Goal: Task Accomplishment & Management: Manage account settings

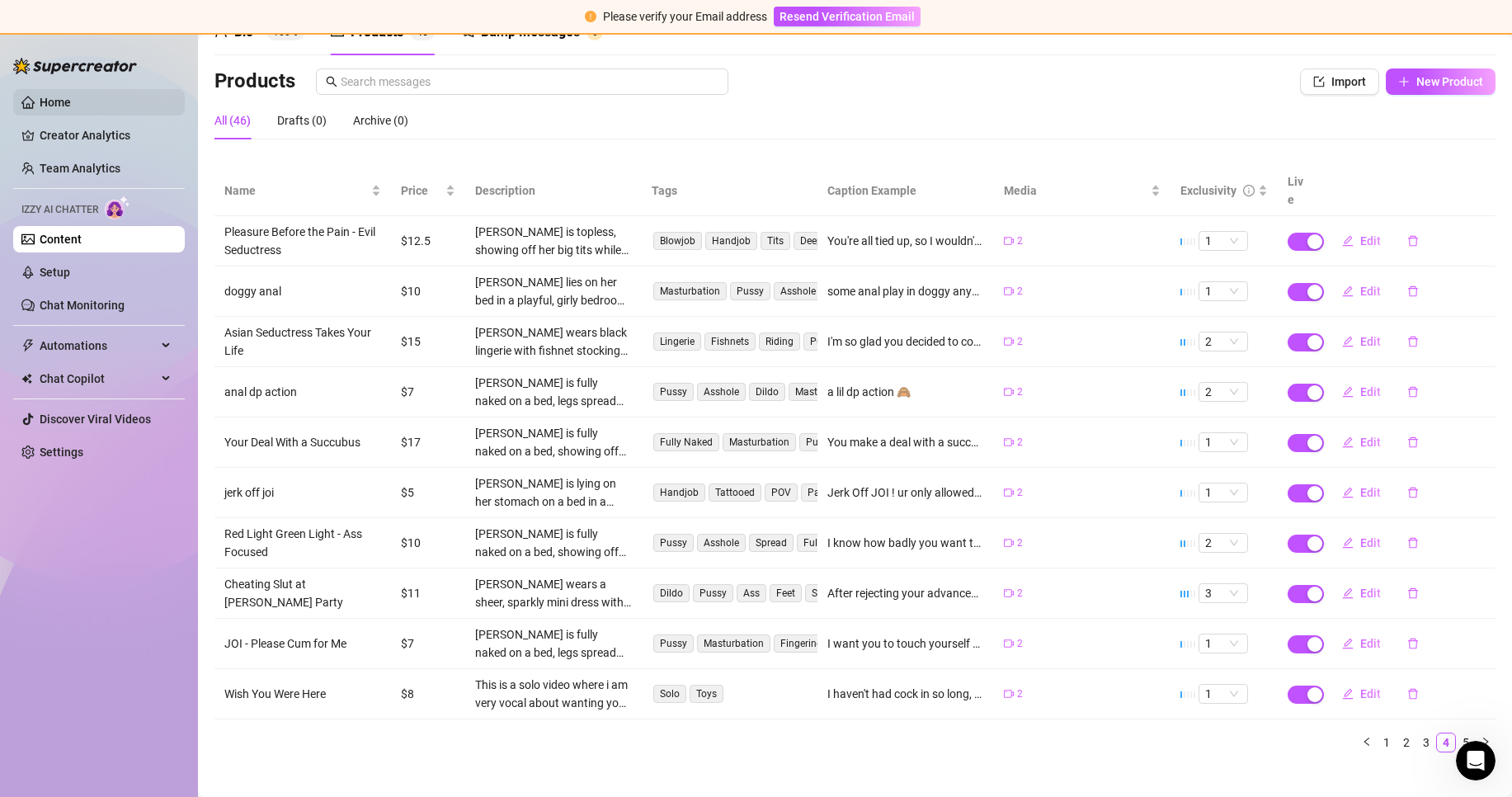
scroll to position [1475, 0]
click at [45, 241] on link "Content" at bounding box center [60, 239] width 42 height 14
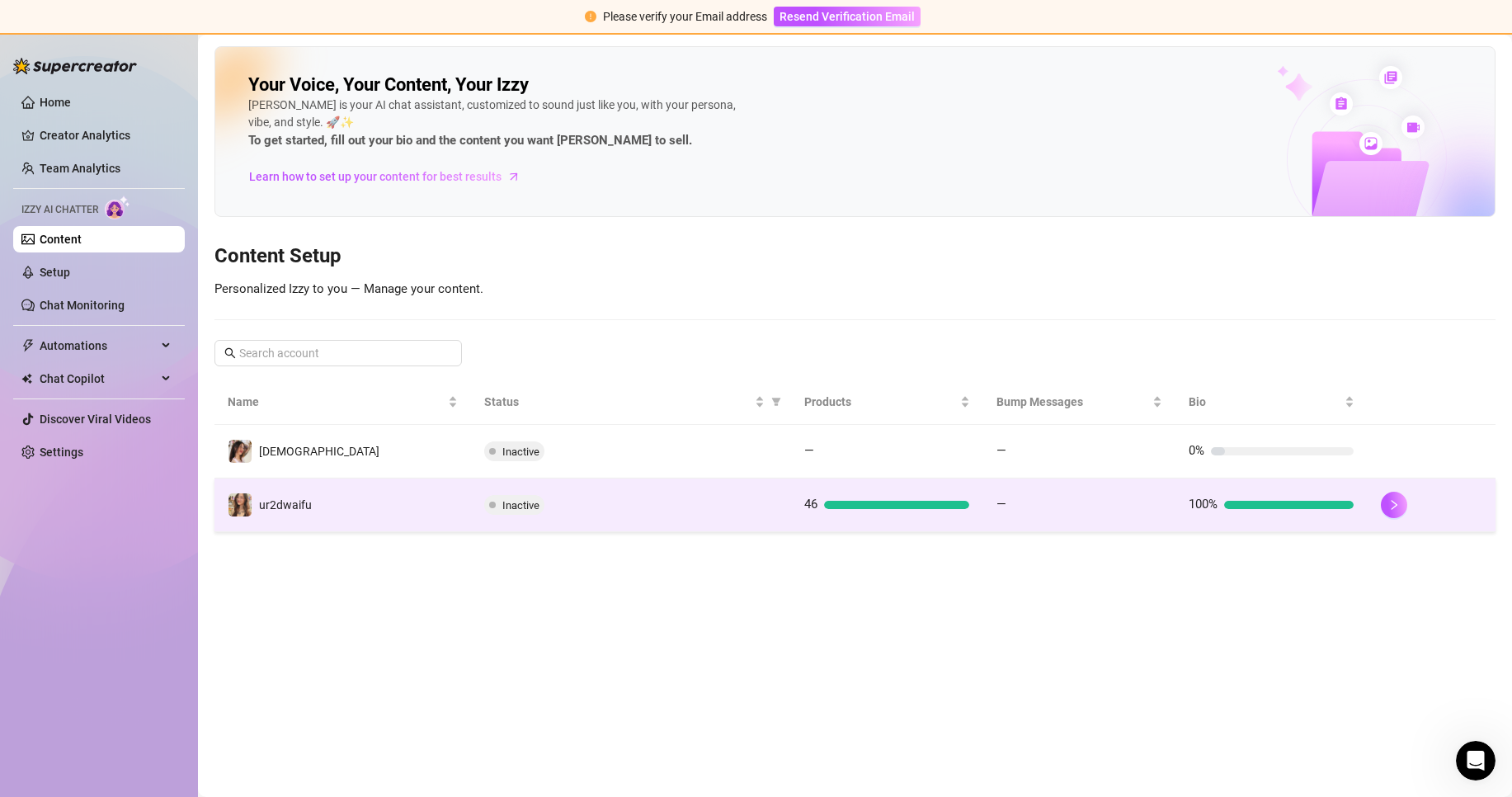
click at [748, 501] on div "Inactive" at bounding box center [631, 505] width 294 height 20
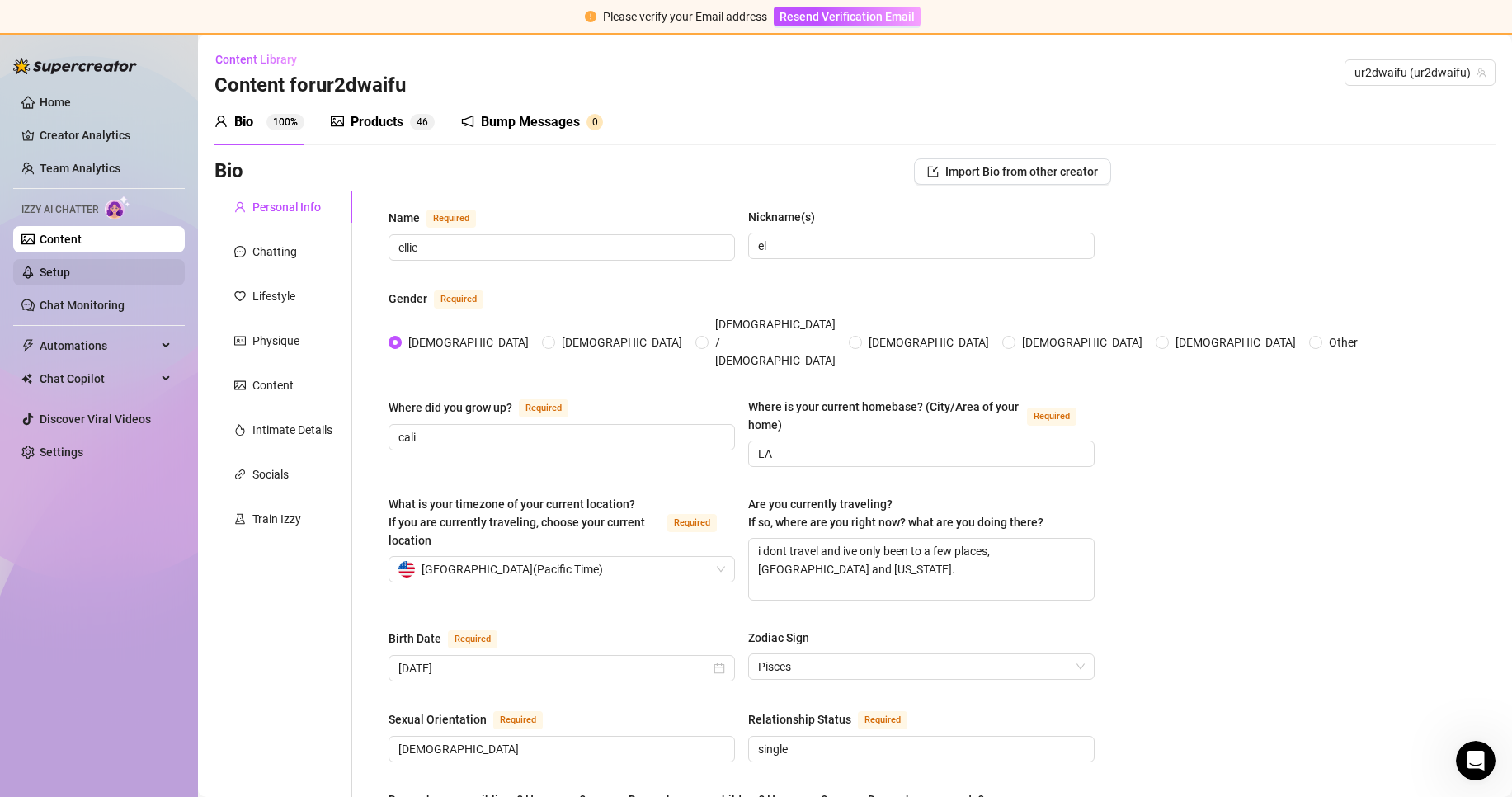
click at [70, 274] on link "Setup" at bounding box center [55, 272] width 31 height 14
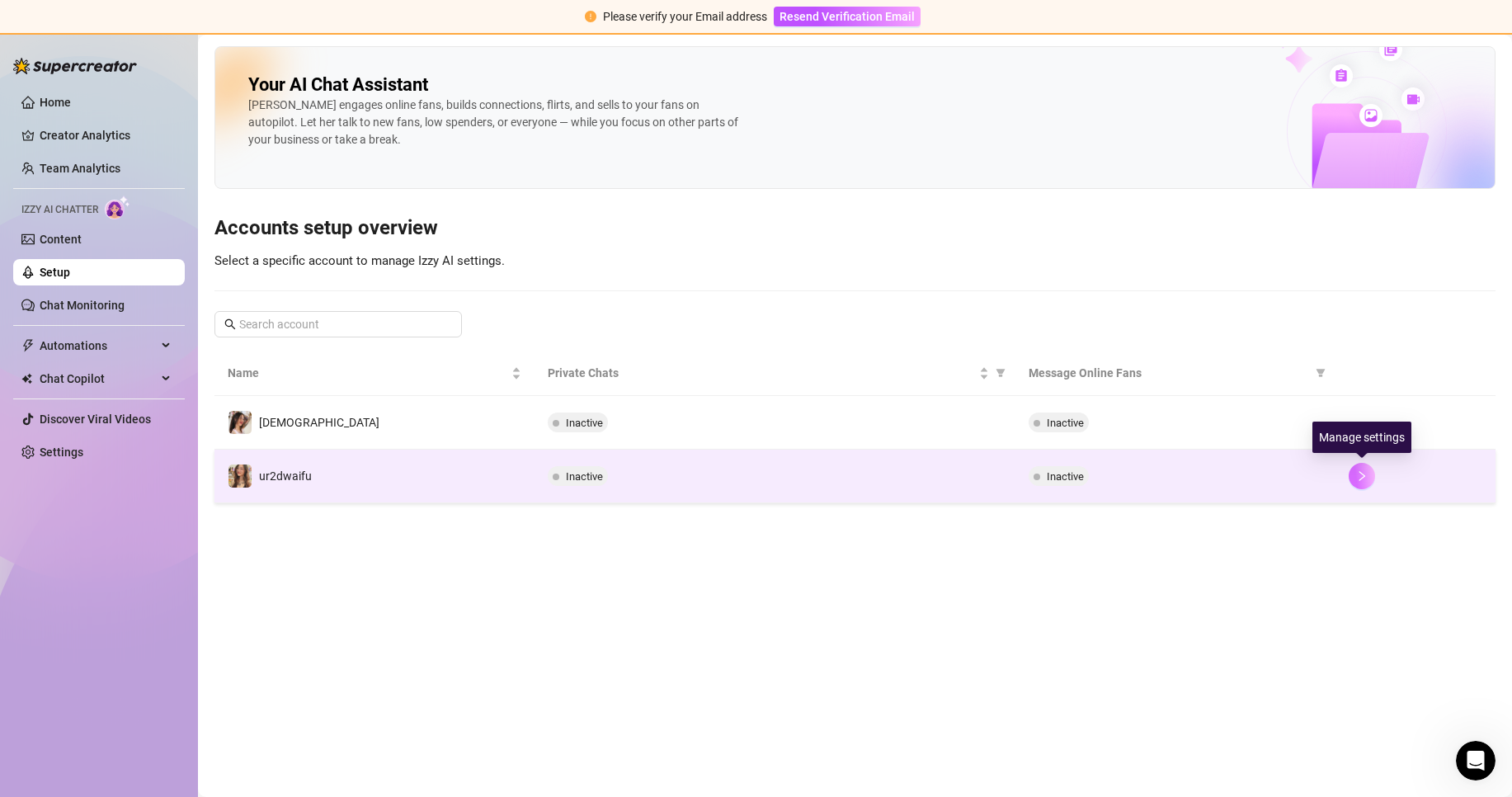
click at [1360, 479] on icon "right" at bounding box center [1361, 475] width 12 height 12
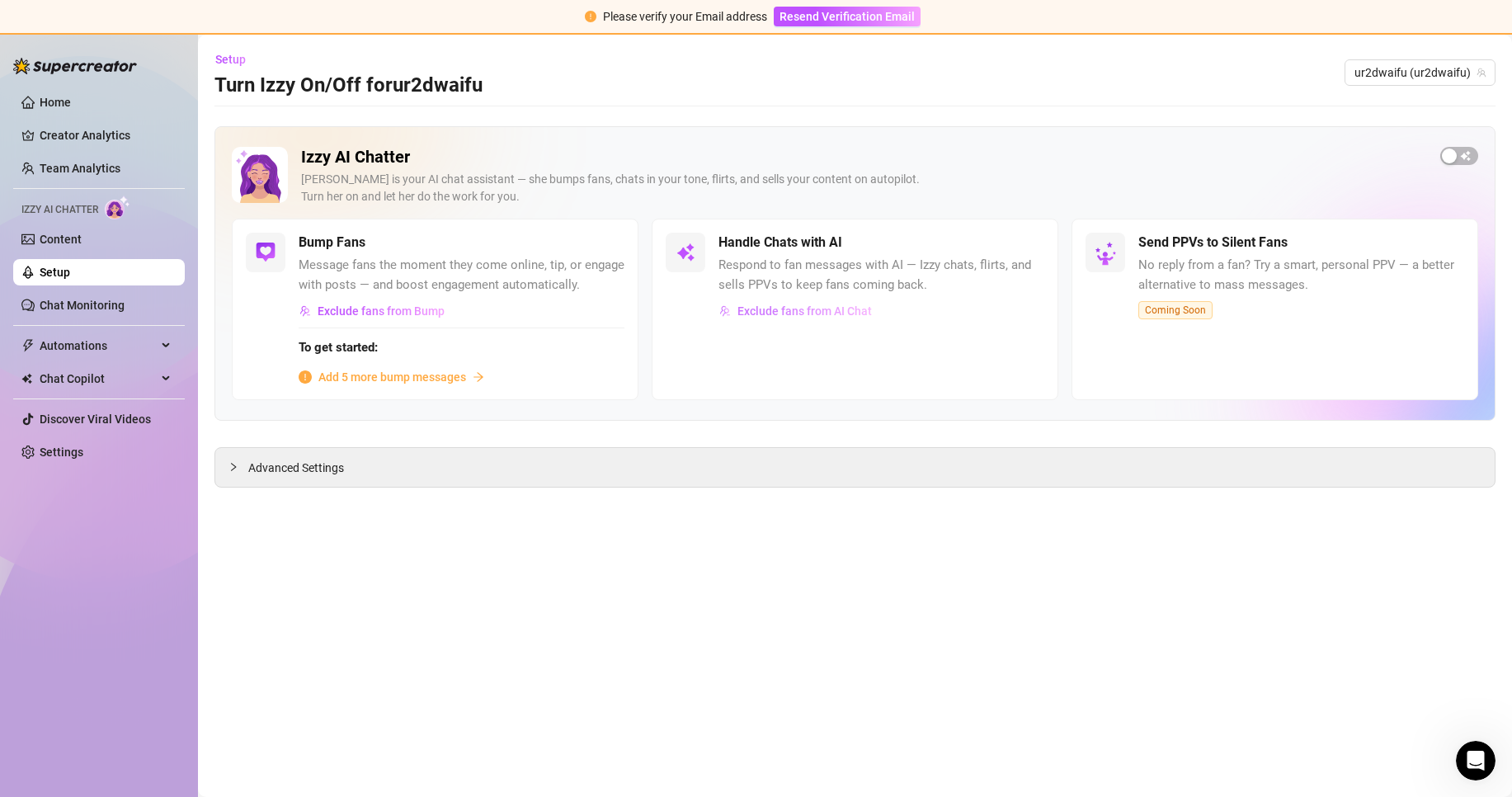
click at [832, 315] on span "Exclude fans from AI Chat" at bounding box center [804, 311] width 134 height 14
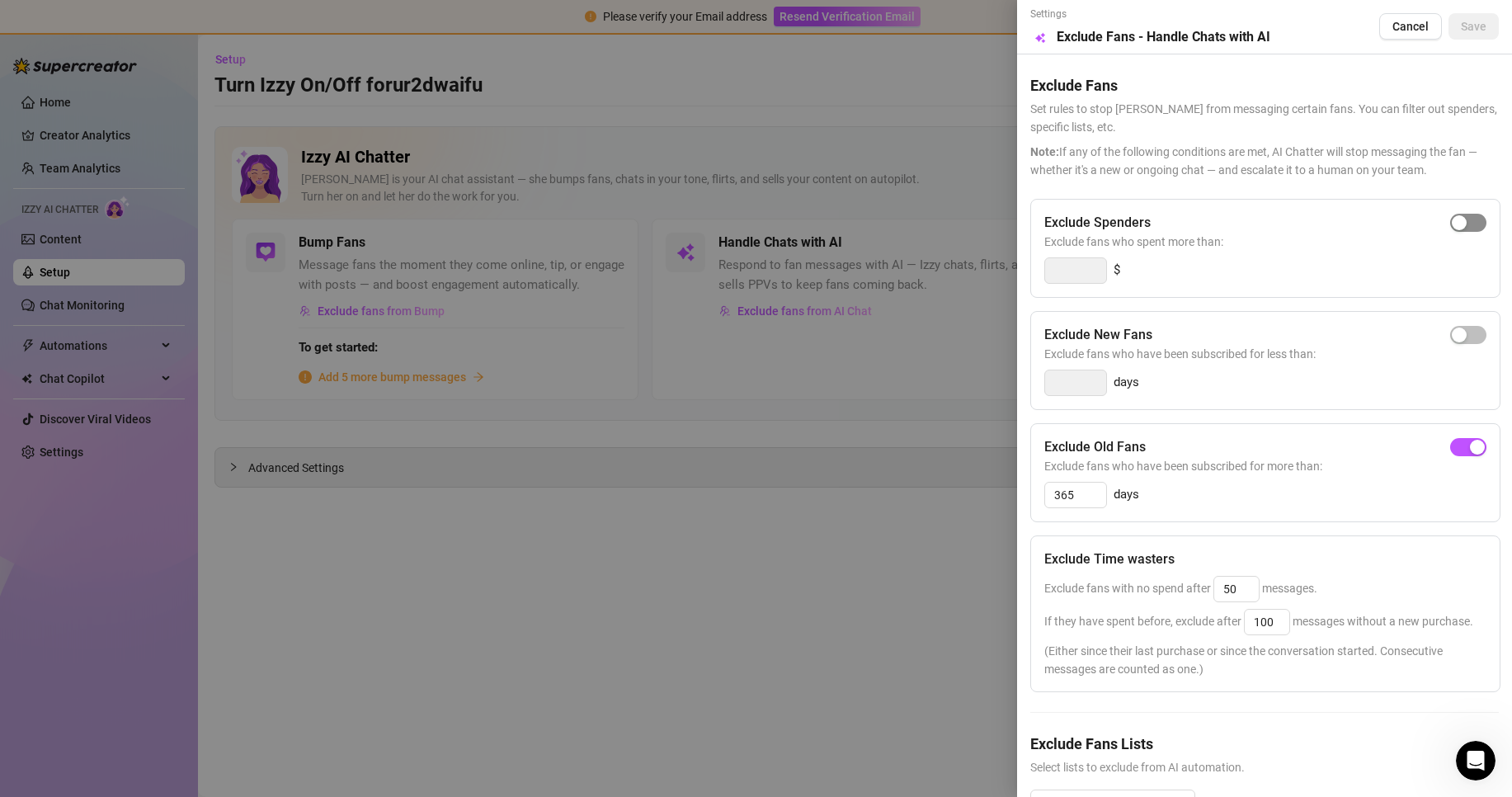
click at [1452, 222] on div "button" at bounding box center [1459, 223] width 14 height 14
type input "300"
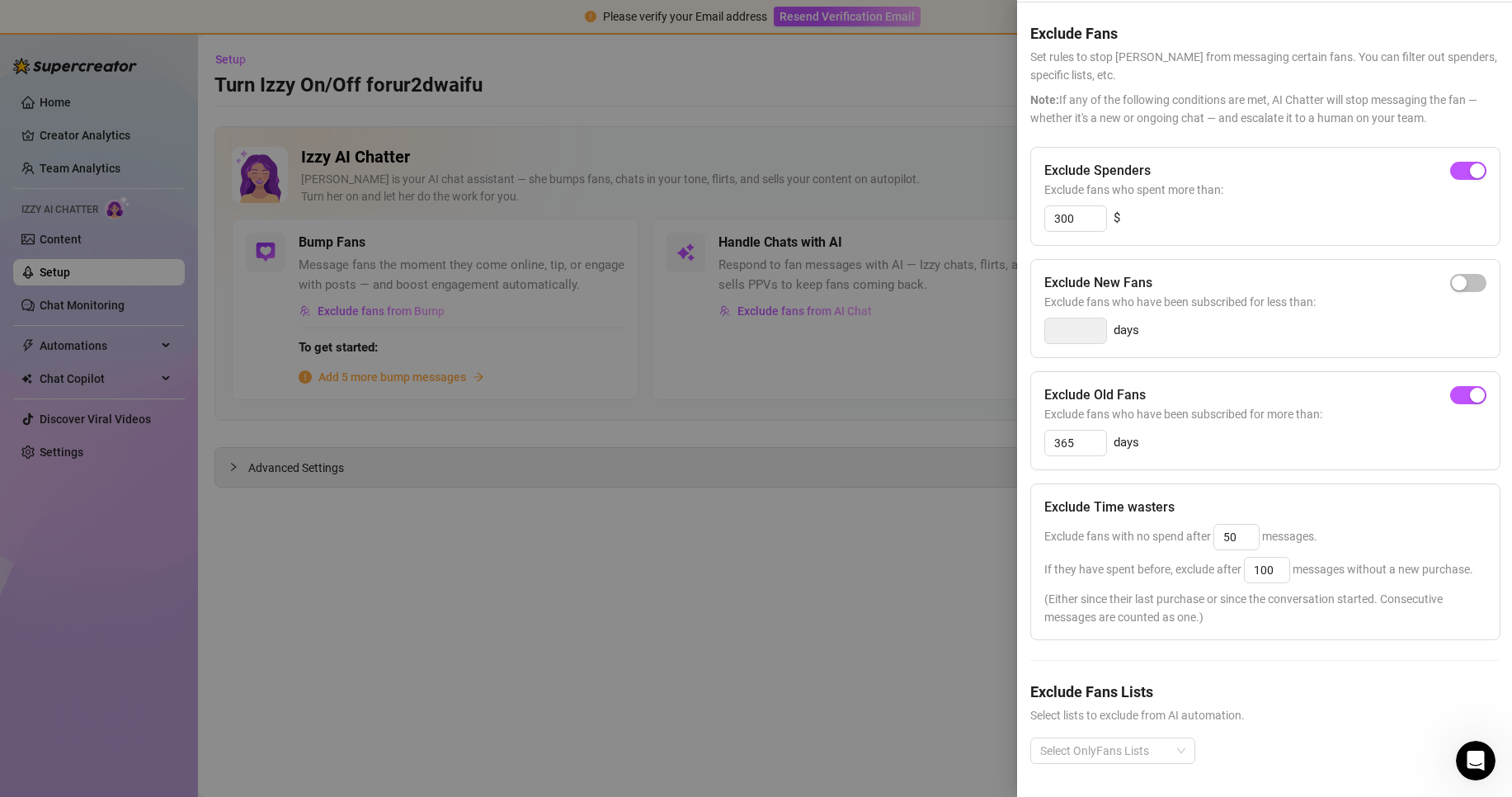
scroll to position [84, 0]
click at [1159, 739] on div at bounding box center [1104, 751] width 141 height 23
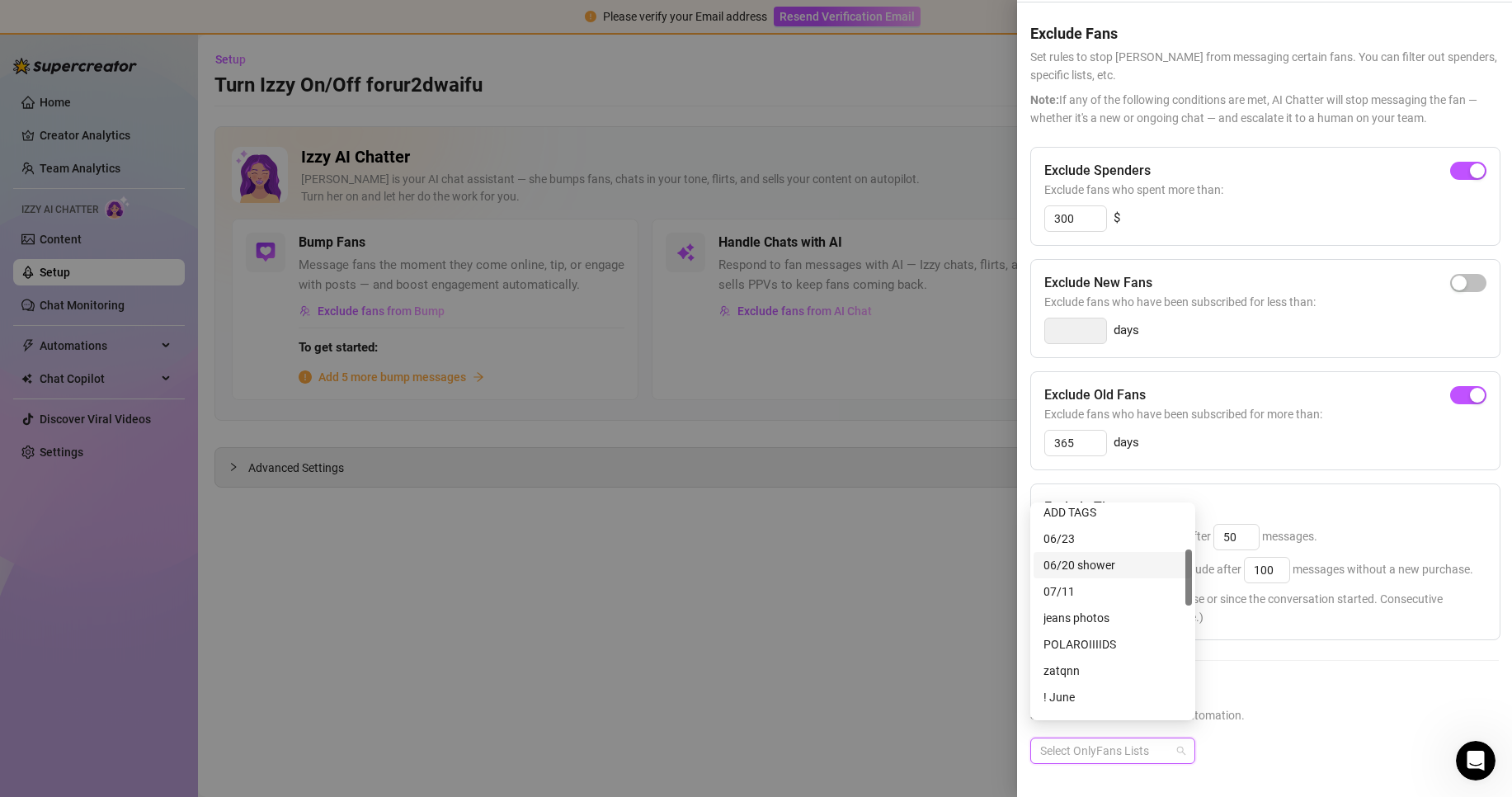
scroll to position [247, 0]
click at [1097, 692] on div "![URL]" at bounding box center [1113, 693] width 139 height 18
click at [1379, 681] on h5 "Exclude Fans Lists" at bounding box center [1265, 692] width 469 height 23
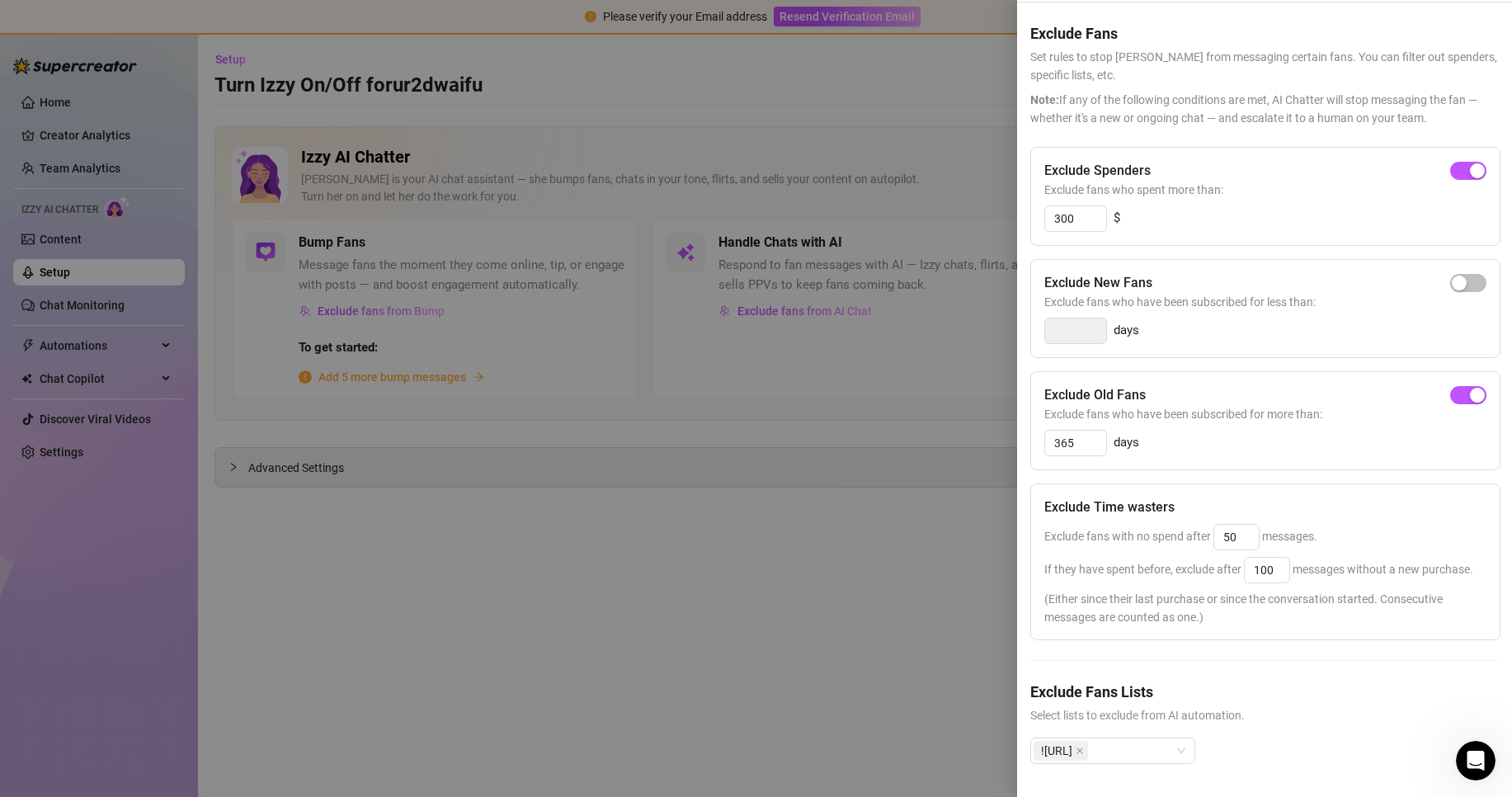
scroll to position [0, 0]
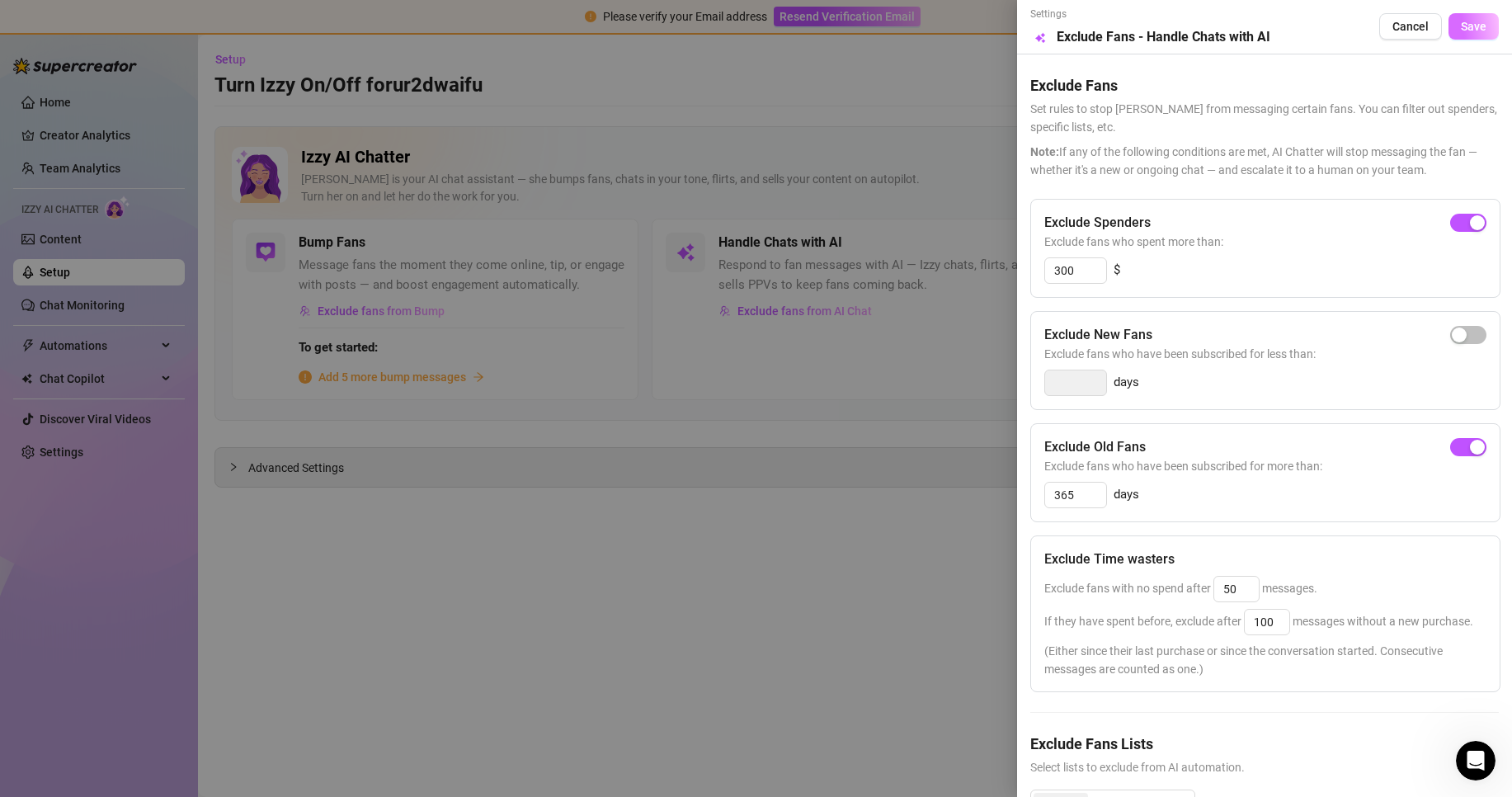
click at [1461, 22] on span "Save" at bounding box center [1473, 26] width 25 height 14
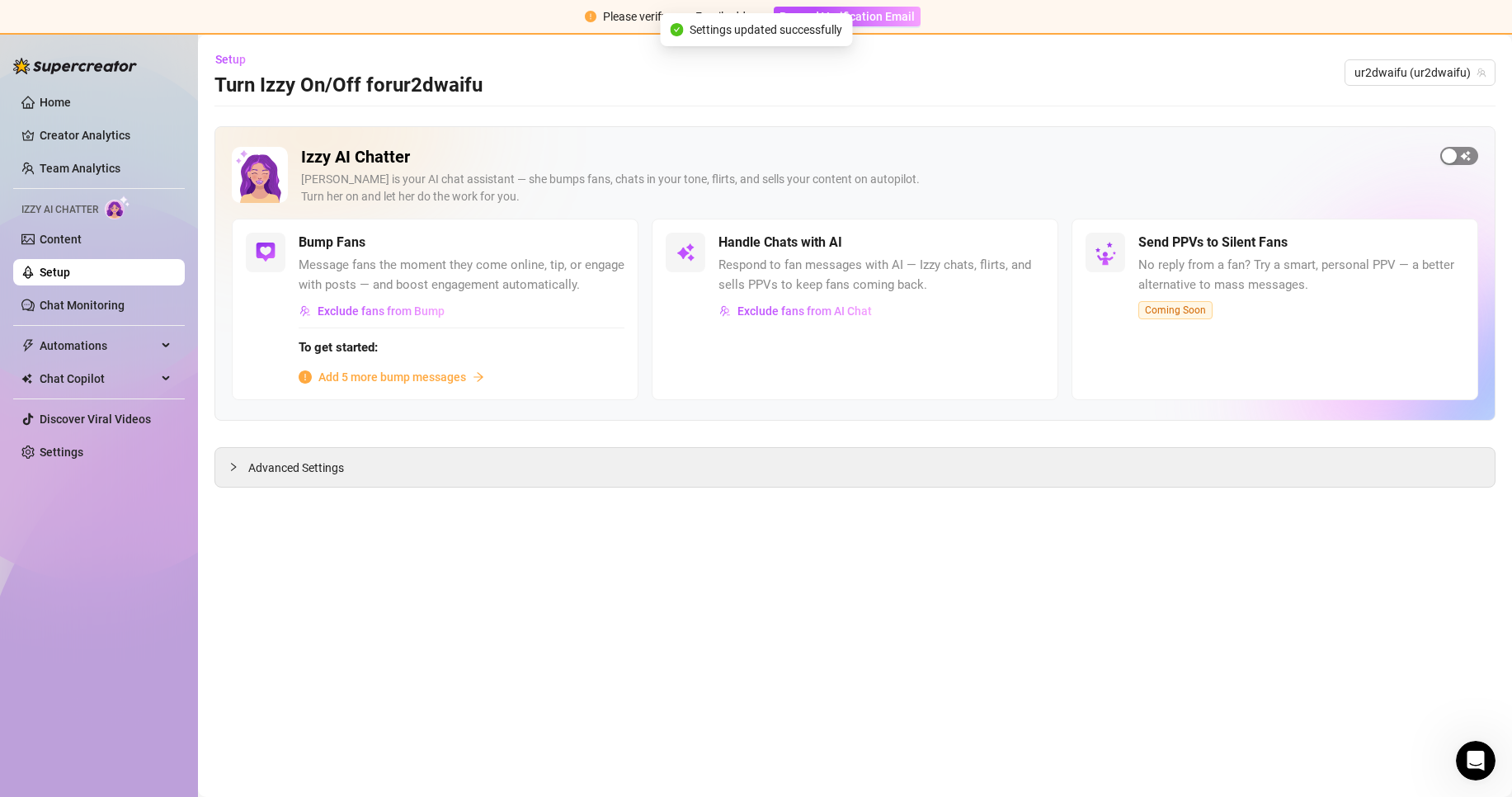
click at [1451, 152] on div "button" at bounding box center [1449, 156] width 14 height 14
click at [303, 473] on span "Advanced Settings" at bounding box center [296, 468] width 96 height 18
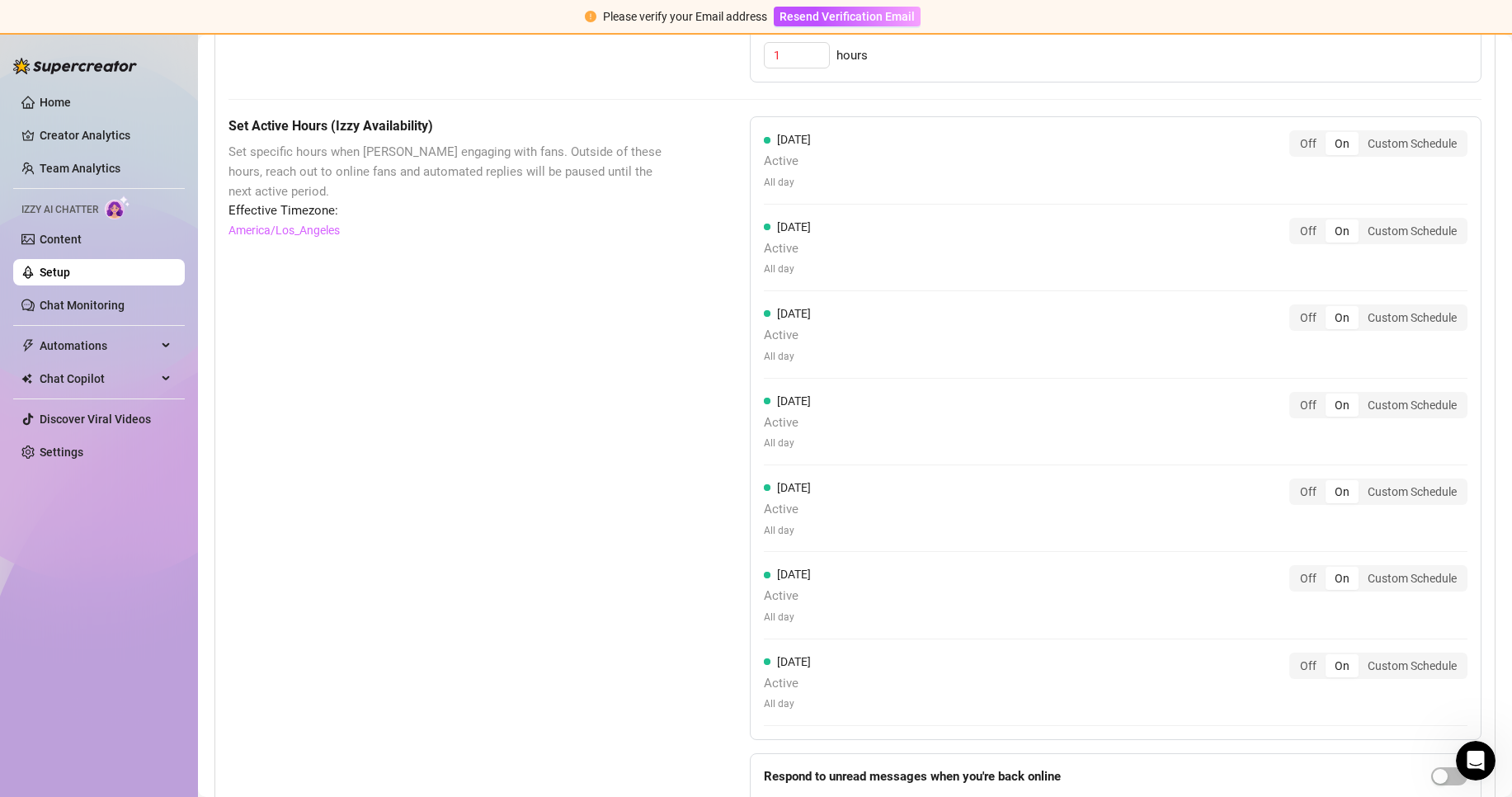
scroll to position [918, 0]
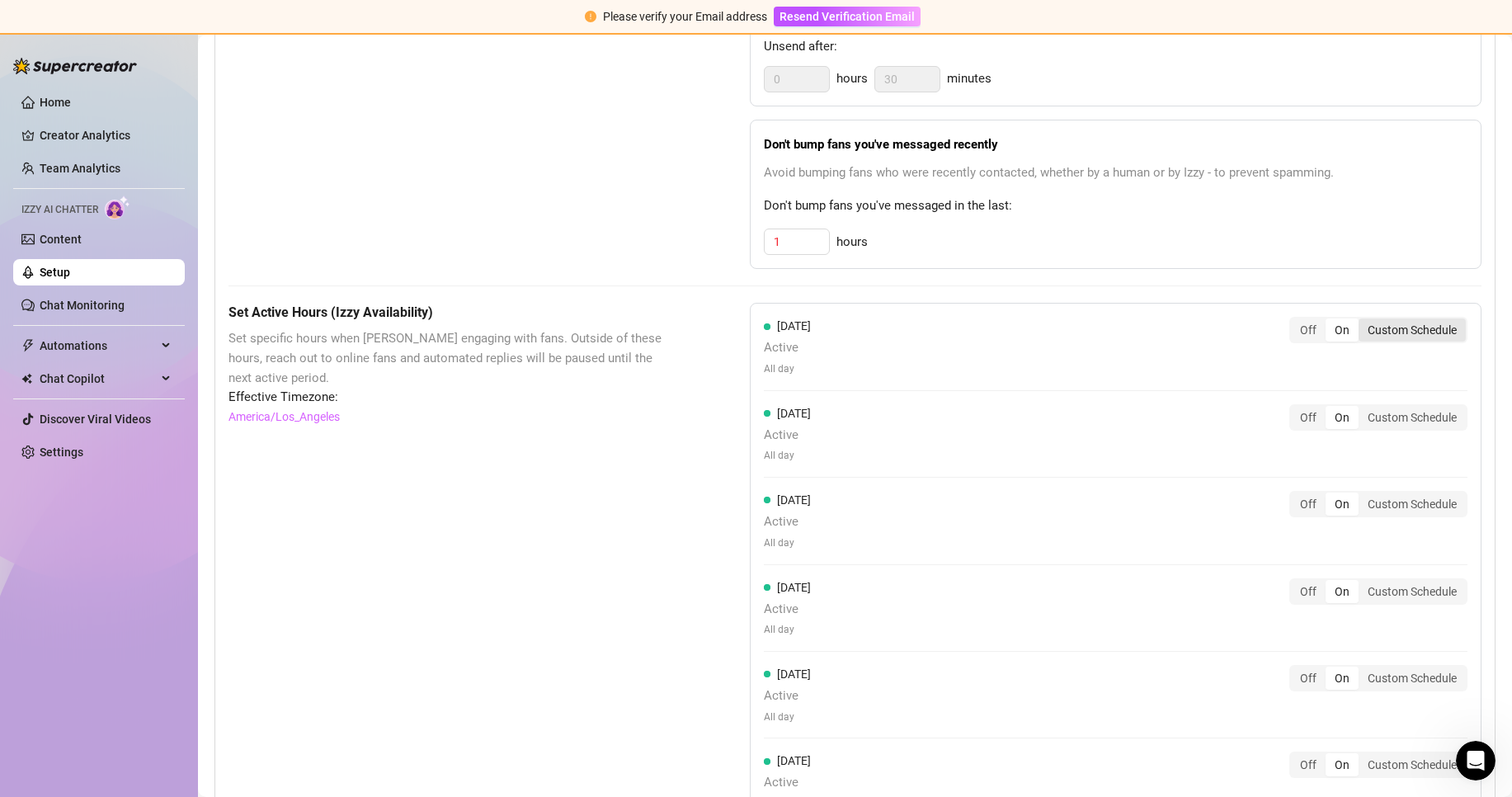
click at [1436, 340] on div "Custom Schedule" at bounding box center [1412, 330] width 107 height 23
click at [1362, 321] on input "Custom Schedule" at bounding box center [1362, 321] width 0 height 0
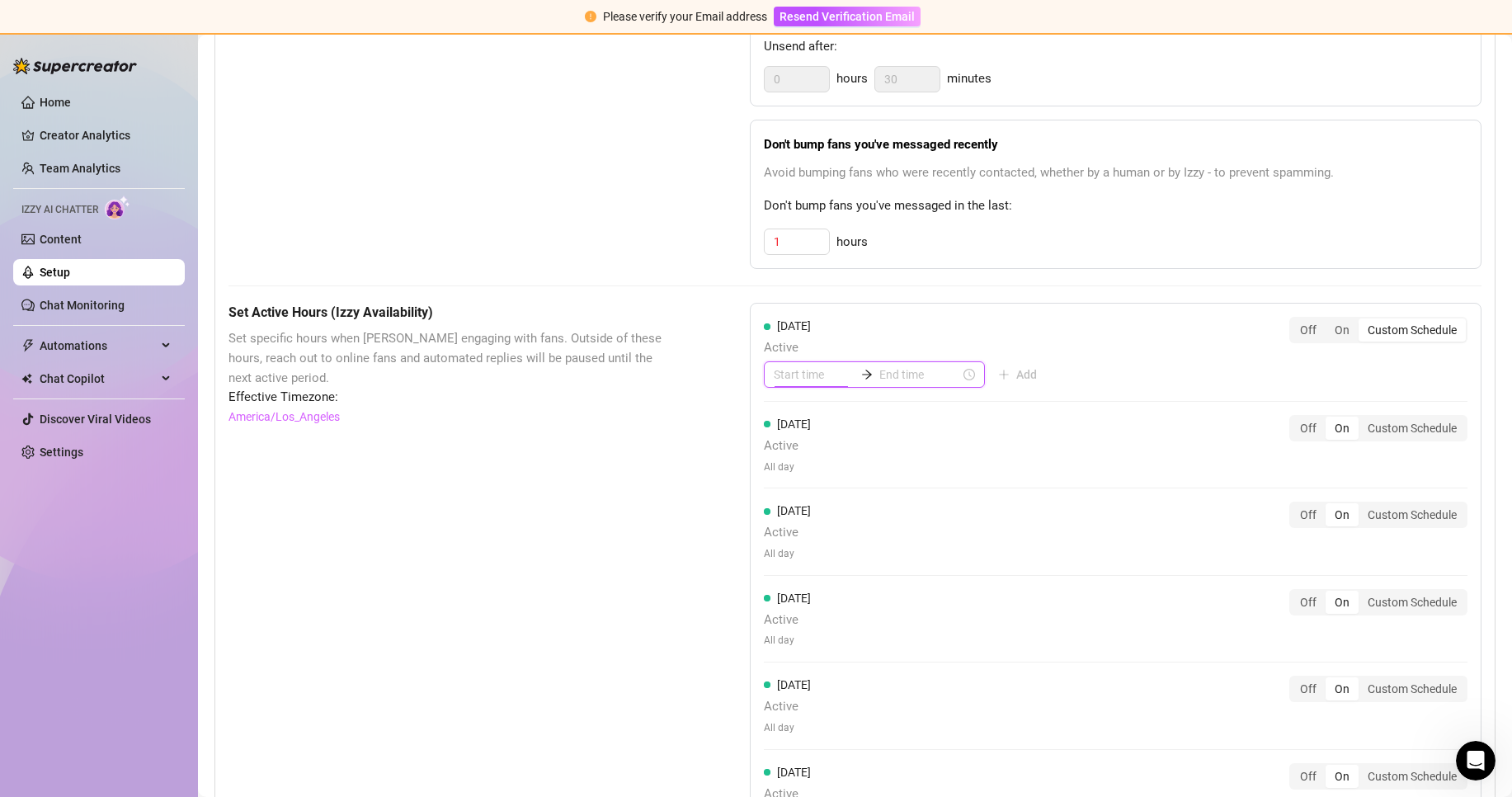
click at [799, 383] on input at bounding box center [814, 374] width 81 height 18
type input "03:00"
type input "05:00"
click at [778, 546] on div "08" at bounding box center [782, 541] width 40 height 23
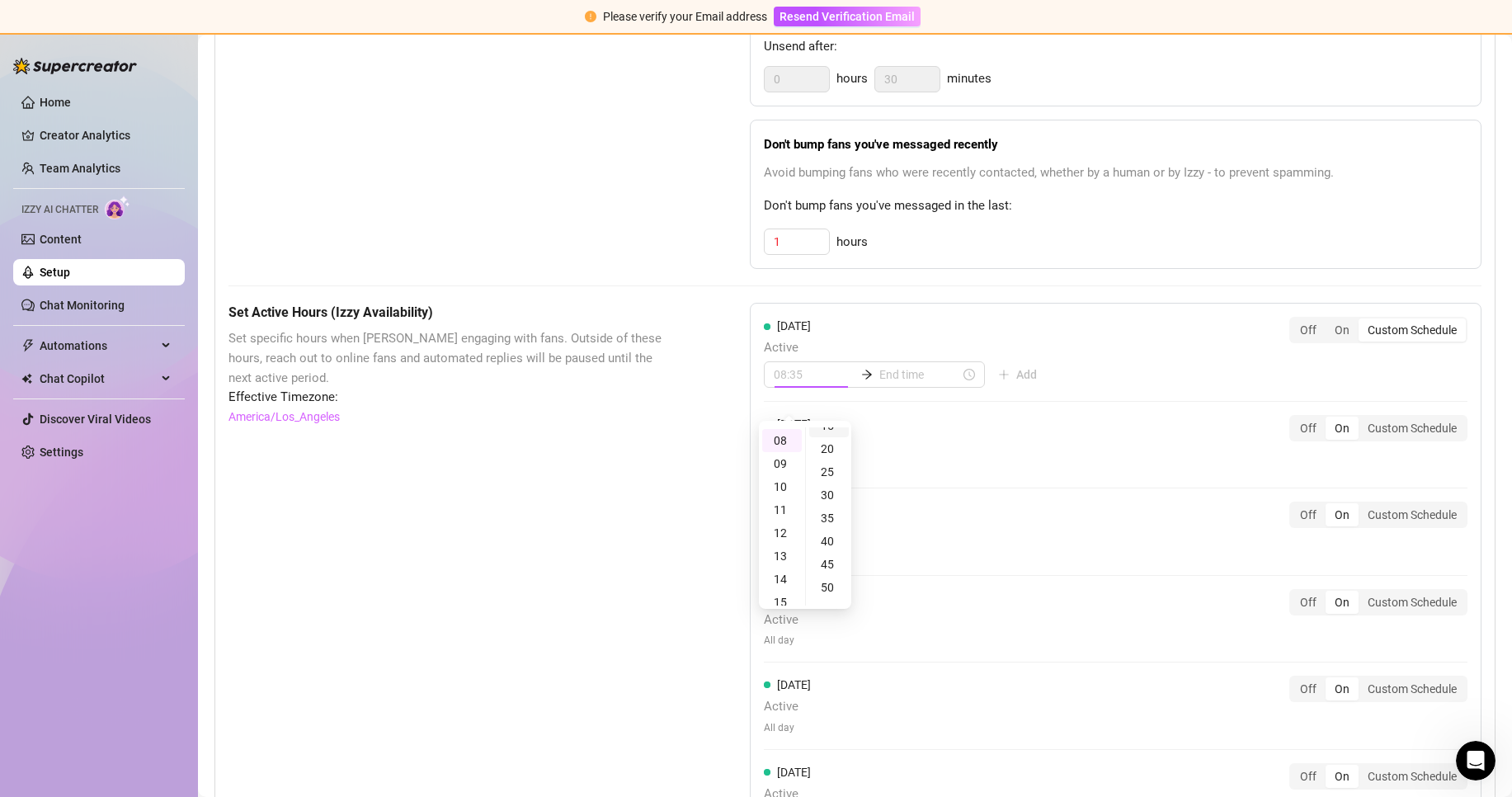
scroll to position [0, 0]
type input "08:00"
click at [830, 444] on div "00" at bounding box center [829, 439] width 40 height 23
click at [879, 383] on input at bounding box center [920, 374] width 81 height 18
type input "08:00"
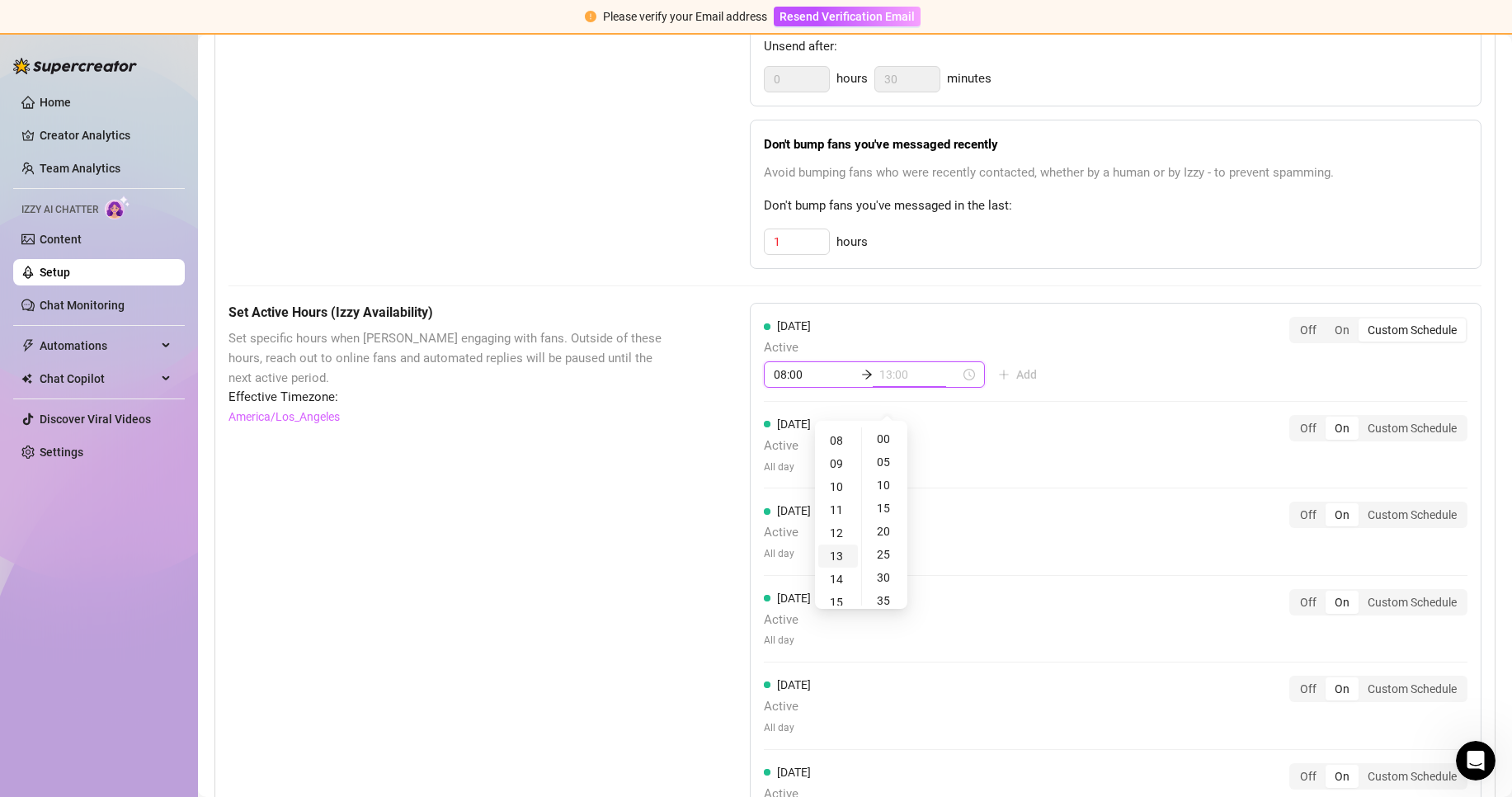
type input "14:00"
click at [844, 554] on div "20" at bounding box center [838, 552] width 40 height 23
type input "20:00"
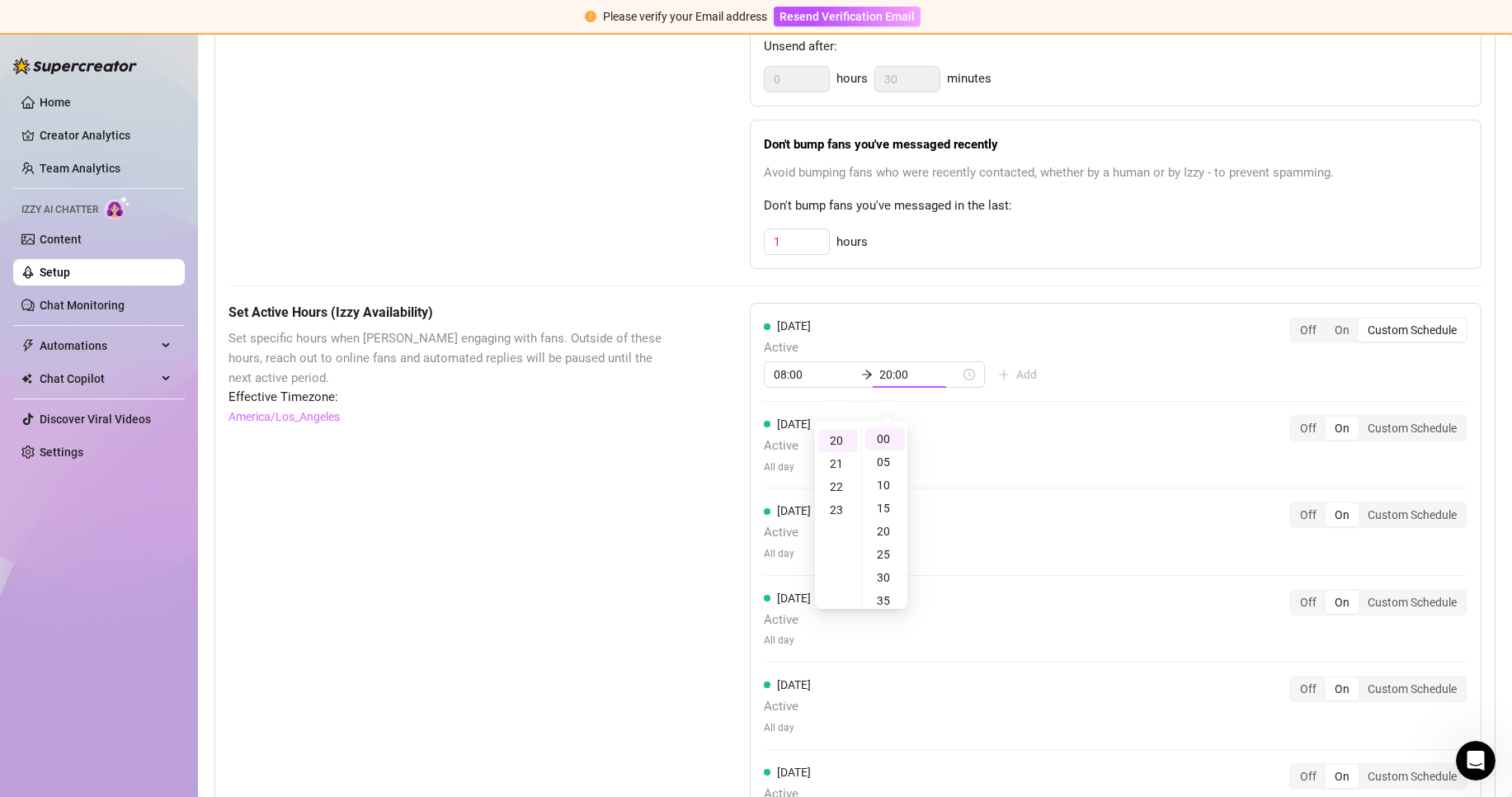
click at [1006, 426] on div "[DATE] Active 08:00 20:00 Add Off On Custom Schedule [DATE] Active All day Off …" at bounding box center [1115, 619] width 731 height 634
click at [1380, 440] on div "Custom Schedule" at bounding box center [1412, 428] width 107 height 23
click at [1362, 419] on input "Custom Schedule" at bounding box center [1362, 419] width 0 height 0
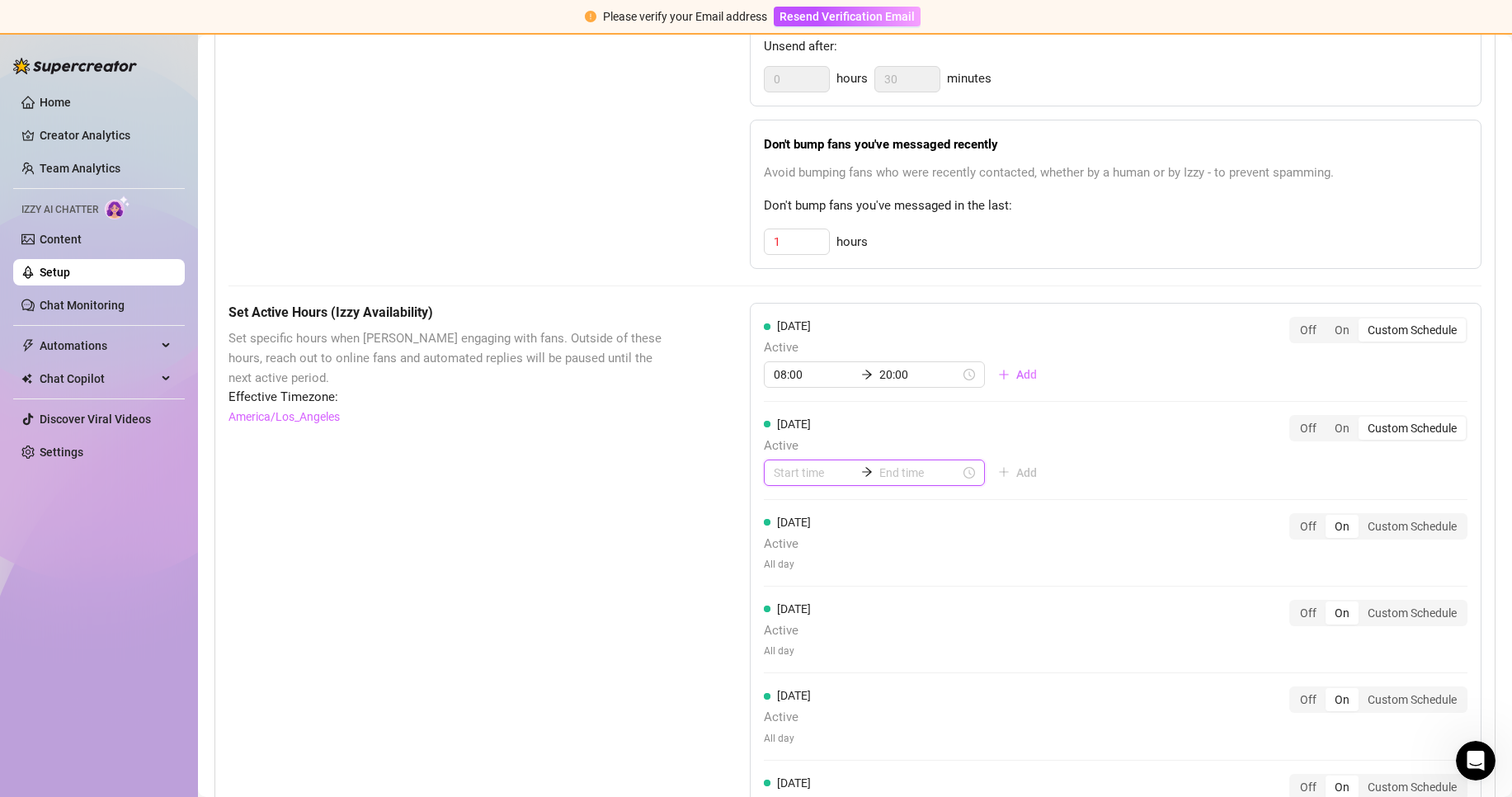
click at [820, 481] on input at bounding box center [814, 472] width 81 height 18
type input "00:00"
click at [788, 561] on div "08" at bounding box center [782, 556] width 40 height 23
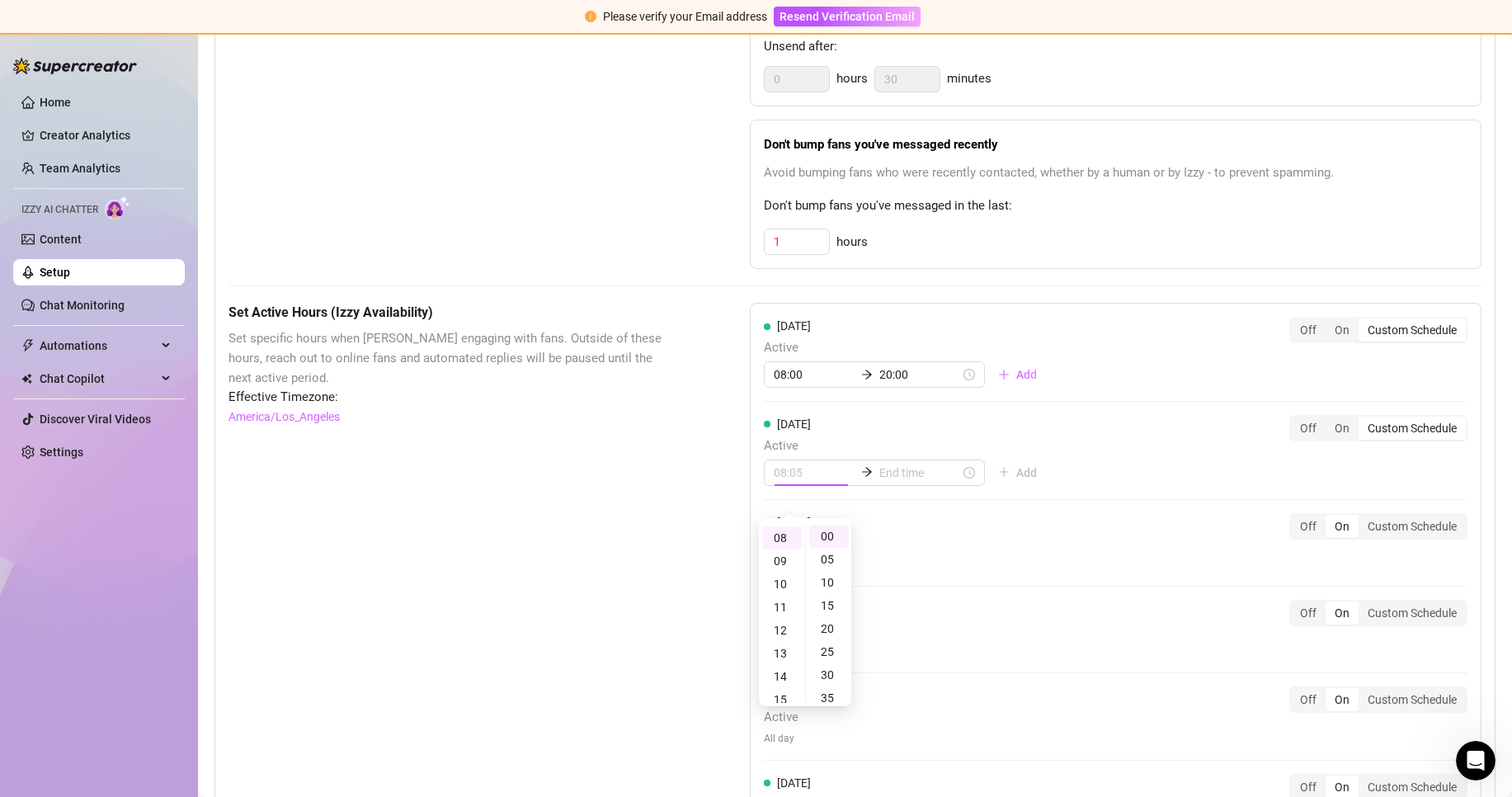
type input "08:00"
click at [884, 499] on div "[DATE] Active 08:00 Add Off On Custom Schedule" at bounding box center [1115, 457] width 703 height 85
type input "08:15"
click at [839, 570] on div "20" at bounding box center [838, 567] width 40 height 23
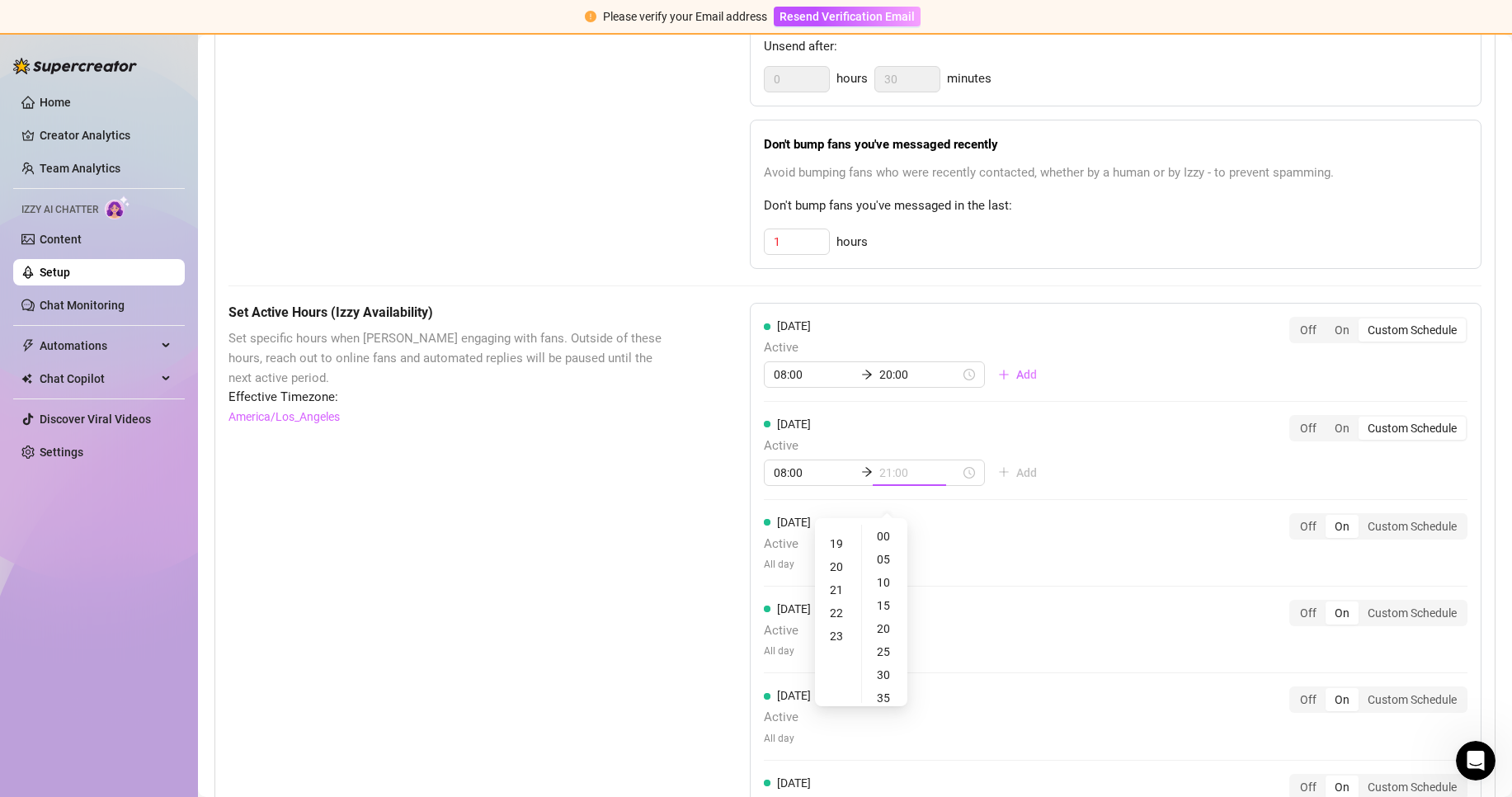
scroll to position [460, 0]
type input "20:00"
click at [1401, 556] on div "[DATE] Active All day Off On Custom Schedule" at bounding box center [1115, 549] width 703 height 73
click at [1422, 537] on div "Custom Schedule" at bounding box center [1412, 527] width 107 height 23
click at [1362, 518] on input "Custom Schedule" at bounding box center [1362, 518] width 0 height 0
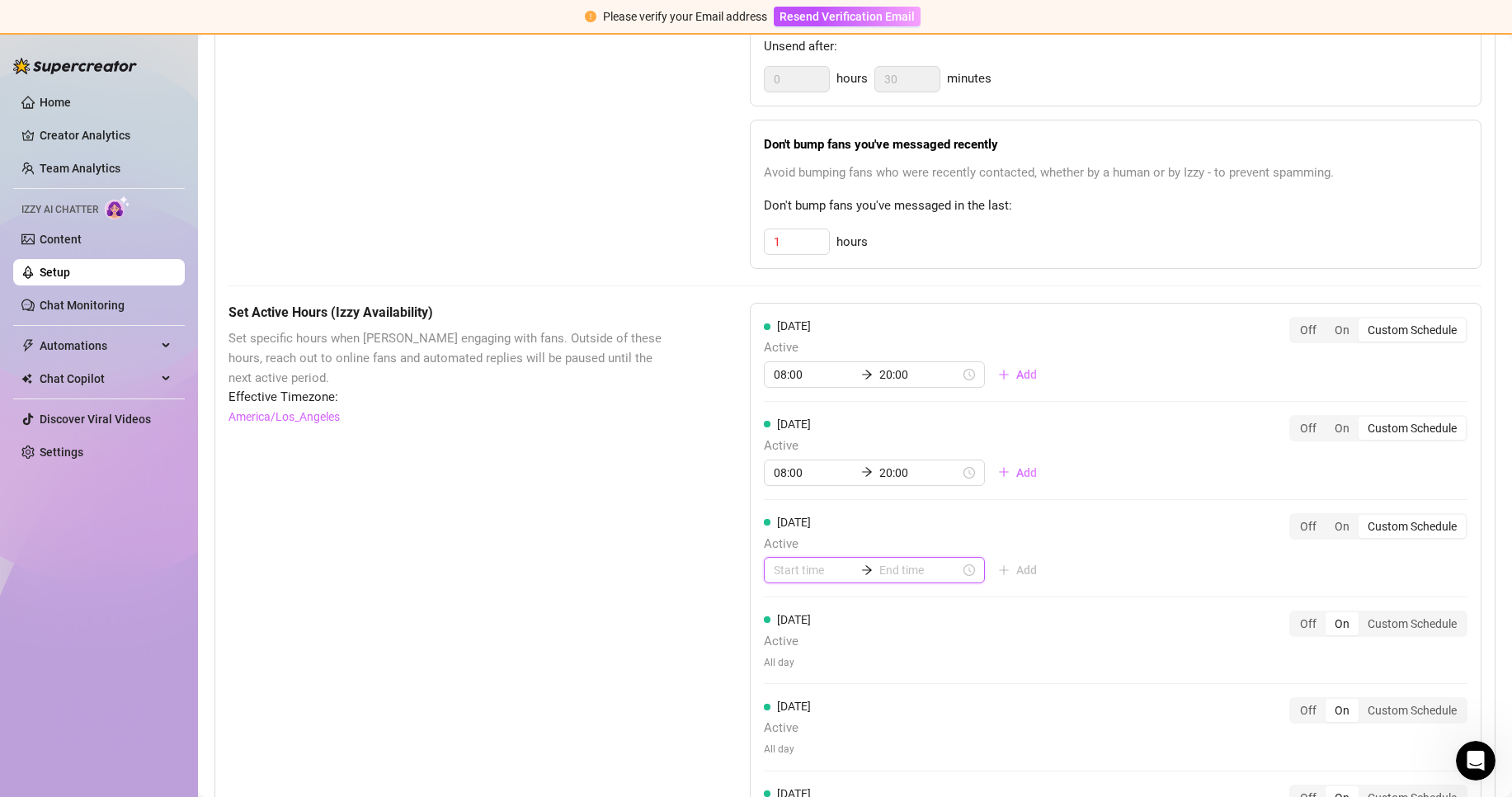
click at [777, 579] on input at bounding box center [814, 570] width 81 height 18
click at [780, 506] on div "08" at bounding box center [782, 498] width 40 height 23
type input "08:00"
click at [901, 579] on input at bounding box center [920, 570] width 81 height 18
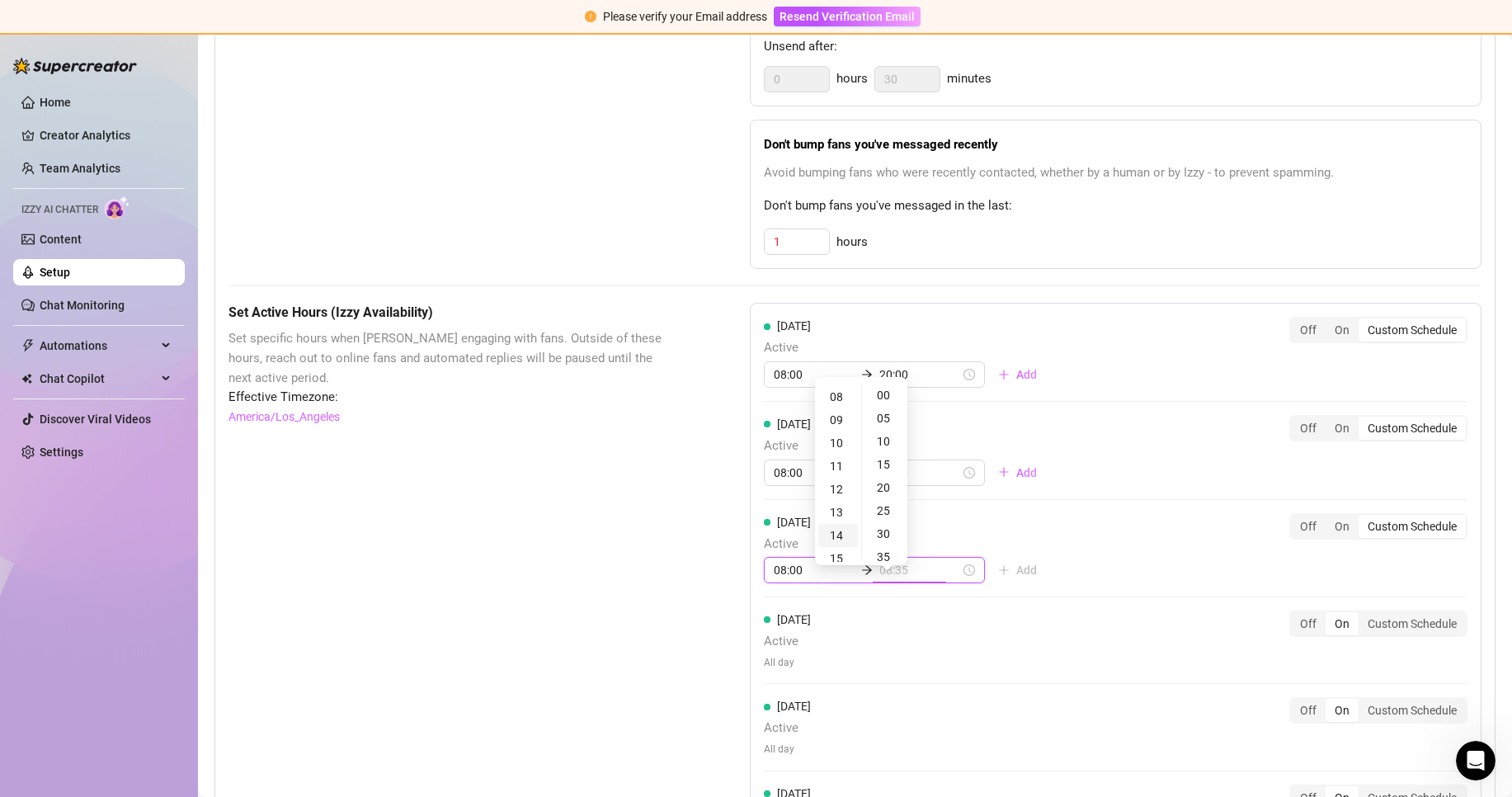
type input "08:30"
type input "18:00"
click at [836, 510] on div "20" at bounding box center [838, 508] width 40 height 23
type input "20:00"
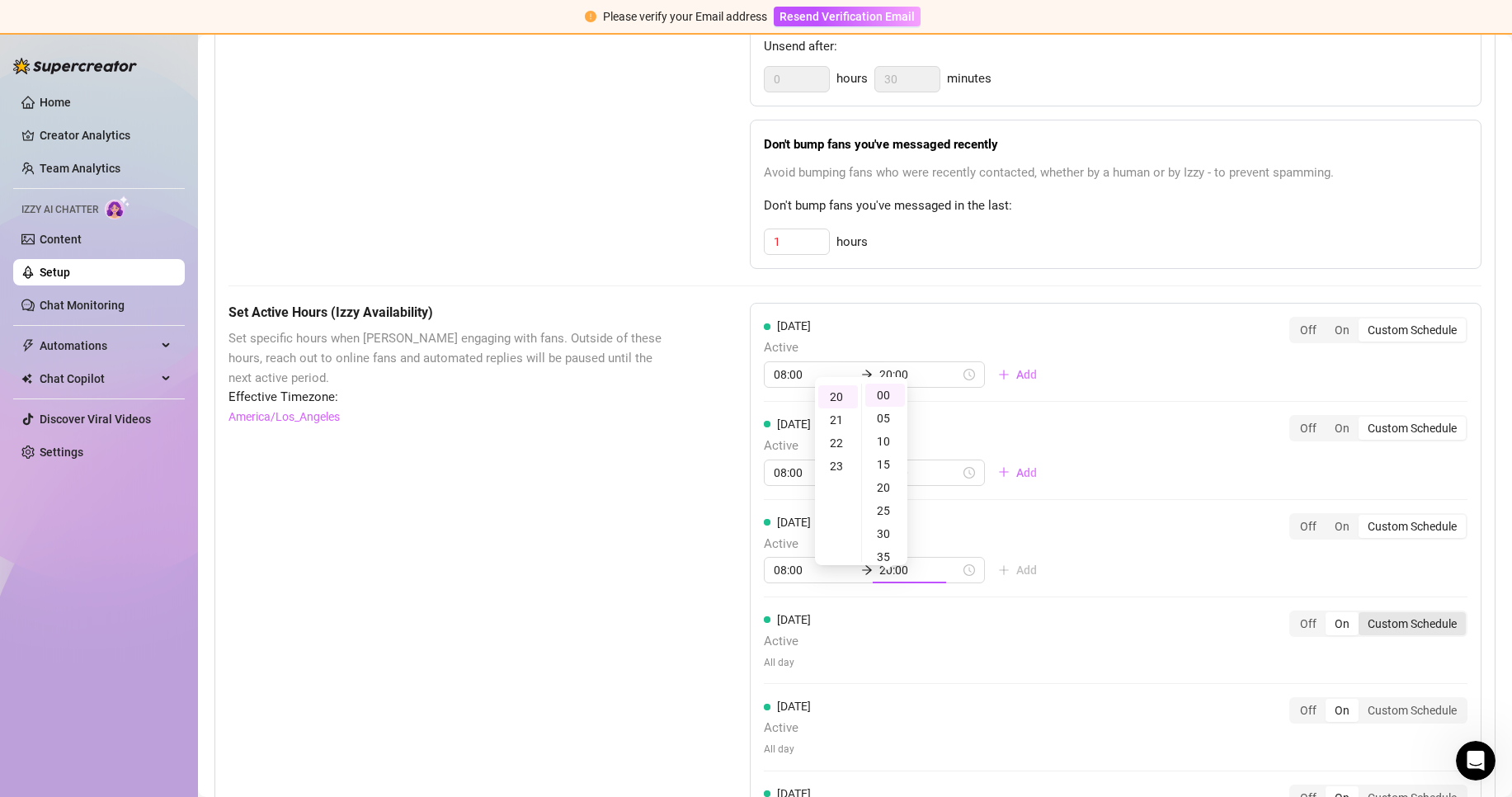
click at [1407, 654] on div "[DATE] Active All day Off On Custom Schedule" at bounding box center [1115, 646] width 703 height 73
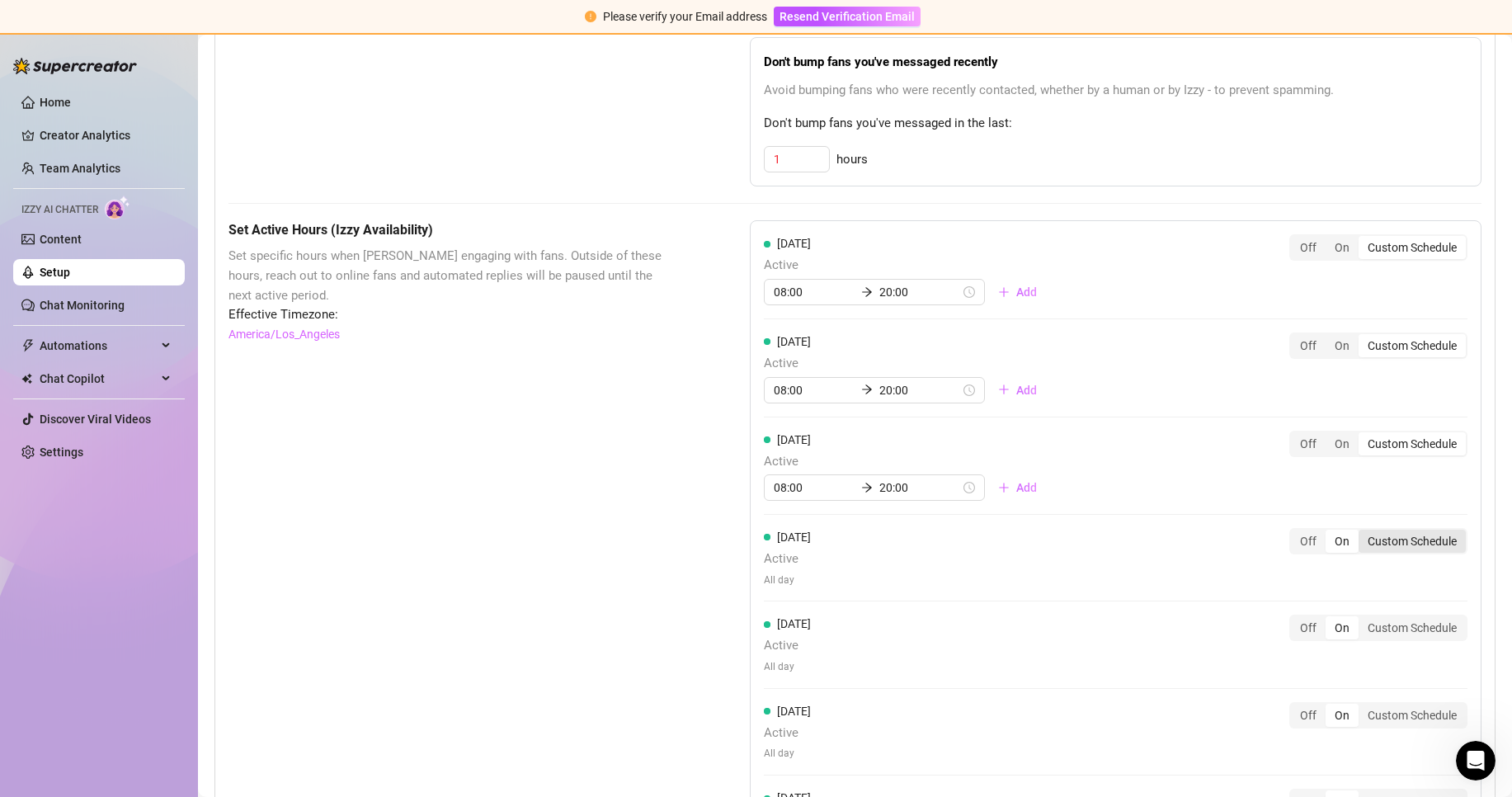
click at [1369, 553] on div "Custom Schedule" at bounding box center [1412, 541] width 107 height 23
click at [1362, 532] on input "Custom Schedule" at bounding box center [1362, 532] width 0 height 0
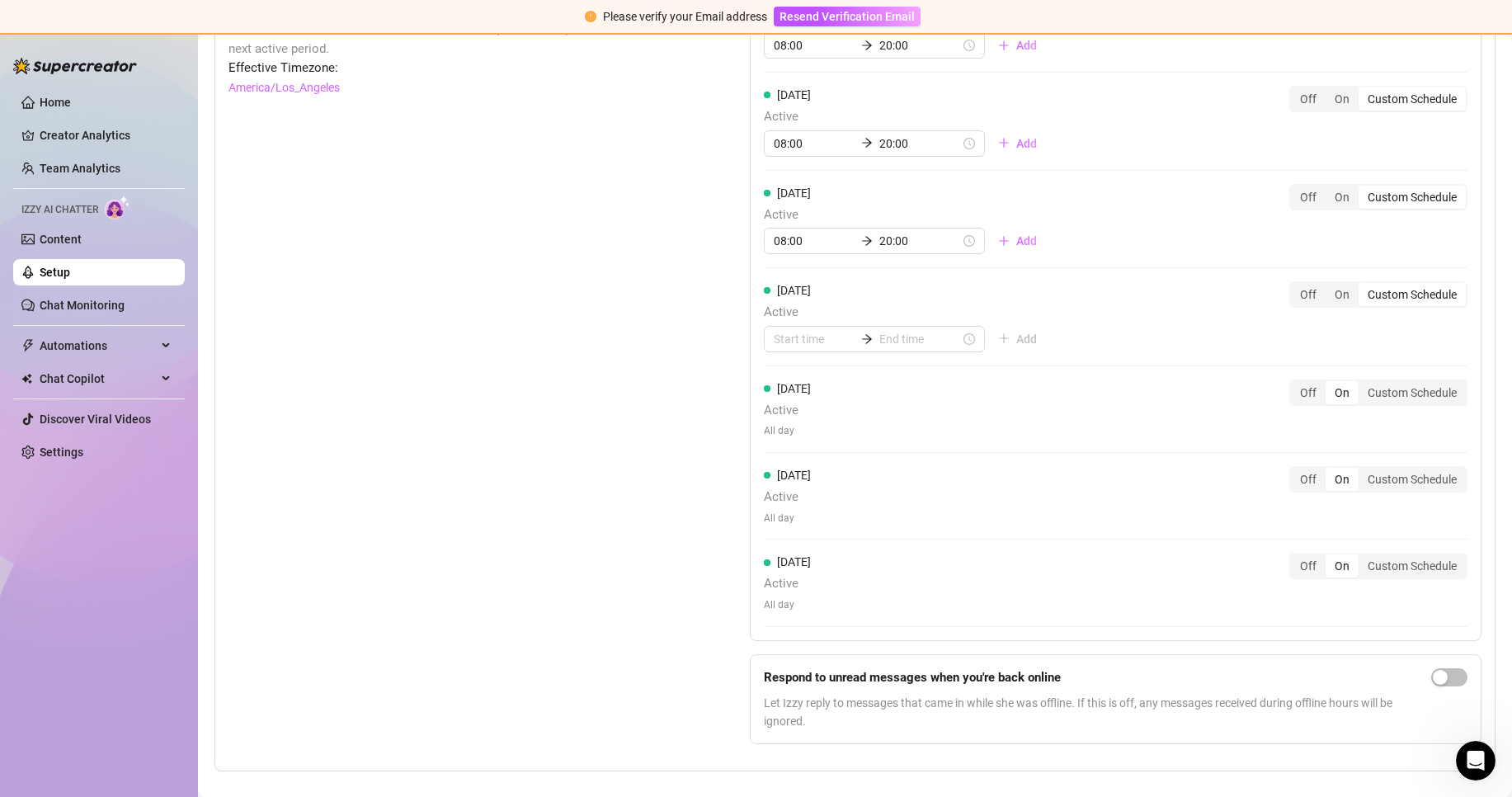
scroll to position [1248, 0]
click at [808, 352] on div at bounding box center [874, 337] width 221 height 26
click at [781, 495] on div "08" at bounding box center [782, 504] width 40 height 23
type input "08:00"
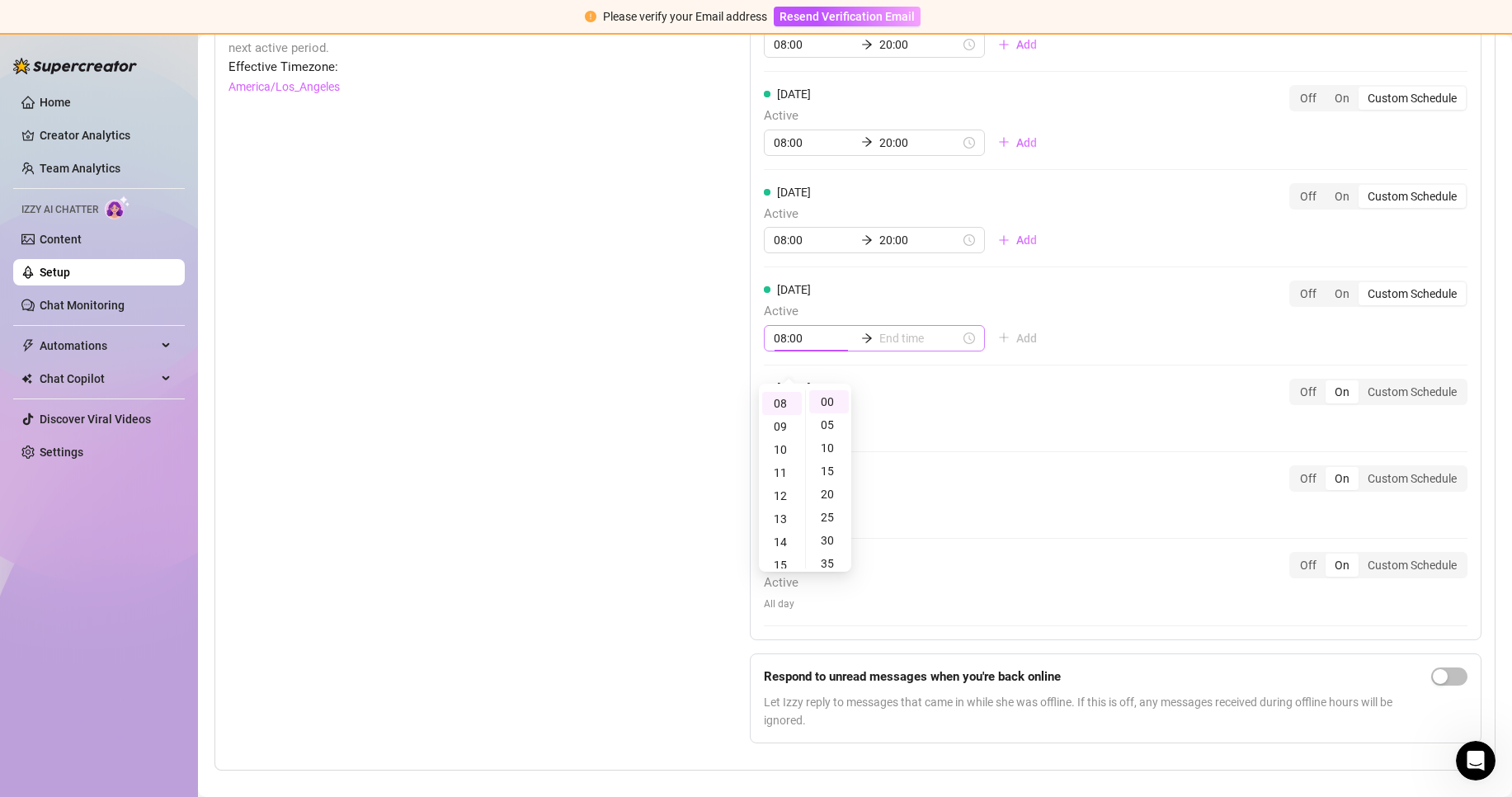
click at [885, 352] on div "08:00" at bounding box center [874, 337] width 221 height 26
click at [889, 347] on input at bounding box center [920, 338] width 81 height 18
type input "09:00"
click at [838, 518] on div "20" at bounding box center [838, 515] width 40 height 23
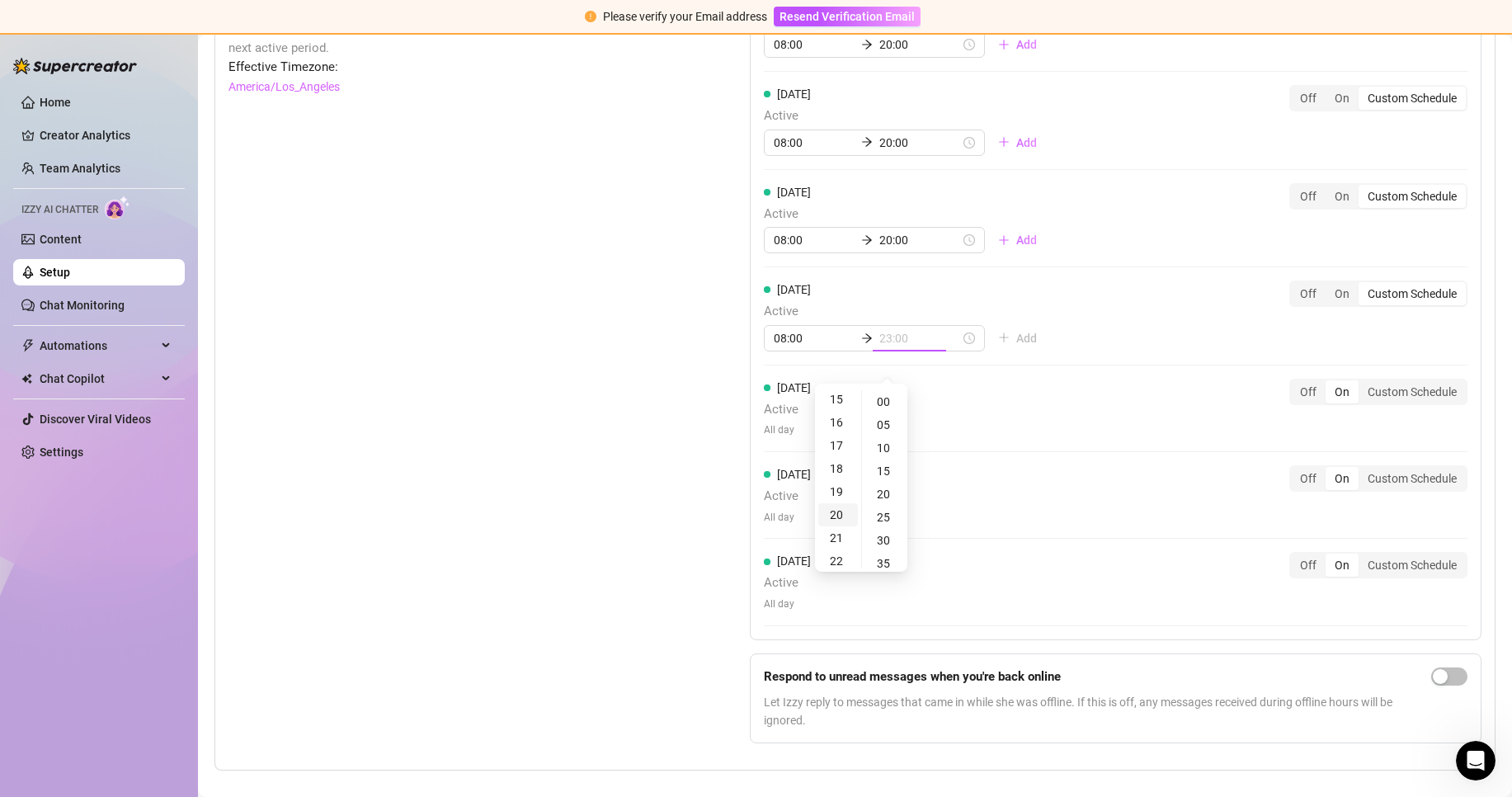
type input "20:00"
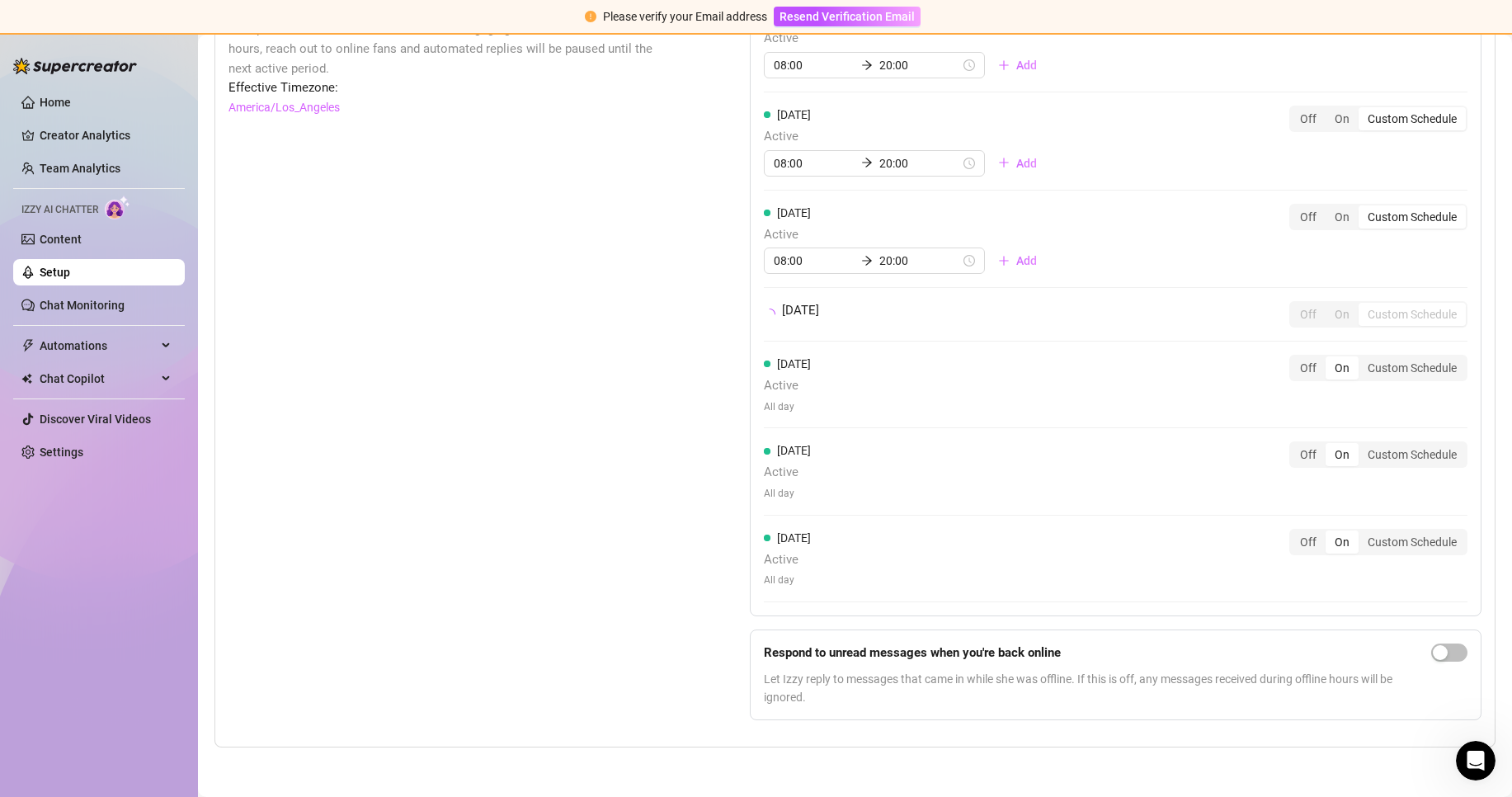
drag, startPoint x: 655, startPoint y: 499, endPoint x: 664, endPoint y: 500, distance: 9.1
click at [656, 500] on div "Set Active Hours (Izzy Availability) Set specific hours when Izzy engaging with…" at bounding box center [447, 363] width 439 height 739
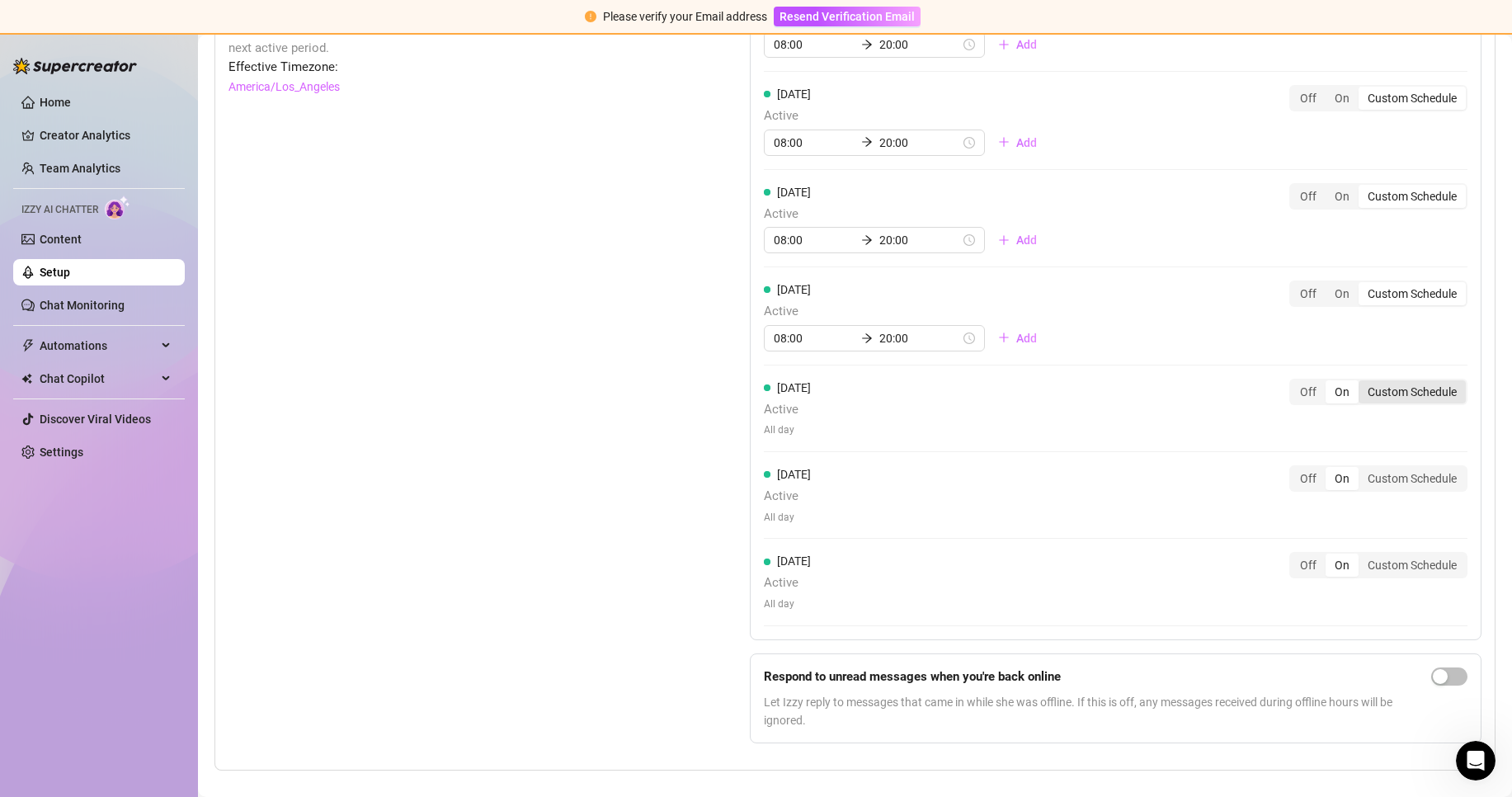
click at [1398, 403] on div "Custom Schedule" at bounding box center [1412, 392] width 107 height 23
click at [1362, 382] on input "Custom Schedule" at bounding box center [1362, 382] width 0 height 0
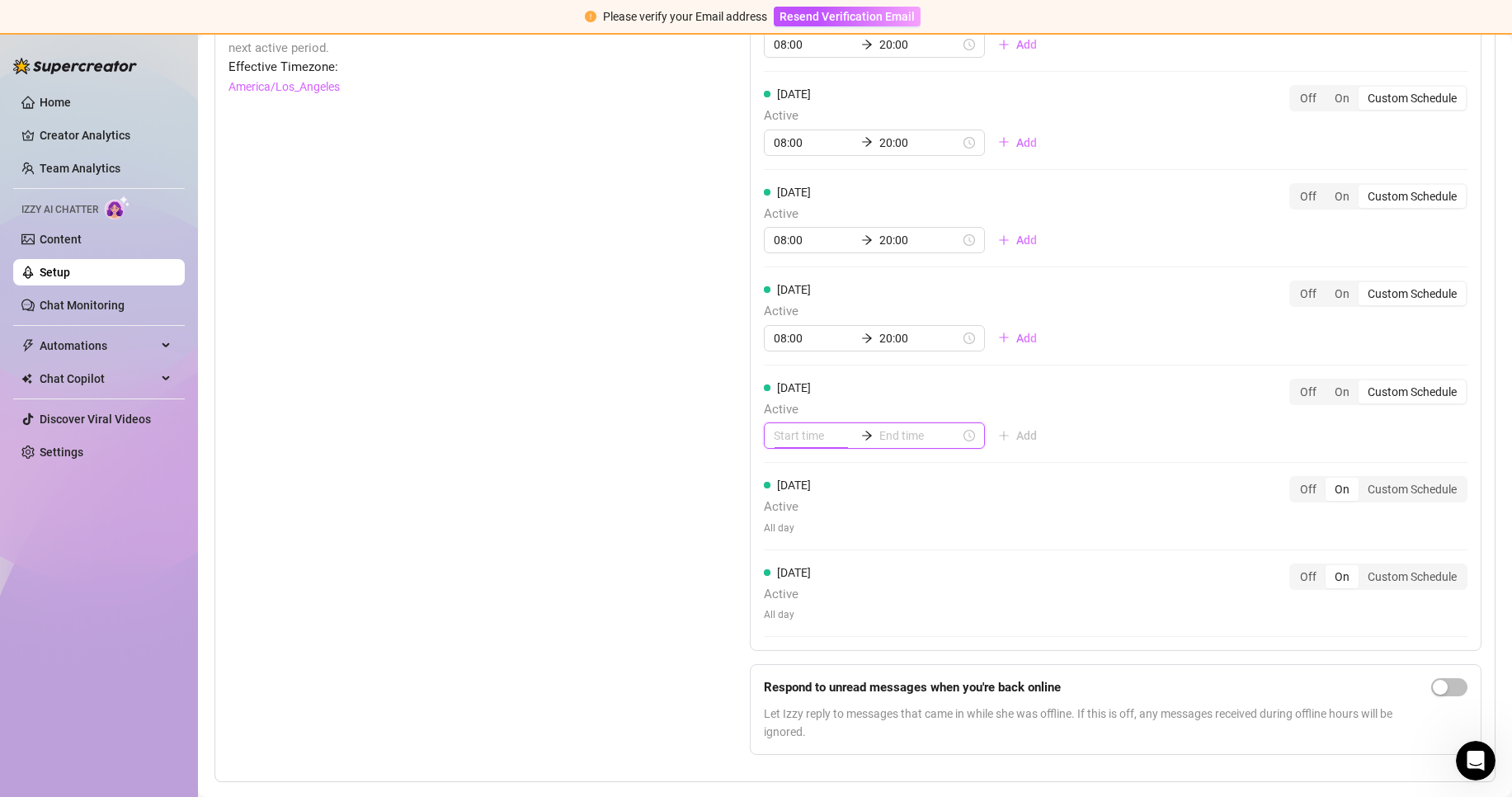
click at [811, 444] on input at bounding box center [814, 435] width 81 height 18
click at [783, 598] on div "08" at bounding box center [782, 602] width 40 height 23
type input "08:00"
click at [880, 444] on input at bounding box center [920, 435] width 81 height 18
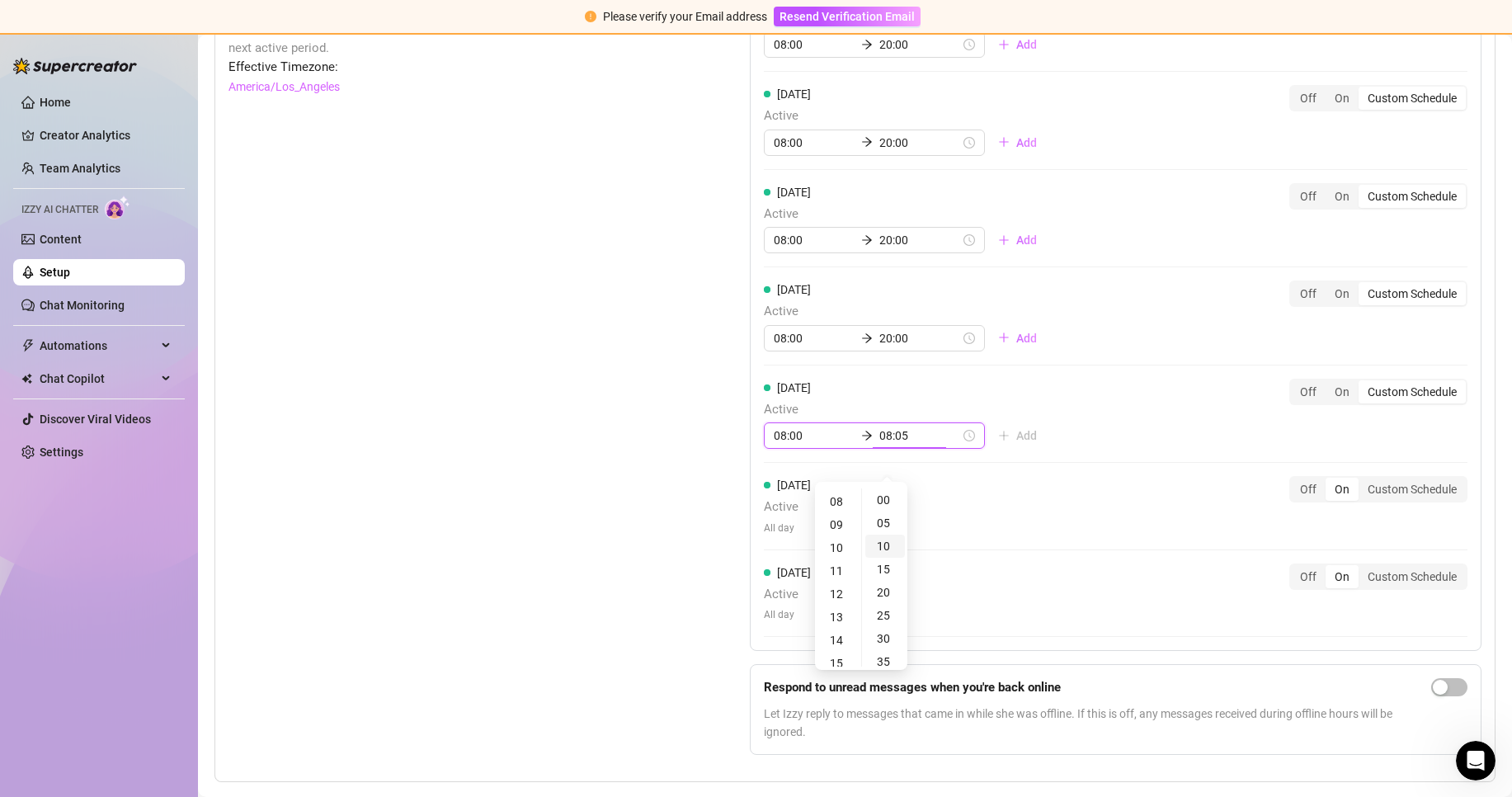
type input "08:10"
click at [838, 532] on div "20" at bounding box center [838, 530] width 40 height 23
type input "20:00"
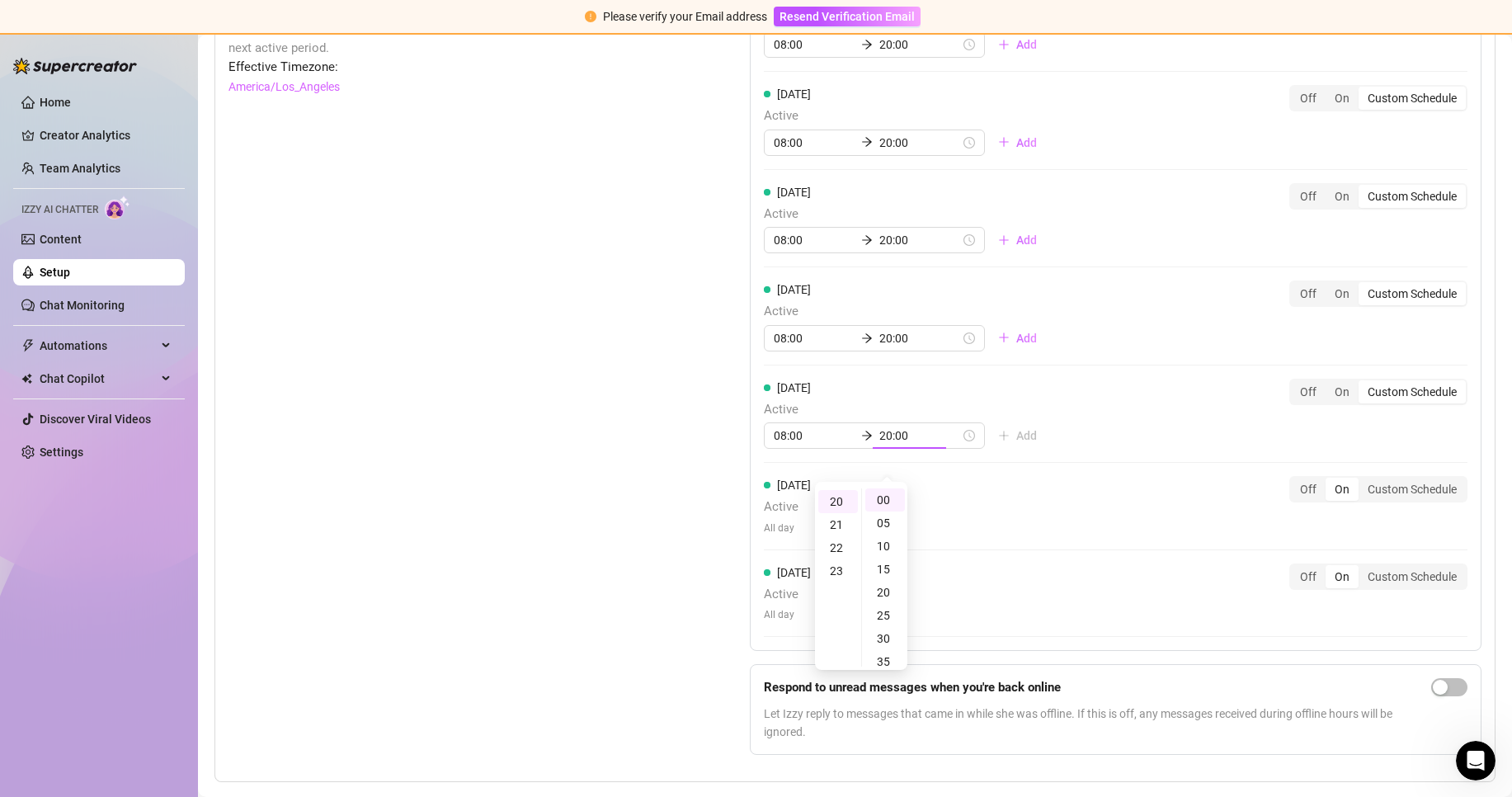
click at [656, 536] on div "Set Active Hours (Izzy Availability) Set specific hours when Izzy engaging with…" at bounding box center [447, 370] width 439 height 794
click at [1379, 500] on div "Custom Schedule" at bounding box center [1412, 490] width 107 height 23
click at [1362, 480] on input "Custom Schedule" at bounding box center [1362, 480] width 0 height 0
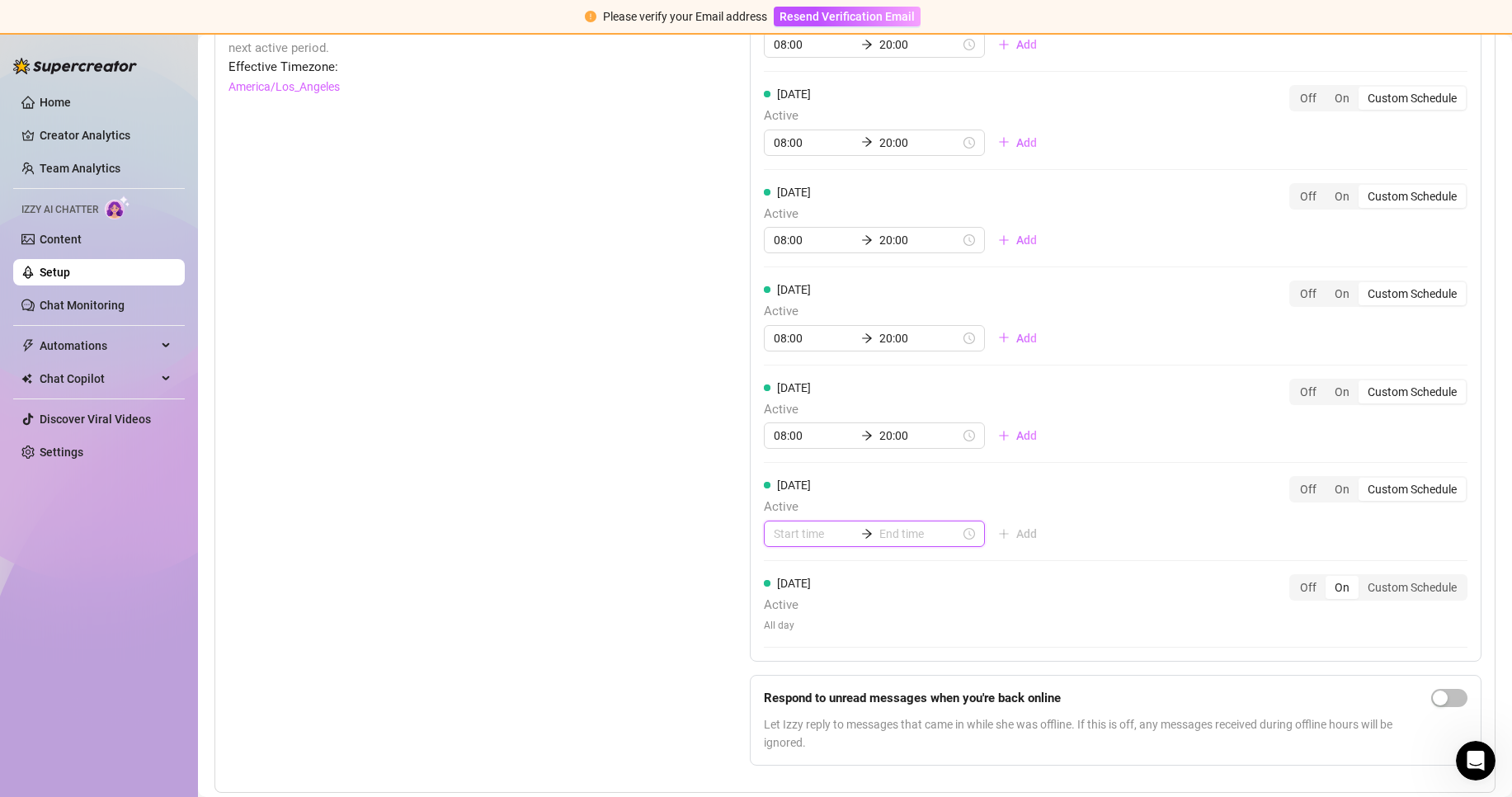
click at [824, 543] on input at bounding box center [814, 534] width 81 height 18
click at [784, 716] on div "09" at bounding box center [782, 723] width 40 height 23
type input "09:00"
click at [889, 543] on input at bounding box center [920, 534] width 81 height 18
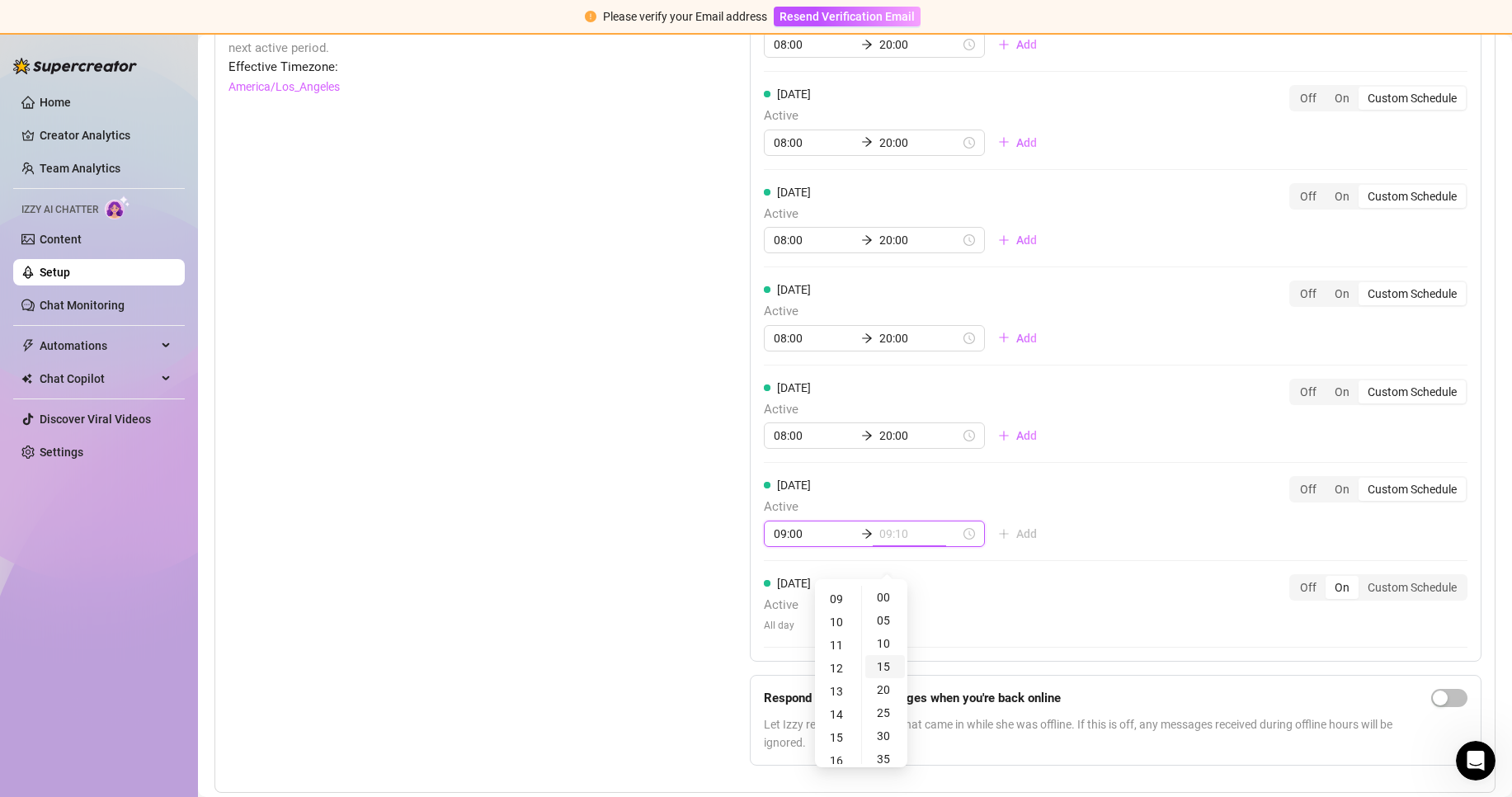
type input "09:15"
type input "09:50"
click at [847, 663] on div "19" at bounding box center [838, 664] width 40 height 23
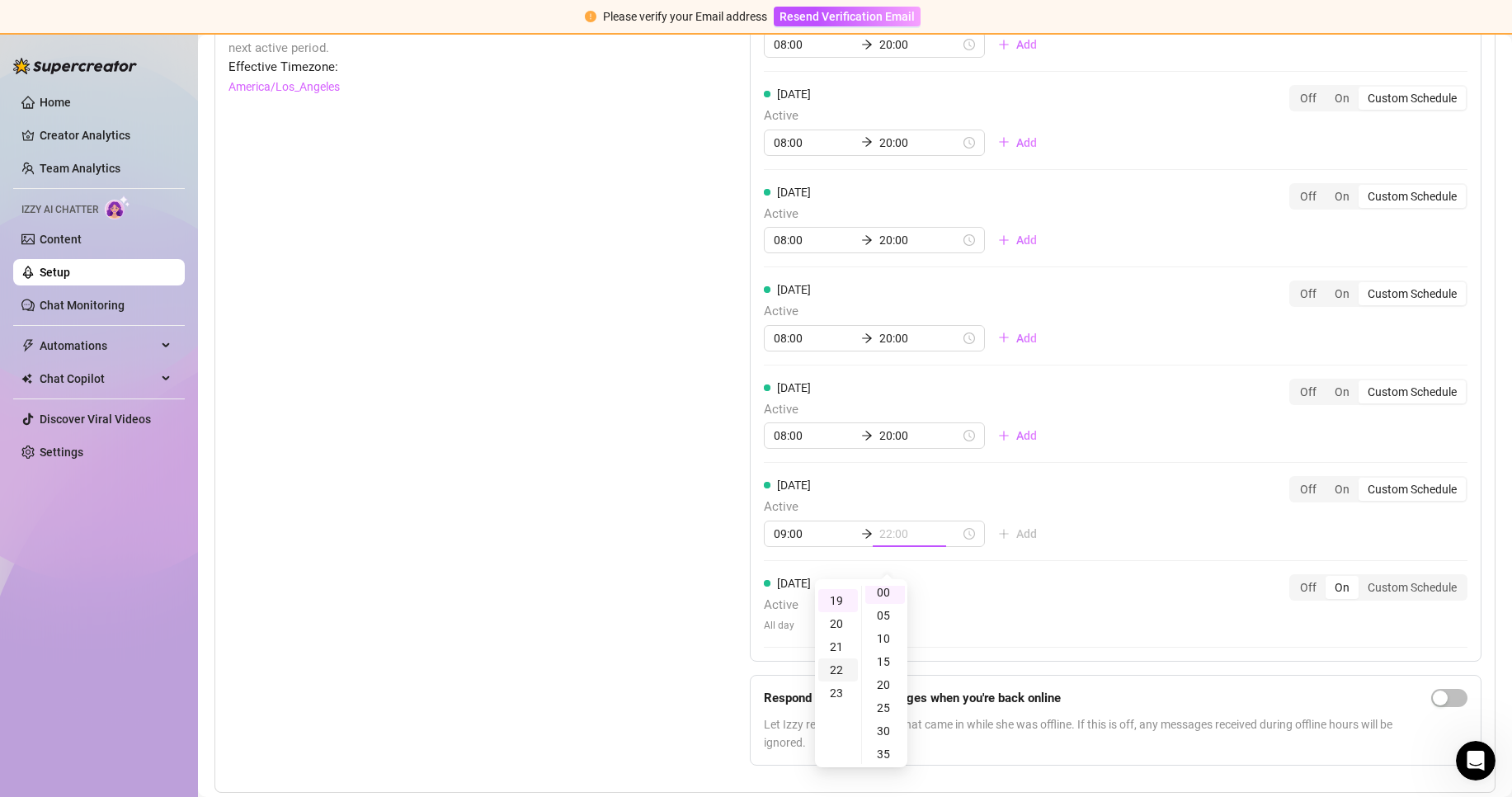
scroll to position [0, 0]
type input "19:00"
click at [718, 609] on div "Set Active Hours (Izzy Availability) Set specific hours when Izzy engaging with…" at bounding box center [855, 375] width 1253 height 805
click at [1388, 599] on div "Custom Schedule" at bounding box center [1412, 588] width 107 height 23
click at [1362, 578] on input "Custom Schedule" at bounding box center [1362, 578] width 0 height 0
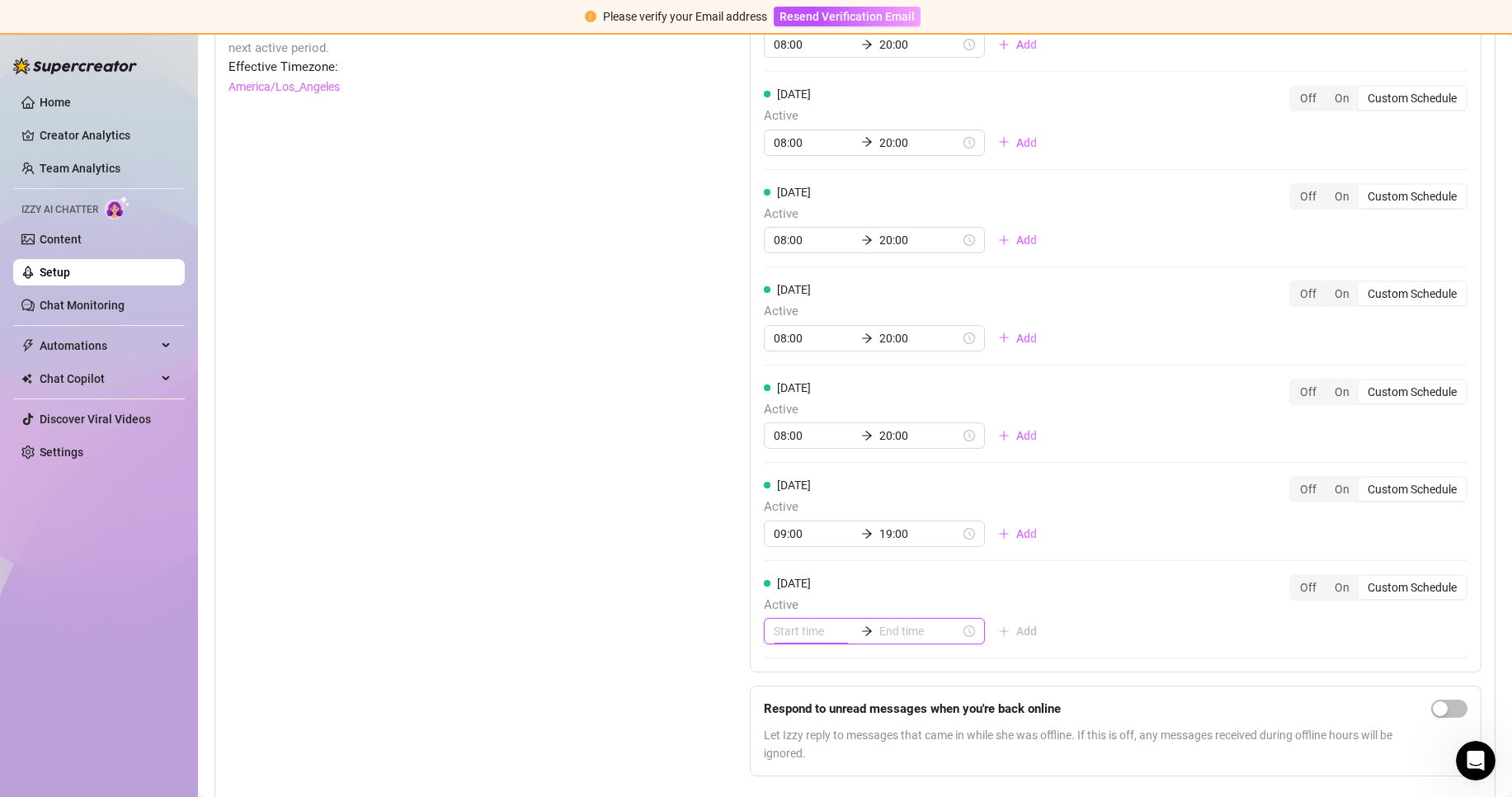
click at [792, 640] on input at bounding box center [814, 631] width 81 height 18
click at [783, 494] on div "09" at bounding box center [782, 500] width 40 height 23
type input "09:00"
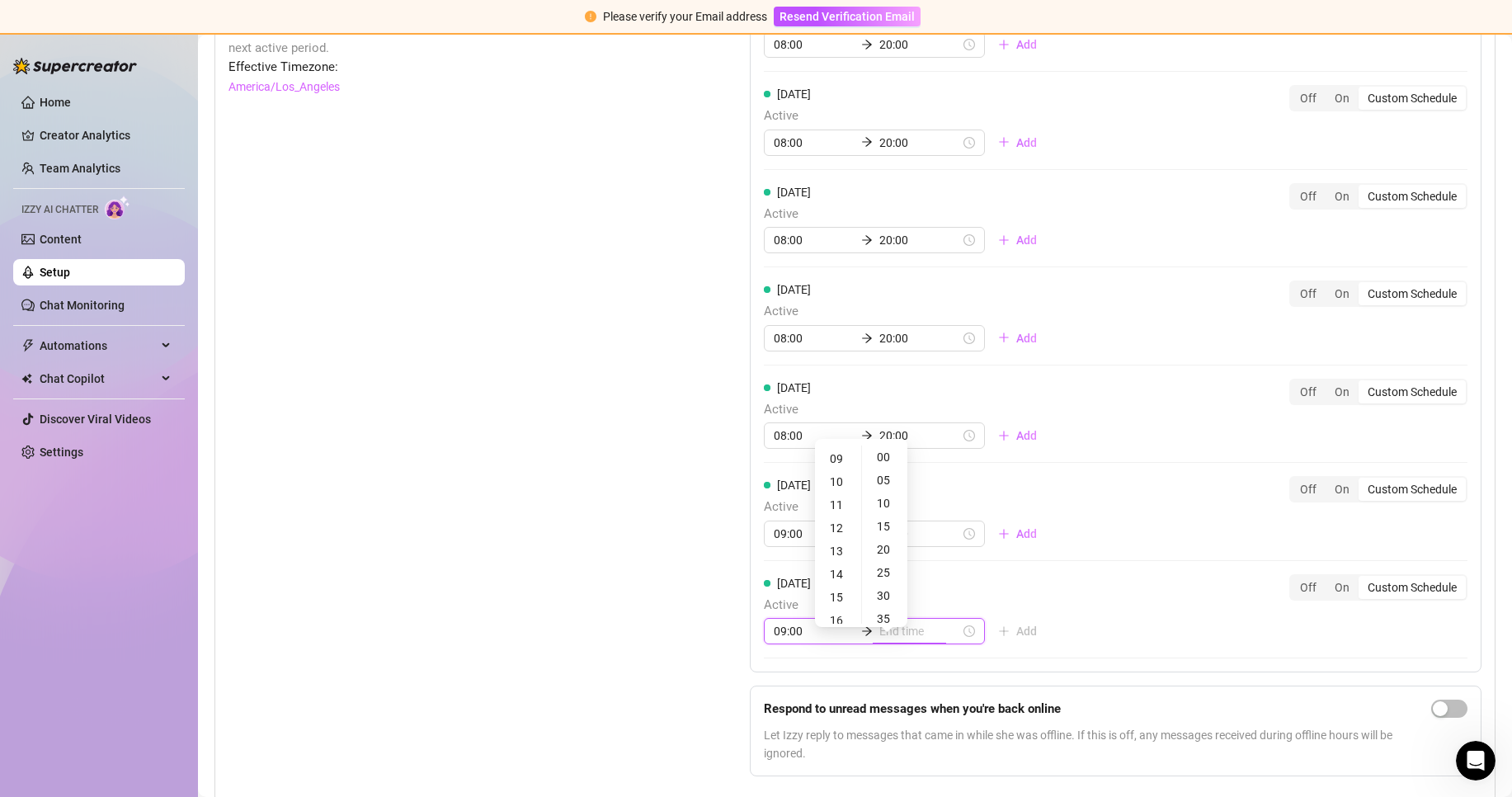
click at [903, 640] on input at bounding box center [920, 631] width 81 height 18
type input "09:30"
type input "15:00"
click at [837, 528] on div "19" at bounding box center [838, 524] width 40 height 23
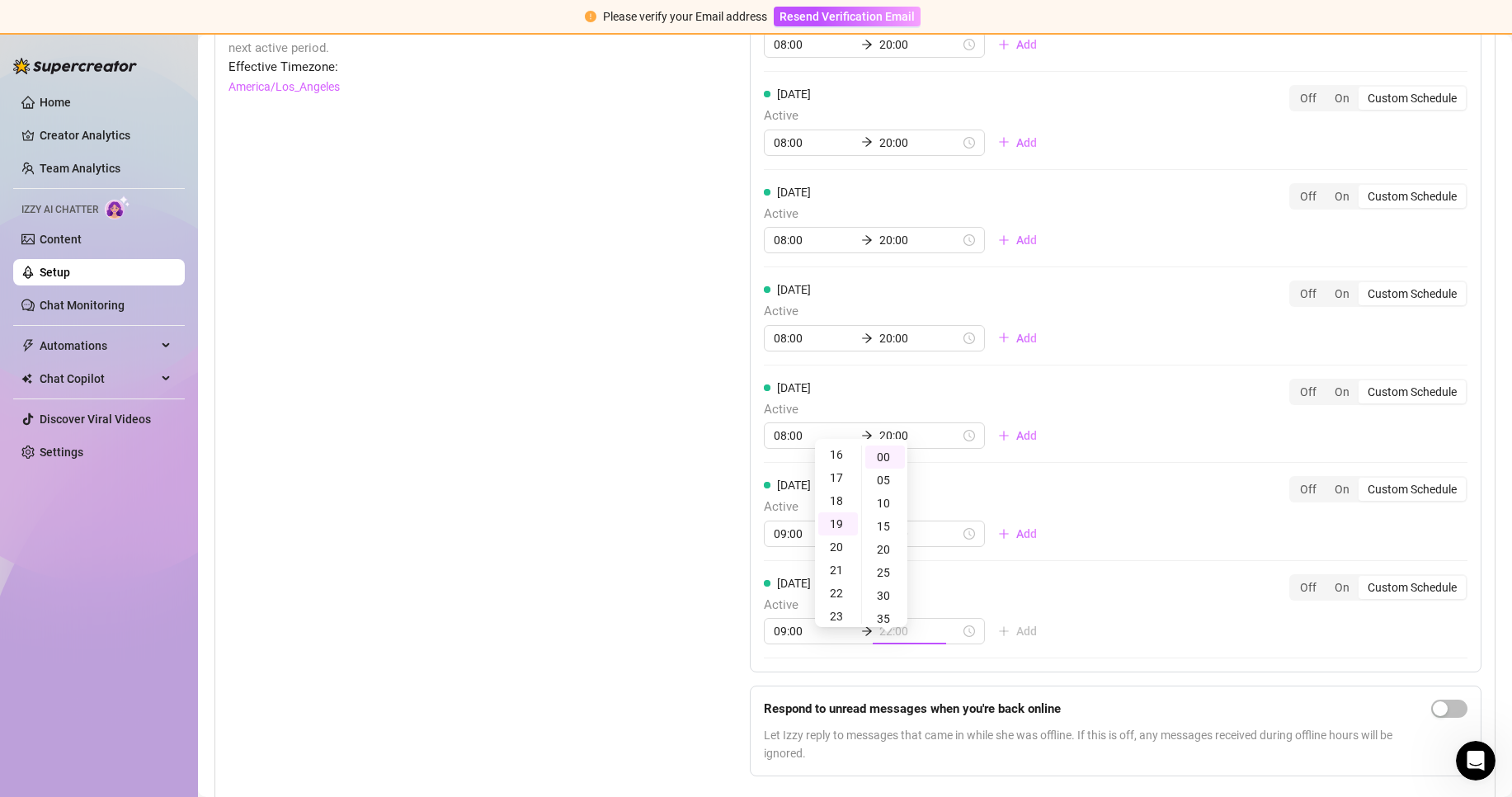
scroll to position [437, 0]
type input "19:00"
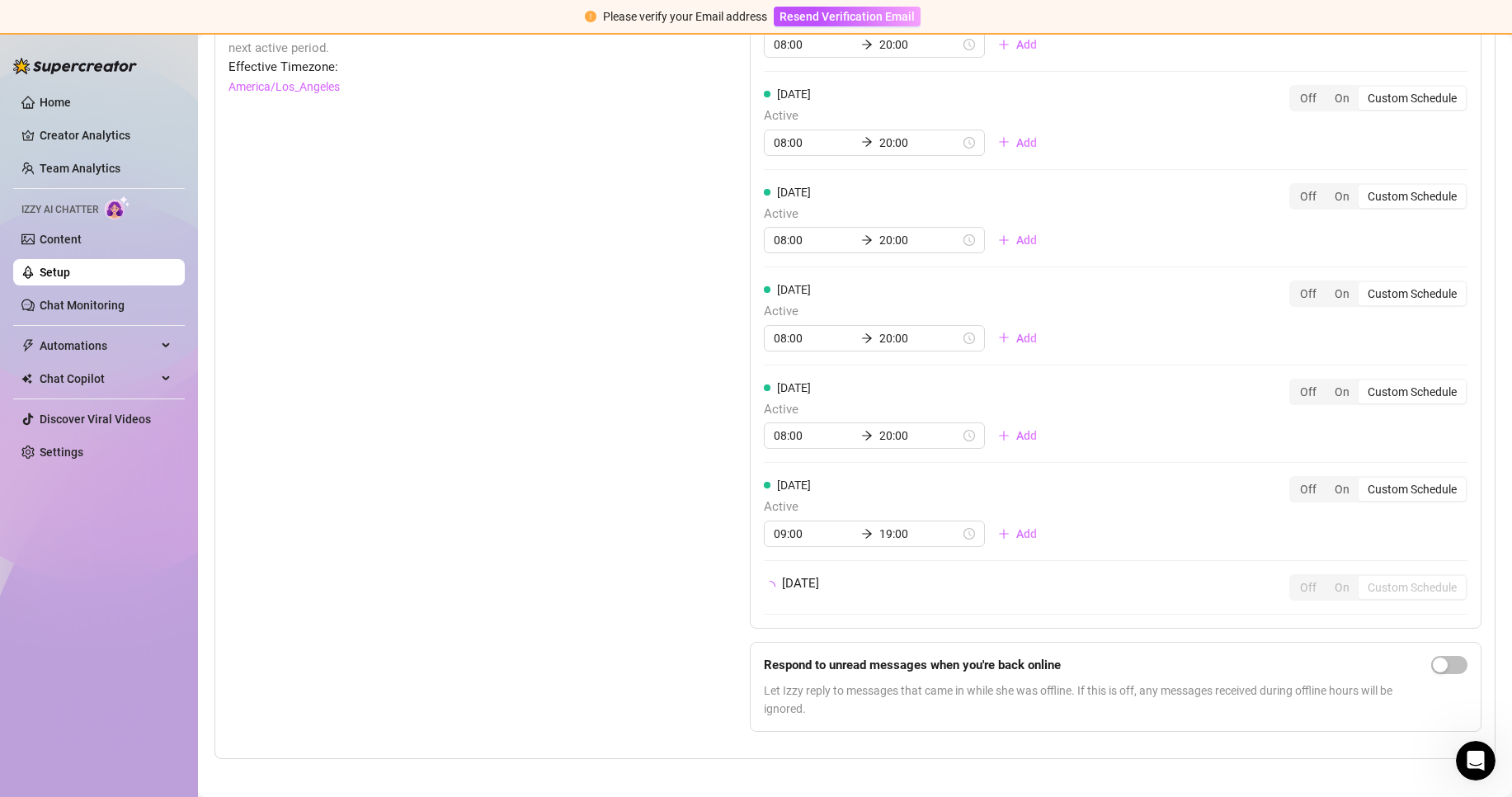
click at [684, 589] on div "Set Active Hours (Izzy Availability) Set specific hours when Izzy engaging with…" at bounding box center [855, 359] width 1253 height 772
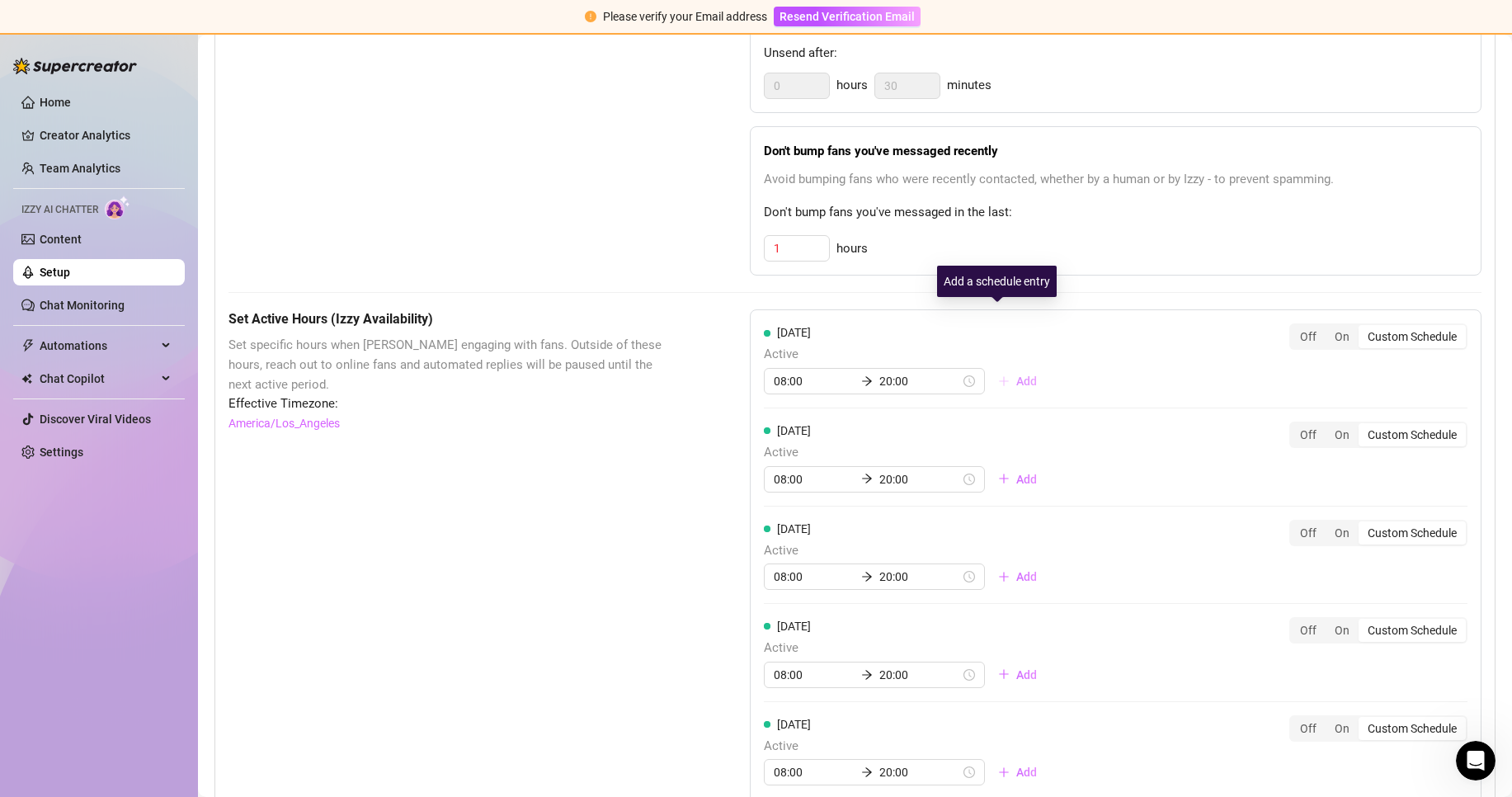
scroll to position [1241, 0]
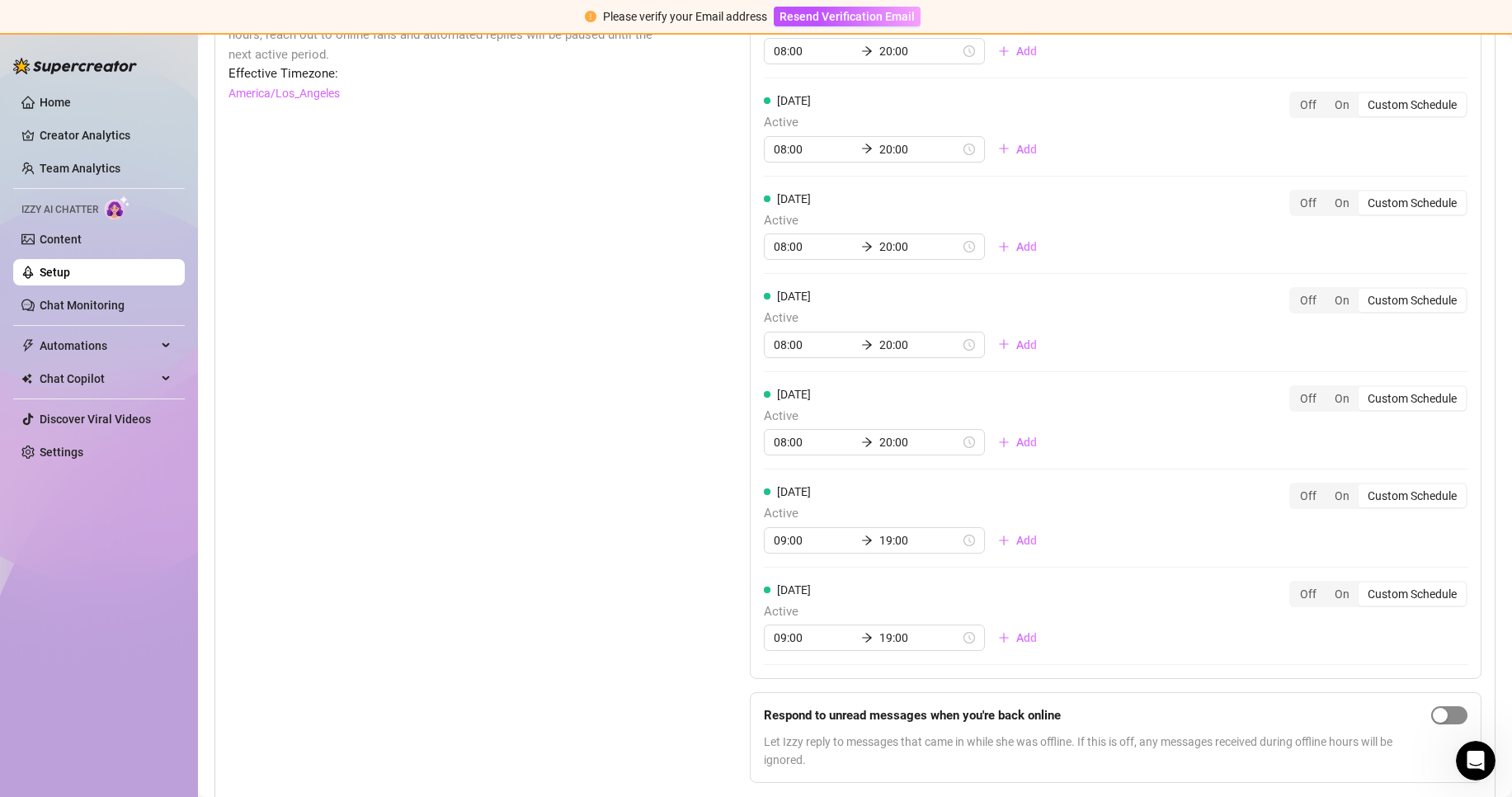
click at [1447, 724] on span "button" at bounding box center [1449, 715] width 36 height 18
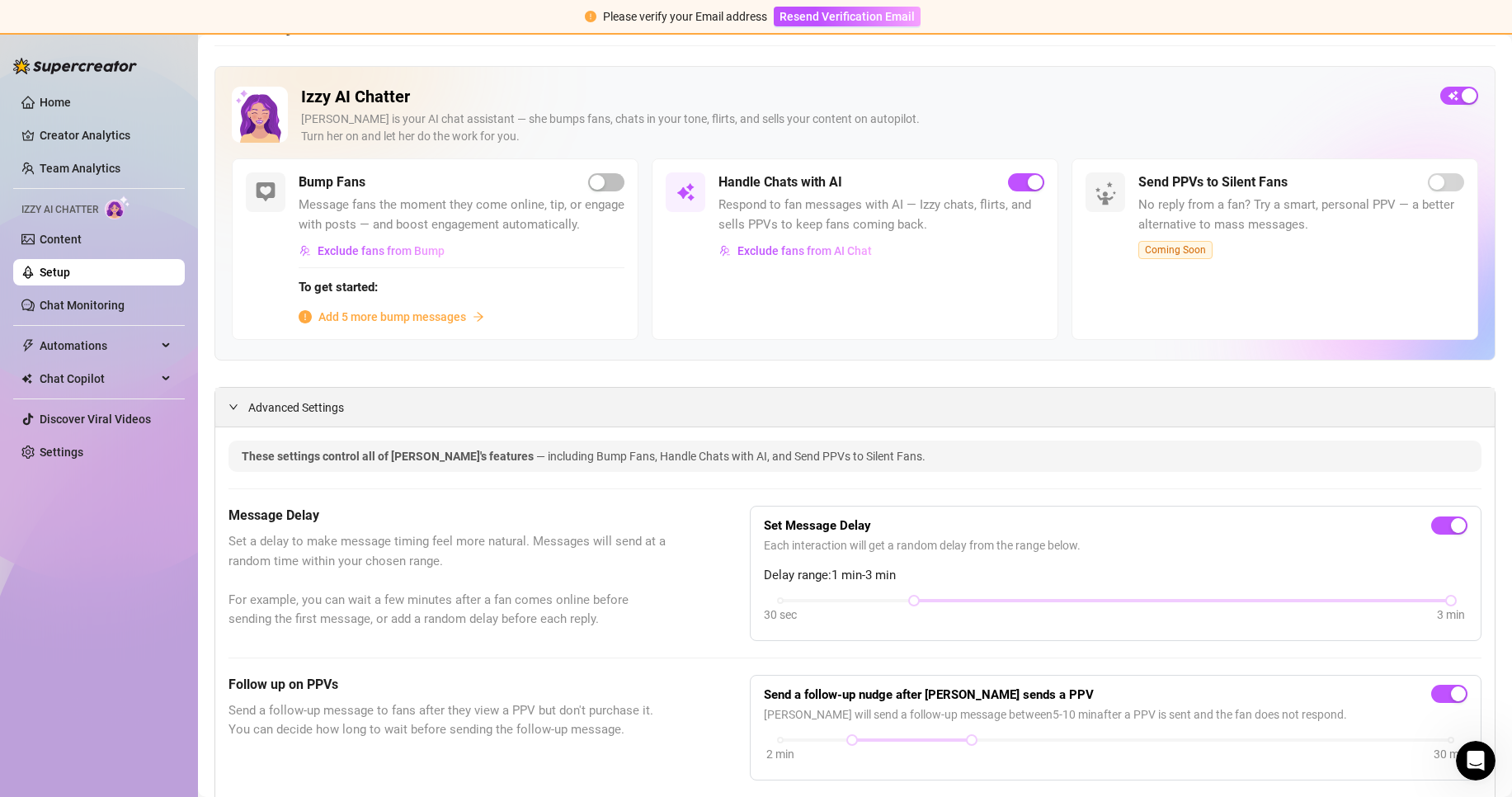
scroll to position [0, 0]
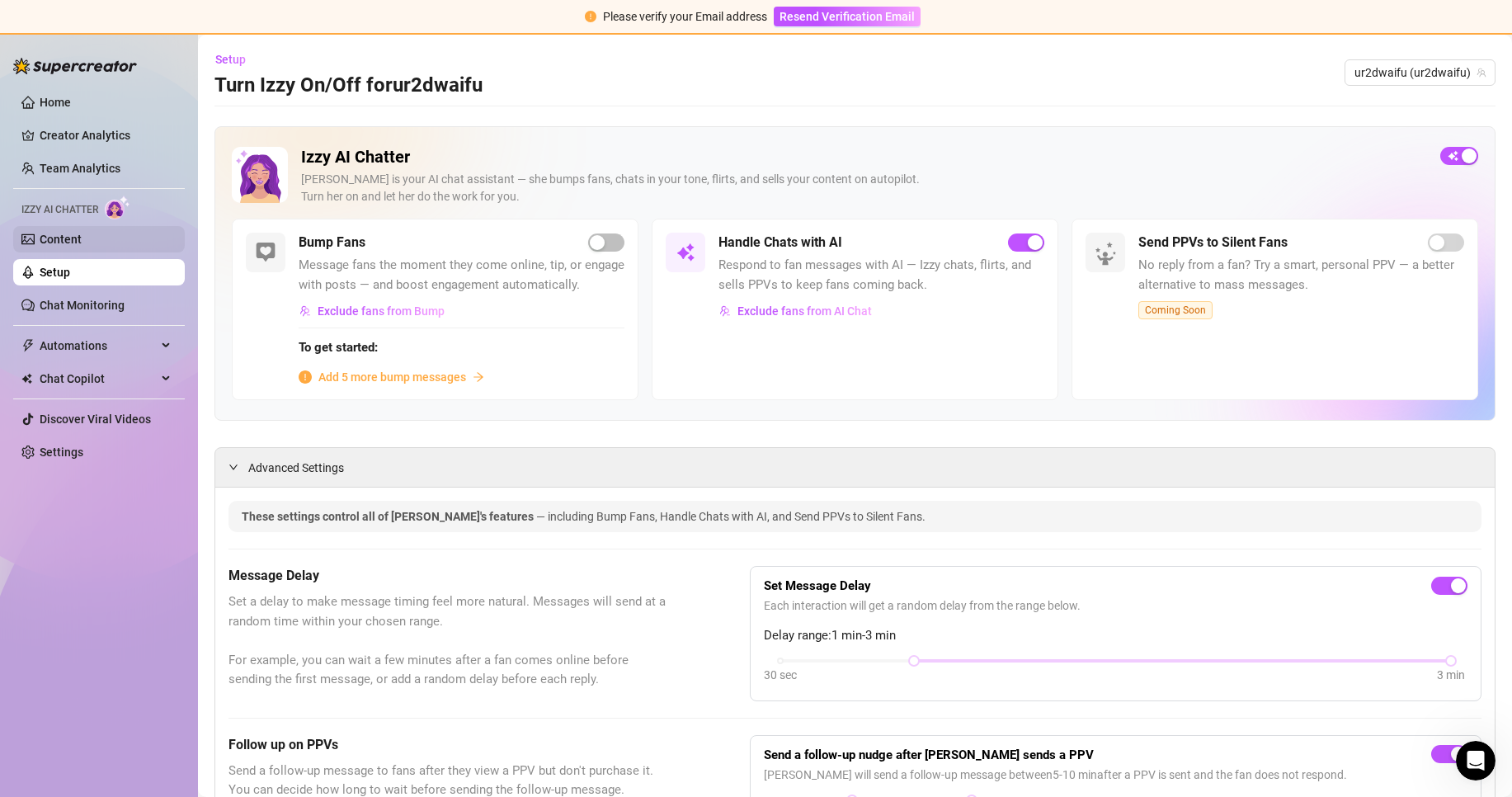
click at [82, 245] on link "Content" at bounding box center [60, 239] width 42 height 14
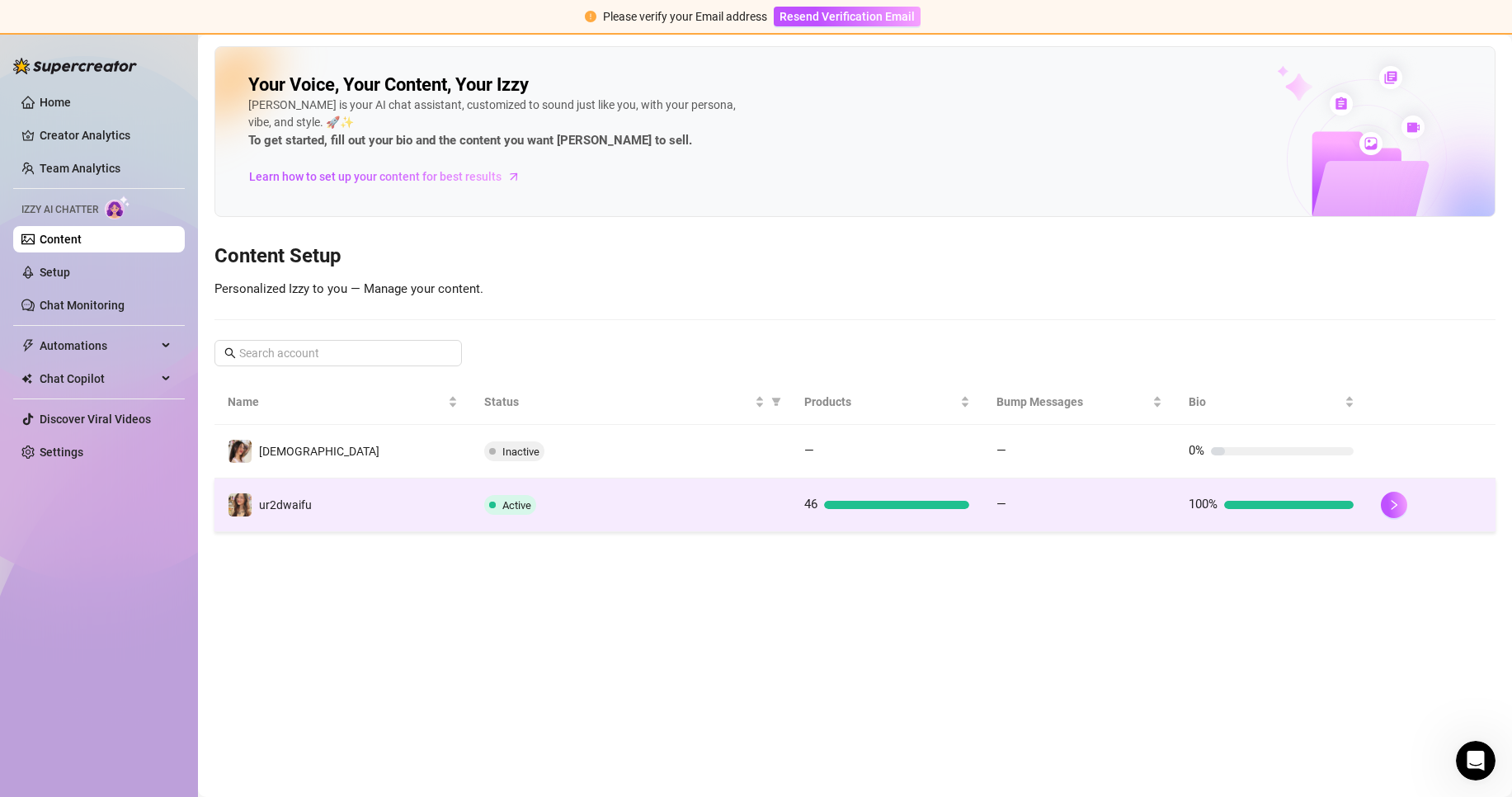
click at [516, 518] on td "Active" at bounding box center [630, 505] width 320 height 53
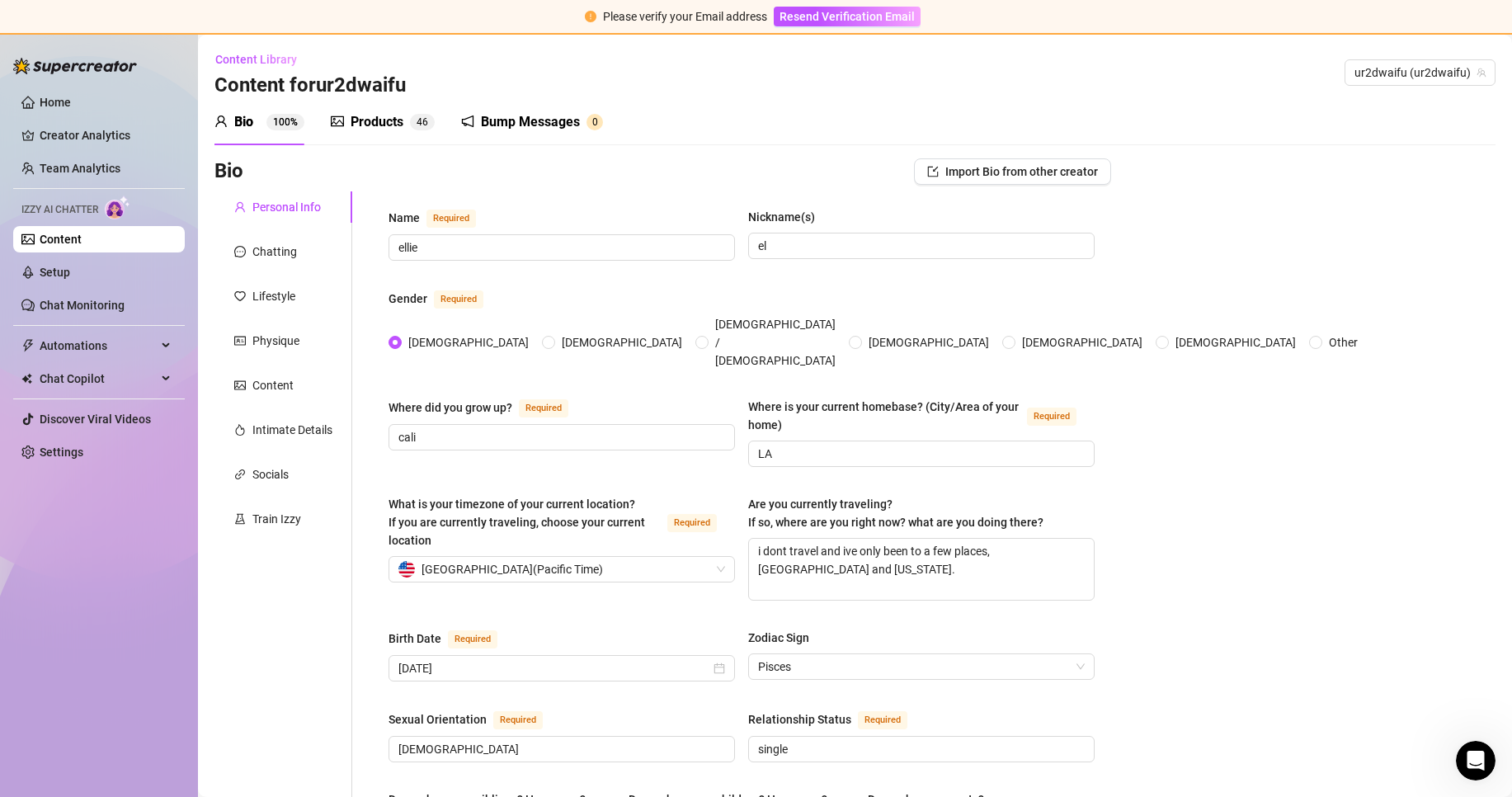
click at [384, 124] on div "Products" at bounding box center [377, 122] width 53 height 20
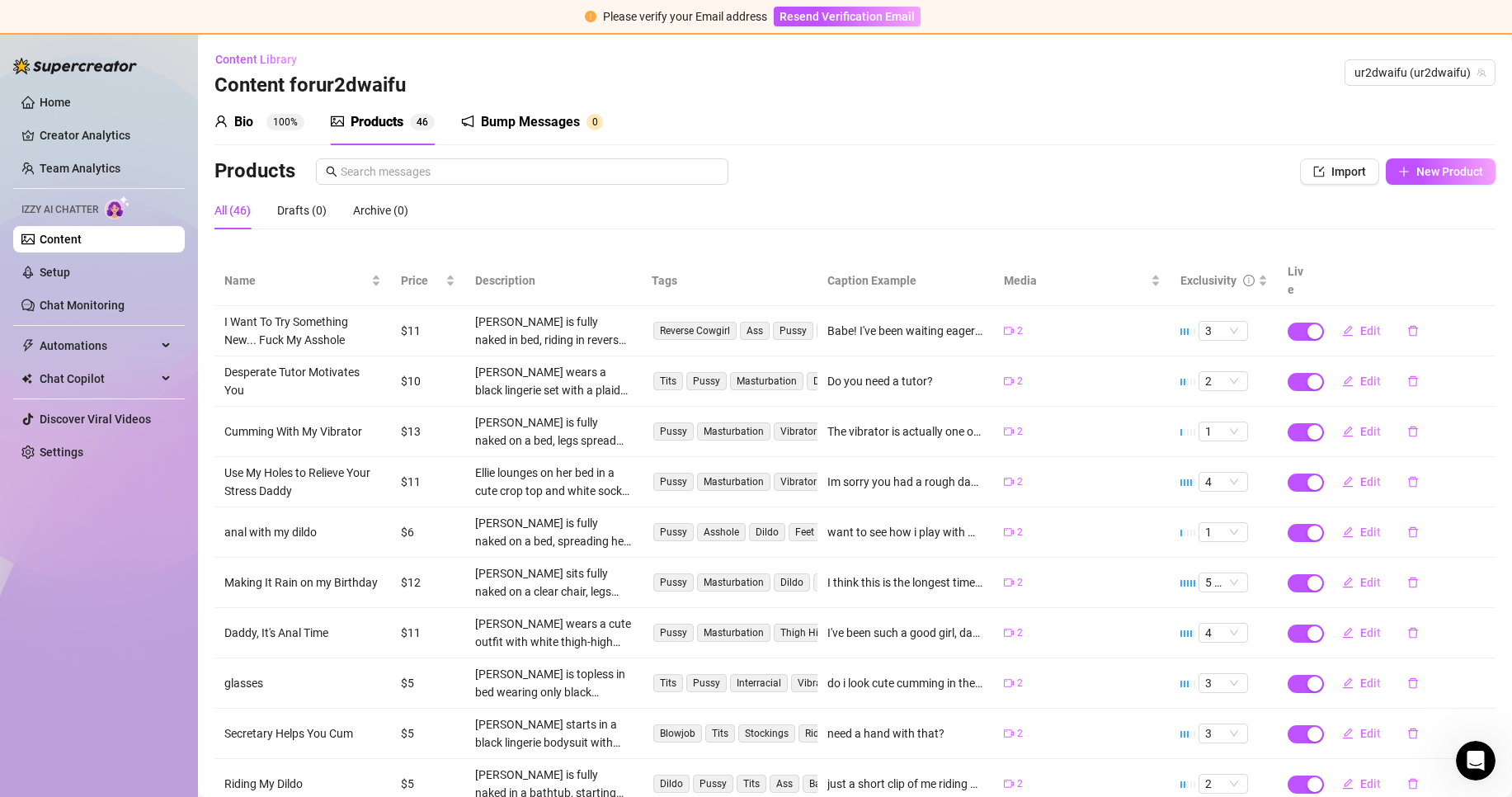
click at [248, 133] on div "Bio 100%" at bounding box center [260, 122] width 90 height 46
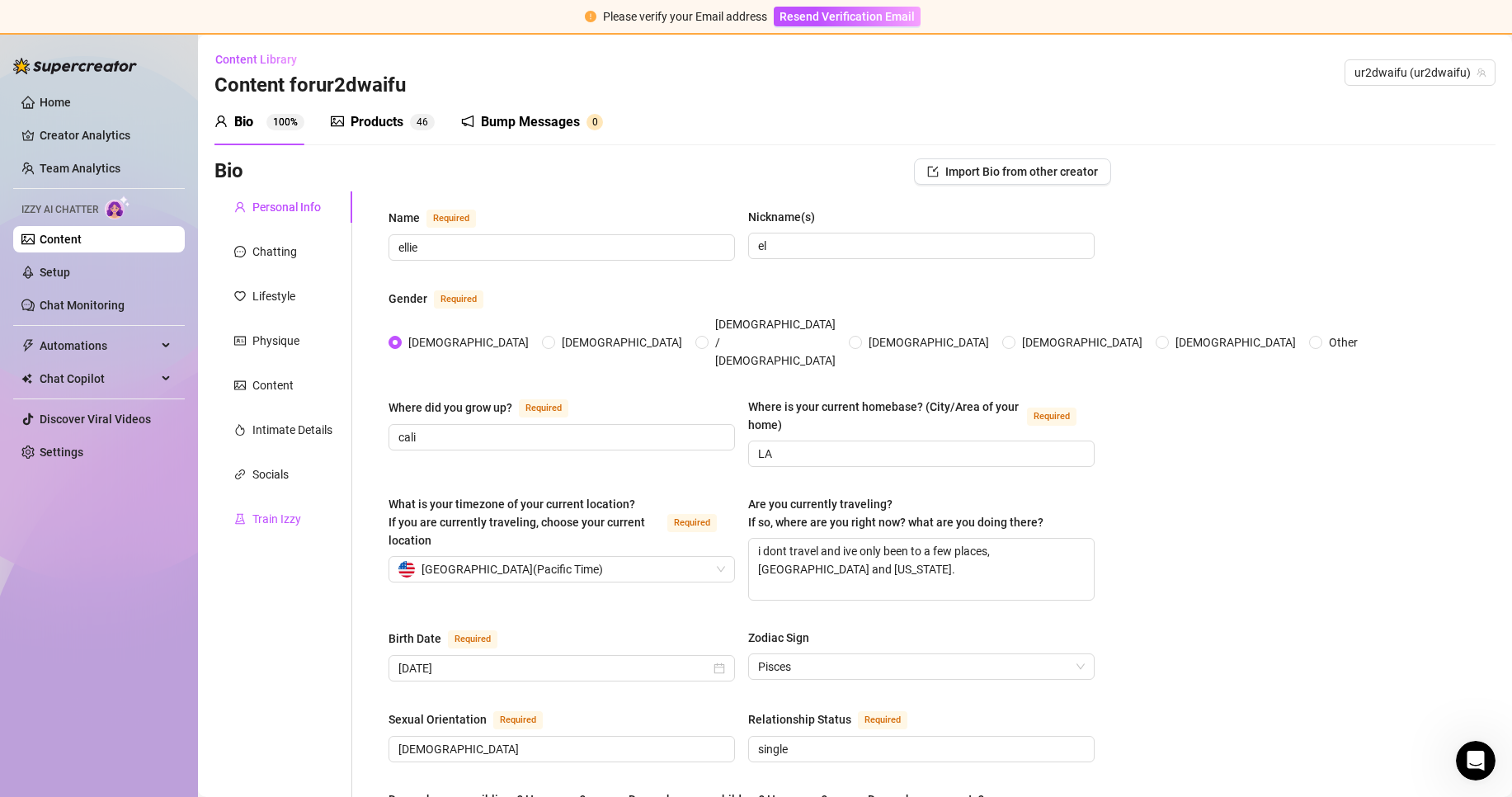
click at [279, 526] on div "Train Izzy" at bounding box center [277, 518] width 49 height 18
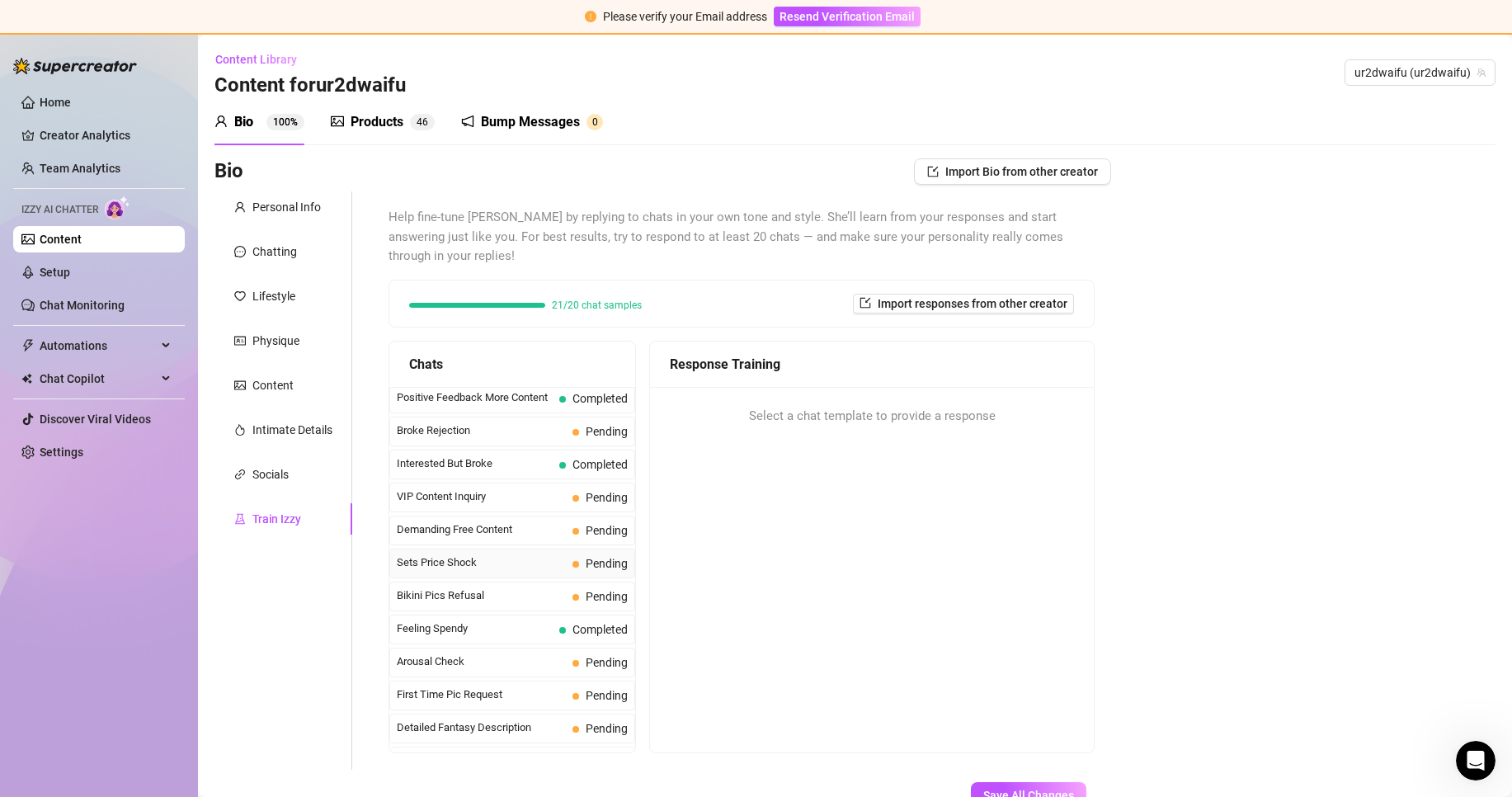
scroll to position [330, 0]
click at [539, 624] on span "Arousal Check" at bounding box center [481, 632] width 170 height 16
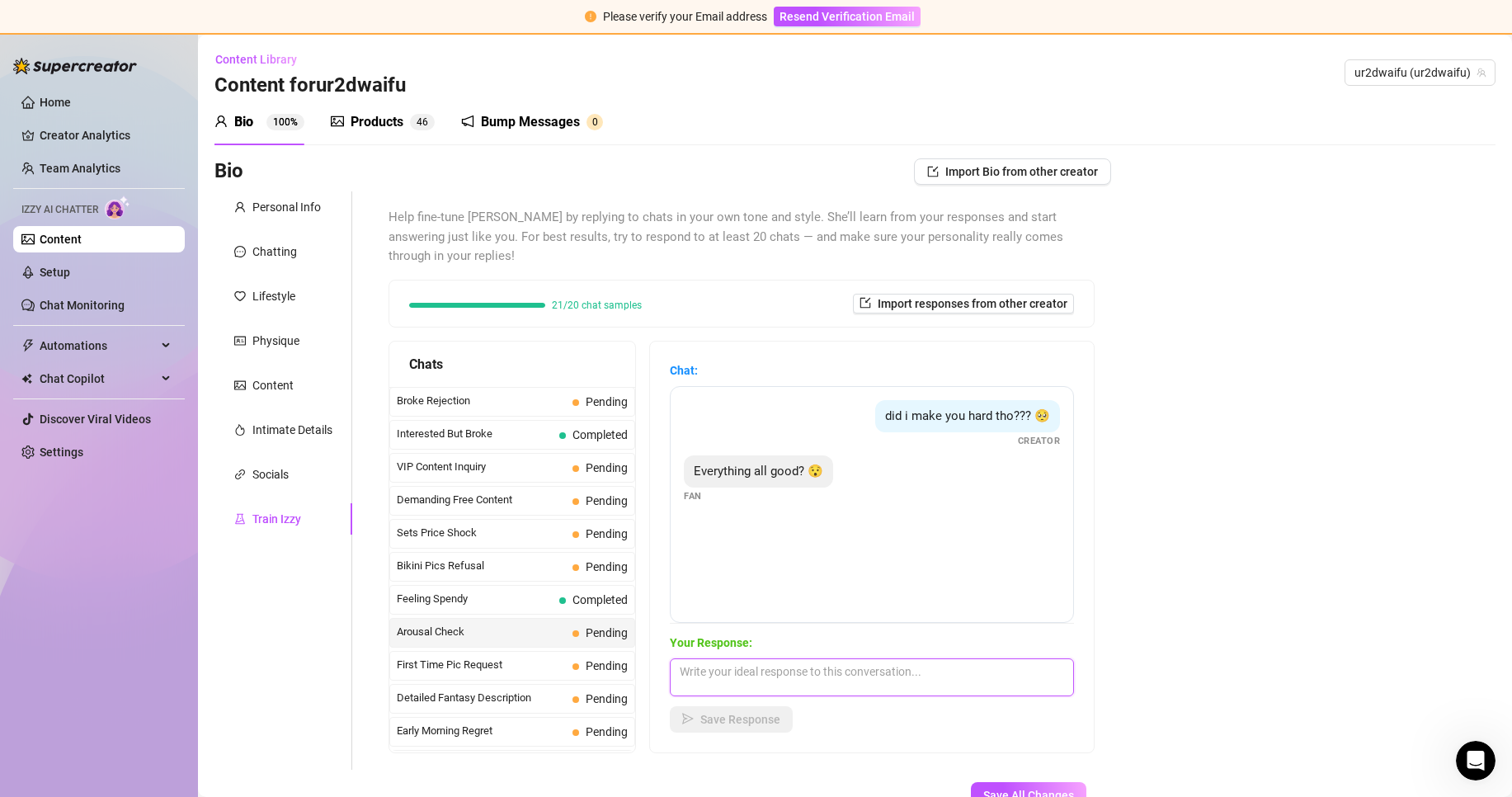
click at [719, 658] on textarea at bounding box center [872, 677] width 404 height 38
type textarea "i just want to know if i make you feel good babe"
click at [749, 712] on span "Save Response" at bounding box center [740, 719] width 80 height 14
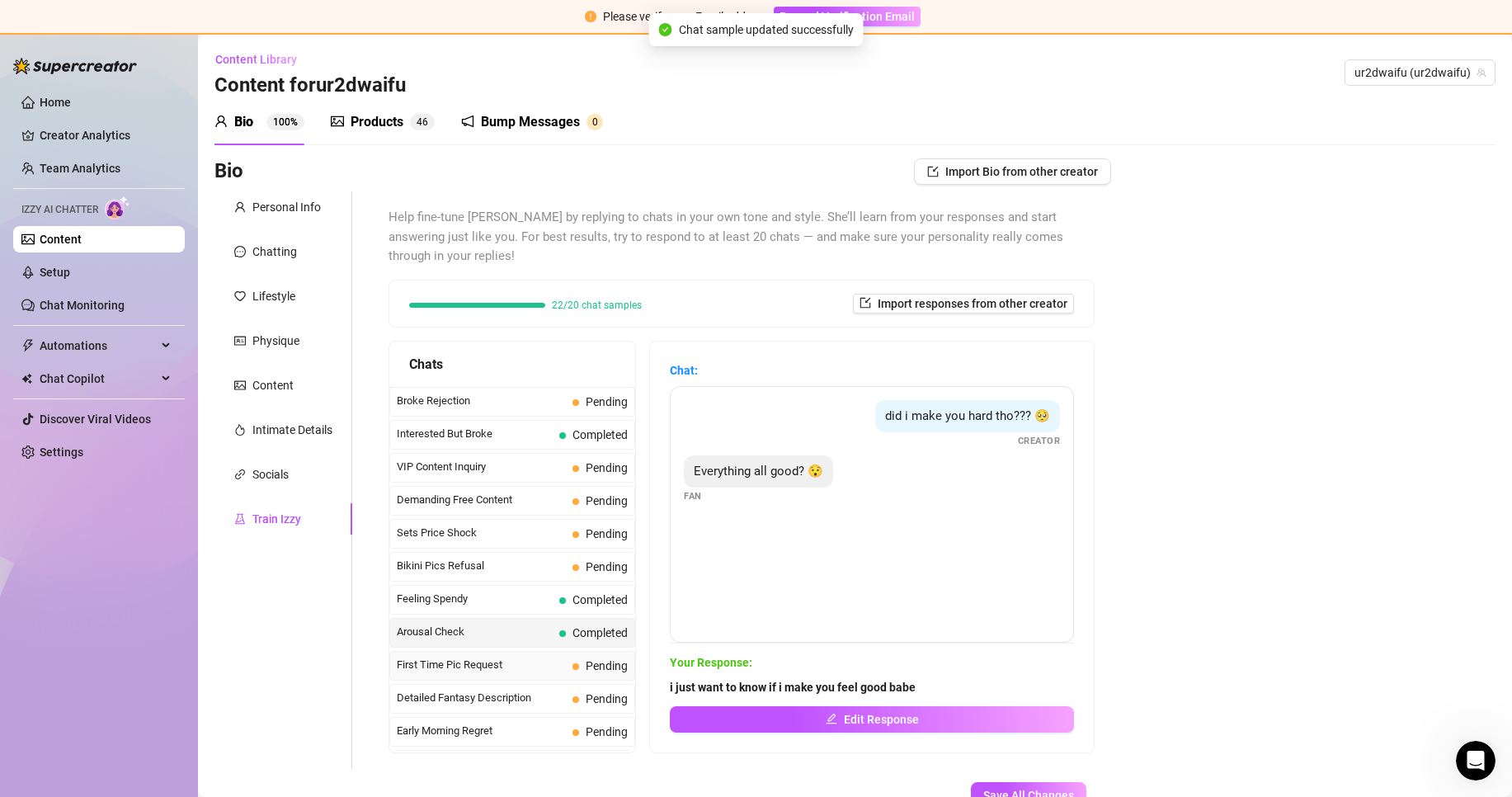
click at [586, 659] on span "Pending" at bounding box center [606, 665] width 42 height 14
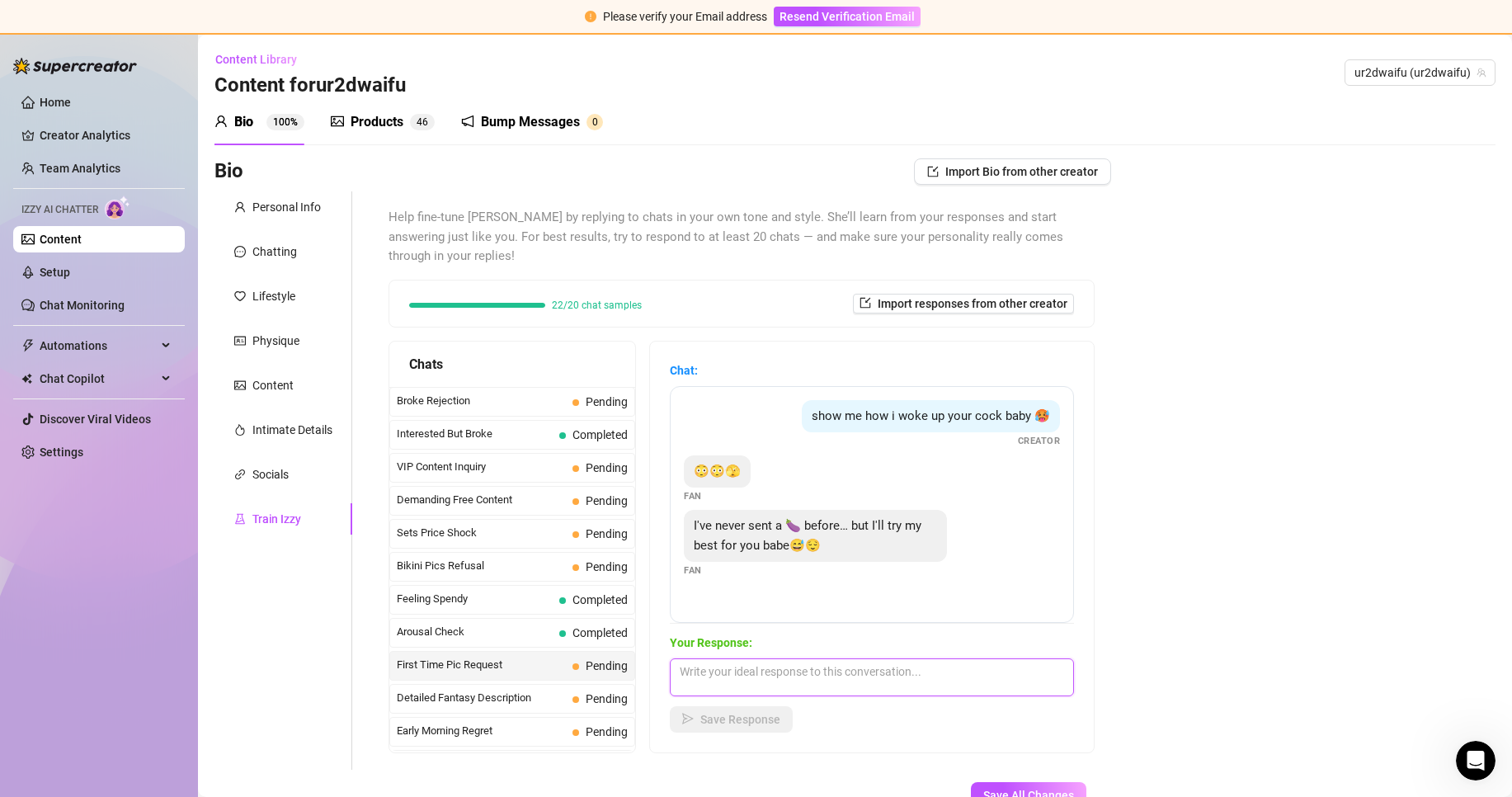
click at [820, 658] on textarea at bounding box center [872, 677] width 404 height 38
type textarea "hehe its okay babe! just send me whatever youre comfortable with ;)"
click at [732, 712] on span "Save Response" at bounding box center [740, 719] width 80 height 14
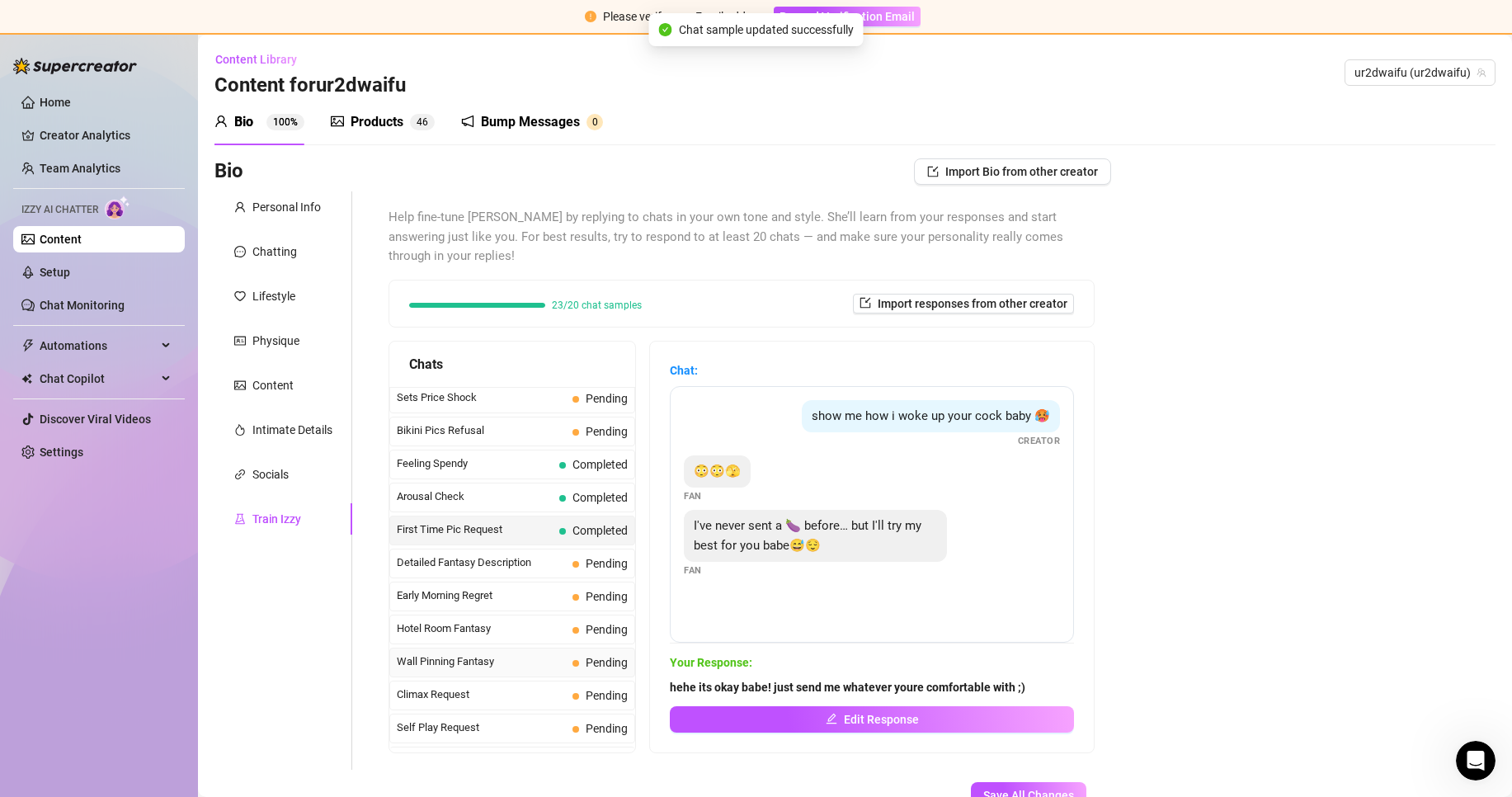
scroll to position [495, 0]
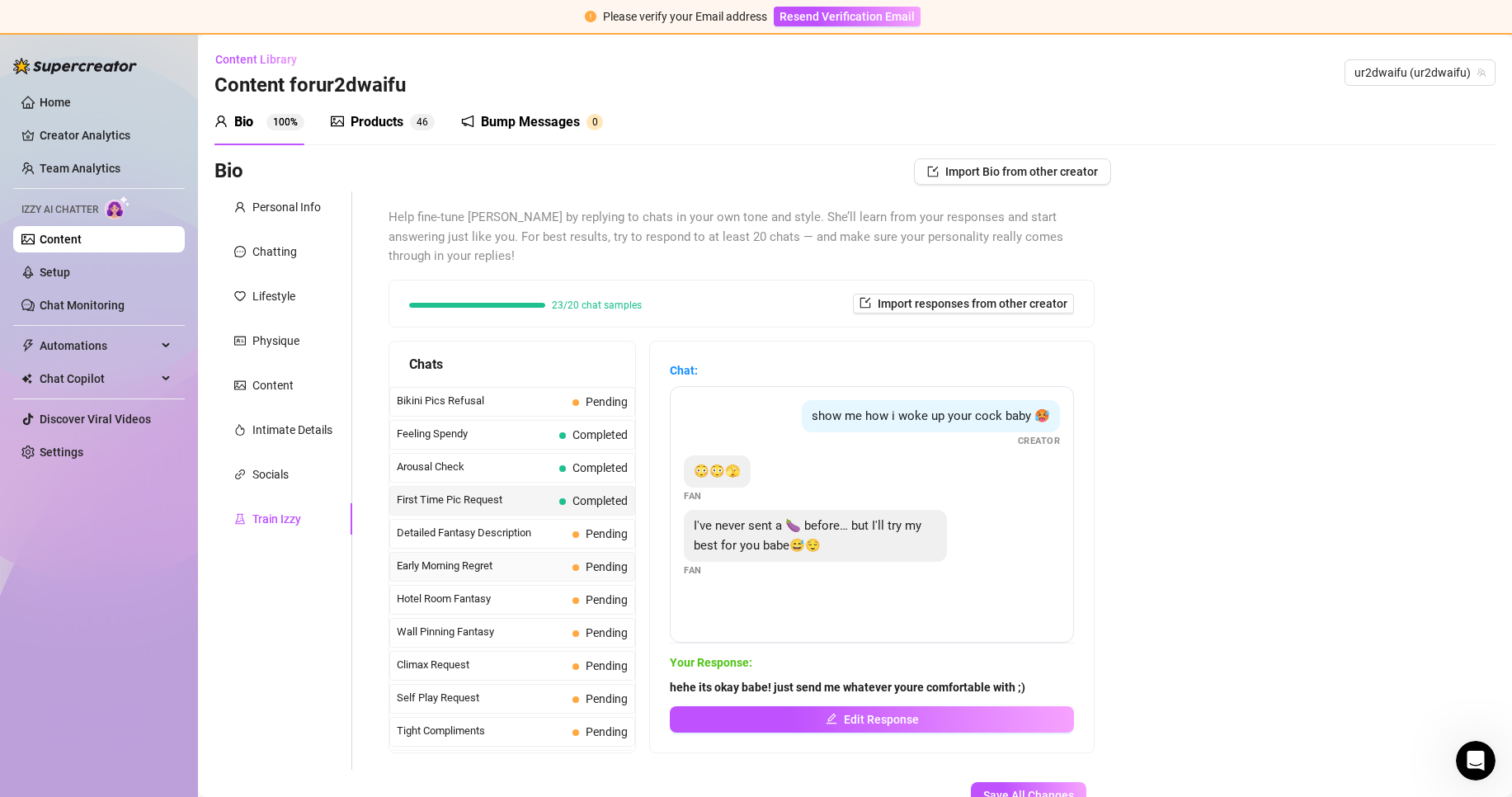
click at [457, 557] on span "Early Morning Regret" at bounding box center [481, 565] width 170 height 16
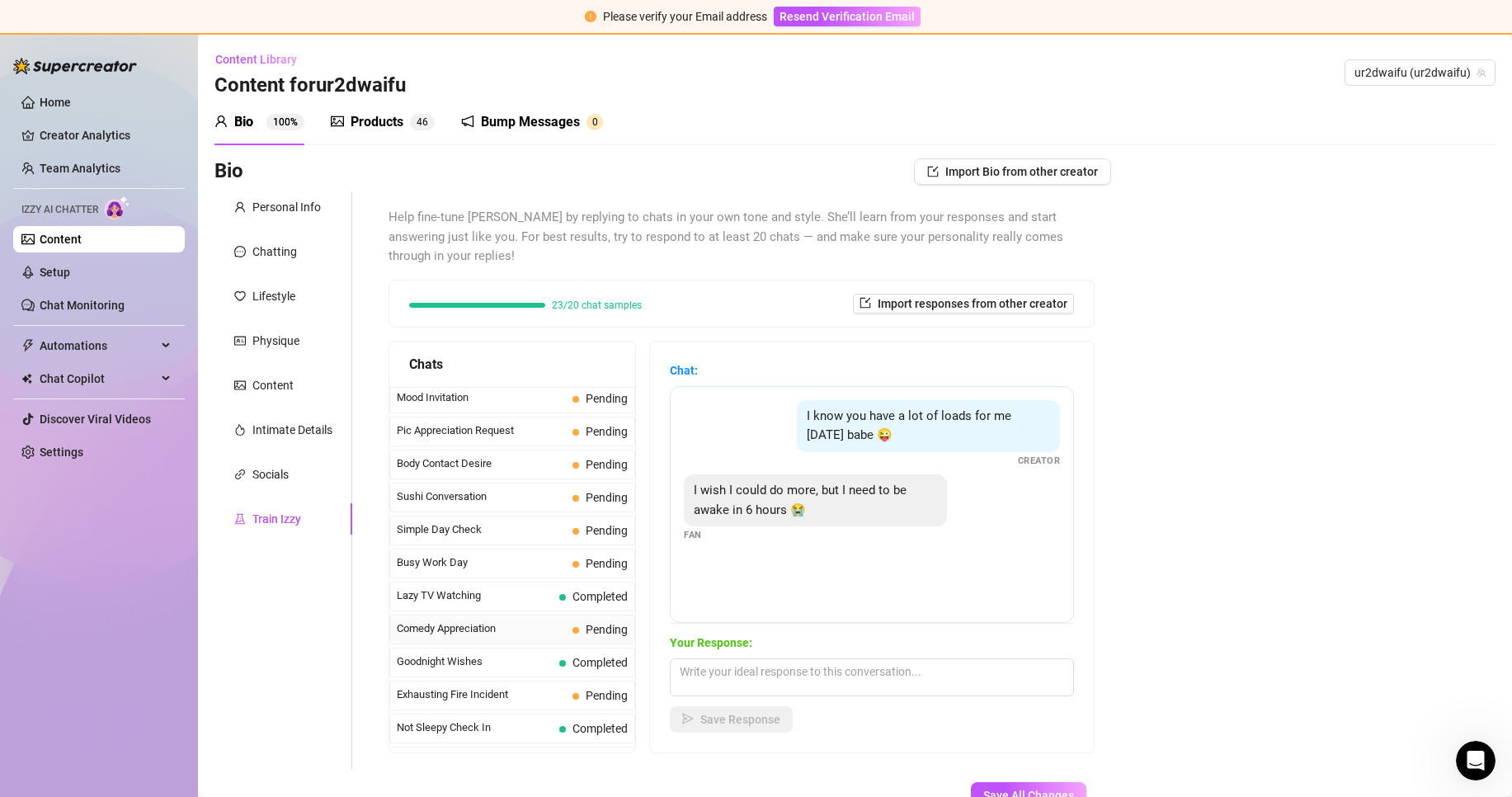
scroll to position [990, 0]
click at [518, 518] on div "Busy Work Day Pending" at bounding box center [512, 533] width 246 height 30
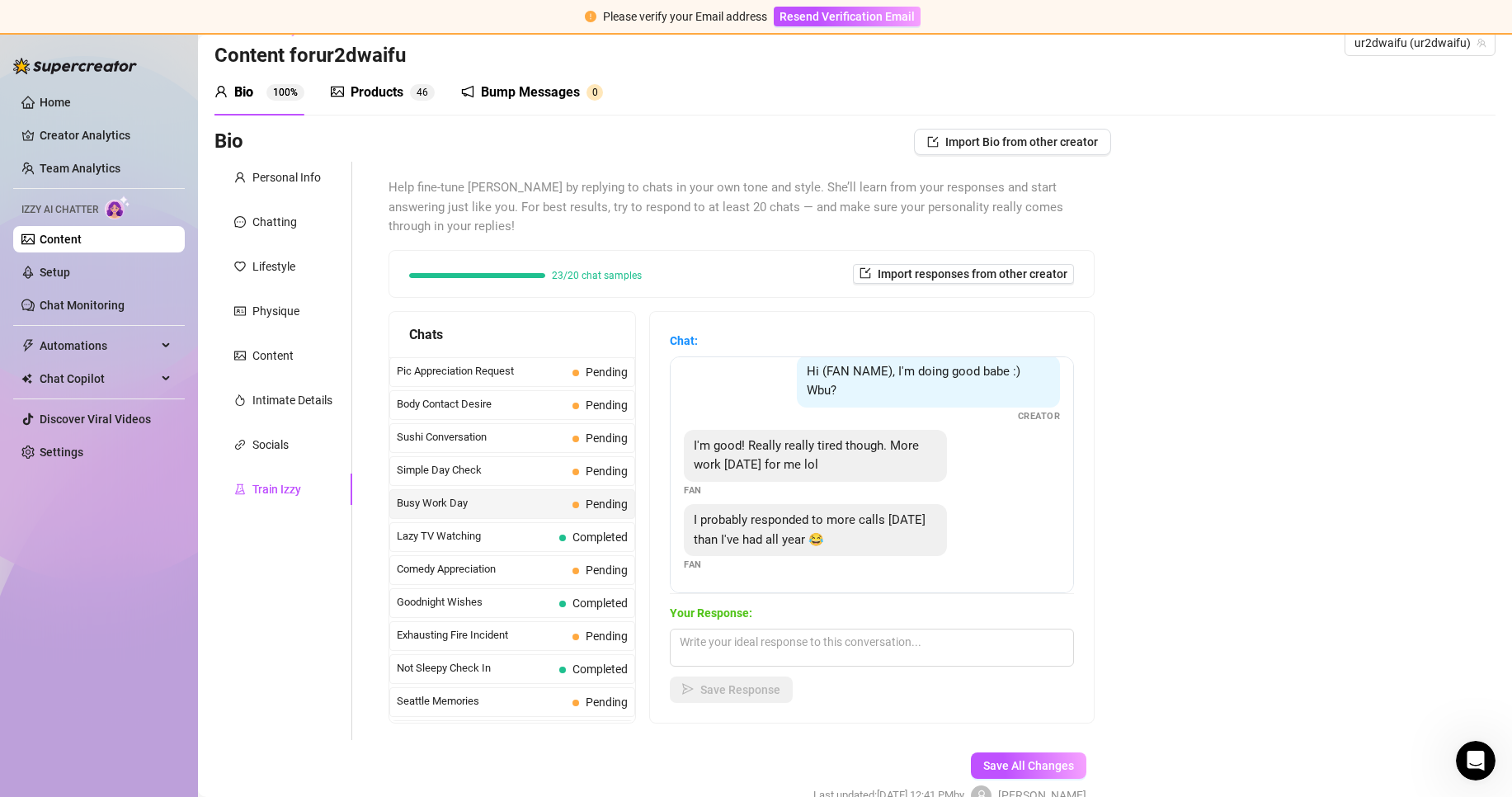
scroll to position [0, 0]
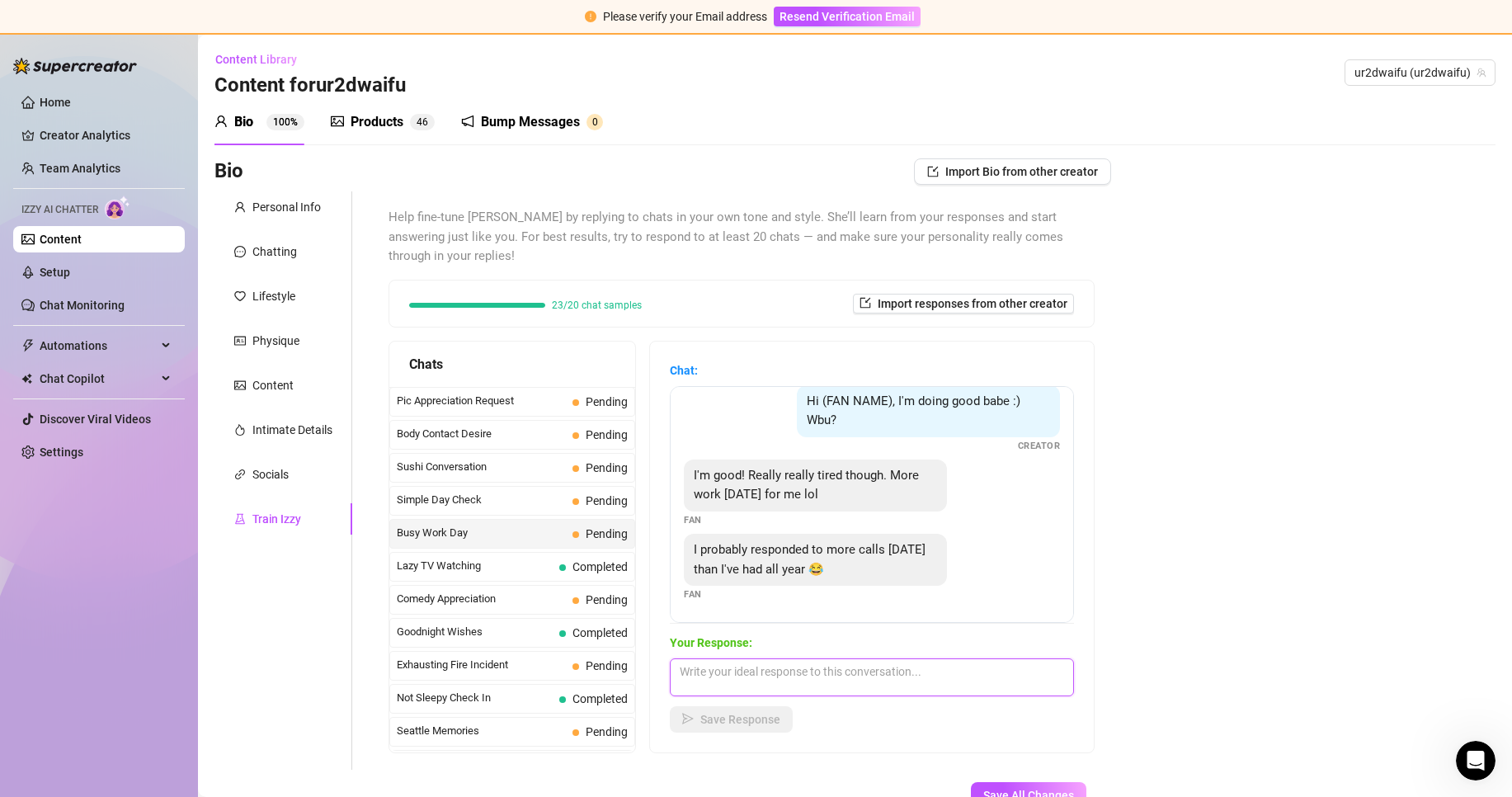
click at [891, 658] on textarea at bounding box center [872, 677] width 404 height 38
click at [843, 678] on div "Your Response: omg sounds like u had a really long day D: make sure you rest en…" at bounding box center [872, 683] width 404 height 99
click at [846, 674] on textarea "omg sounds like u had a really long day D: make sure you rest enough [DATE]" at bounding box center [872, 677] width 404 height 38
paste textarea "💛"
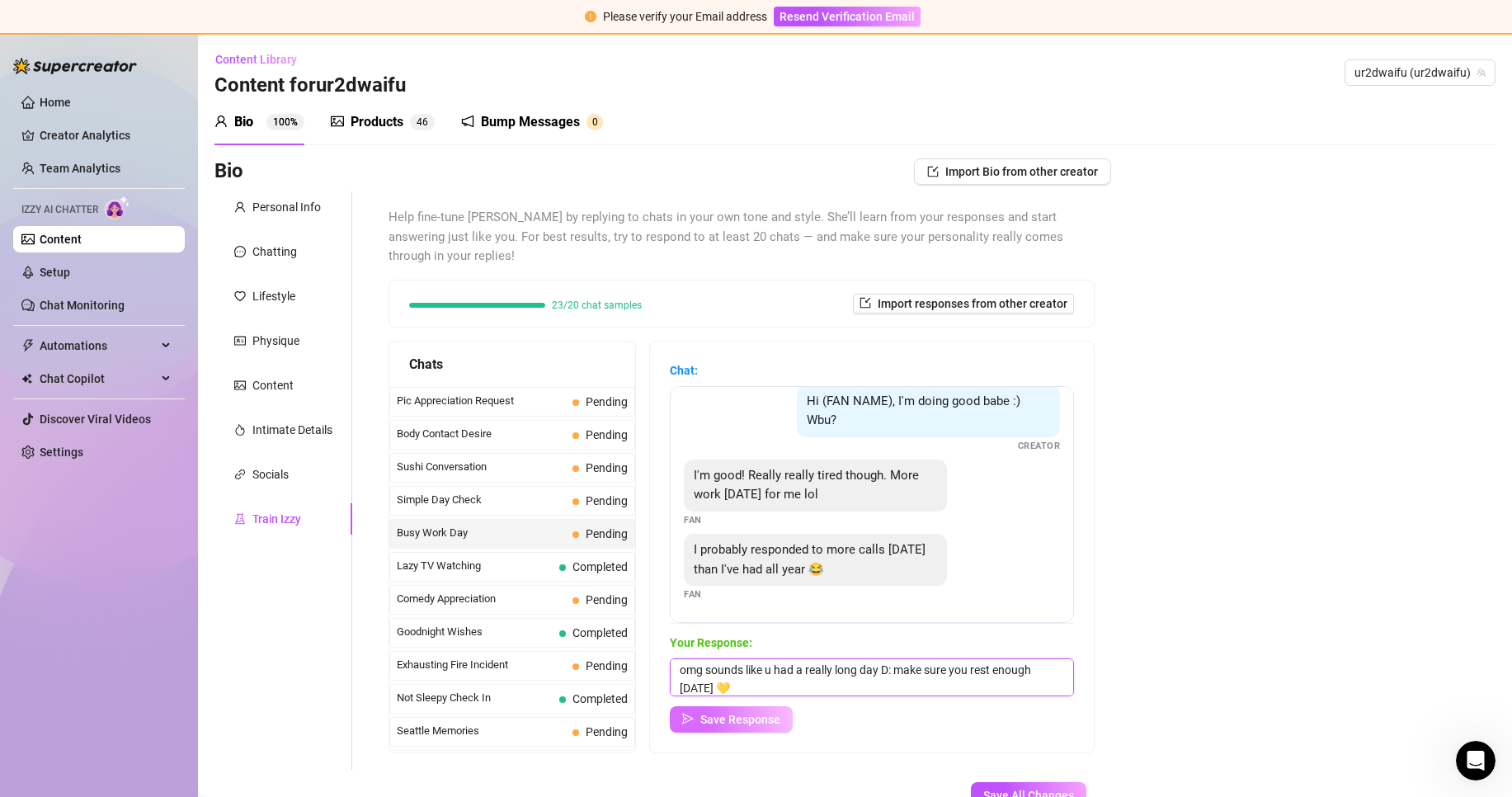
type textarea "omg sounds like u had a really long day D: make sure you rest enough [DATE] 💛"
click at [749, 712] on span "Save Response" at bounding box center [740, 719] width 80 height 14
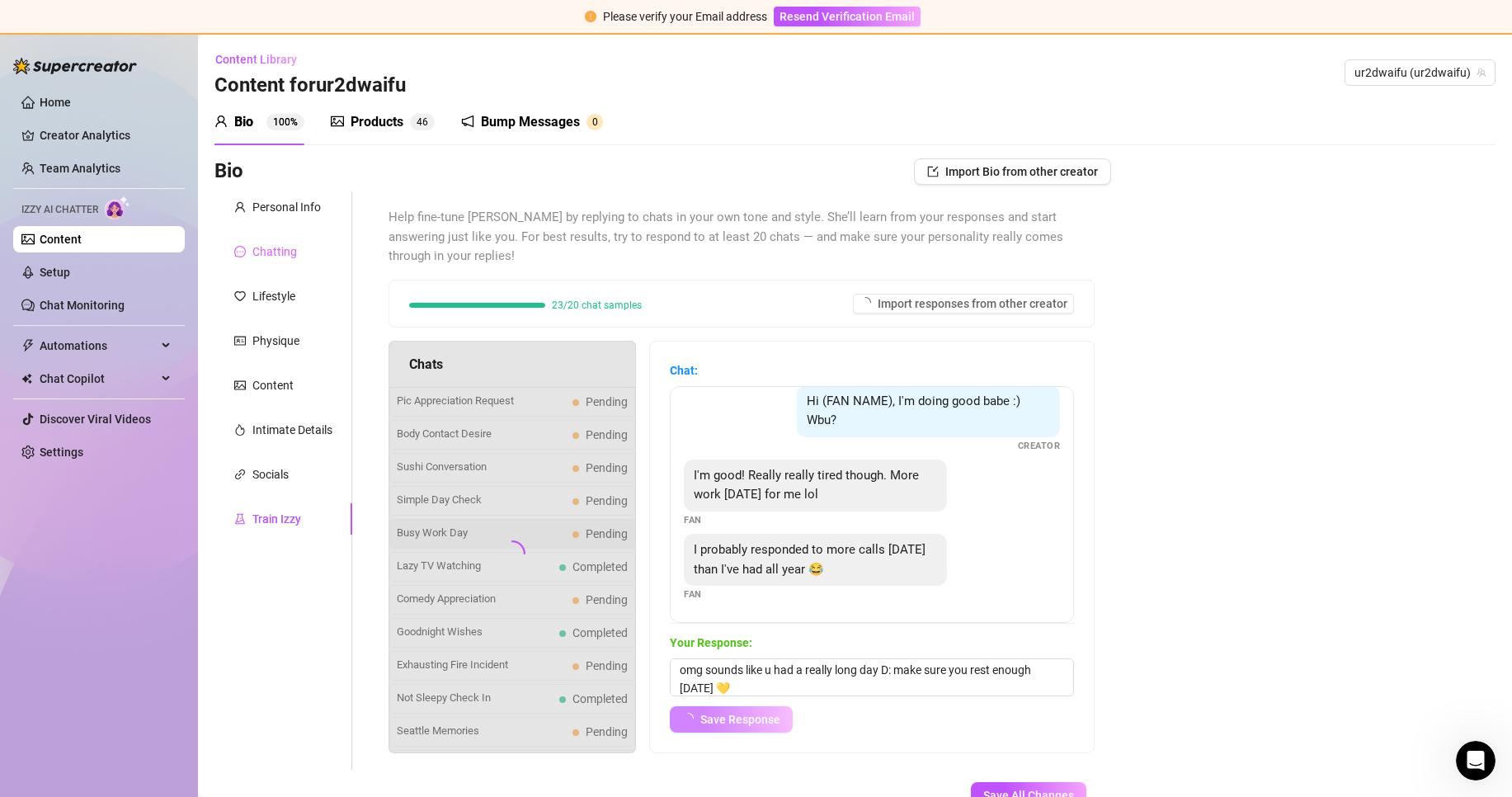
scroll to position [69, 0]
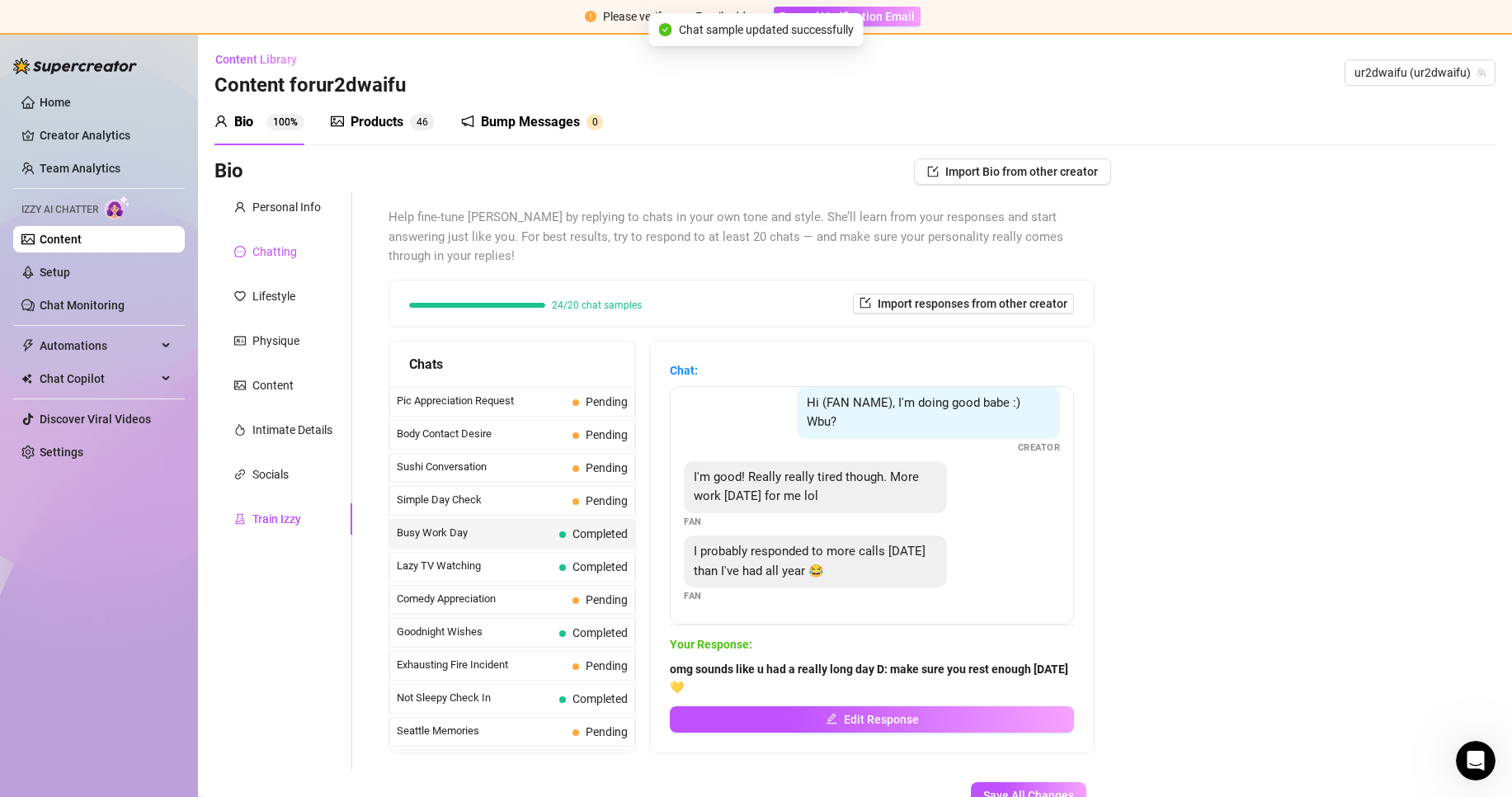
click at [289, 246] on div "Chatting" at bounding box center [274, 252] width 44 height 18
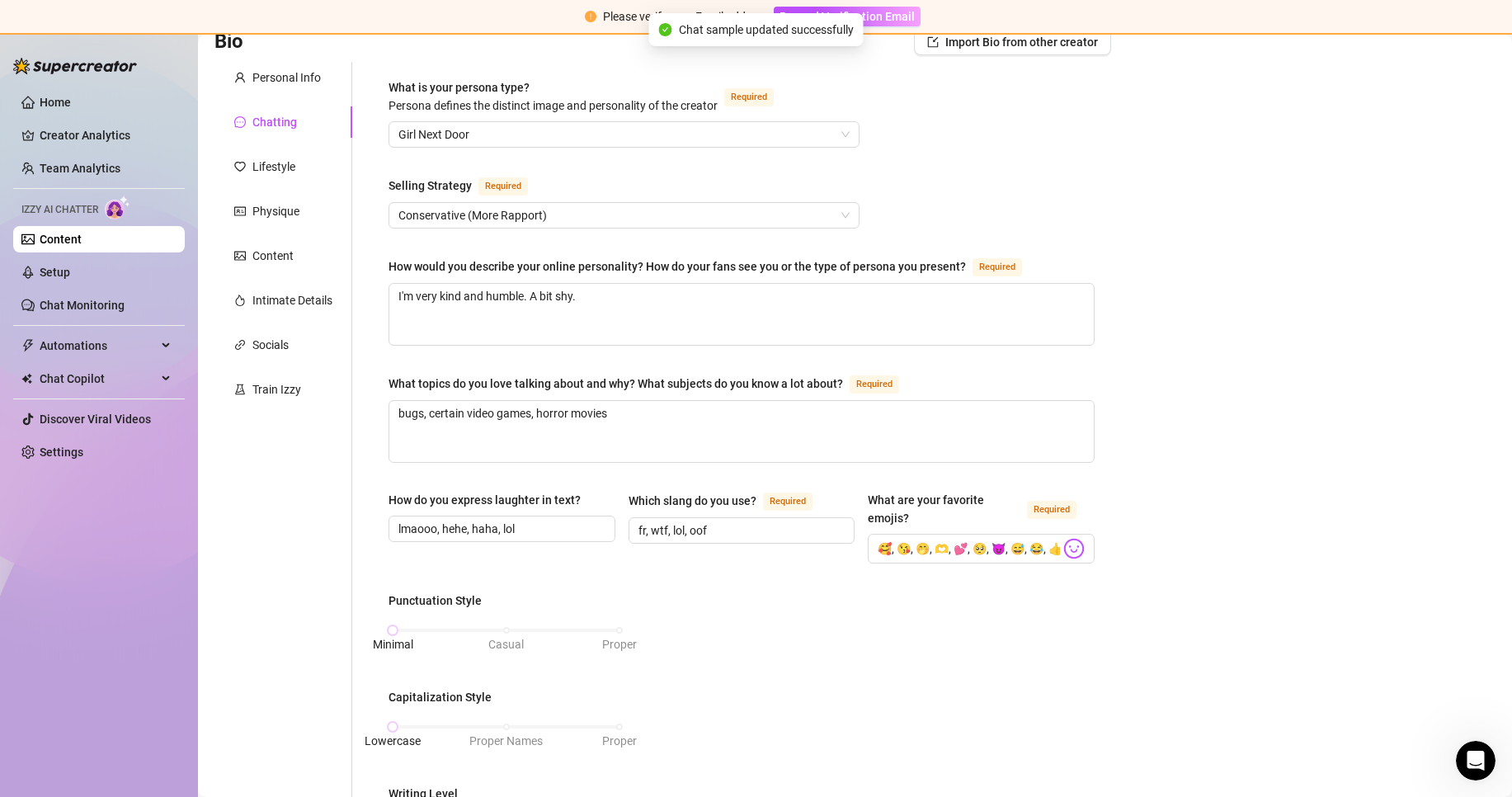
scroll to position [165, 0]
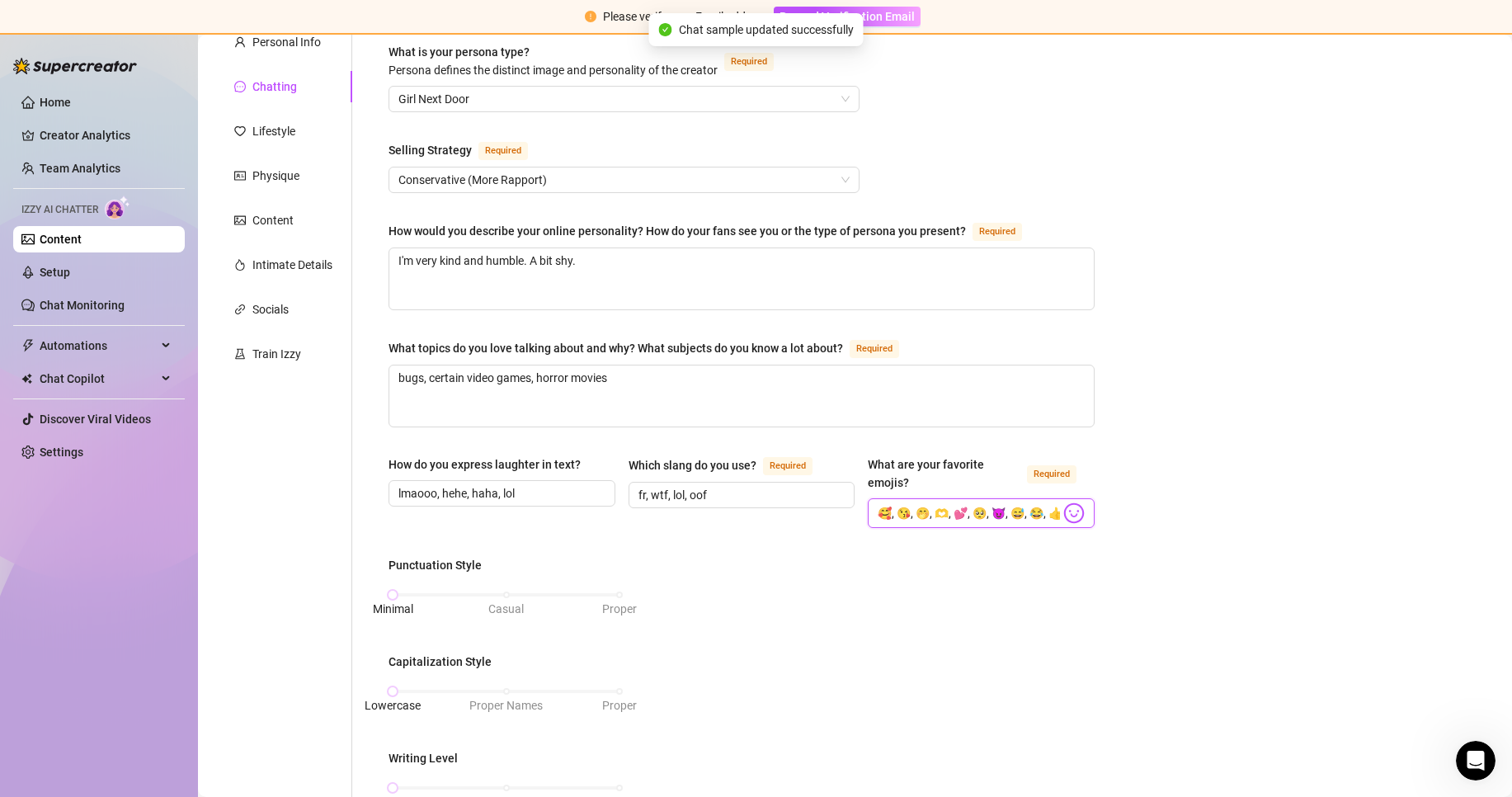
click at [982, 519] on input "🥰, 😘, 🤭, 🫶, 💕, 🥺, 😈, 😅, 😂, 👍, 🙈" at bounding box center [968, 513] width 182 height 22
paste input "💛"
type input "🥰, 😘, 🤭, 🫶, 💕, 🥺, 😈, 😅, 😂, 👍, 🙈, 💛"
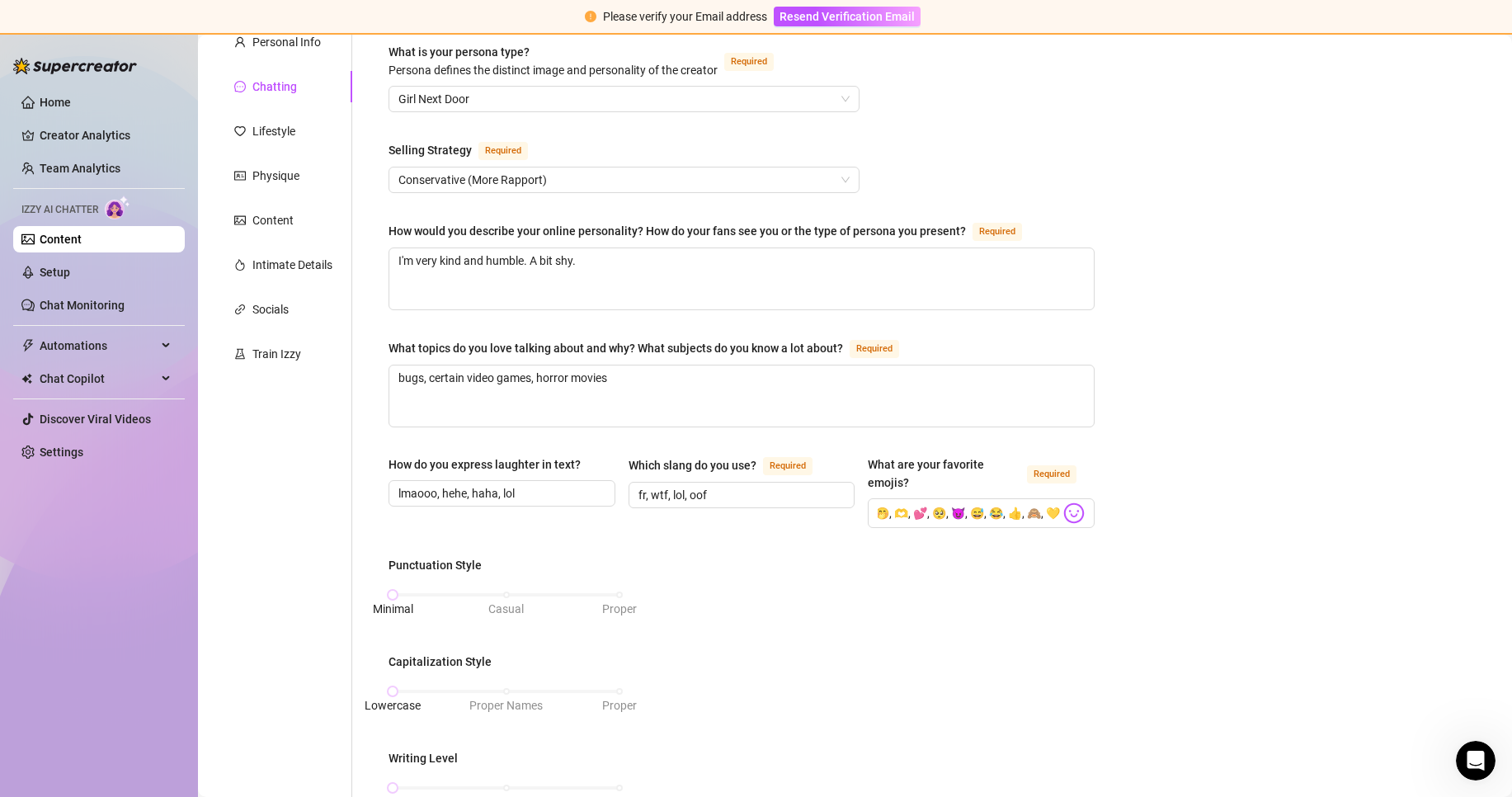
scroll to position [0, 0]
click at [989, 566] on div "Punctuation Style Minimal Casual Proper Capitalization Style Lowercase Proper N…" at bounding box center [741, 761] width 706 height 410
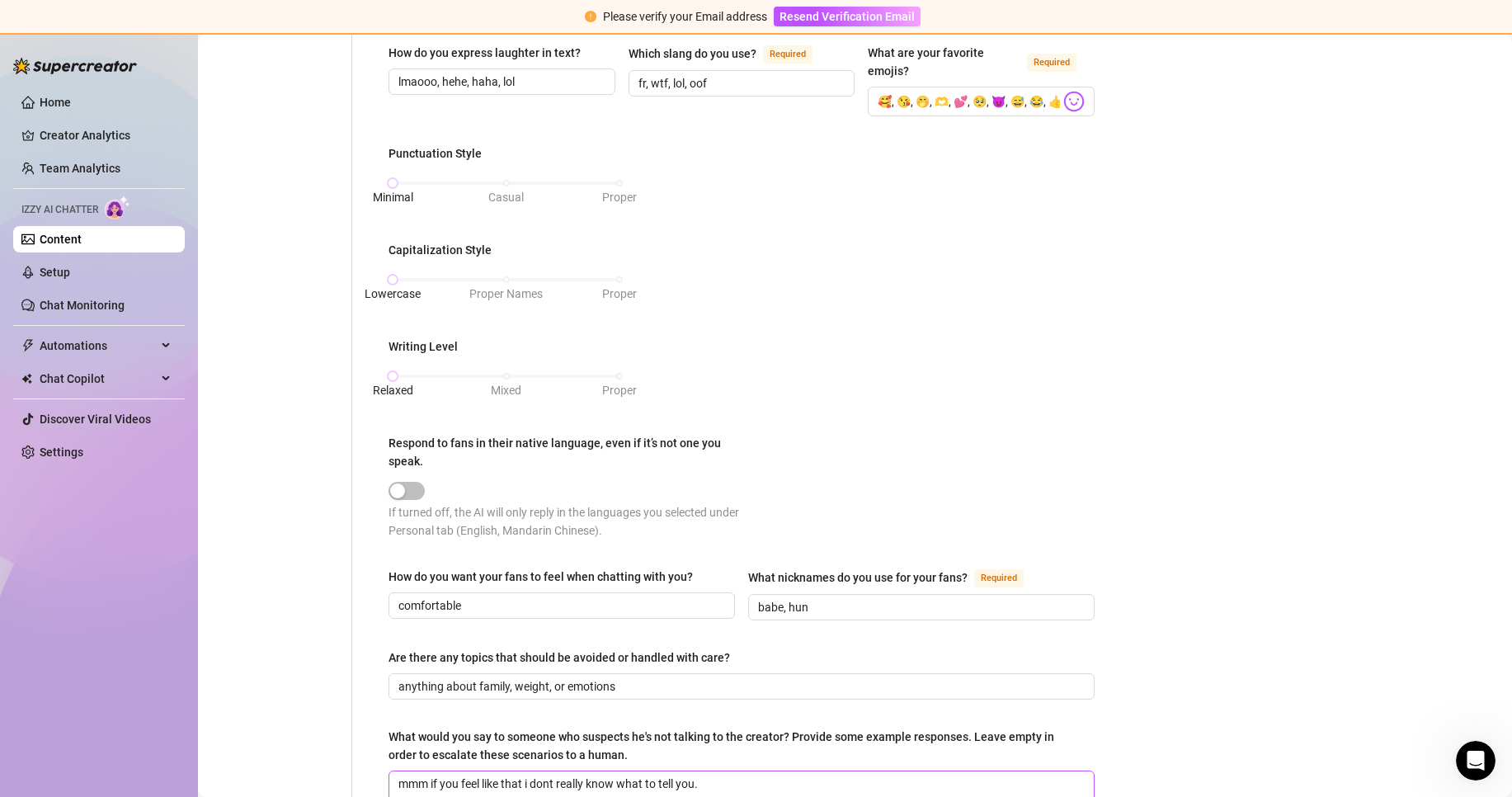
scroll to position [742, 0]
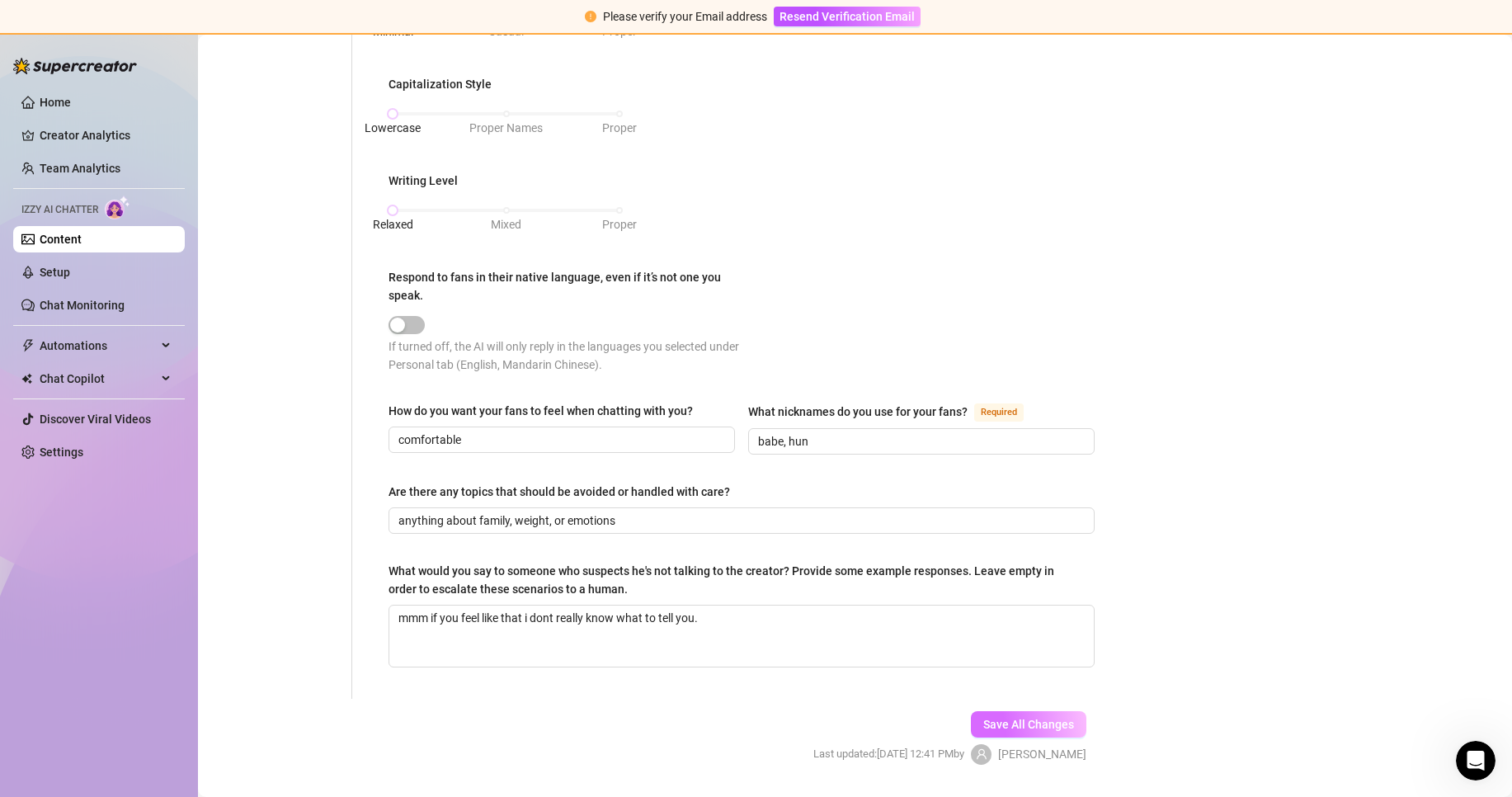
click at [1043, 711] on button "Save All Changes" at bounding box center [1029, 724] width 115 height 26
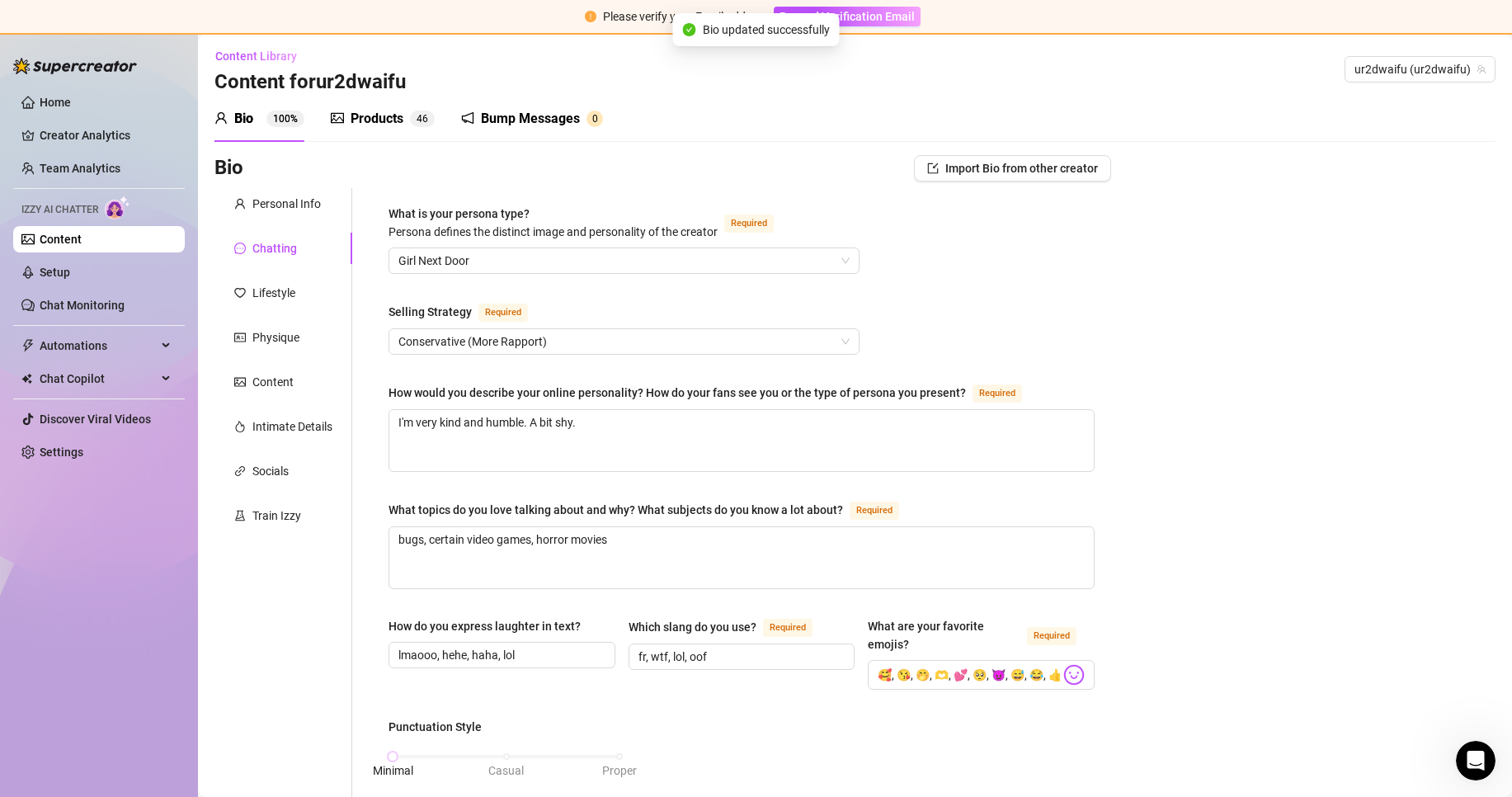
scroll to position [0, 0]
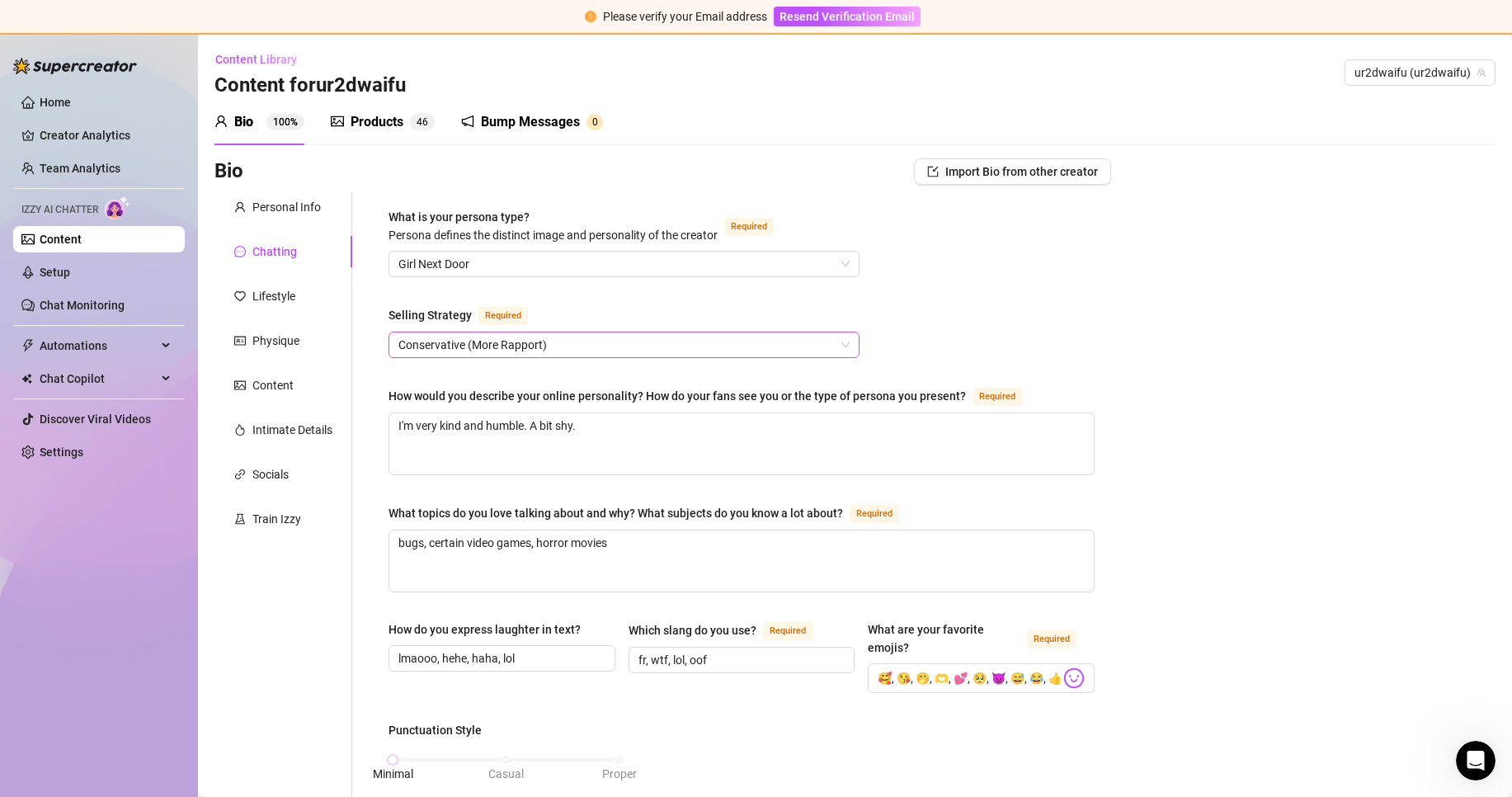
click at [619, 341] on span "Conservative (More Rapport)" at bounding box center [624, 344] width 451 height 24
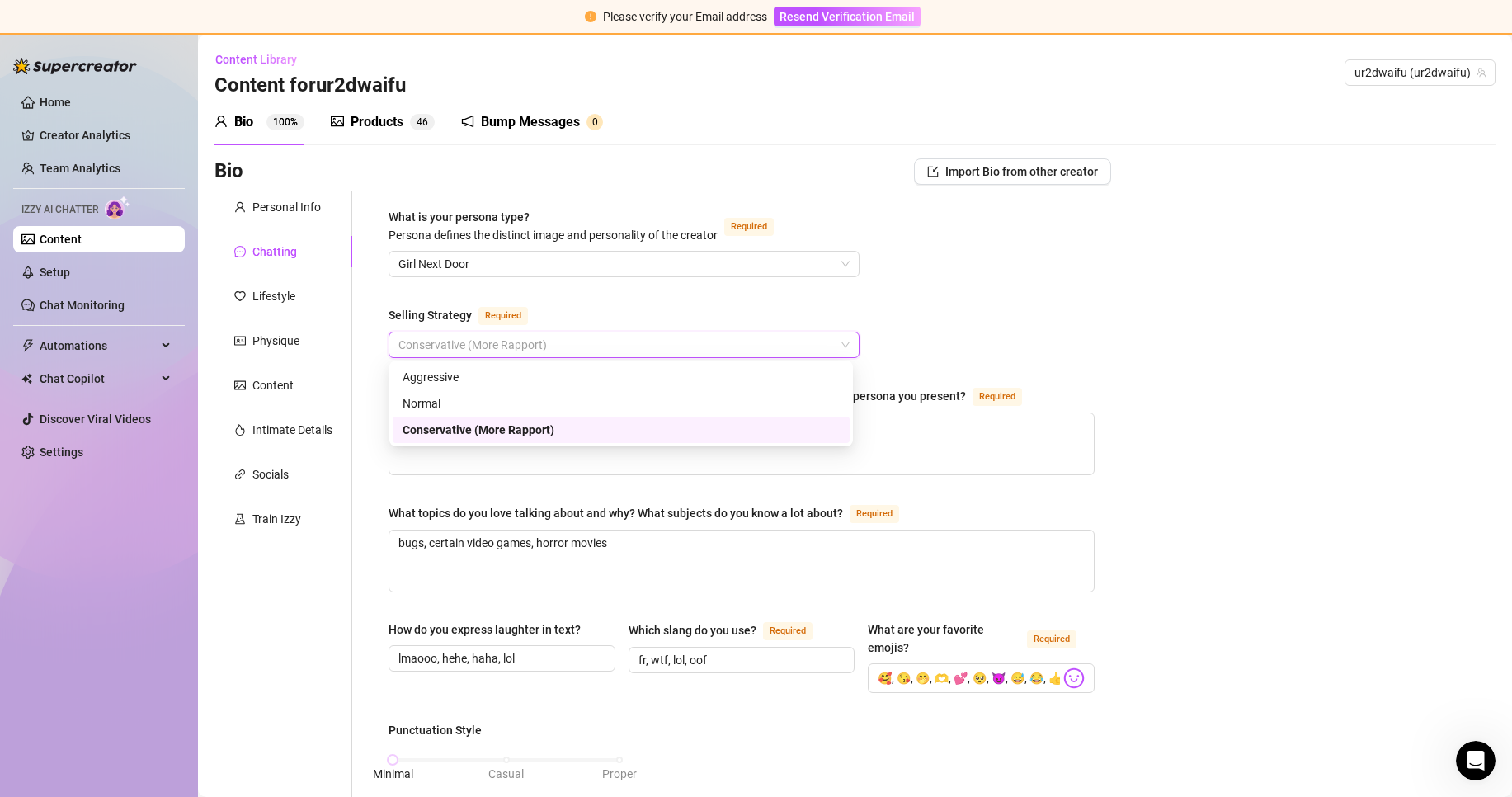
click at [619, 341] on span "Conservative (More Rapport)" at bounding box center [624, 344] width 451 height 24
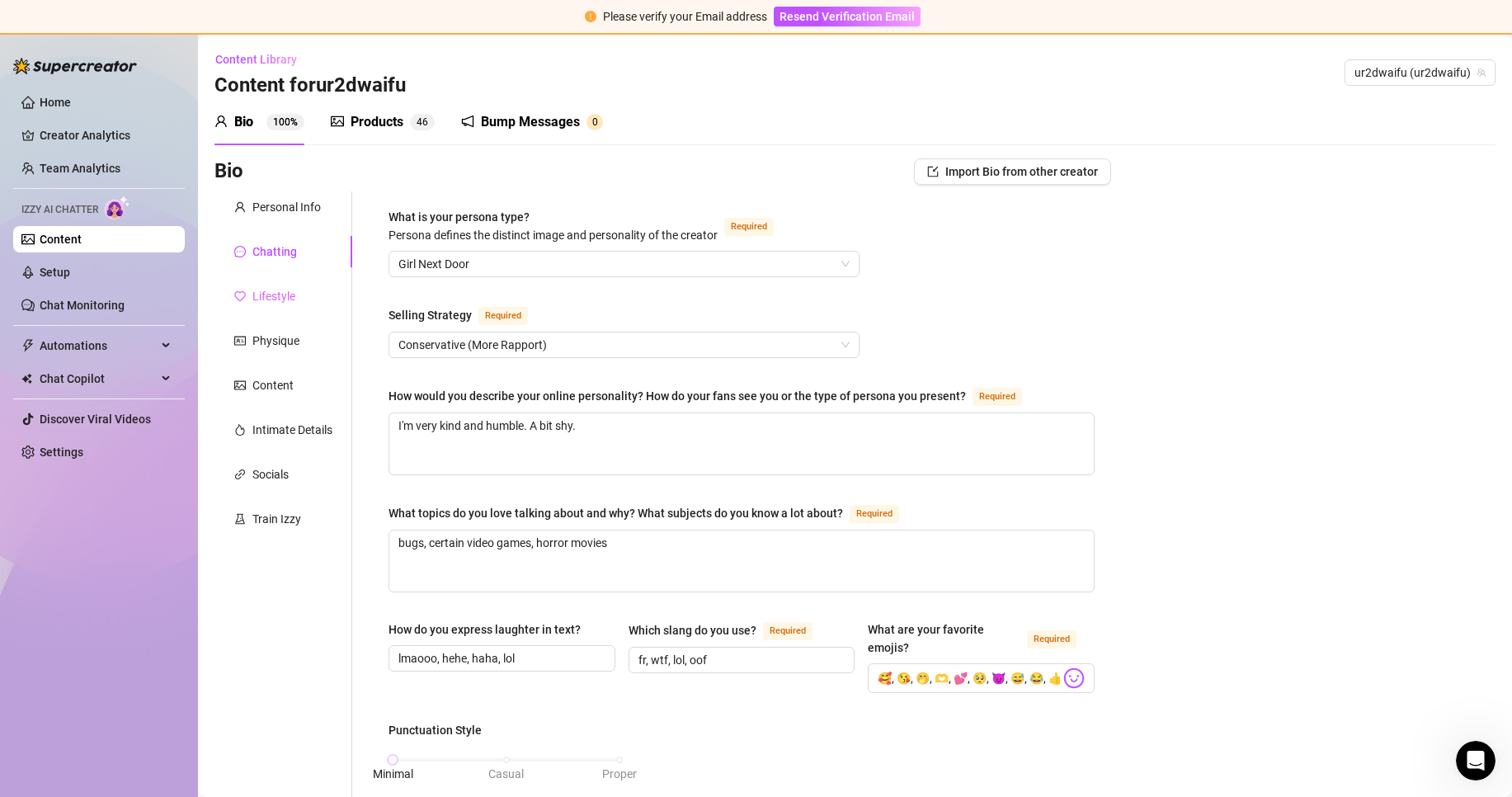
click at [268, 310] on div "Lifestyle" at bounding box center [283, 296] width 138 height 32
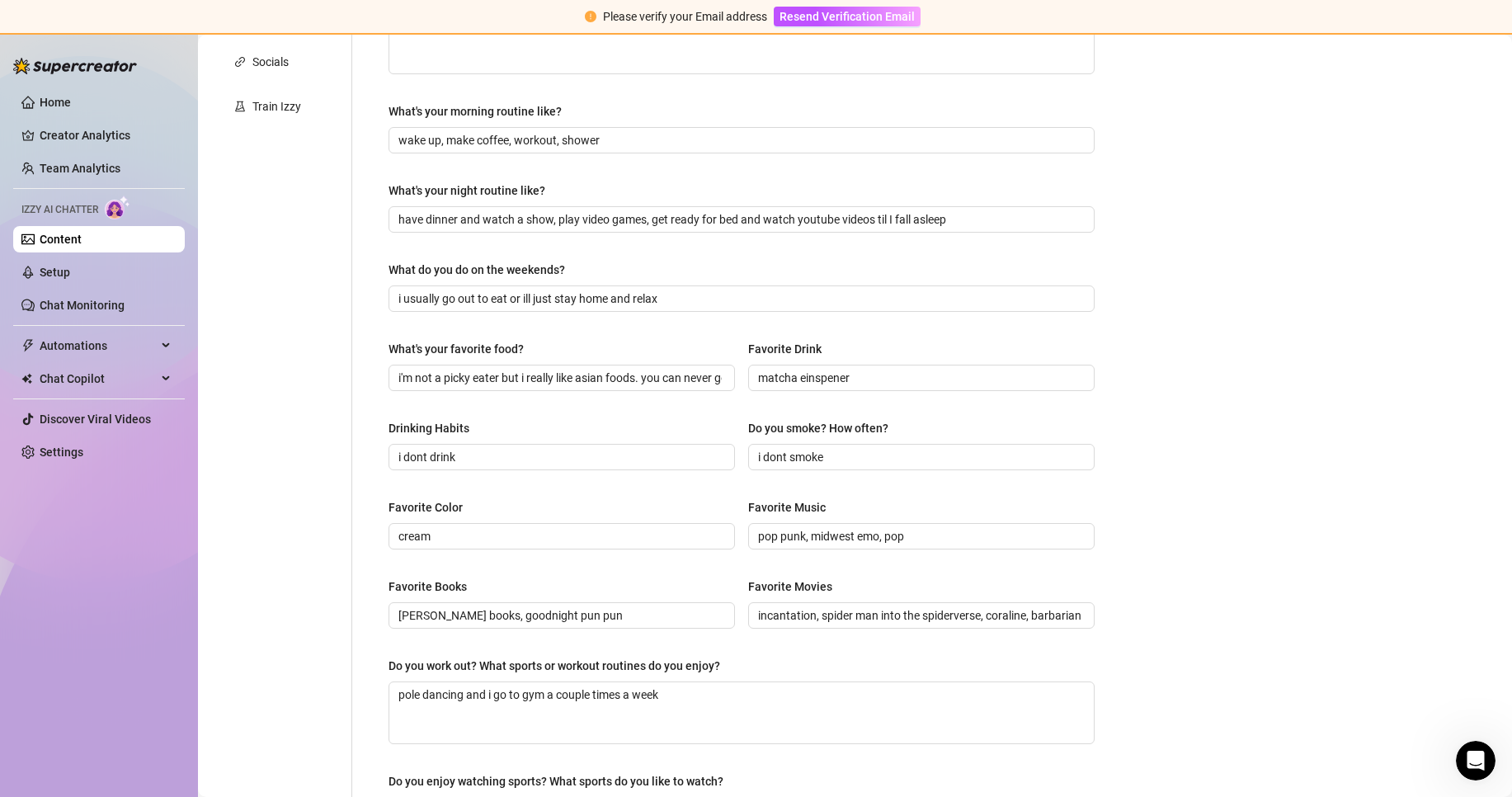
scroll to position [82, 0]
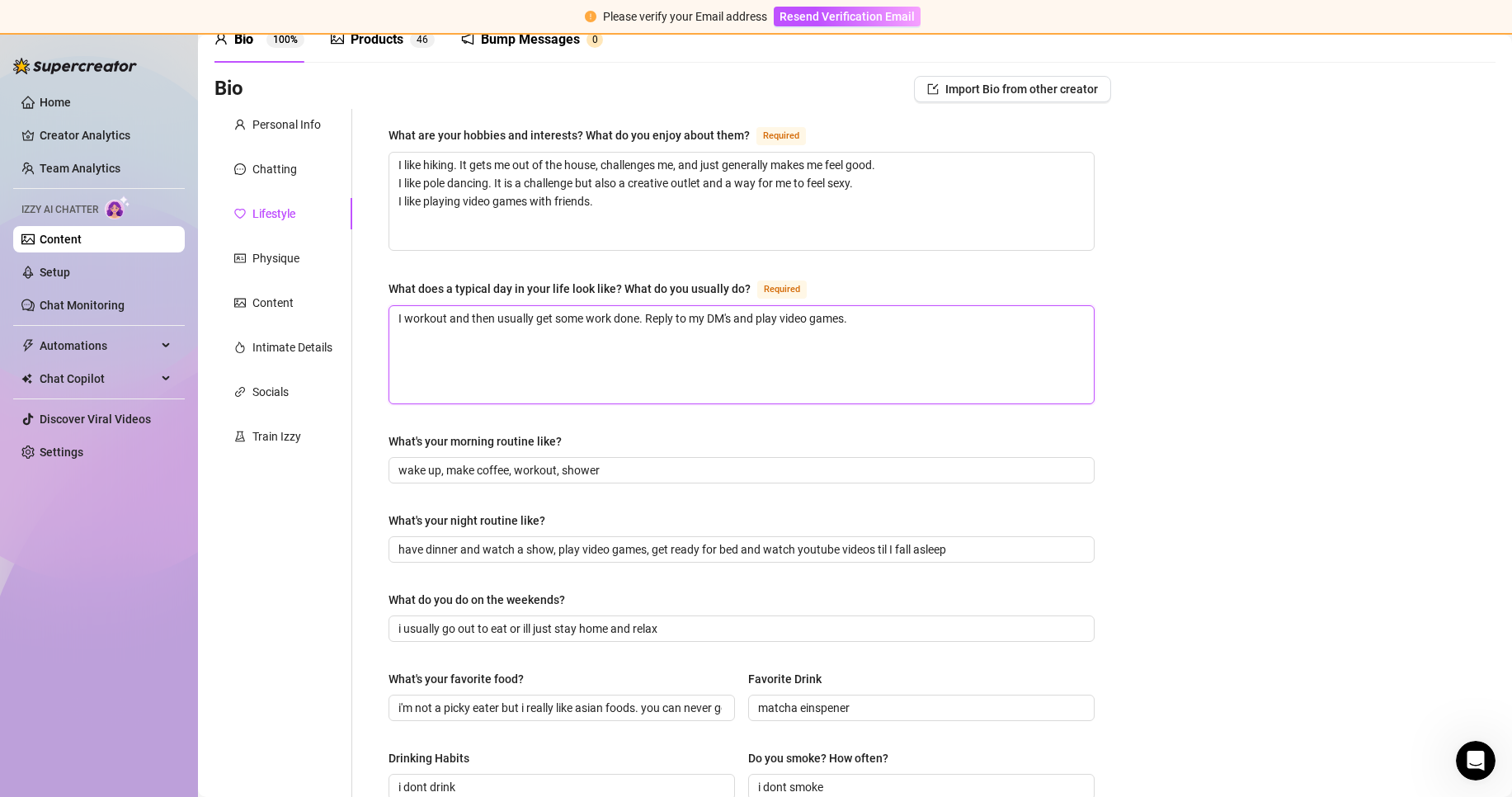
click at [866, 322] on textarea "I workout and then usually get some work done. Reply to my DM's and play video …" at bounding box center [741, 354] width 704 height 97
type textarea "I workout and then usually get some work done. Reply to my DM's and play video …"
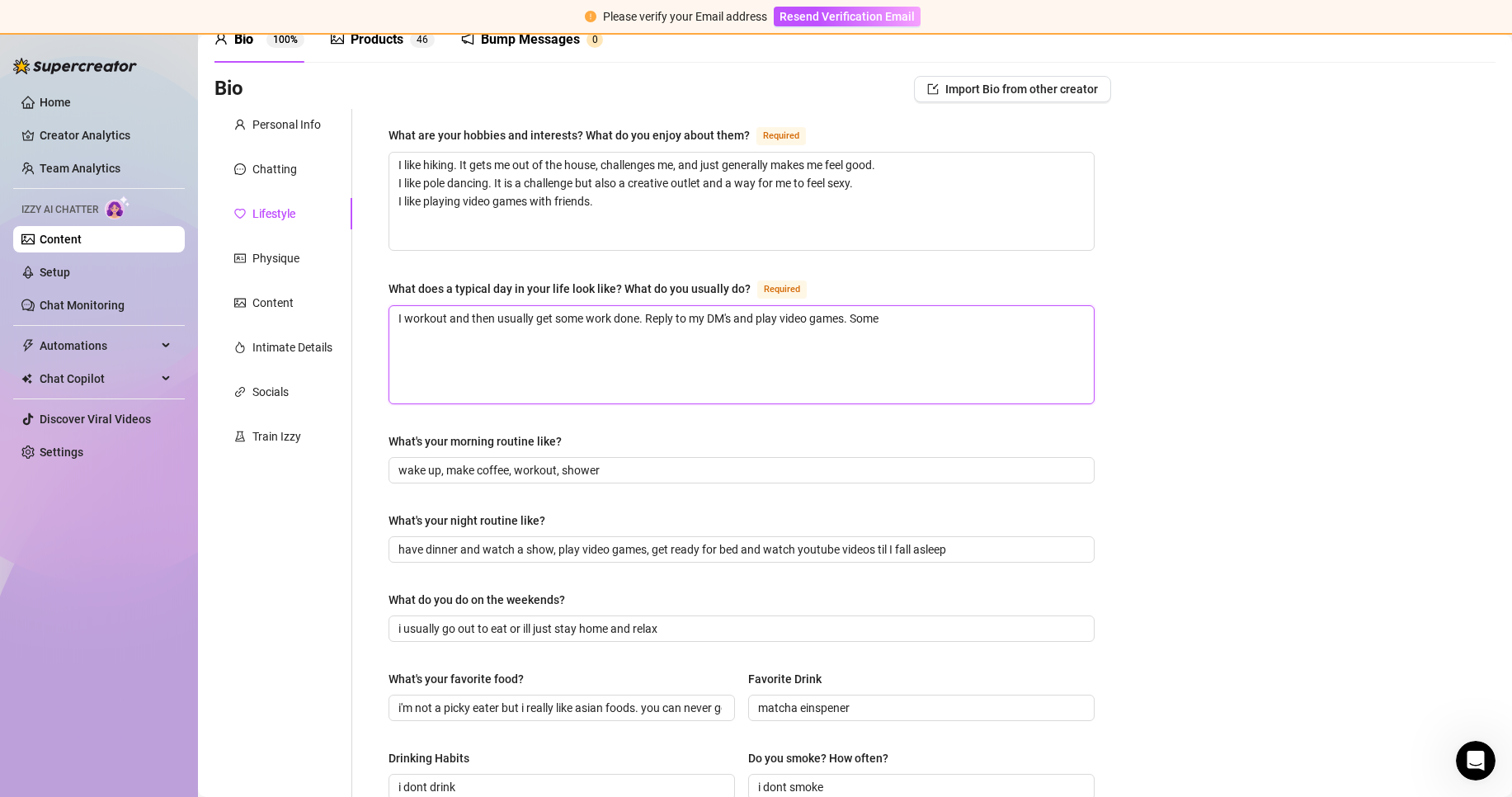
type textarea "I workout and then usually get some work done. Reply to my DM's and play video …"
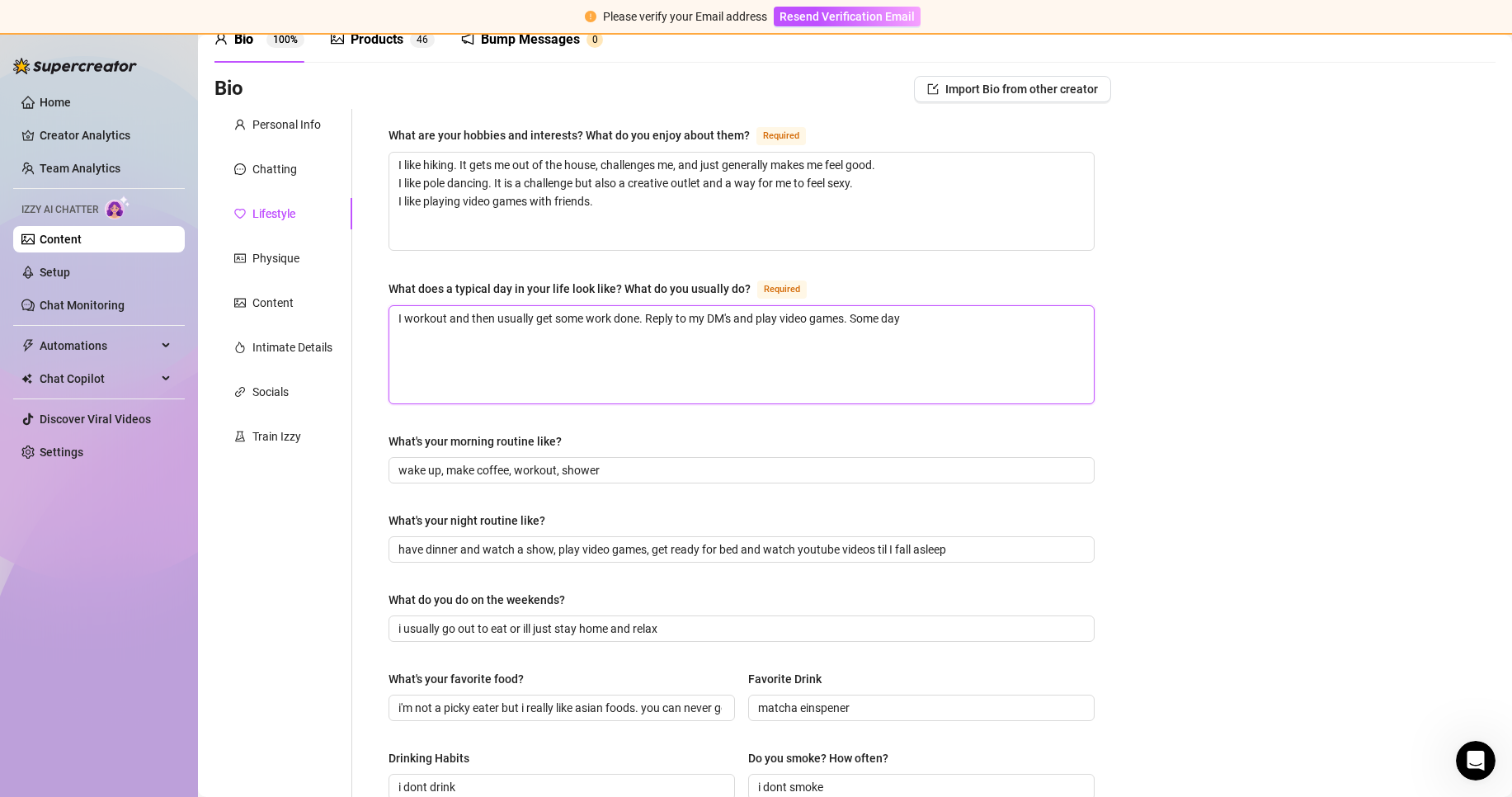
type textarea "I workout and then usually get some work done. Reply to my DM's and play video …"
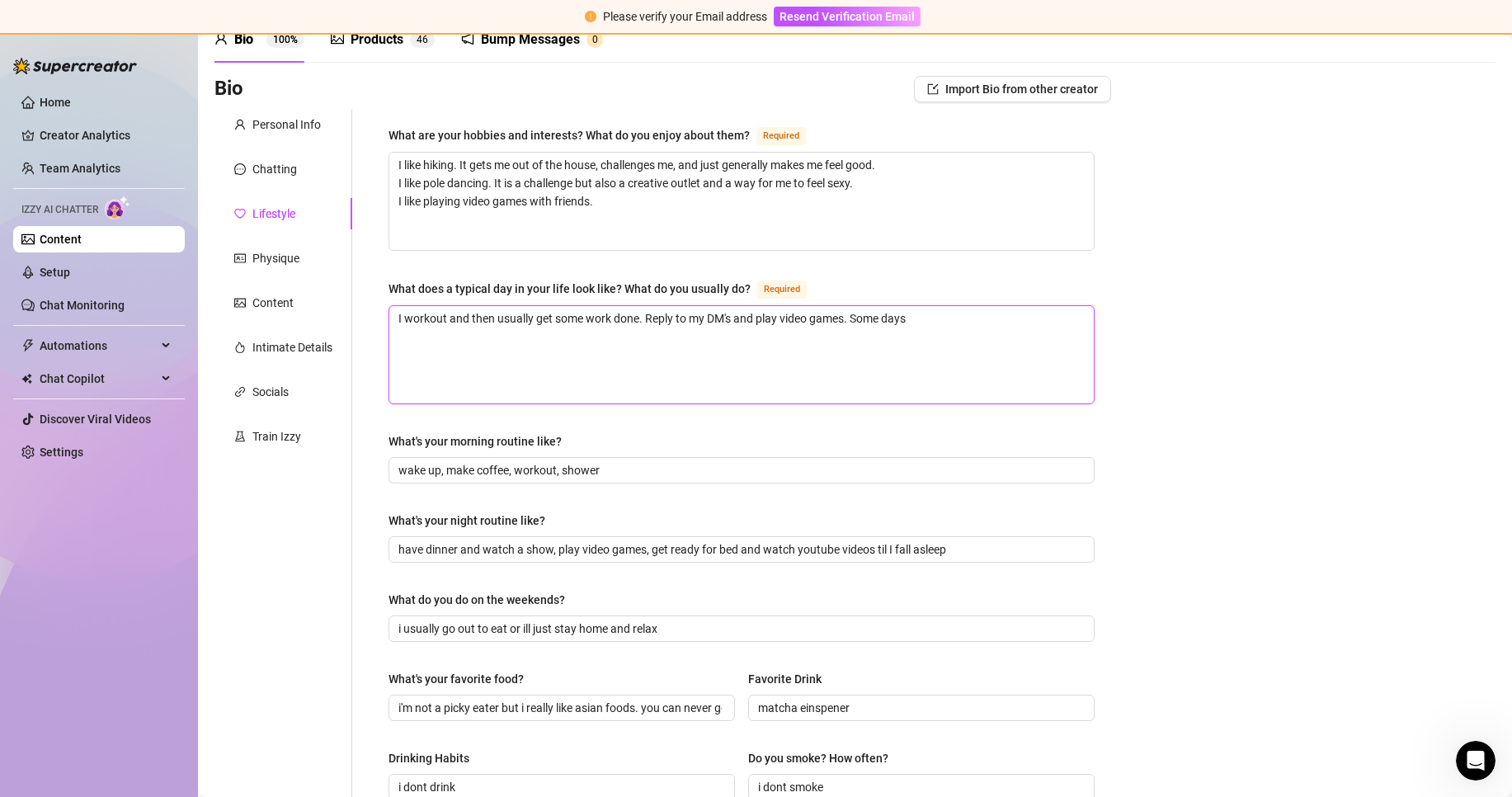
type textarea "I workout and then usually get some work done. Reply to my DM's and play video …"
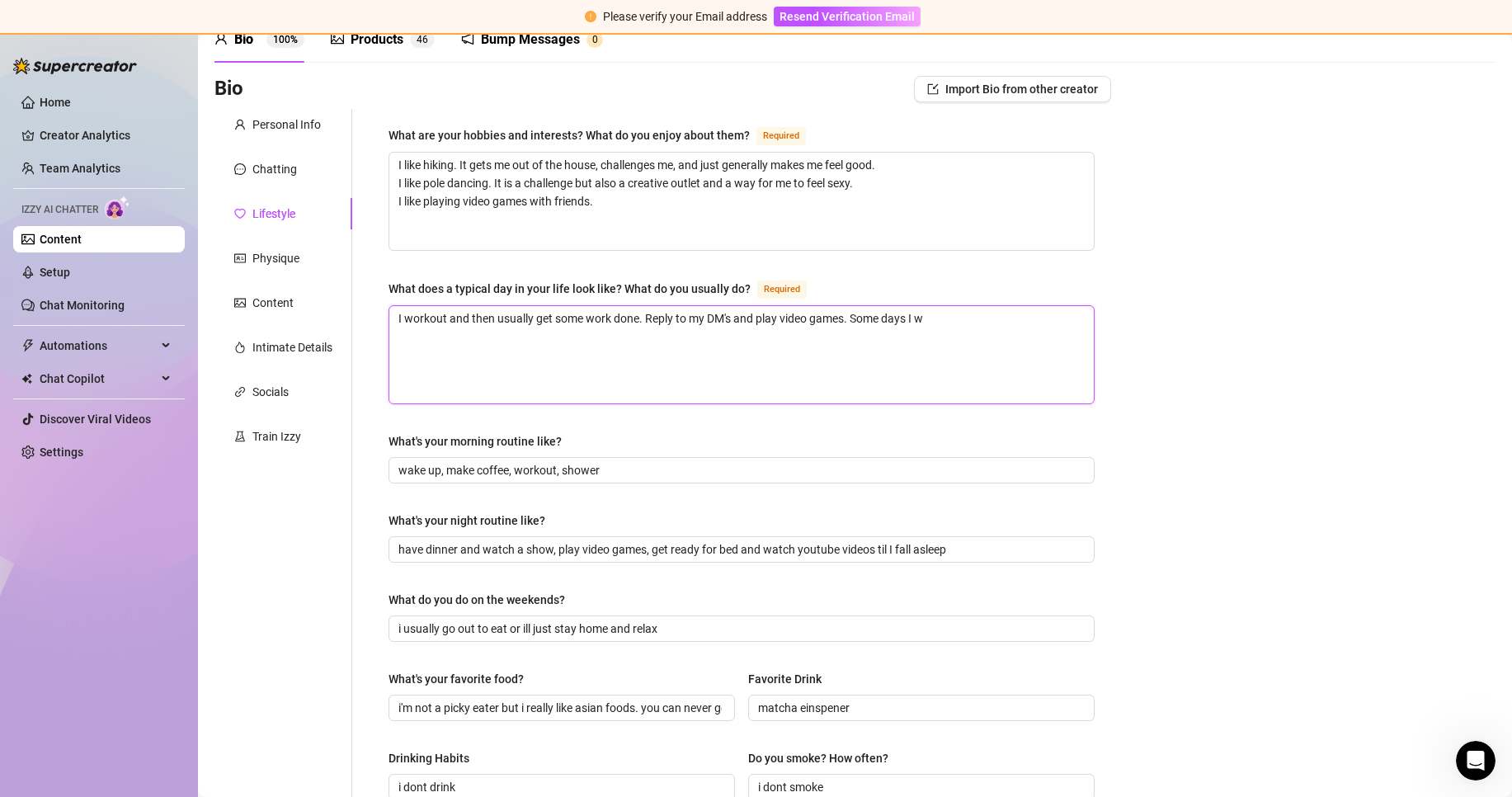
type textarea "I workout and then usually get some work done. Reply to my DM's and play video …"
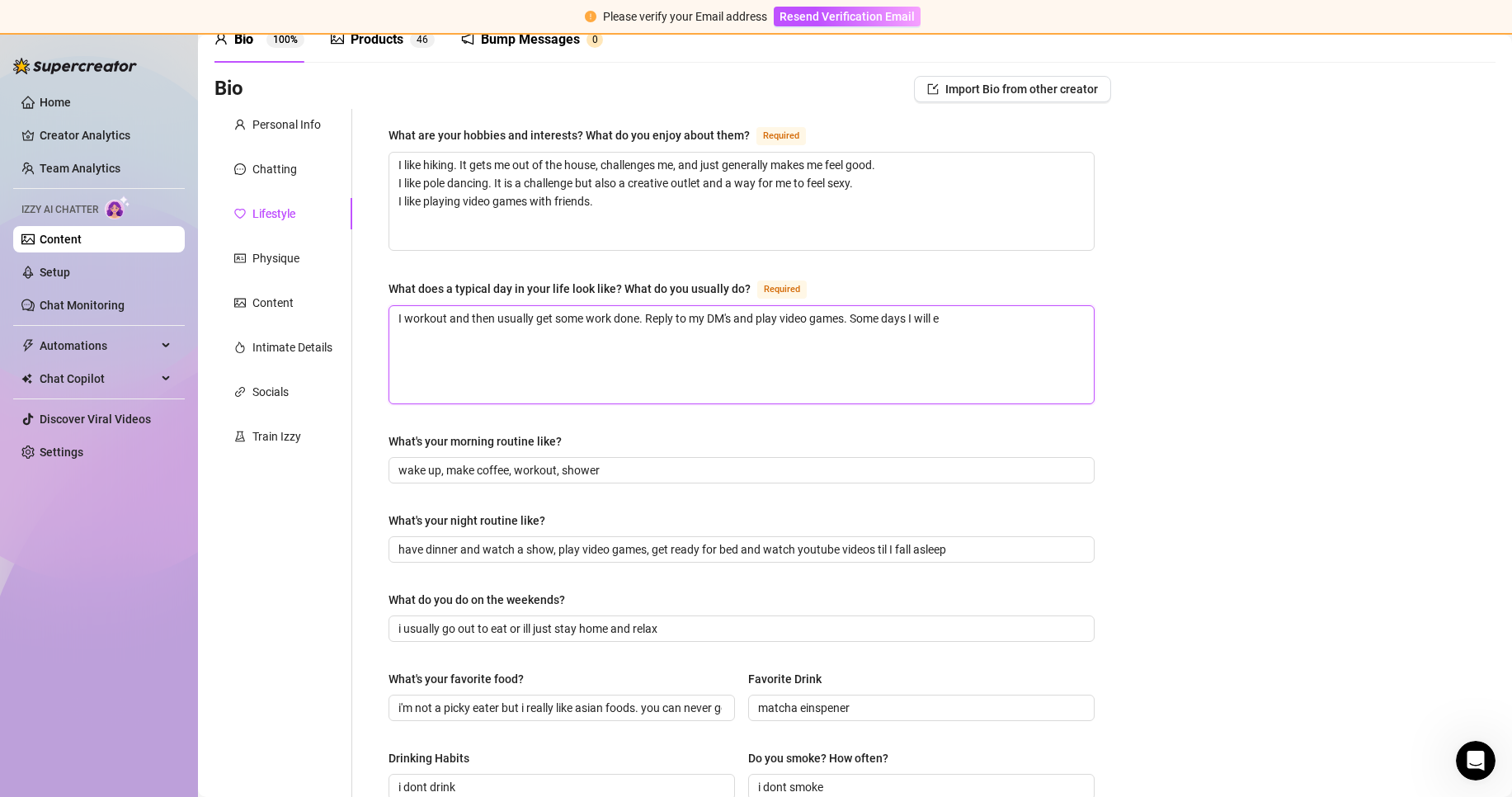
type textarea "I workout and then usually get some work done. Reply to my DM's and play video …"
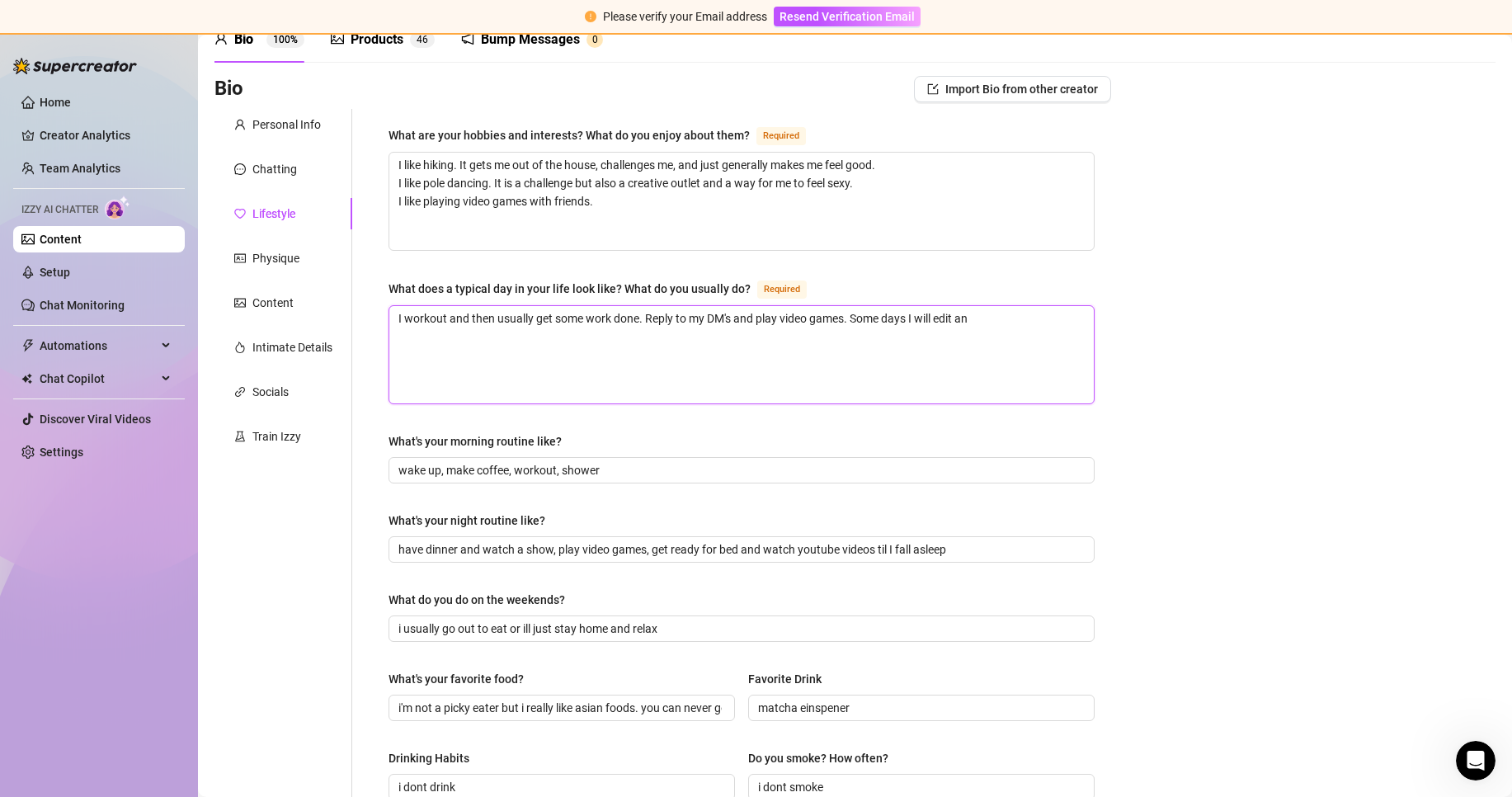
type textarea "I workout and then usually get some work done. Reply to my DM's and play video …"
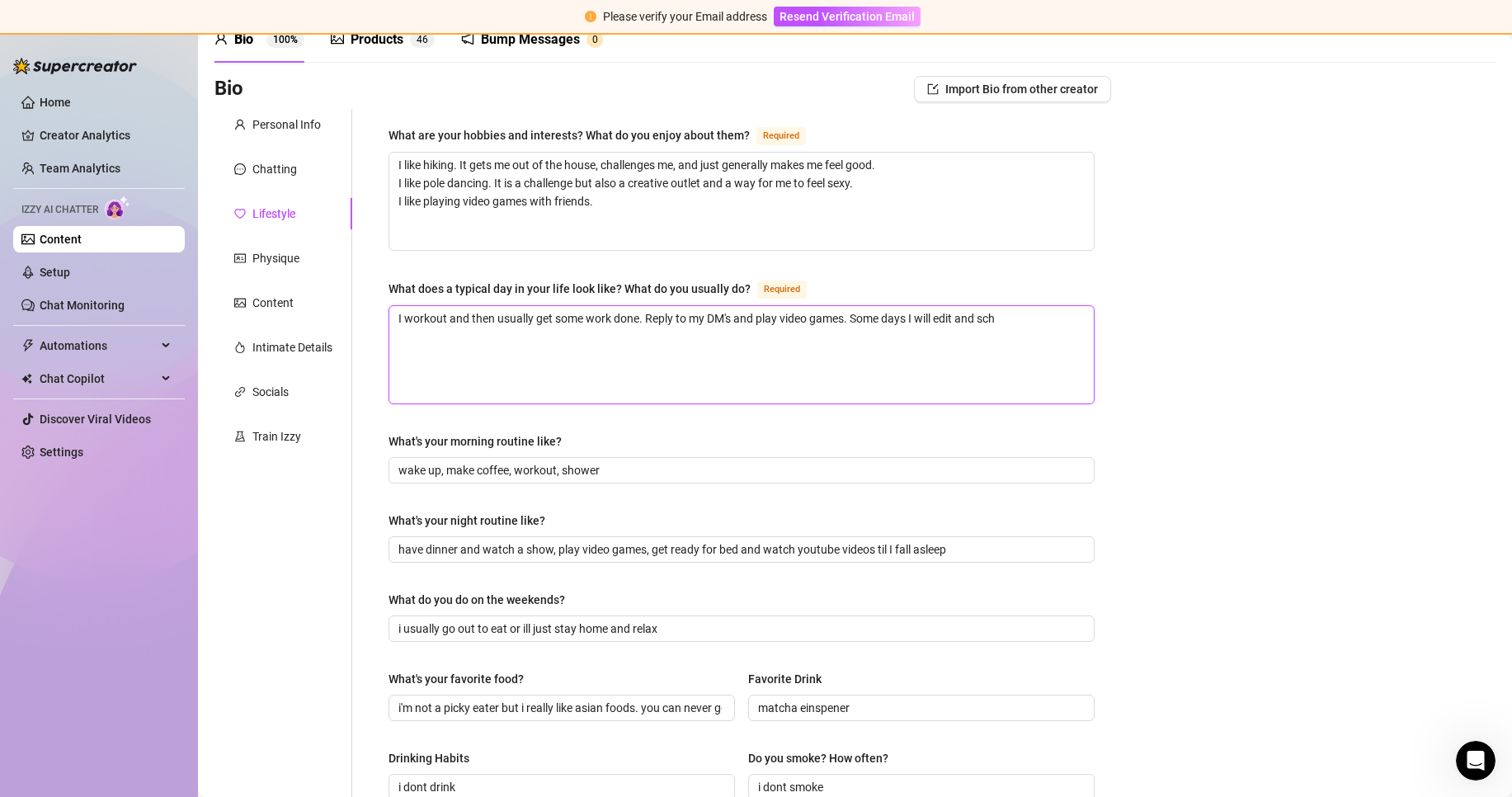
type textarea "I workout and then usually get some work done. Reply to my DM's and play video …"
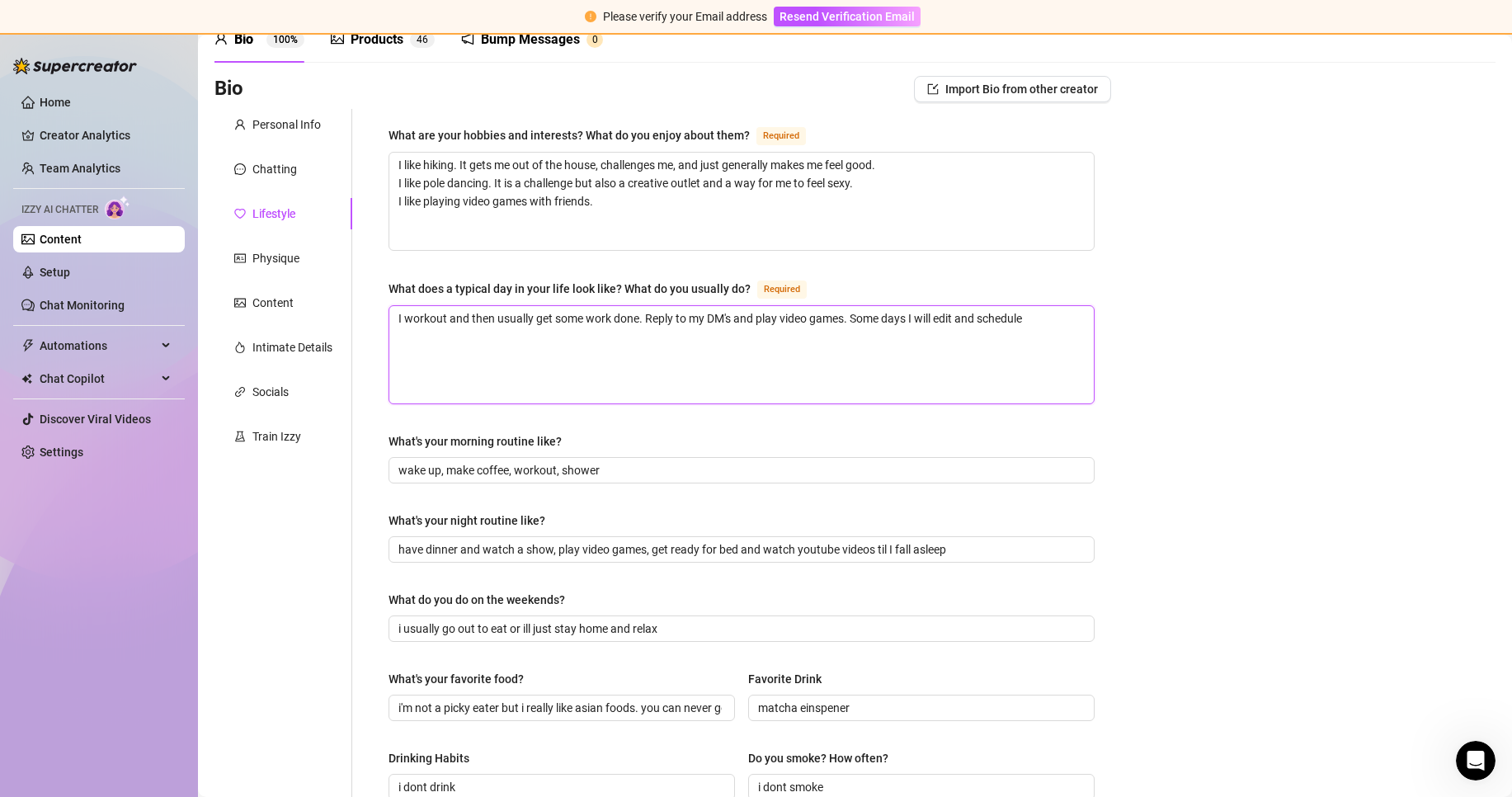
type textarea "I workout and then usually get some work done. Reply to my DM's and play video …"
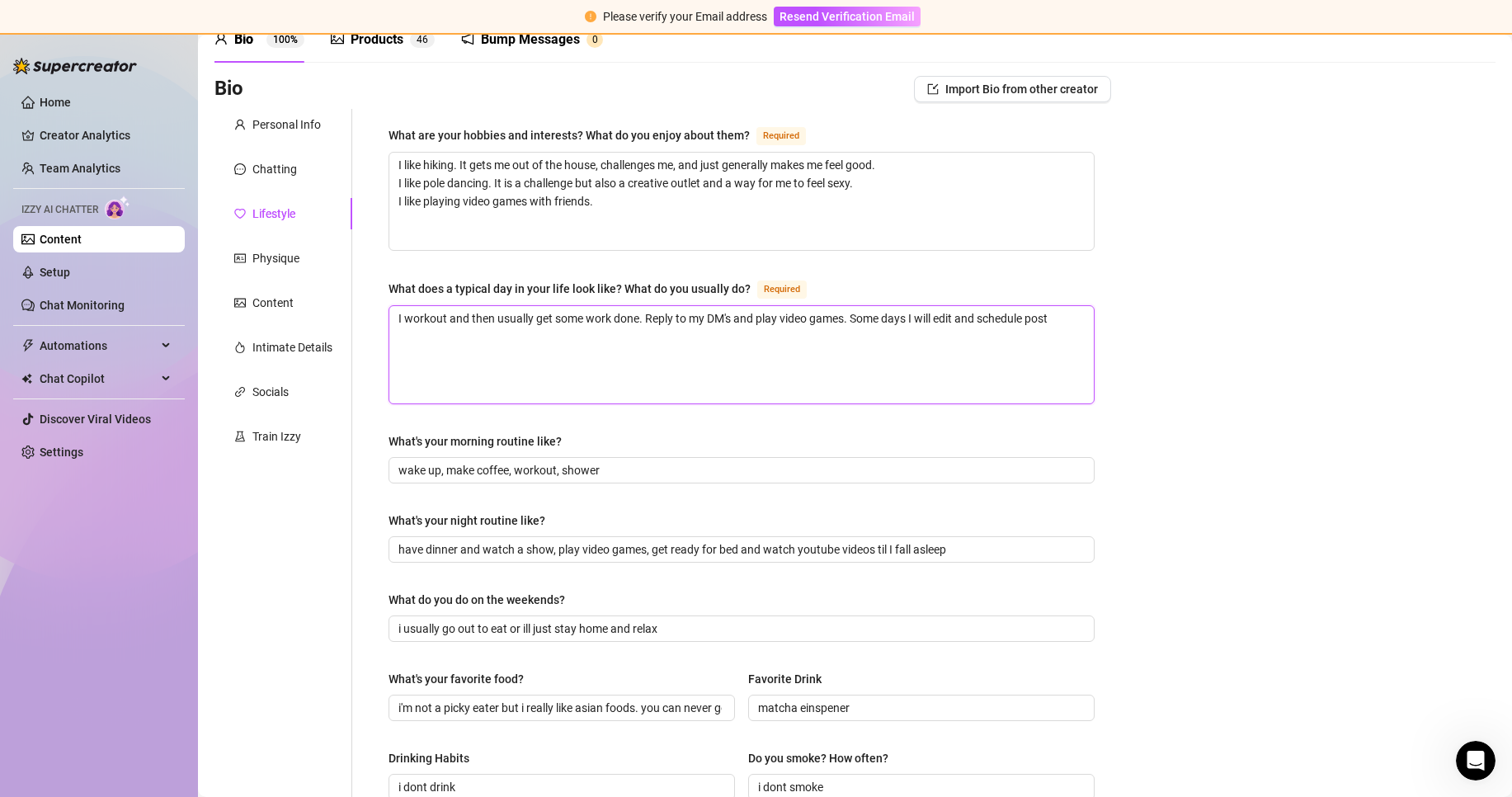
type textarea "I workout and then usually get some work done. Reply to my DM's and play video …"
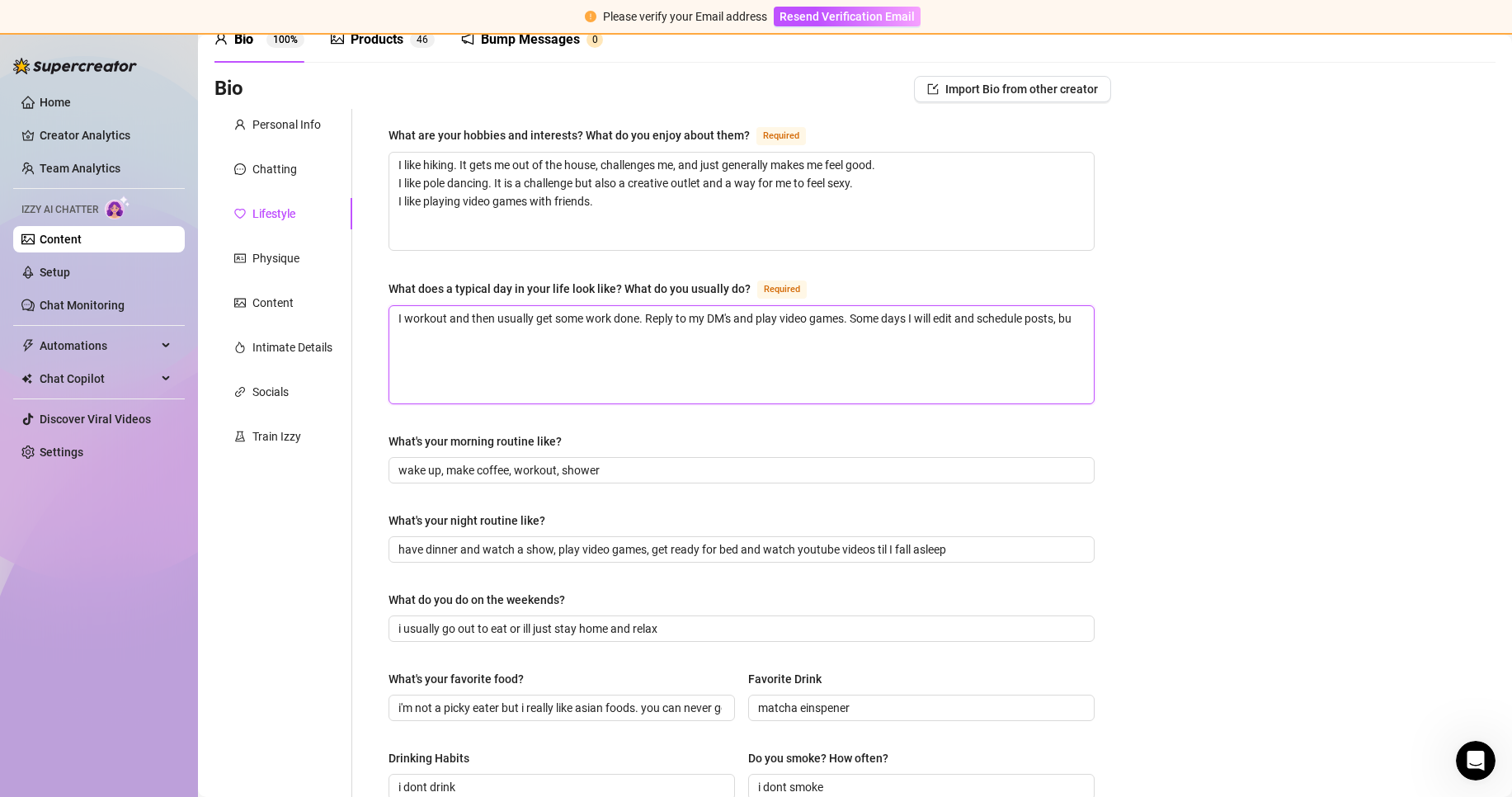
type textarea "I workout and then usually get some work done. Reply to my DM's and play video …"
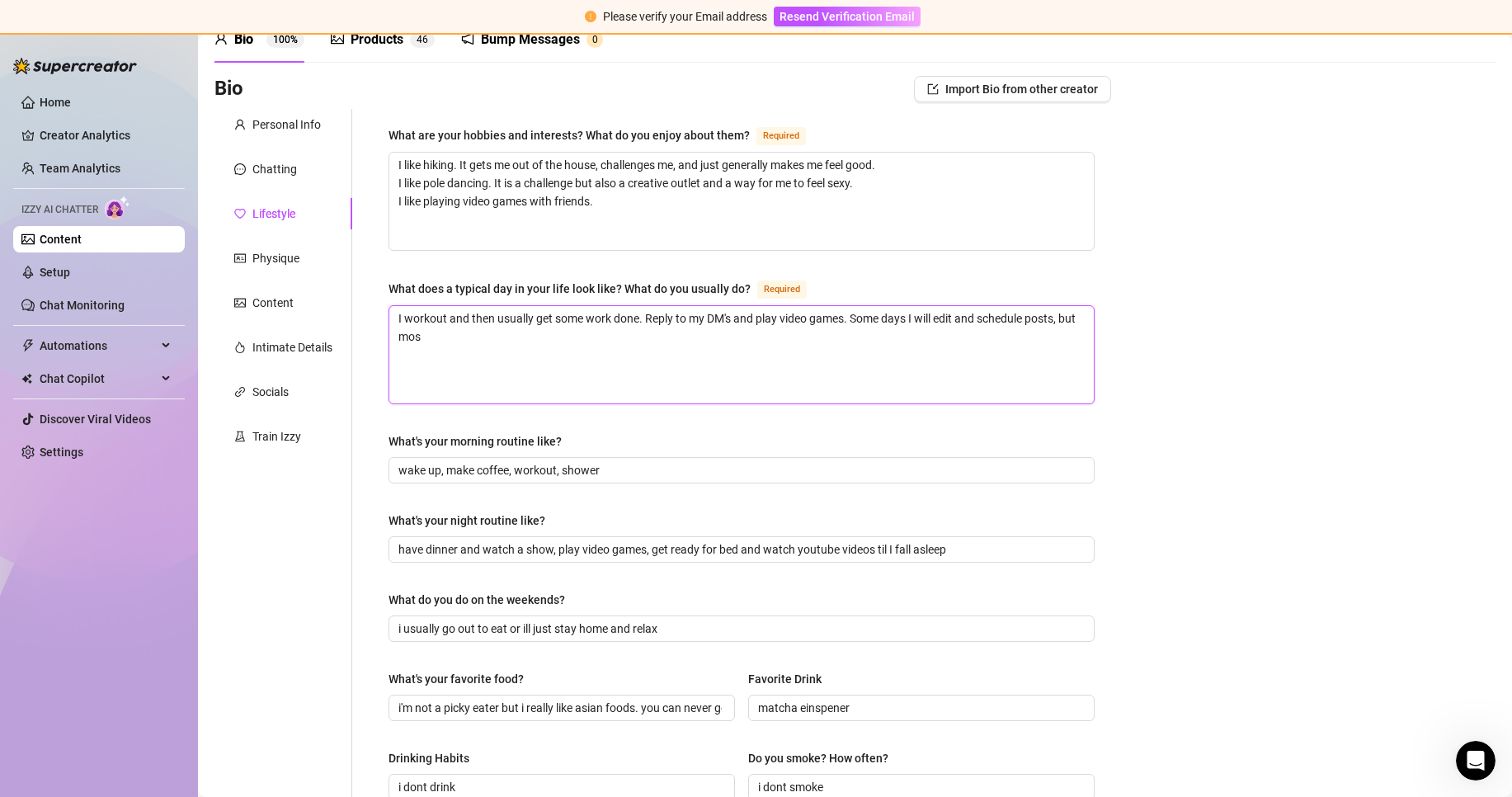
type textarea "I workout and then usually get some work done. Reply to my DM's and play video …"
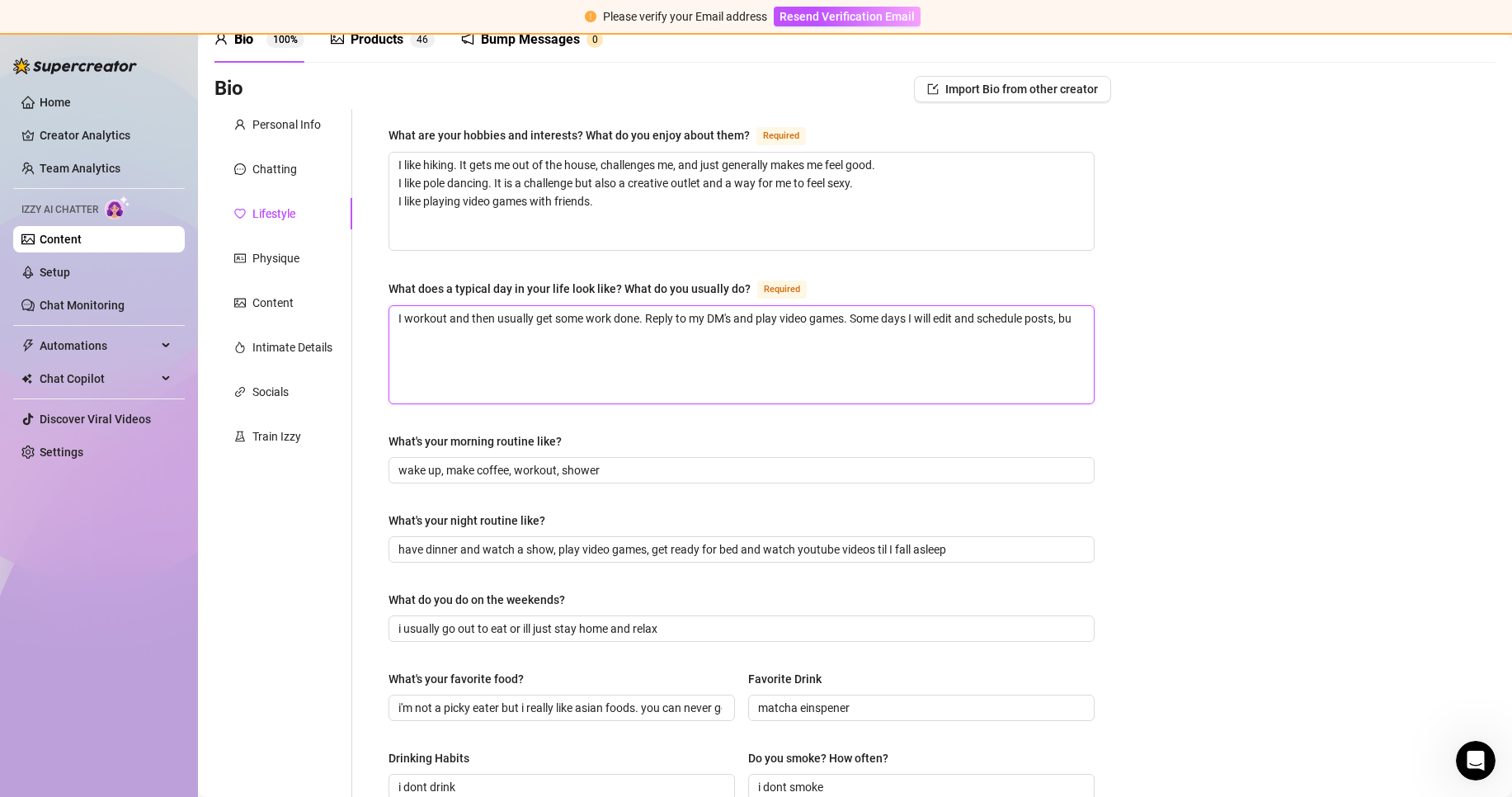
type textarea "I workout and then usually get some work done. Reply to my DM's and play video …"
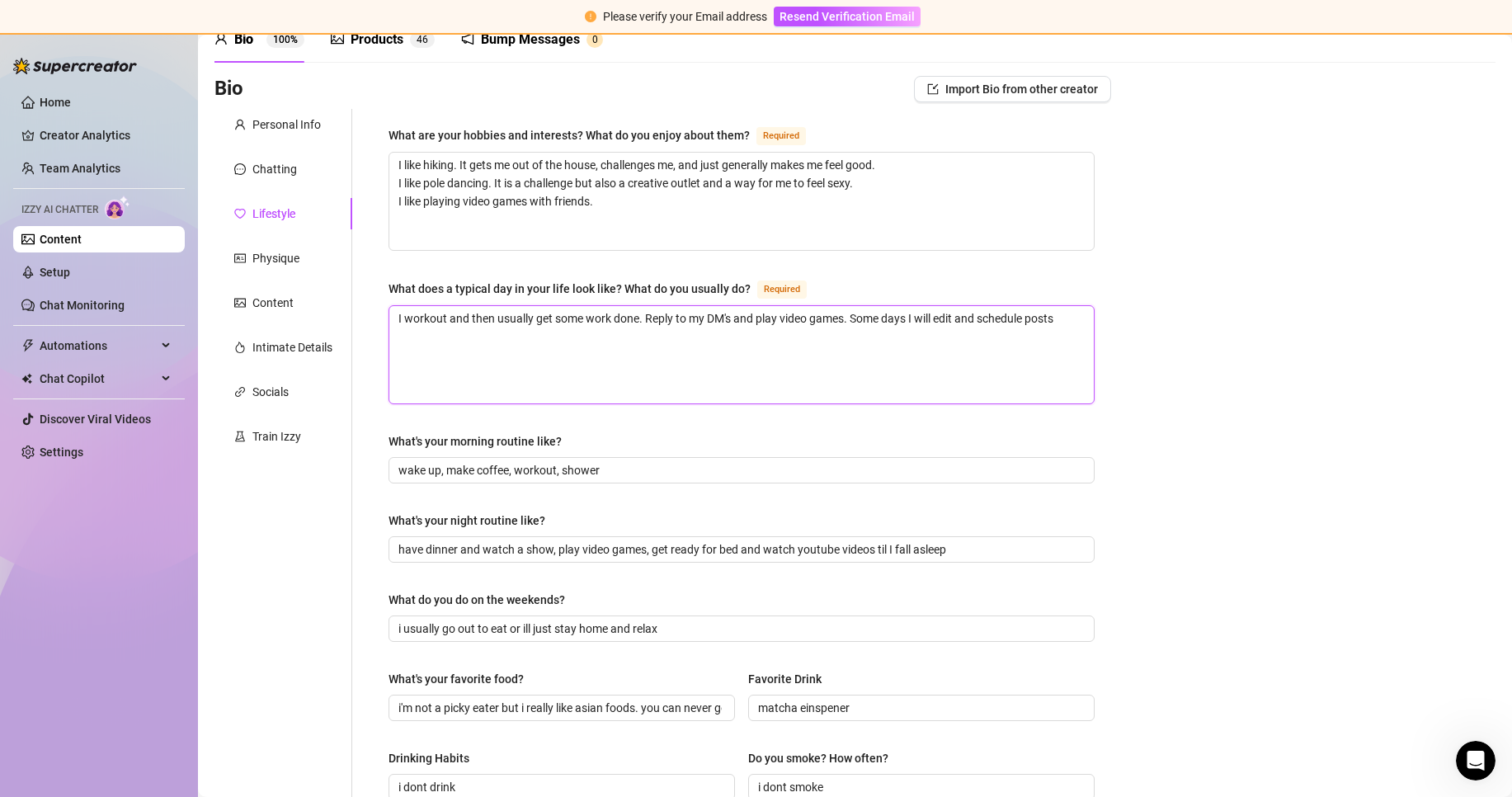
type textarea "I workout and then usually get some work done. Reply to my DM's and play video …"
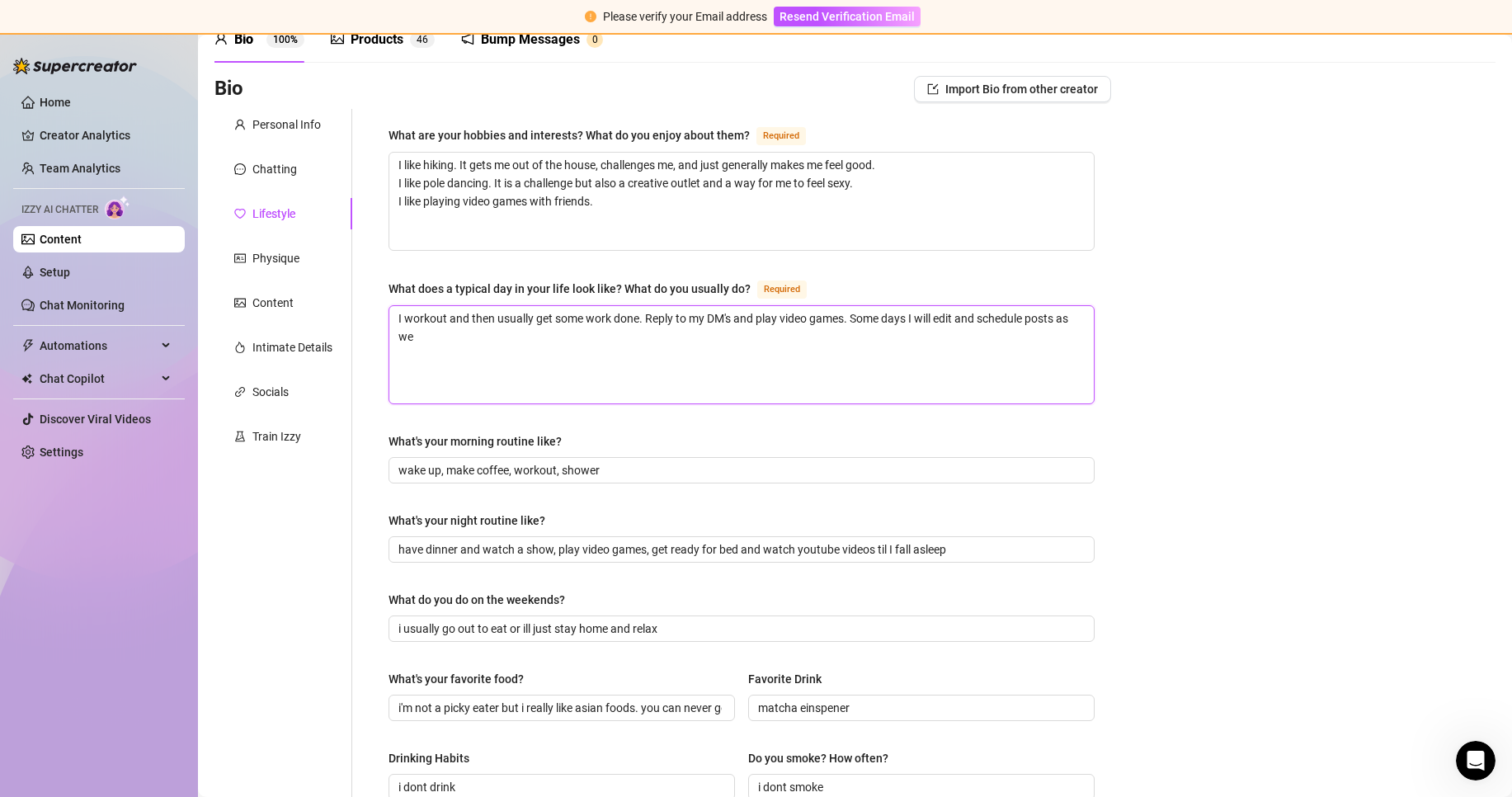
type textarea "I workout and then usually get some work done. Reply to my DM's and play video …"
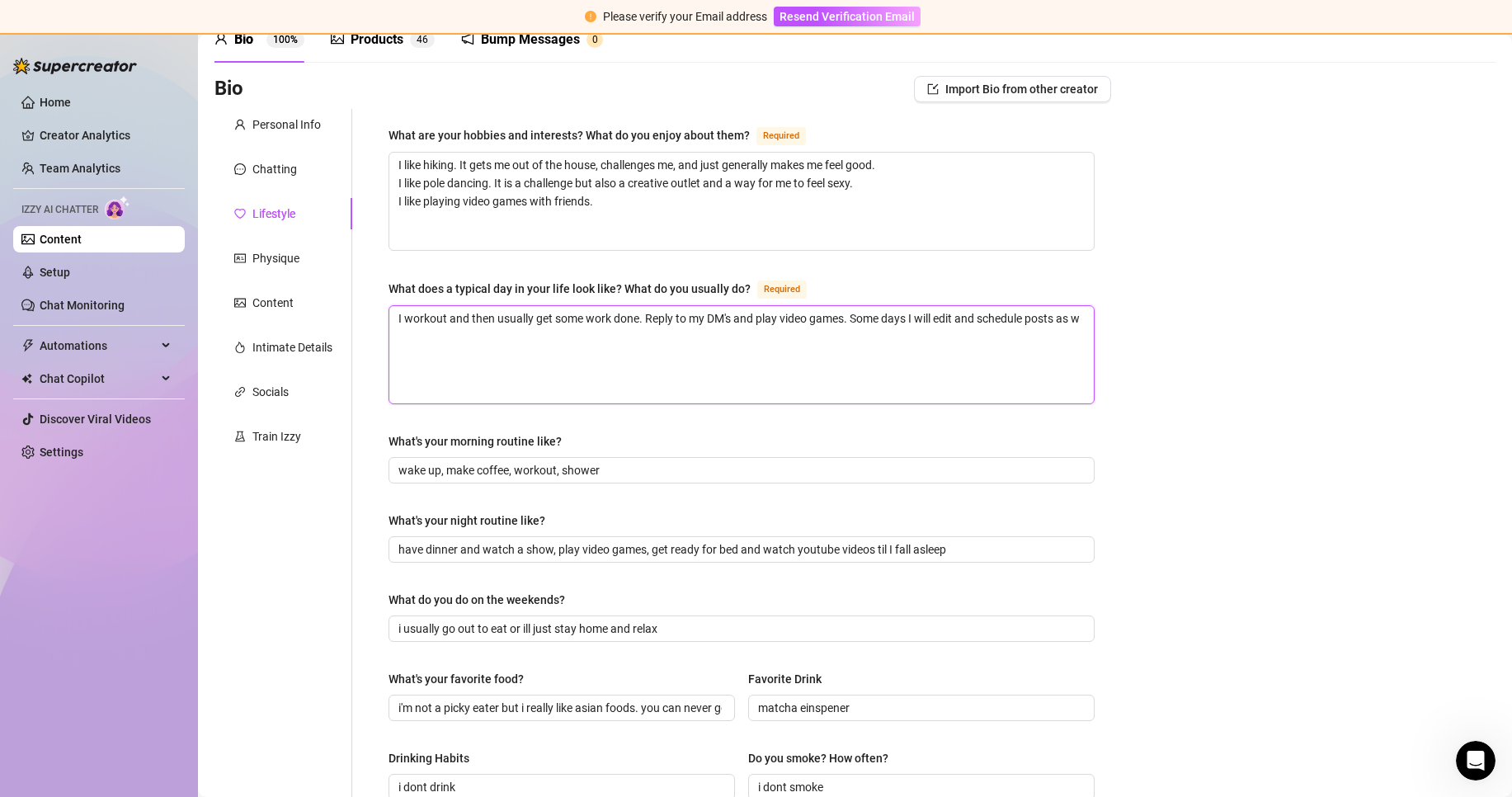
type textarea "I workout and then usually get some work done. Reply to my DM's and play video …"
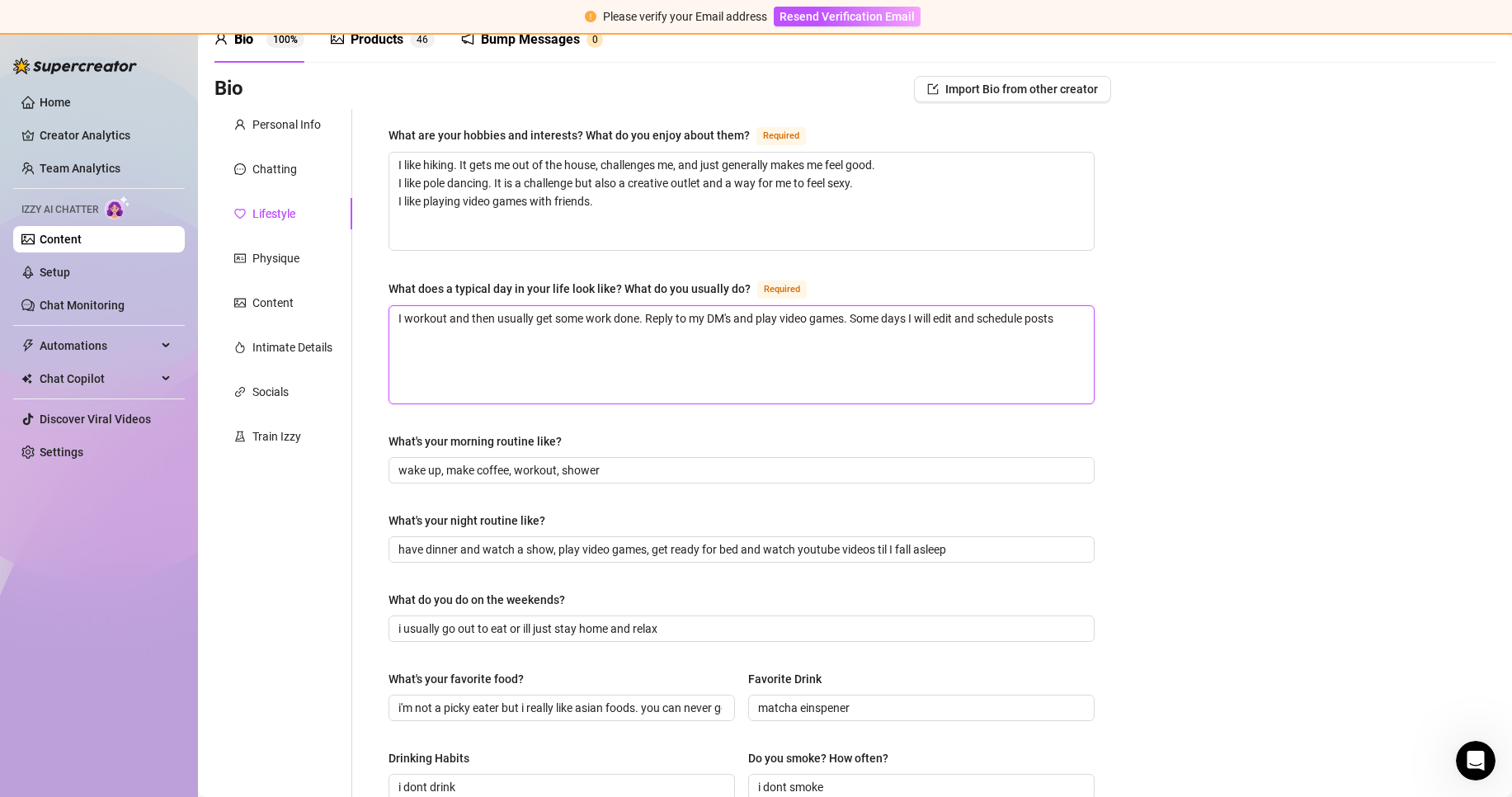
type textarea "I workout and then usually get some work done. Reply to my DM's and play video …"
click at [866, 276] on div "What are your hobbies and interests? What do you enjoy about them? Required I l…" at bounding box center [741, 664] width 706 height 1079
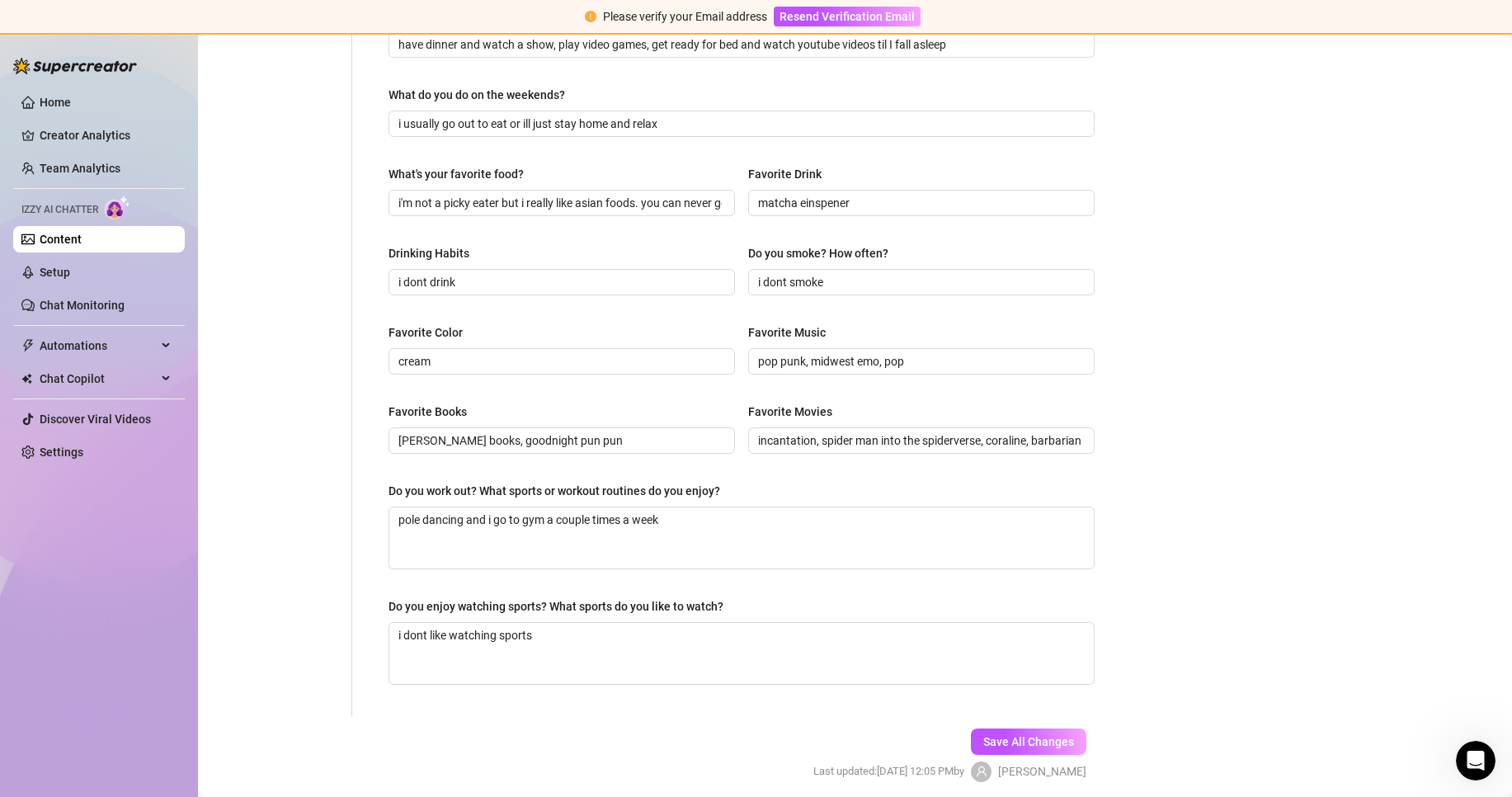
scroll to position [649, 0]
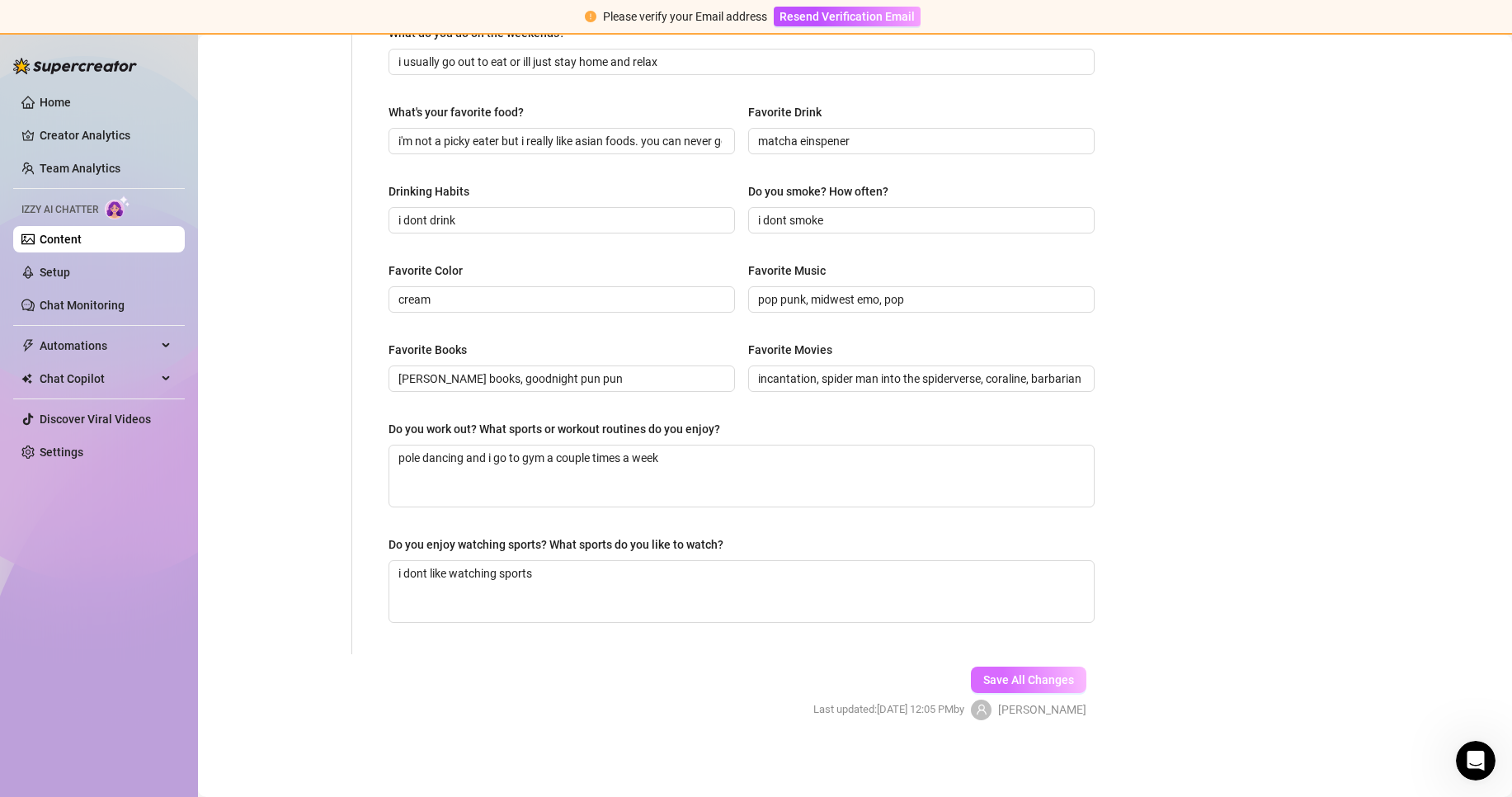
click at [1049, 673] on span "Save All Changes" at bounding box center [1028, 679] width 91 height 14
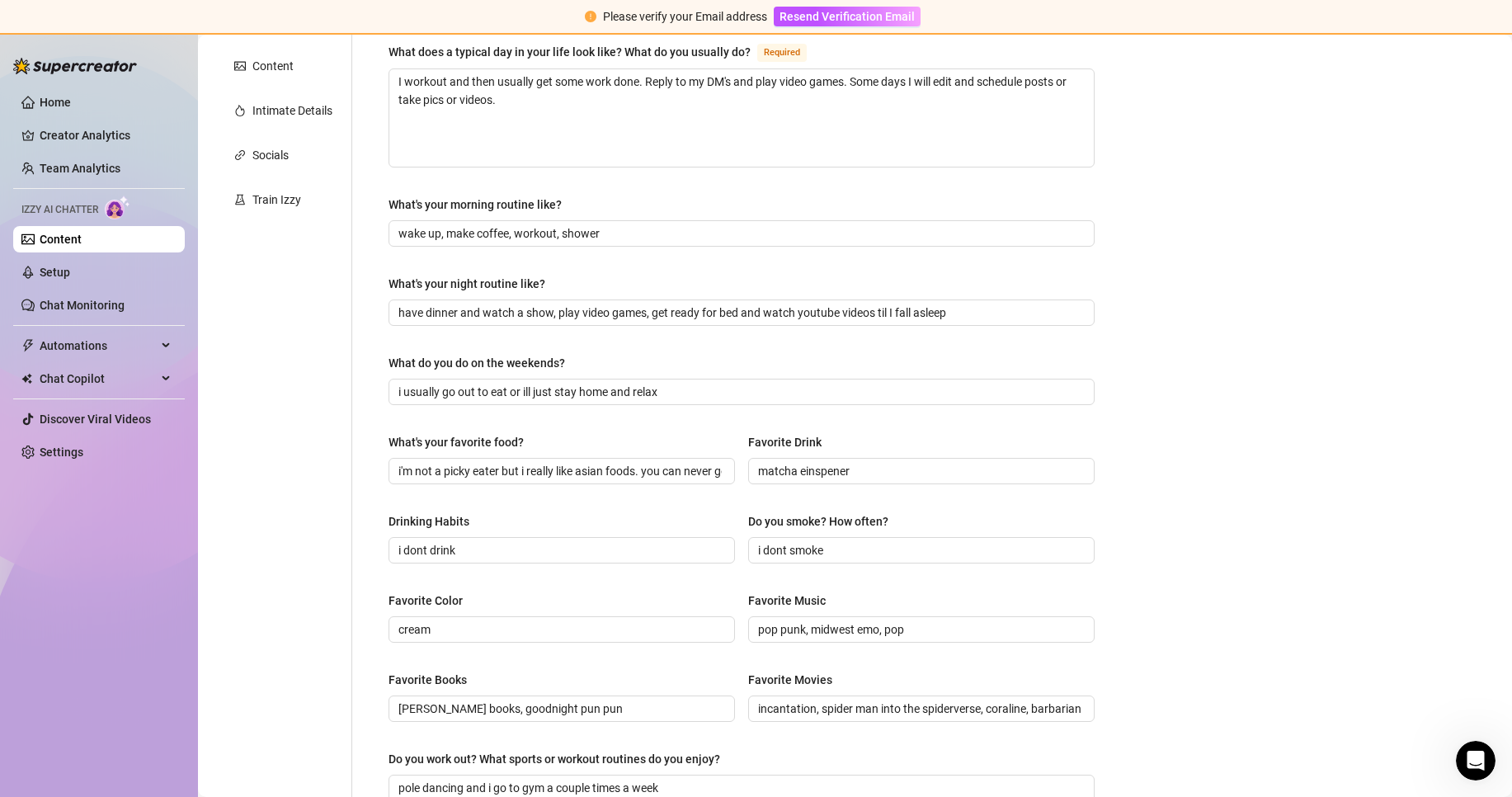
scroll to position [0, 0]
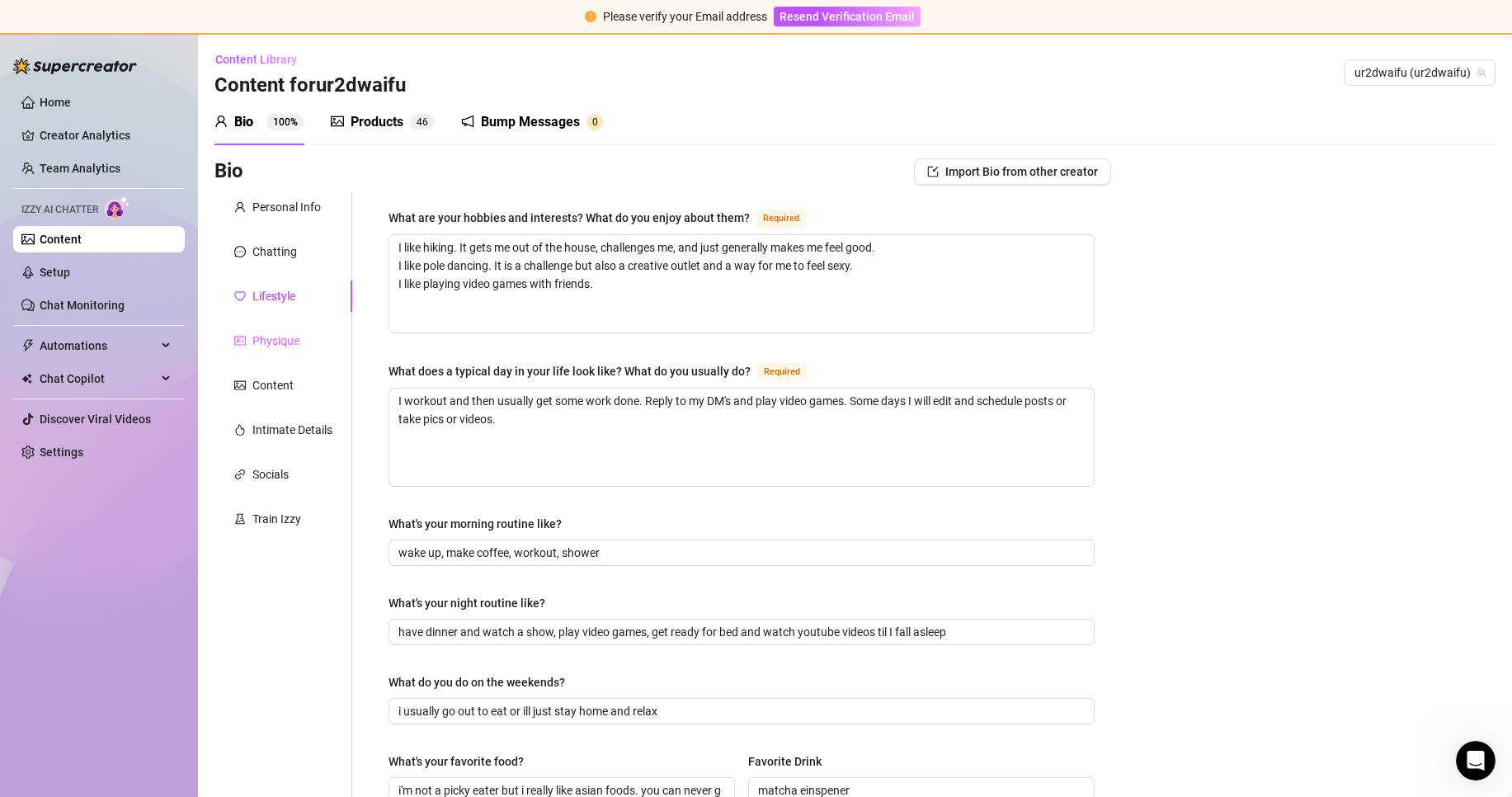
click at [316, 351] on div "Physique" at bounding box center [283, 340] width 138 height 32
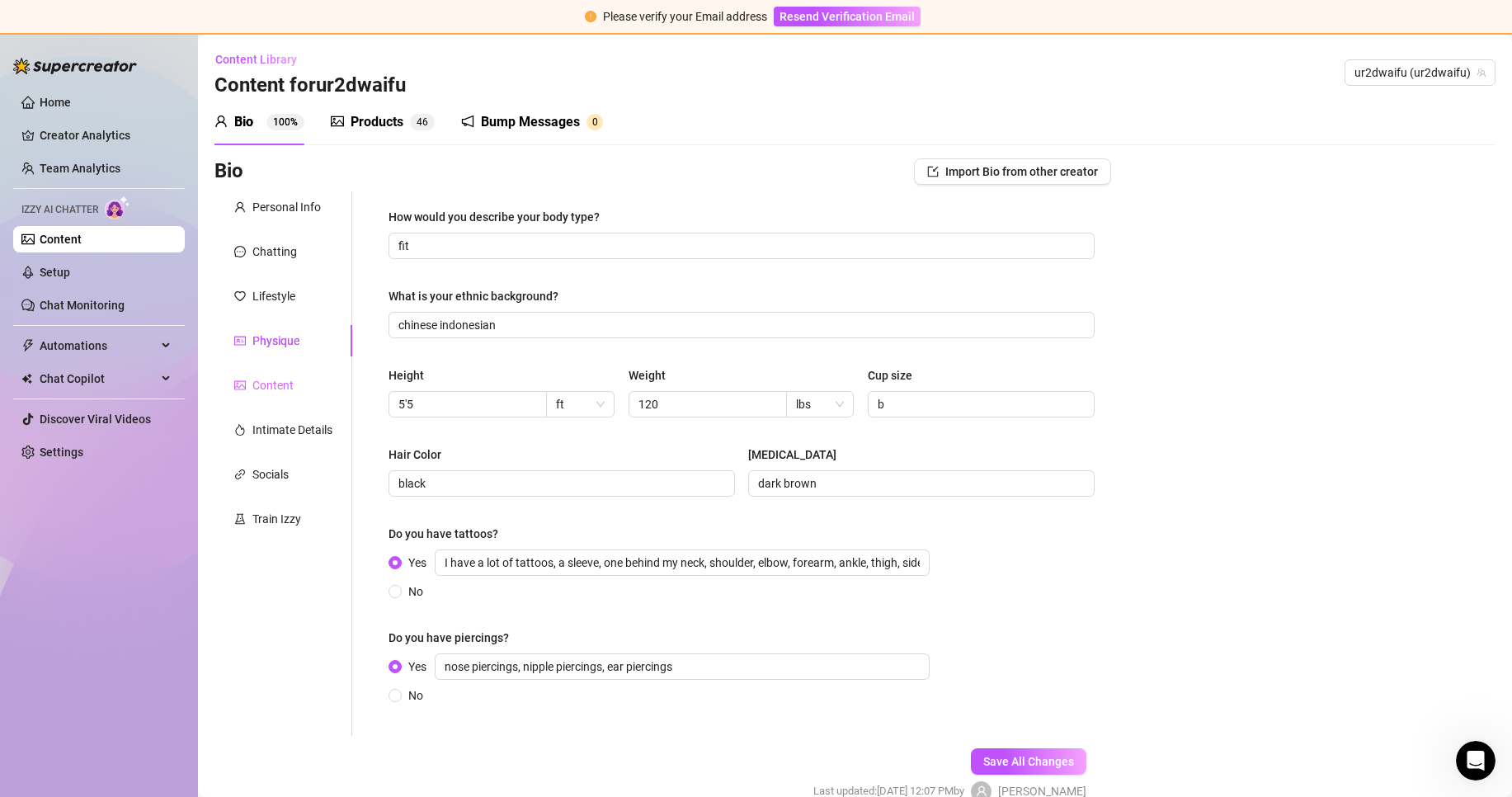
click at [298, 374] on div "Content" at bounding box center [283, 385] width 138 height 32
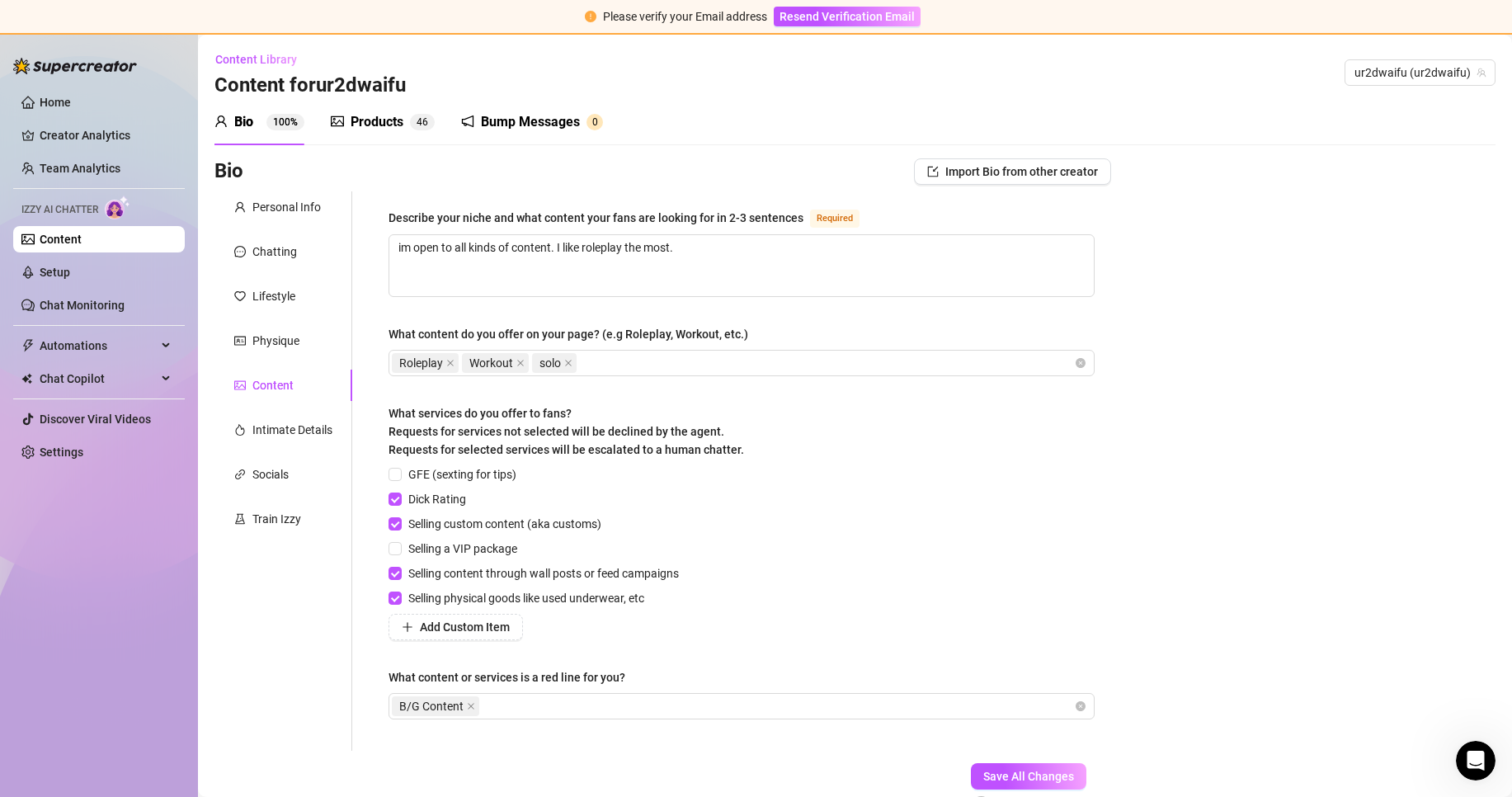
click at [1471, 778] on div "Open Intercom Messenger" at bounding box center [1475, 760] width 54 height 54
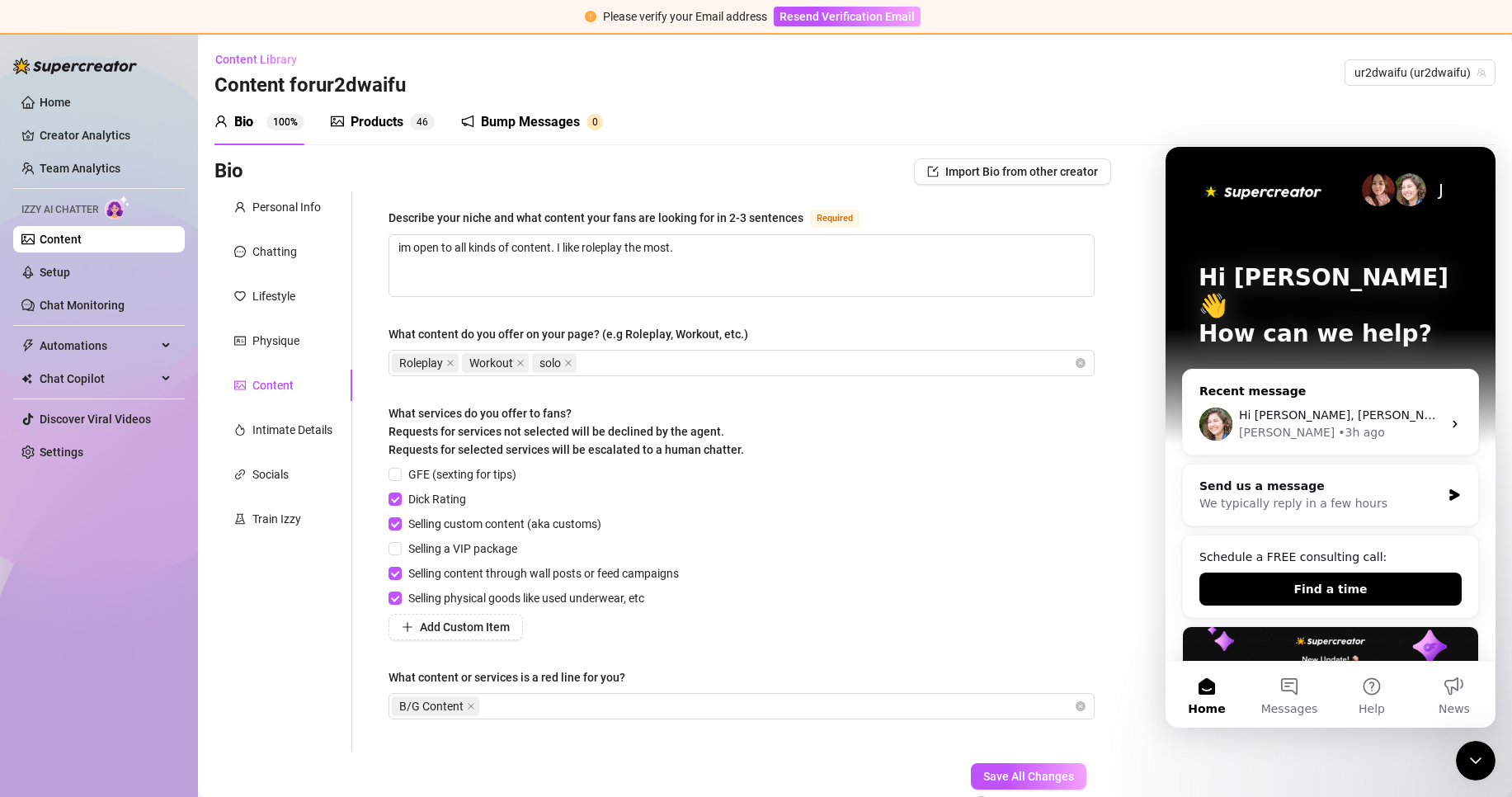
click at [1276, 382] on div "Recent message" at bounding box center [1330, 390] width 262 height 17
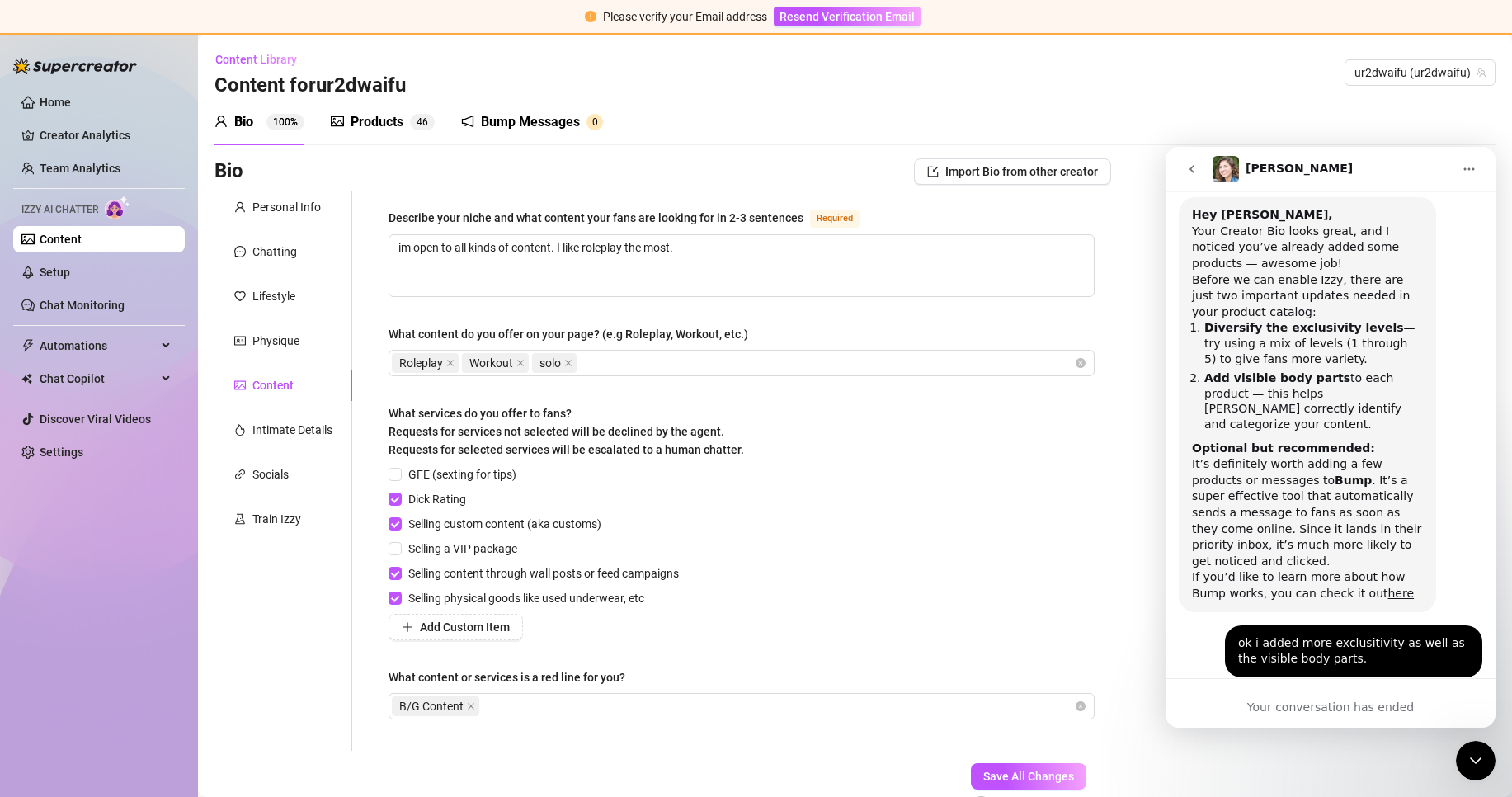
scroll to position [1475, 0]
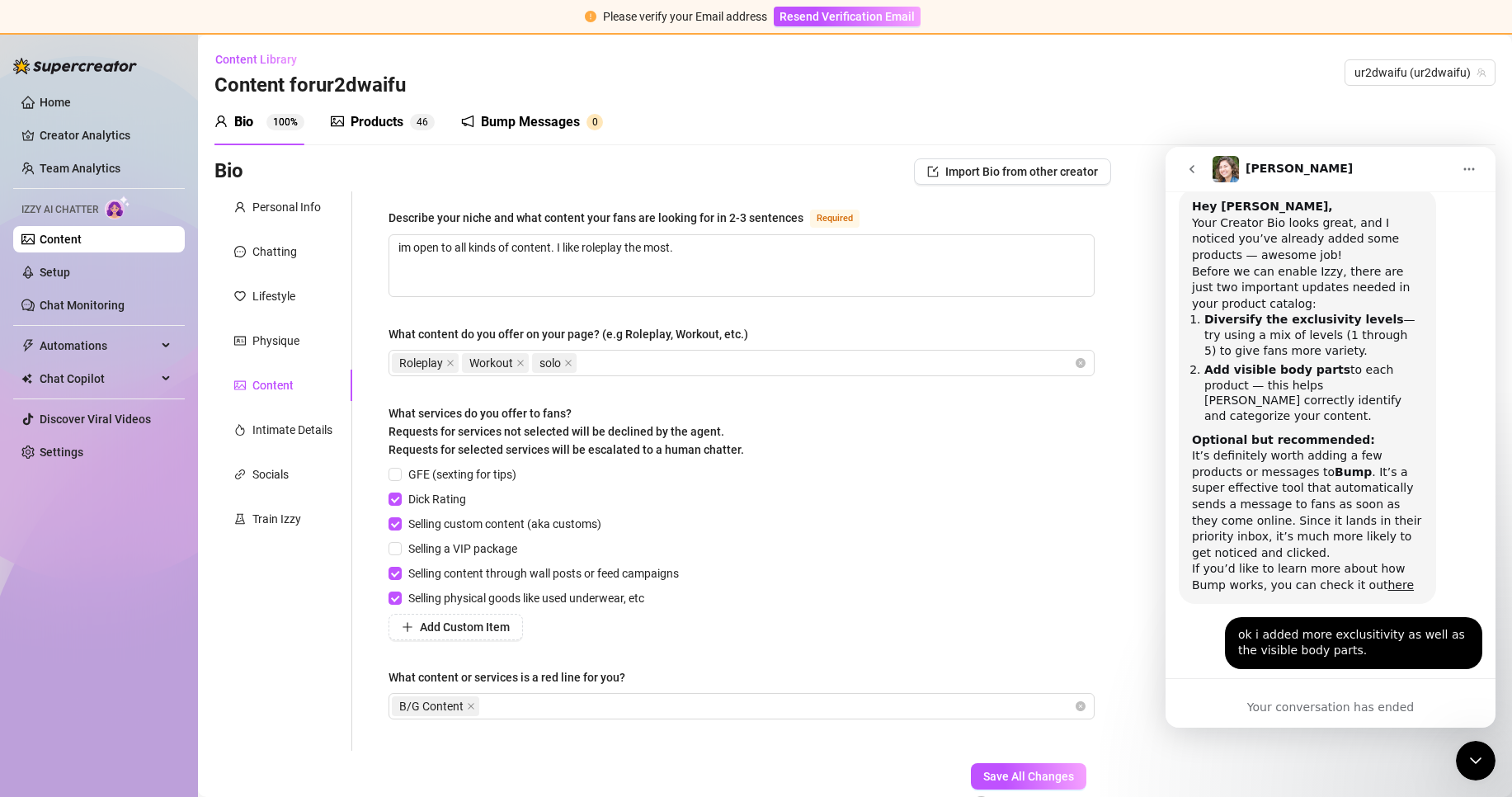
click at [1186, 173] on icon "go back" at bounding box center [1192, 169] width 14 height 14
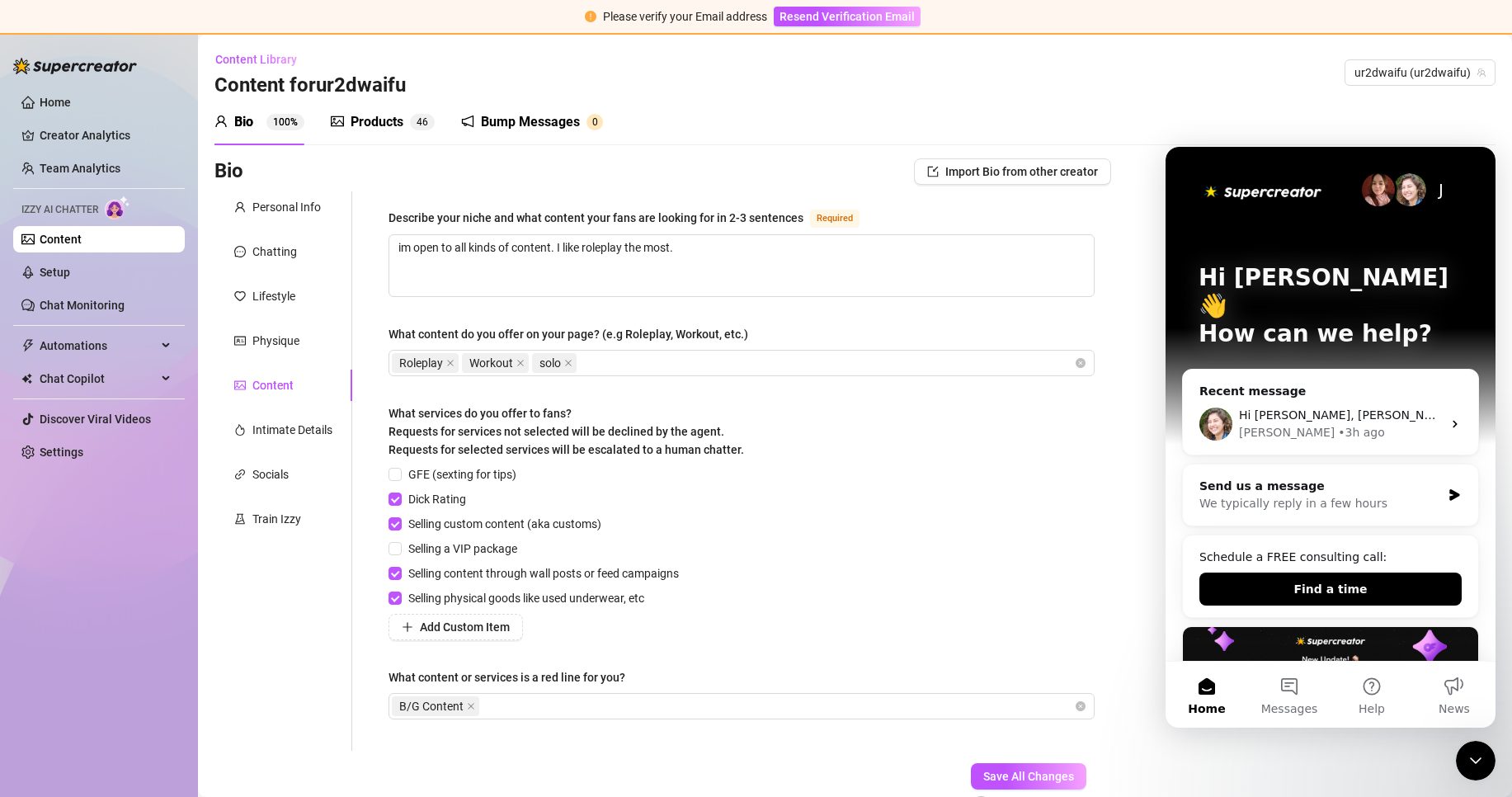
scroll to position [0, 0]
click at [1332, 495] on div "We typically reply in a few hours" at bounding box center [1320, 503] width 242 height 17
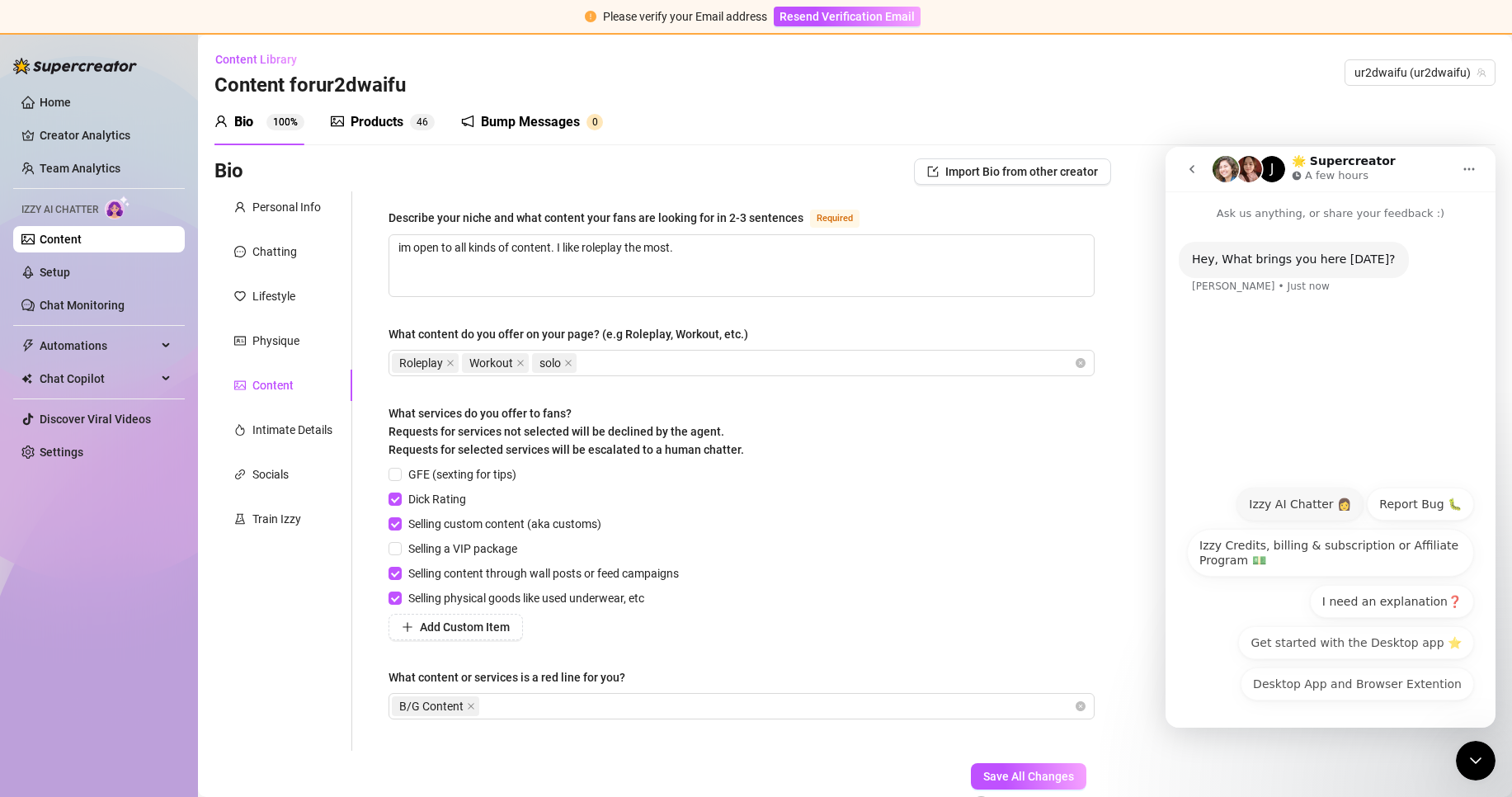
click at [1338, 507] on button "Izzy AI Chatter 👩" at bounding box center [1299, 504] width 127 height 33
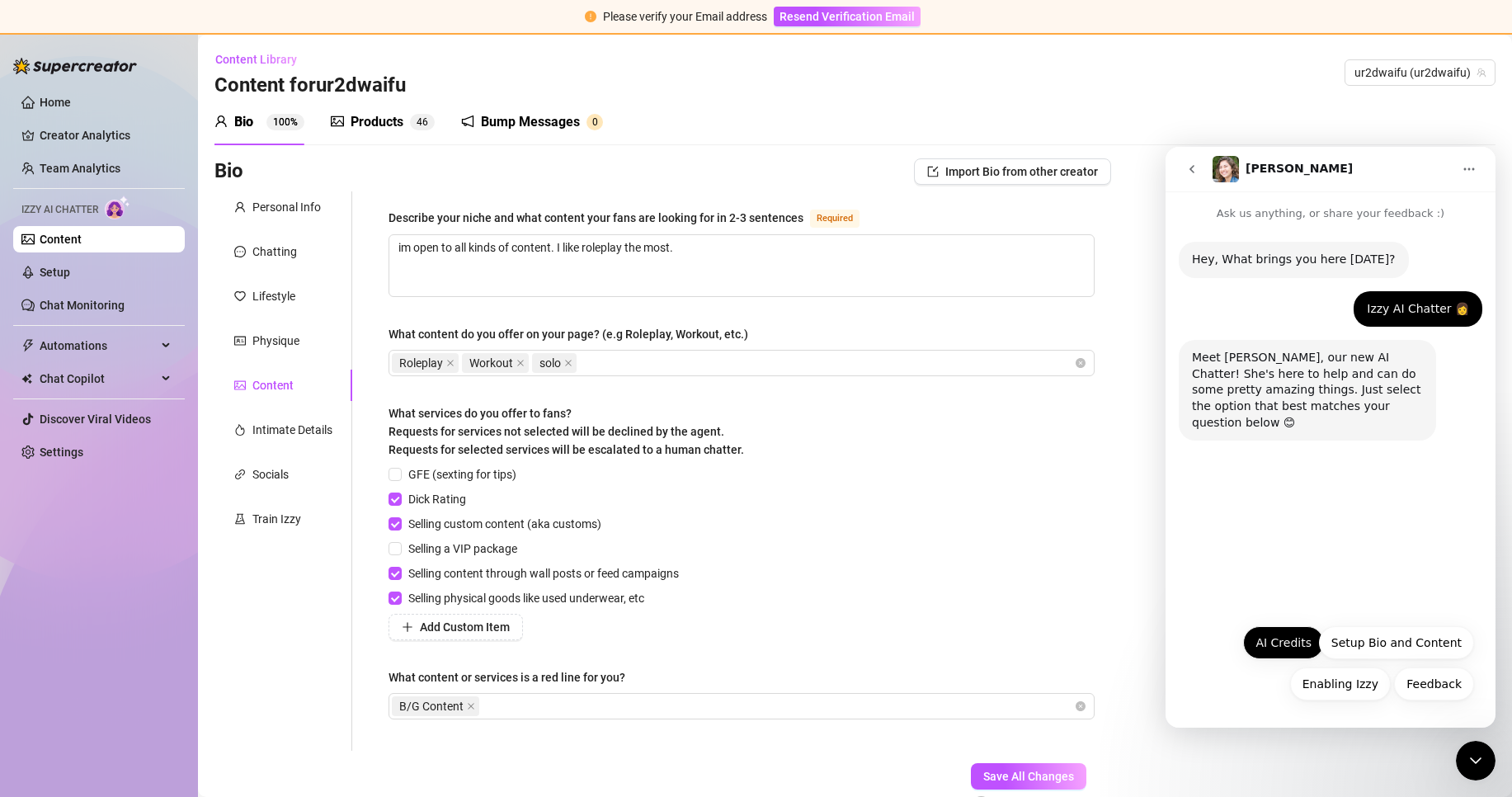
click at [1320, 637] on button "AI Credits" at bounding box center [1284, 642] width 81 height 33
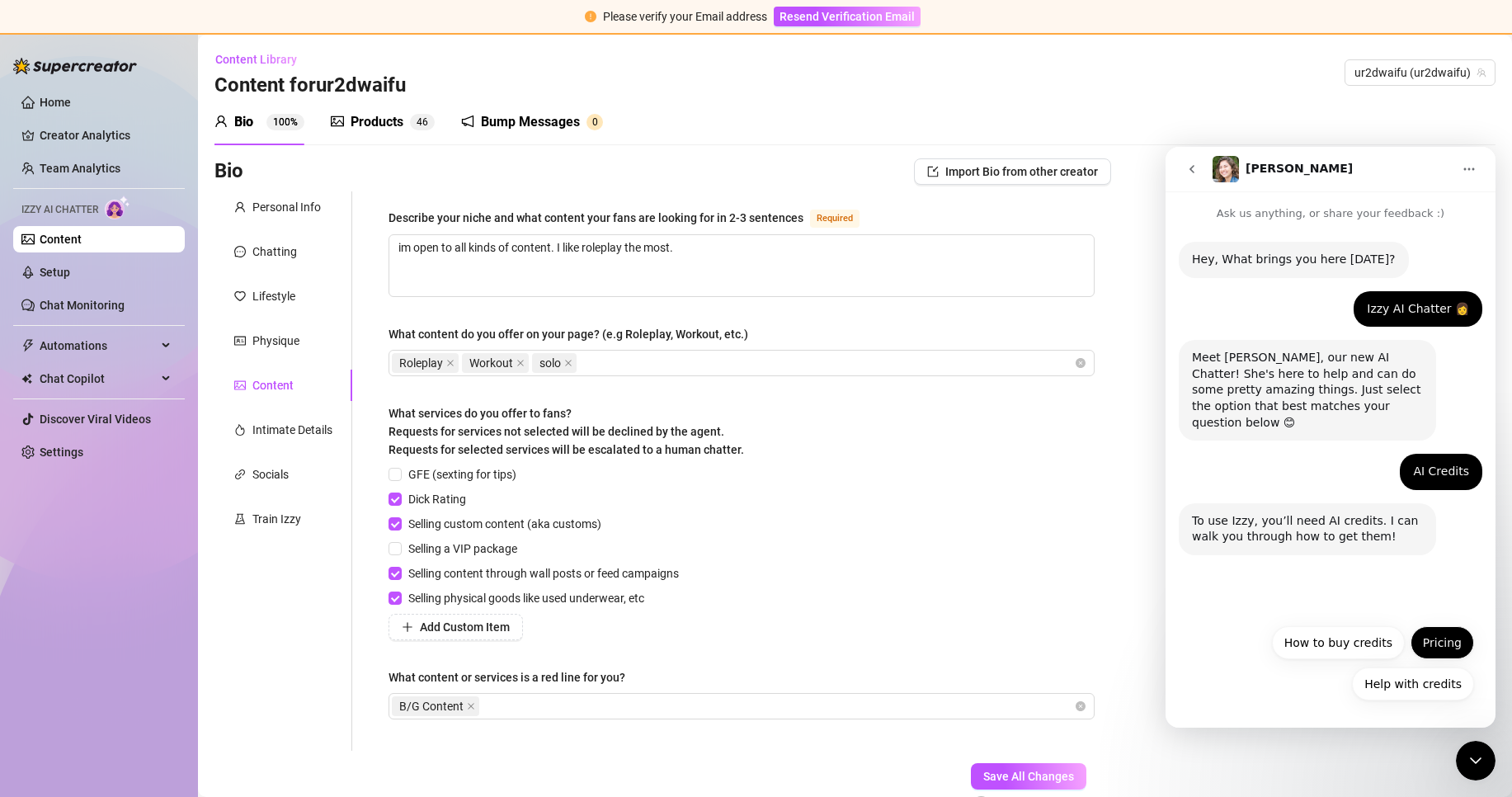
click at [1434, 640] on button "Pricing" at bounding box center [1442, 642] width 63 height 33
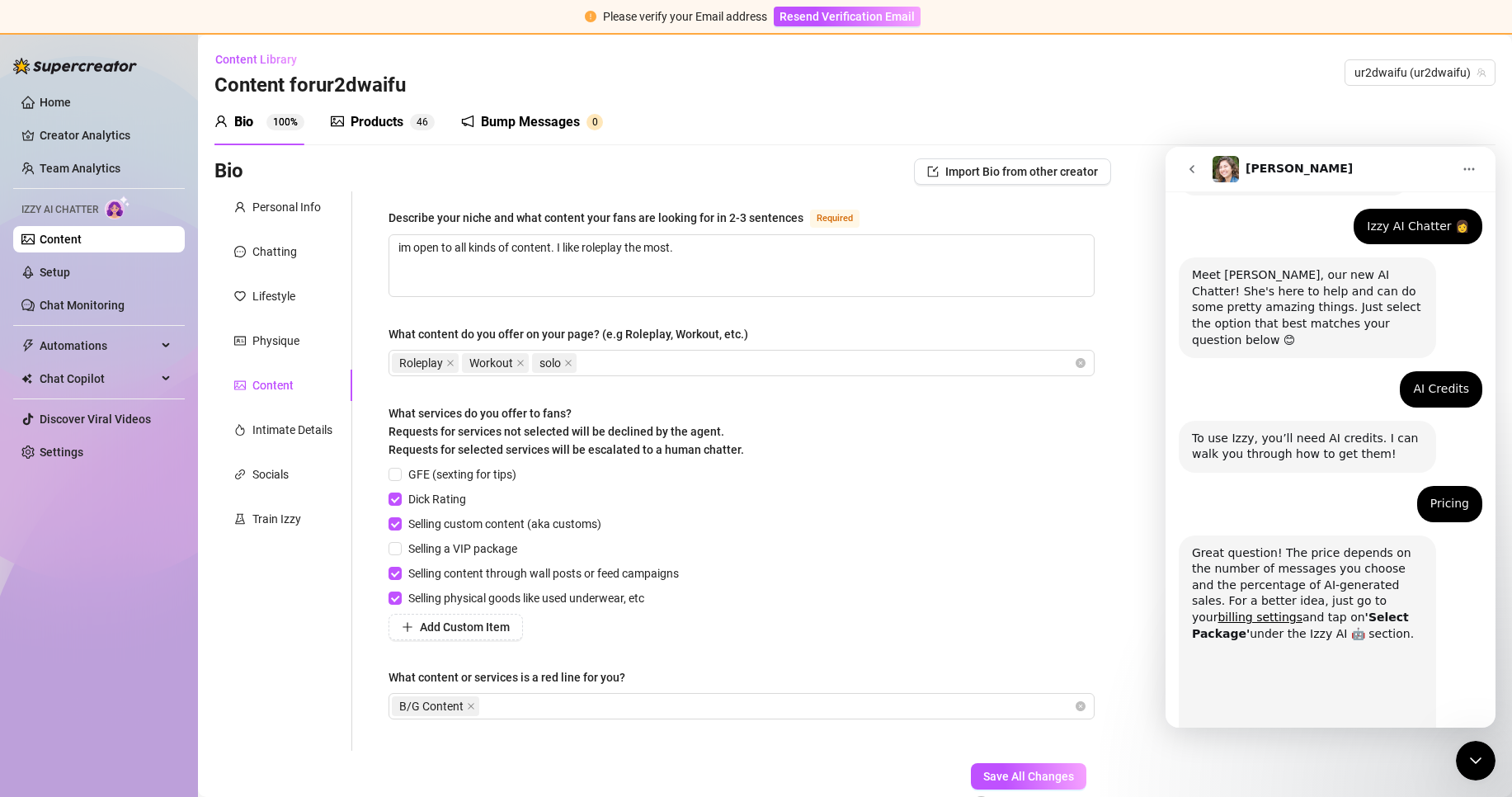
scroll to position [206, 0]
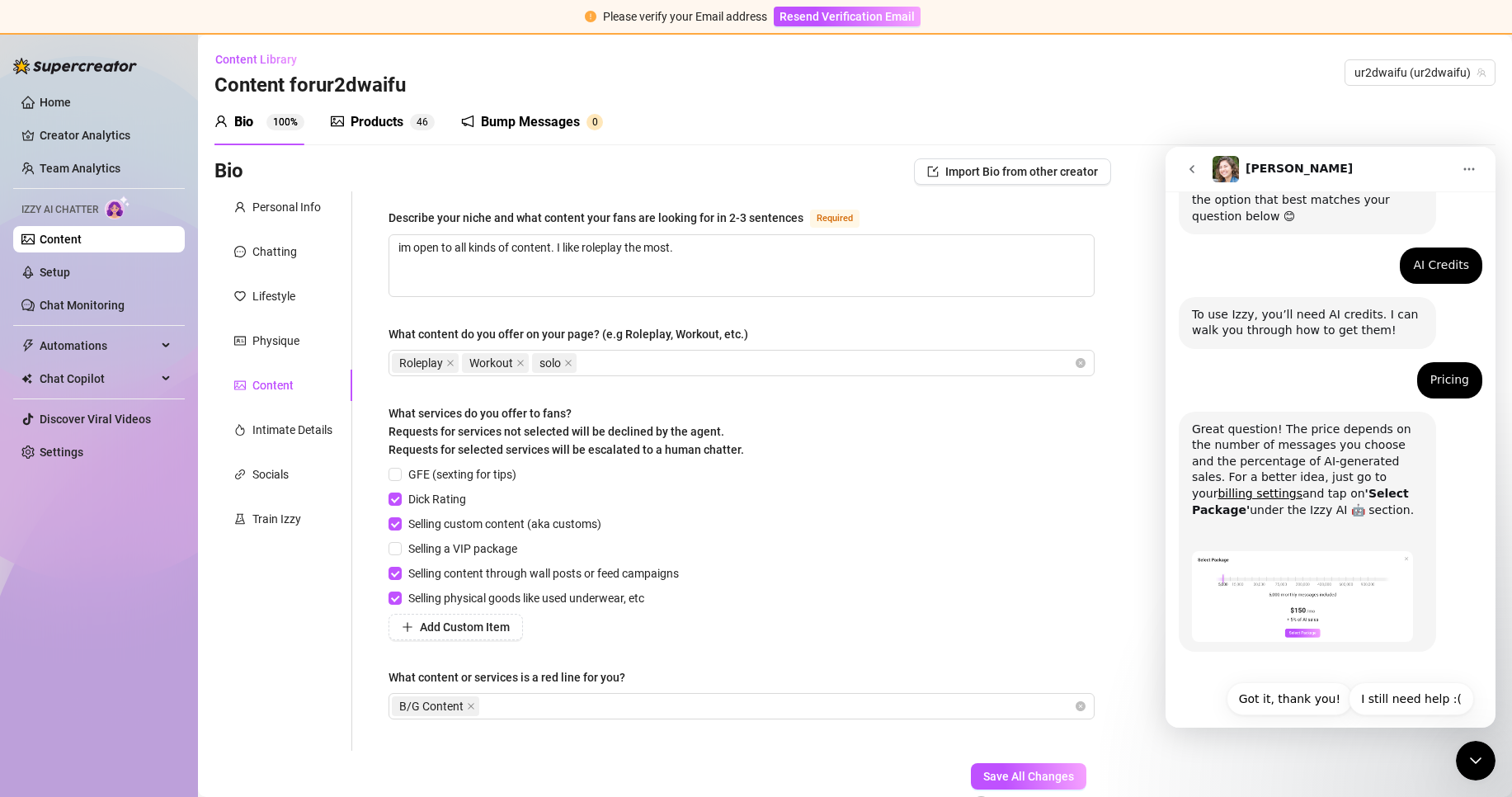
click at [1340, 603] on img "Ella says…" at bounding box center [1302, 596] width 221 height 91
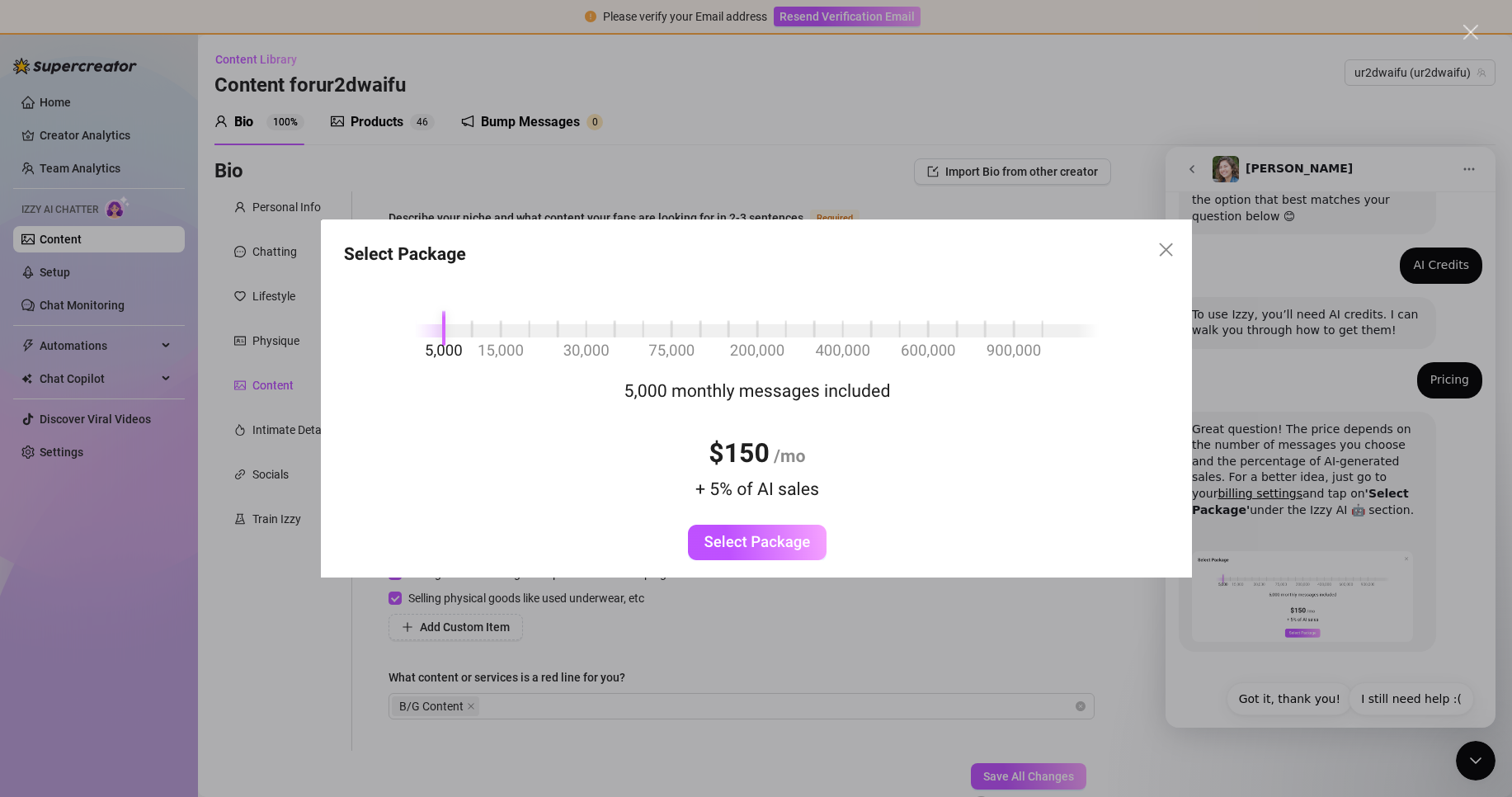
scroll to position [0, 0]
click at [1331, 605] on div "Intercom messenger" at bounding box center [756, 398] width 1512 height 797
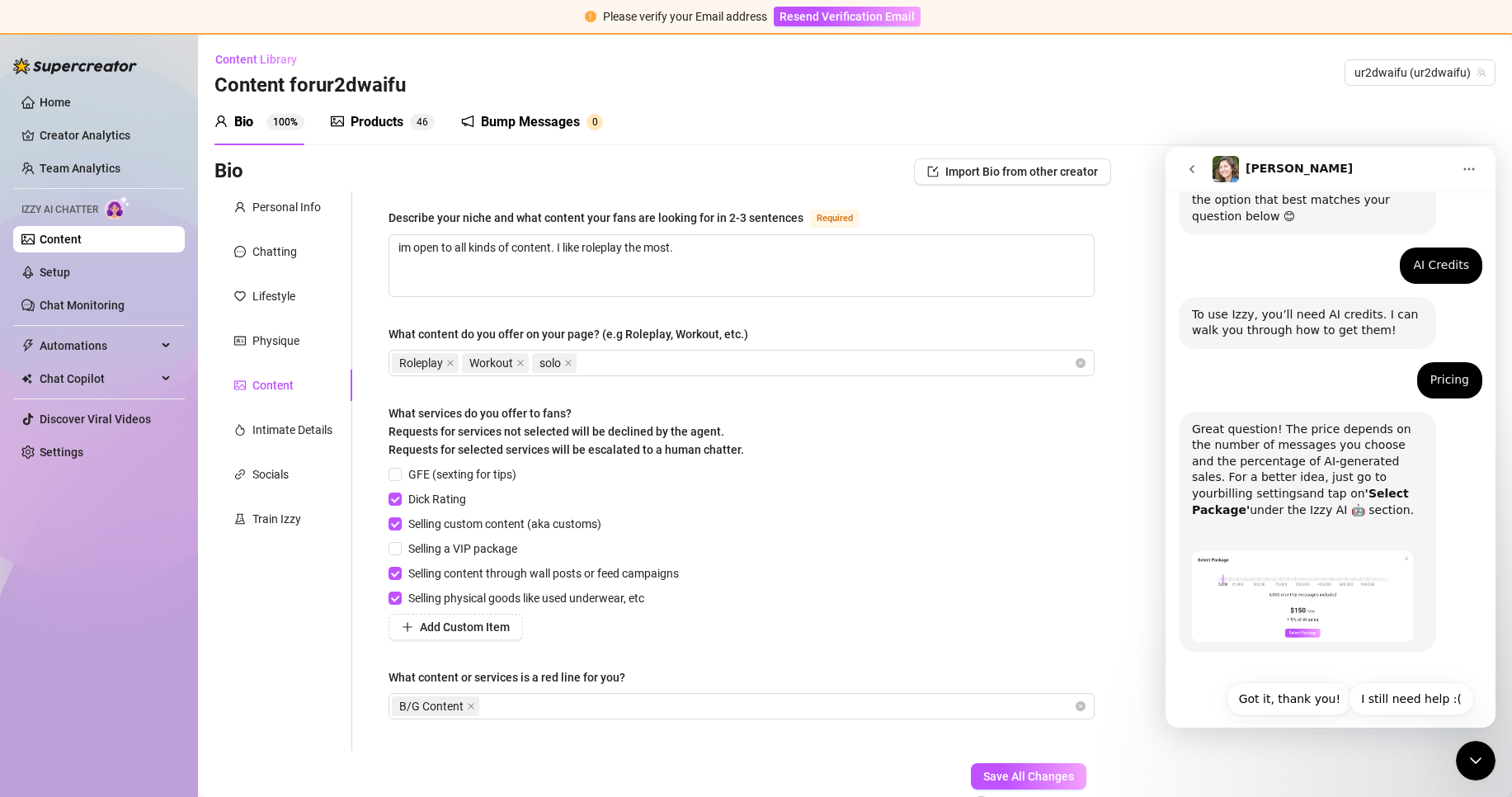
click at [1301, 487] on link "billing settings" at bounding box center [1259, 493] width 84 height 14
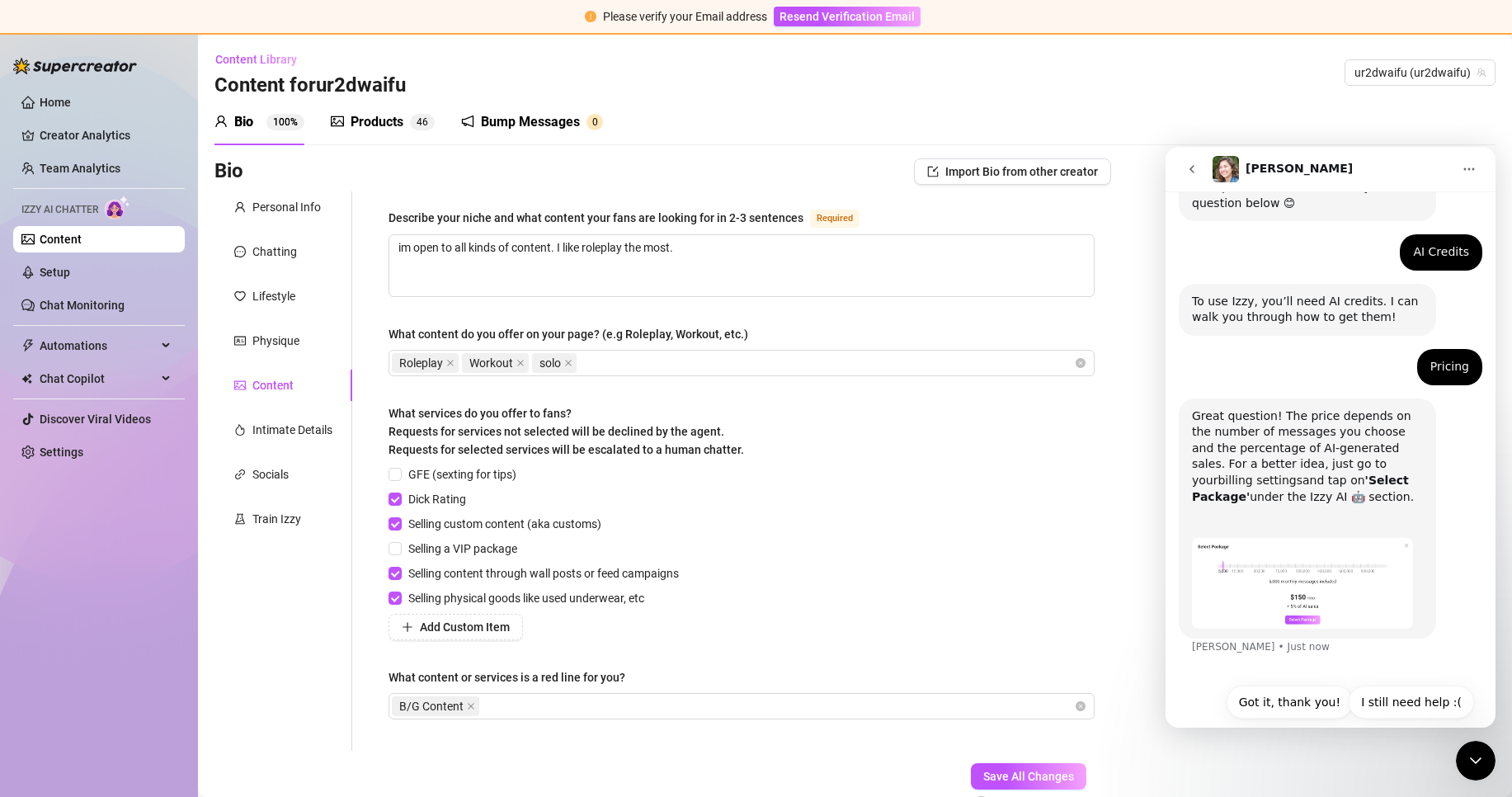
scroll to position [223, 0]
click at [1370, 433] on div "Great question! The price depends on the number of messages you choose and the …" at bounding box center [1307, 453] width 231 height 97
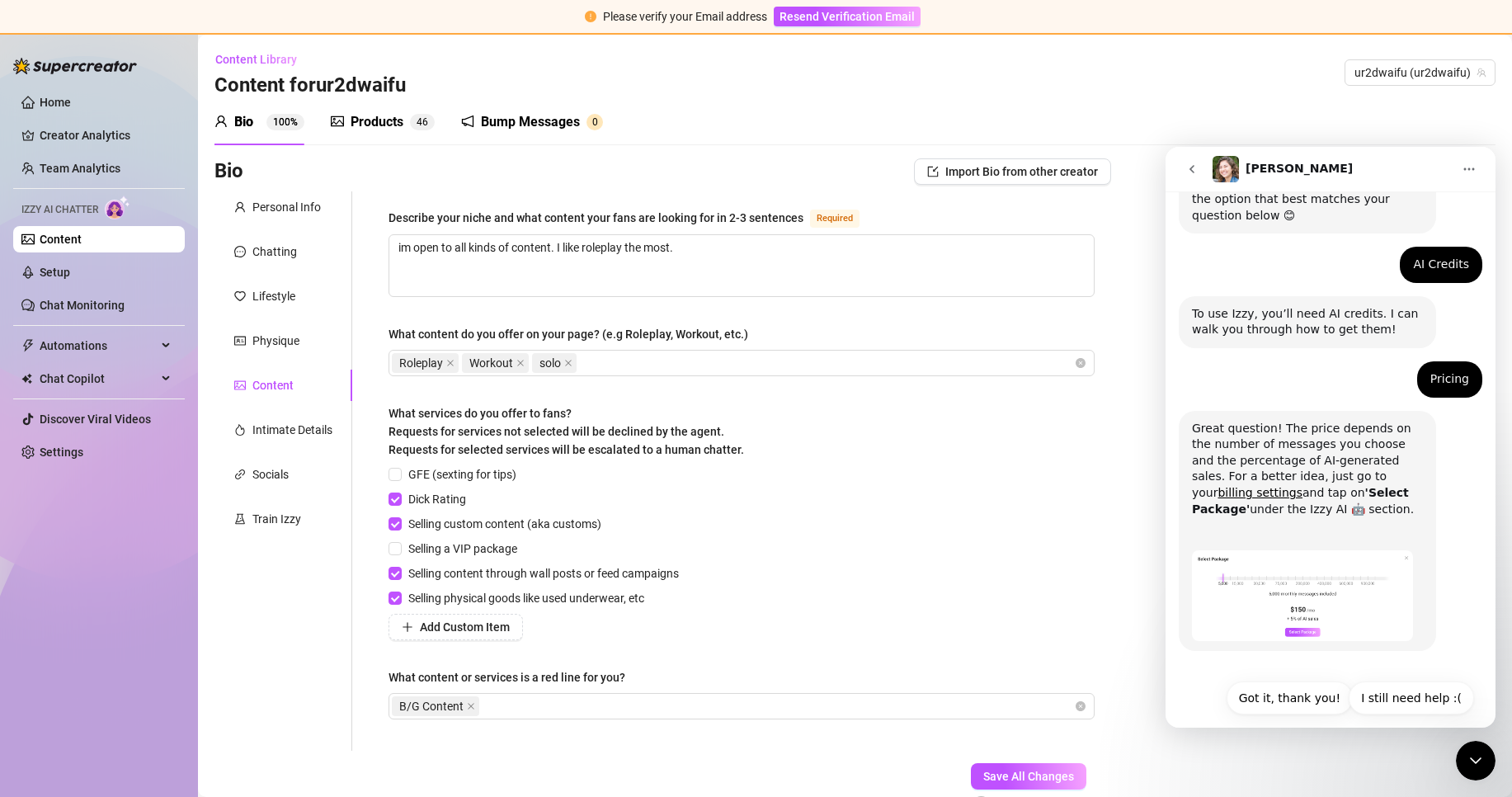
click at [1370, 444] on div "Great question! The price depends on the number of messages you choose and the …" at bounding box center [1307, 470] width 231 height 97
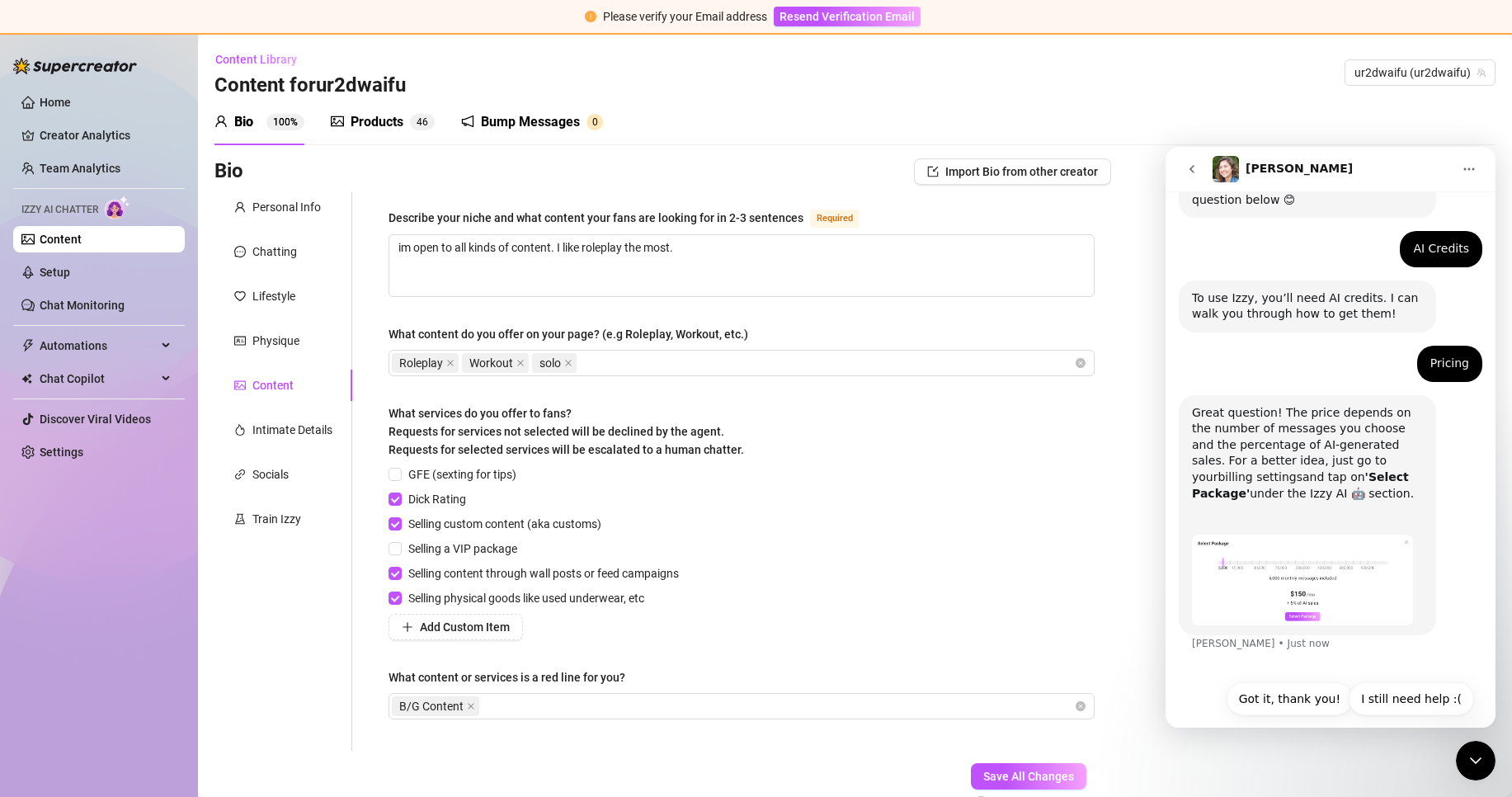
click at [1301, 470] on link "billing settings" at bounding box center [1259, 476] width 84 height 14
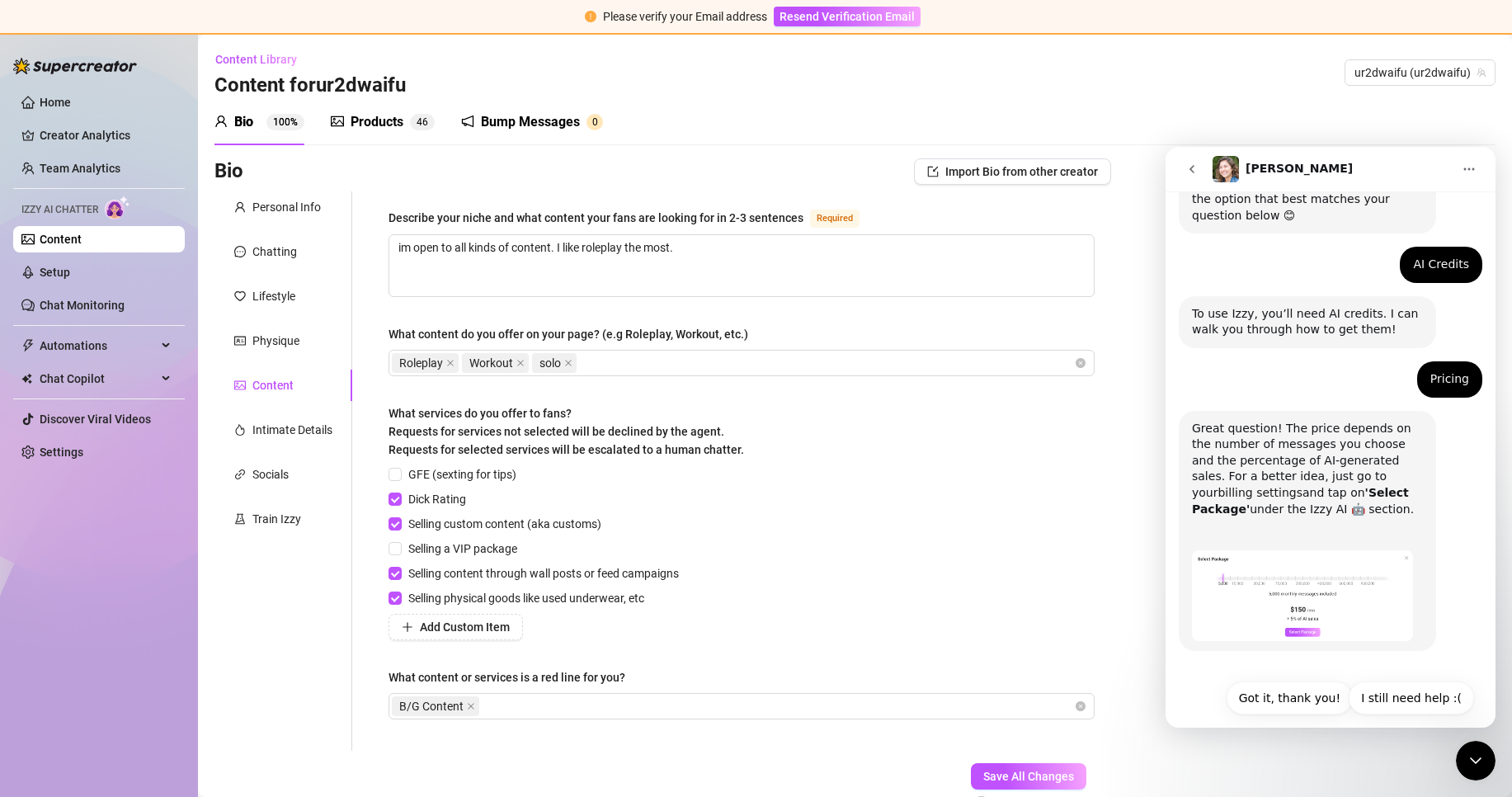
scroll to position [206, 0]
click at [83, 450] on link "Settings" at bounding box center [61, 452] width 43 height 14
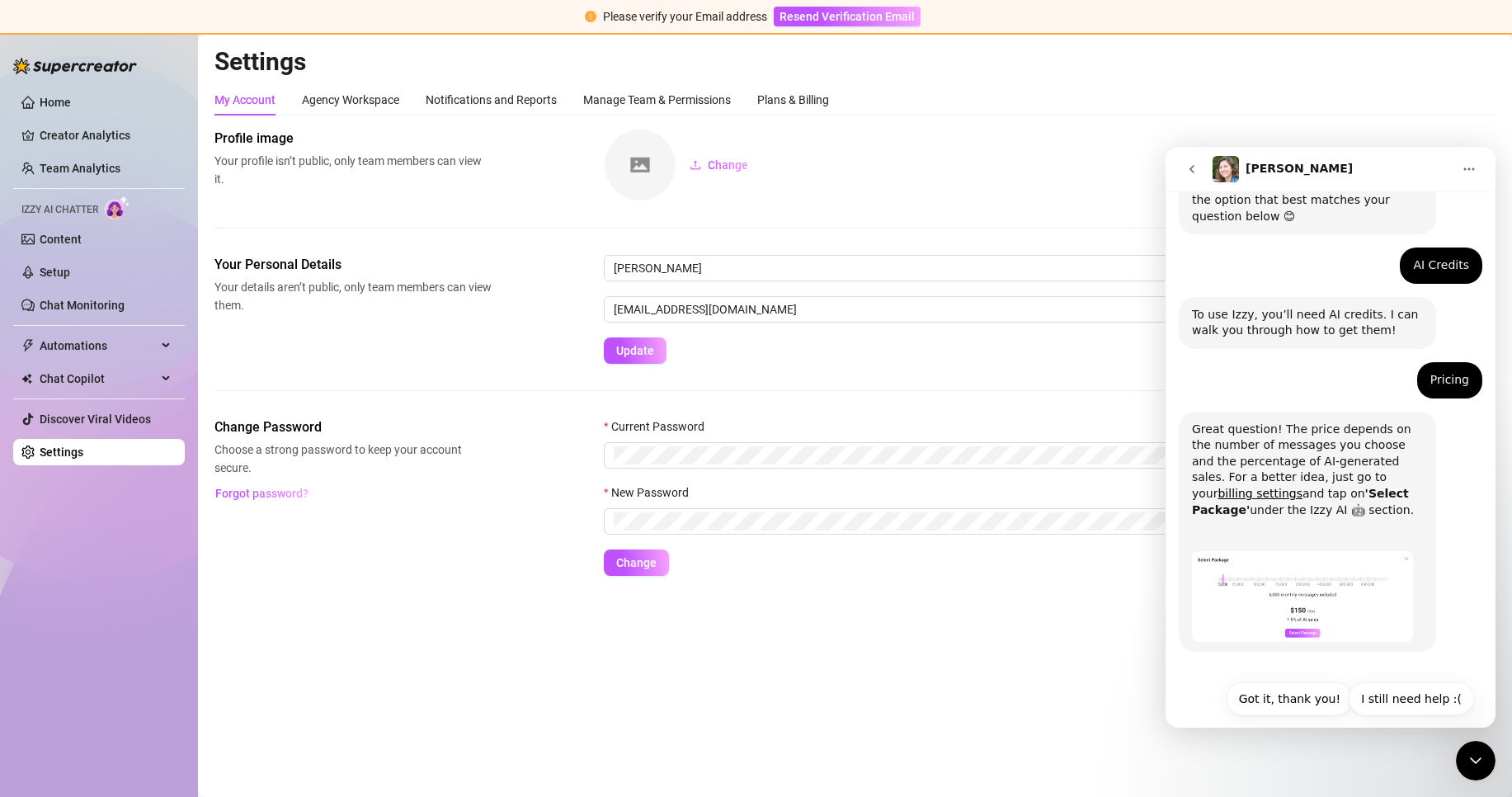
click at [748, 96] on div "My Account Agency Workspace Notifications and Reports Manage Team & Permissions…" at bounding box center [521, 99] width 614 height 32
click at [769, 95] on div "Plans & Billing" at bounding box center [793, 100] width 72 height 18
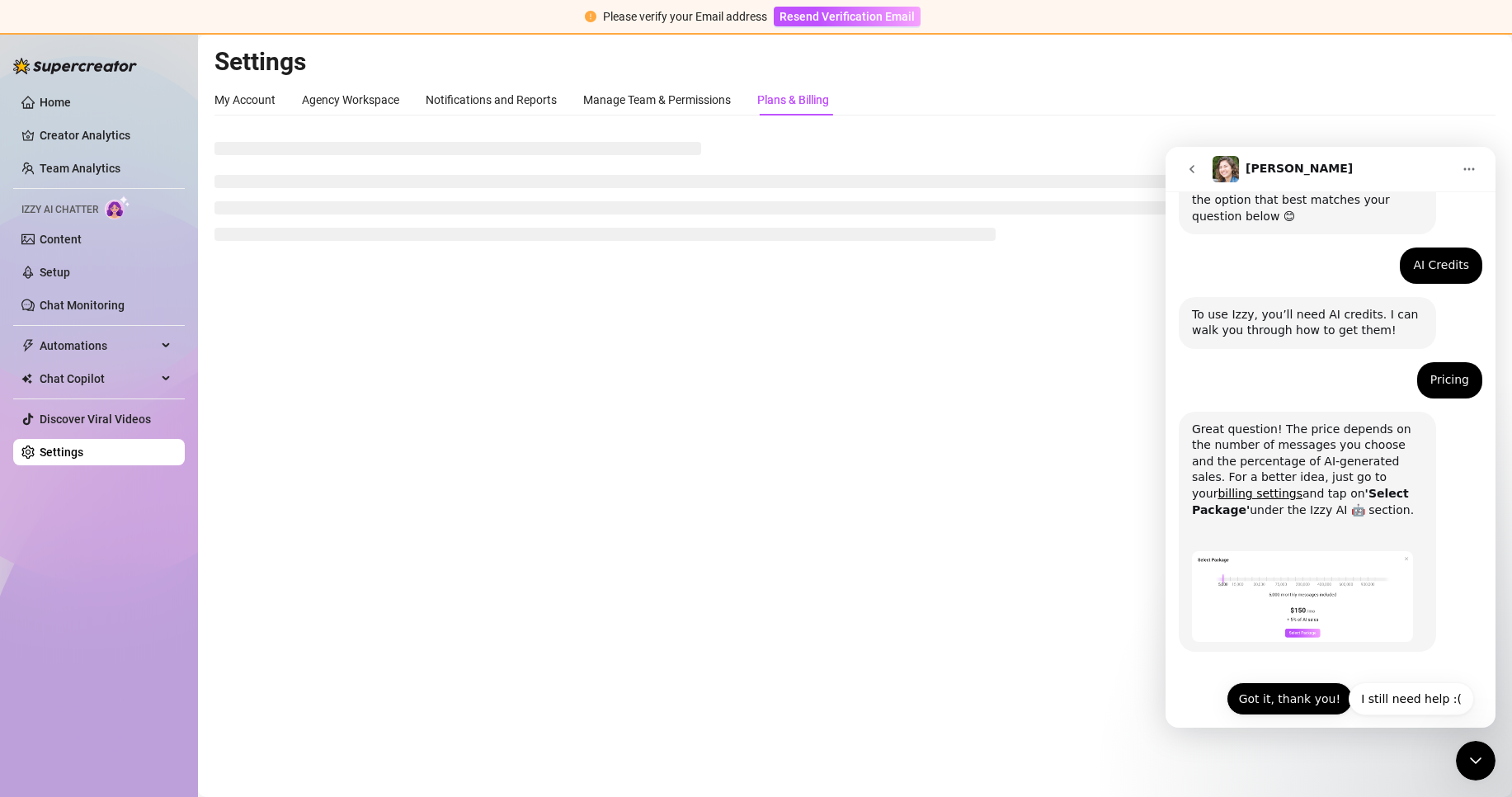
click at [1308, 685] on button "Got it, thank you!" at bounding box center [1289, 699] width 126 height 33
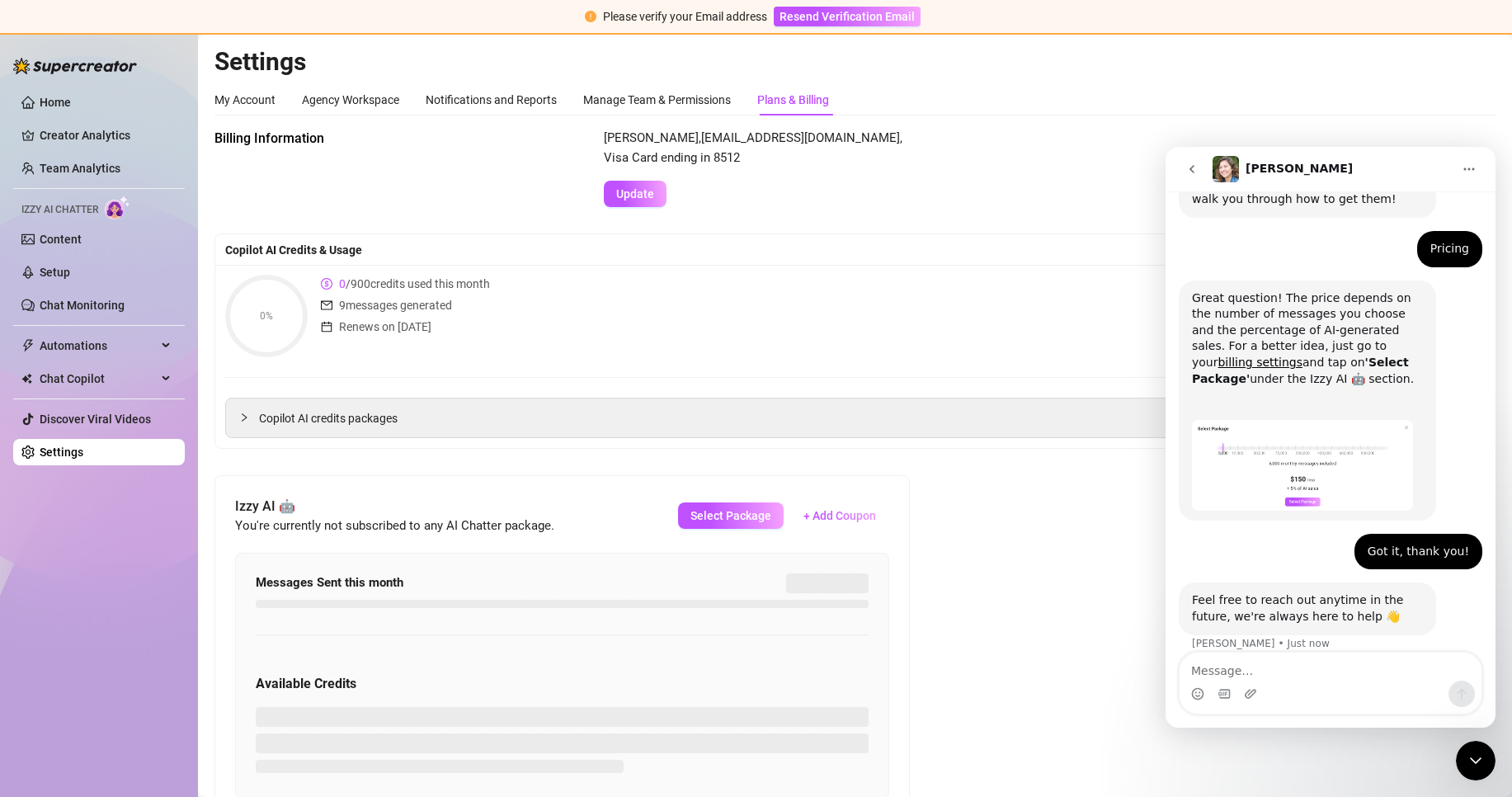
scroll to position [338, 0]
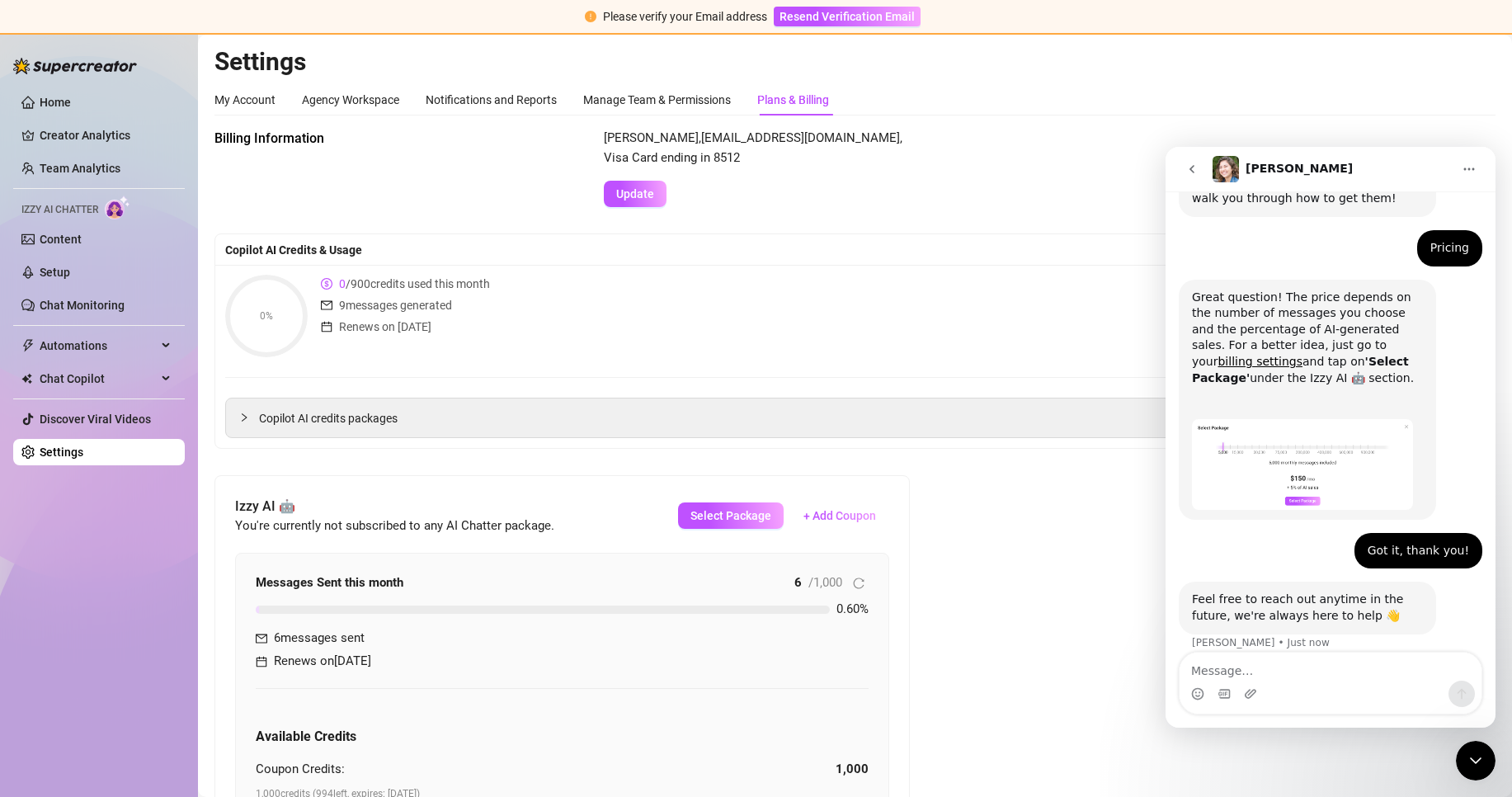
click at [1296, 663] on textarea "Message…" at bounding box center [1330, 666] width 302 height 28
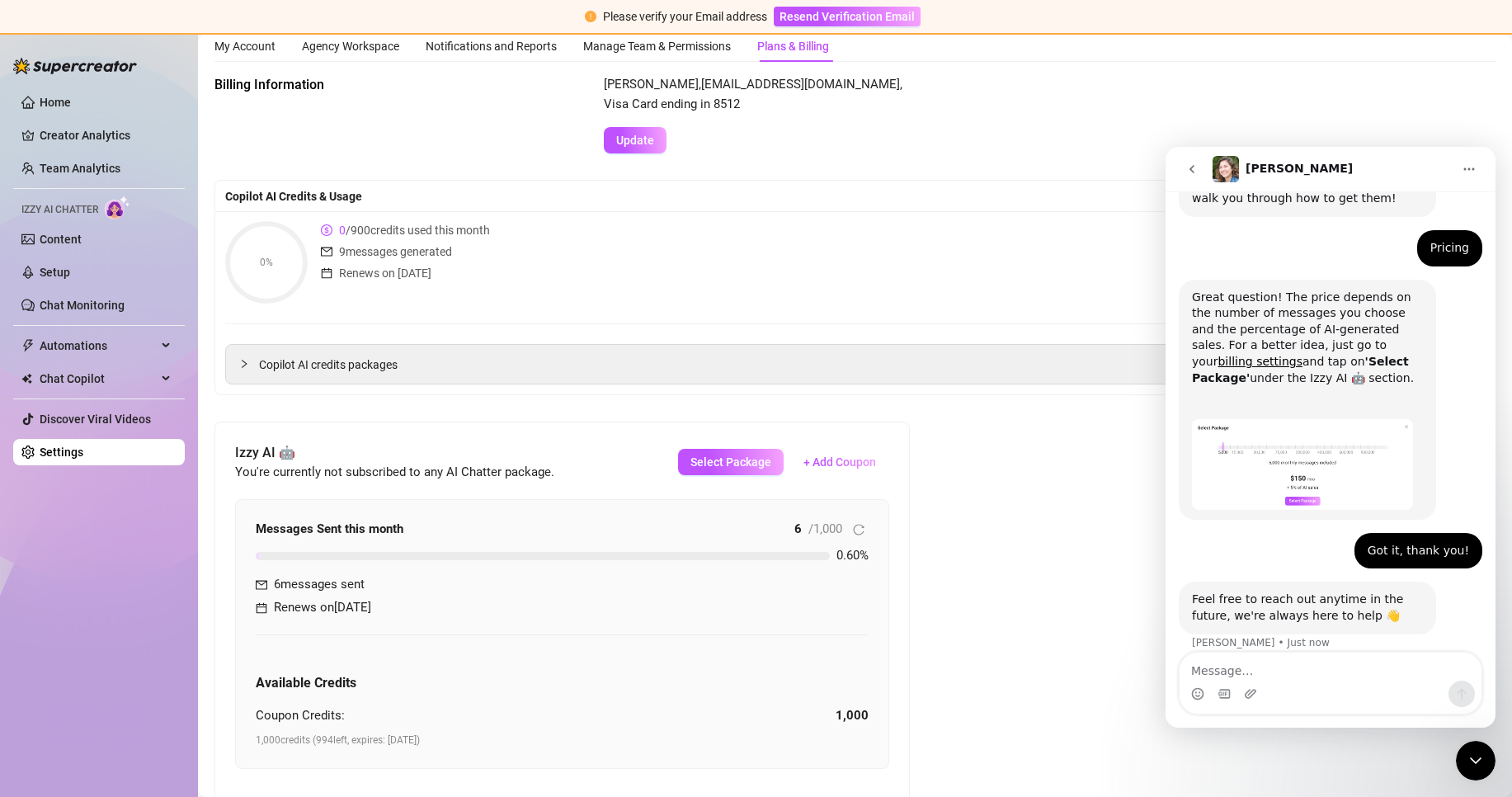
scroll to position [82, 0]
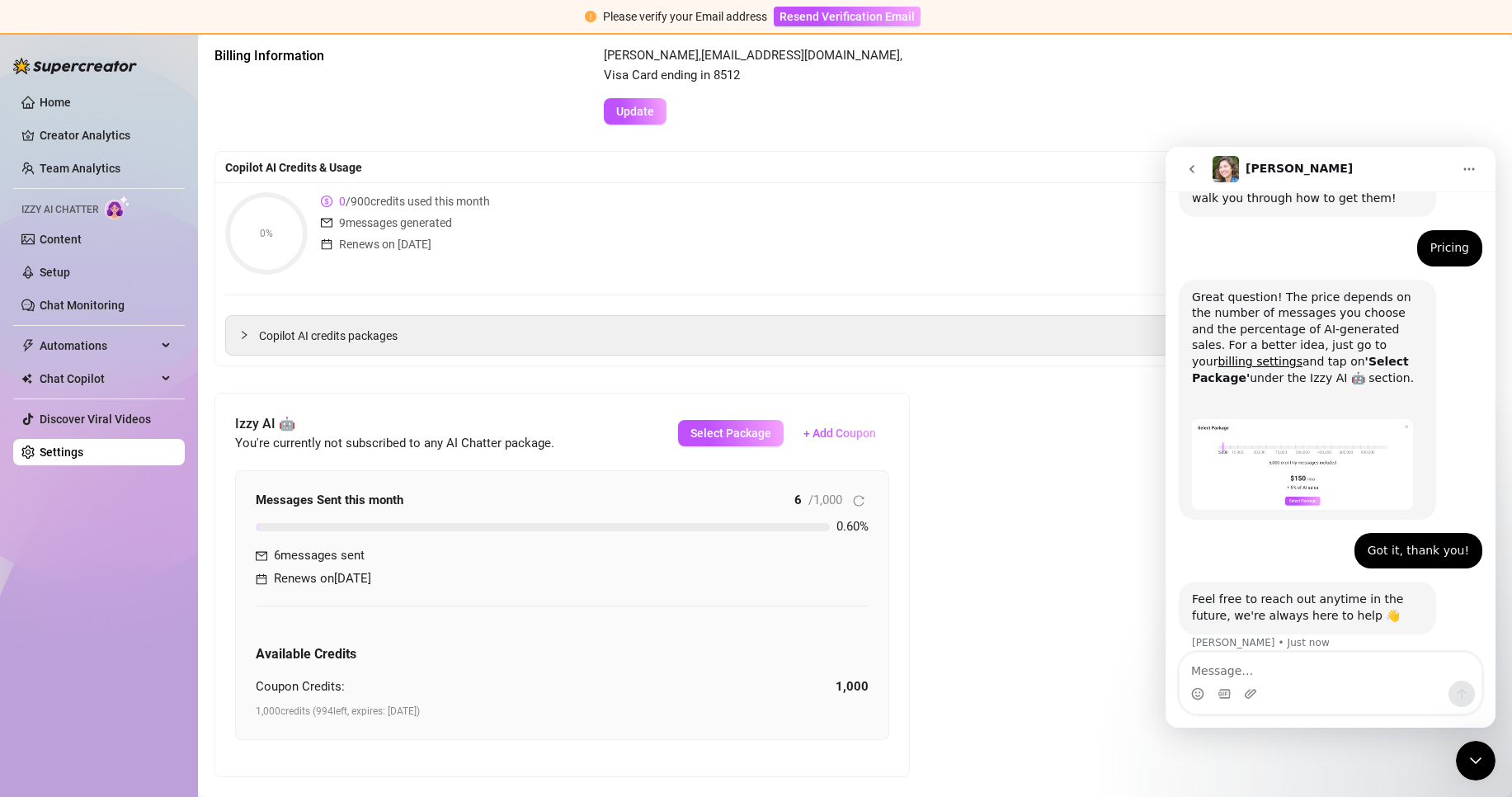
click at [896, 570] on div "Izzy AI 🤖 You're currently not subscribed to any AI Chatter package. Select Pac…" at bounding box center [562, 584] width 693 height 382
click at [1475, 749] on div "Close Intercom Messenger" at bounding box center [1476, 760] width 40 height 40
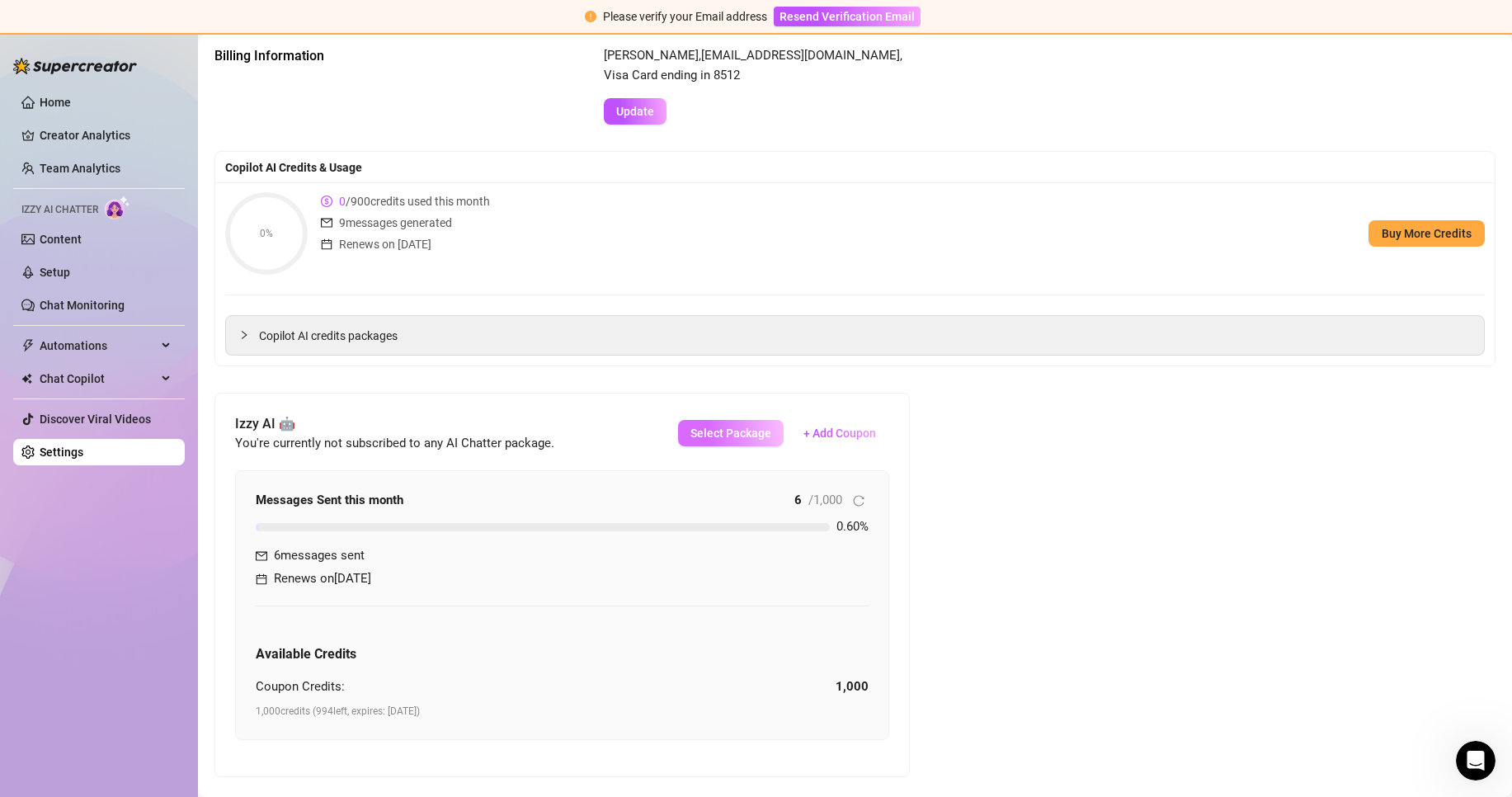
click at [723, 435] on span "Select Package" at bounding box center [731, 433] width 81 height 14
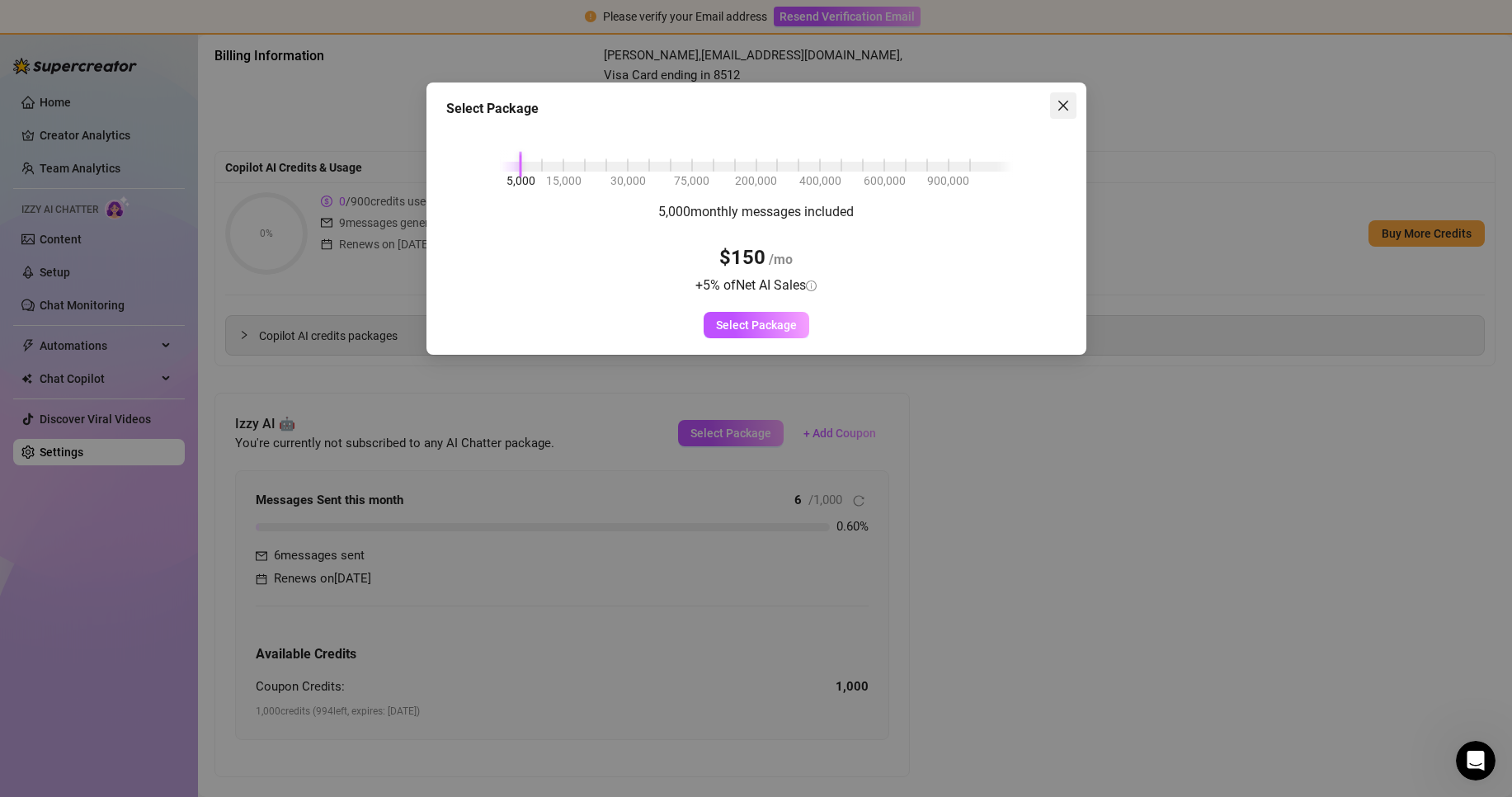
click at [1059, 102] on icon "close" at bounding box center [1062, 105] width 10 height 10
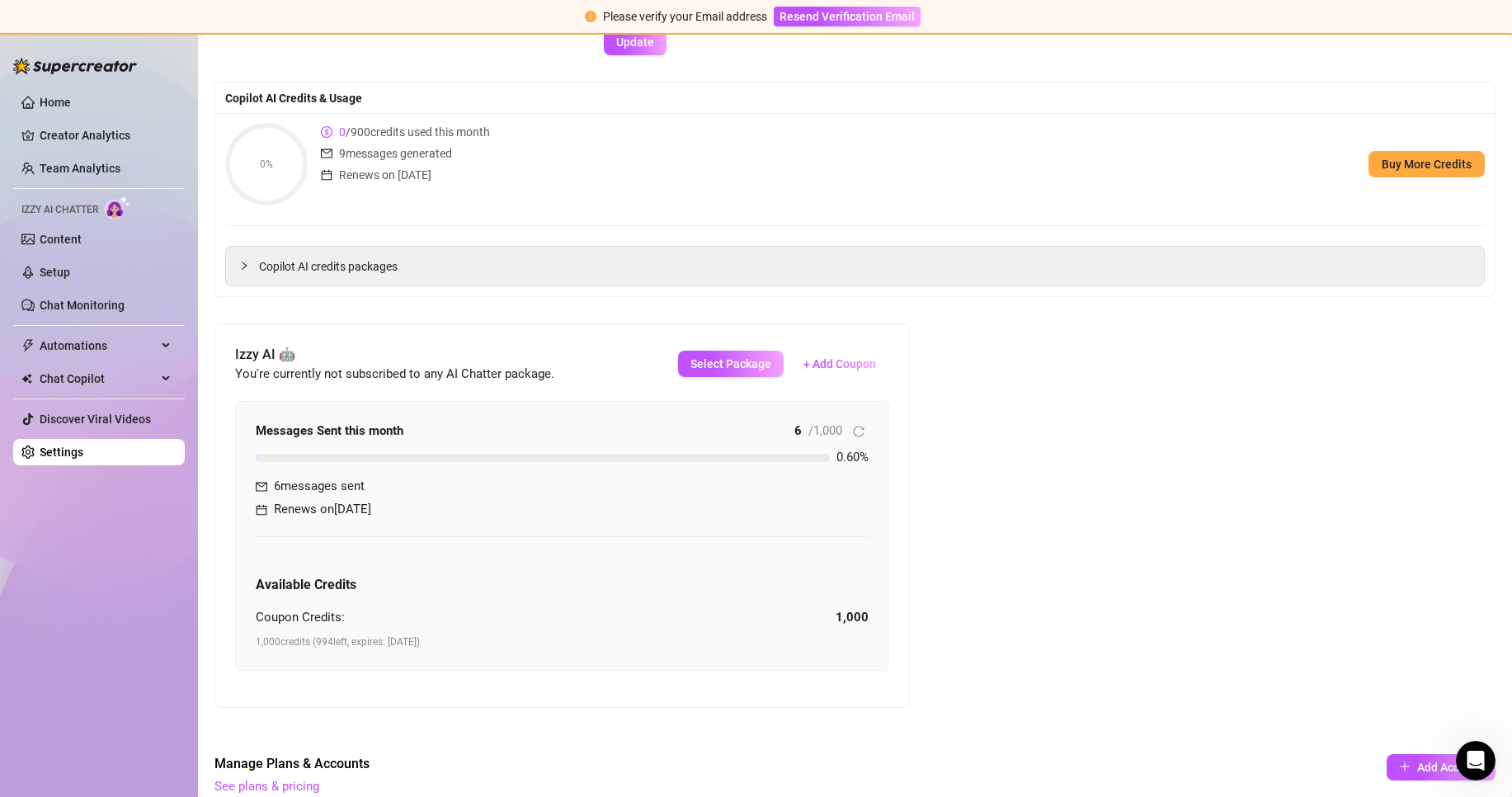
scroll to position [0, 0]
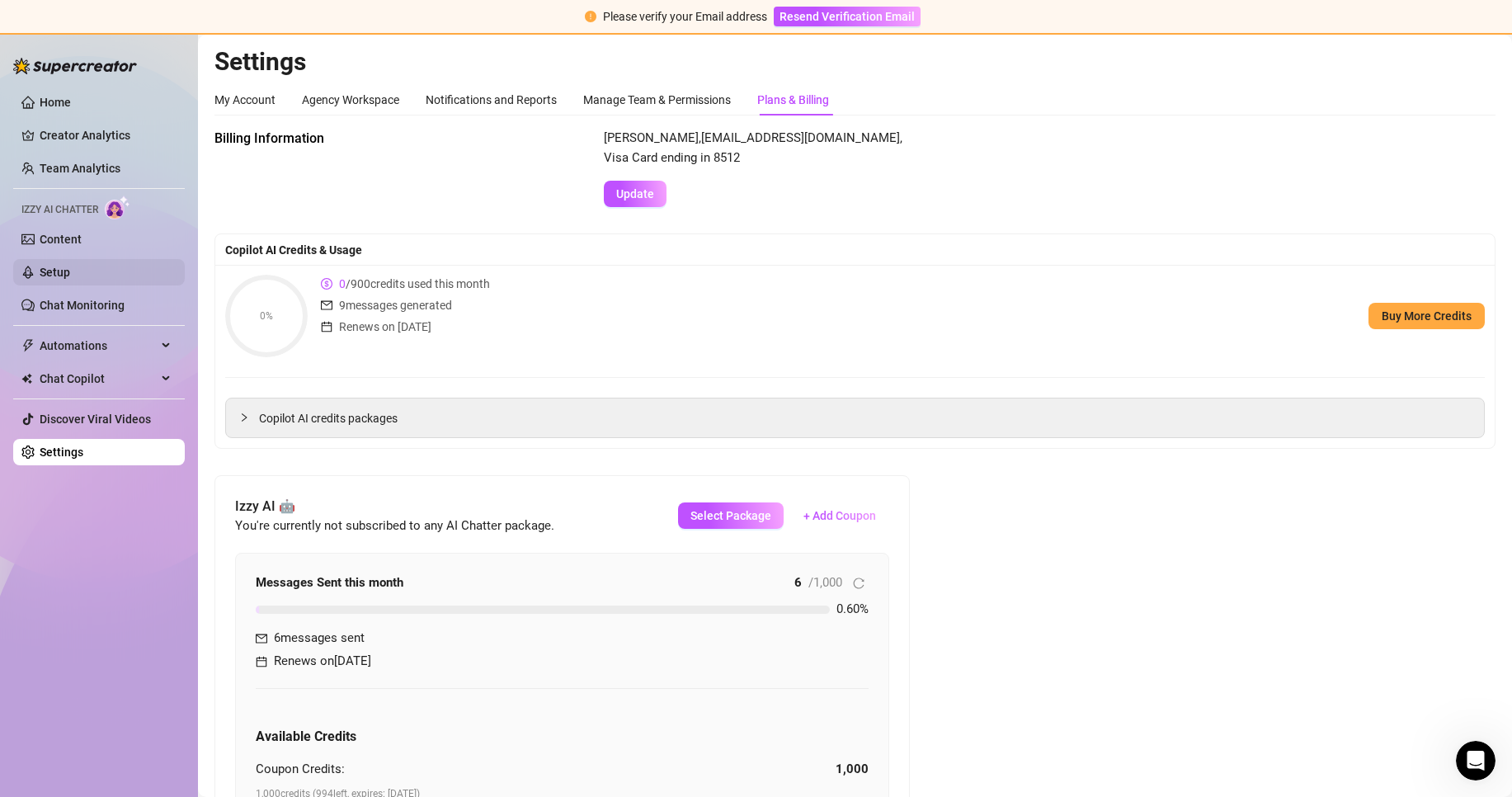
click at [70, 269] on link "Setup" at bounding box center [55, 272] width 31 height 14
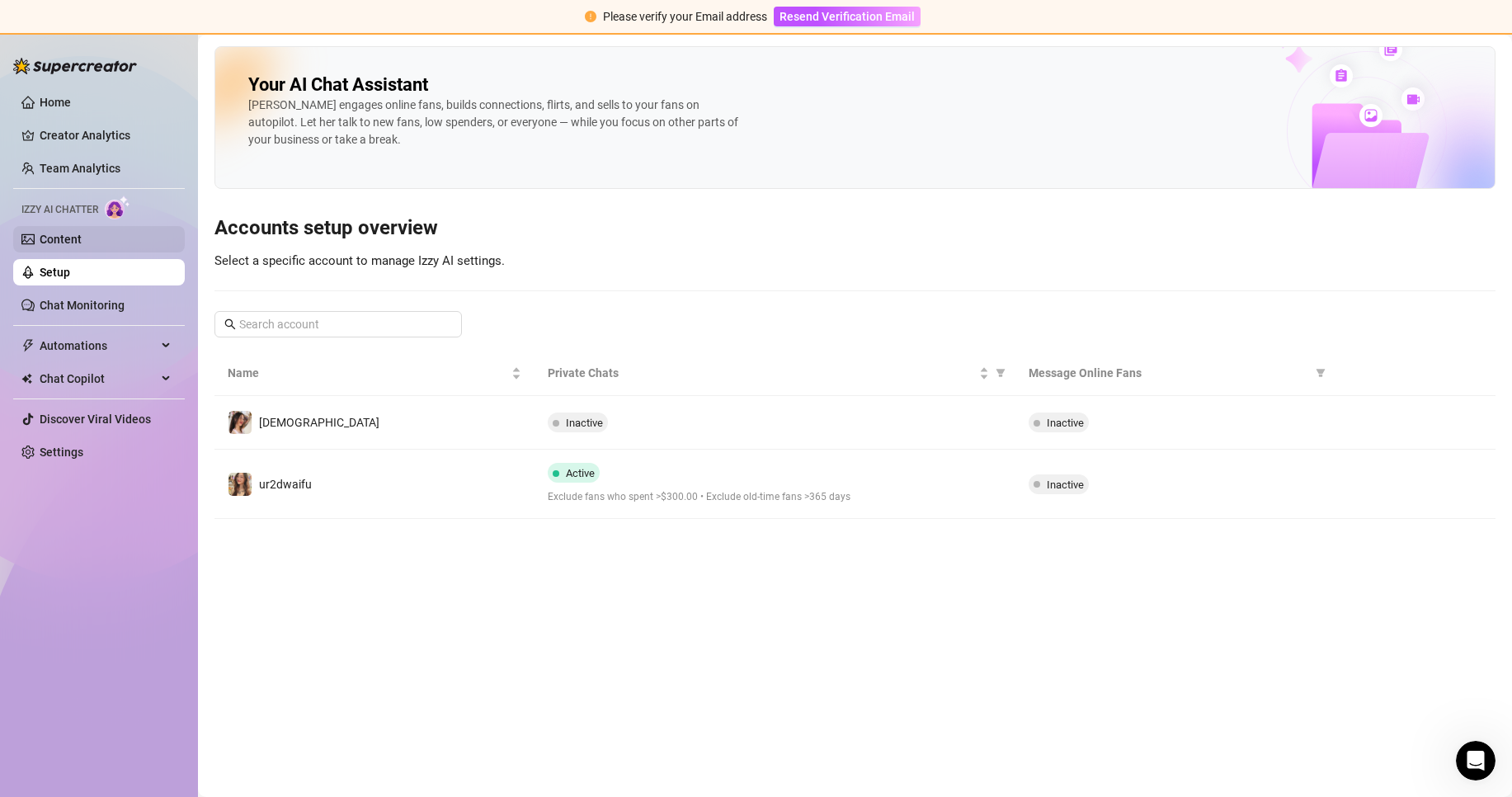
click at [82, 245] on link "Content" at bounding box center [60, 239] width 42 height 14
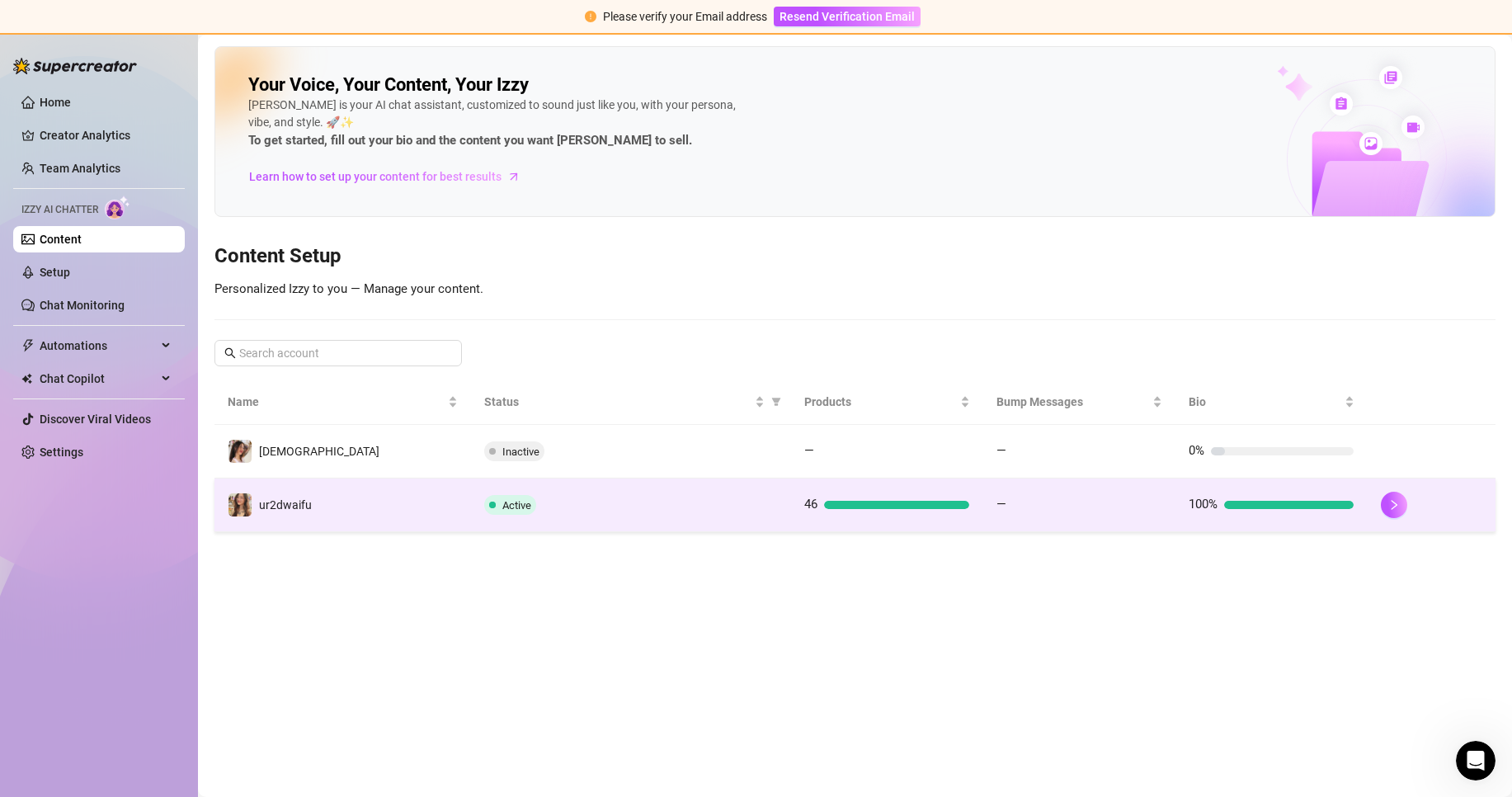
click at [564, 490] on td "Active" at bounding box center [630, 505] width 320 height 53
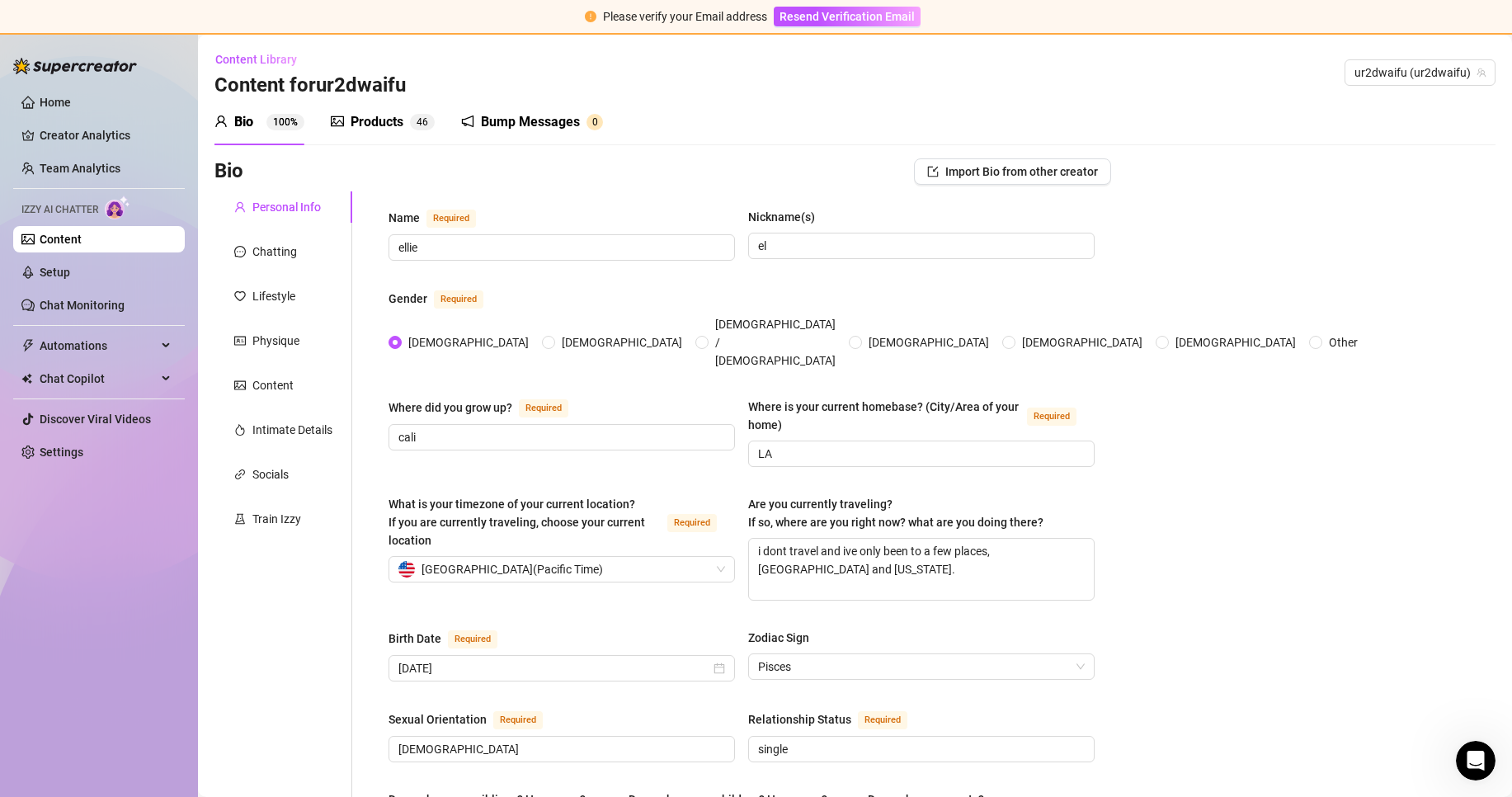
click at [402, 123] on div "Products" at bounding box center [377, 122] width 53 height 20
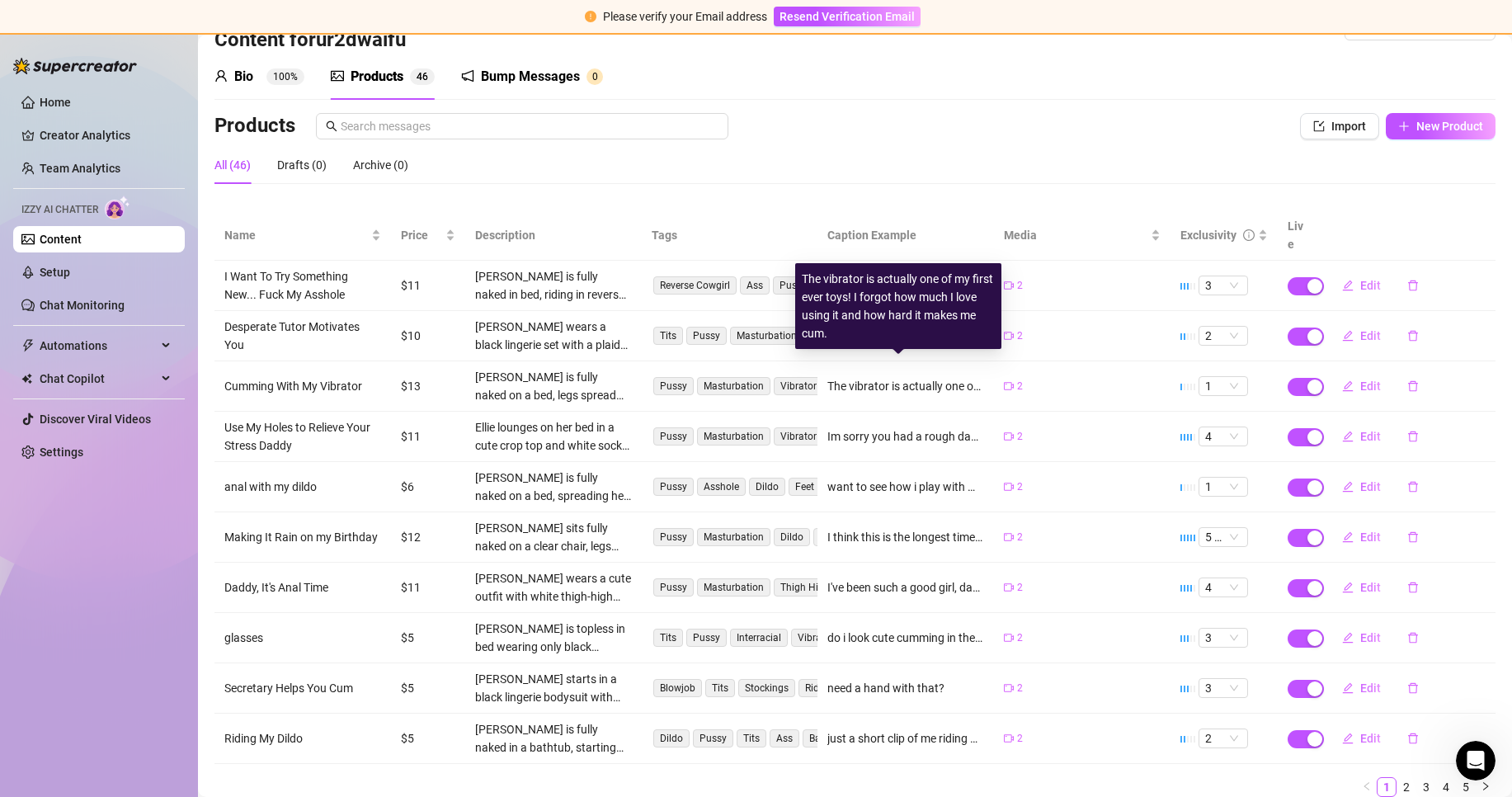
scroll to position [90, 0]
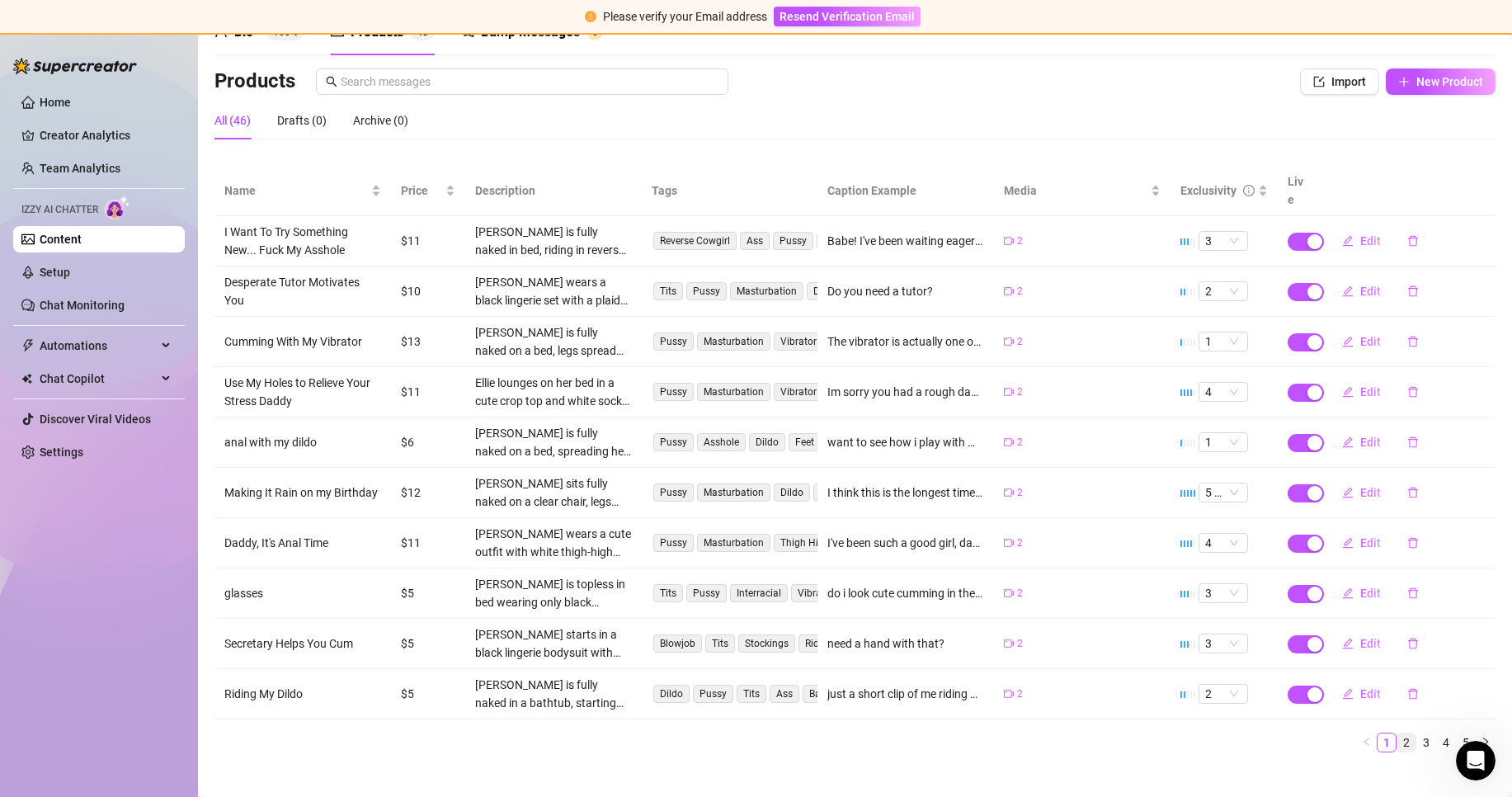
click at [1397, 733] on link "2" at bounding box center [1407, 742] width 18 height 18
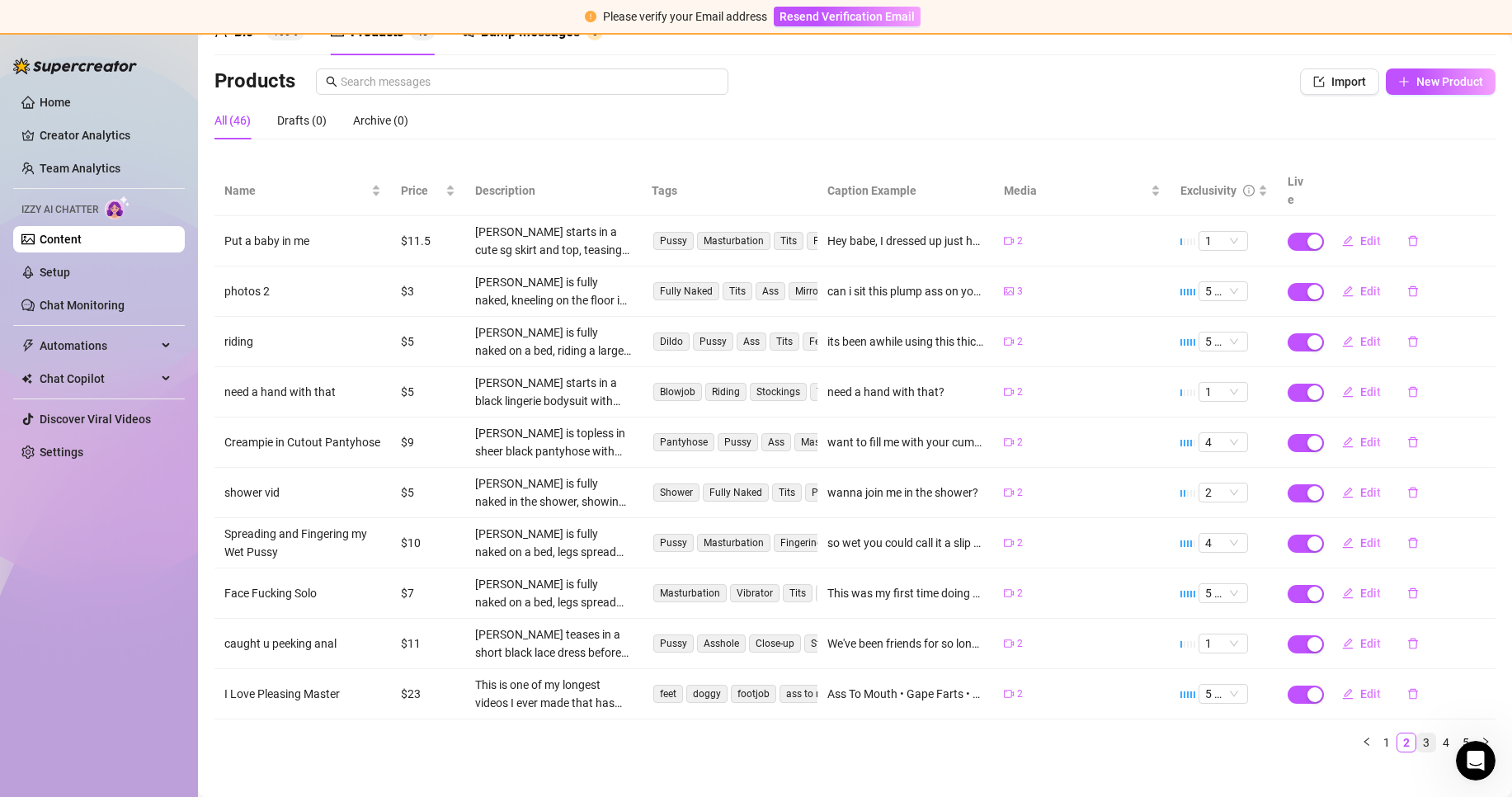
click at [1417, 733] on link "3" at bounding box center [1426, 742] width 18 height 18
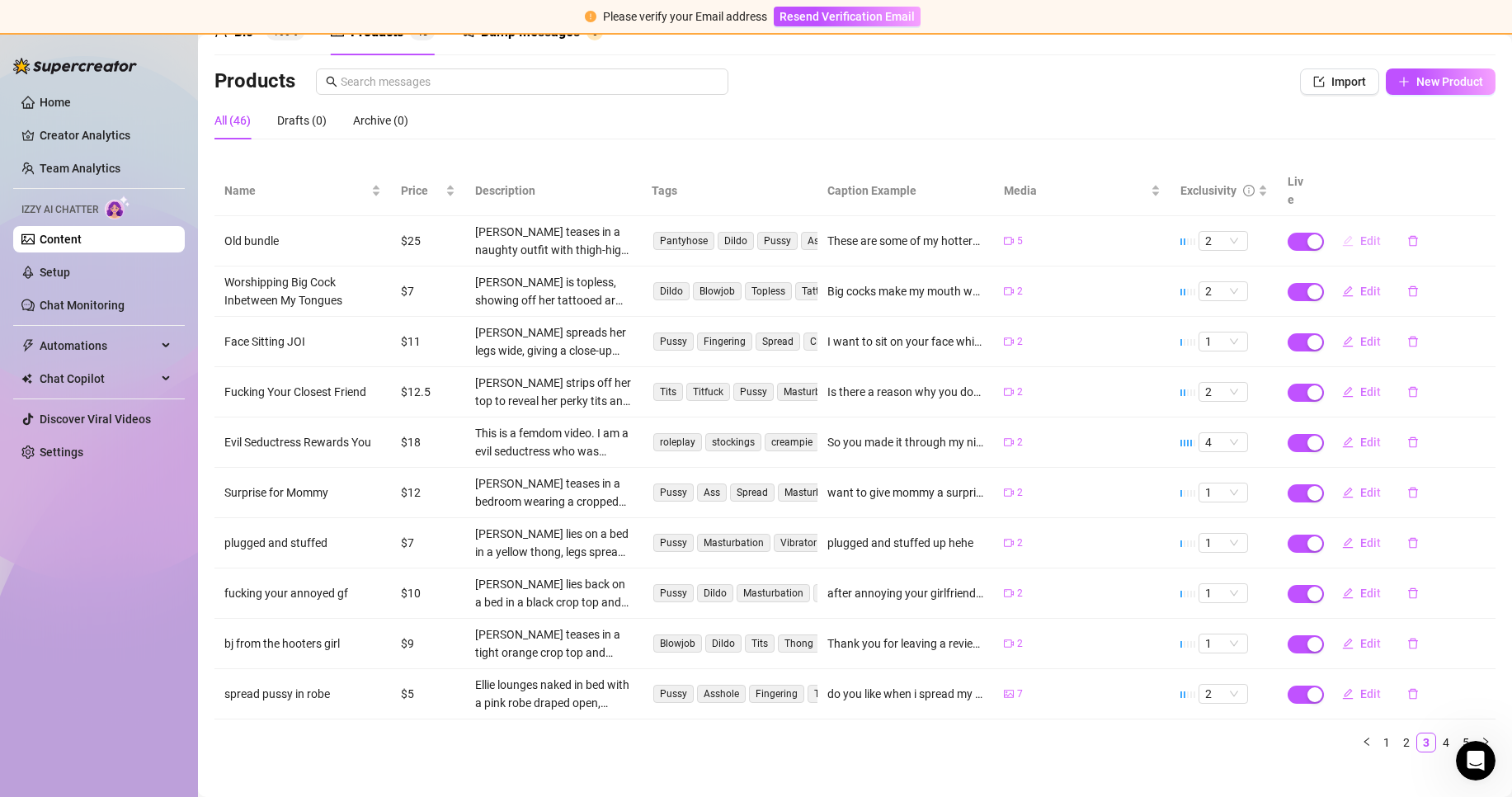
click at [1342, 227] on button "Edit" at bounding box center [1361, 240] width 65 height 26
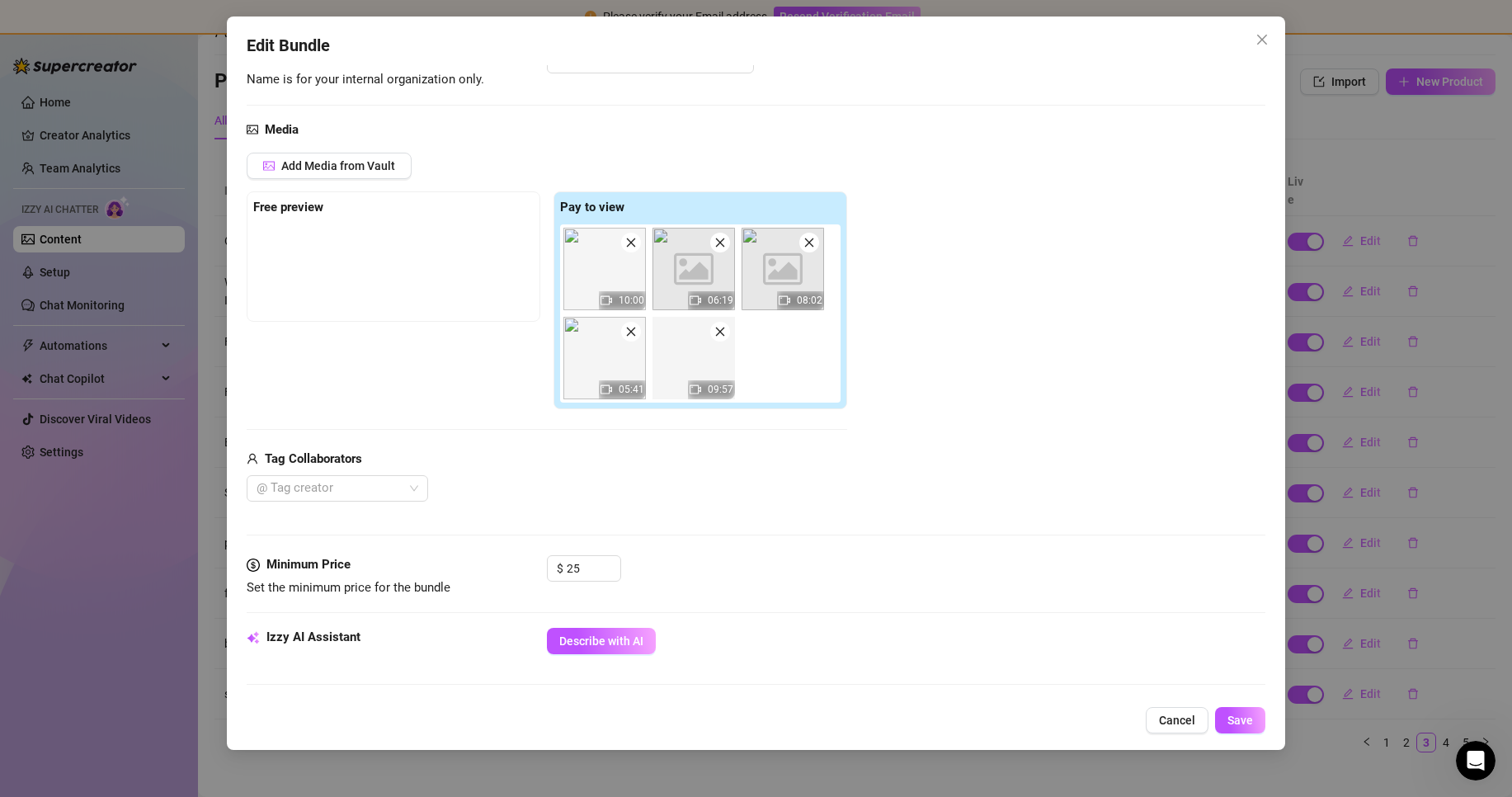
scroll to position [330, 0]
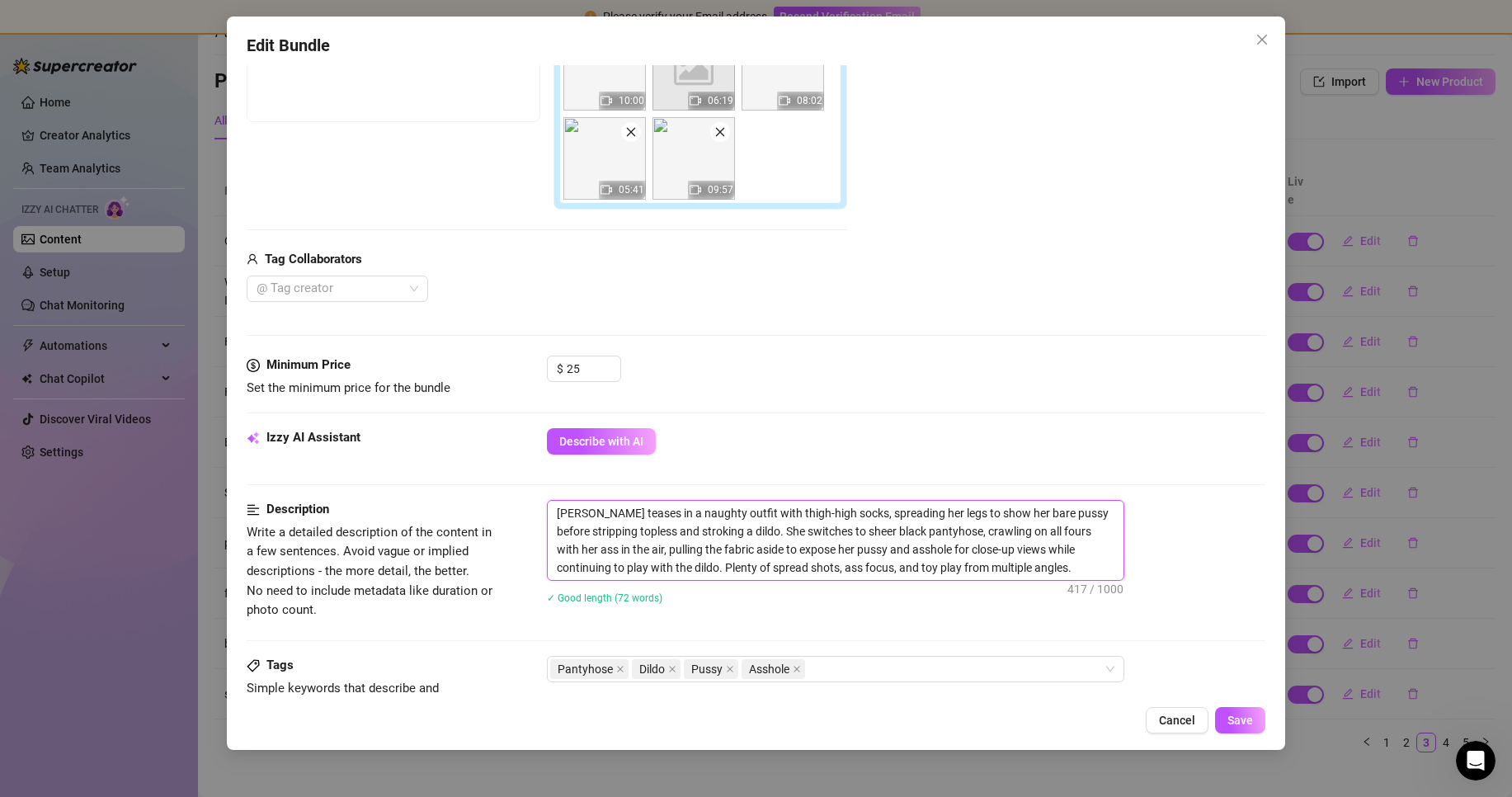
click at [559, 506] on textarea "[PERSON_NAME] teases in a naughty outfit with thigh-high socks, spreading her l…" at bounding box center [835, 540] width 576 height 79
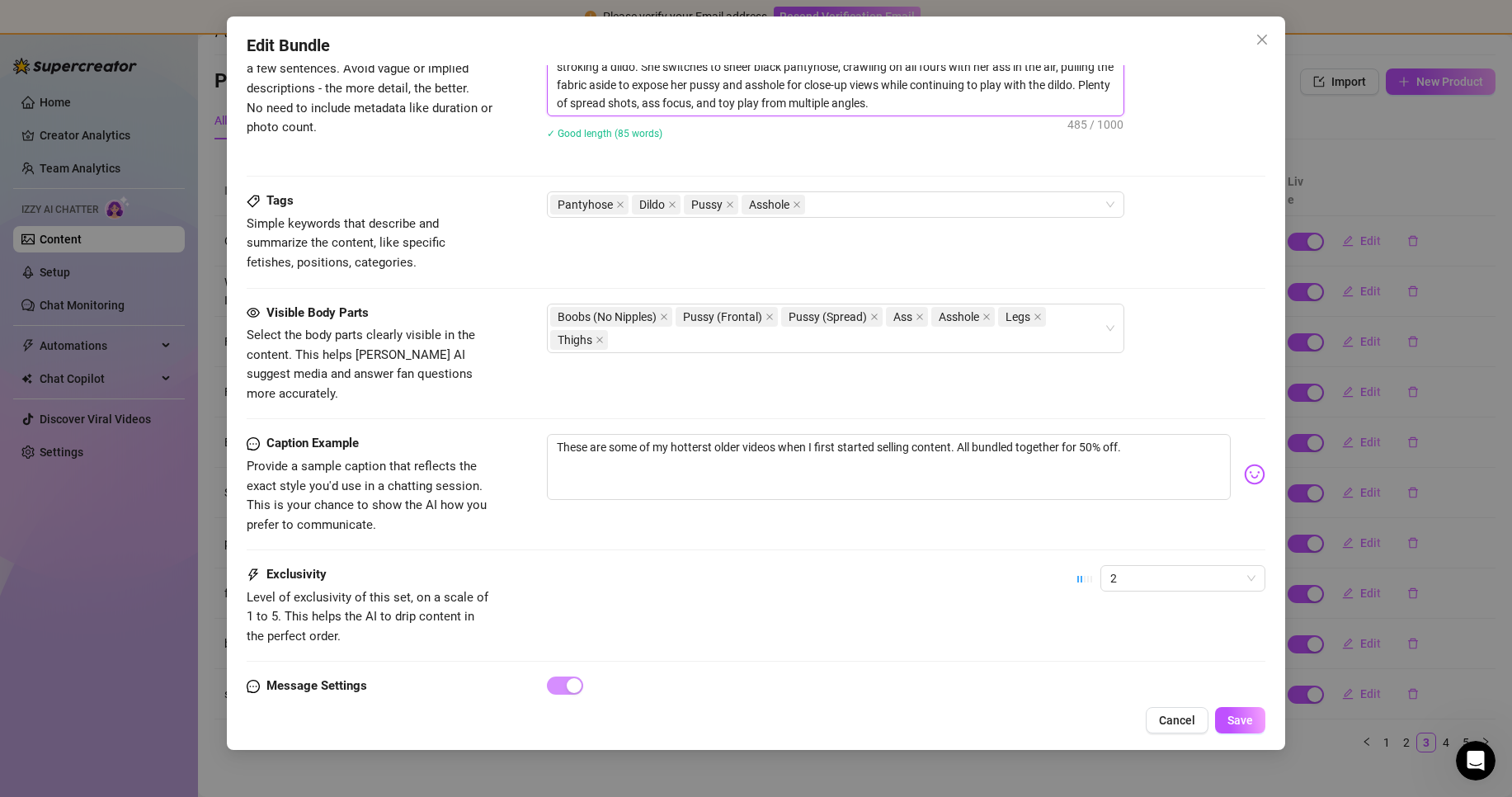
scroll to position [865, 0]
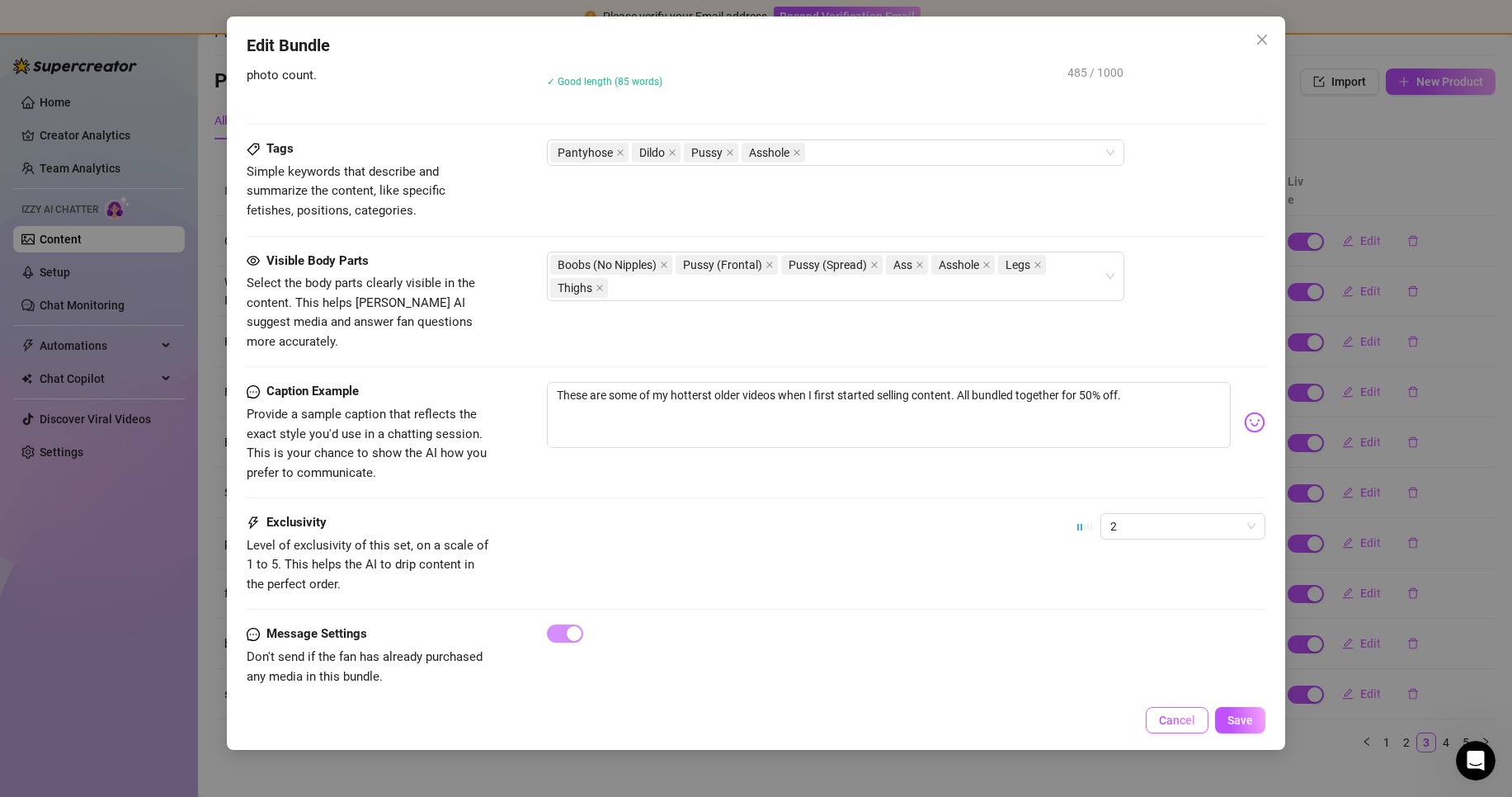
drag, startPoint x: 1225, startPoint y: 721, endPoint x: 1203, endPoint y: 728, distance: 23.1
click at [1225, 721] on button "Save" at bounding box center [1240, 719] width 50 height 26
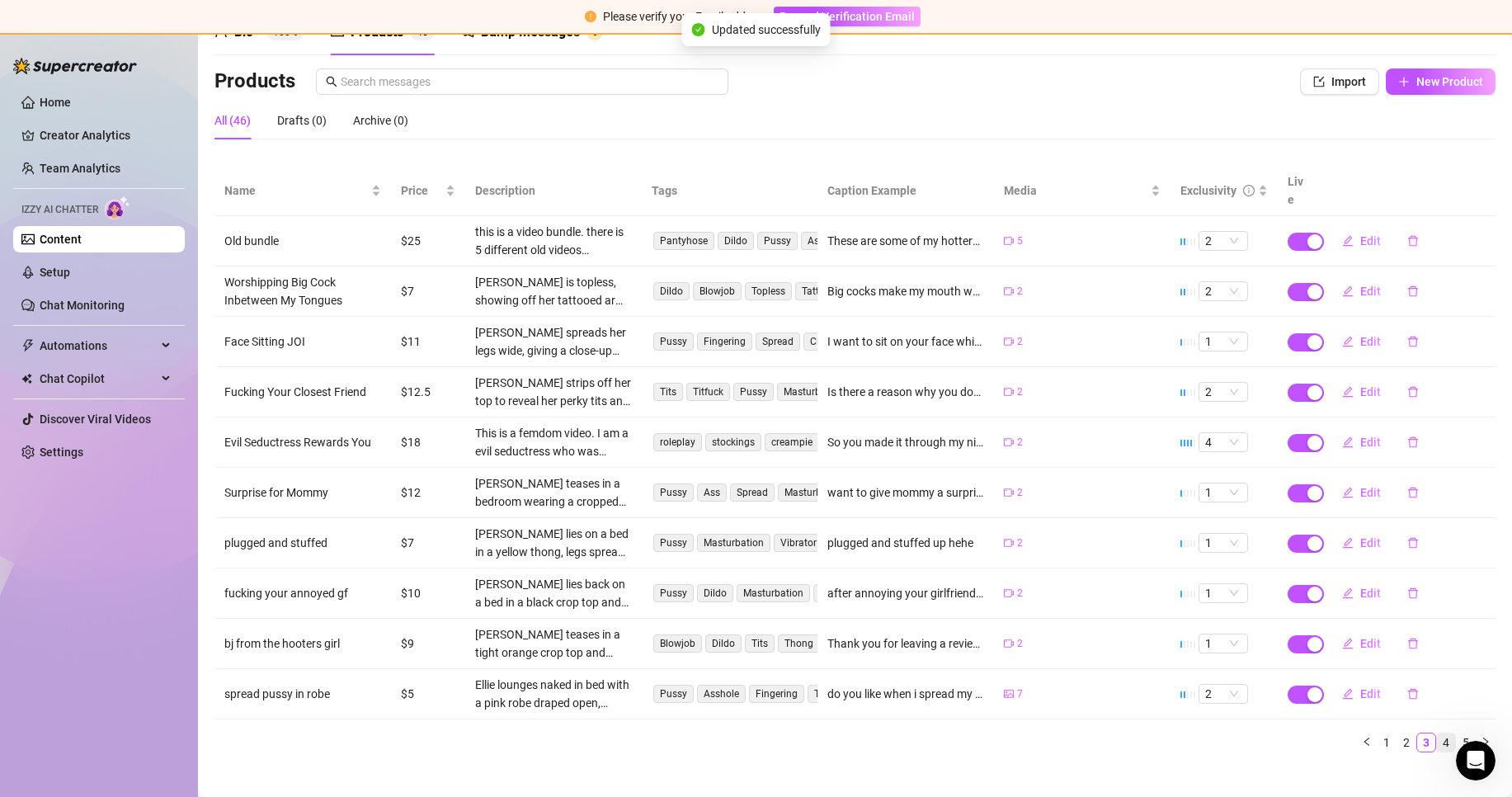
click at [1437, 733] on link "4" at bounding box center [1446, 742] width 18 height 18
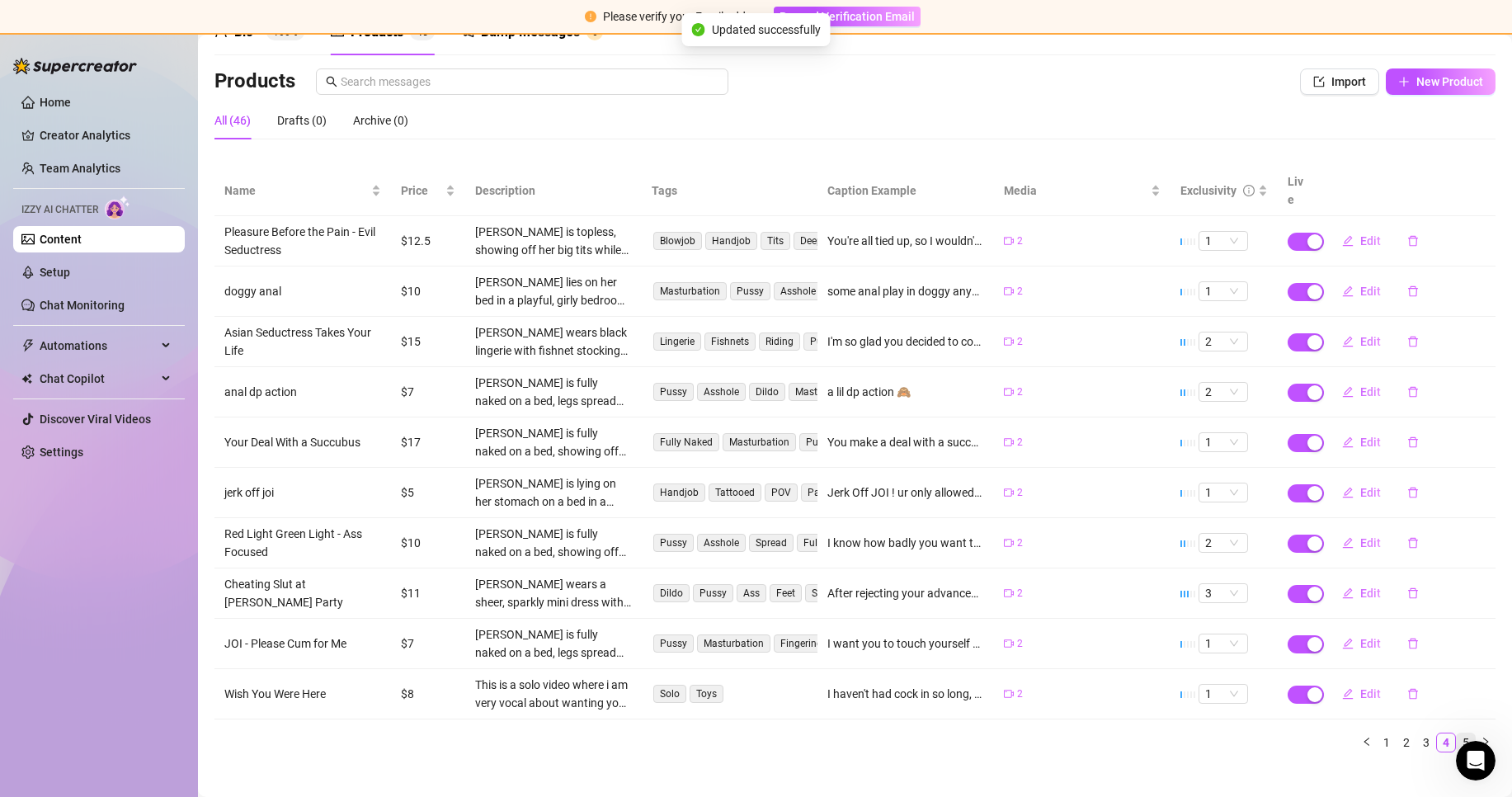
click at [1456, 733] on link "5" at bounding box center [1465, 742] width 18 height 18
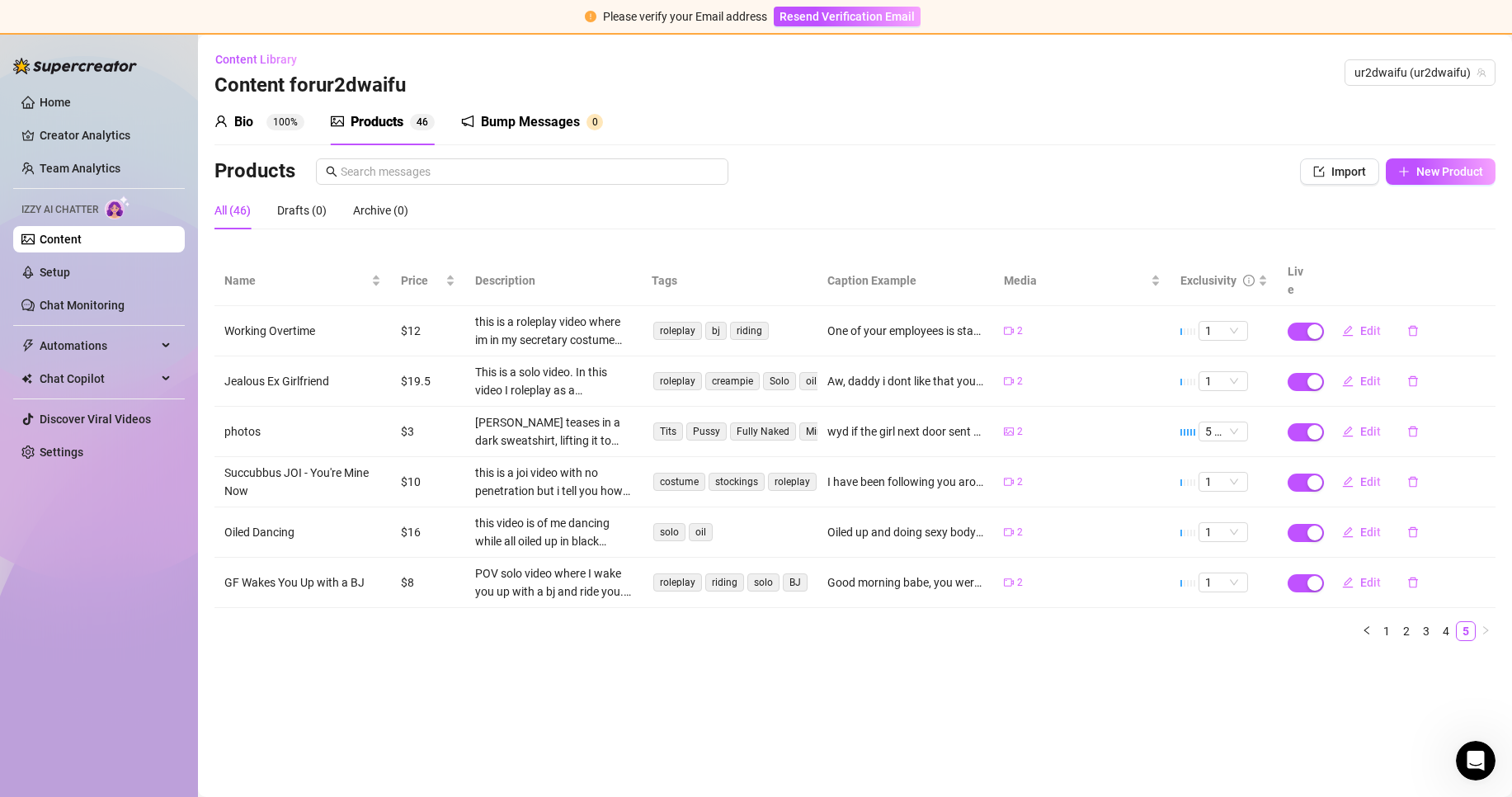
click at [259, 126] on div "Bio 100%" at bounding box center [260, 122] width 90 height 20
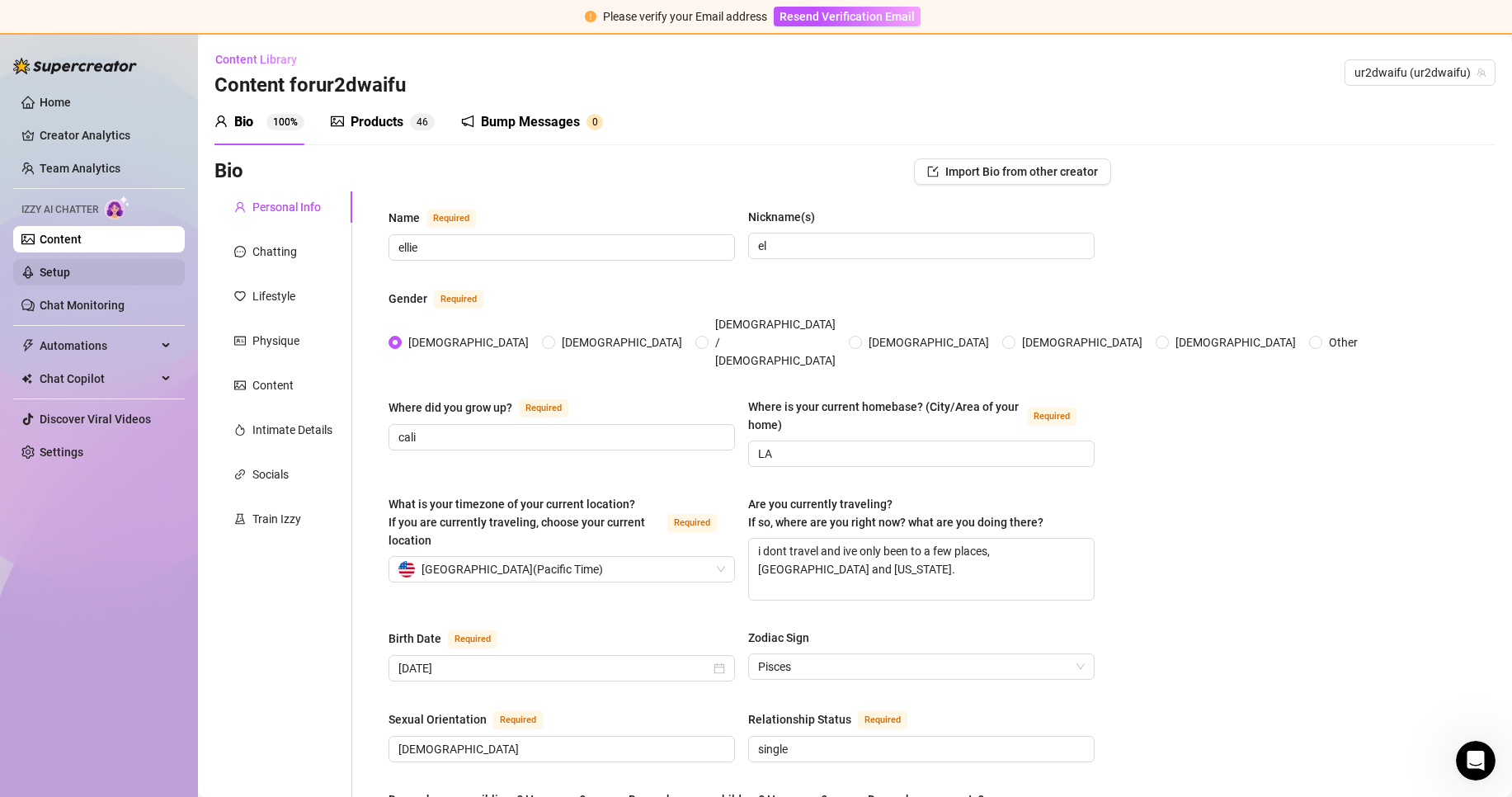
click at [70, 266] on link "Setup" at bounding box center [55, 272] width 31 height 14
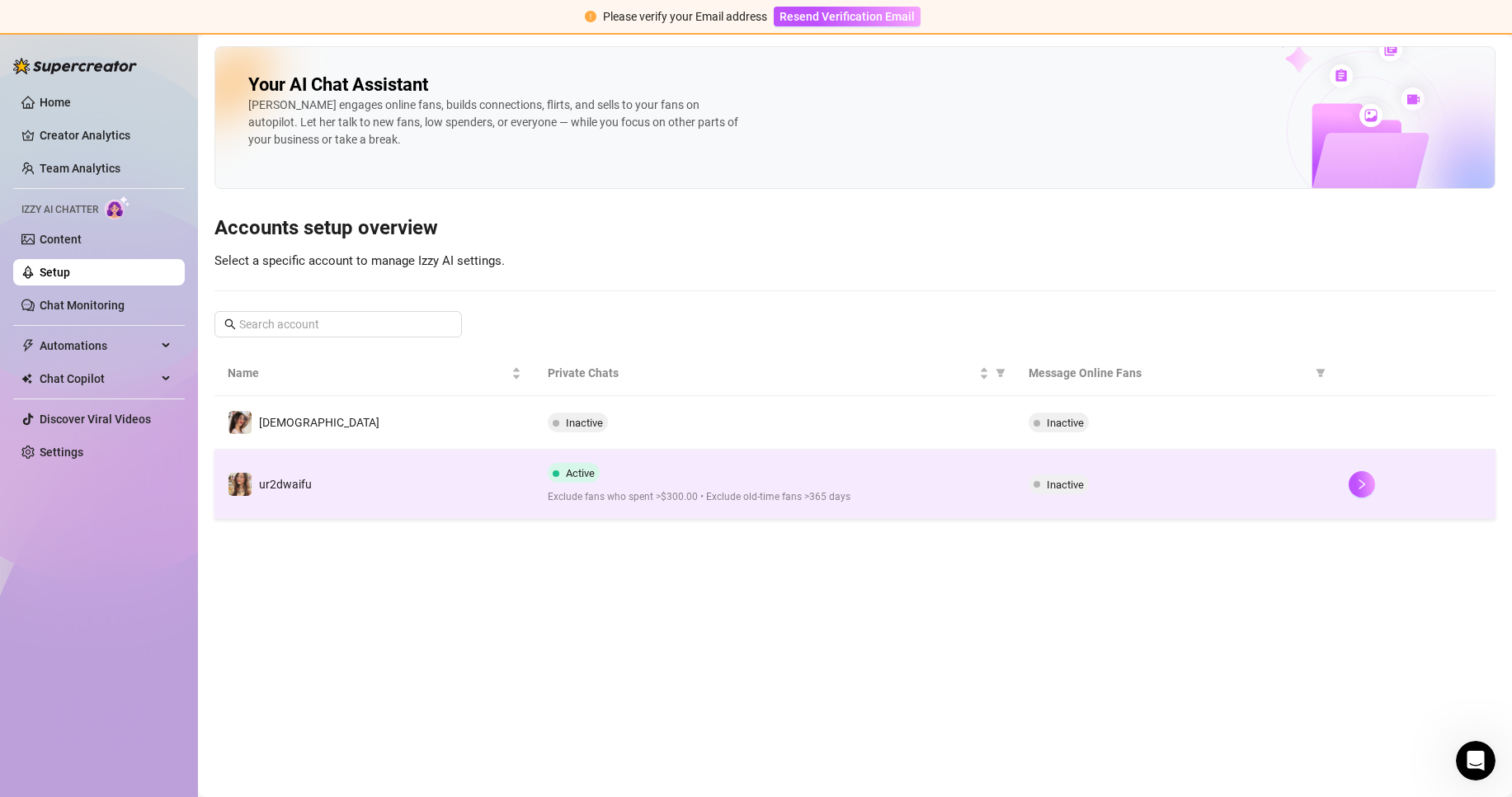
click at [1428, 465] on td at bounding box center [1415, 484] width 160 height 69
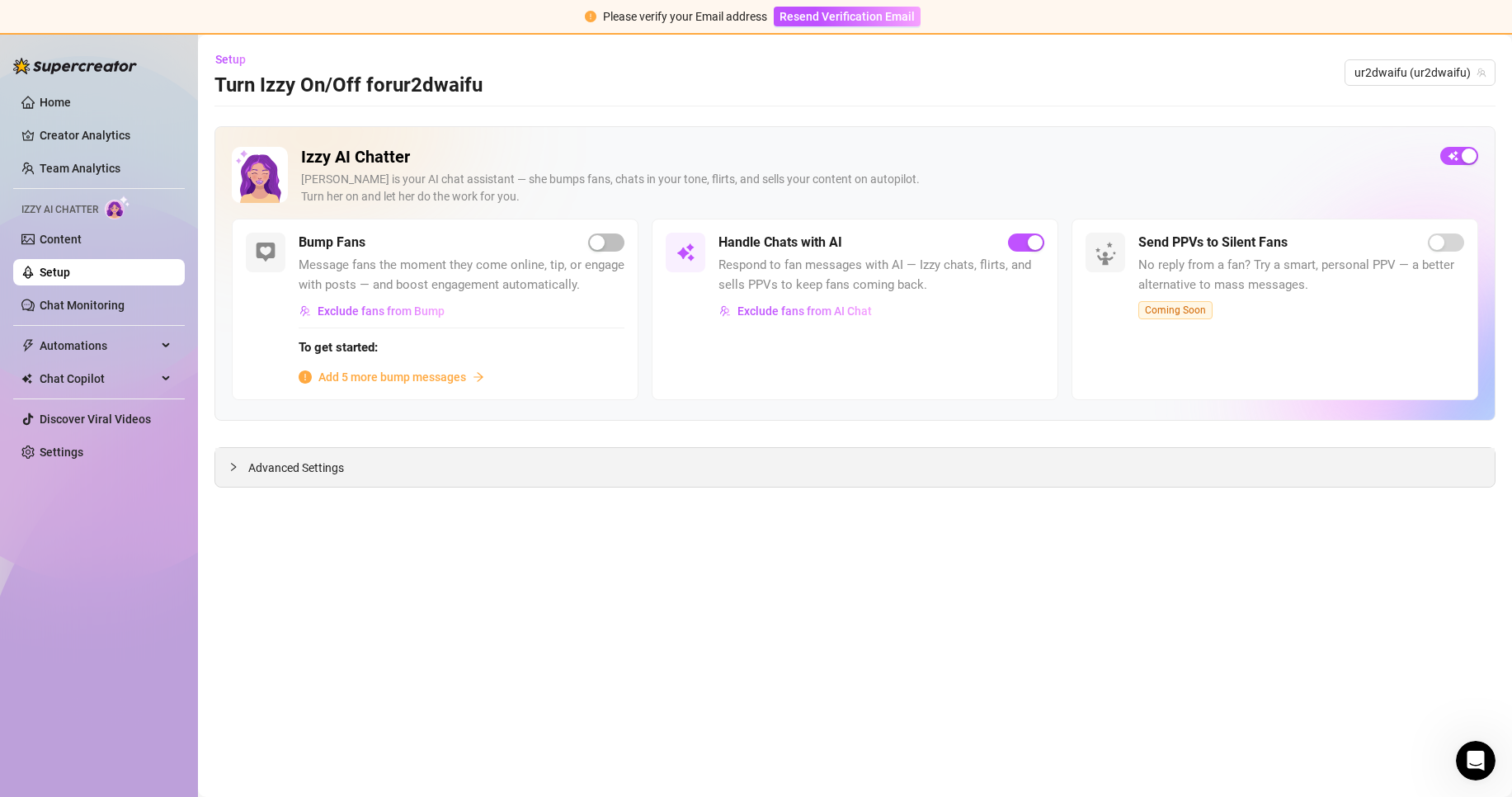
click at [446, 469] on div "Advanced Settings" at bounding box center [855, 467] width 1279 height 39
click at [252, 466] on span "Advanced Settings" at bounding box center [296, 468] width 96 height 18
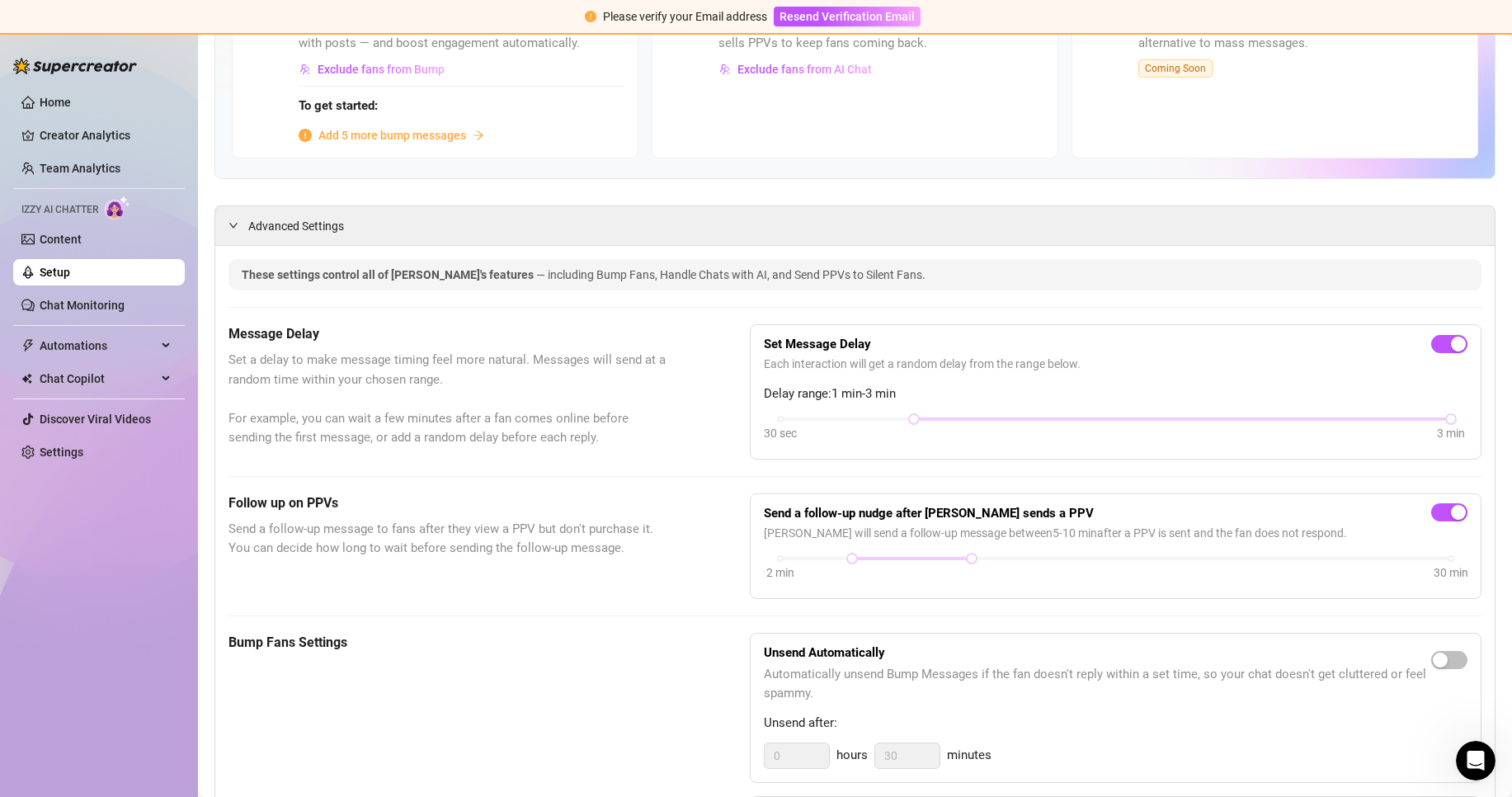
scroll to position [247, 0]
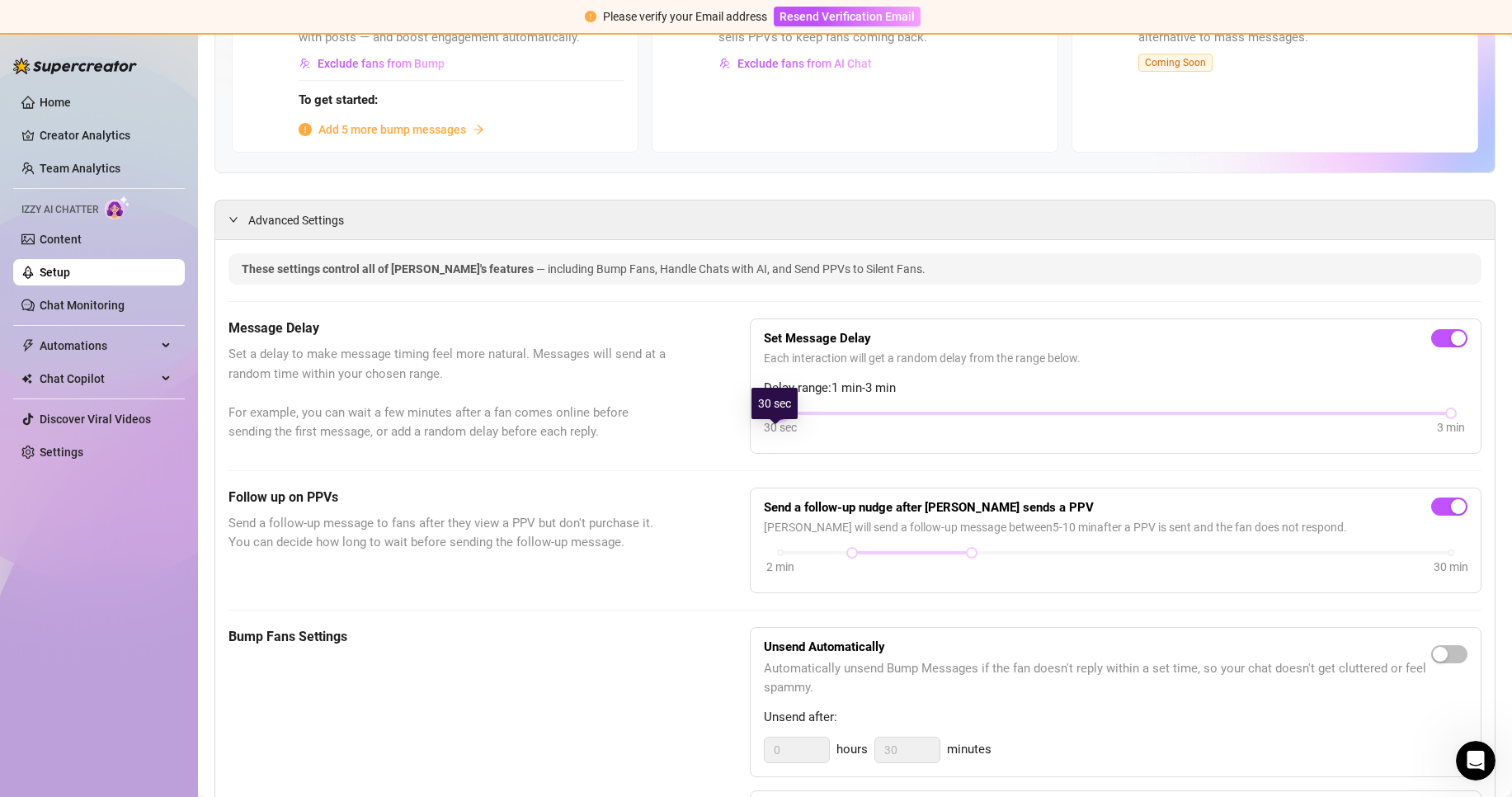
drag, startPoint x: 905, startPoint y: 434, endPoint x: 750, endPoint y: 434, distance: 155.0
click at [750, 434] on div "Set Message Delay Each interaction will get a random delay from the range below…" at bounding box center [1115, 386] width 731 height 135
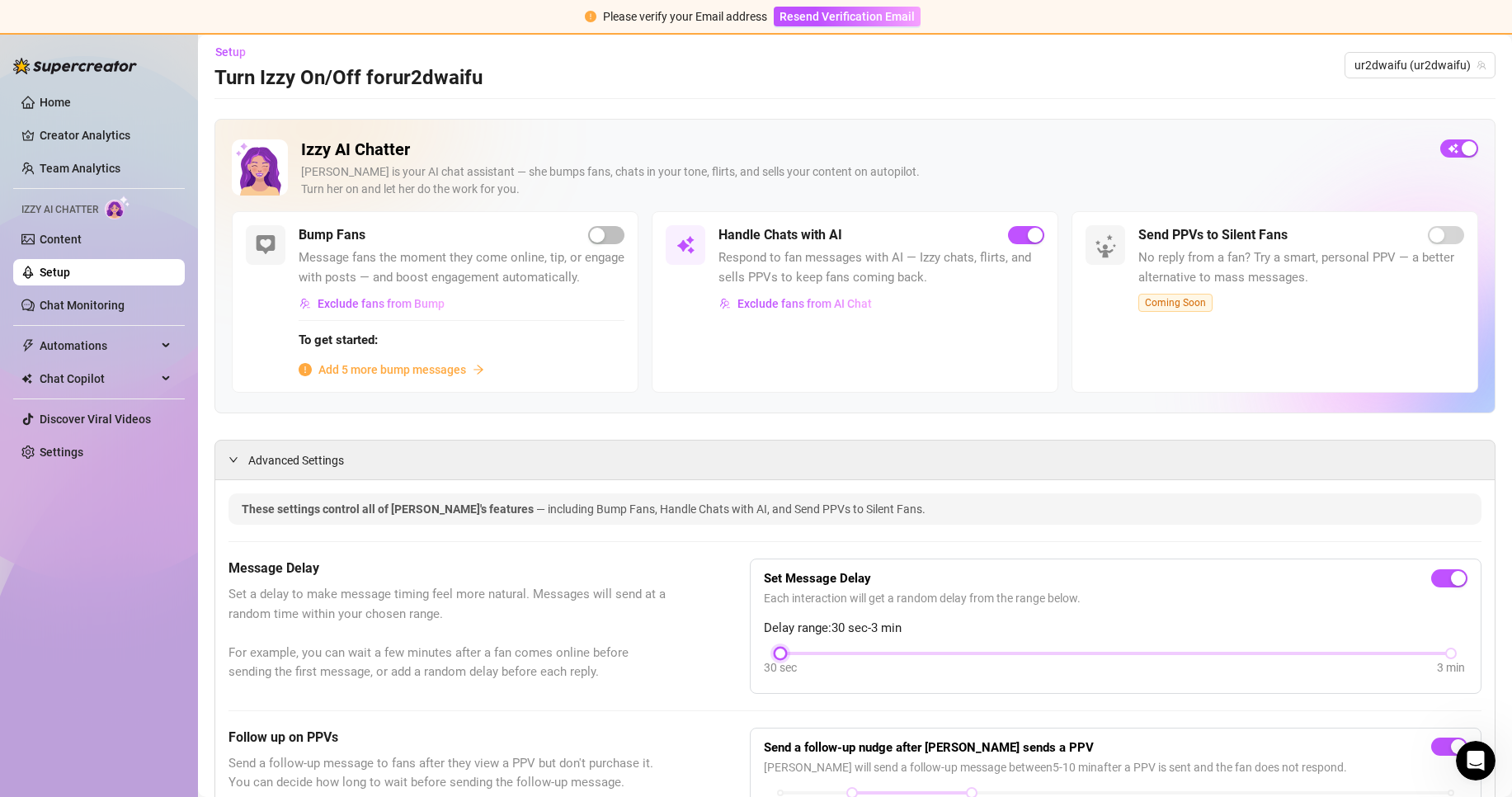
scroll to position [0, 0]
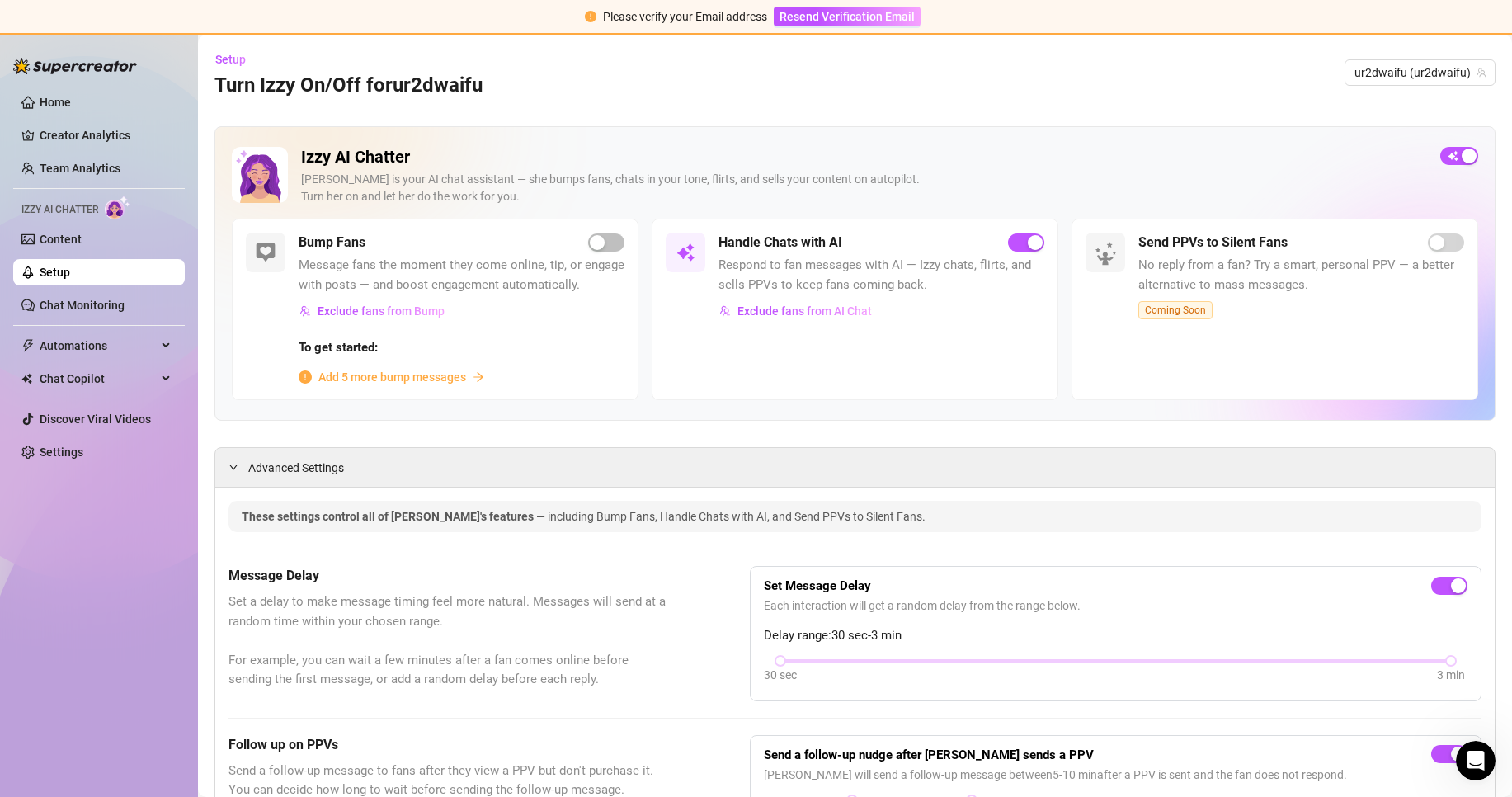
click at [188, 301] on aside "Home Creator Analytics Team Analytics Izzy AI Chatter Content Setup Chat Monito…" at bounding box center [99, 398] width 198 height 797
click at [124, 307] on link "Chat Monitoring" at bounding box center [82, 305] width 85 height 14
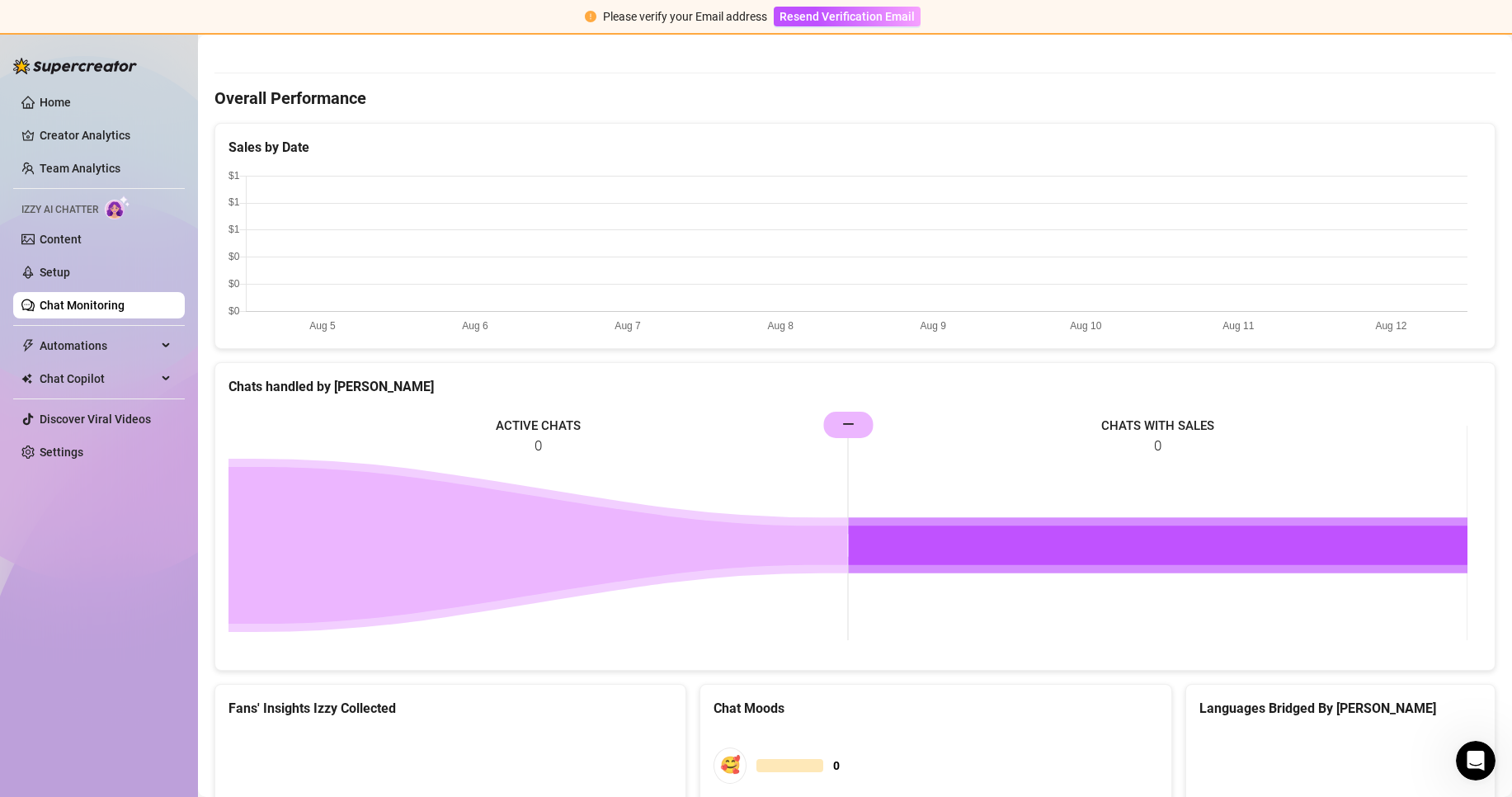
scroll to position [392, 0]
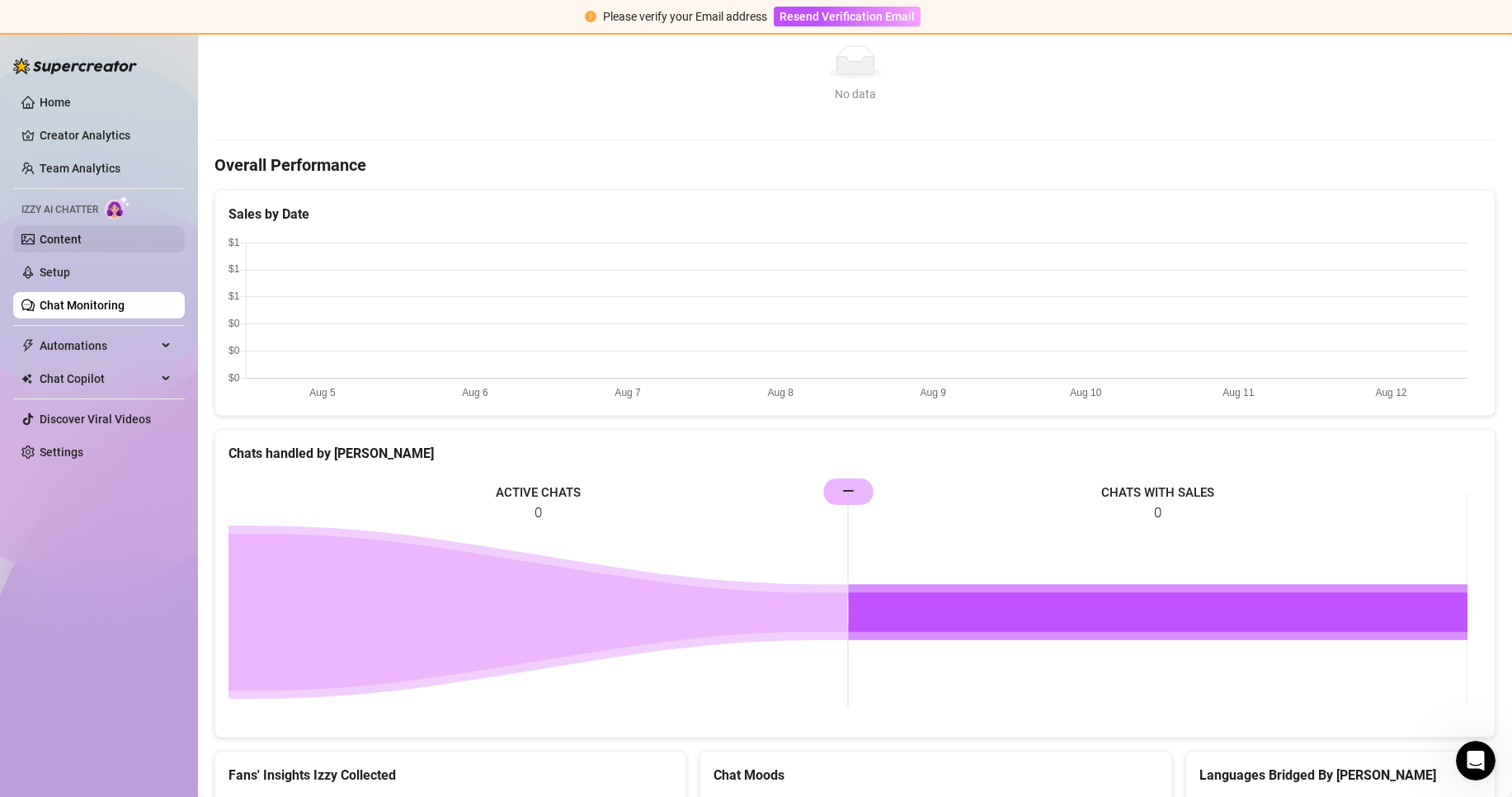
click at [59, 240] on link "Content" at bounding box center [60, 239] width 42 height 14
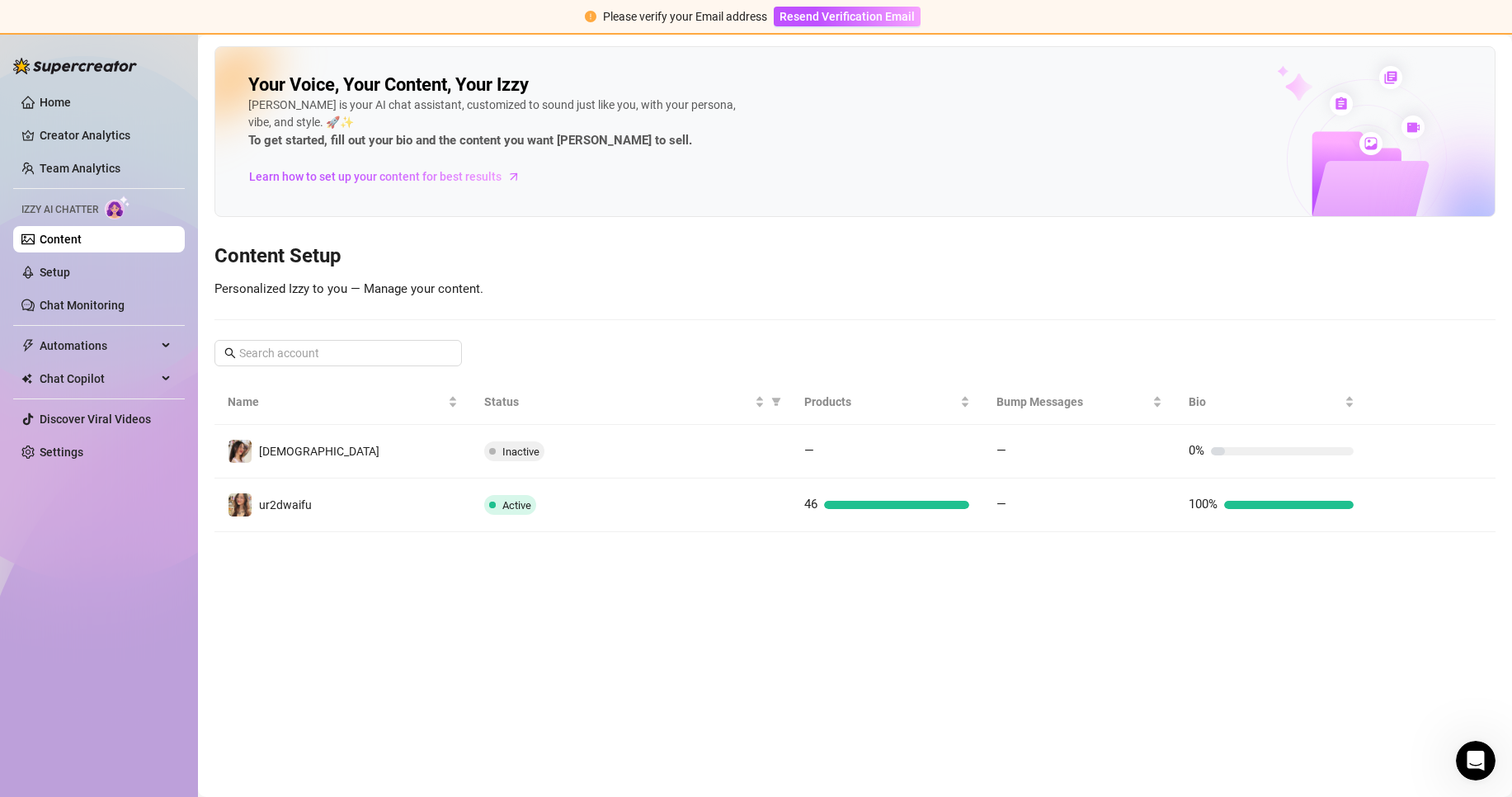
click at [167, 286] on ul "Home Creator Analytics Team Analytics Izzy AI Chatter Content Setup Chat Monito…" at bounding box center [99, 277] width 171 height 389
click at [70, 274] on link "Setup" at bounding box center [55, 272] width 31 height 14
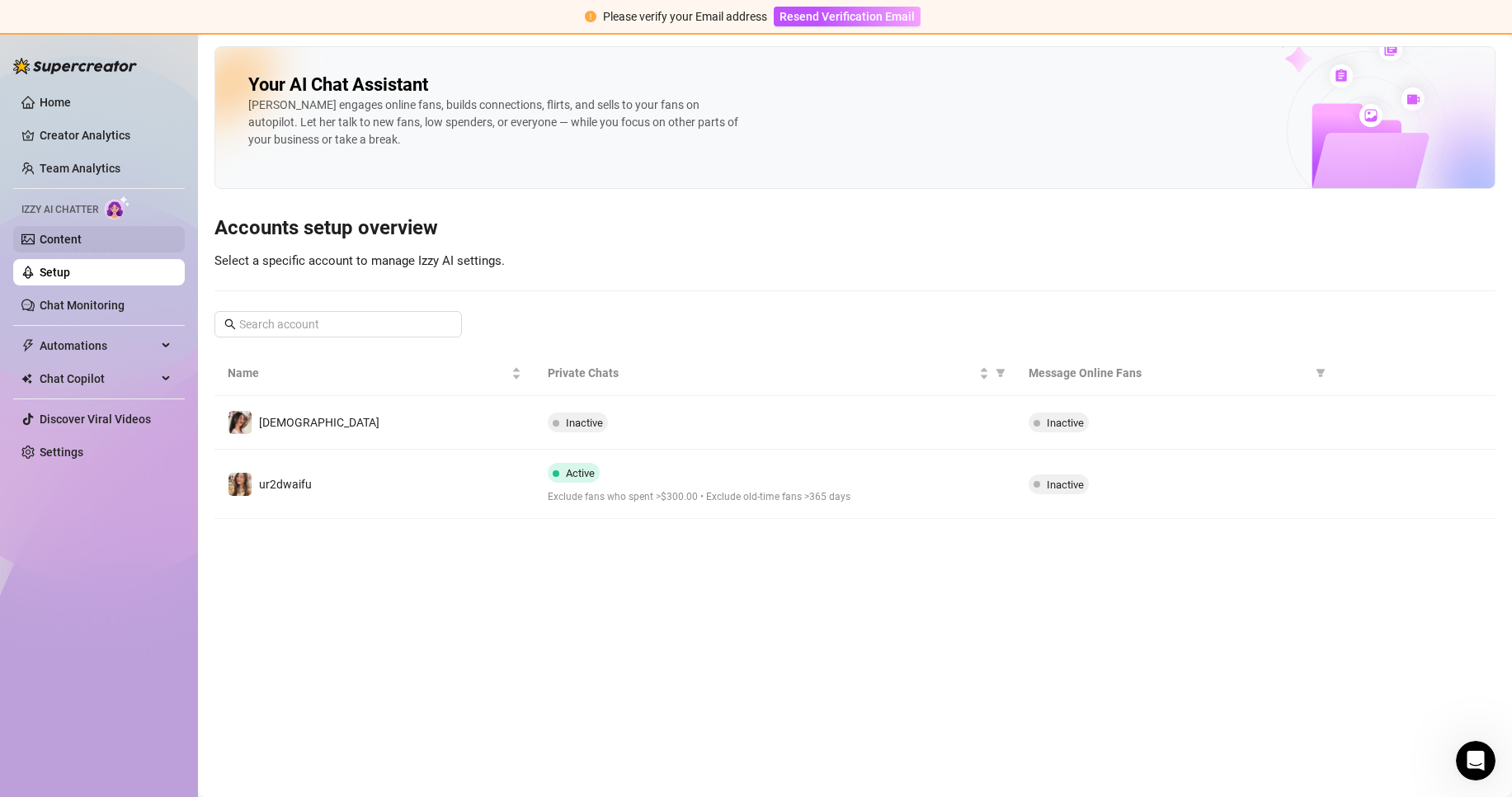
click at [82, 246] on link "Content" at bounding box center [60, 239] width 42 height 14
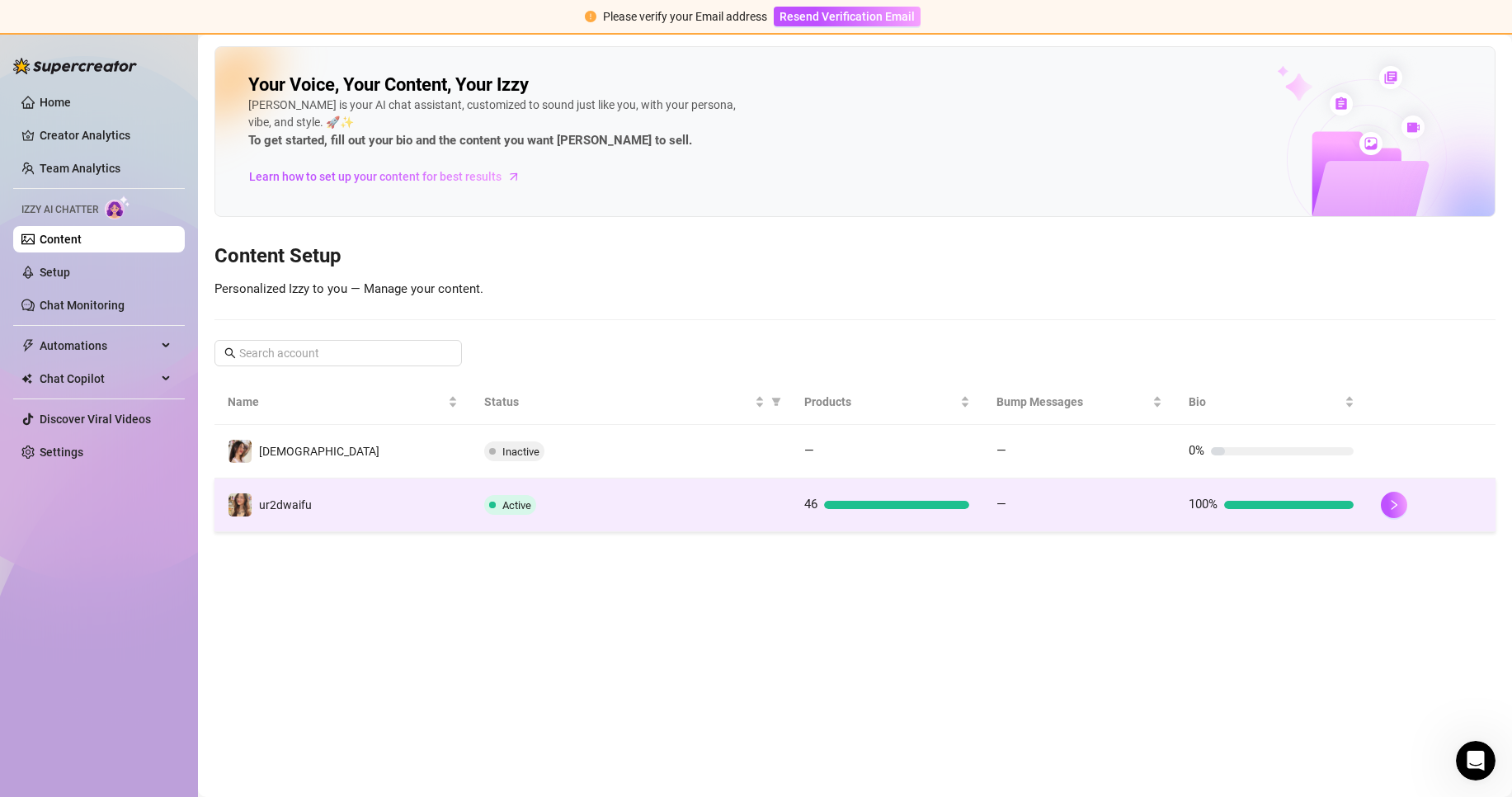
click at [755, 493] on td "Active" at bounding box center [630, 505] width 320 height 53
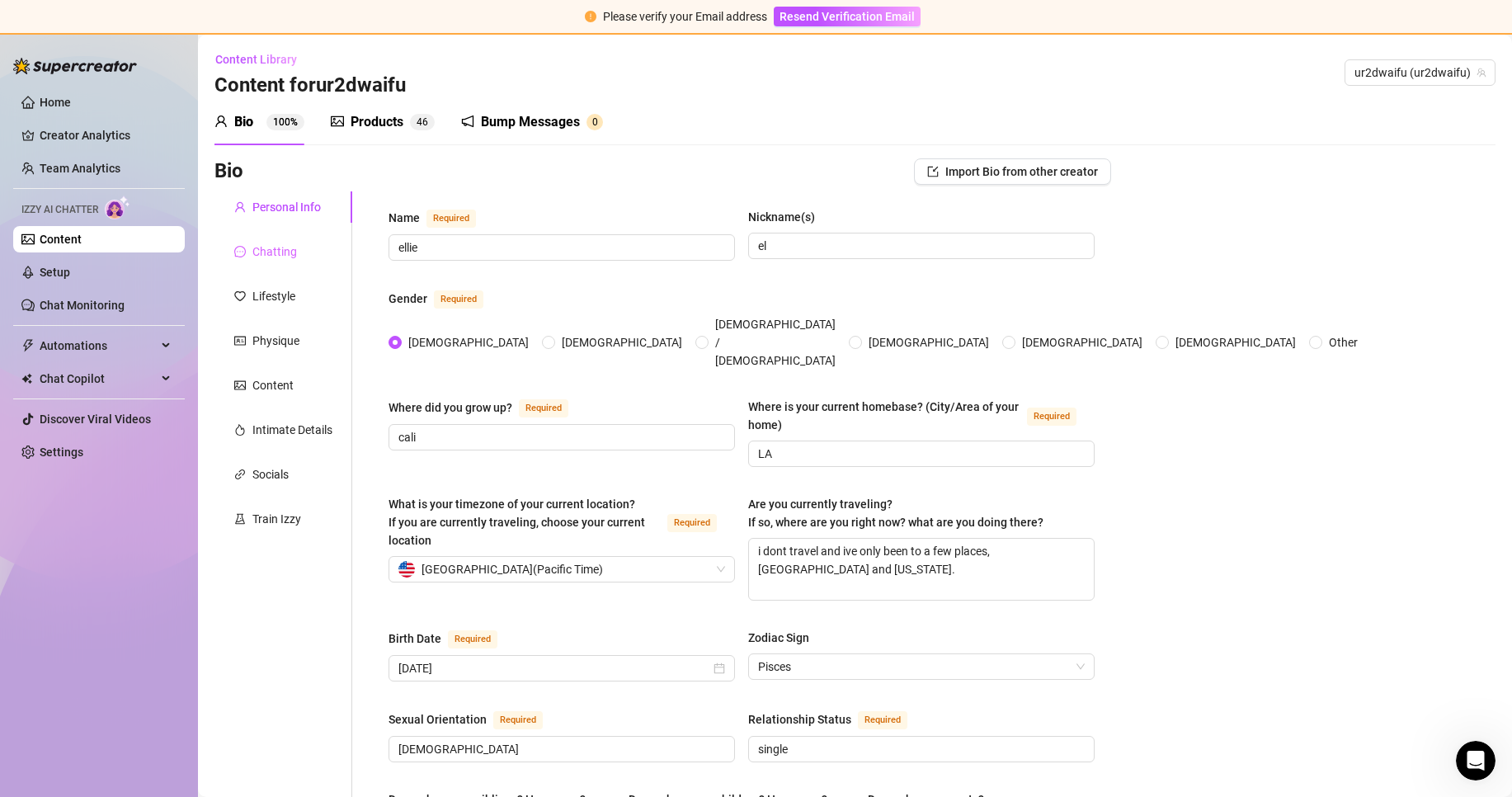
click at [307, 266] on div "Chatting" at bounding box center [283, 252] width 138 height 32
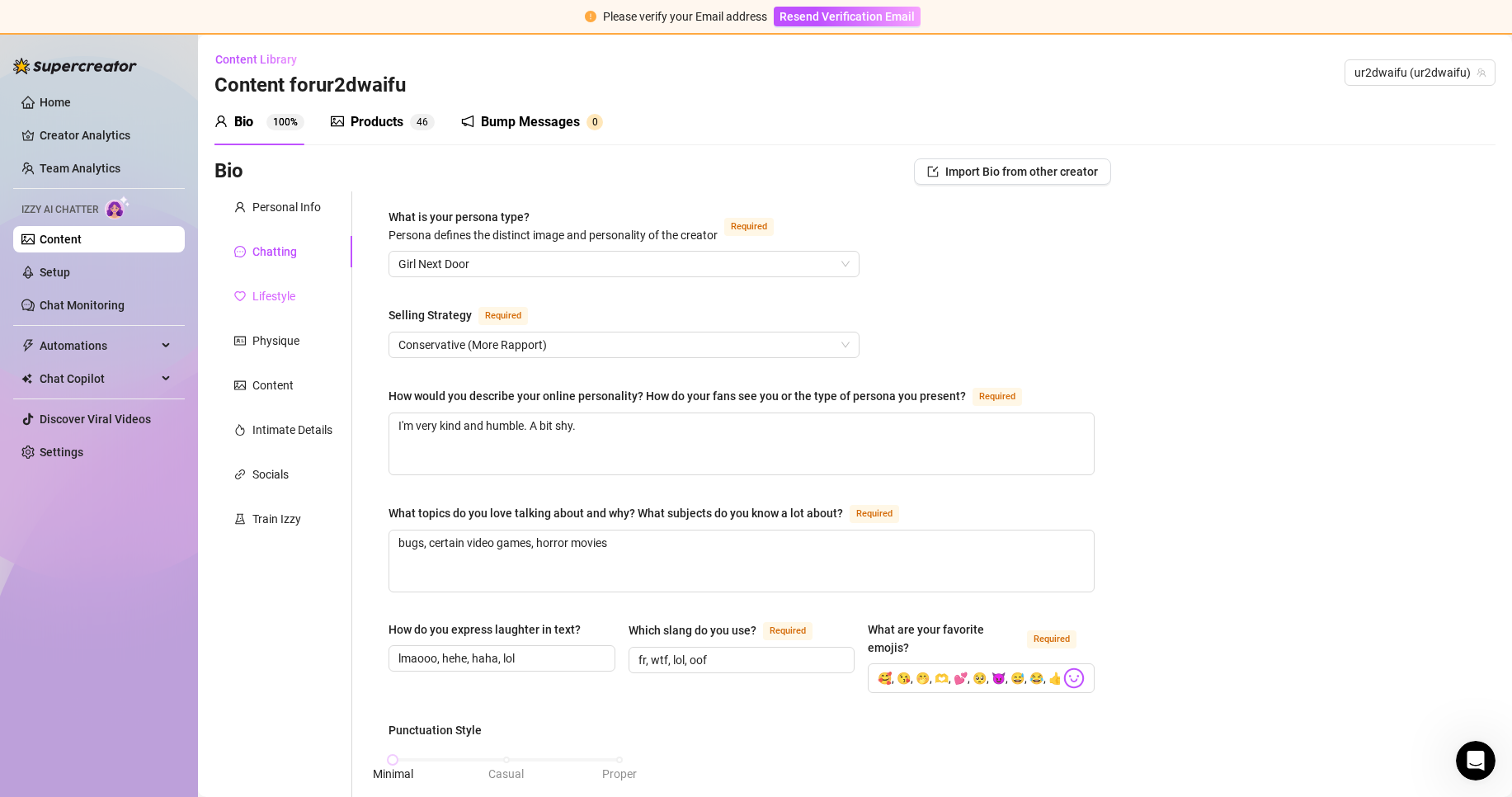
click at [304, 295] on div "Lifestyle" at bounding box center [283, 296] width 138 height 32
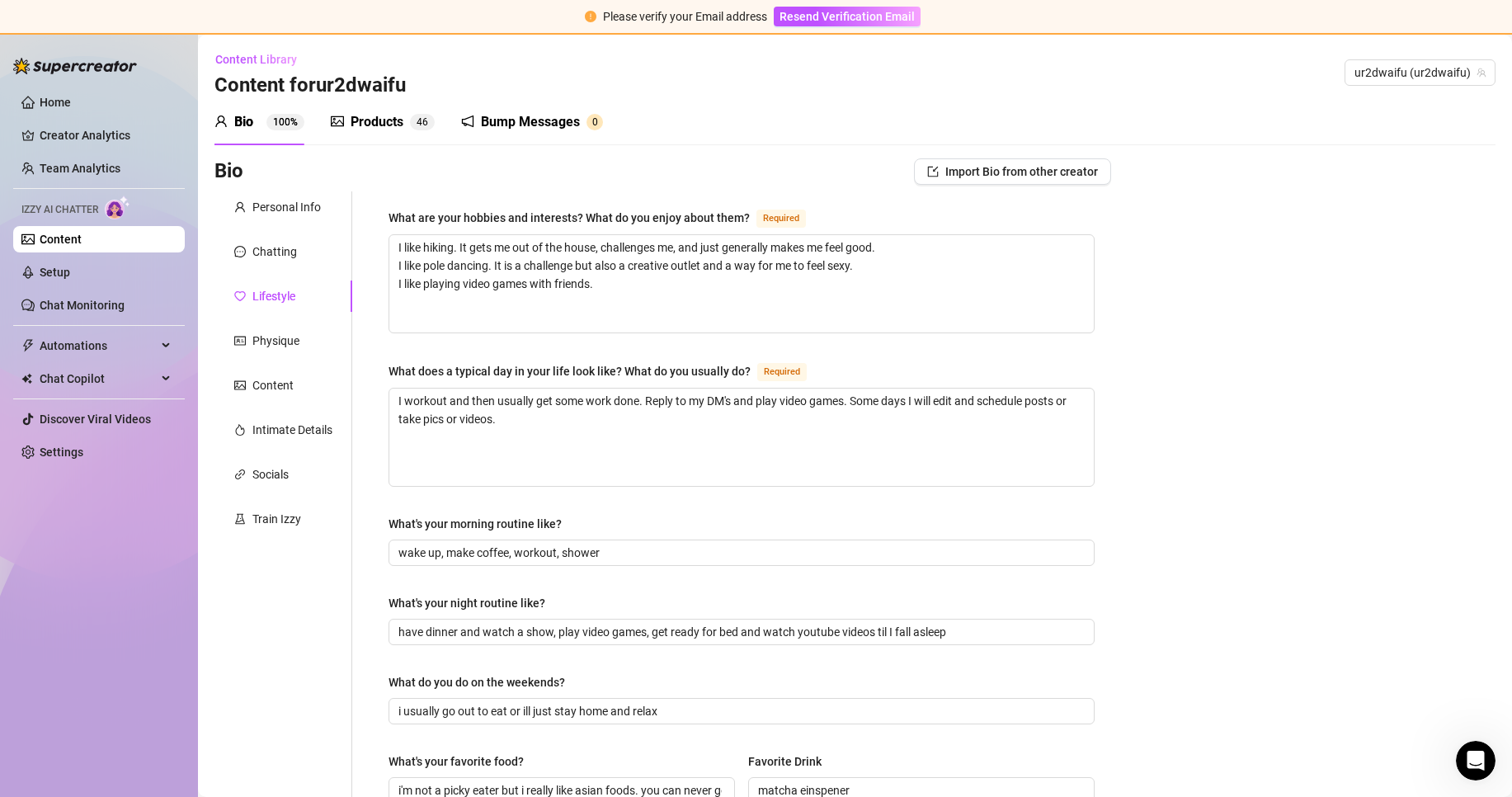
click at [315, 492] on div "Personal Info Chatting Lifestyle Physique Content Intimate Details Socials Trai…" at bounding box center [283, 747] width 138 height 1112
click at [301, 472] on div "Socials" at bounding box center [283, 474] width 138 height 32
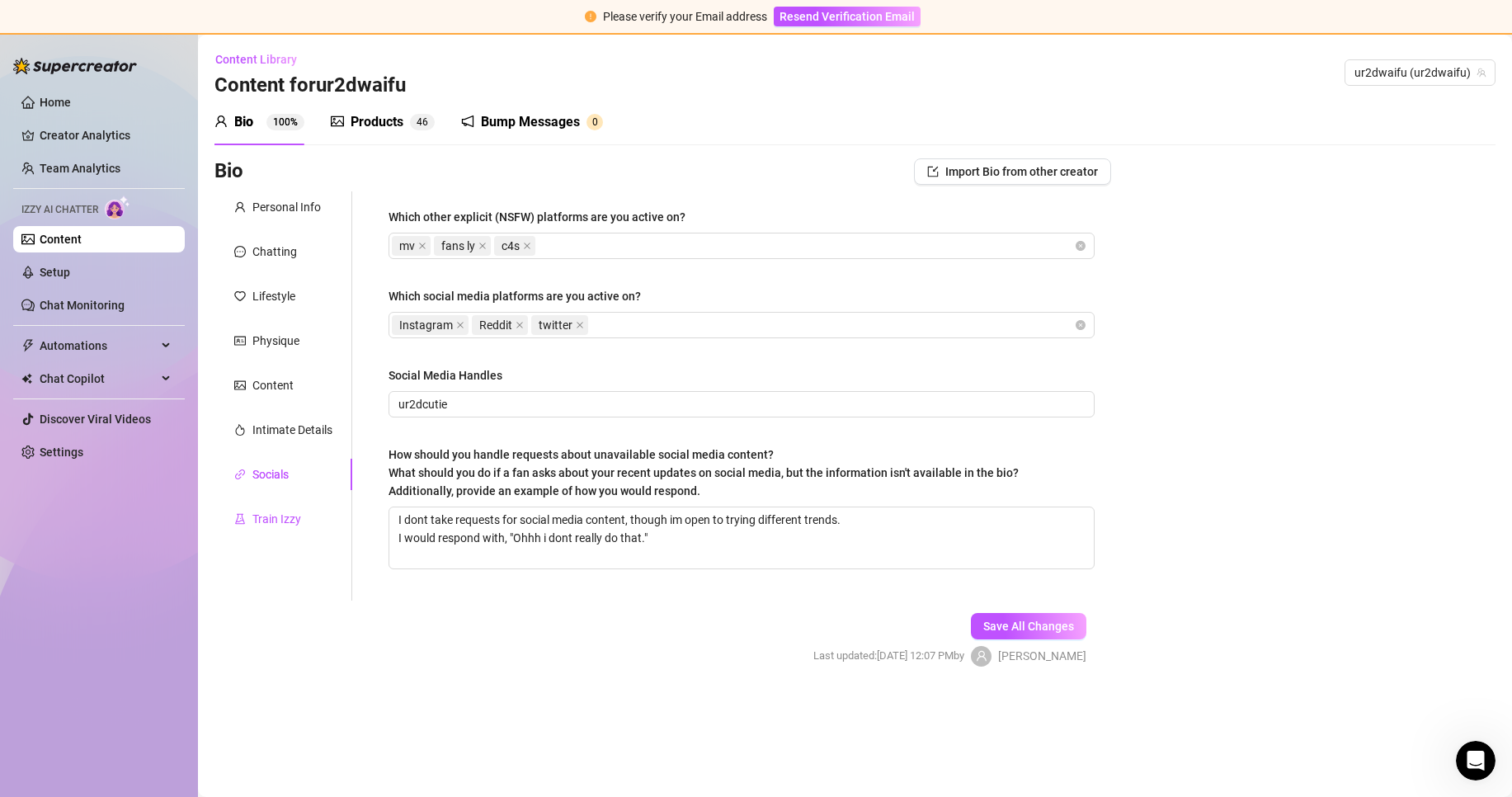
click at [295, 511] on div "Train Izzy" at bounding box center [277, 518] width 49 height 18
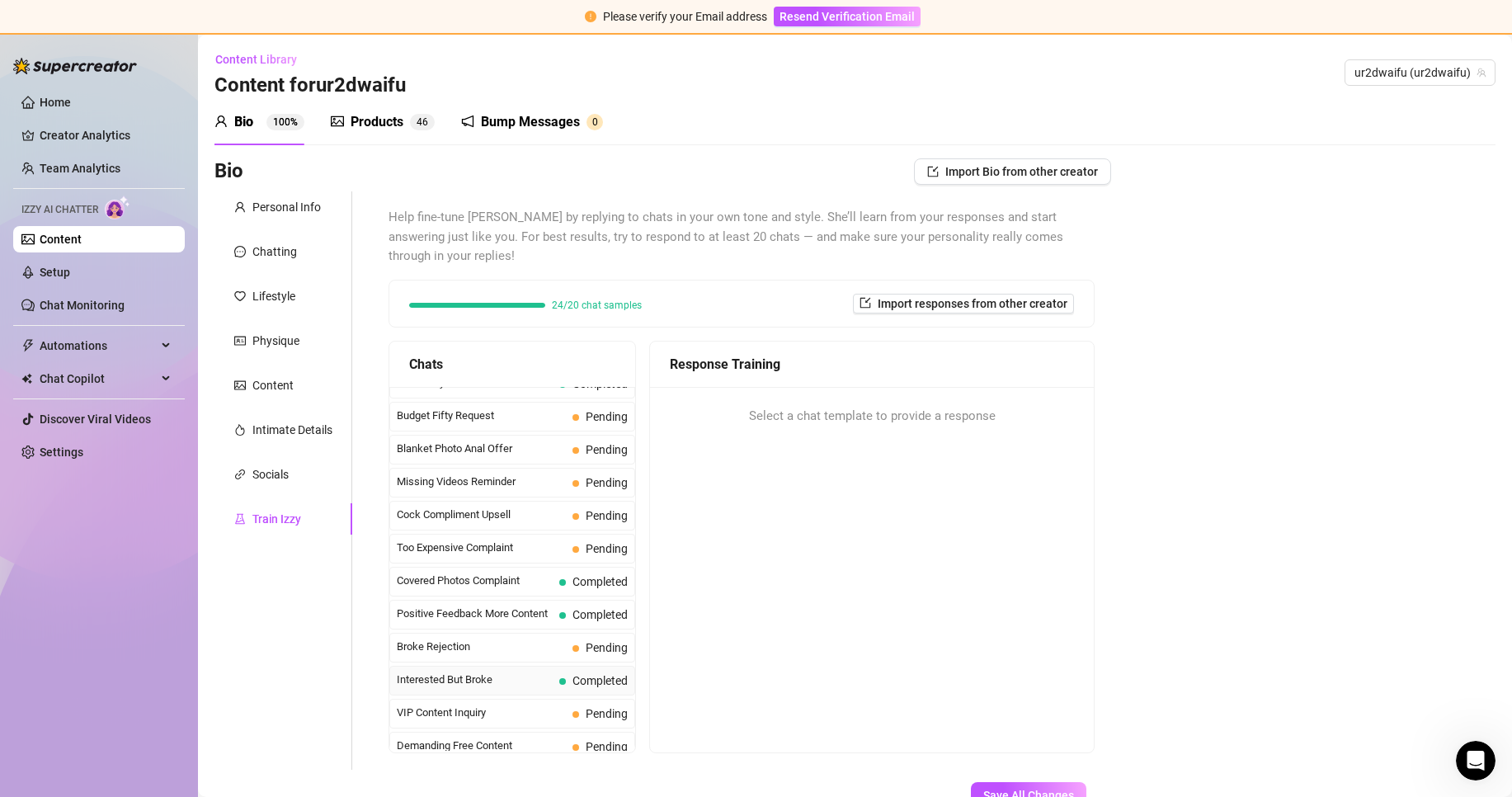
scroll to position [82, 0]
click at [531, 508] on span "Cock Compliment Upsell" at bounding box center [481, 516] width 170 height 16
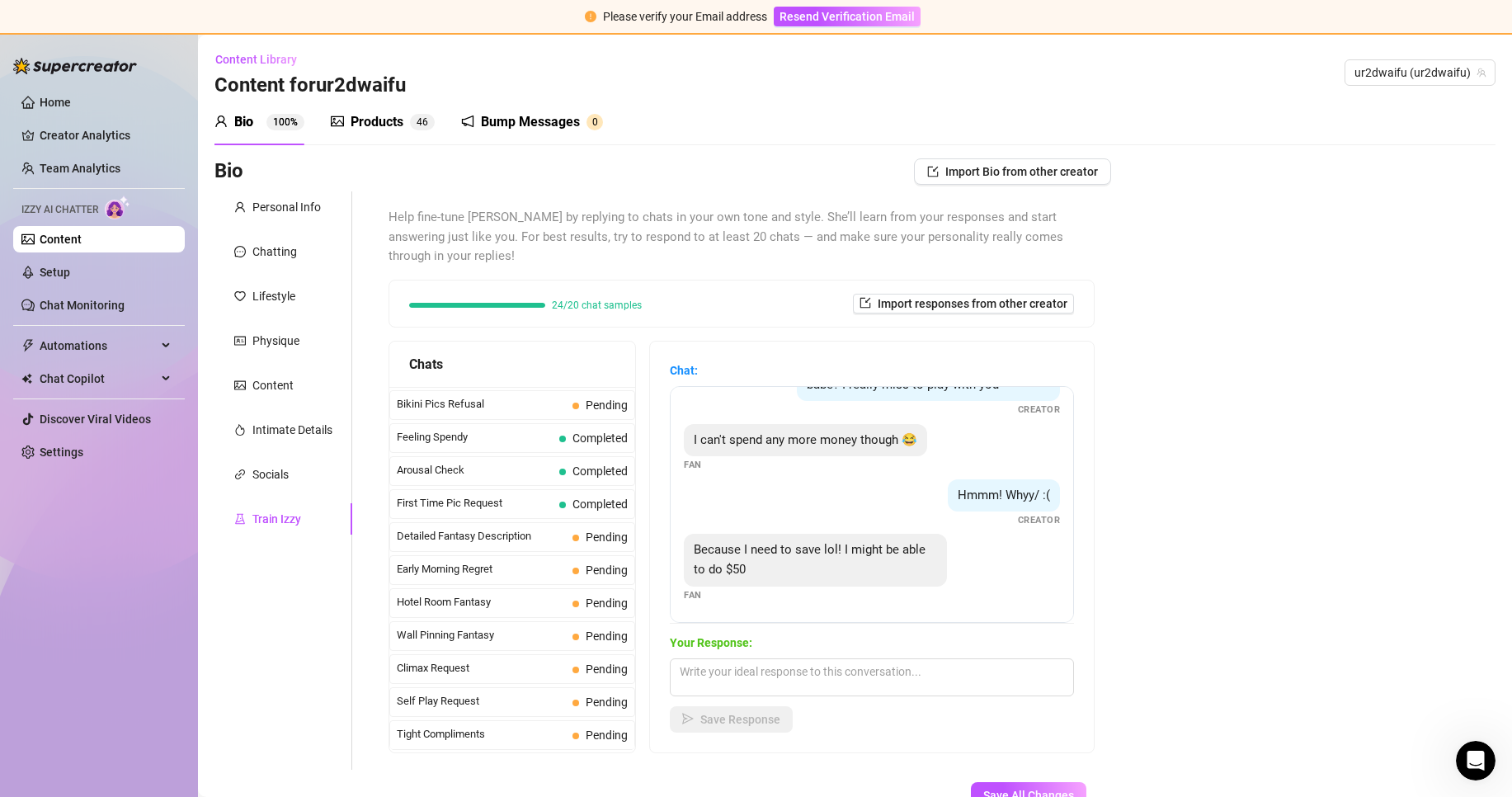
scroll to position [495, 0]
click at [510, 525] on div "Detailed Fantasy Description Pending" at bounding box center [512, 533] width 246 height 30
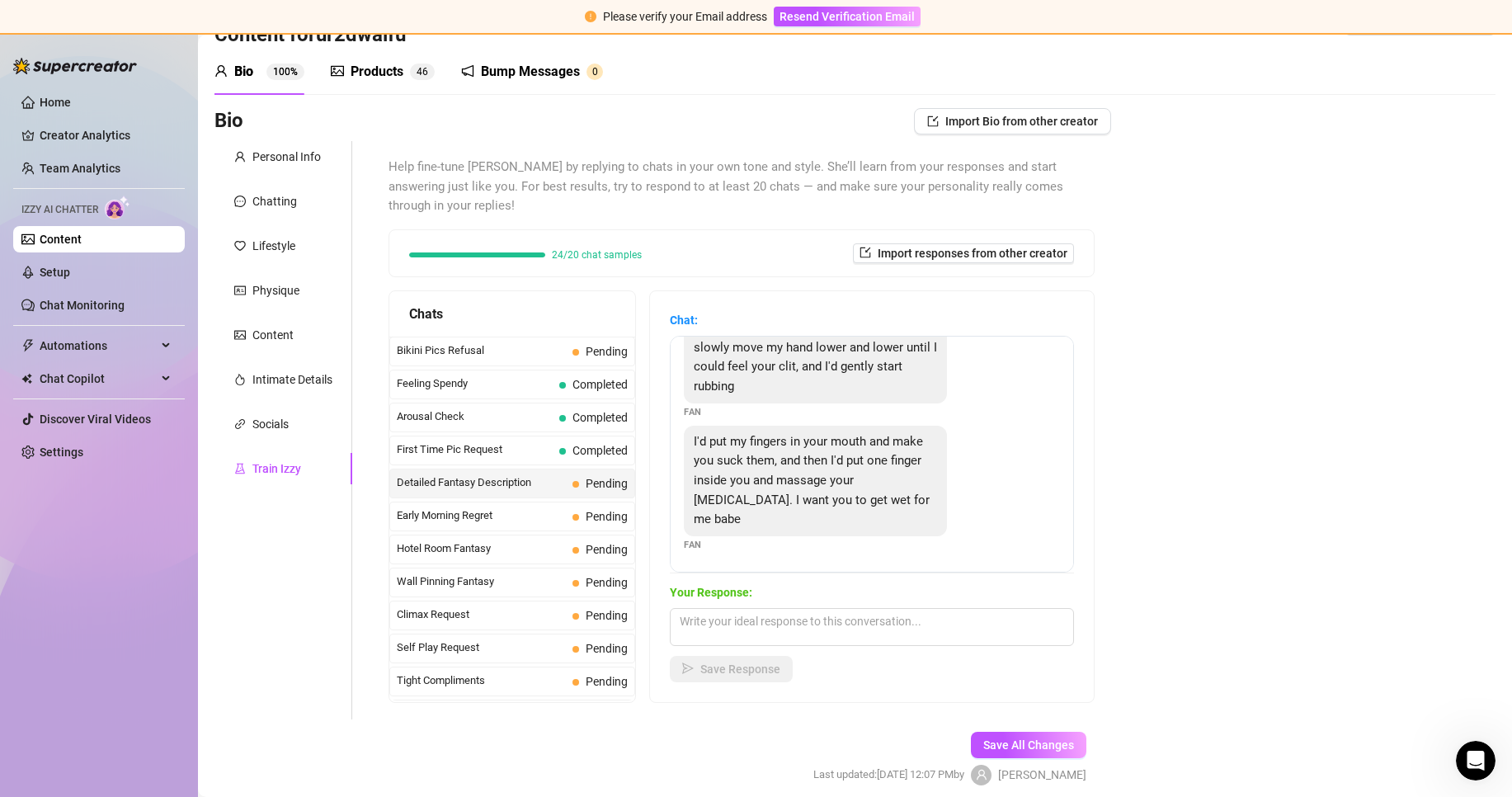
scroll to position [97, 0]
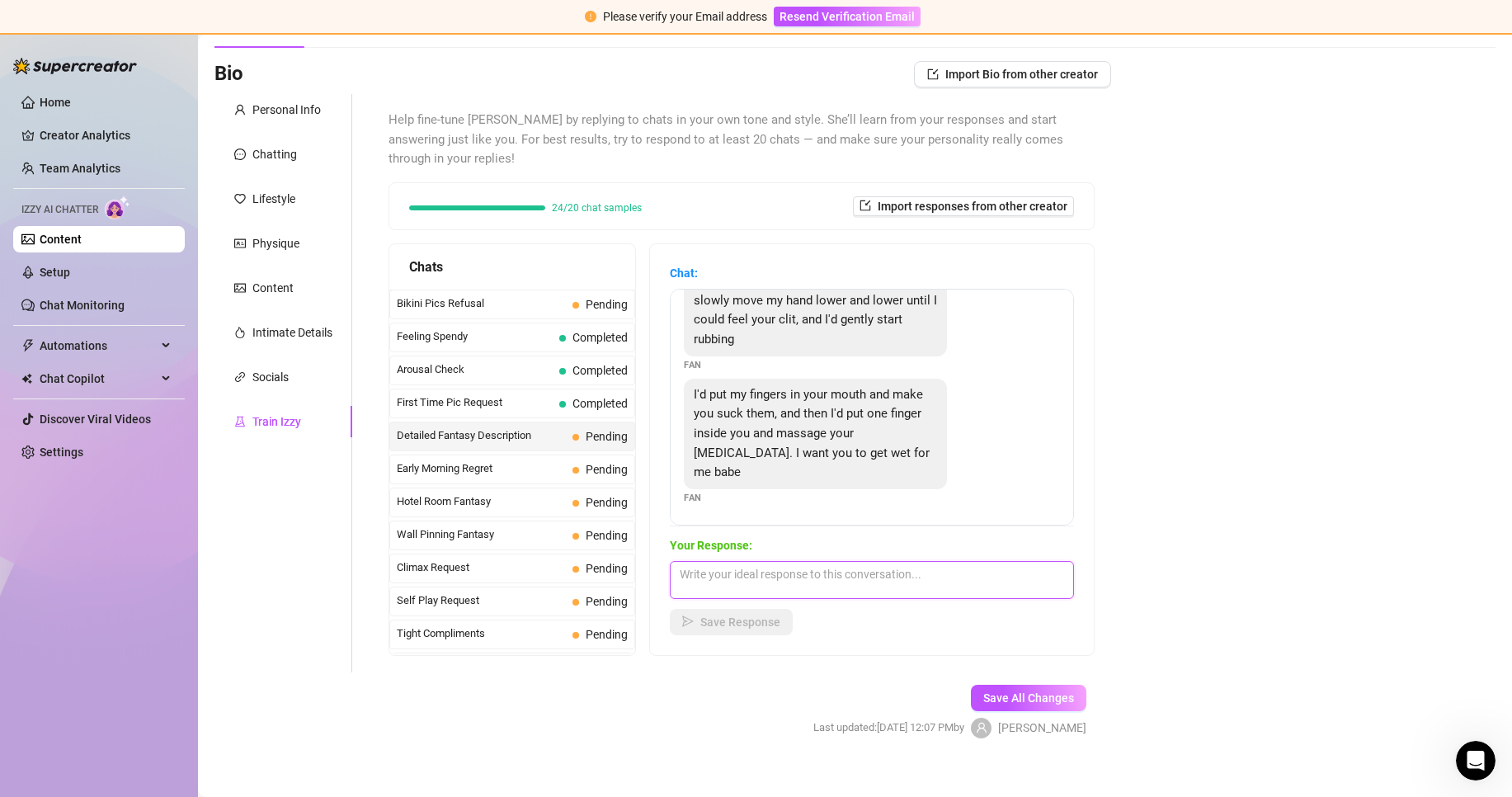
click at [797, 563] on textarea at bounding box center [872, 580] width 404 height 38
click at [768, 615] on span "Save Response" at bounding box center [740, 621] width 80 height 14
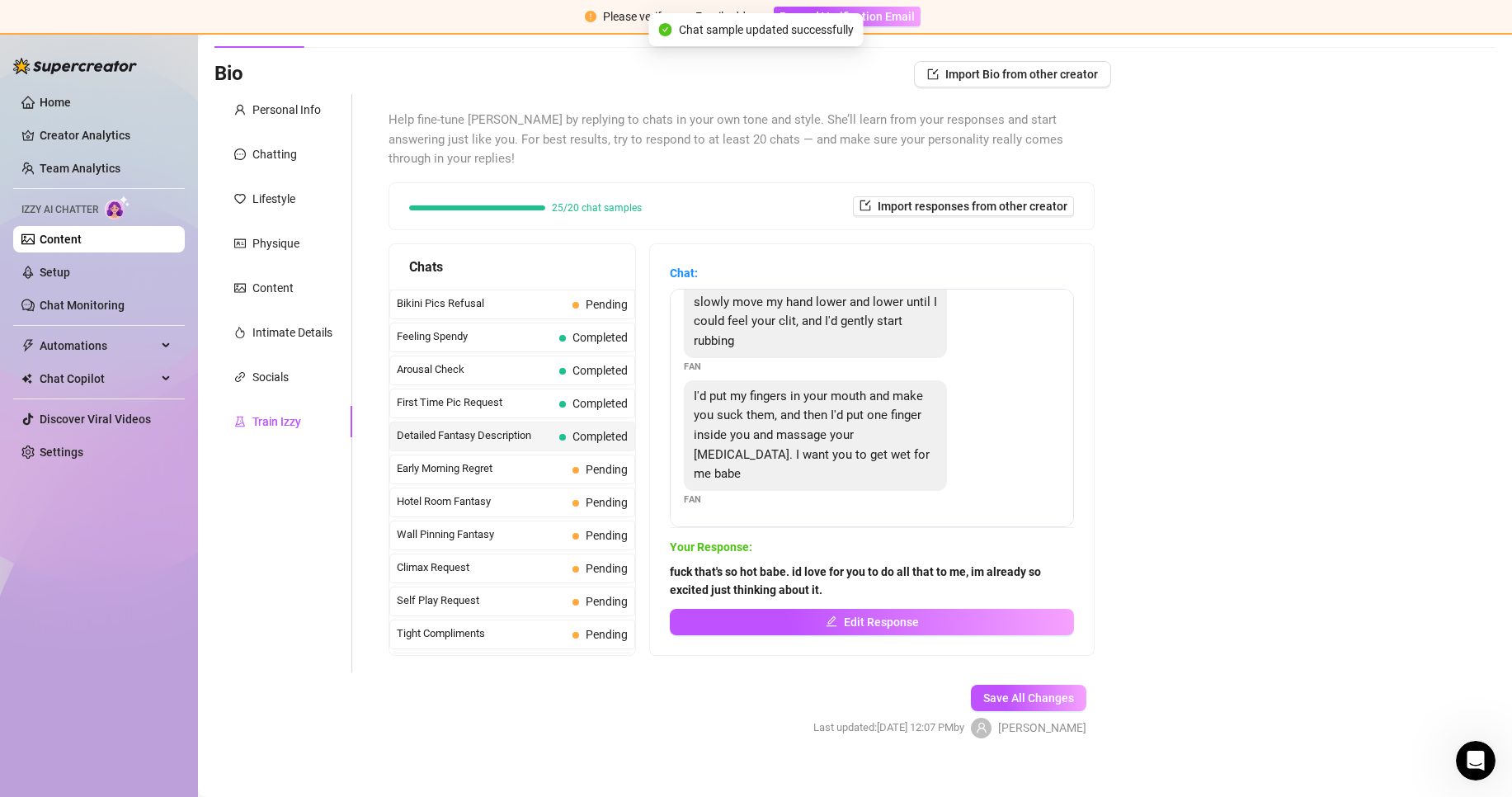
scroll to position [94, 0]
click at [541, 460] on span "Early Morning Regret" at bounding box center [481, 468] width 170 height 16
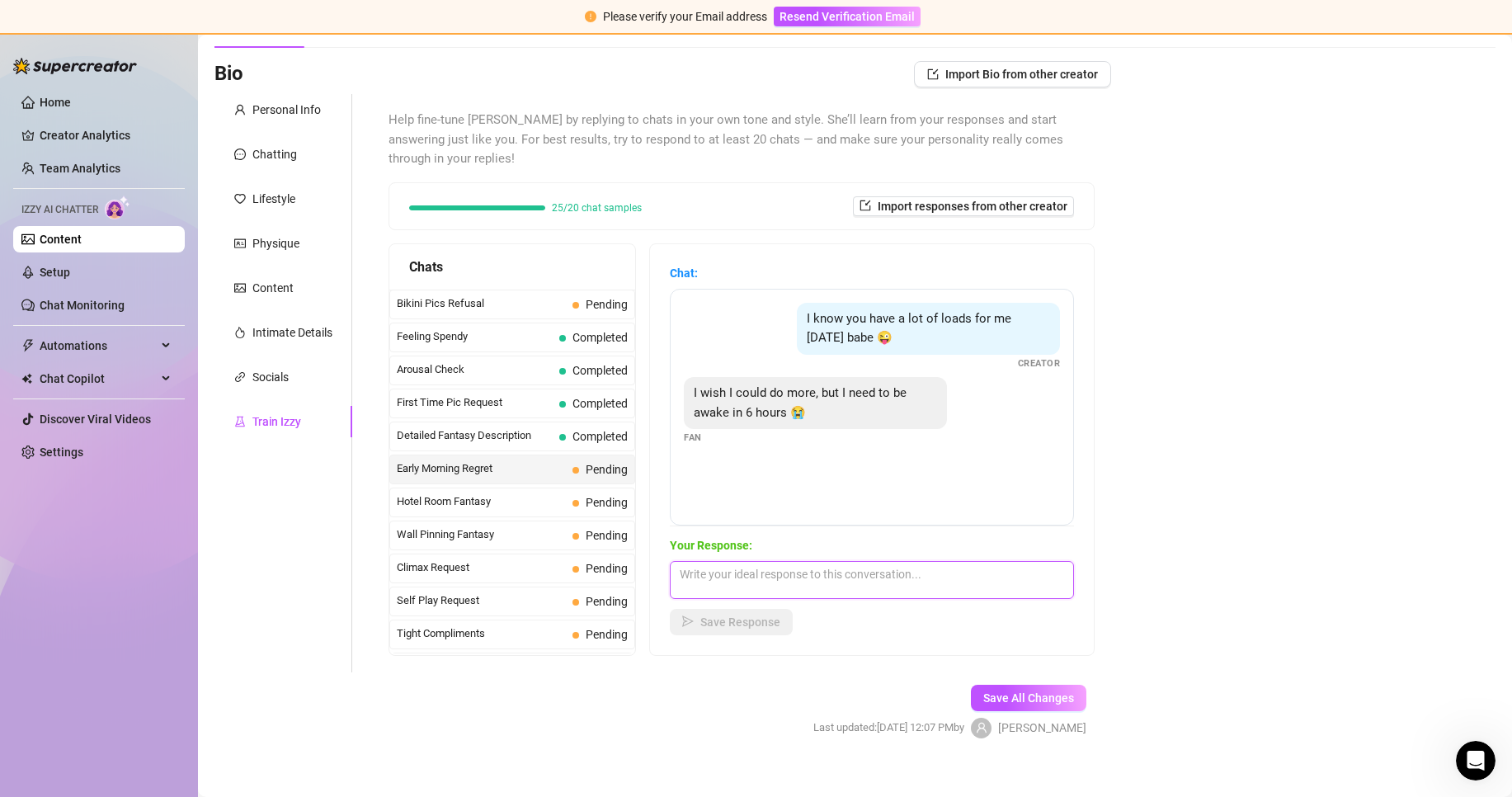
click at [759, 561] on textarea at bounding box center [872, 580] width 404 height 38
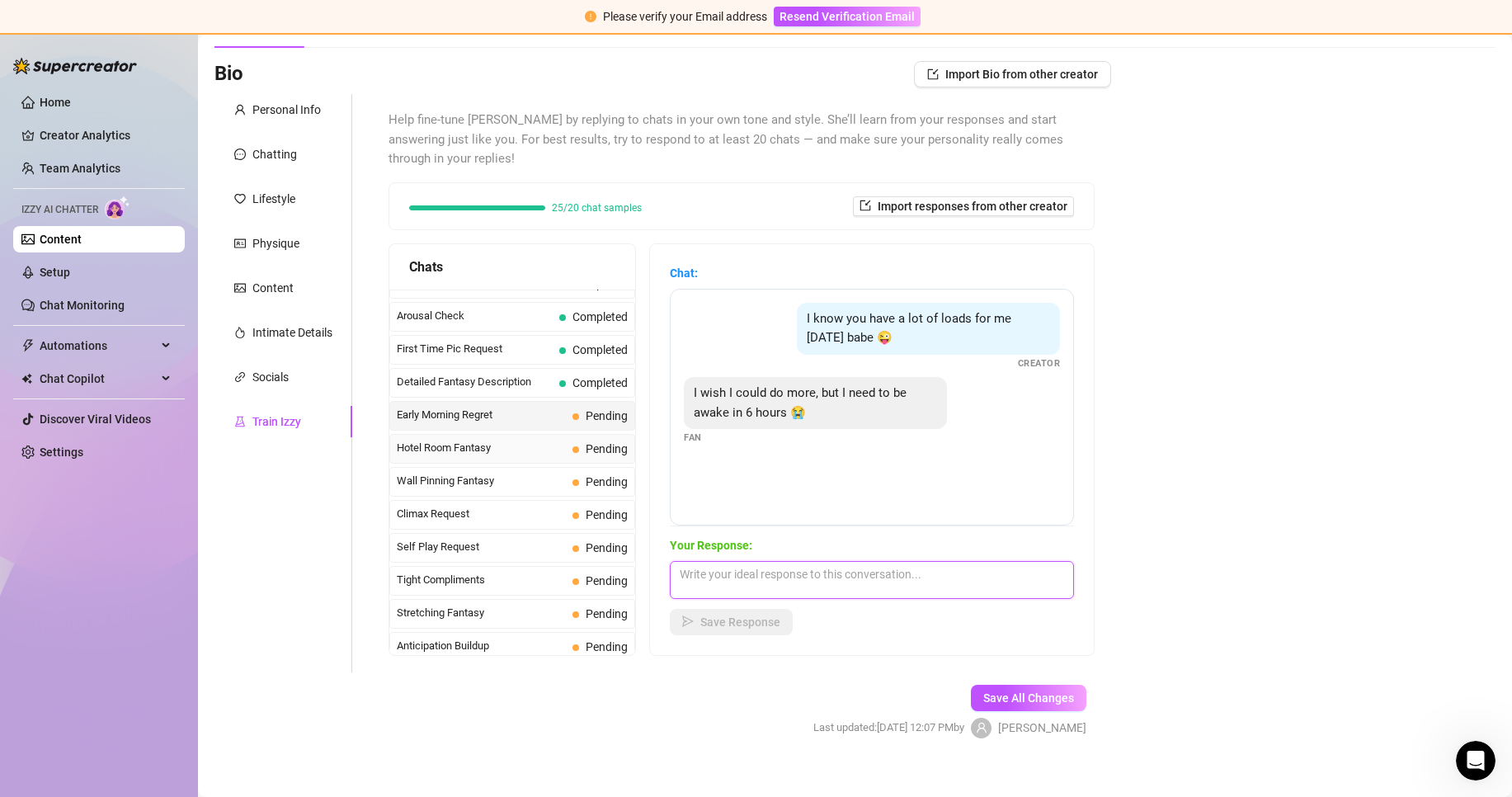
scroll to position [577, 0]
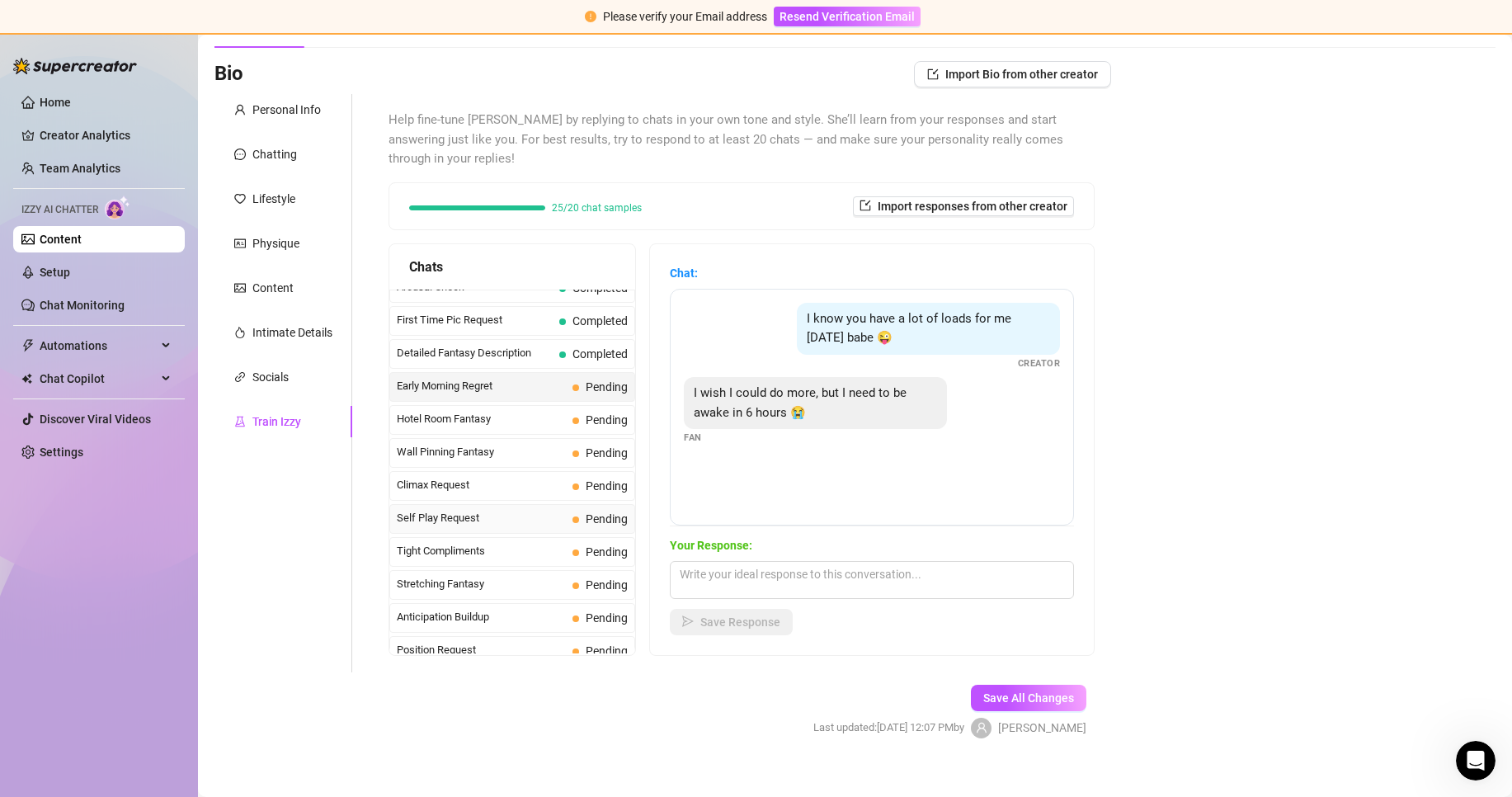
click at [496, 504] on div "Self Play Request Pending" at bounding box center [512, 518] width 246 height 30
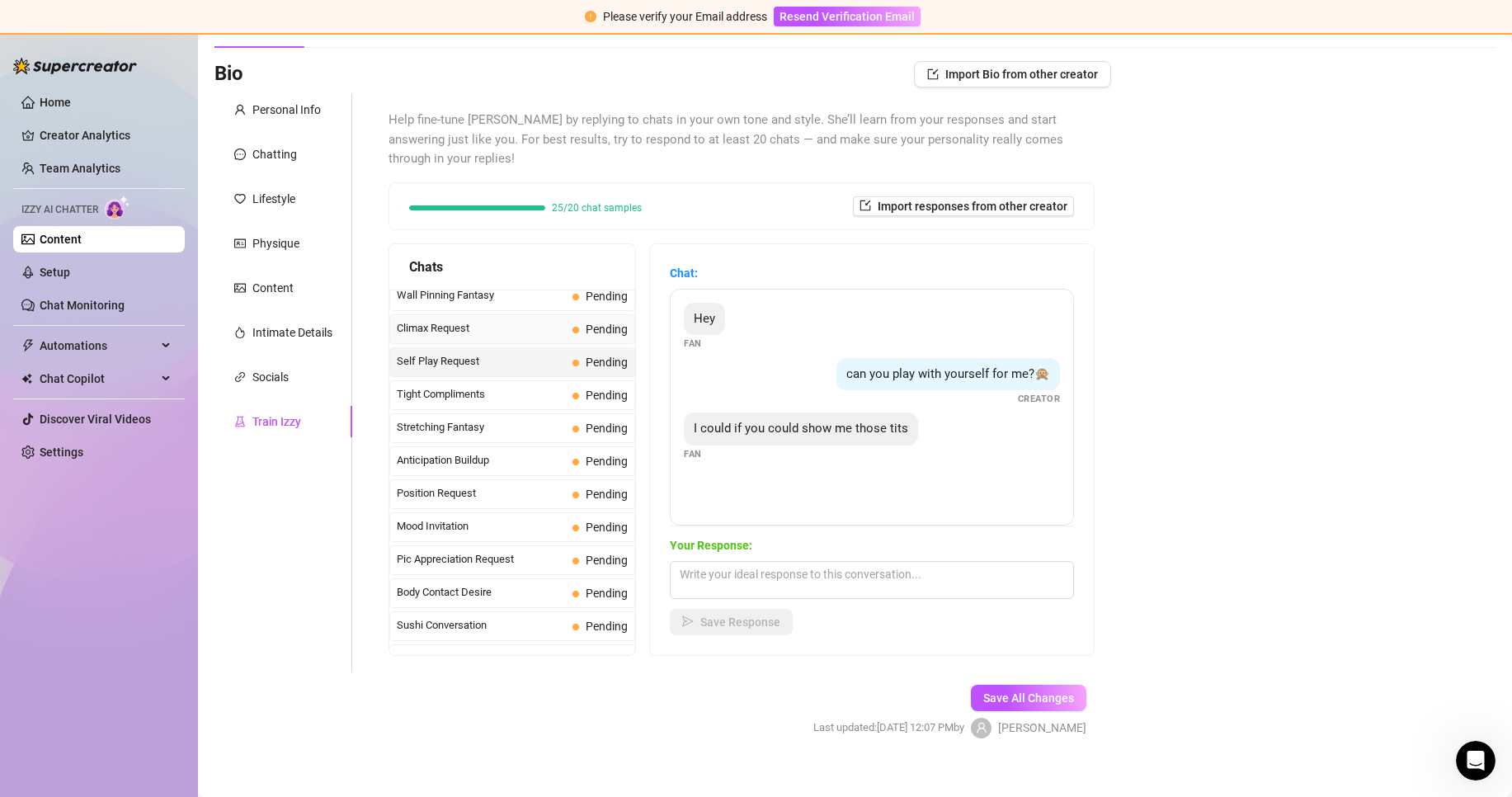
scroll to position [825, 0]
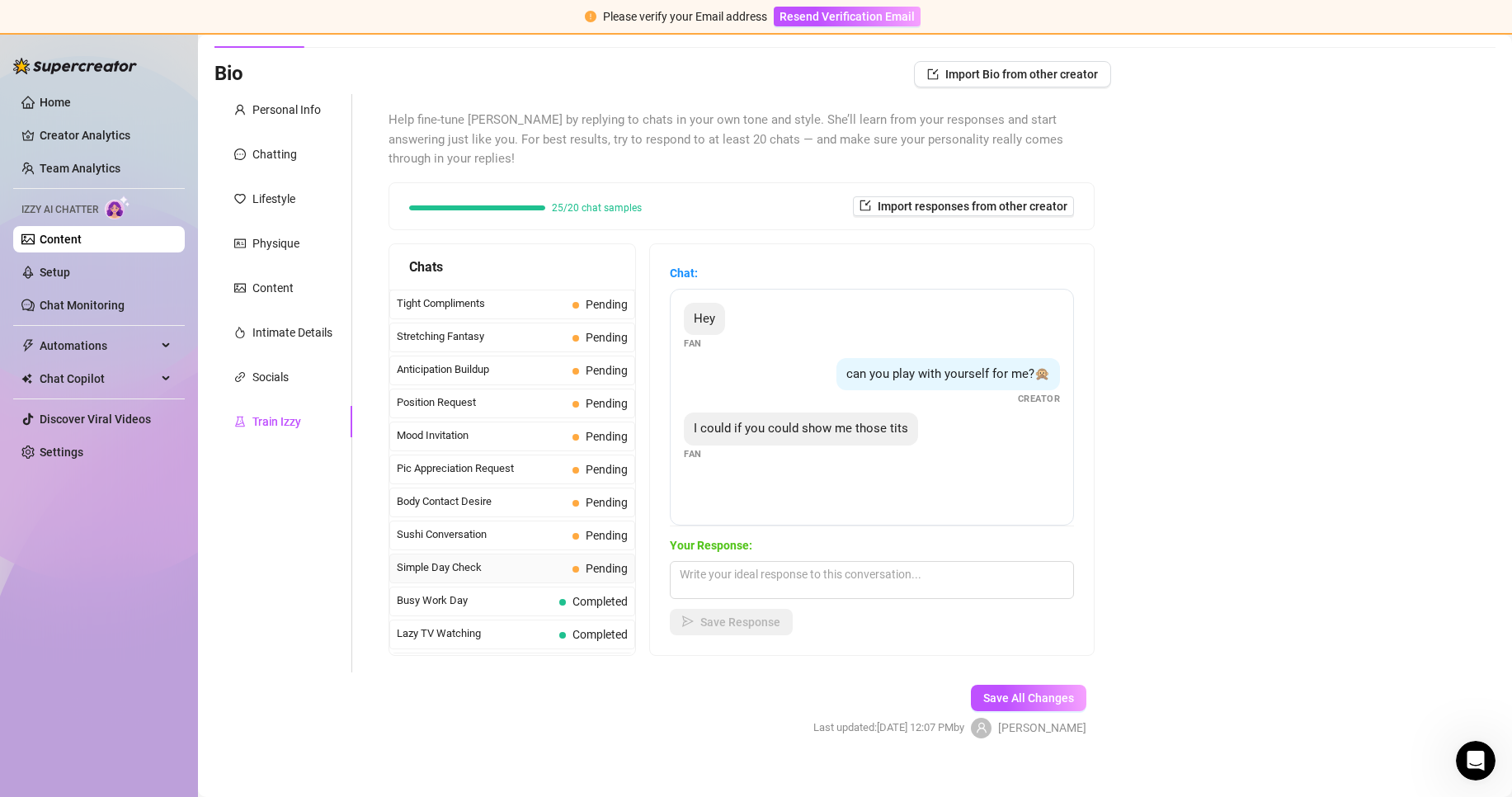
click at [469, 559] on span "Simple Day Check" at bounding box center [481, 567] width 170 height 16
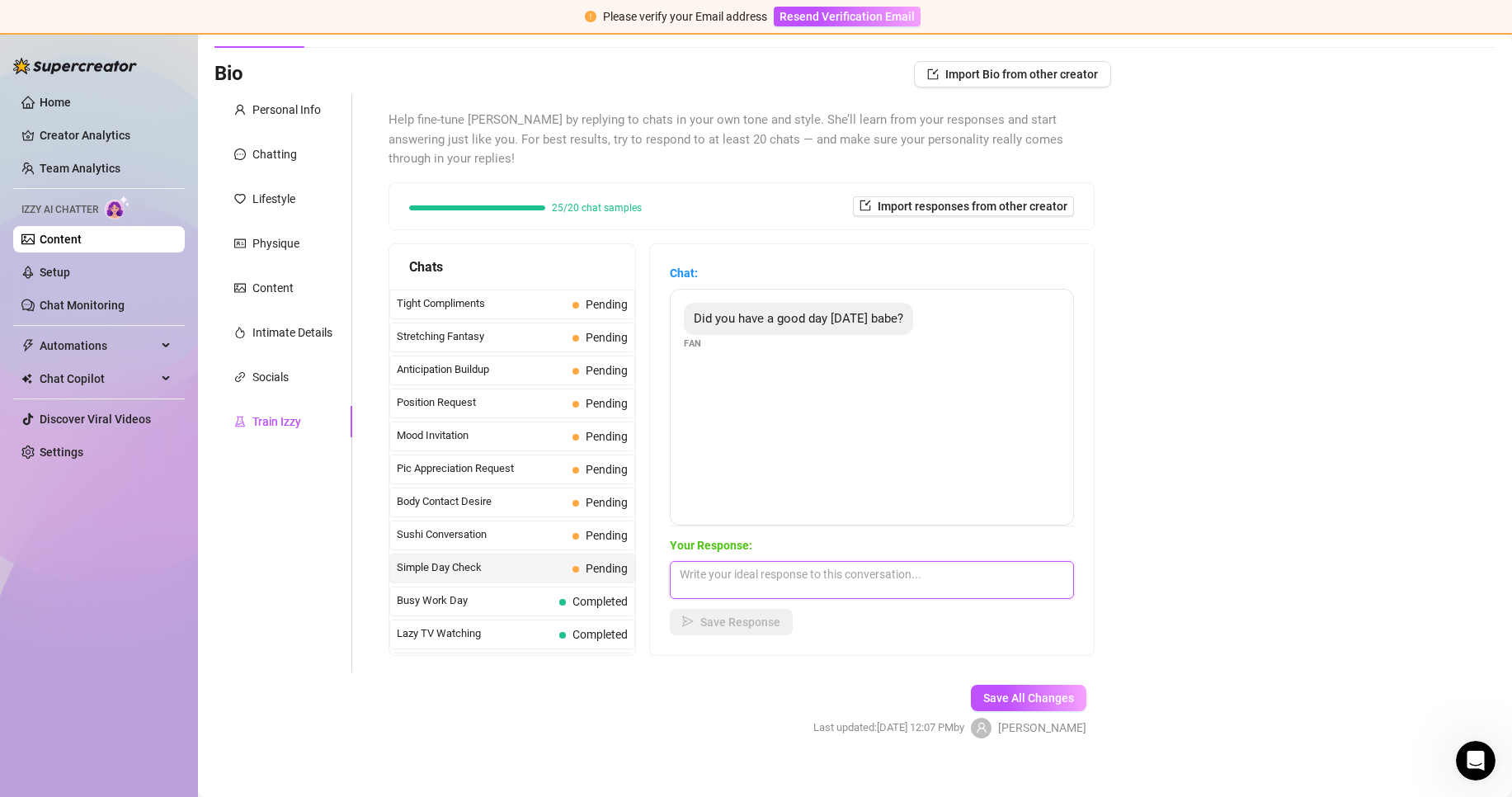
click at [796, 564] on textarea at bounding box center [872, 580] width 404 height 38
click at [723, 615] on span "Save Response" at bounding box center [740, 621] width 80 height 14
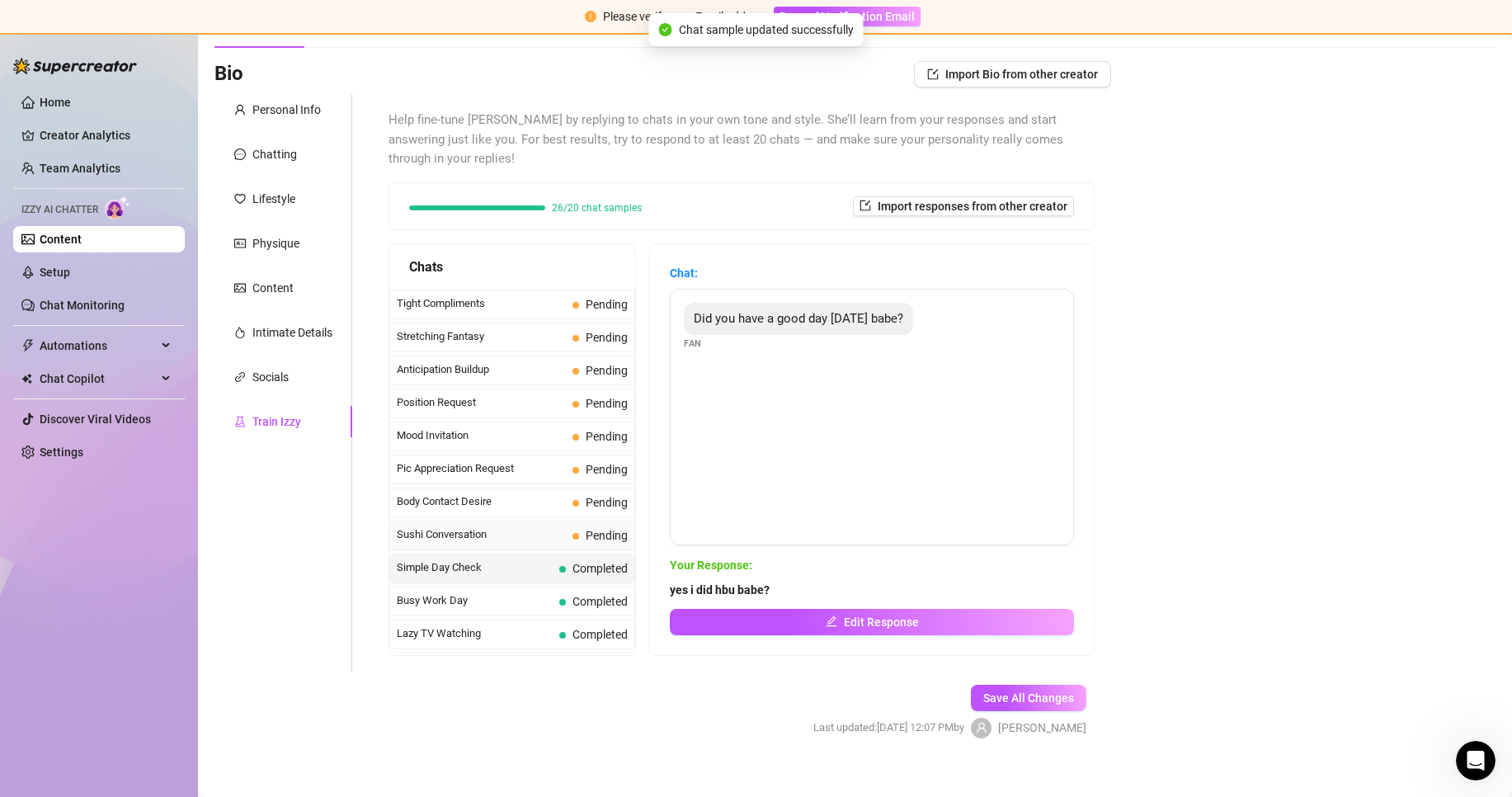
click at [486, 527] on span "Sushi Conversation" at bounding box center [481, 535] width 170 height 16
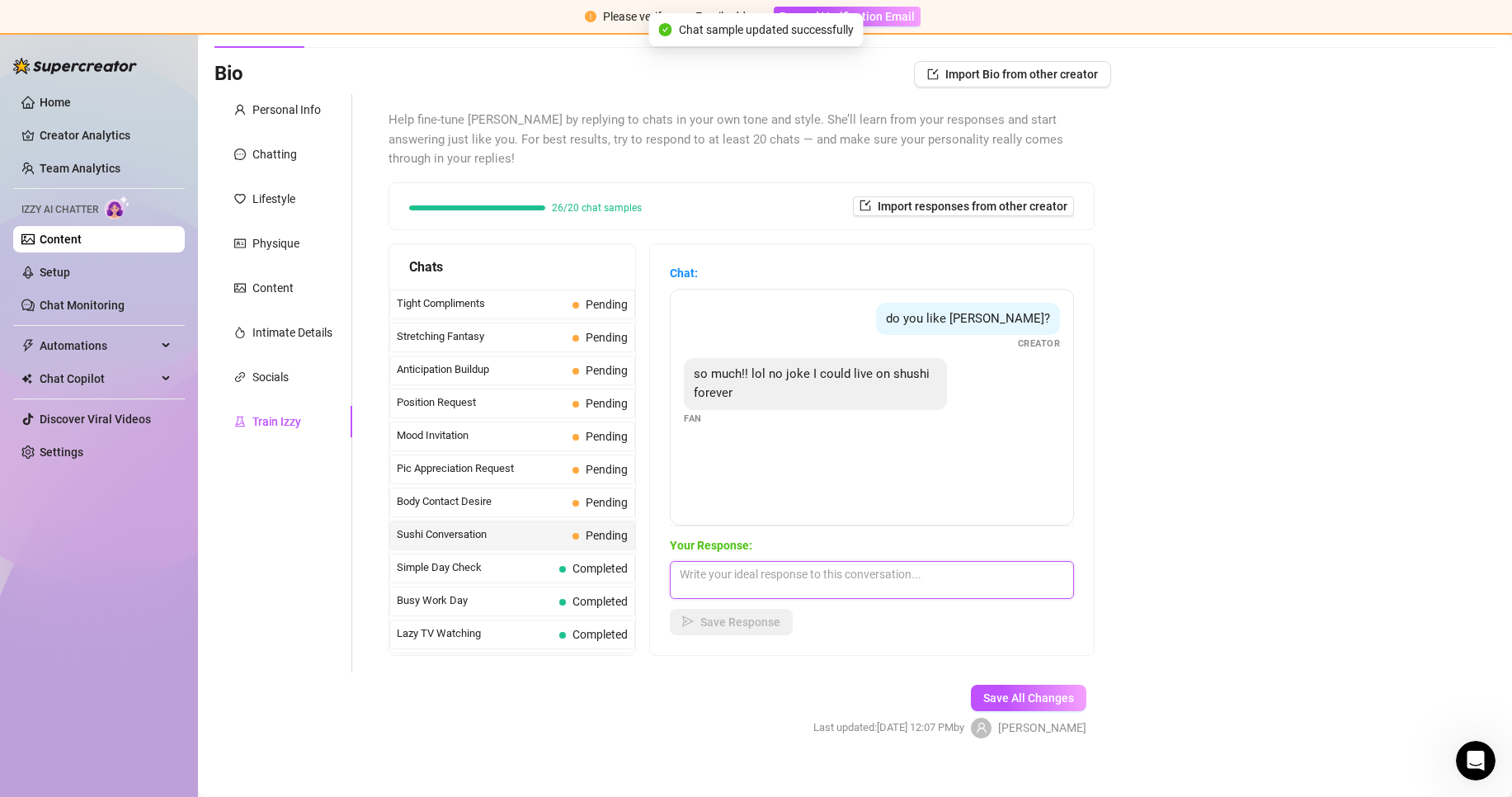
click at [819, 561] on textarea at bounding box center [872, 580] width 404 height 38
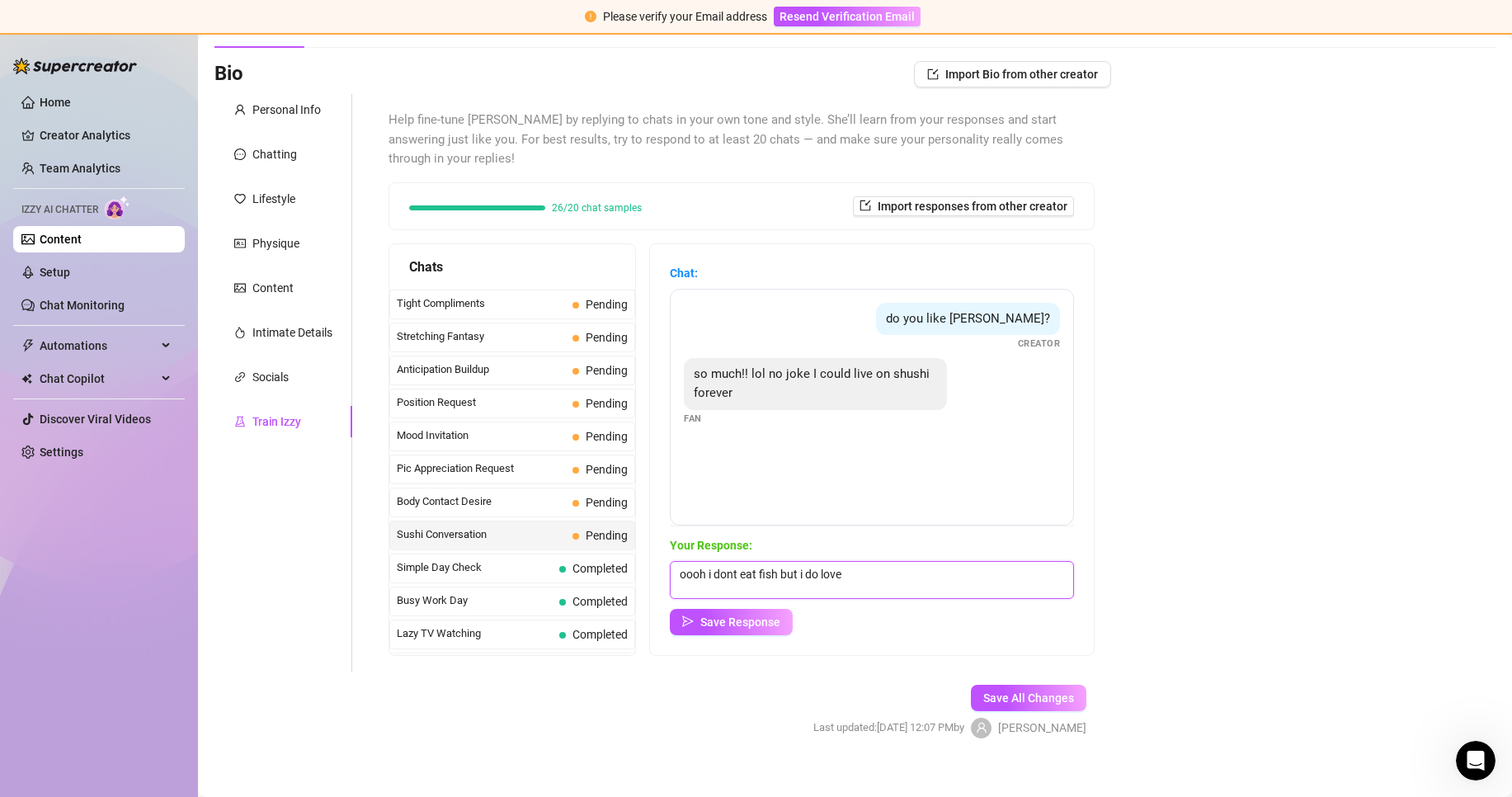
click at [914, 561] on textarea "oooh i dont eat fish but i do love" at bounding box center [872, 580] width 404 height 38
click at [983, 692] on span "Save All Changes" at bounding box center [1028, 698] width 91 height 14
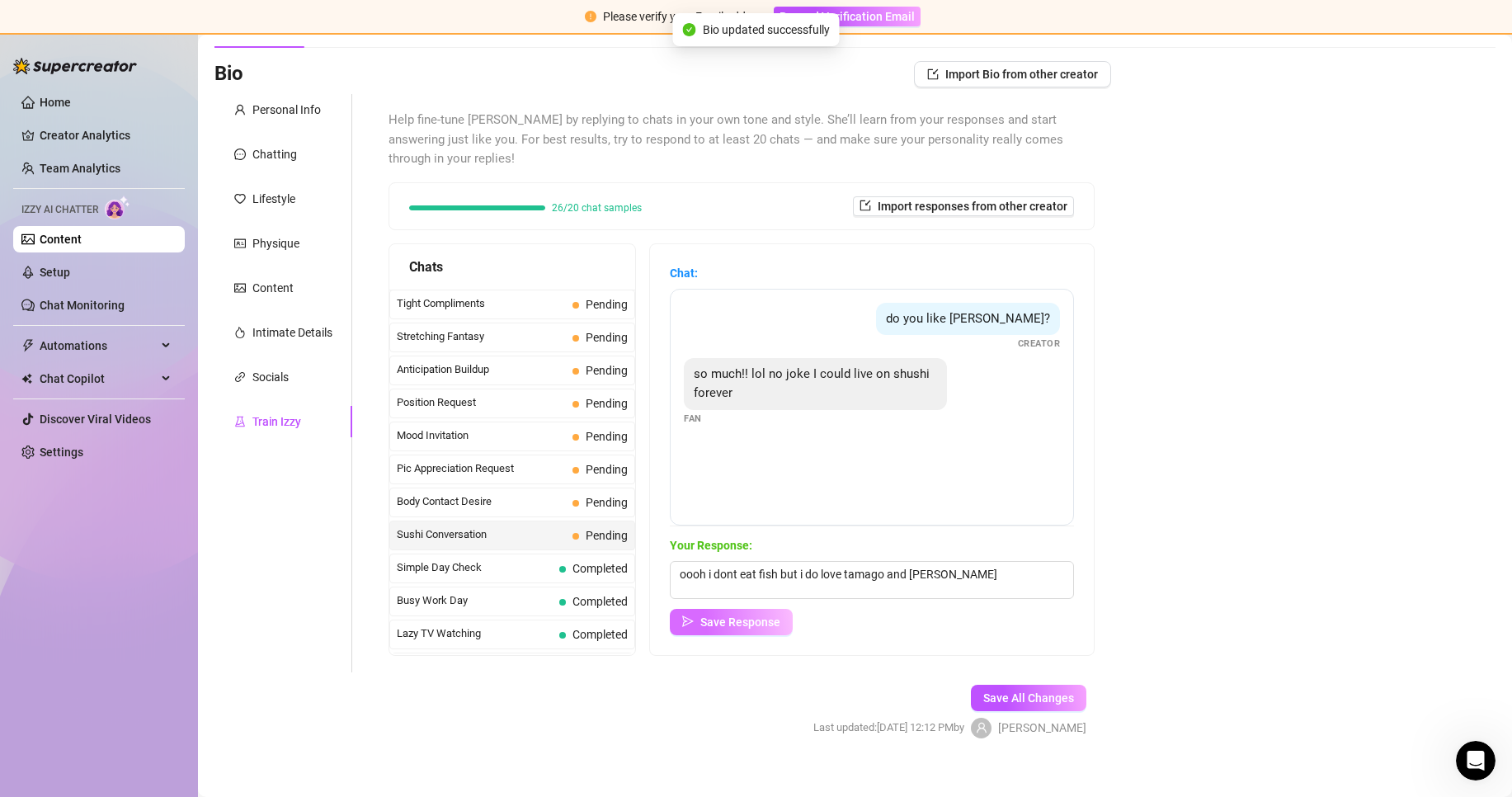
click at [750, 615] on span "Save Response" at bounding box center [740, 621] width 80 height 14
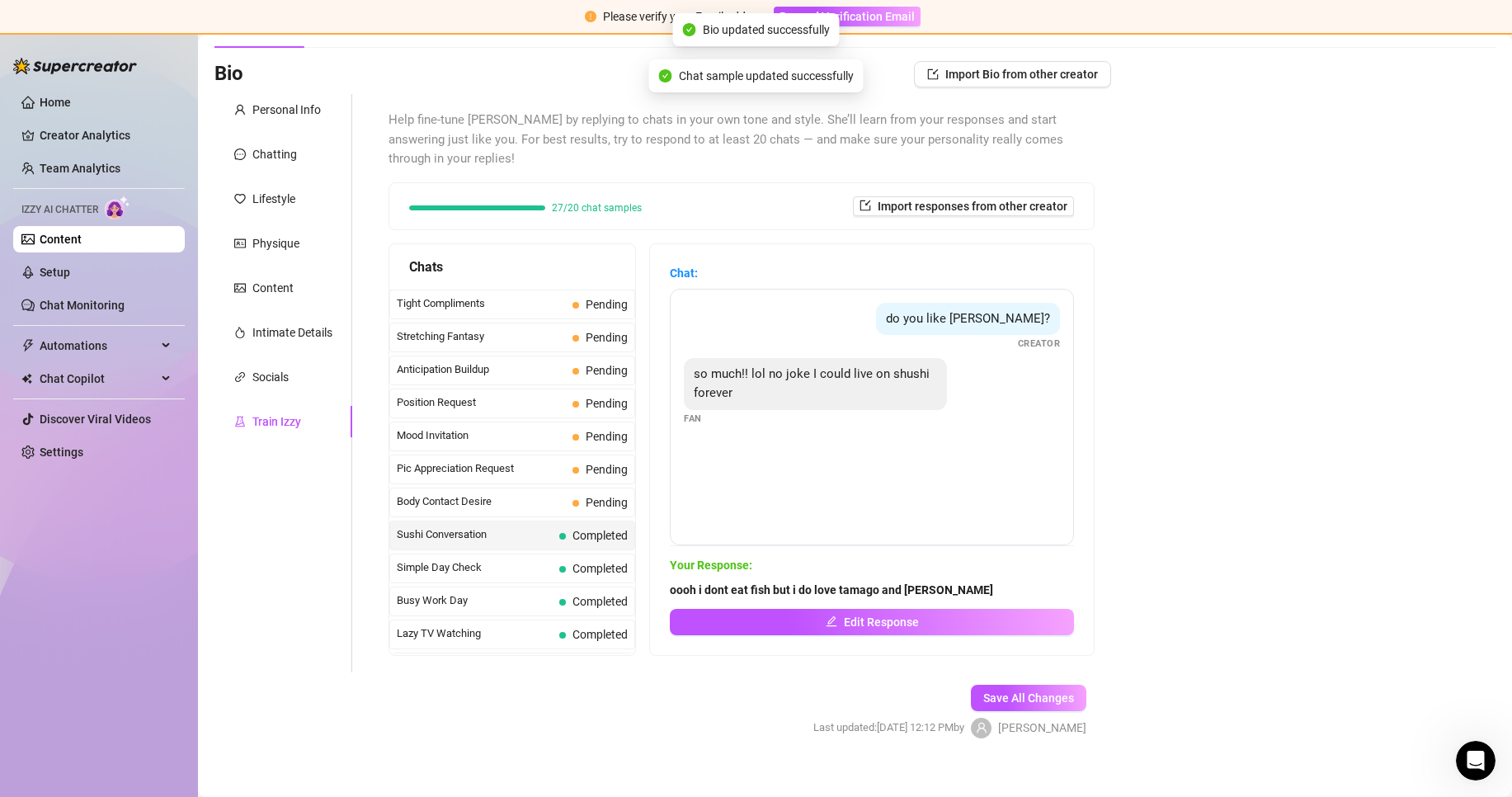
click at [1021, 692] on span "Save All Changes" at bounding box center [1028, 698] width 91 height 14
click at [291, 208] on div "Lifestyle" at bounding box center [283, 198] width 138 height 32
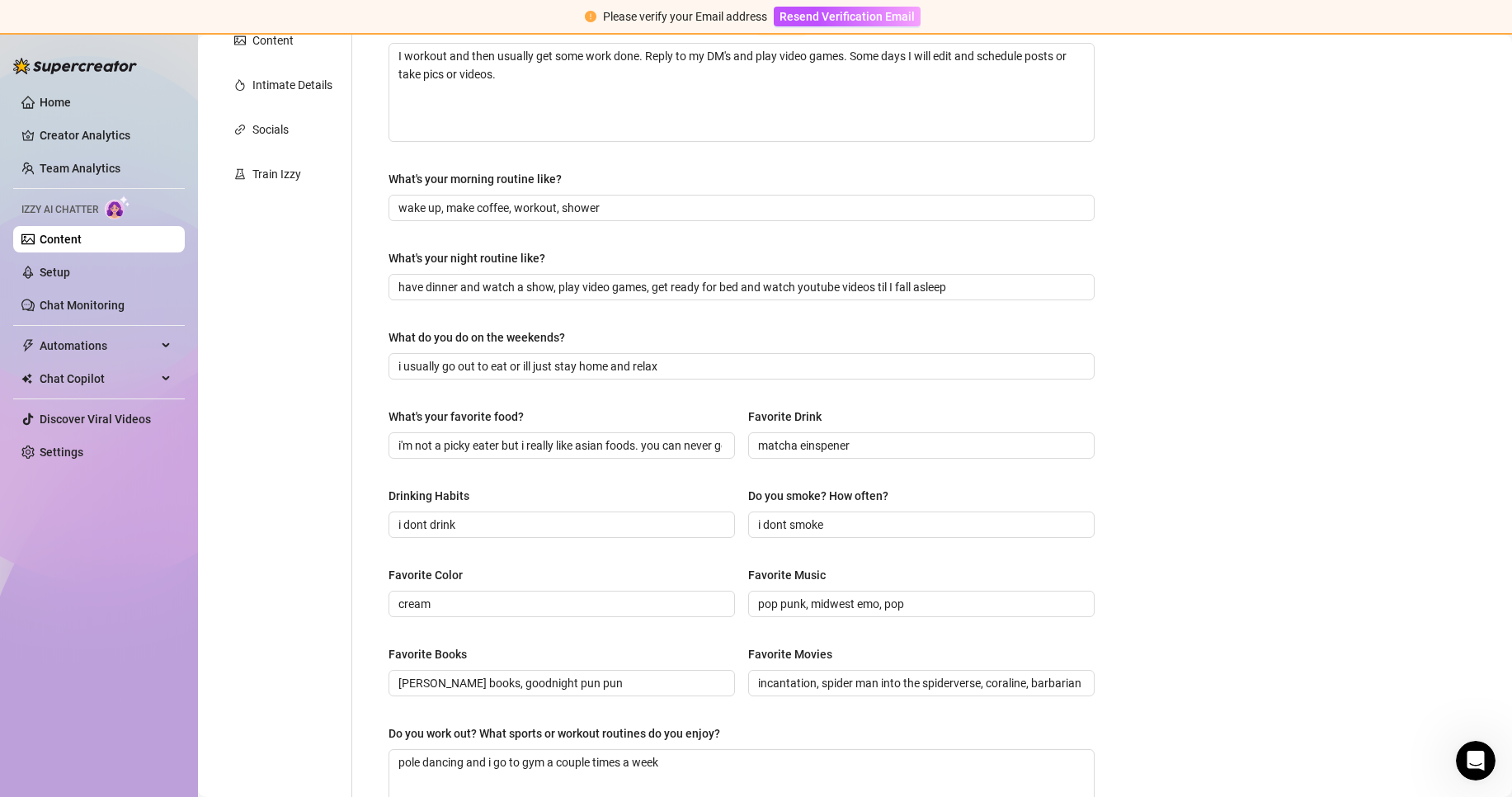
scroll to position [97, 0]
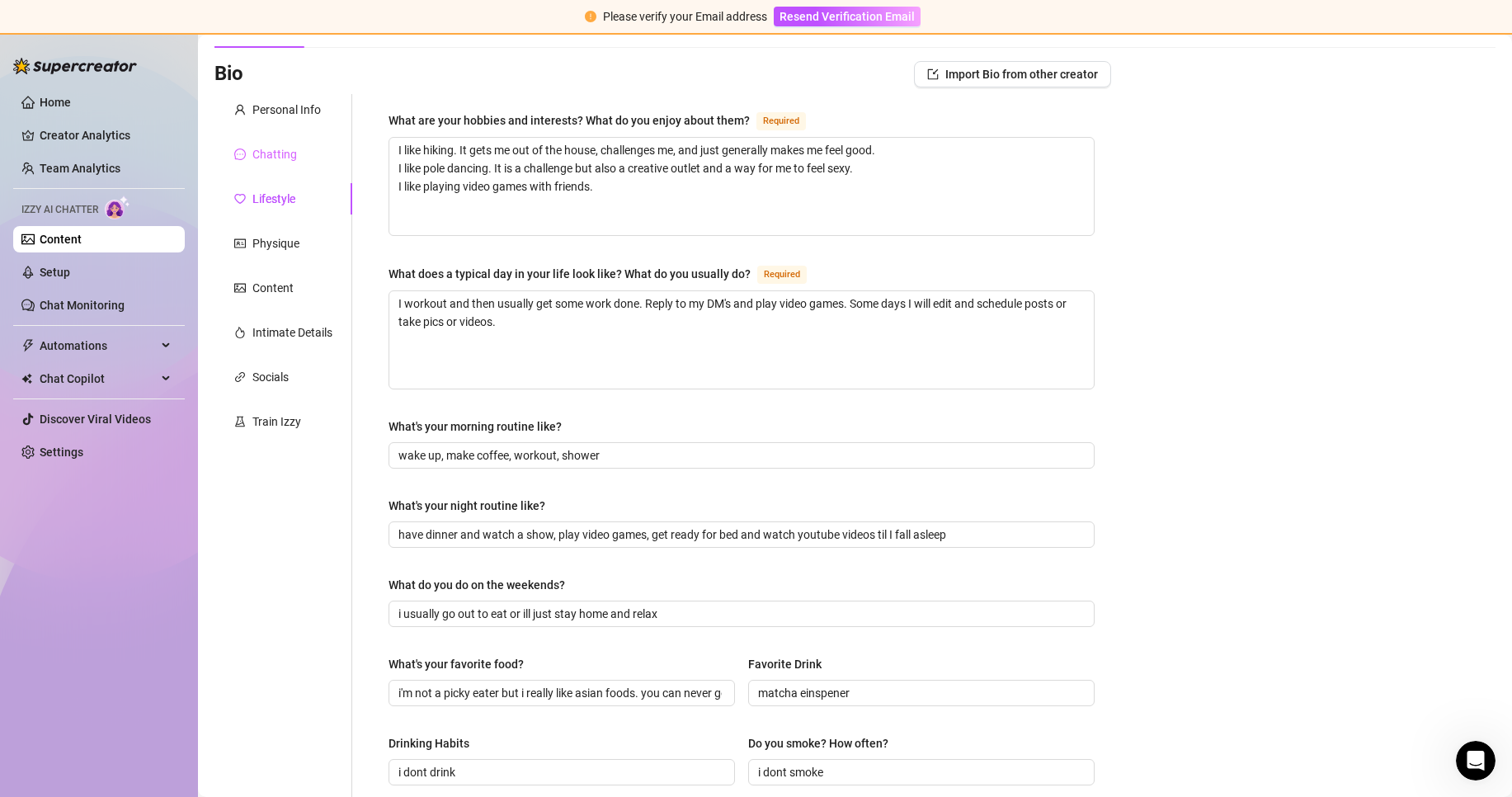
click at [294, 144] on div "Chatting" at bounding box center [283, 154] width 138 height 32
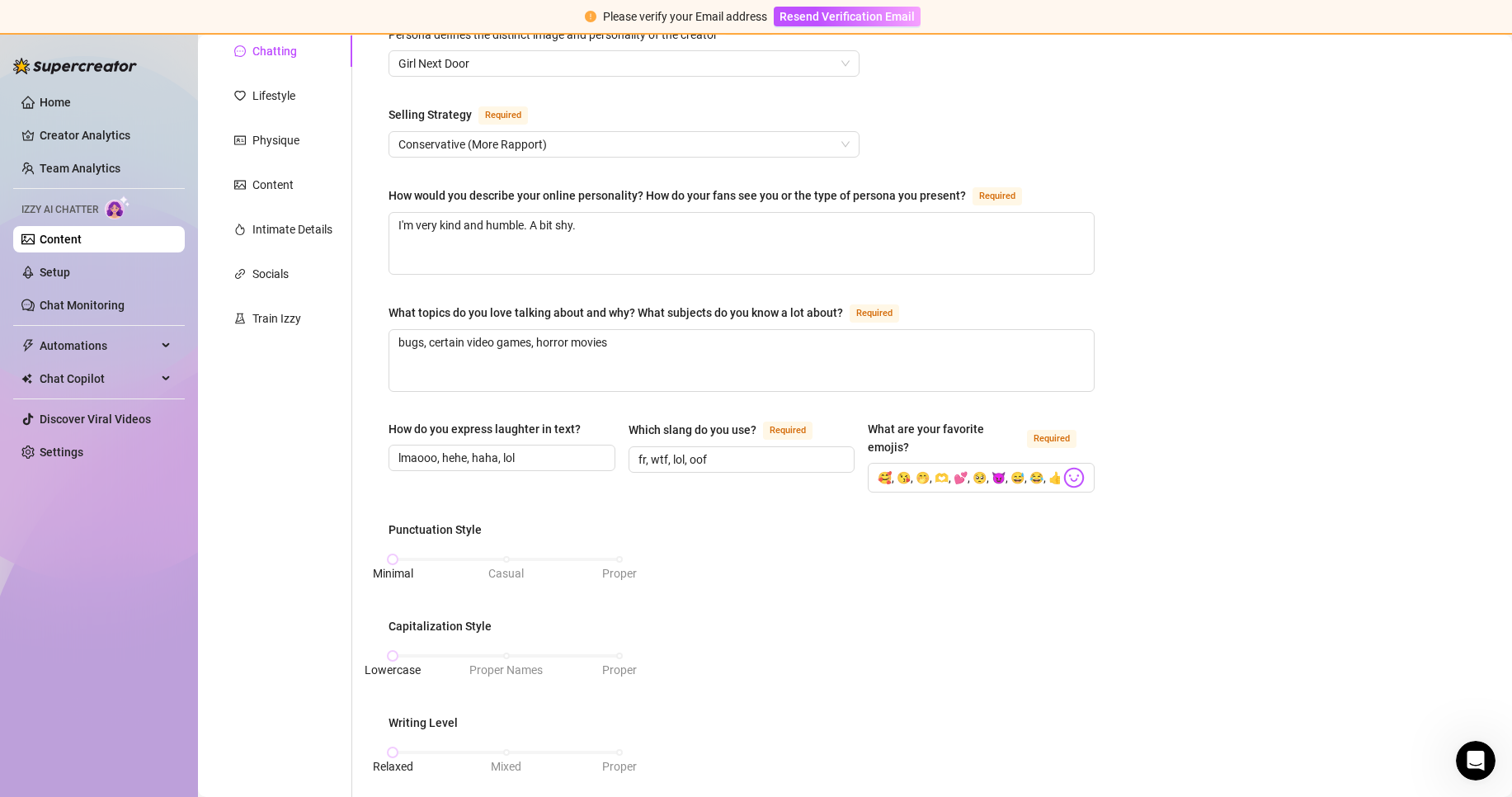
scroll to position [14, 0]
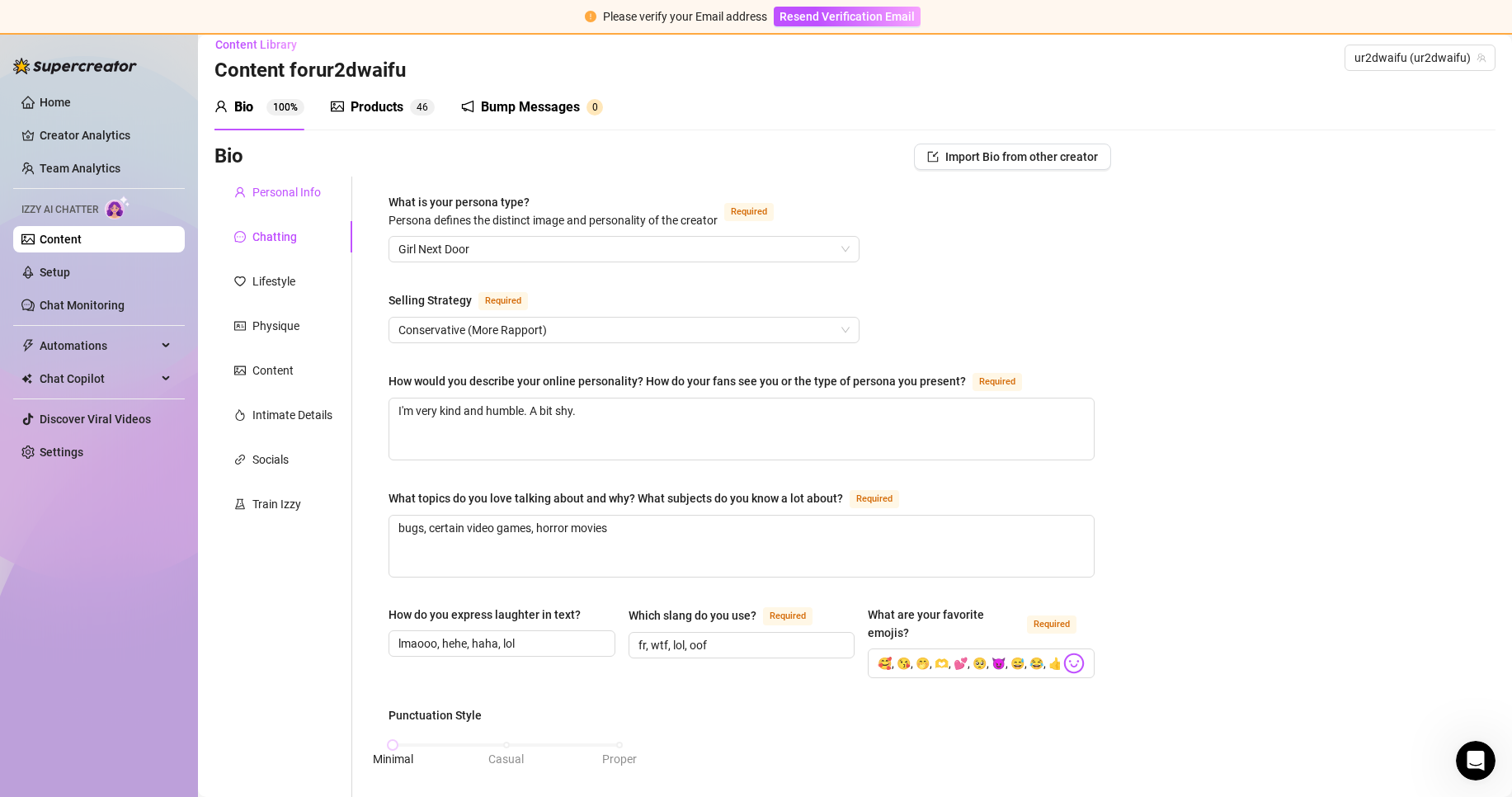
click at [306, 192] on div "Personal Info" at bounding box center [287, 192] width 69 height 18
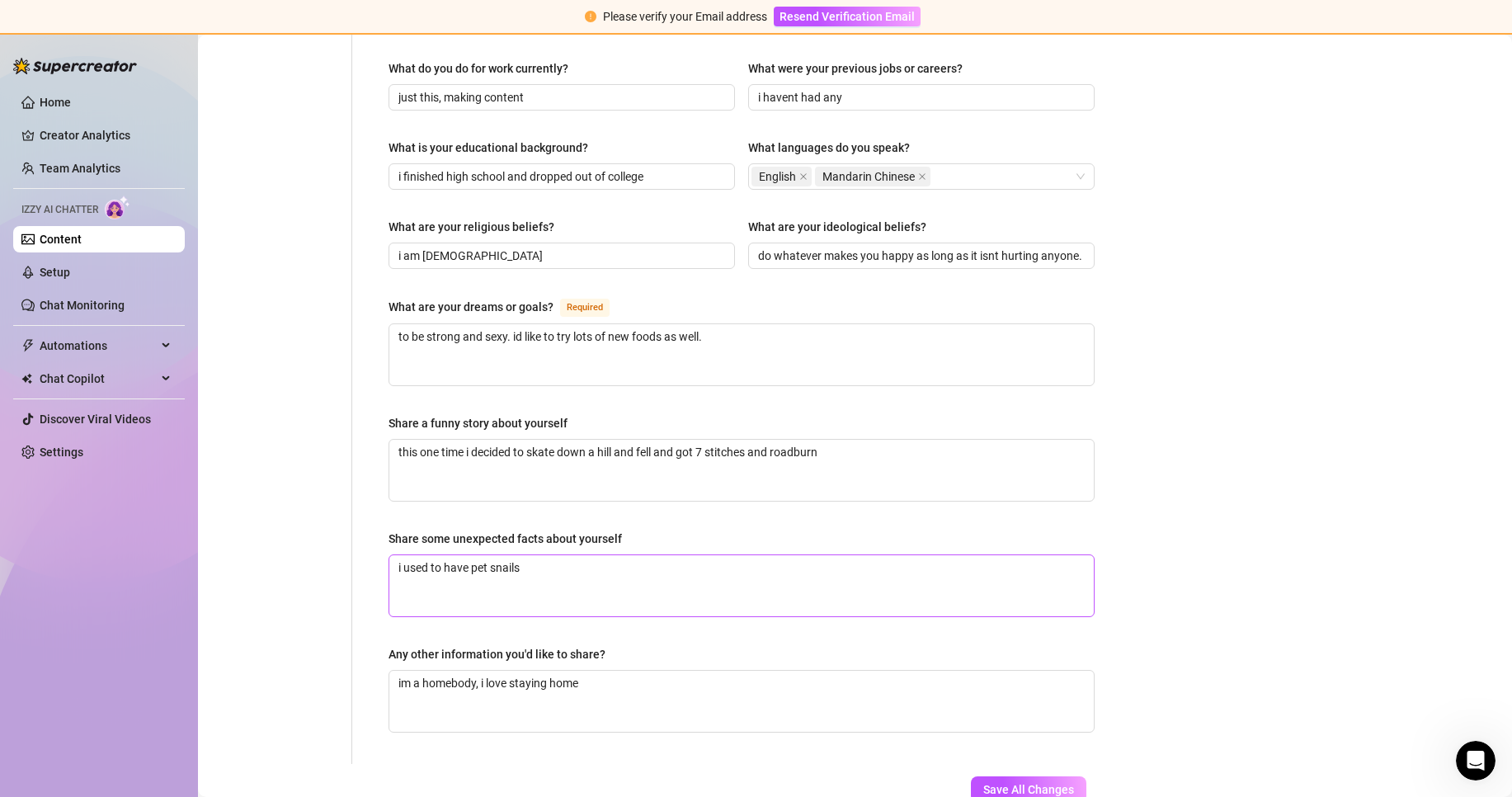
scroll to position [839, 0]
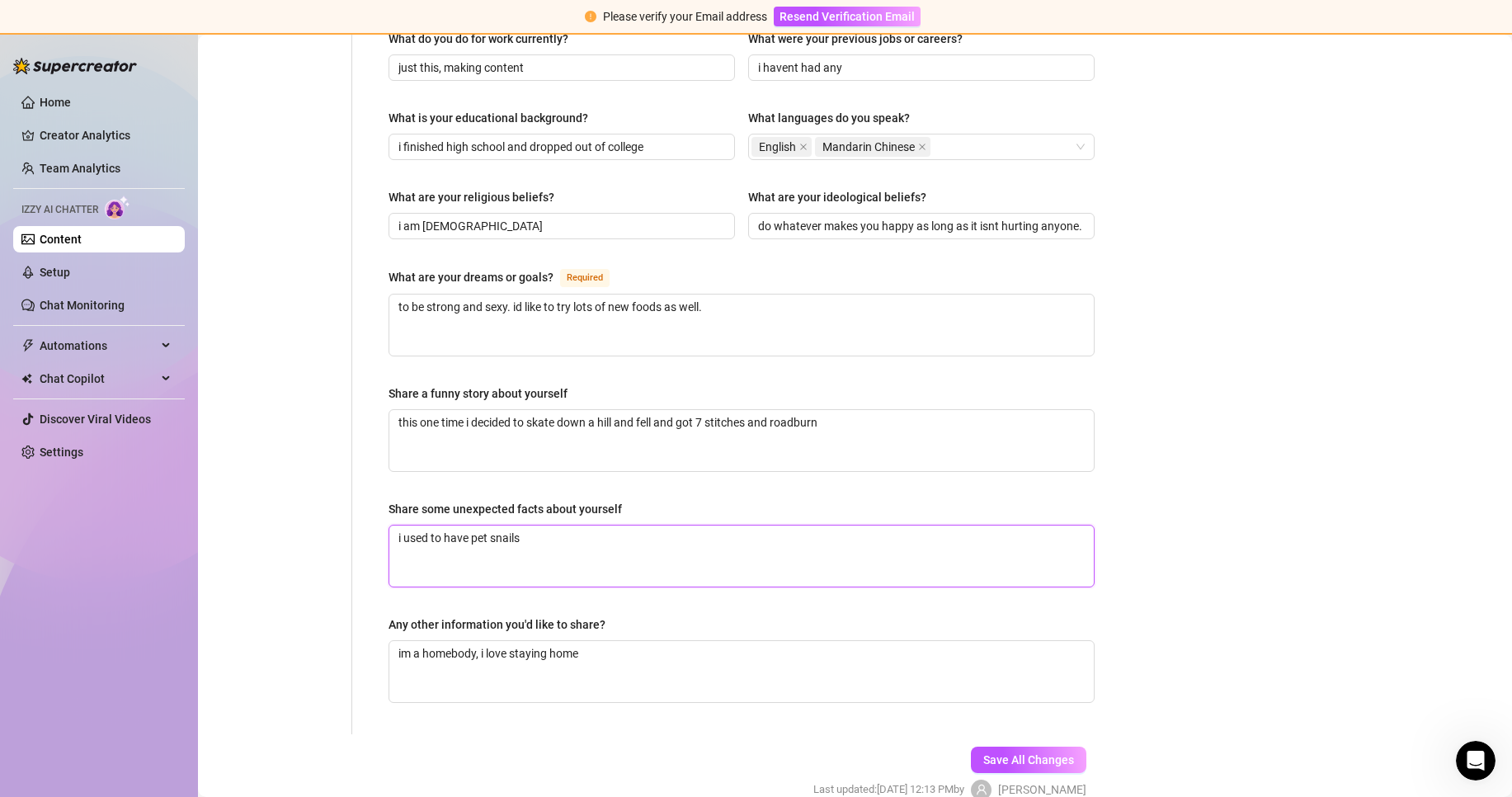
click at [572, 527] on textarea "i used to have pet snails" at bounding box center [741, 556] width 704 height 61
click at [1002, 747] on button "Save All Changes" at bounding box center [1029, 759] width 115 height 26
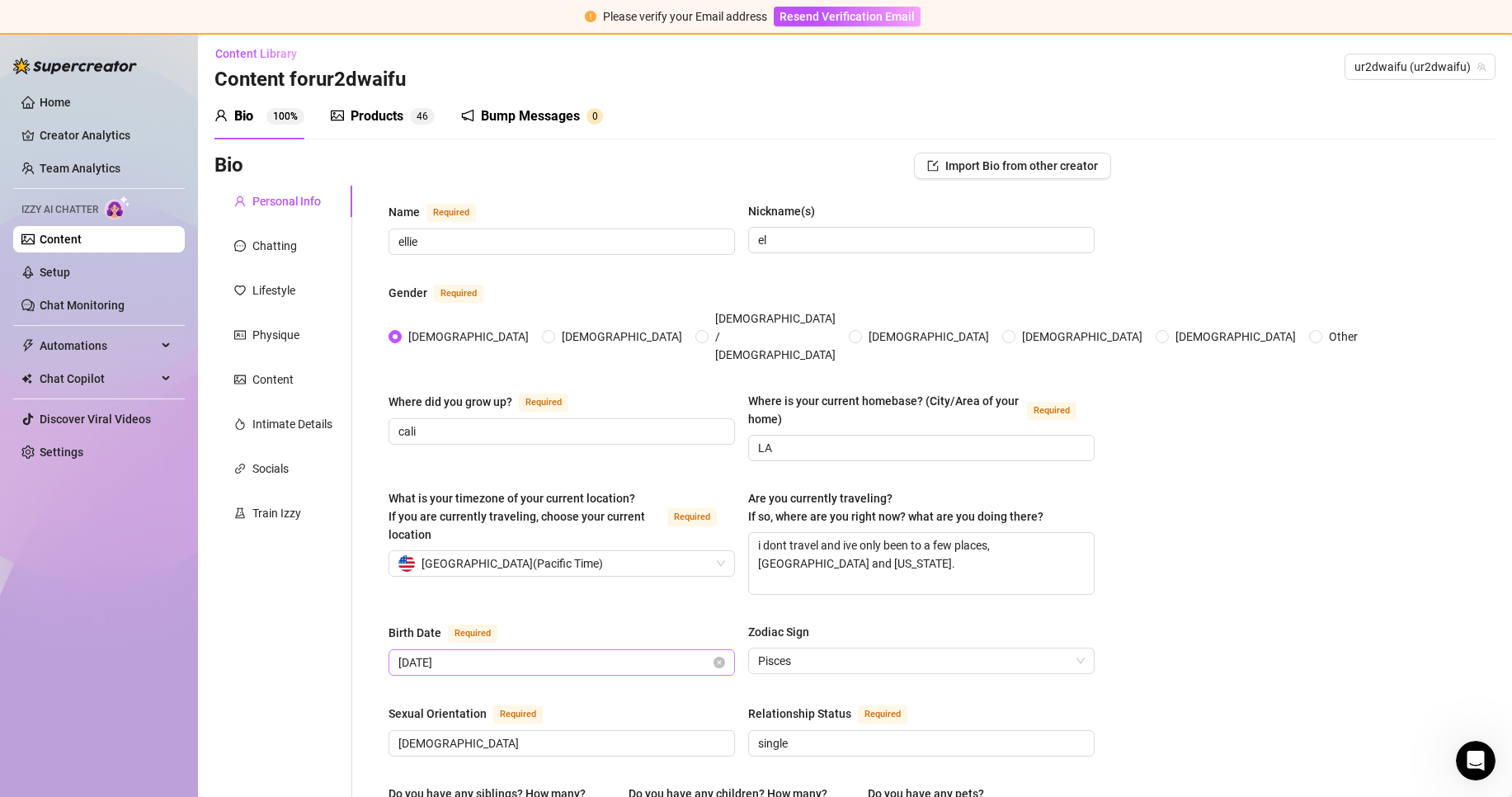
scroll to position [0, 0]
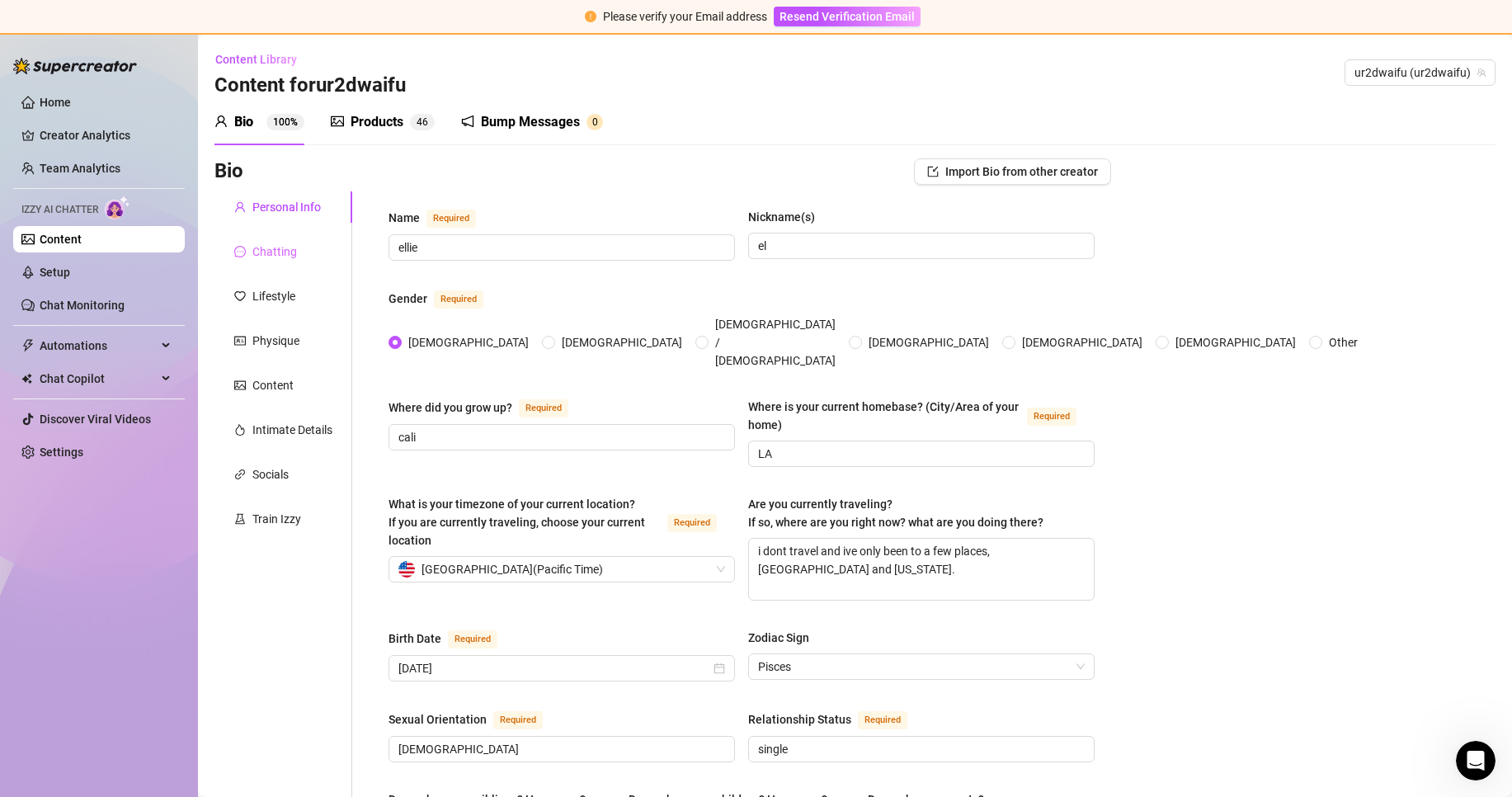
click at [276, 265] on div "Chatting" at bounding box center [283, 252] width 138 height 32
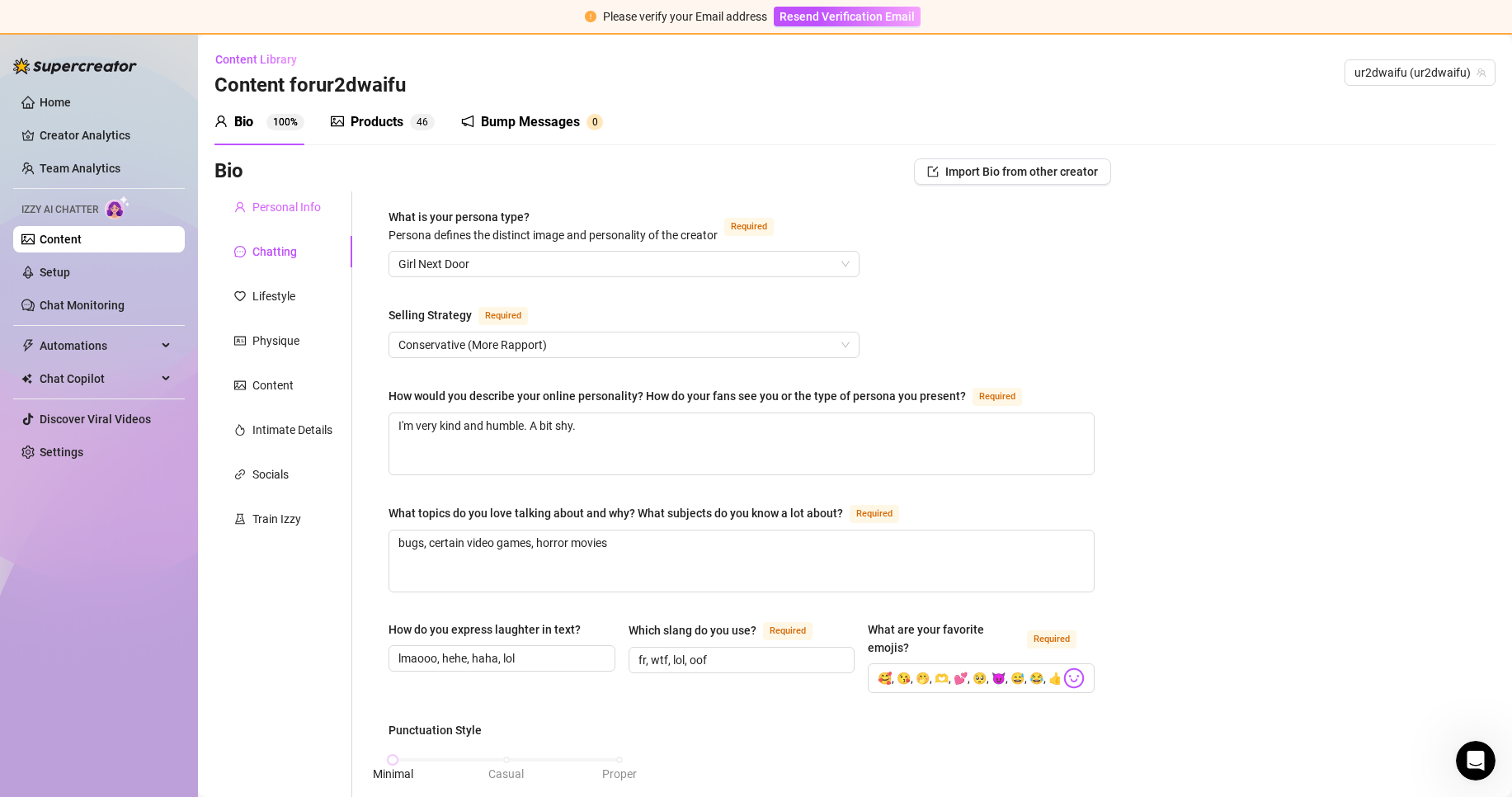
click at [270, 220] on div "Personal Info" at bounding box center [283, 206] width 138 height 32
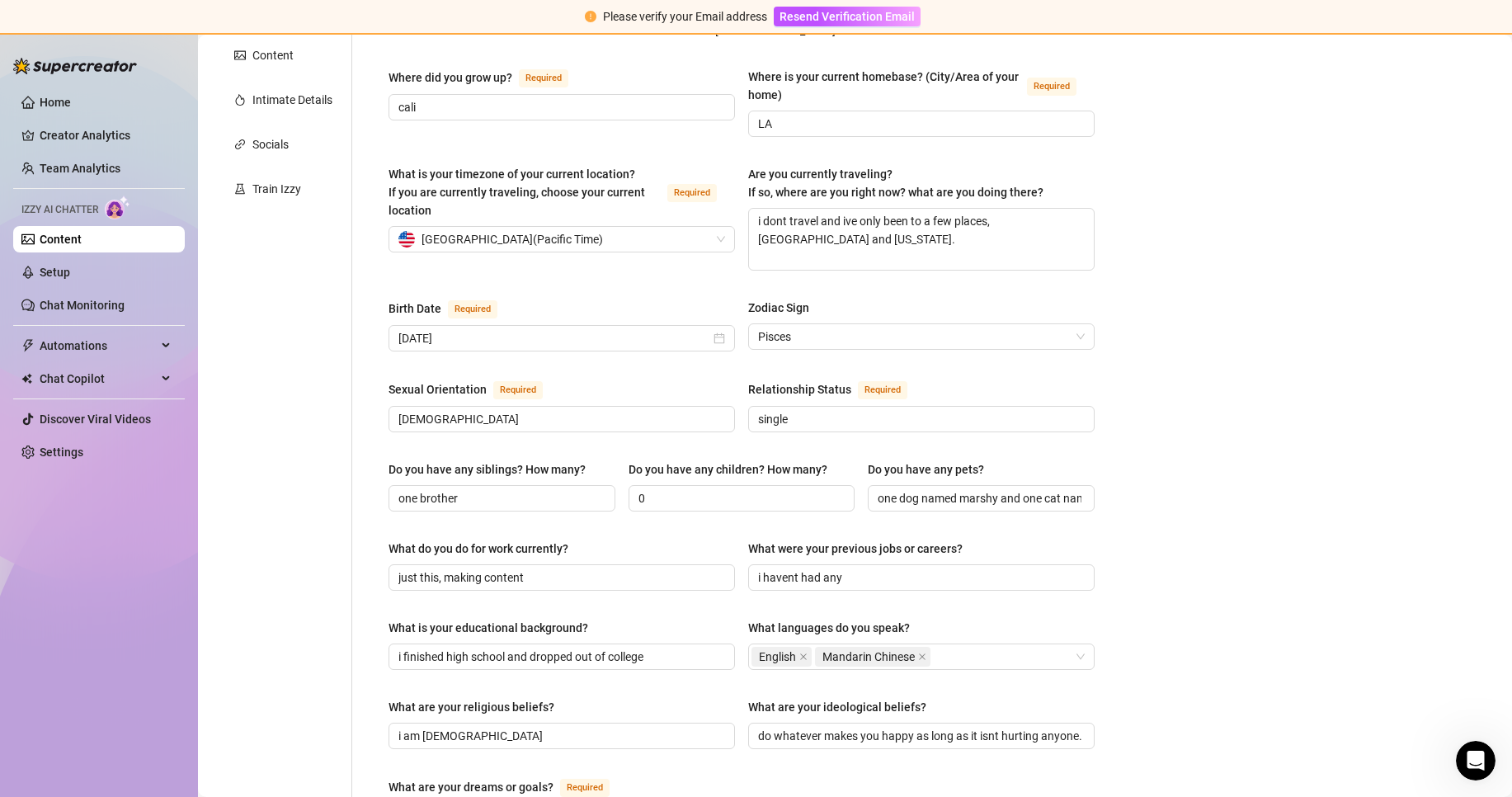
scroll to position [412, 0]
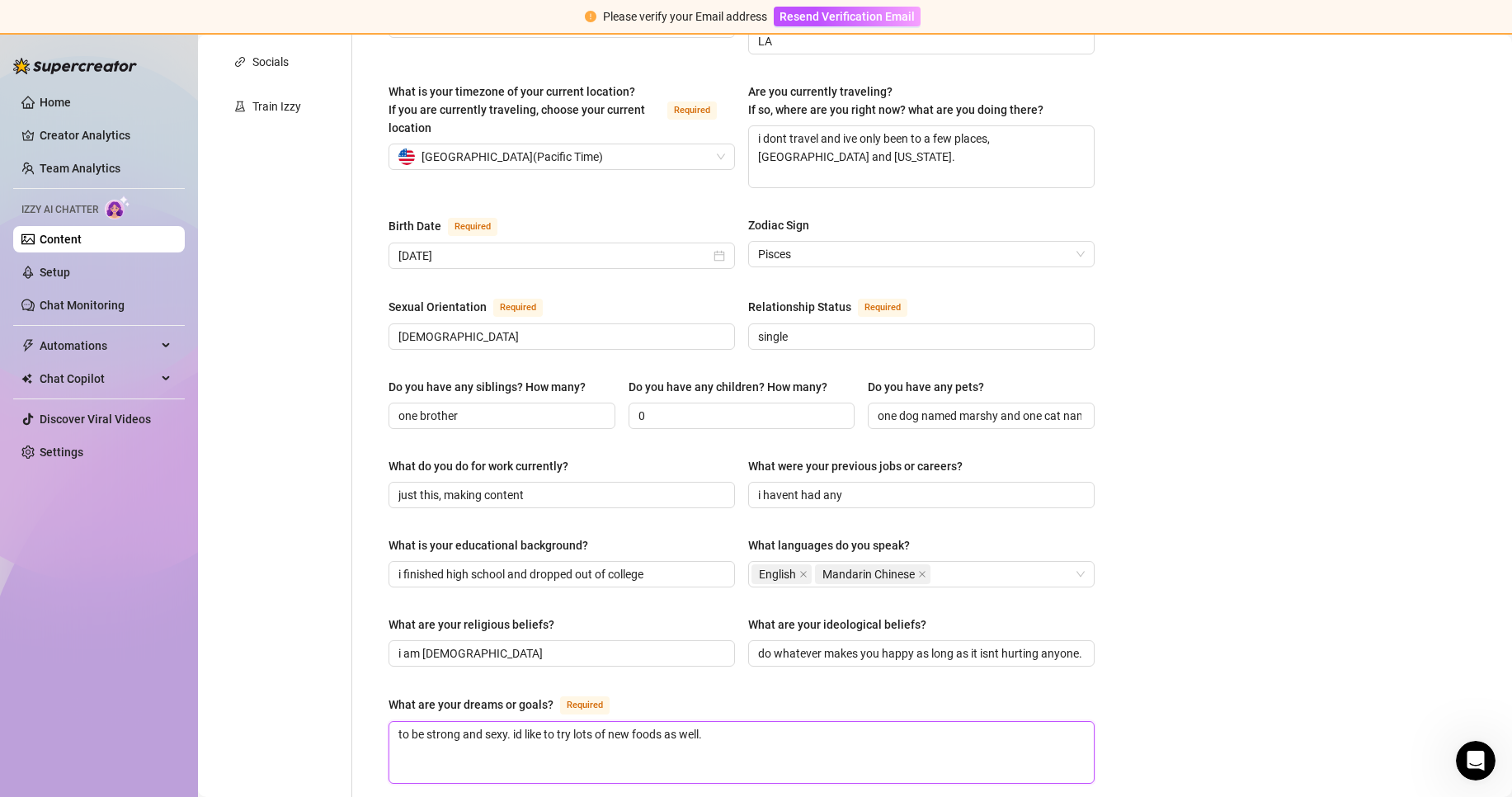
click at [835, 721] on textarea "to be strong and sexy. id like to try lots of new foods as well." at bounding box center [741, 752] width 704 height 61
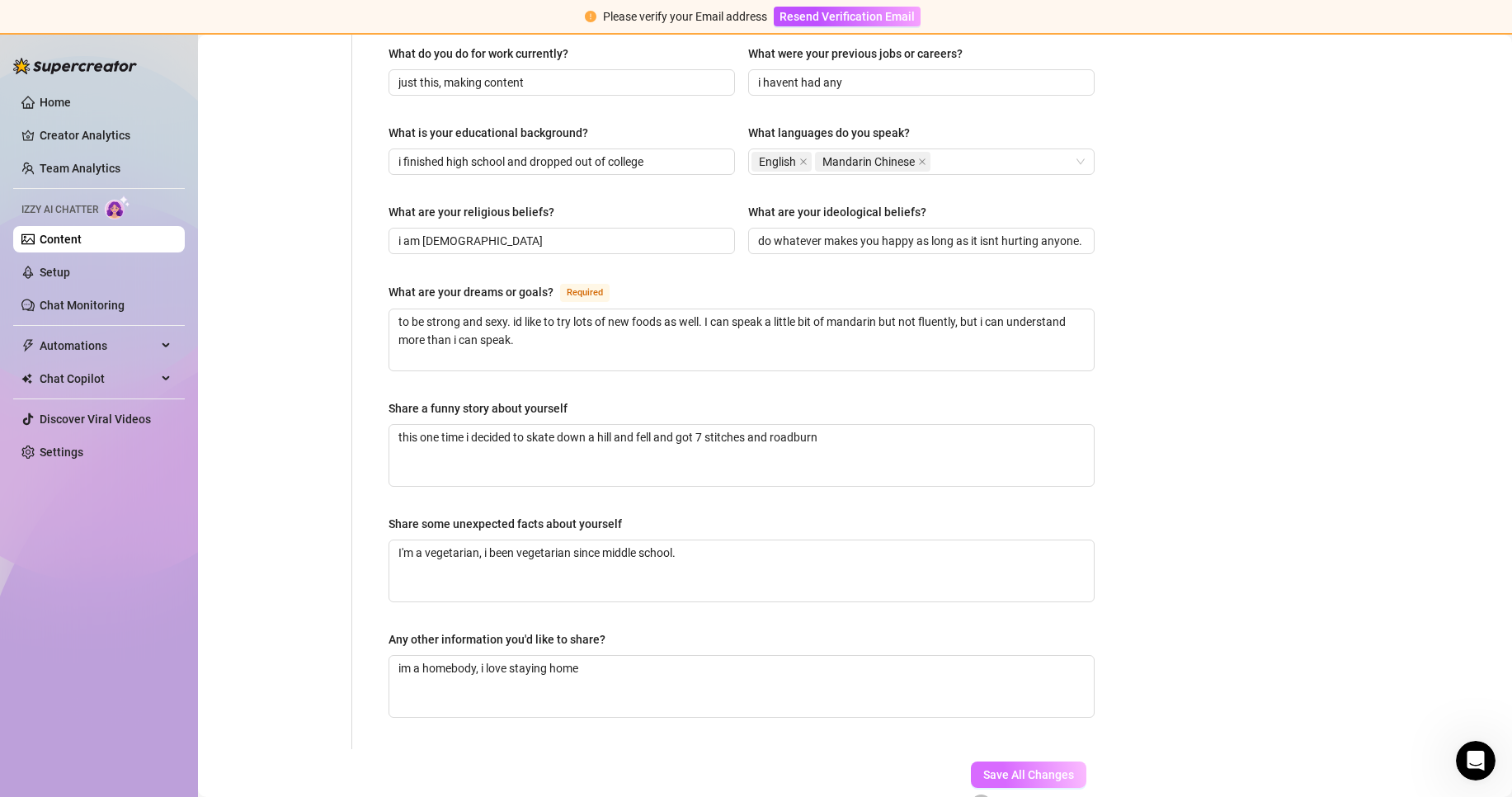
drag, startPoint x: 1066, startPoint y: 718, endPoint x: 1061, endPoint y: 731, distance: 13.9
click at [1064, 749] on div "Save All Changes Last updated: [DATE] 12:14 PM by [PERSON_NAME]" at bounding box center [950, 788] width 323 height 78
drag, startPoint x: 1061, startPoint y: 731, endPoint x: 1024, endPoint y: 722, distance: 38.1
click at [1061, 761] on button "Save All Changes" at bounding box center [1029, 774] width 115 height 26
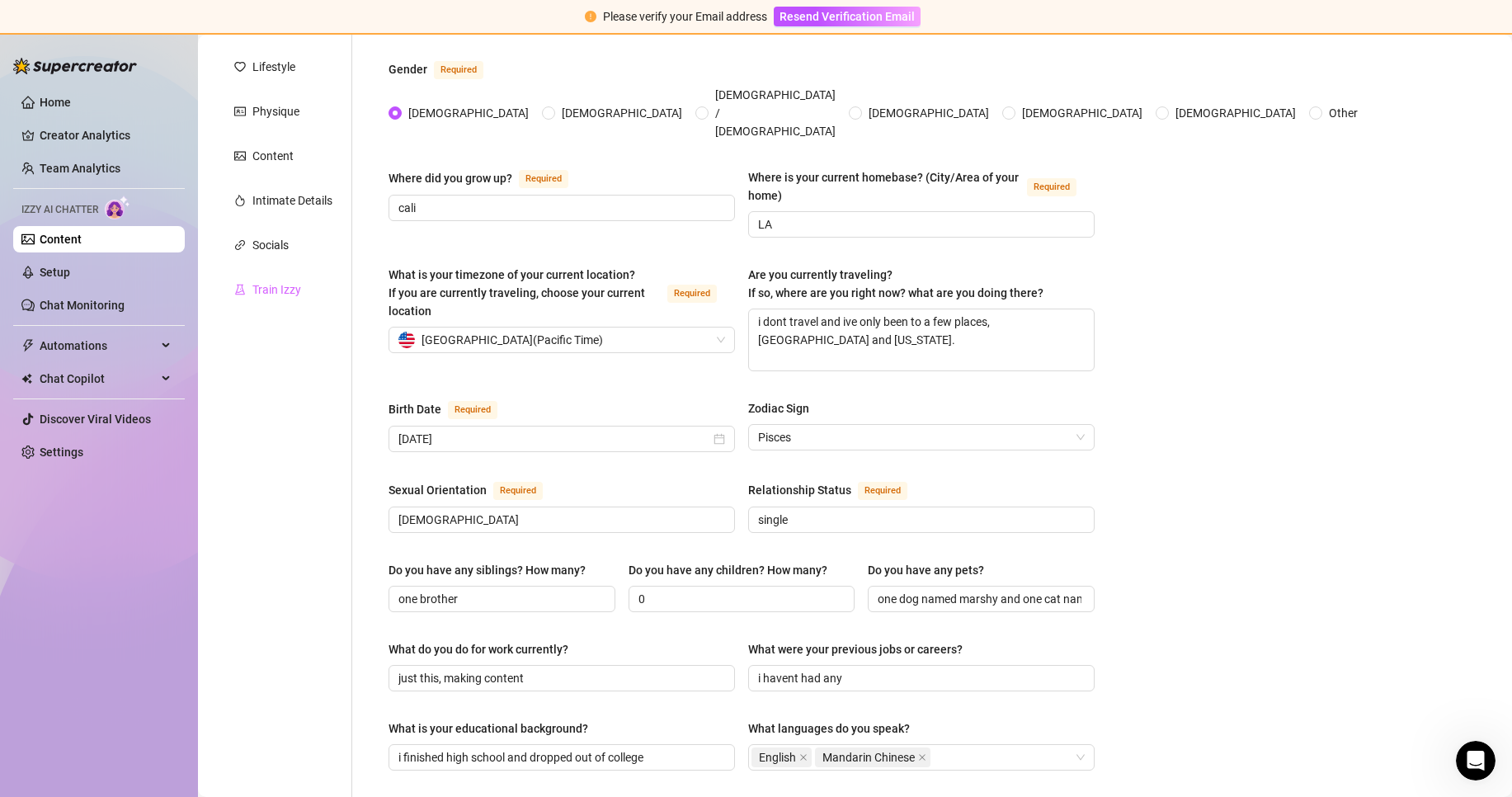
click at [304, 286] on div "Train Izzy" at bounding box center [283, 289] width 138 height 32
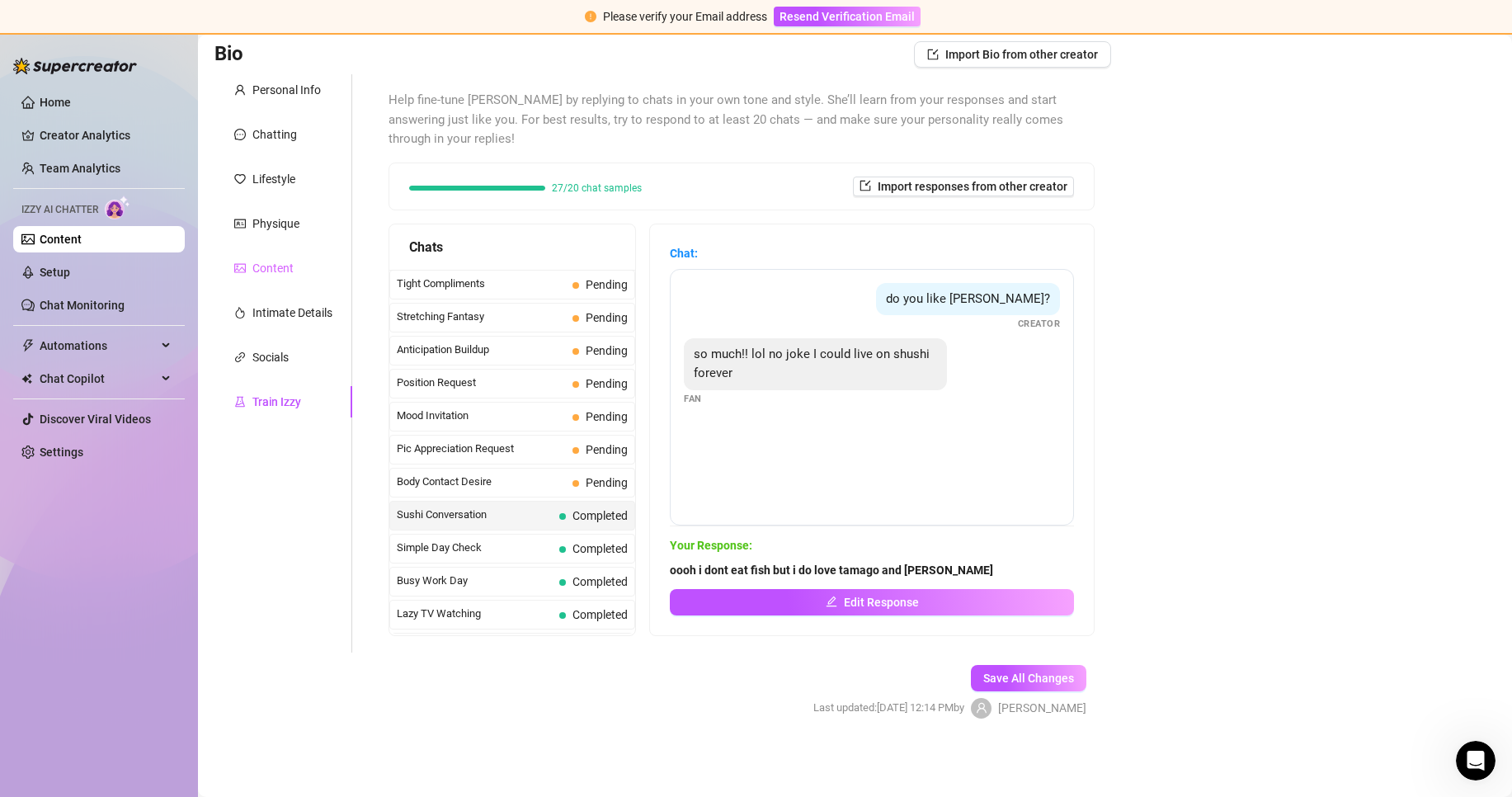
scroll to position [809, 0]
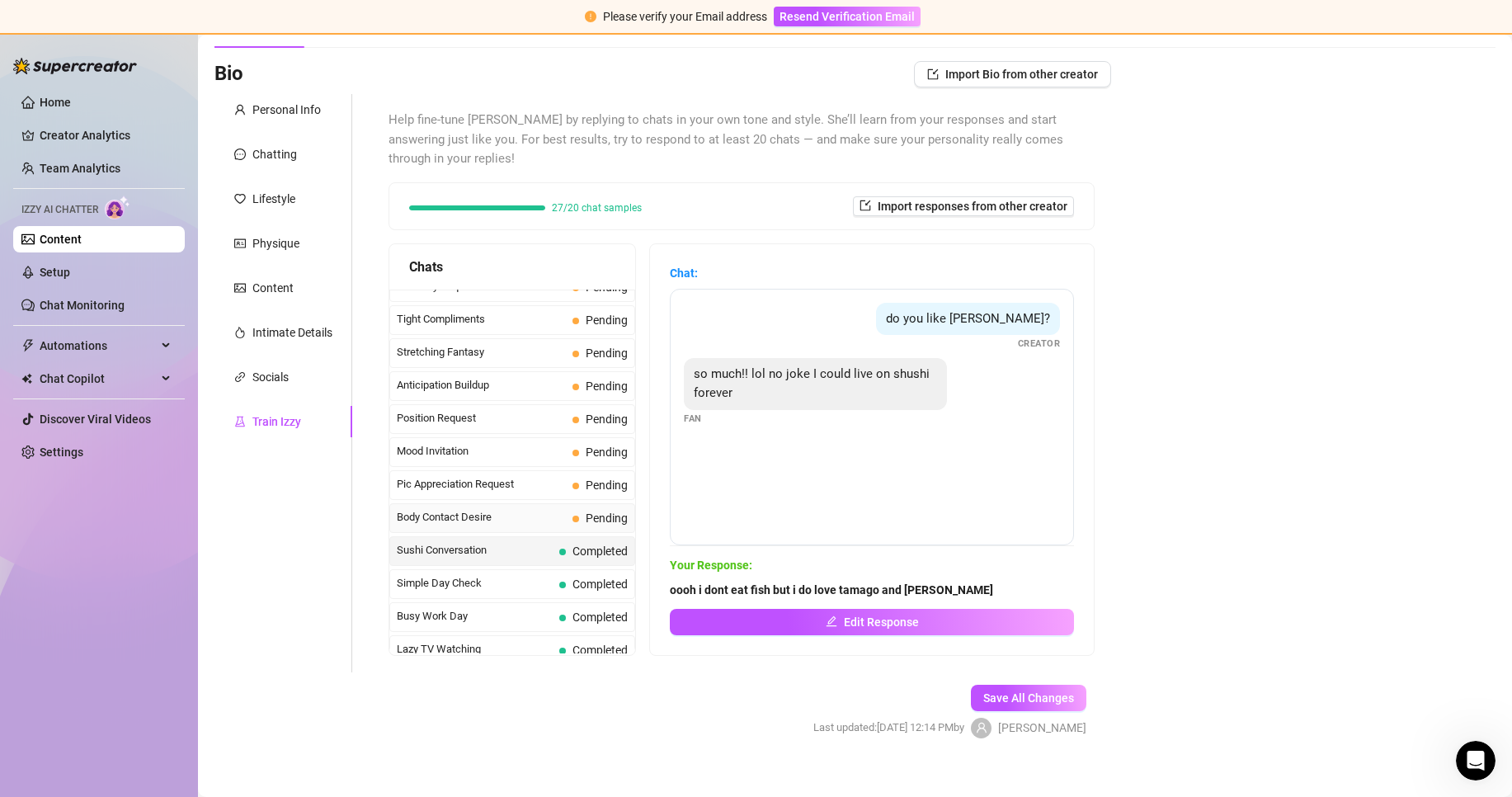
click at [593, 508] on span "Pending" at bounding box center [600, 518] width 55 height 18
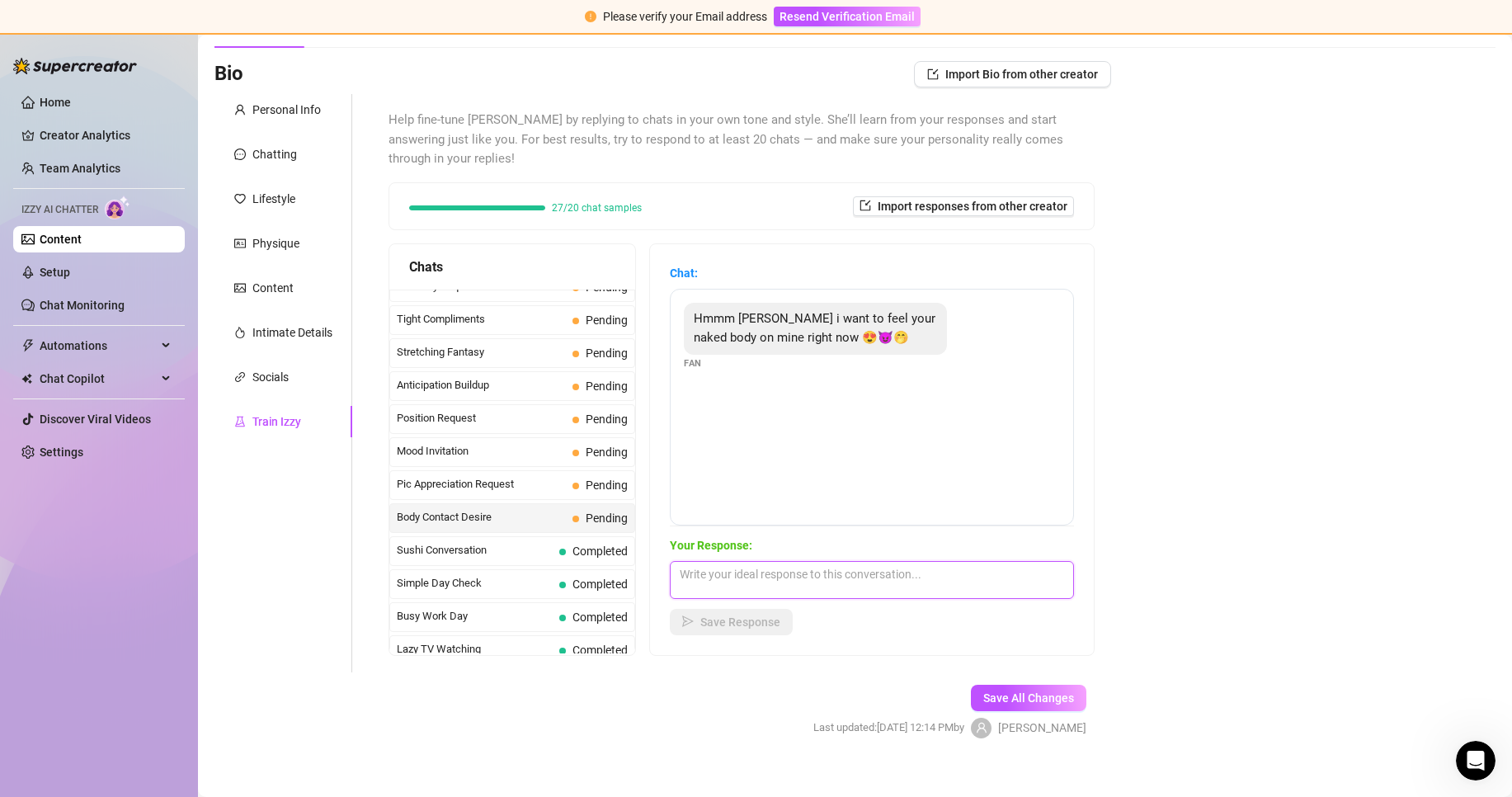
click at [795, 561] on textarea at bounding box center [872, 580] width 404 height 38
click at [983, 569] on textarea "i know youd just love to feel every inch of my body" at bounding box center [872, 580] width 404 height 38
paste textarea "😇 Smiling Face with Halo Emoji | Meaning, Copy And Paste"
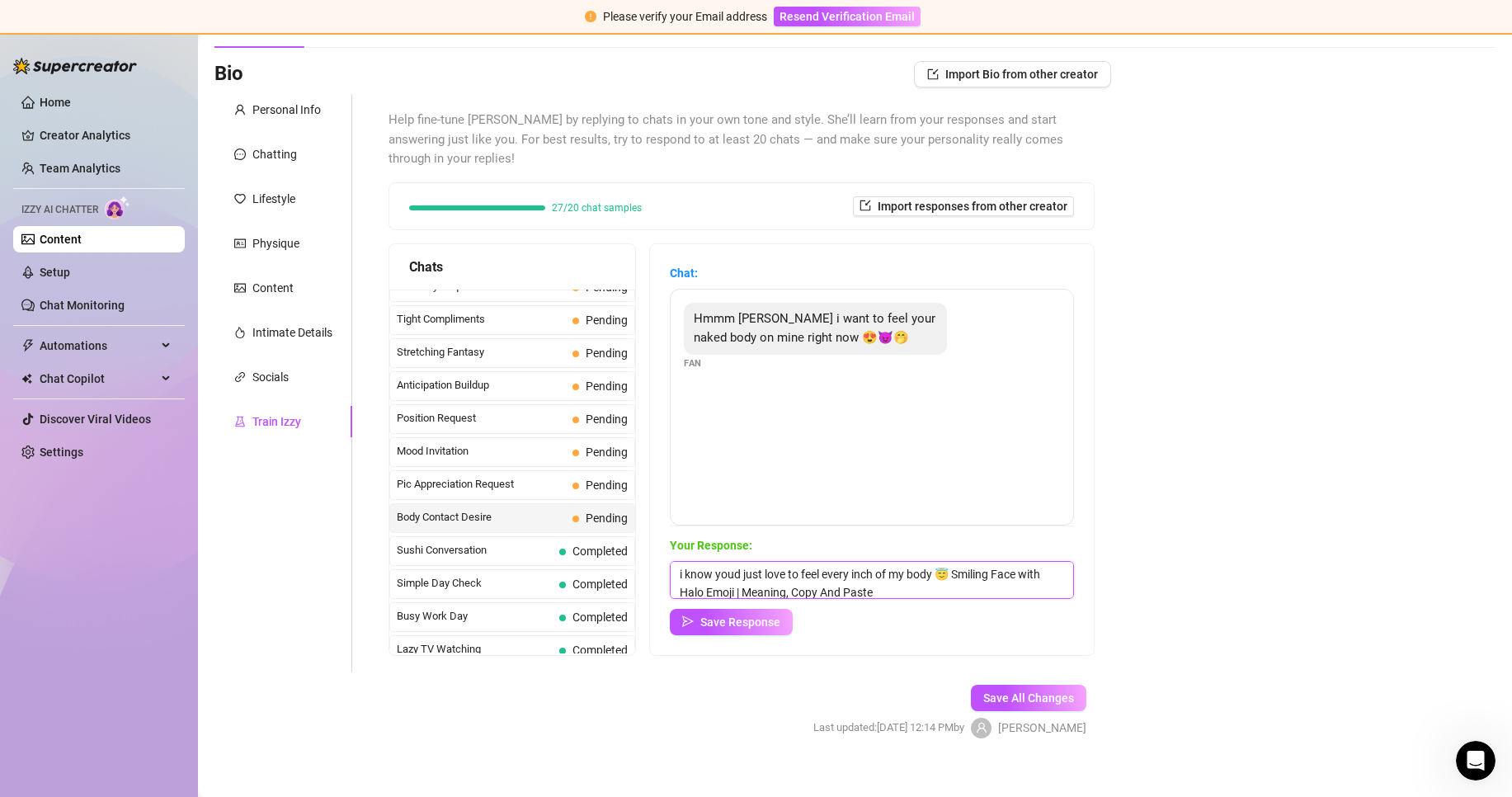
drag, startPoint x: 947, startPoint y: 568, endPoint x: 973, endPoint y: 550, distance: 31.6
click at [973, 561] on textarea "i know youd just love to feel every inch of my body 😇 Smiling Face with Halo Em…" at bounding box center [872, 580] width 404 height 38
click at [755, 615] on span "Save Response" at bounding box center [740, 621] width 80 height 14
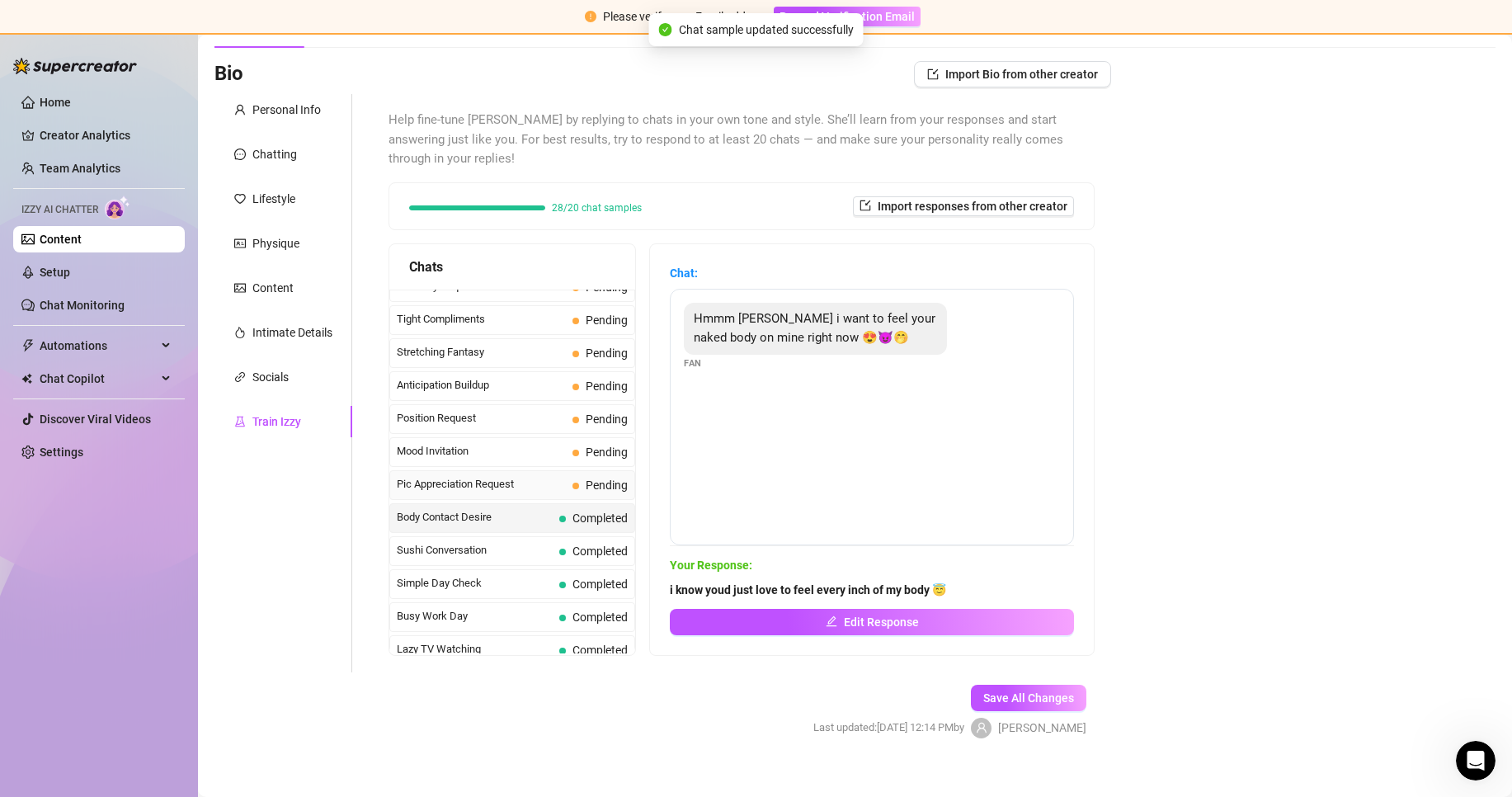
click at [527, 476] on span "Pic Appreciation Request" at bounding box center [481, 484] width 170 height 16
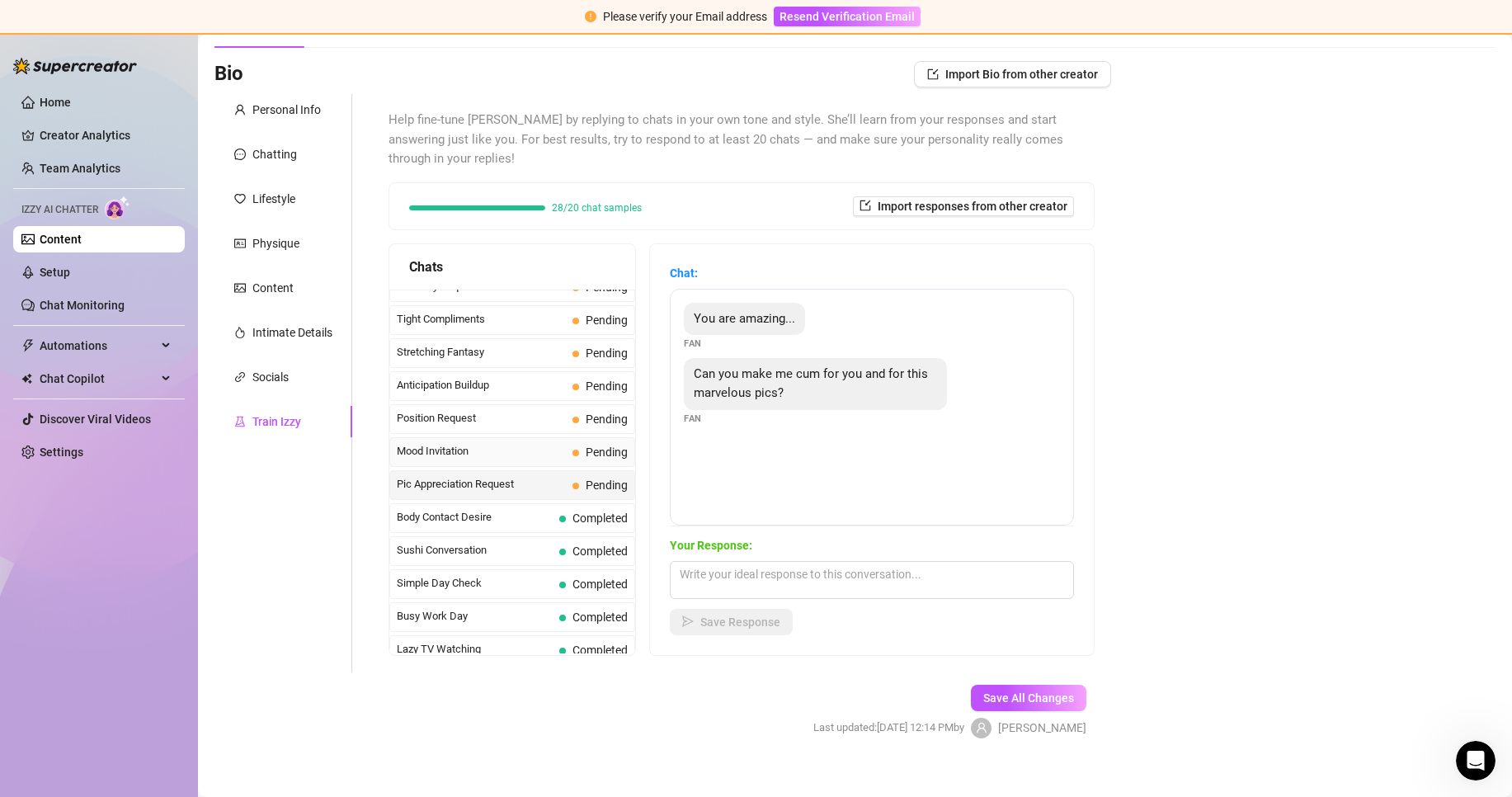
click at [617, 445] on span "Pending" at bounding box center [606, 452] width 42 height 14
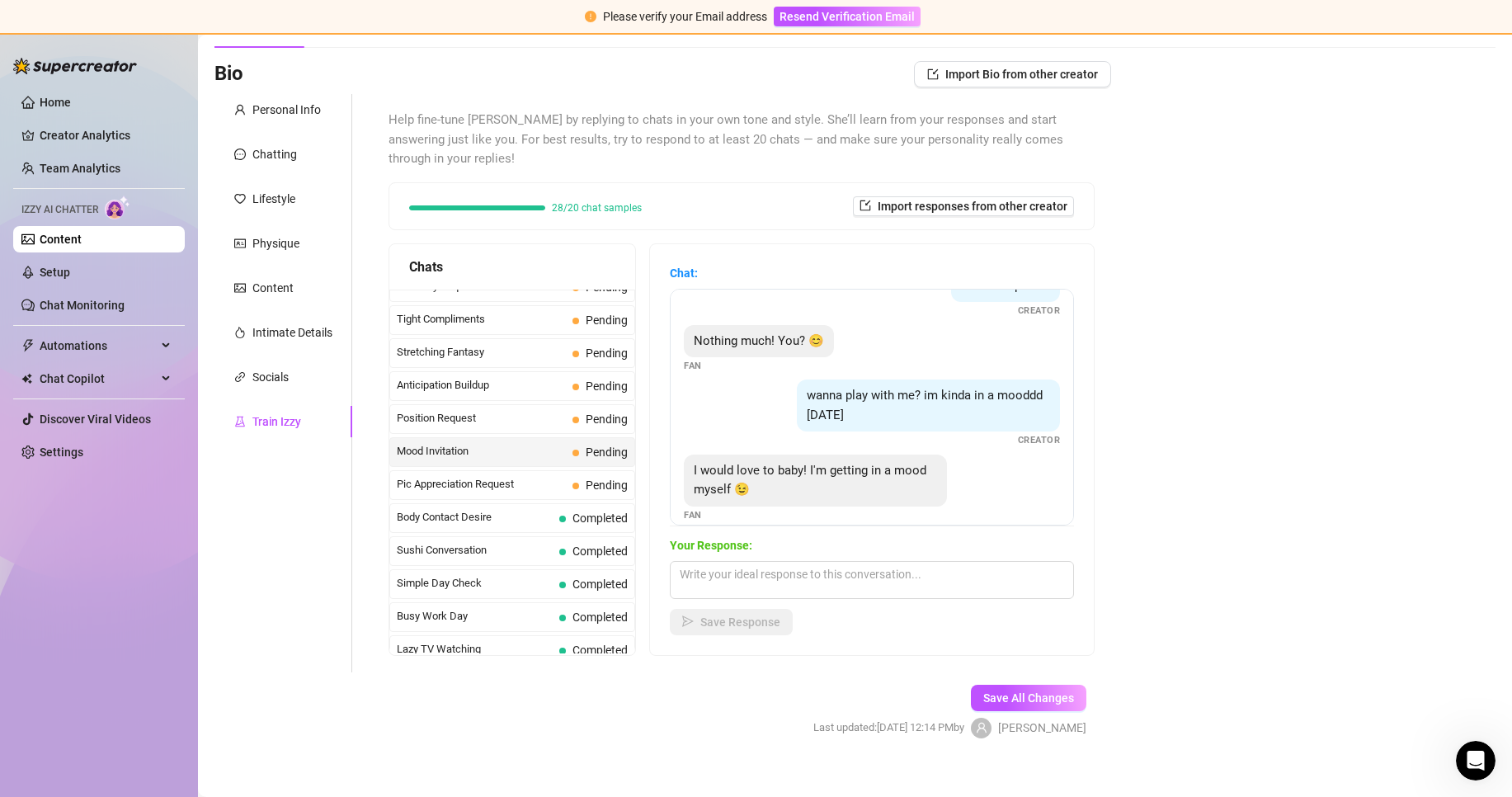
scroll to position [51, 0]
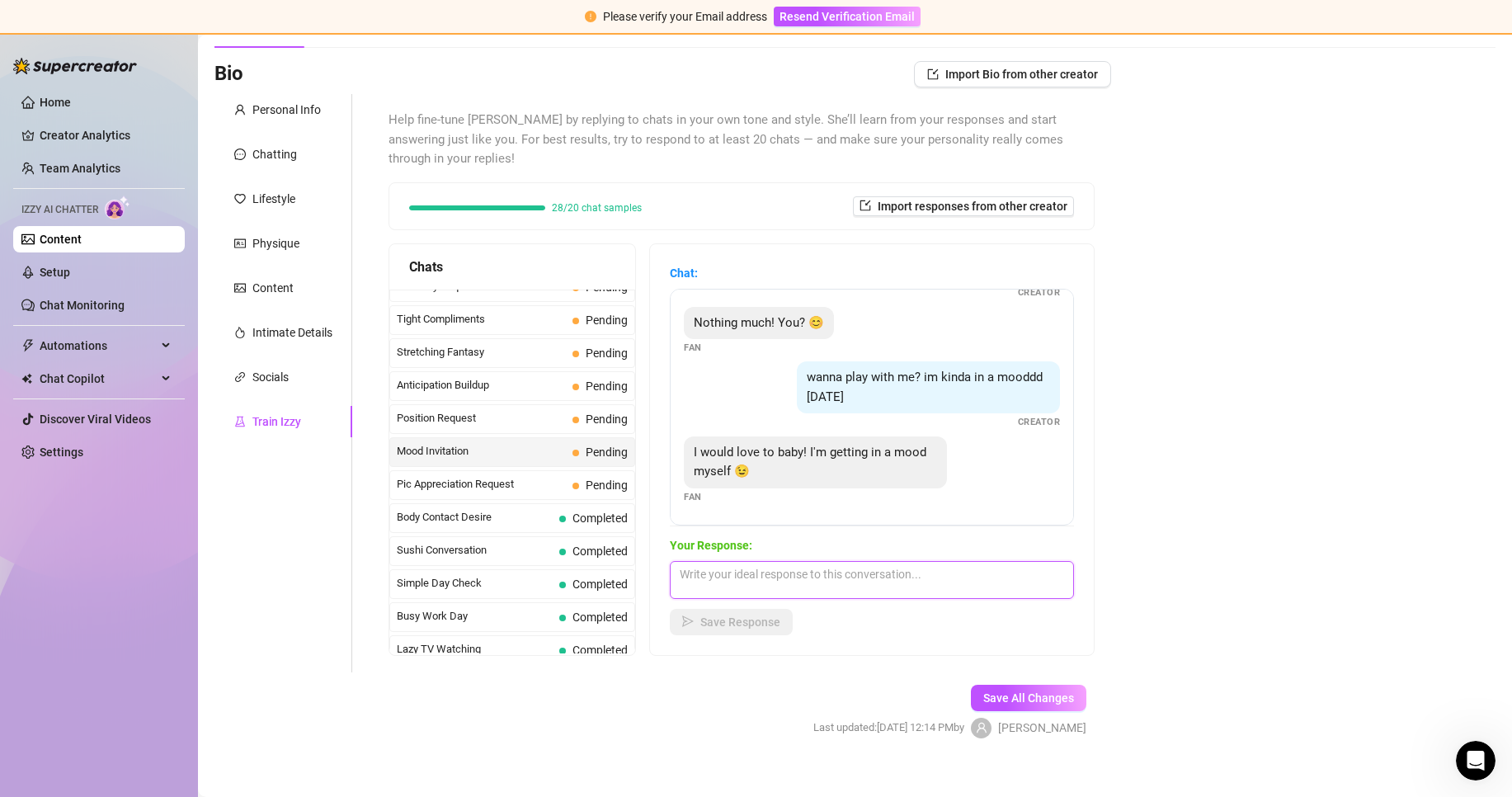
click at [799, 561] on textarea at bounding box center [872, 580] width 404 height 38
click at [780, 615] on span "Save Response" at bounding box center [740, 621] width 80 height 14
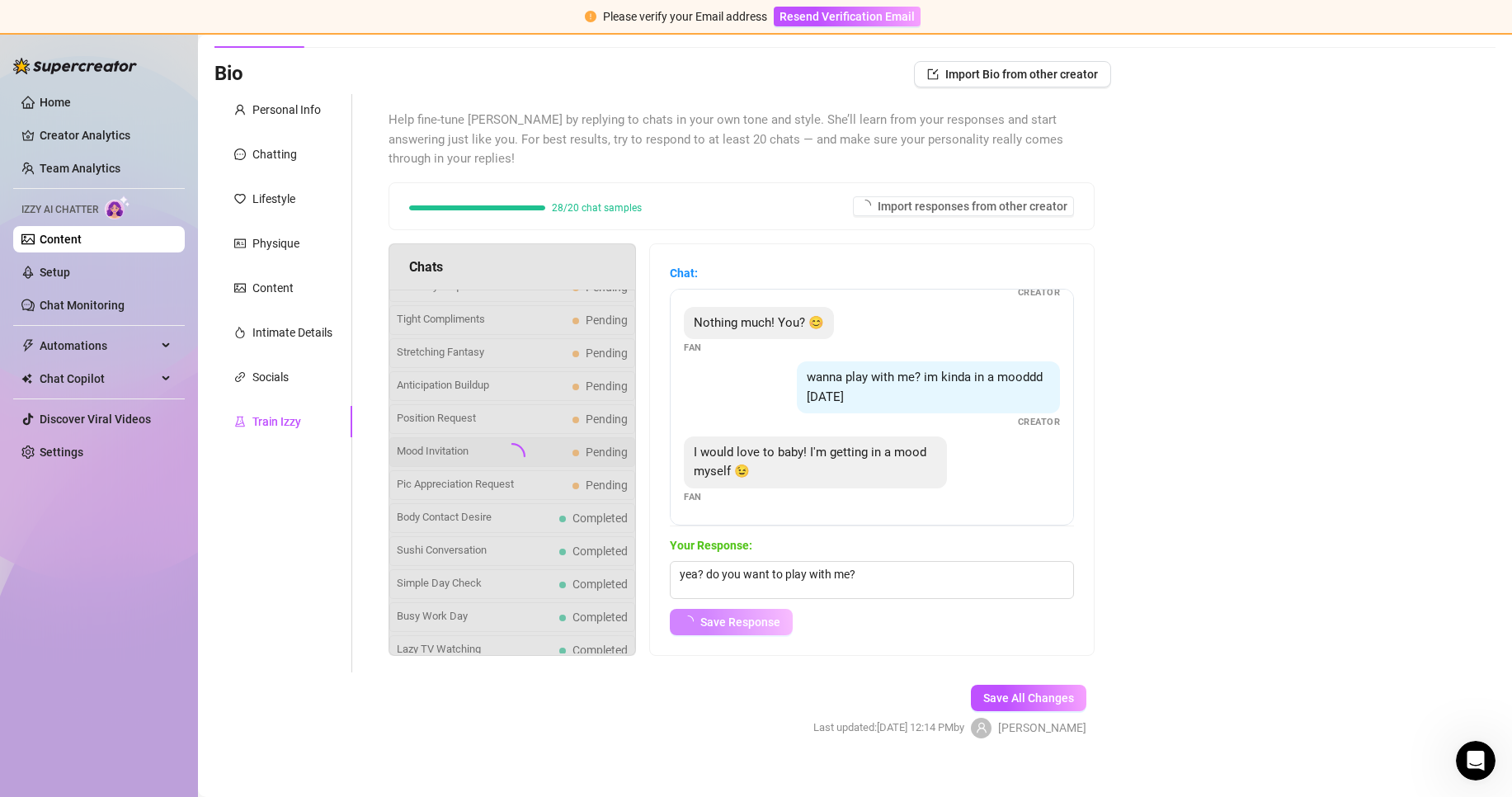
scroll to position [32, 0]
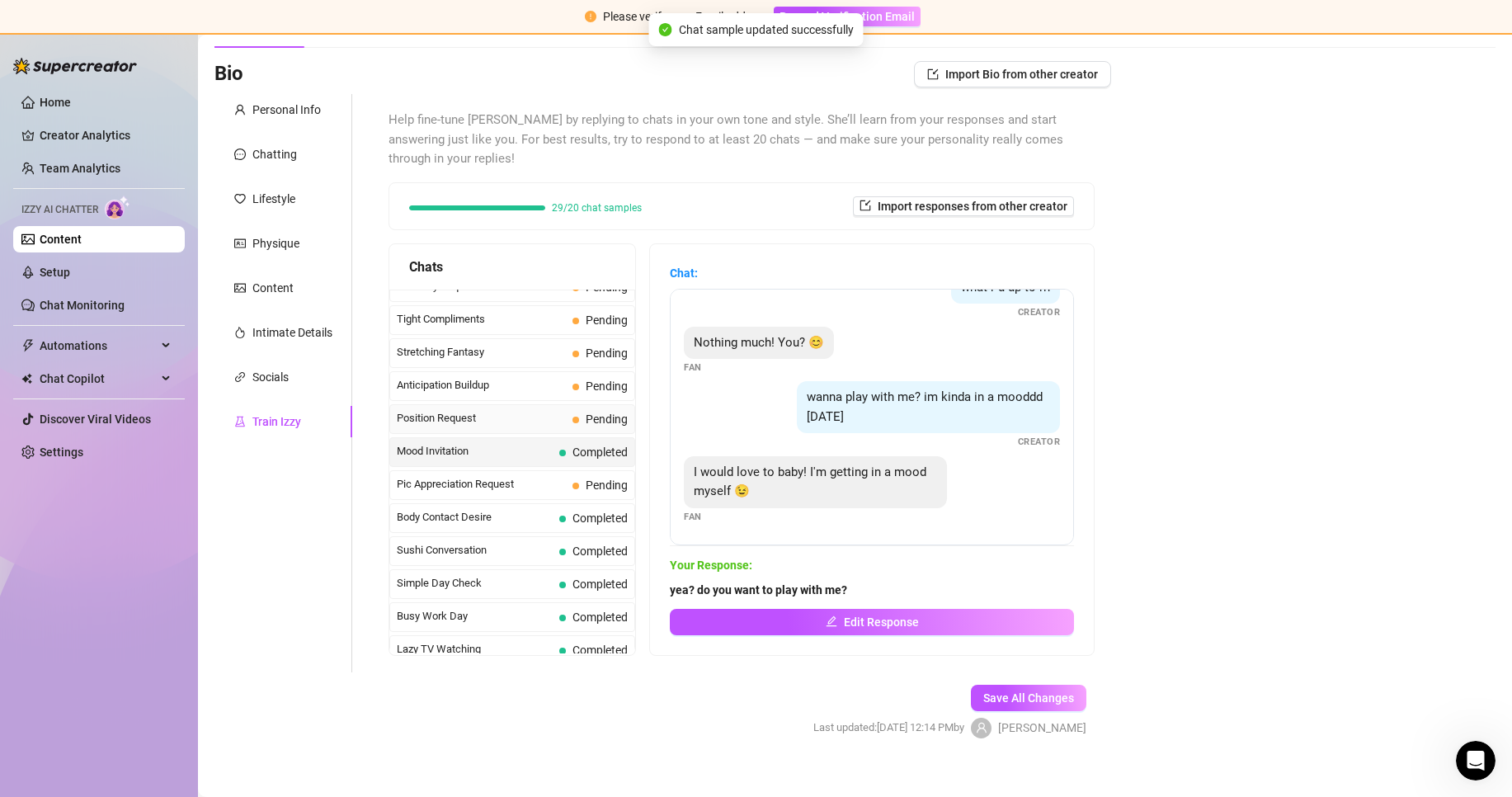
click at [441, 410] on span "Position Request" at bounding box center [481, 418] width 170 height 16
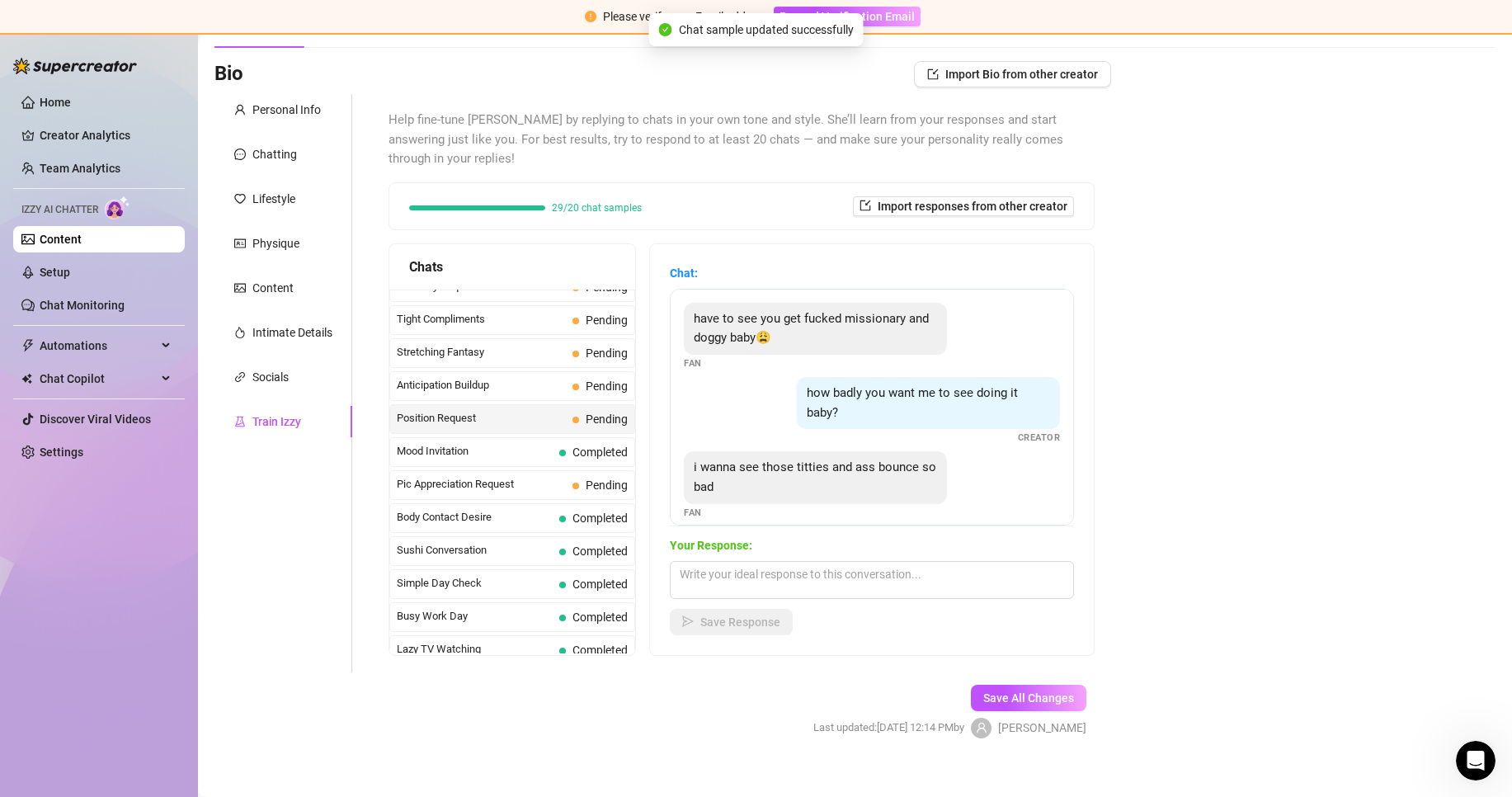
click at [1485, 747] on div "Open Intercom Messenger" at bounding box center [1475, 760] width 54 height 54
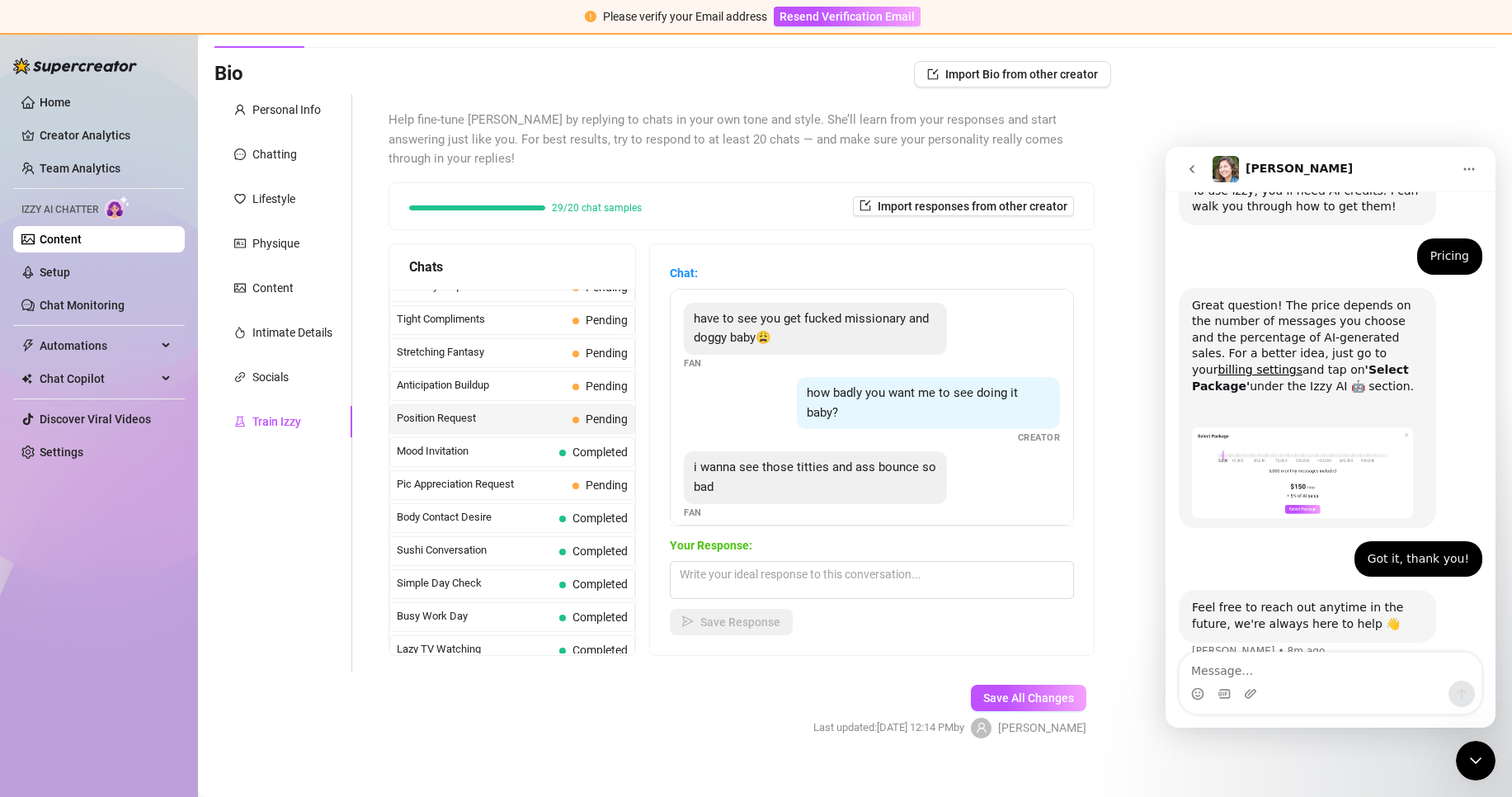
scroll to position [338, 0]
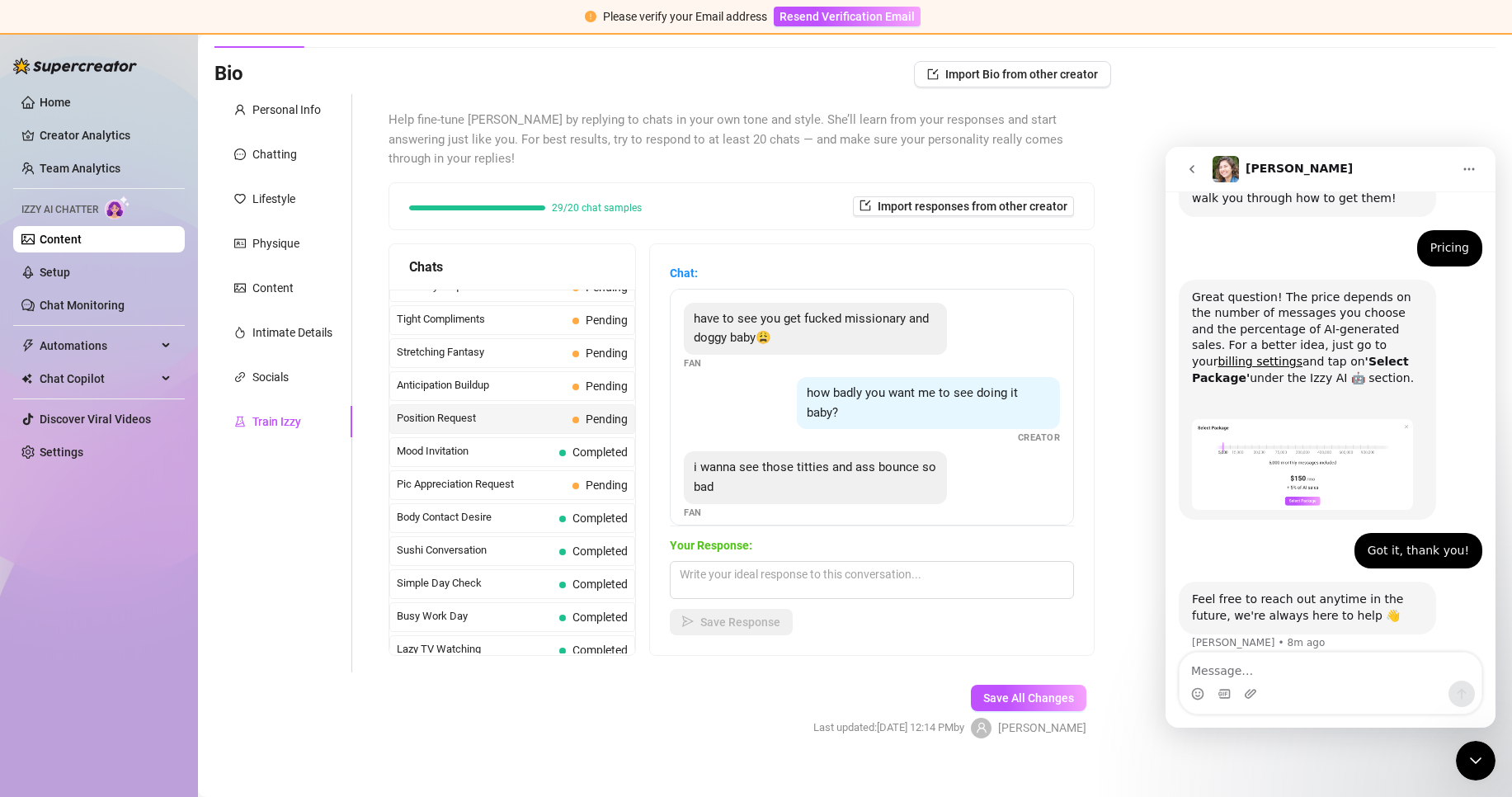
click at [1324, 665] on textarea "Message…" at bounding box center [1330, 666] width 302 height 28
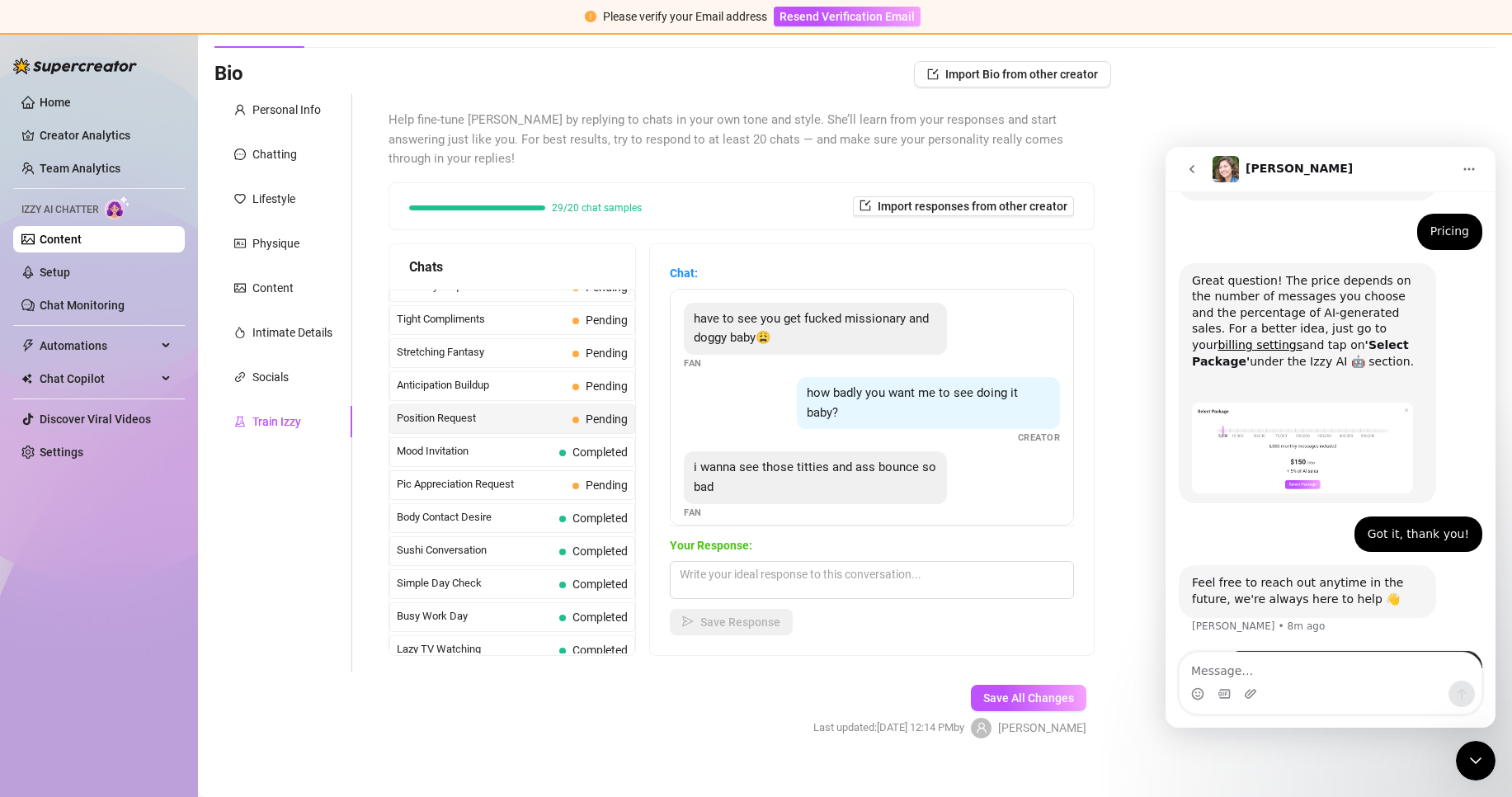
scroll to position [403, 0]
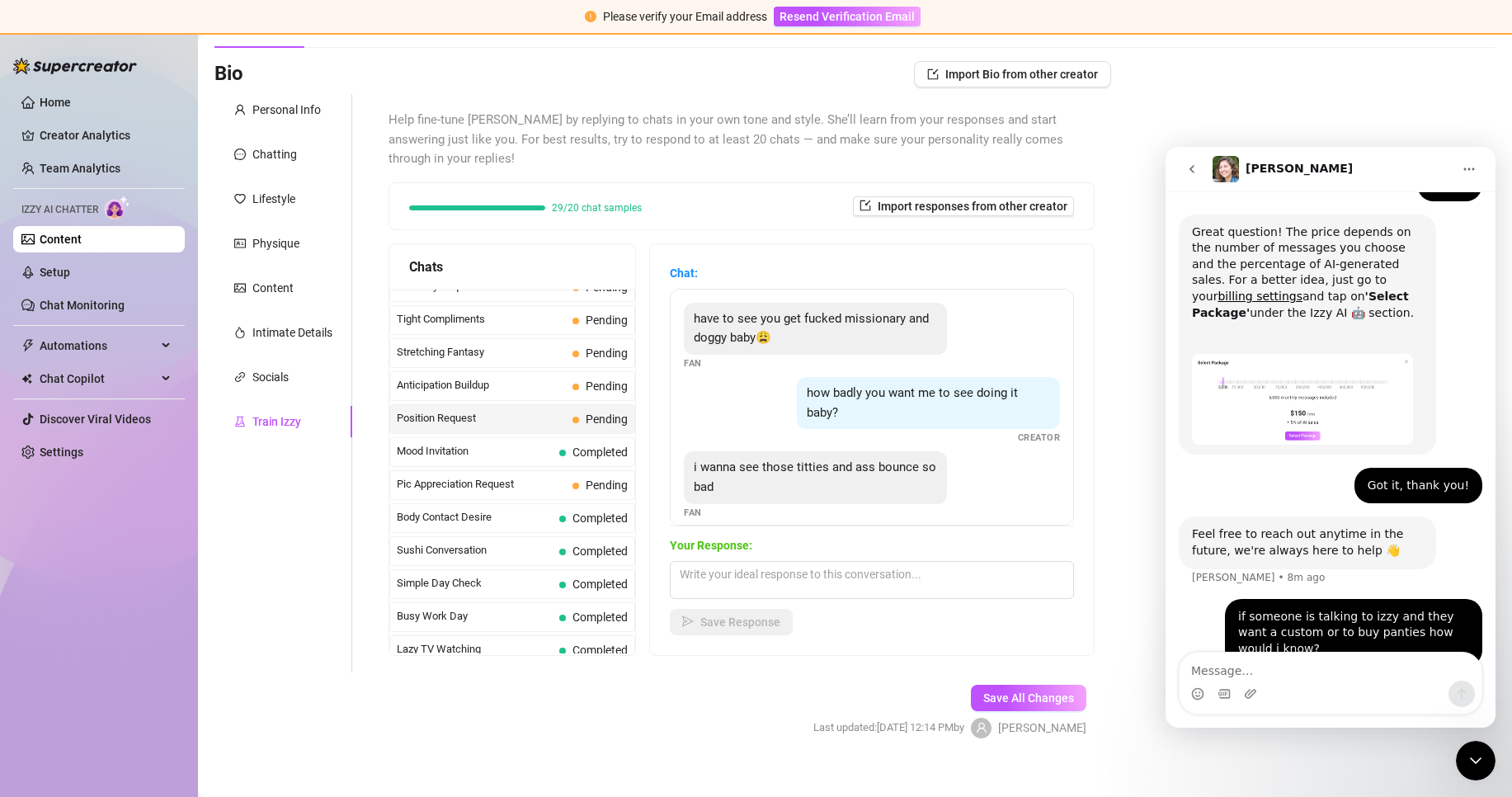
click at [1485, 761] on div "Close Intercom Messenger" at bounding box center [1476, 760] width 40 height 40
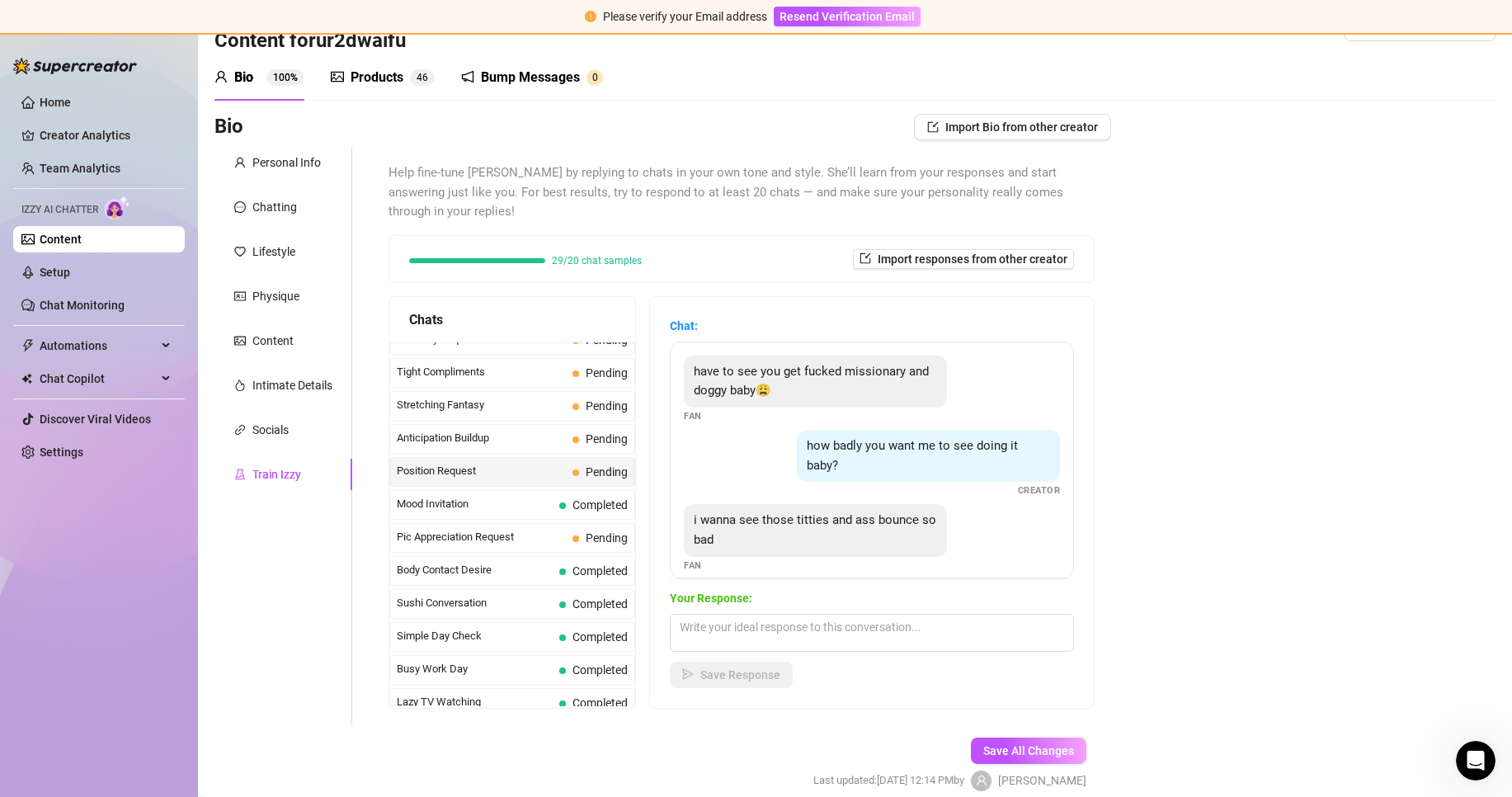
scroll to position [14, 0]
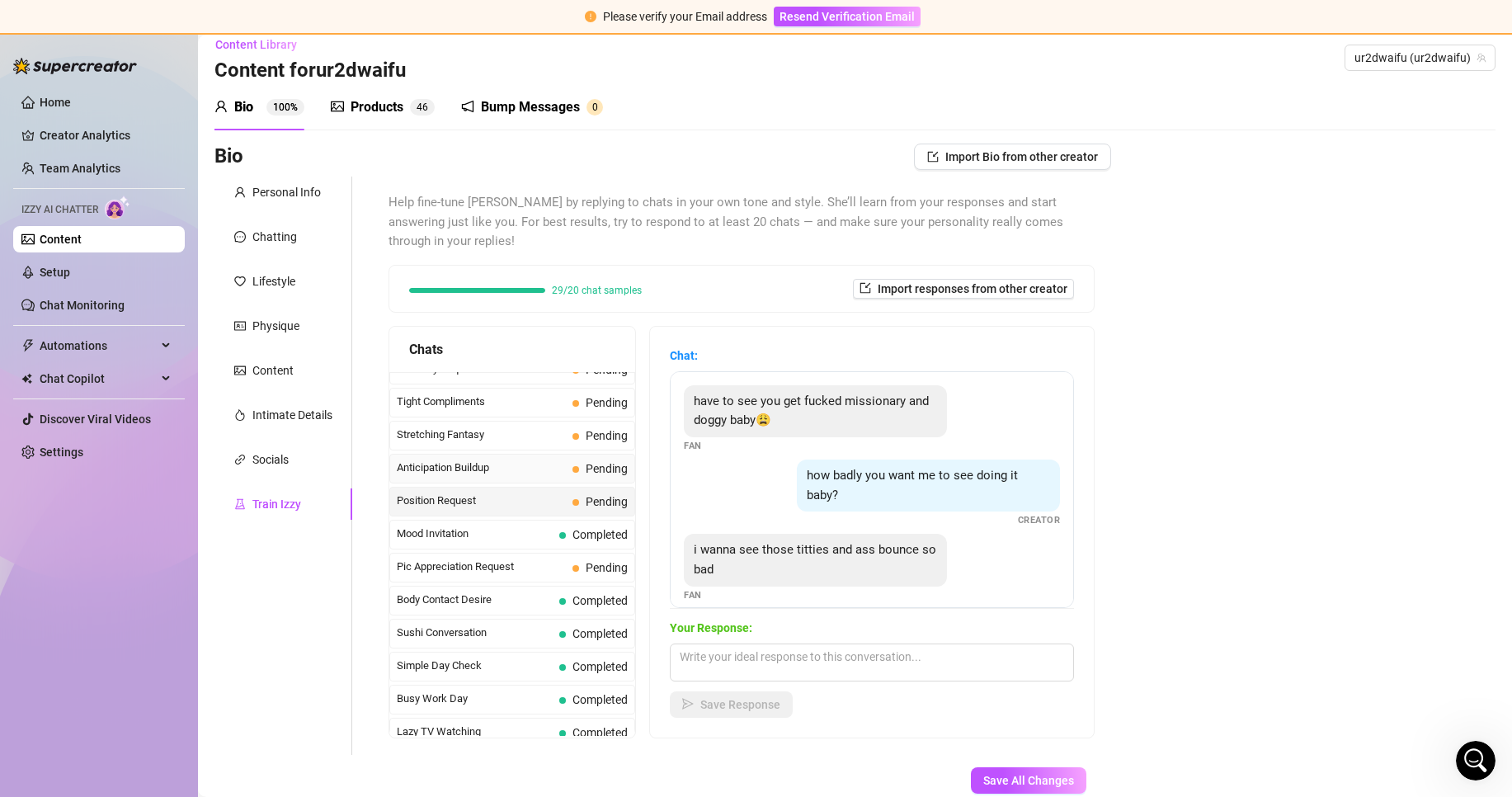
click at [510, 460] on span "Anticipation Buildup" at bounding box center [481, 468] width 170 height 16
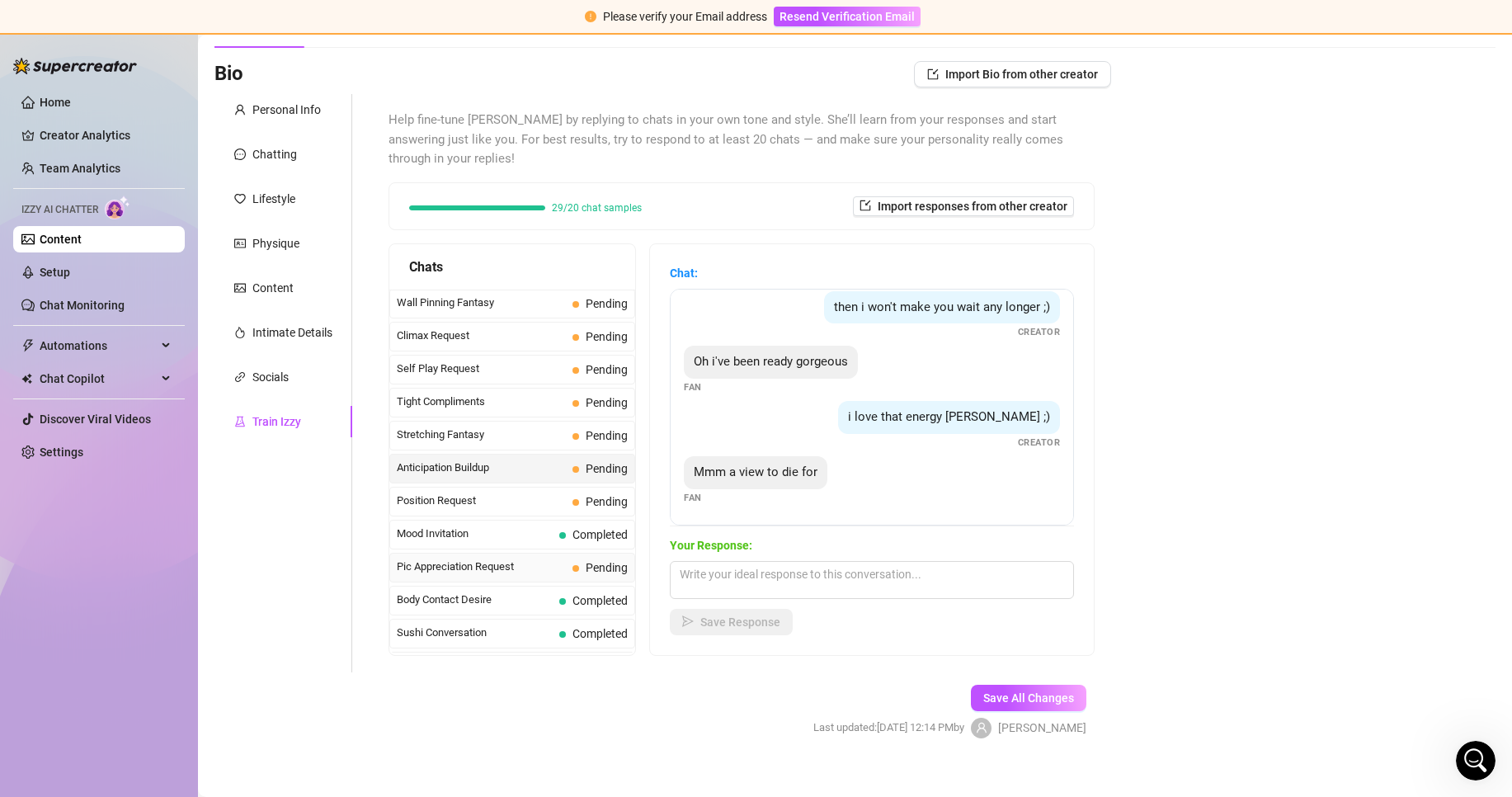
scroll to position [644, 0]
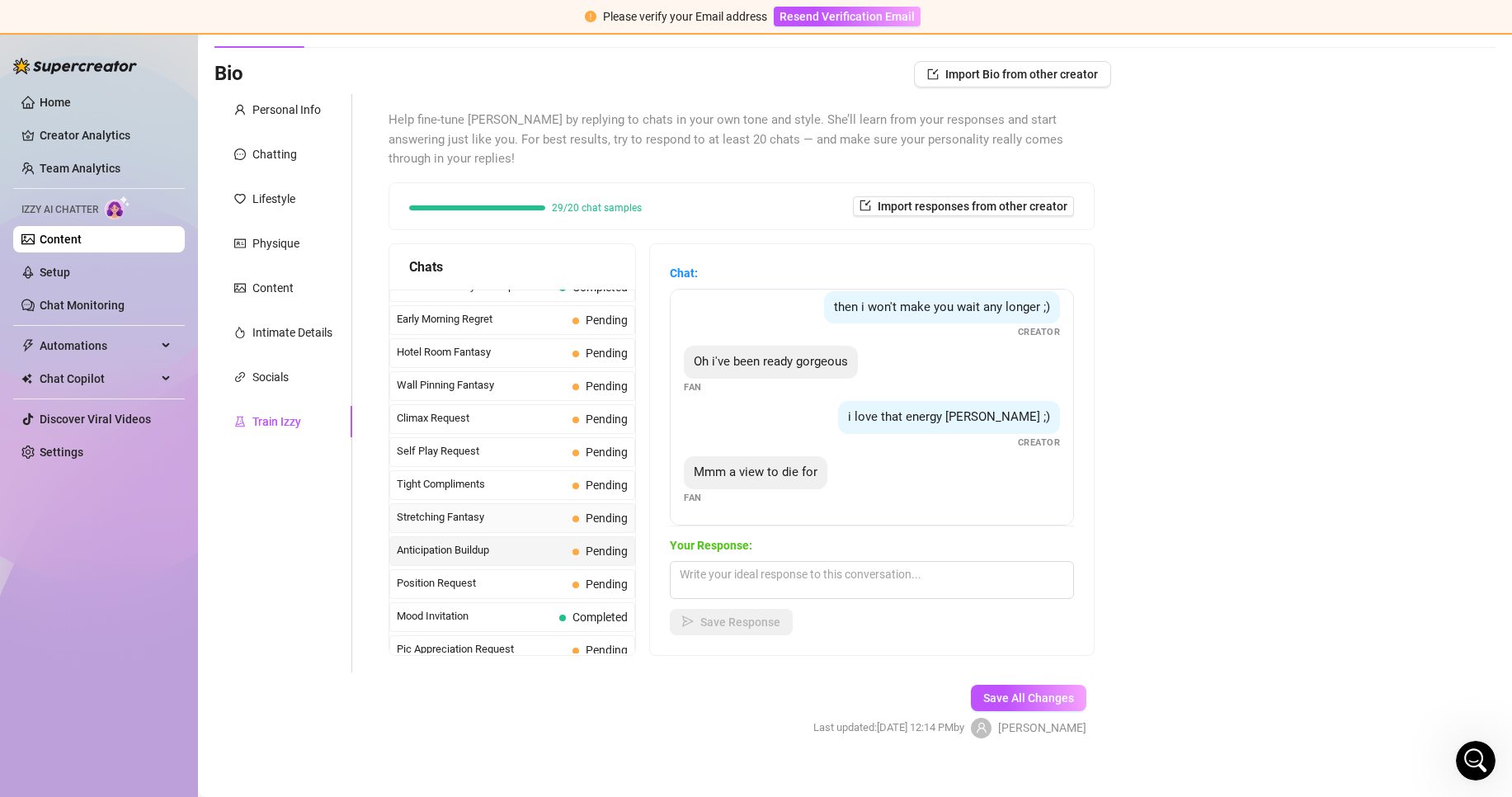
click at [536, 508] on span "Stretching Fantasy" at bounding box center [481, 517] width 170 height 16
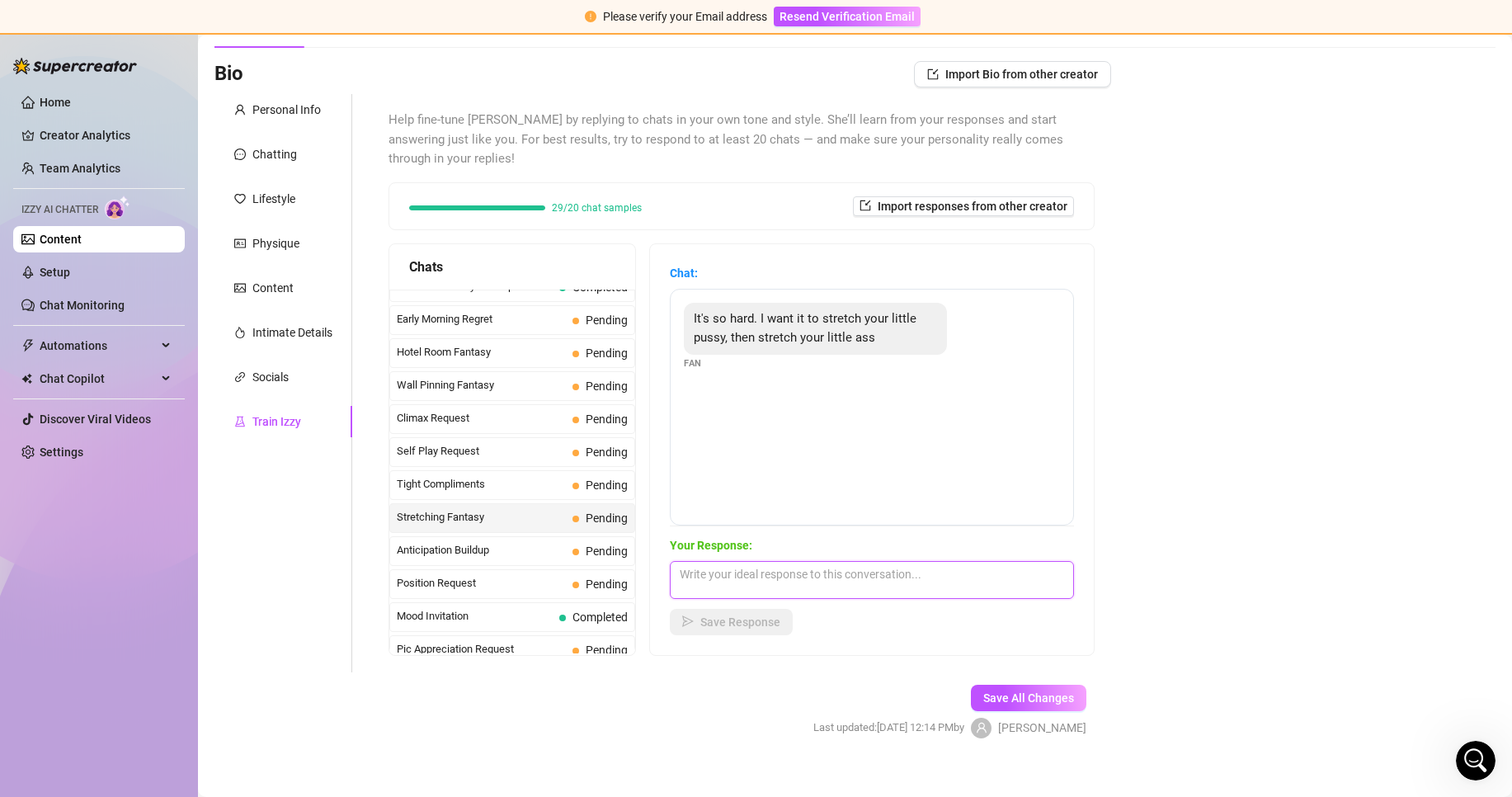
click at [807, 565] on textarea at bounding box center [872, 580] width 404 height 38
click at [1008, 536] on span "Your Response:" at bounding box center [872, 545] width 404 height 18
click at [989, 561] on textarea "yeah babe? where would you cum?" at bounding box center [872, 580] width 404 height 38
paste textarea "🫣"
click at [793, 614] on button "Save Response" at bounding box center [731, 621] width 123 height 26
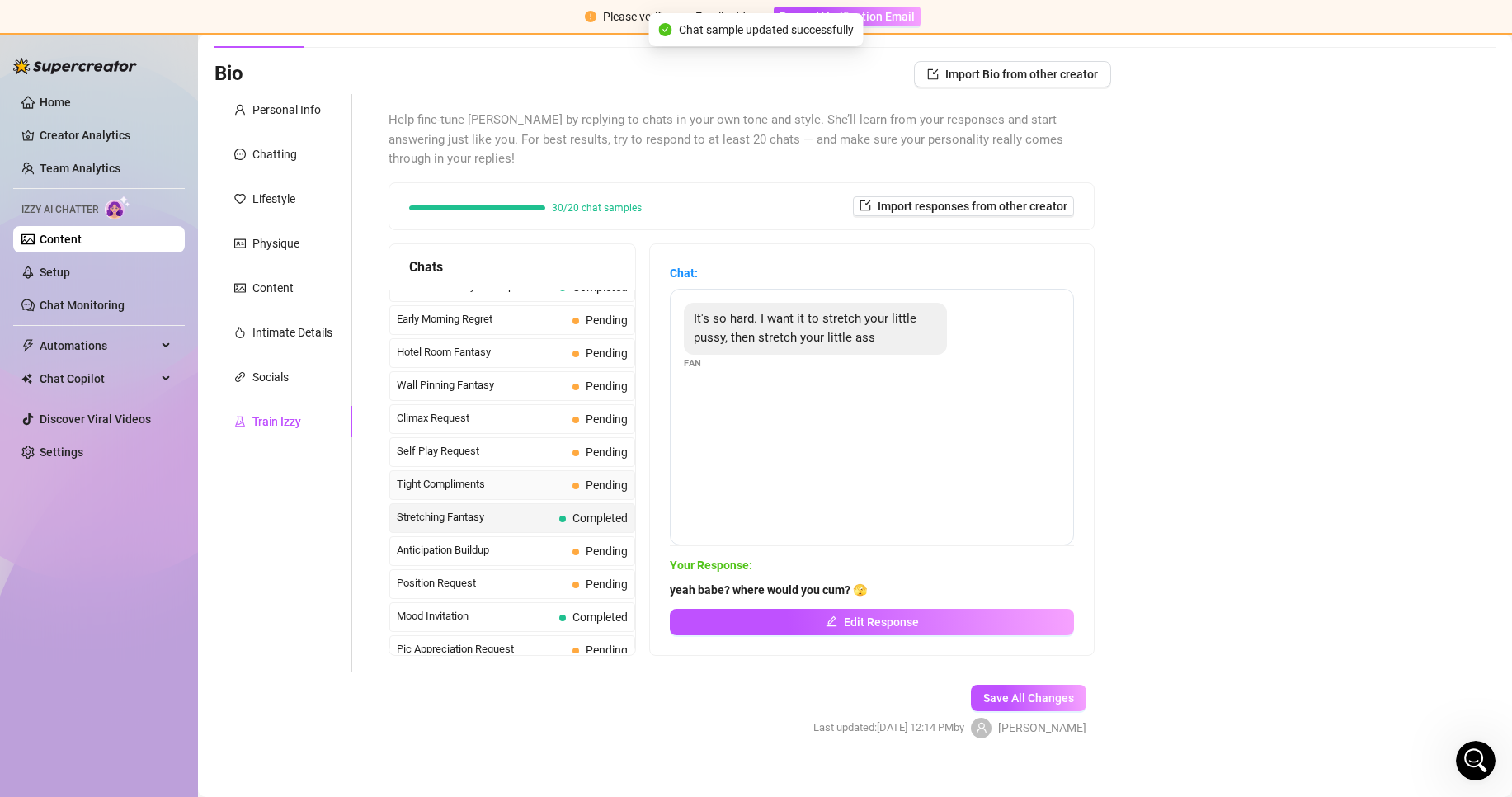
click at [520, 476] on span "Tight Compliments" at bounding box center [481, 484] width 170 height 16
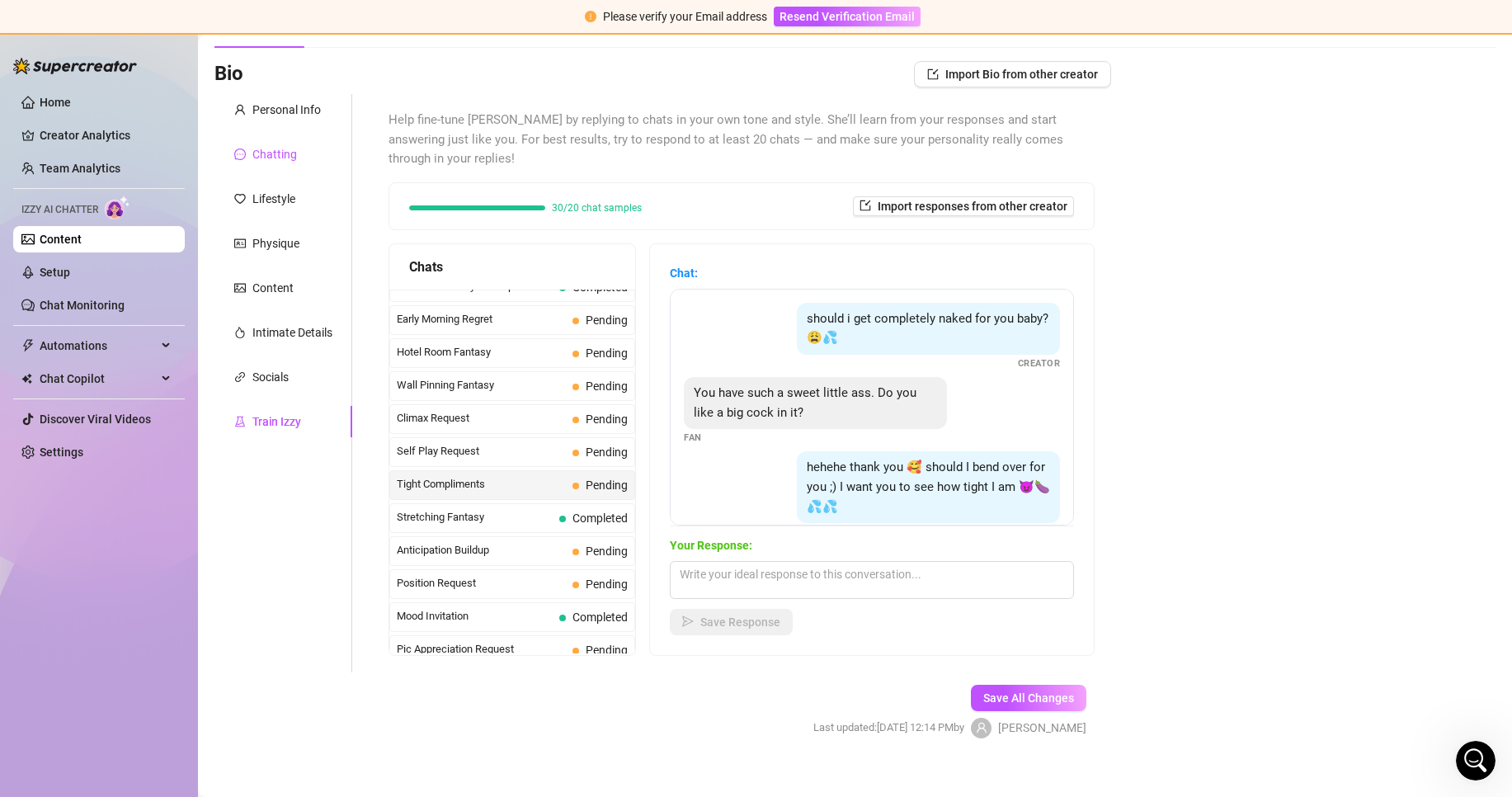
click at [277, 155] on div "Chatting" at bounding box center [274, 154] width 44 height 18
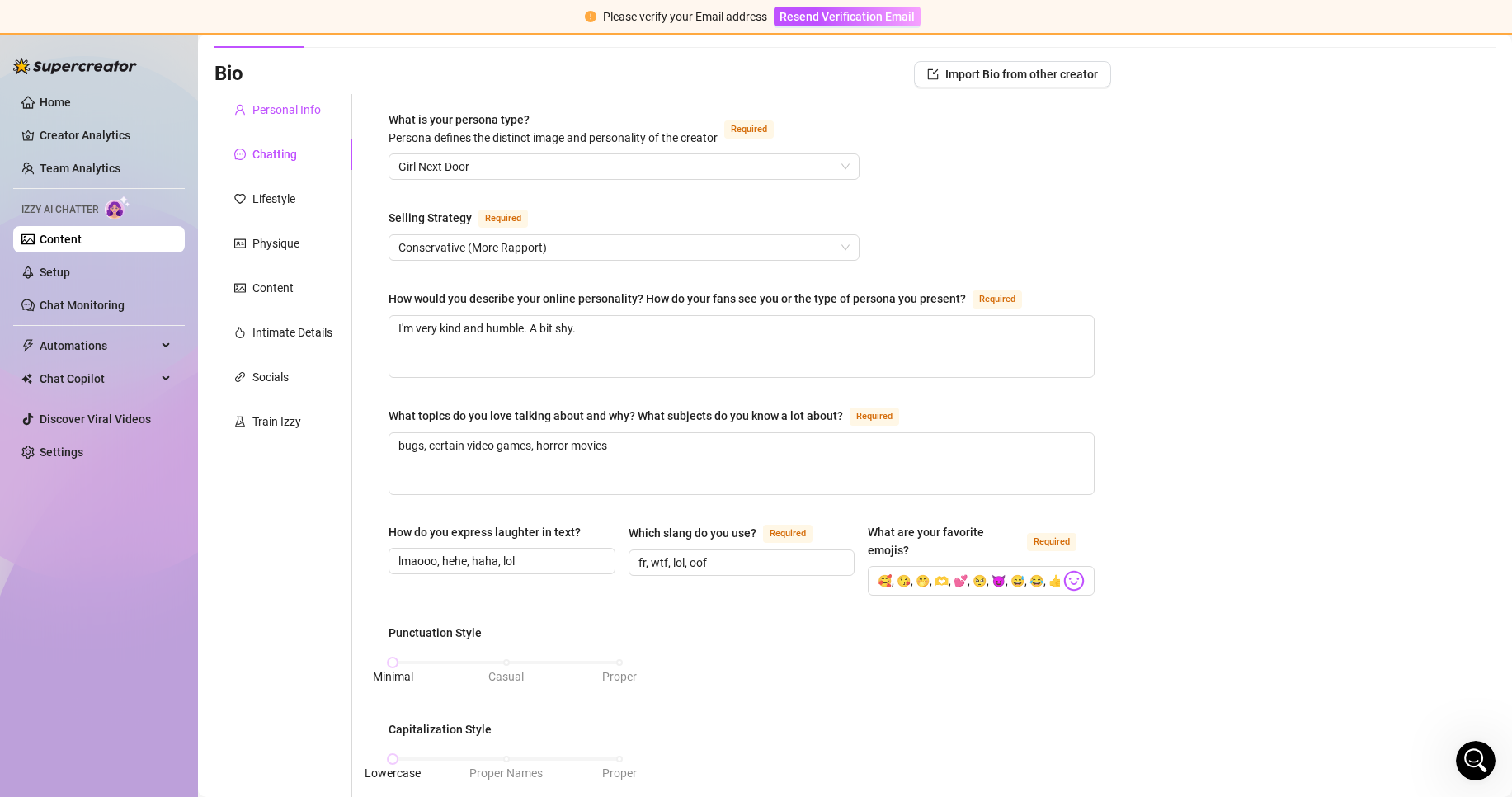
click at [277, 111] on div "Personal Info" at bounding box center [287, 110] width 69 height 18
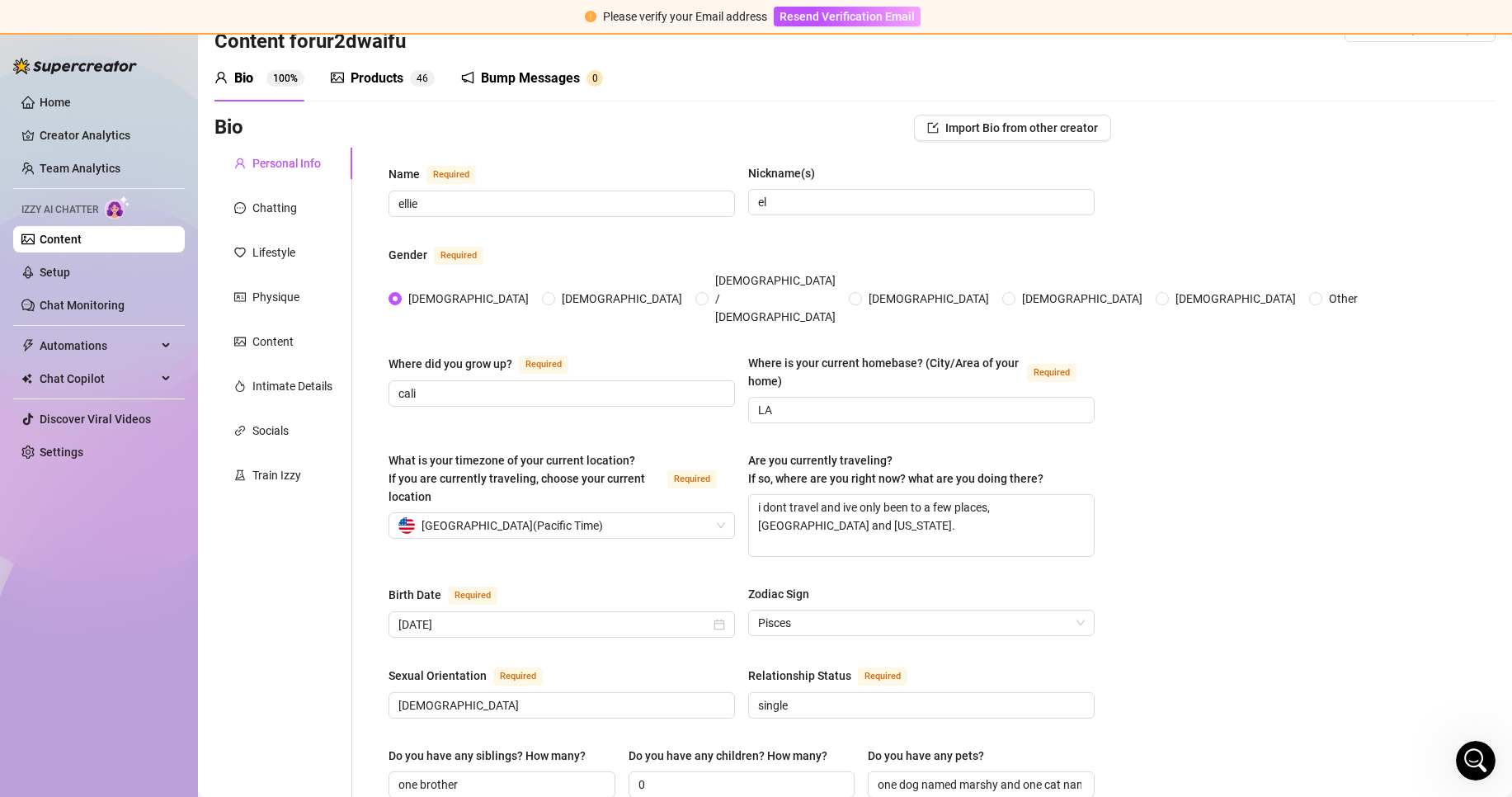
scroll to position [0, 0]
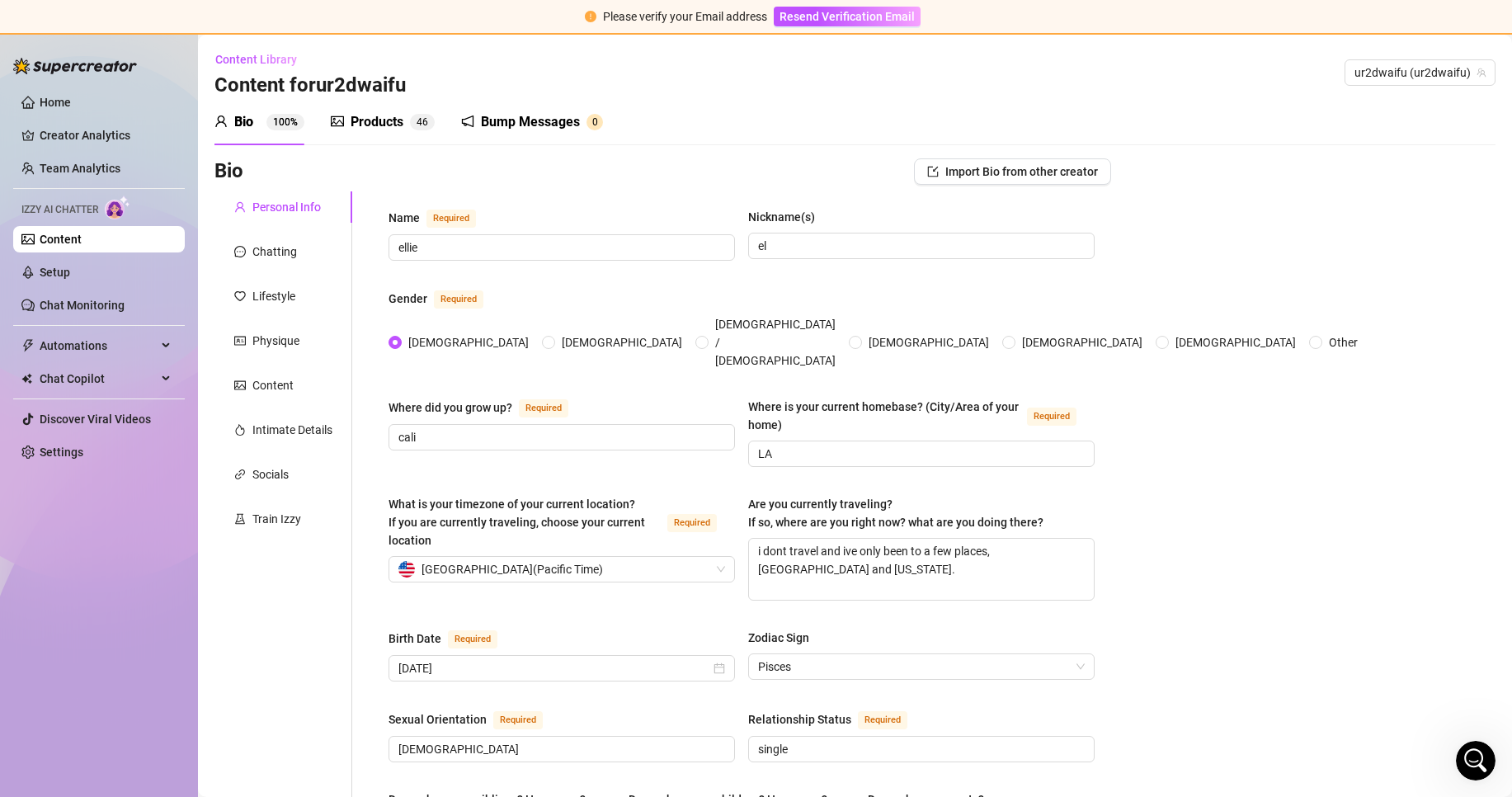
click at [380, 124] on div "Products" at bounding box center [377, 122] width 53 height 20
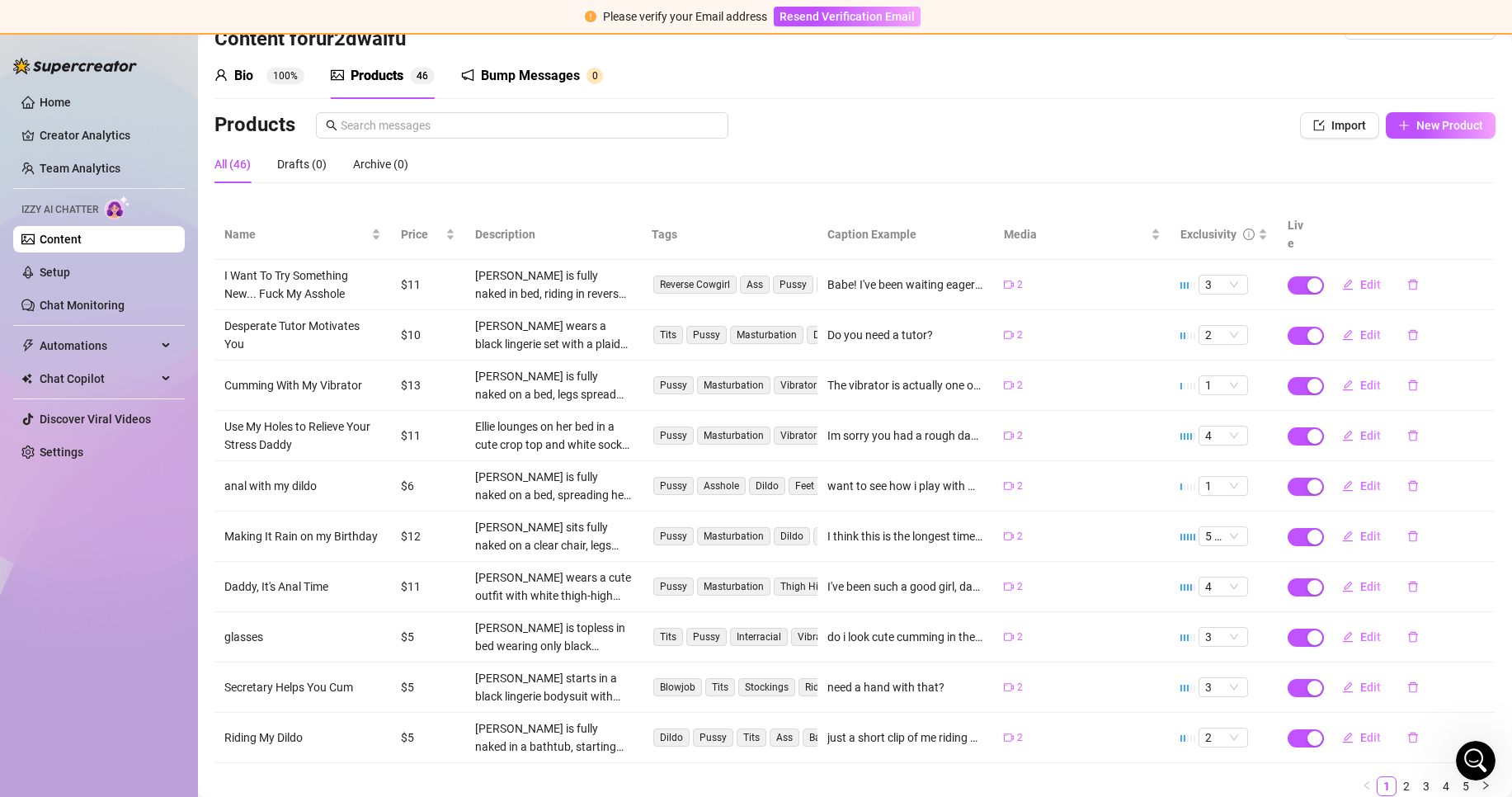
scroll to position [90, 0]
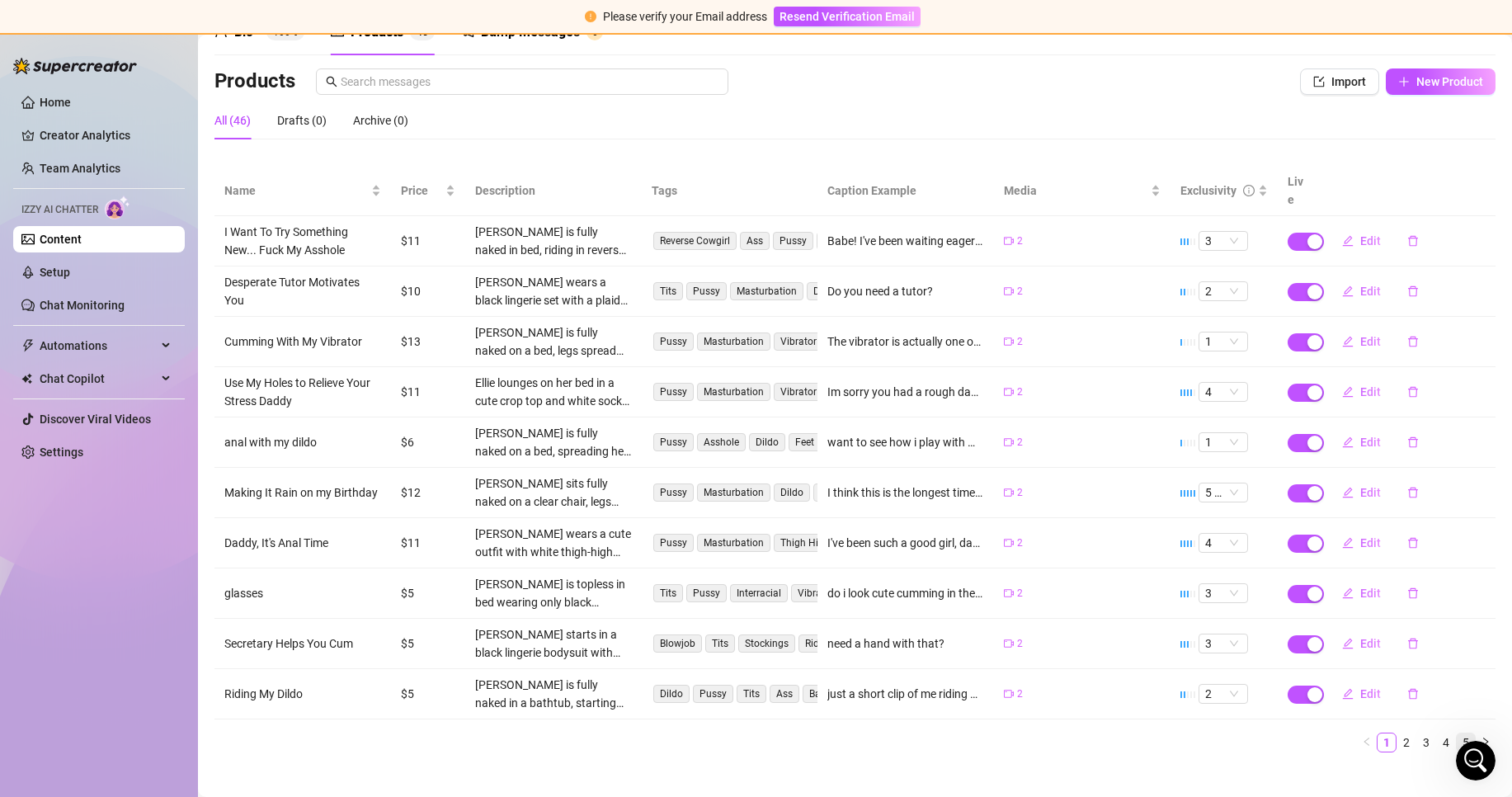
click at [1456, 733] on link "5" at bounding box center [1465, 742] width 18 height 18
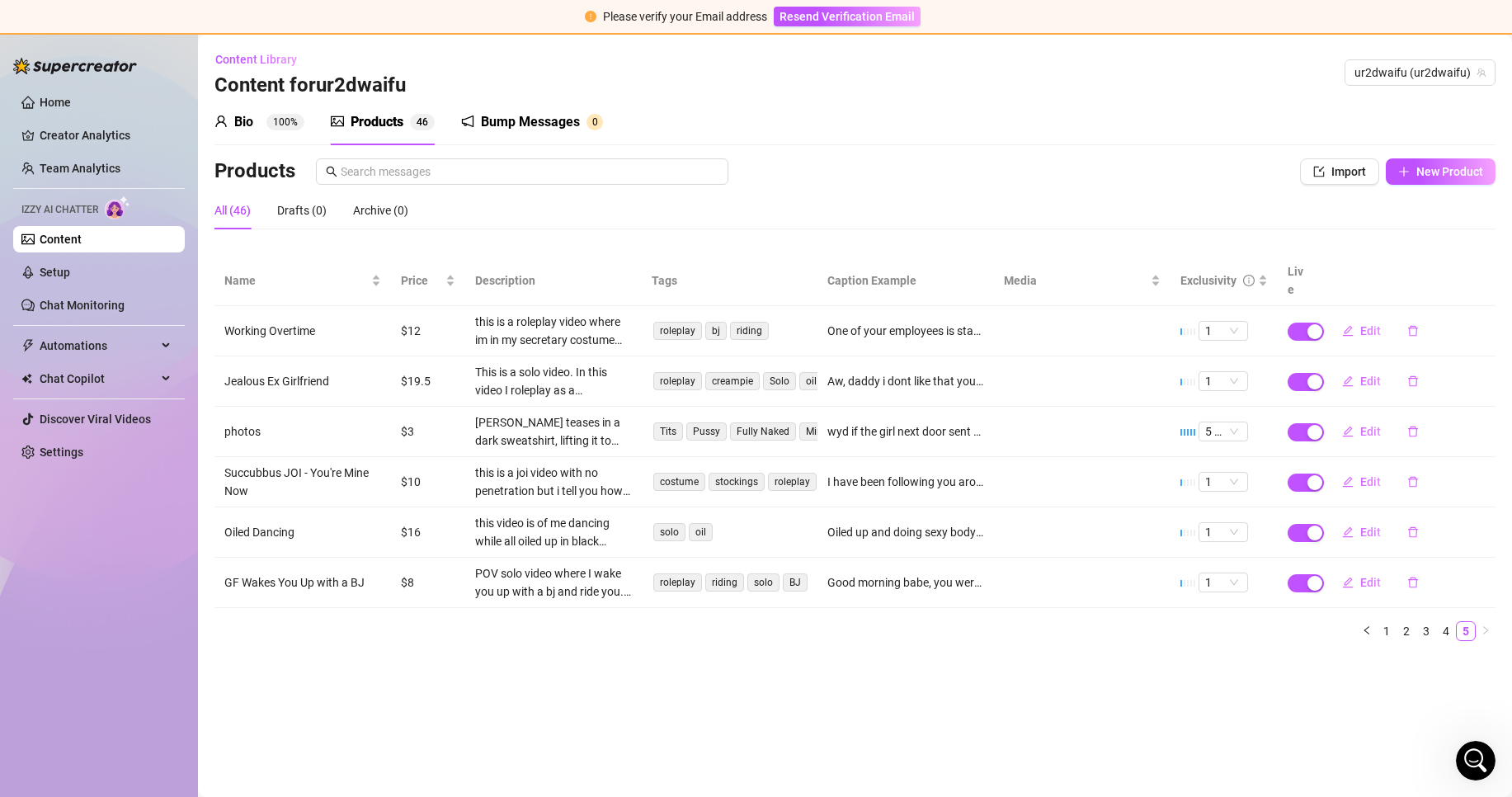
scroll to position [0, 0]
click at [1445, 622] on link "4" at bounding box center [1446, 631] width 18 height 18
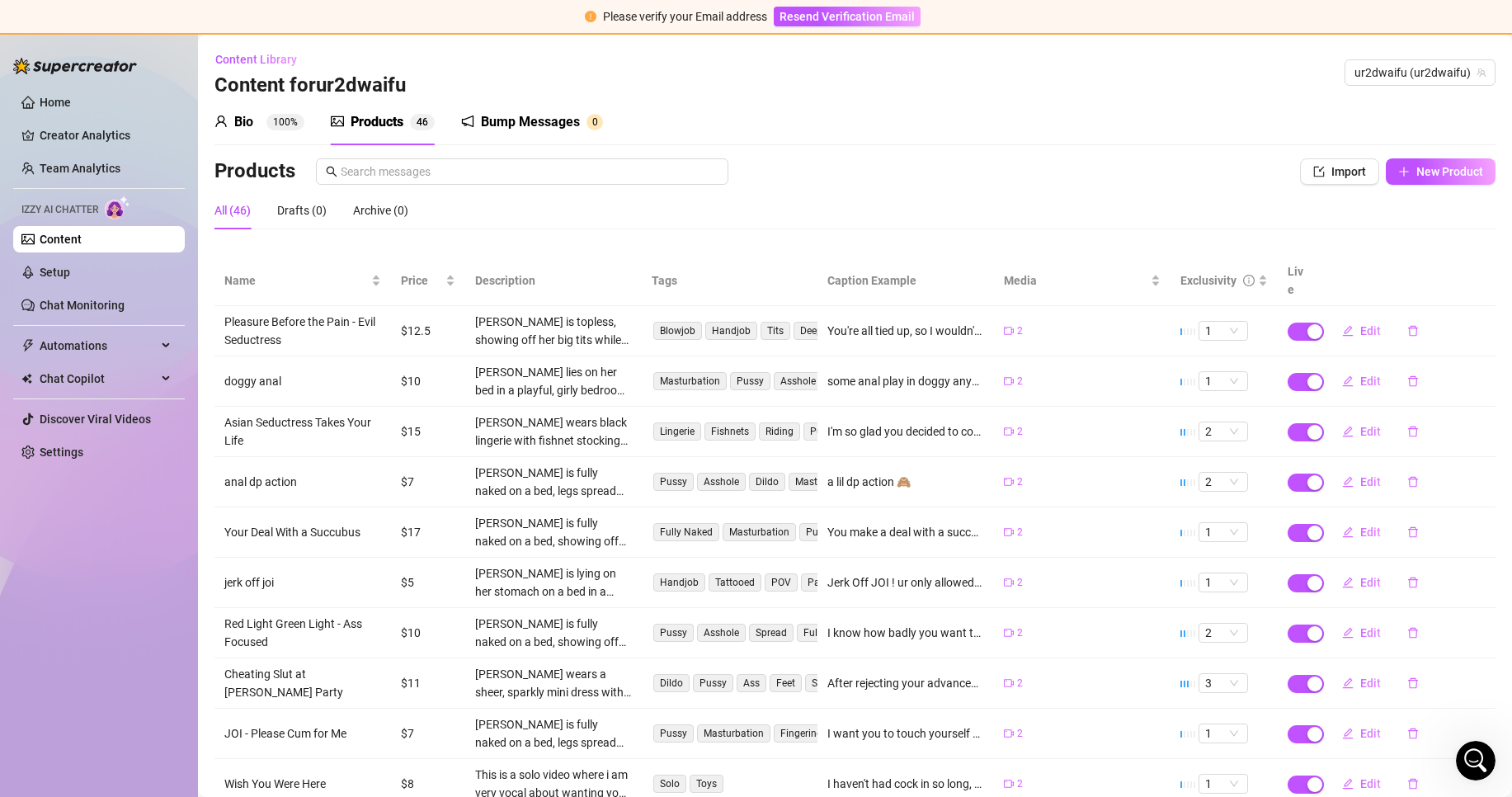
scroll to position [90, 0]
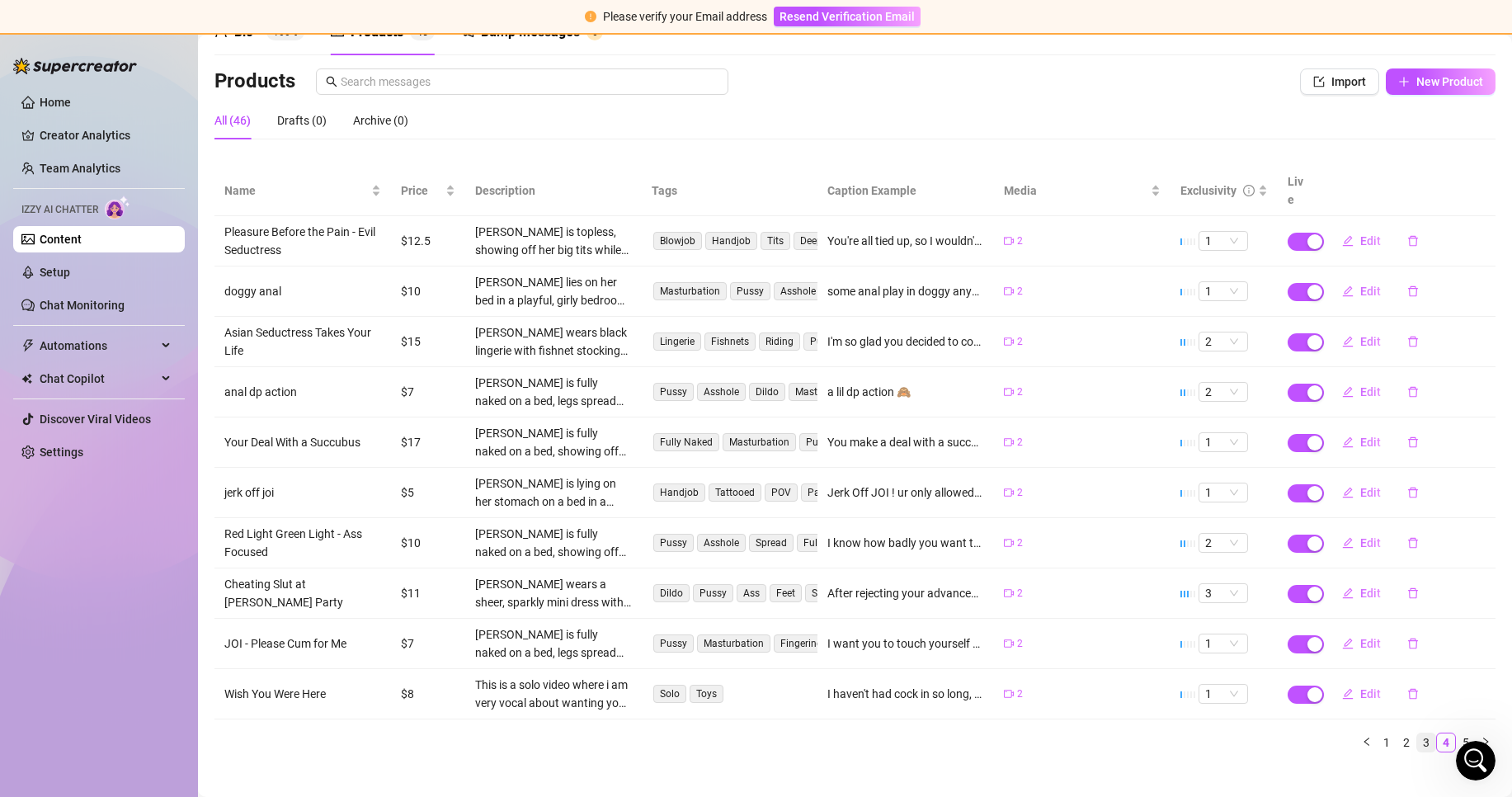
click at [1417, 733] on link "3" at bounding box center [1426, 742] width 18 height 18
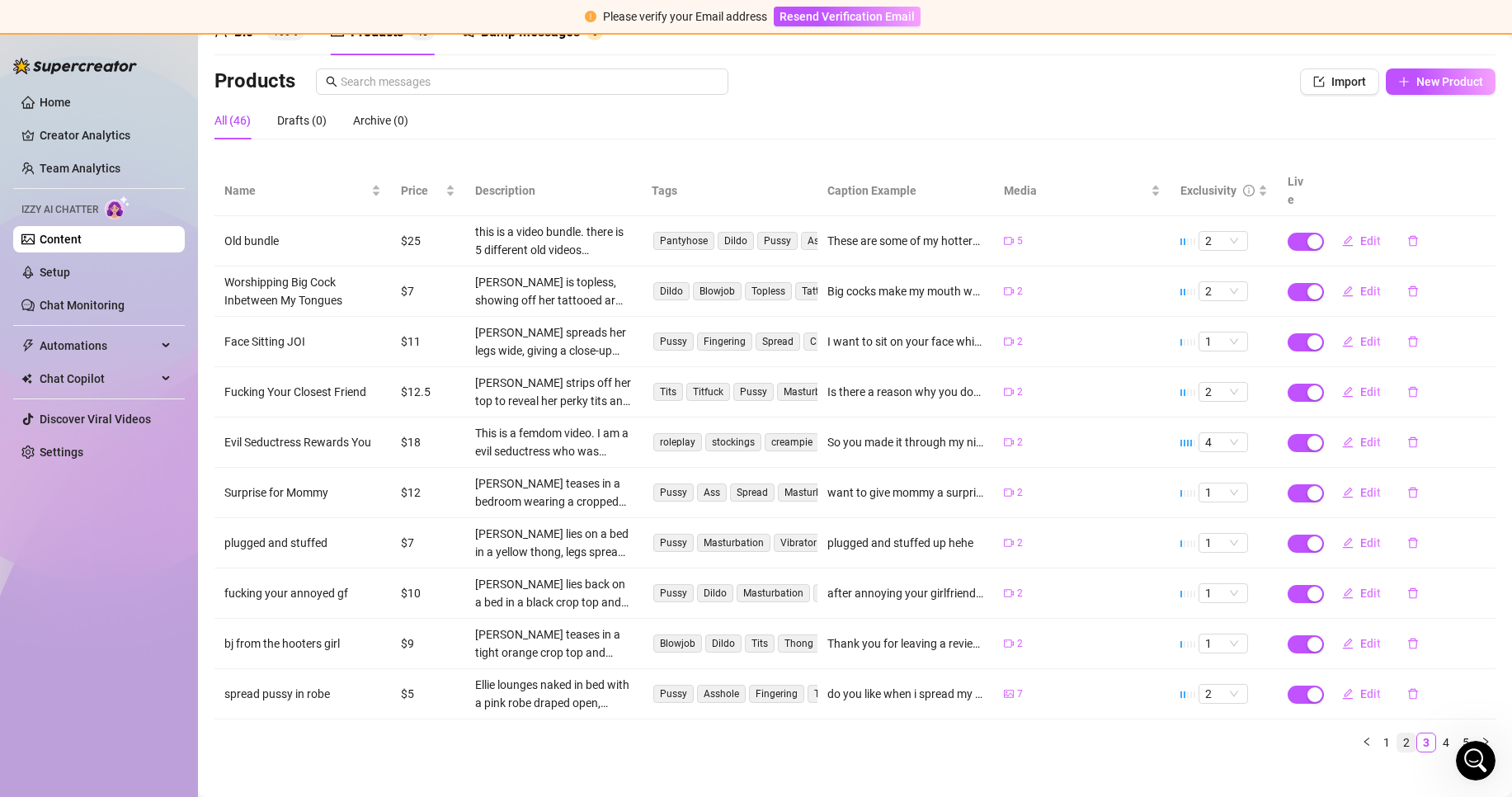
click at [1397, 733] on link "2" at bounding box center [1407, 742] width 18 height 18
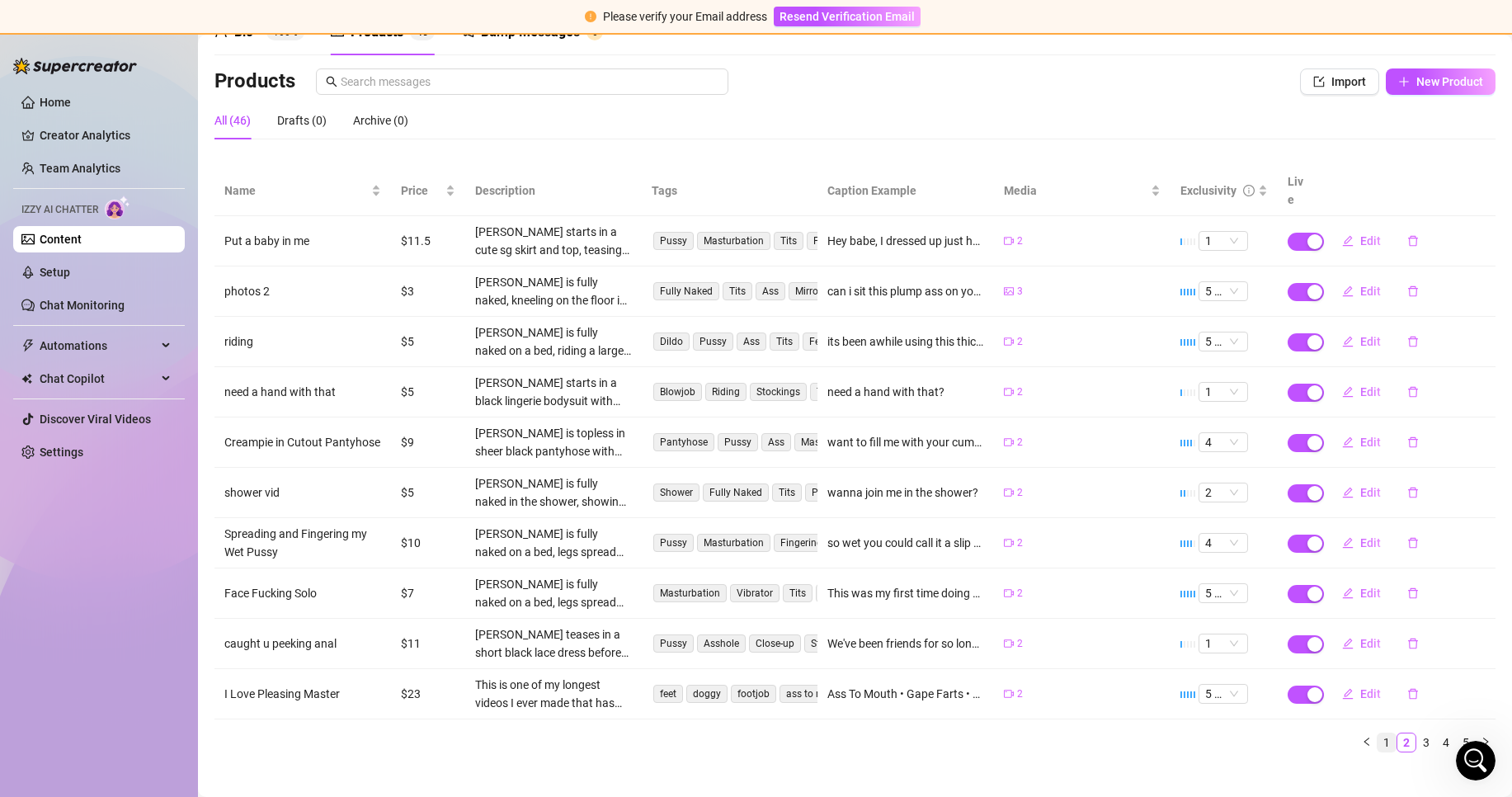
click at [1378, 733] on link "1" at bounding box center [1387, 742] width 18 height 18
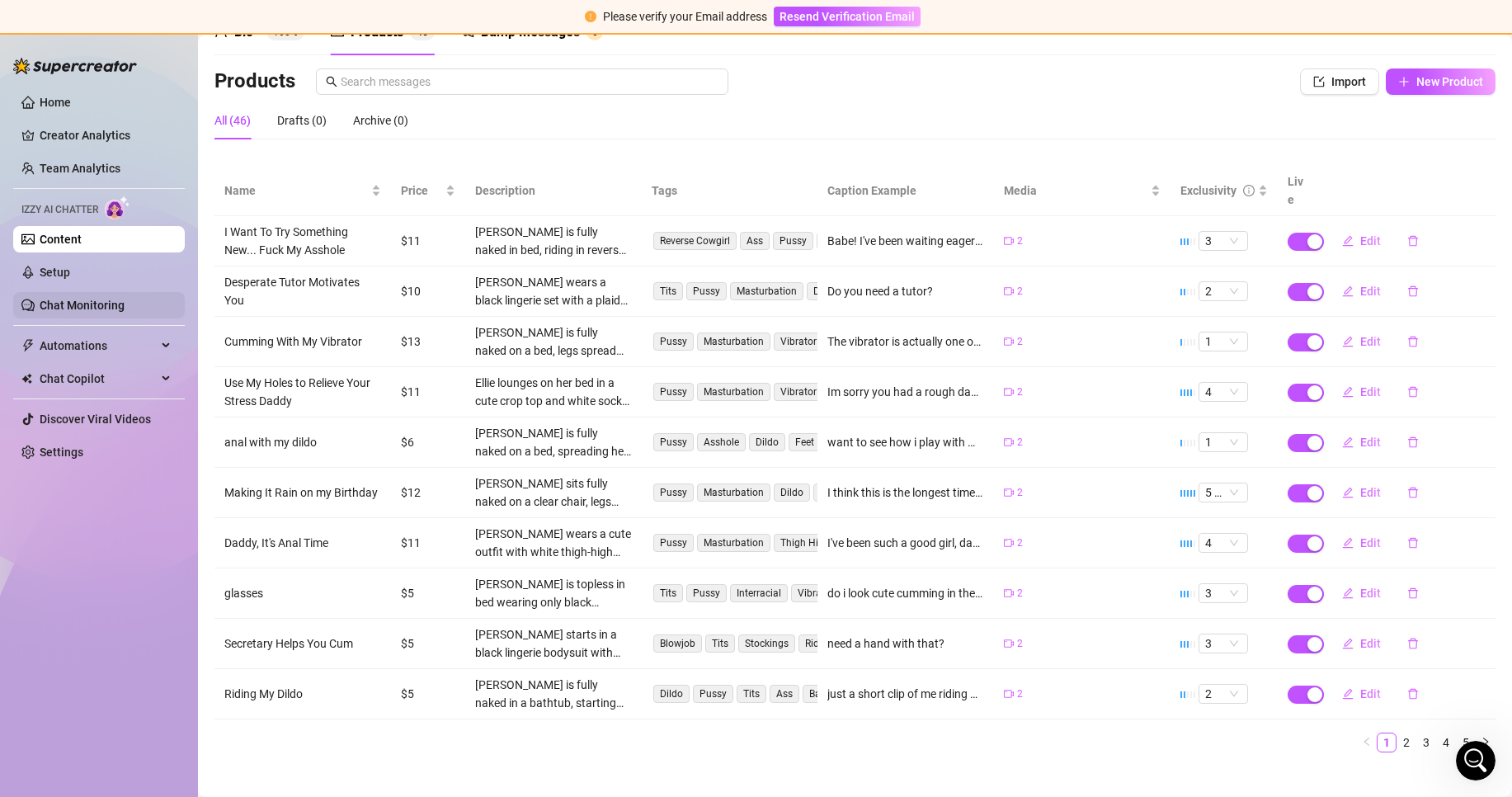
click at [91, 312] on link "Chat Monitoring" at bounding box center [82, 305] width 85 height 14
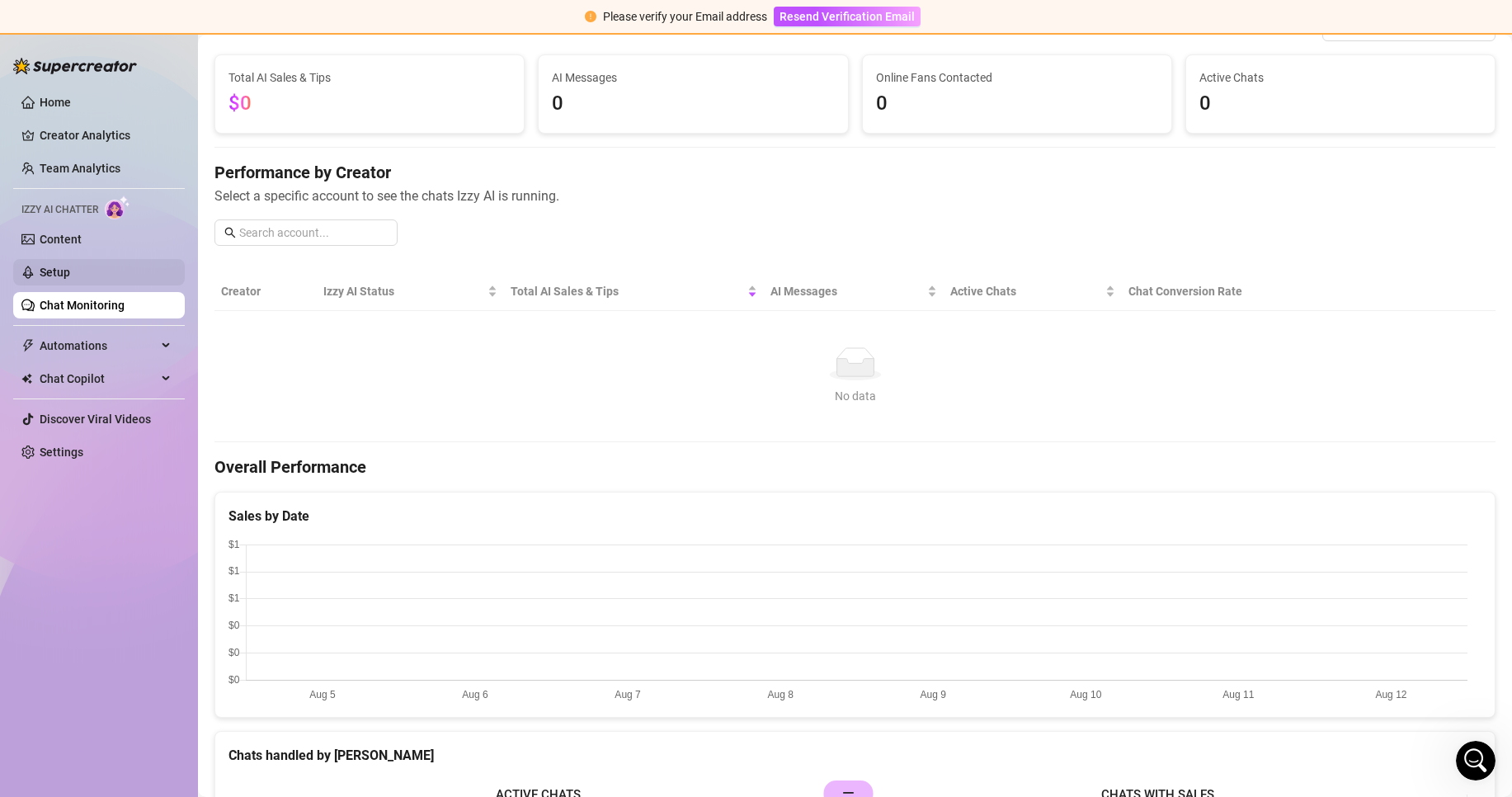
click at [70, 276] on link "Setup" at bounding box center [55, 272] width 31 height 14
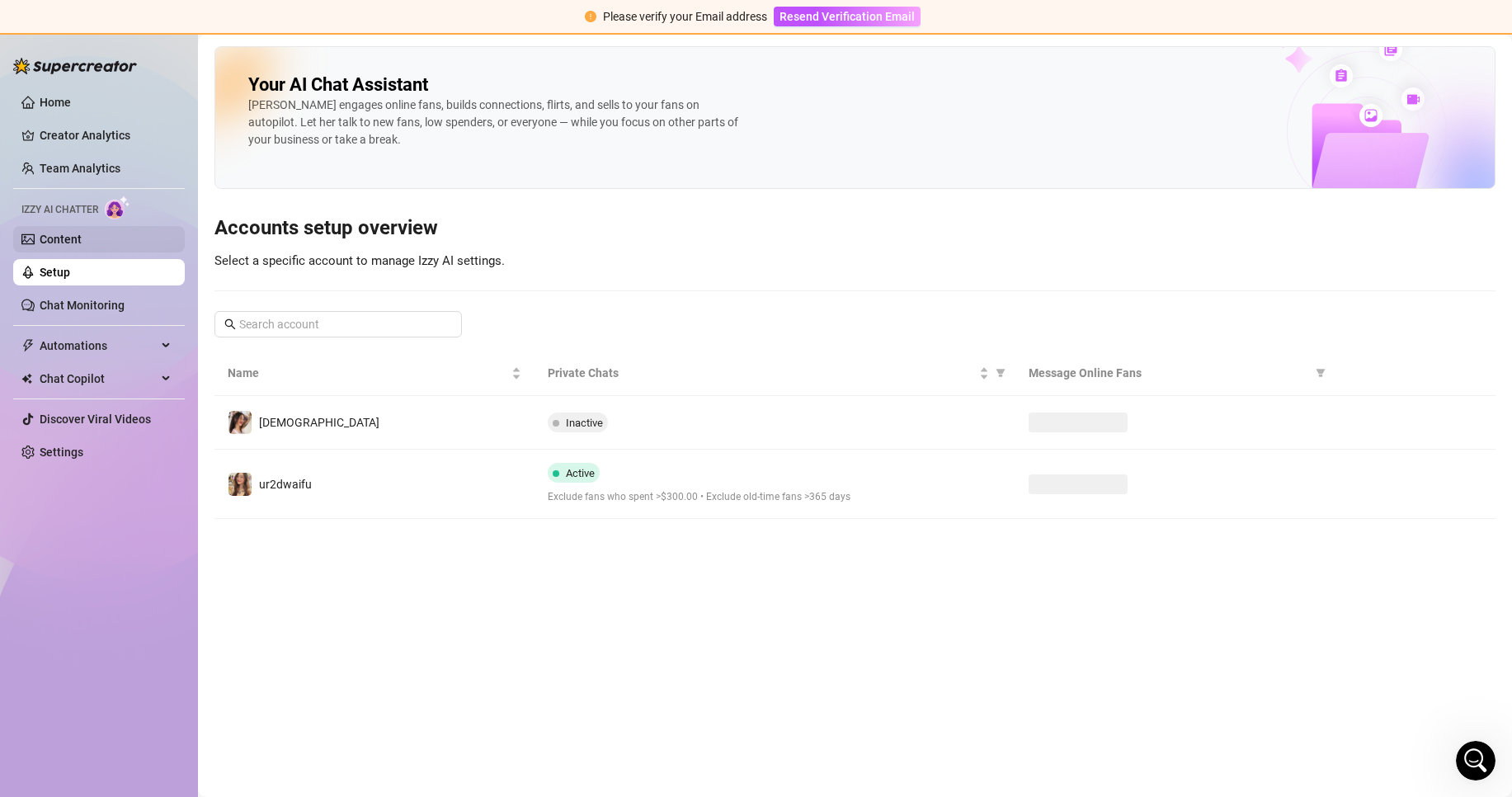
click at [82, 233] on link "Content" at bounding box center [60, 239] width 42 height 14
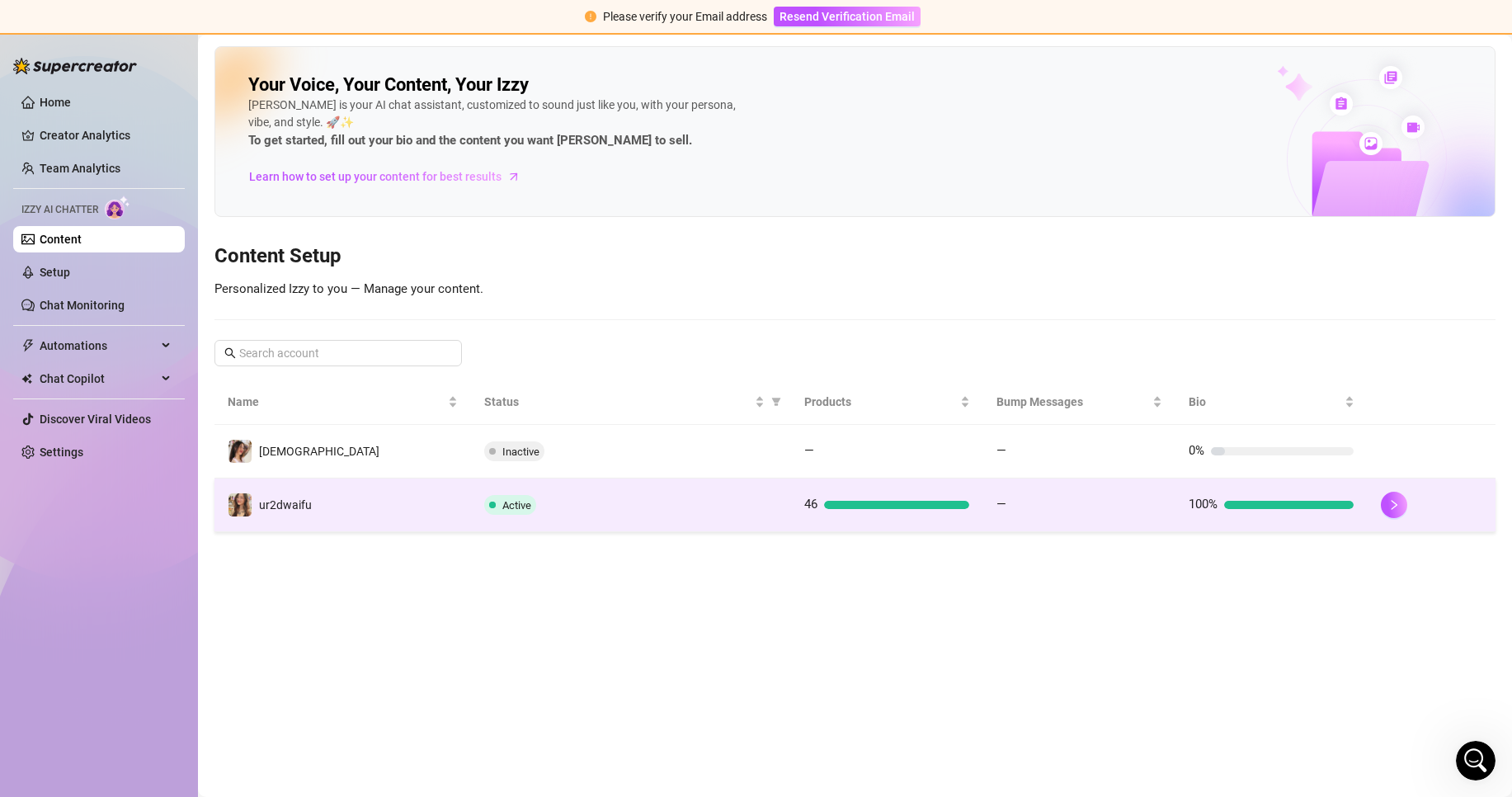
click at [442, 504] on td "ur2dwaifu" at bounding box center [343, 505] width 256 height 53
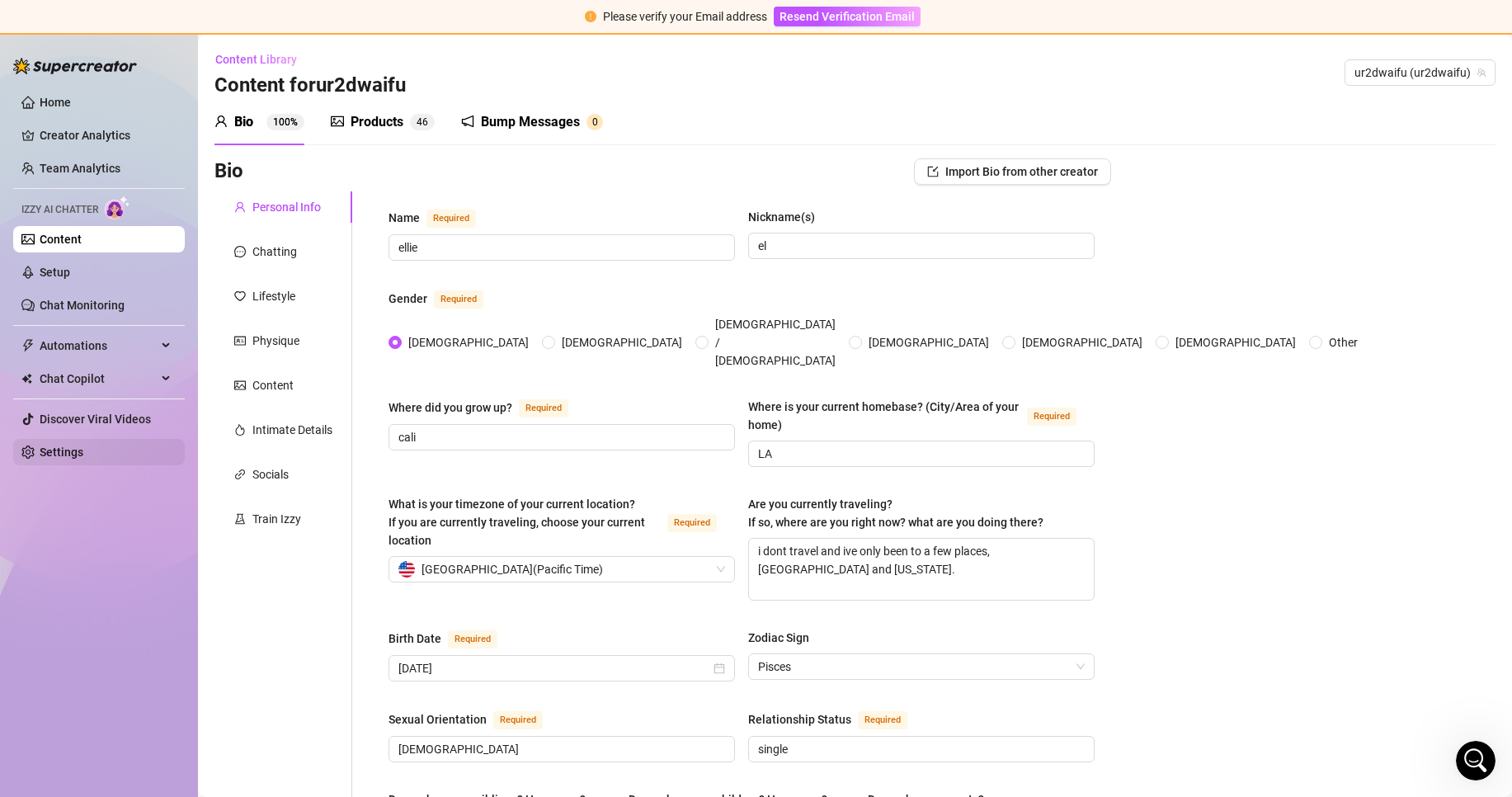
click at [83, 459] on link "Settings" at bounding box center [61, 452] width 43 height 14
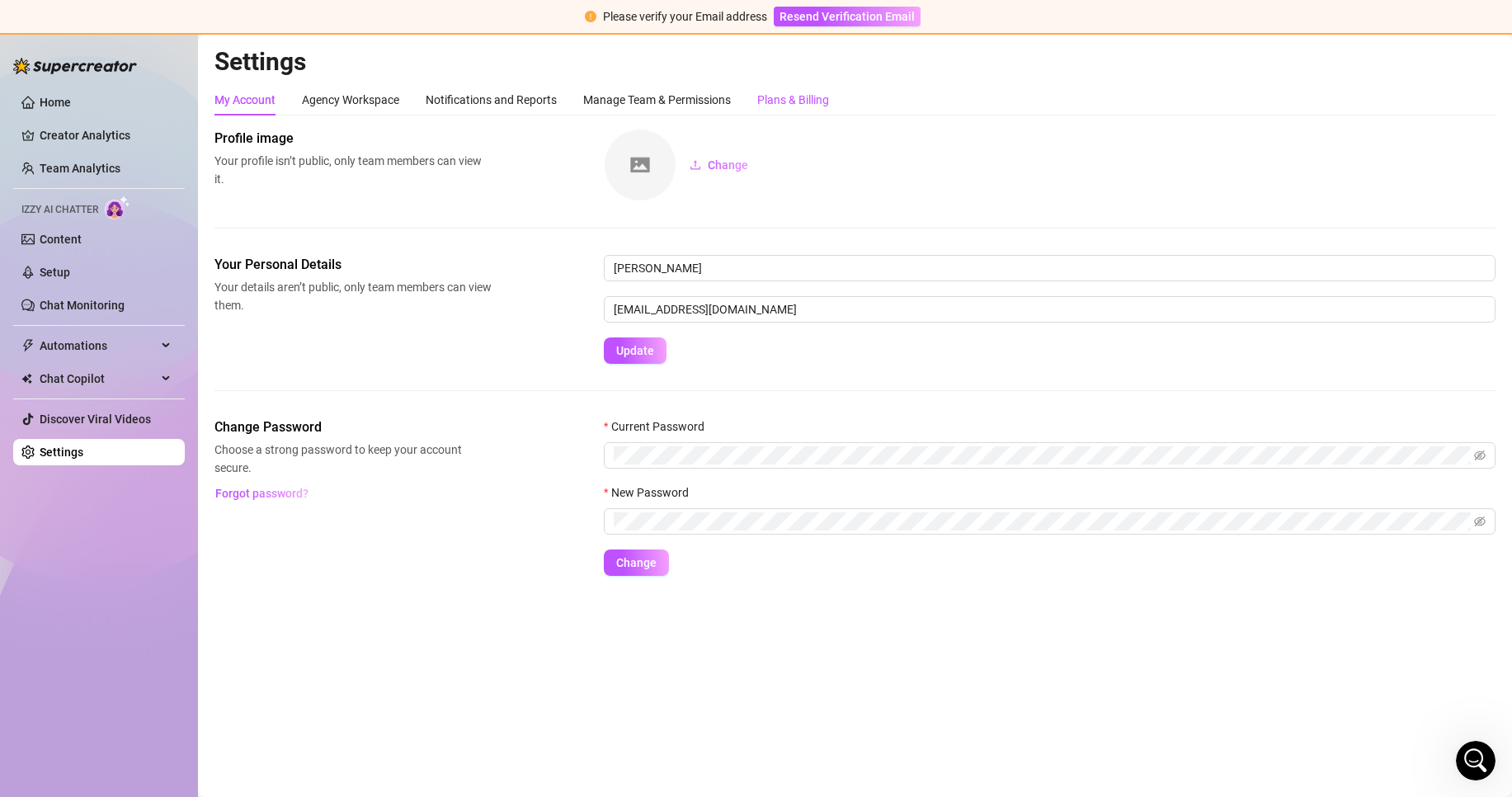
click at [801, 97] on div "Plans & Billing" at bounding box center [793, 100] width 72 height 18
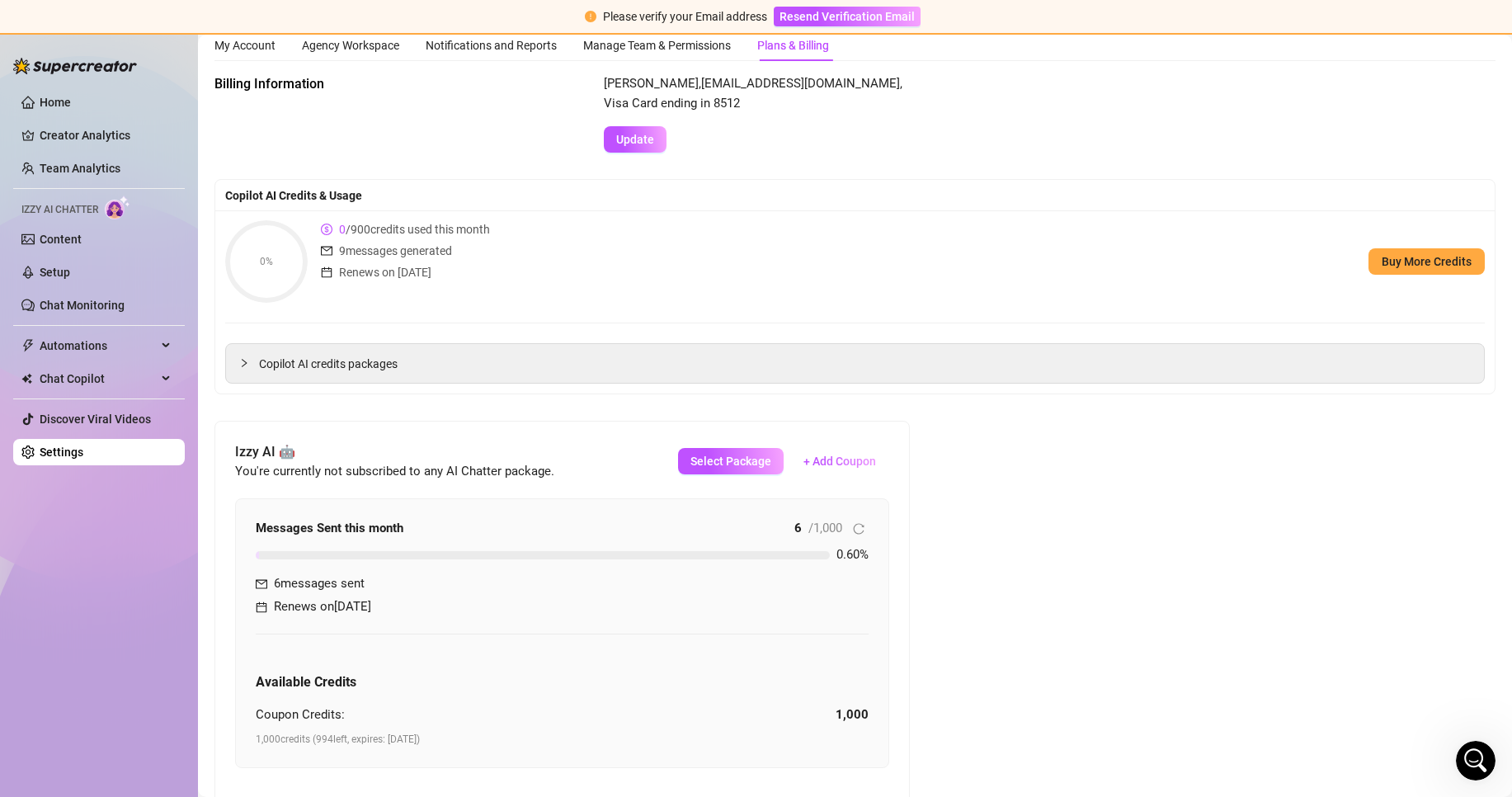
scroll to position [82, 0]
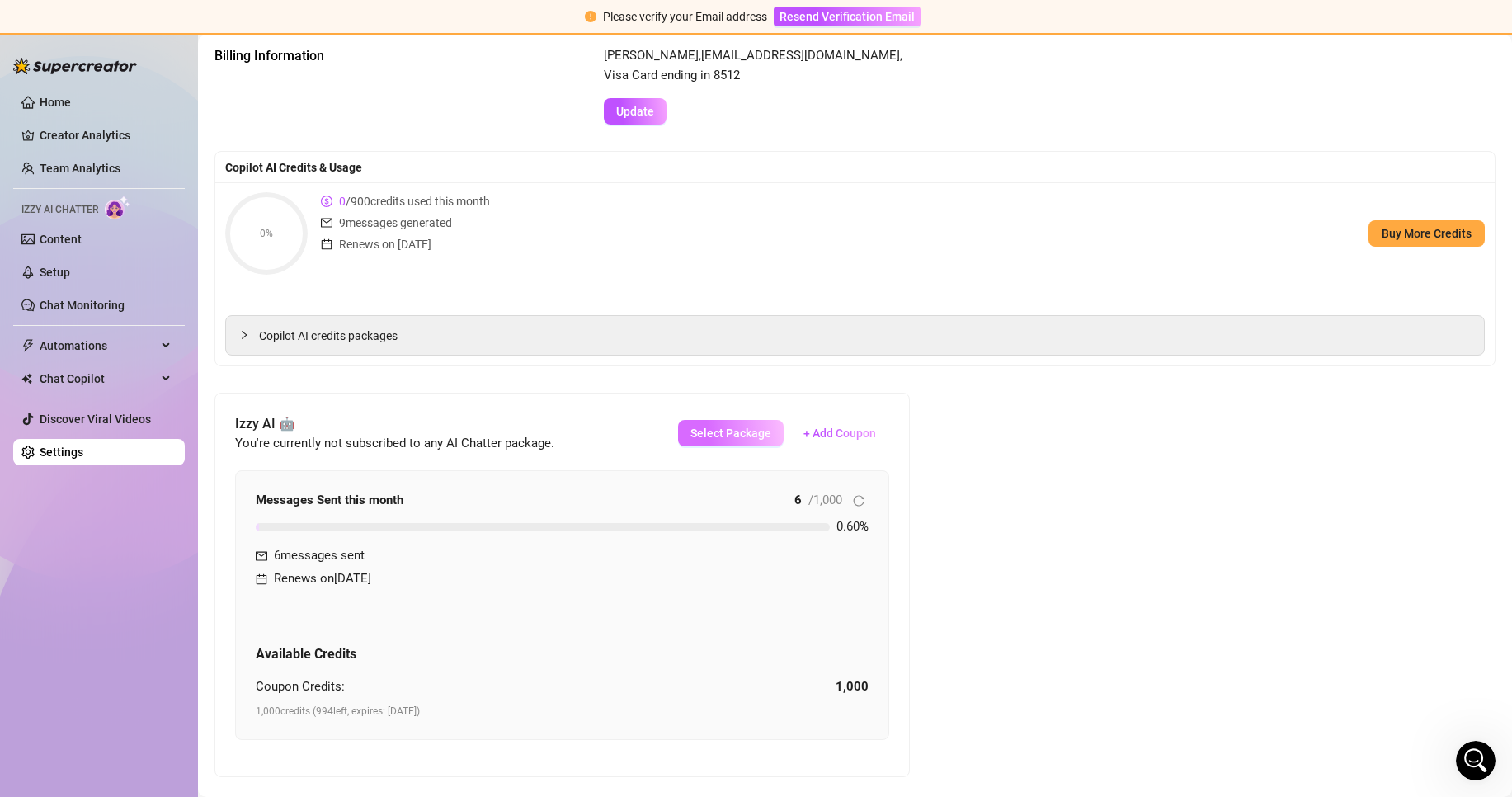
click at [755, 443] on button "Select Package" at bounding box center [730, 433] width 105 height 26
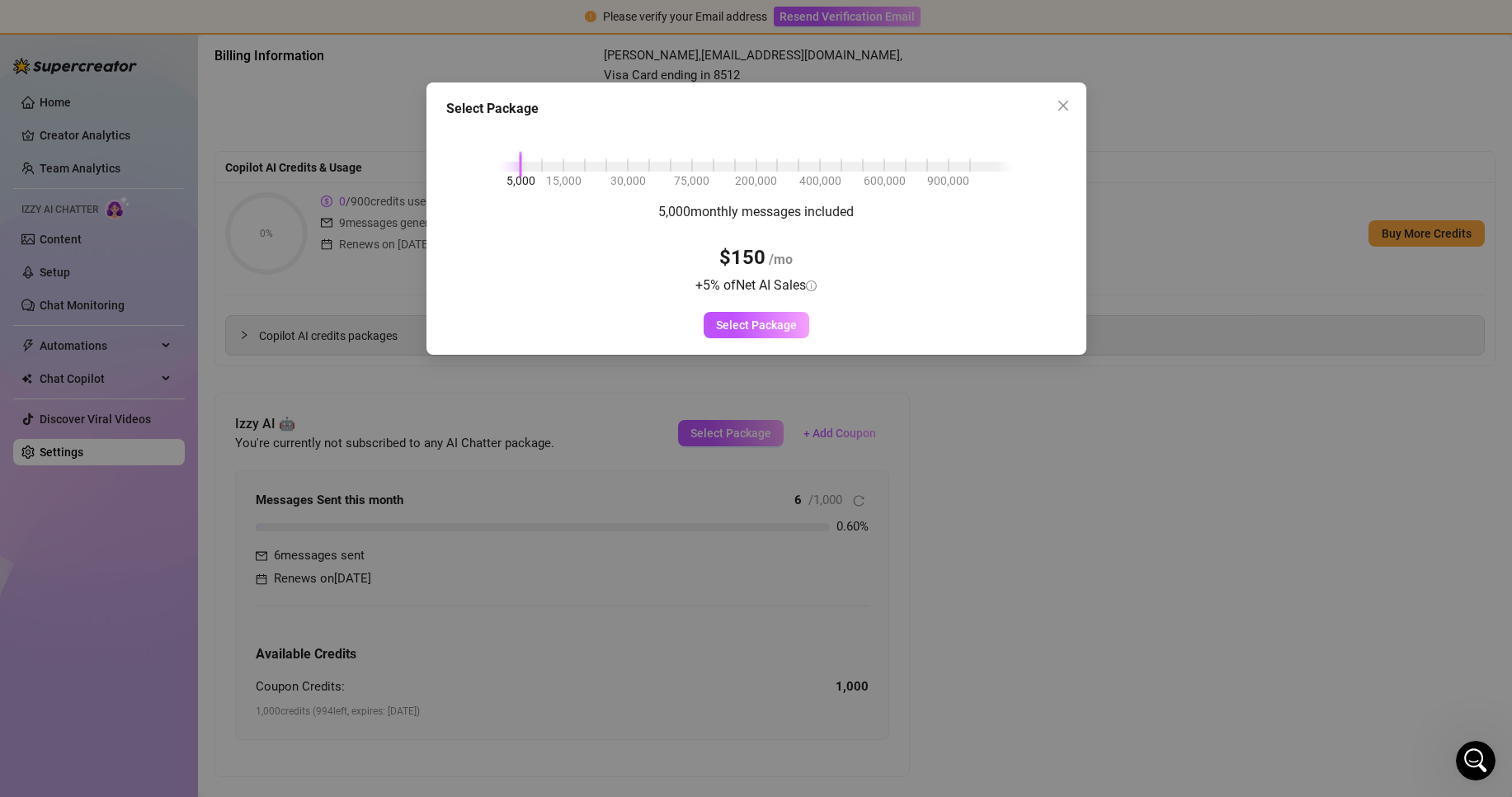
click at [840, 168] on div "5,000 15,000 30,000 75,000 200,000 400,000 600,000 900,000" at bounding box center [756, 163] width 513 height 10
drag, startPoint x: 844, startPoint y: 169, endPoint x: 596, endPoint y: 175, distance: 248.1
click at [596, 175] on div "5,000 15,000 30,000 75,000 200,000 400,000 600,000 900,000 20,000 monthly messa…" at bounding box center [756, 232] width 620 height 213
click at [797, 568] on div "Select Package 5,000 15,000 30,000 75,000 200,000 400,000 600,000 900,000 20,00…" at bounding box center [756, 398] width 1512 height 797
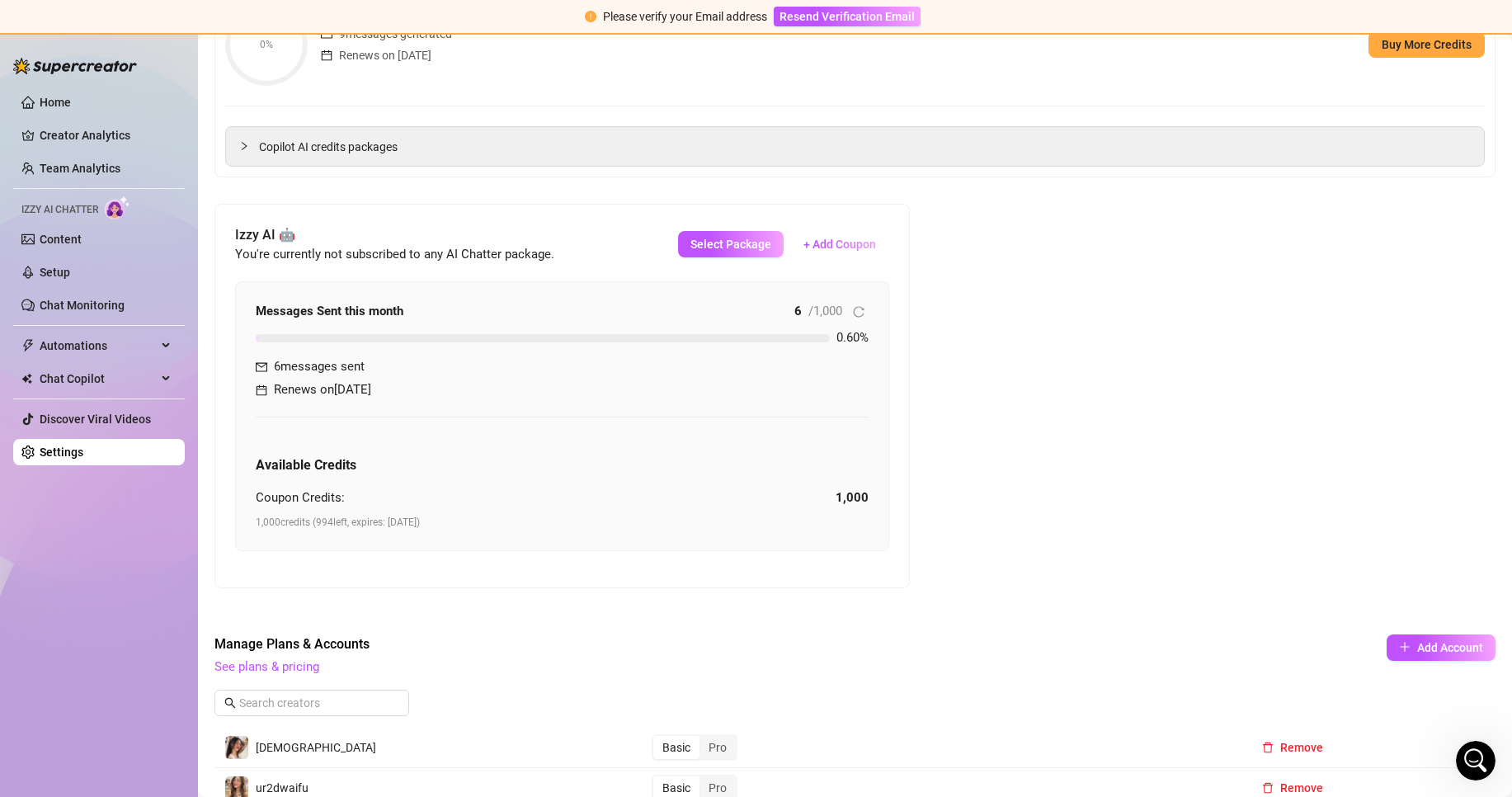
scroll to position [399, 0]
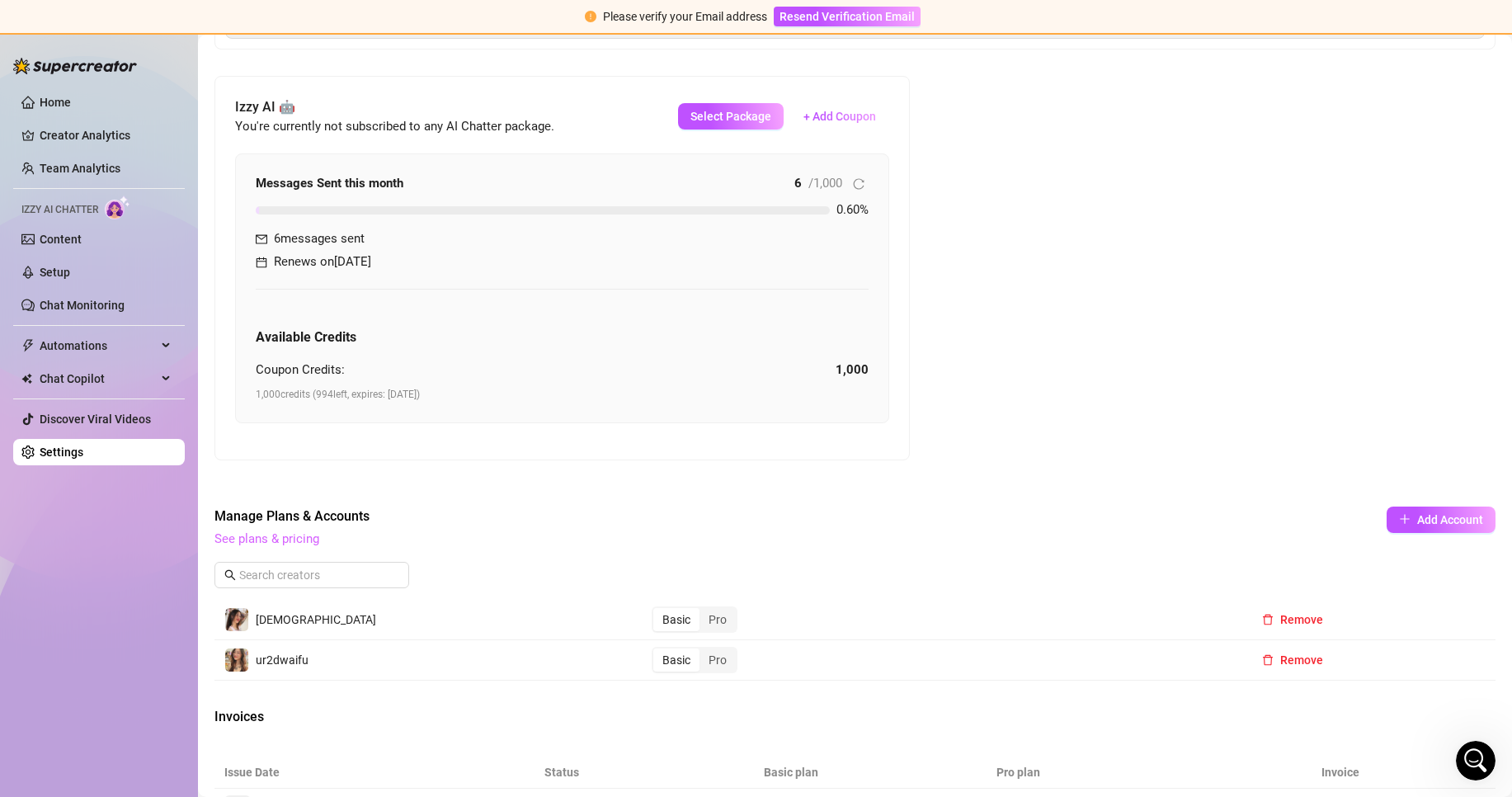
click at [292, 541] on link "See plans & pricing" at bounding box center [267, 538] width 105 height 14
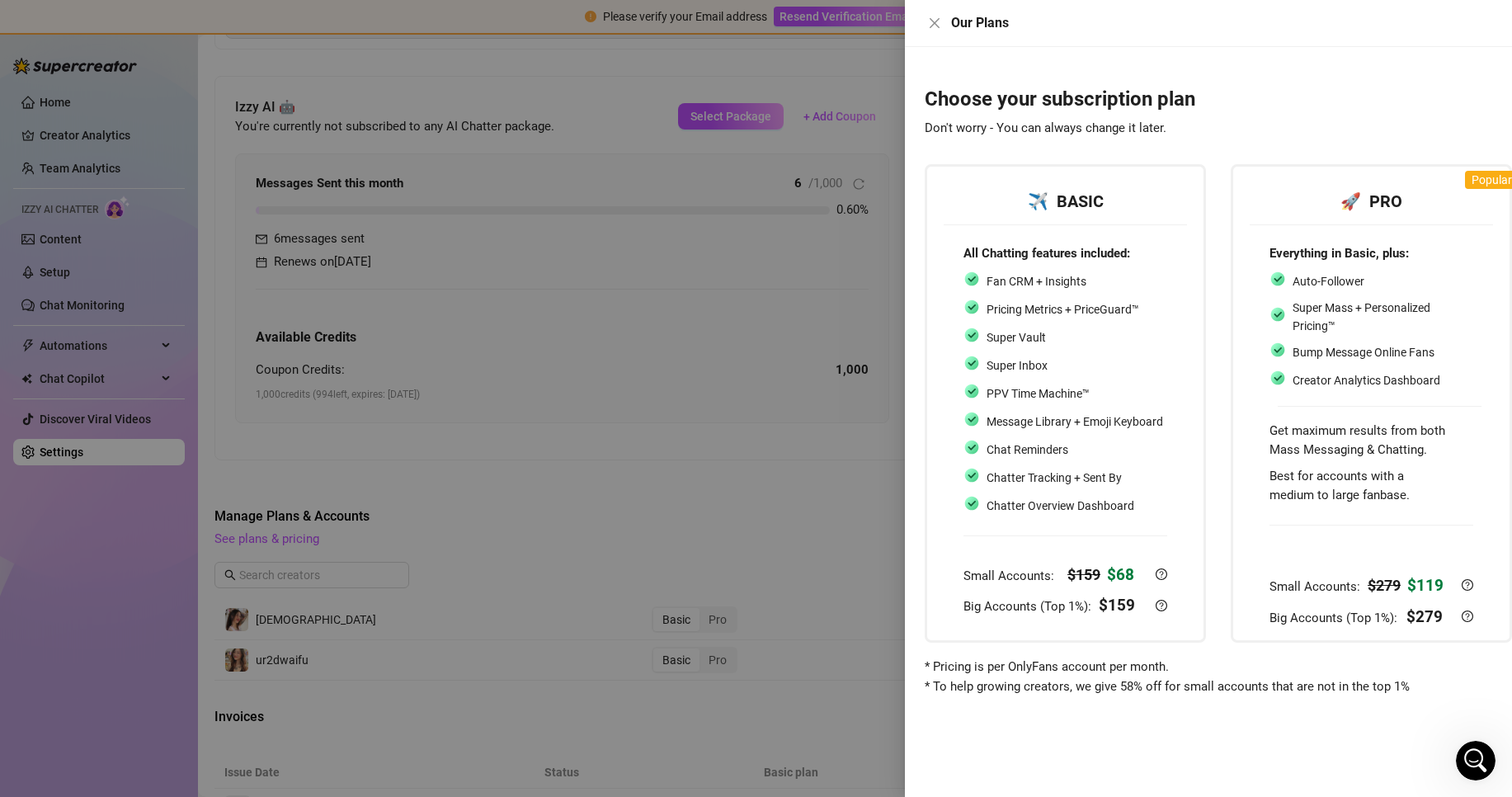
click at [667, 372] on div at bounding box center [756, 398] width 1512 height 797
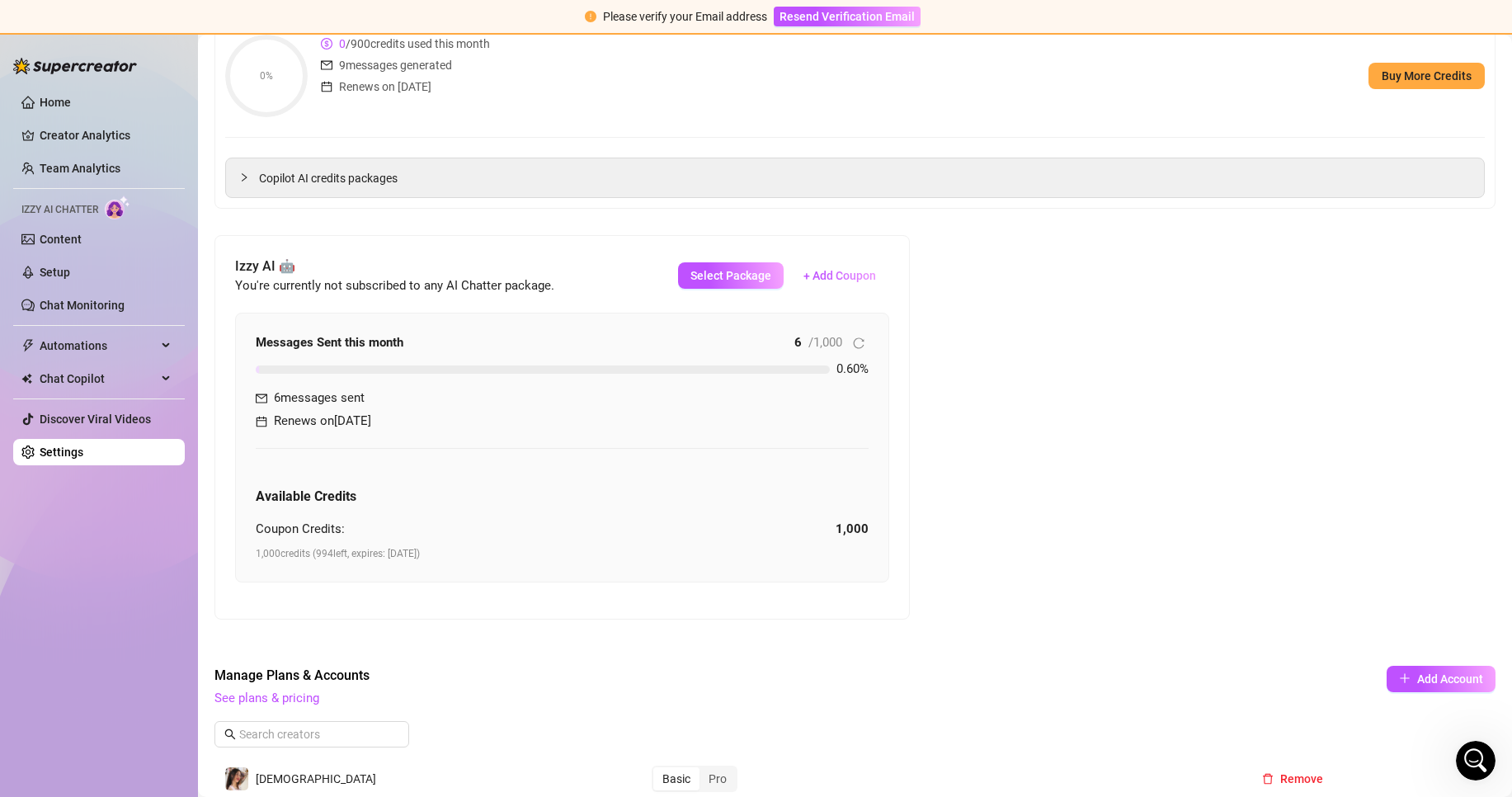
scroll to position [82, 0]
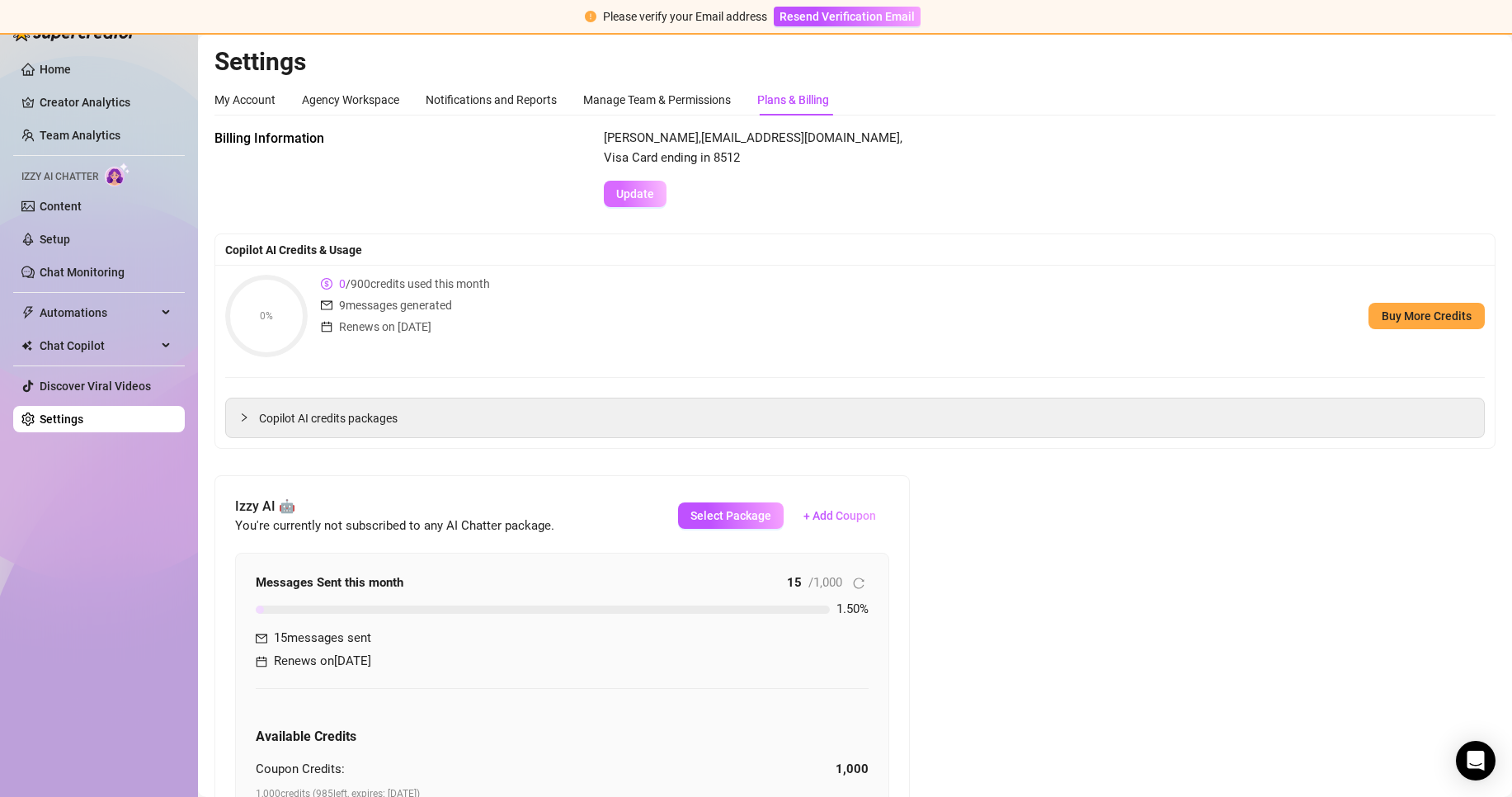
click at [606, 198] on button "Update" at bounding box center [636, 193] width 63 height 26
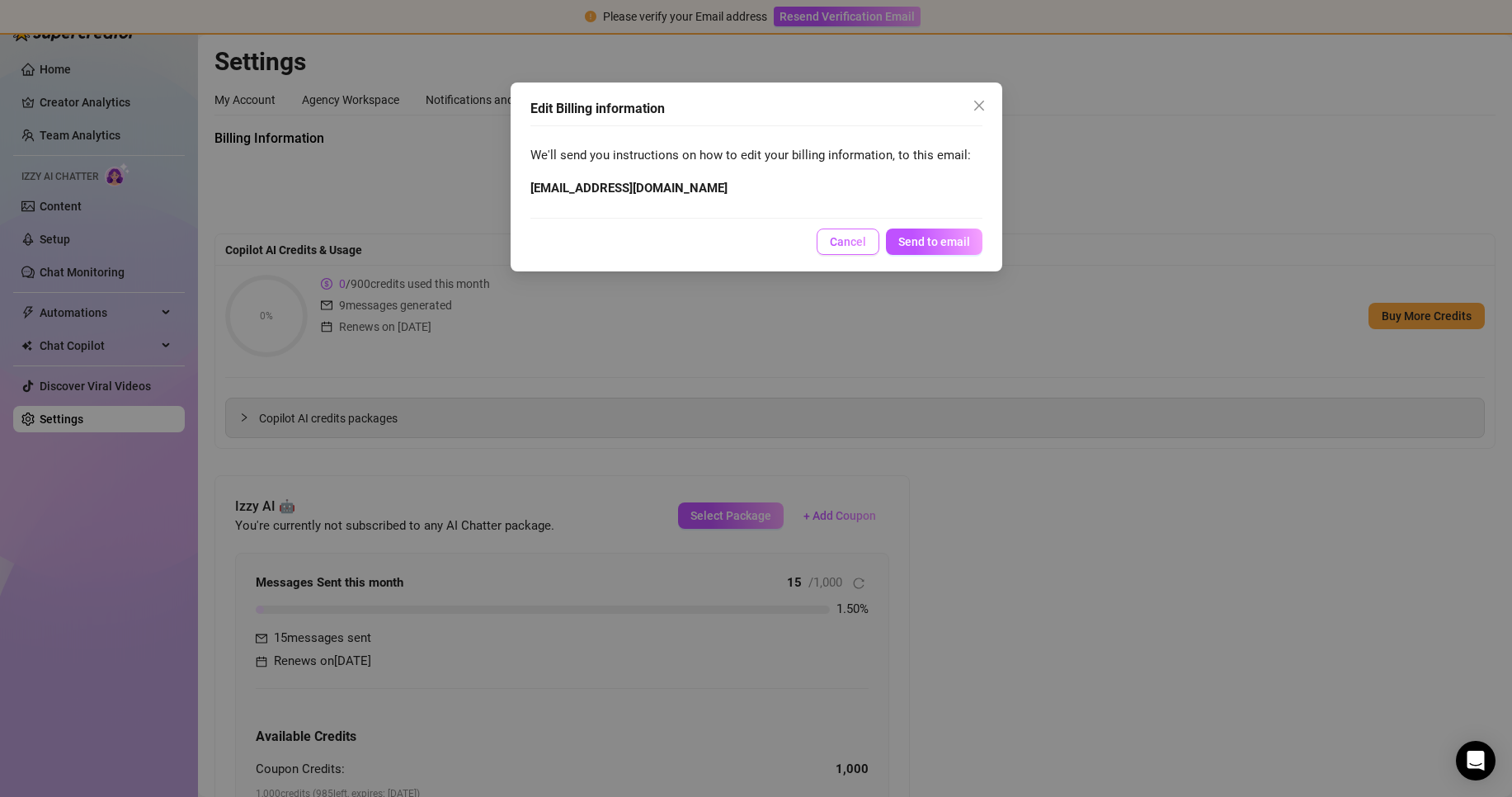
click at [831, 237] on span "Cancel" at bounding box center [848, 242] width 36 height 14
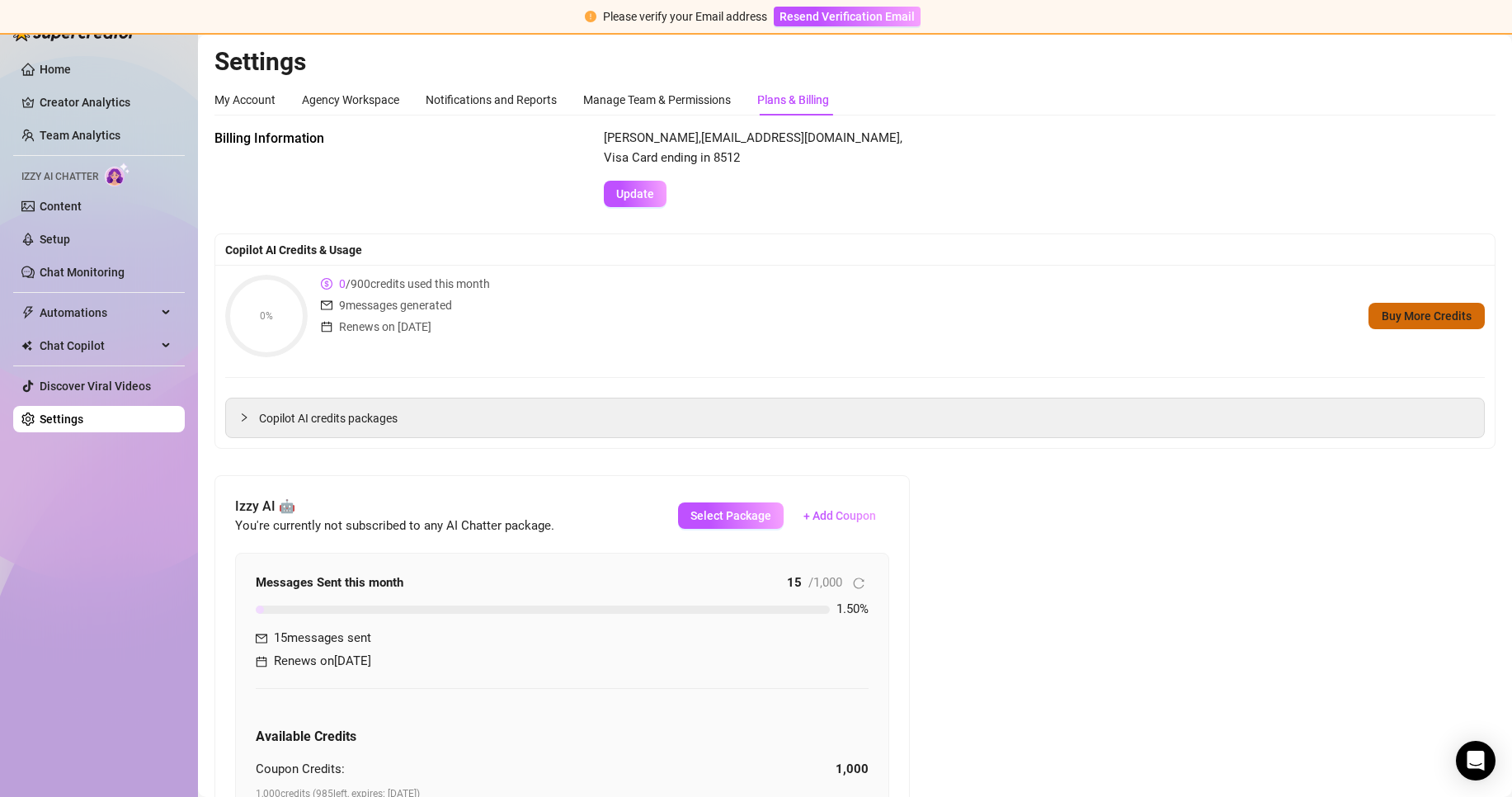
click at [1432, 311] on span "Buy More Credits" at bounding box center [1426, 316] width 90 height 14
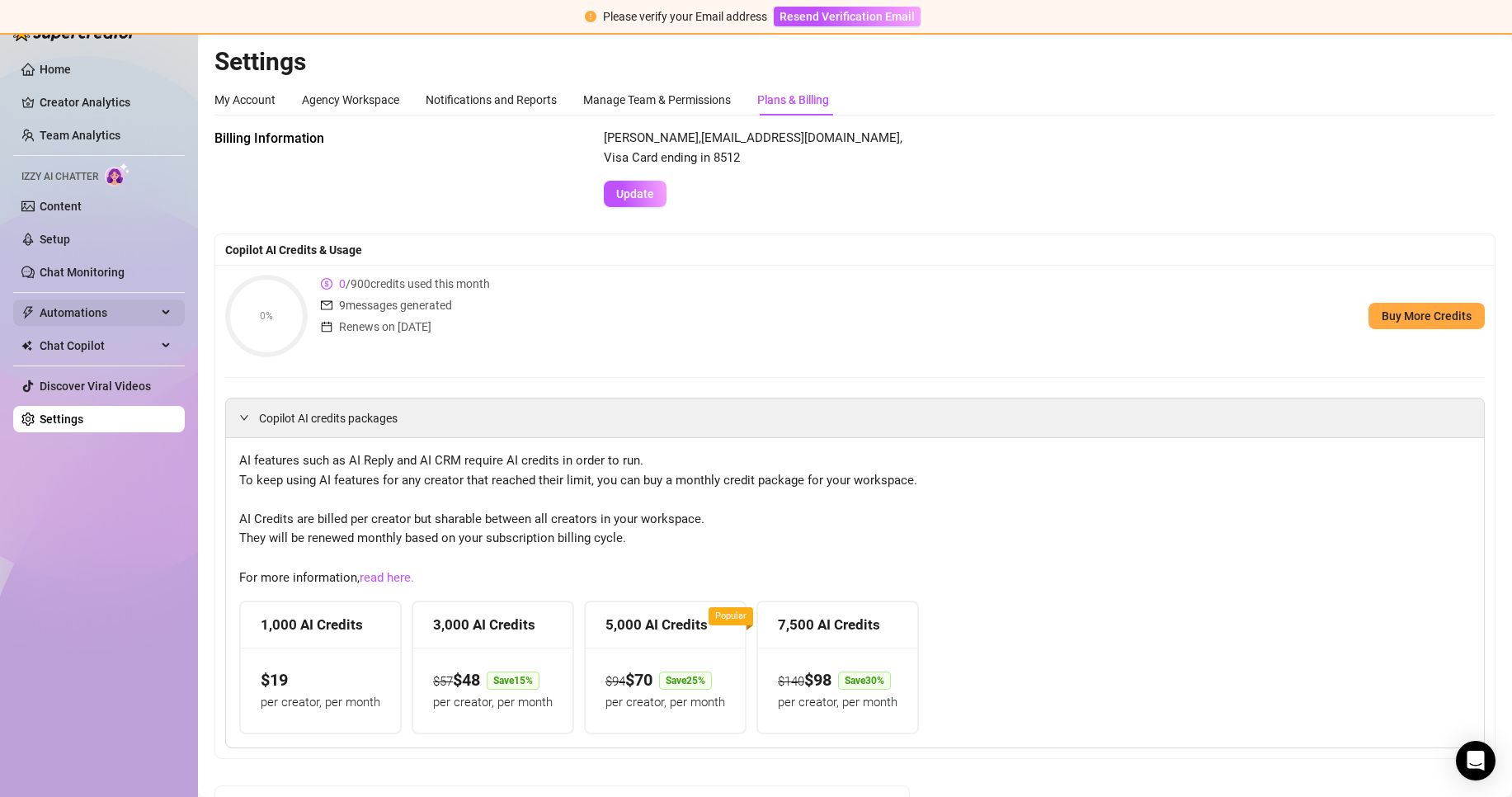
click at [135, 314] on span "Automations" at bounding box center [98, 312] width 117 height 26
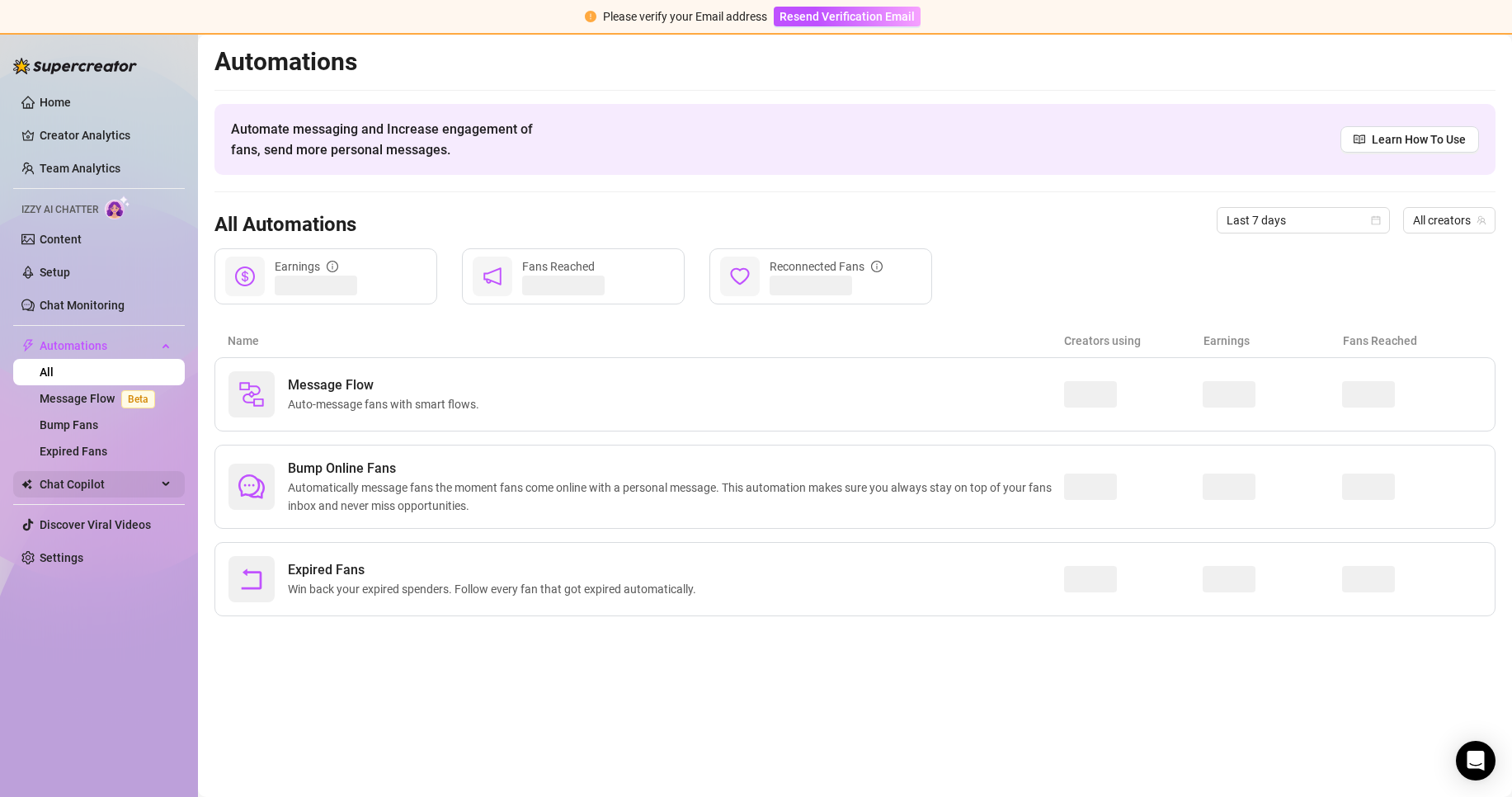
click at [137, 479] on span "Chat Copilot" at bounding box center [98, 483] width 117 height 26
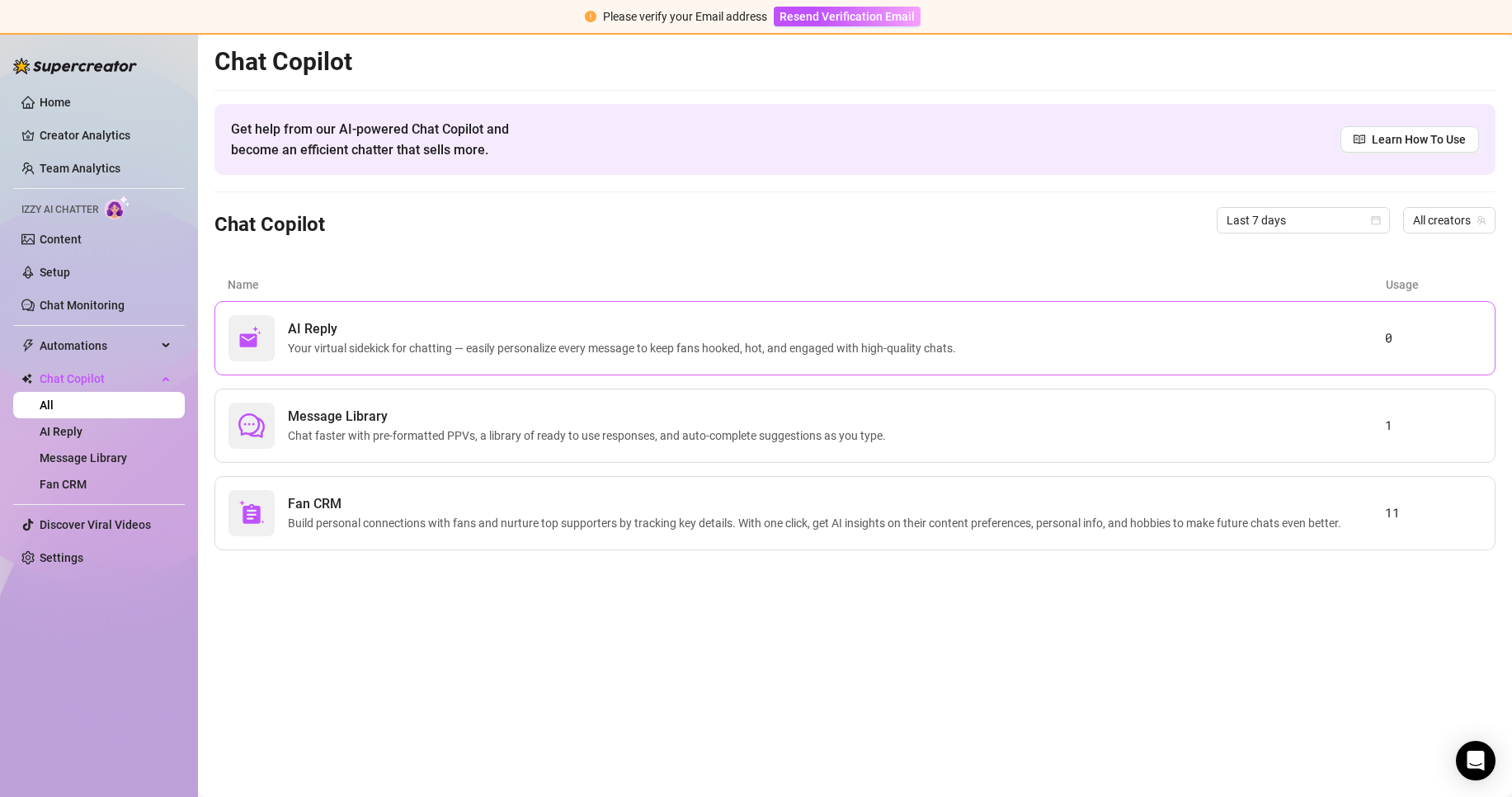
click at [445, 355] on span "Your virtual sidekick for chatting — easily personalize every message to keep f…" at bounding box center [625, 348] width 674 height 18
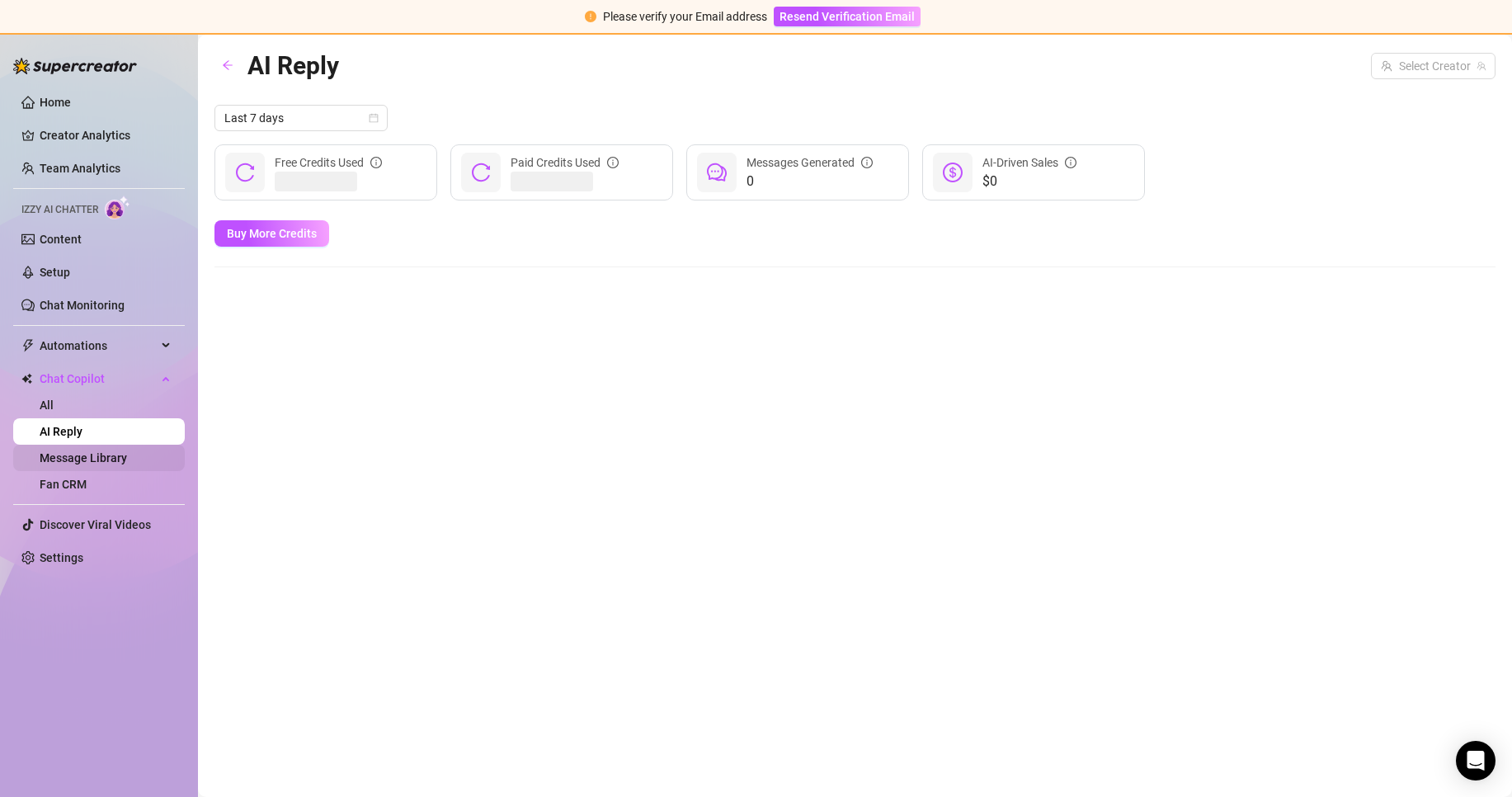
click at [127, 456] on link "Message Library" at bounding box center [83, 457] width 87 height 14
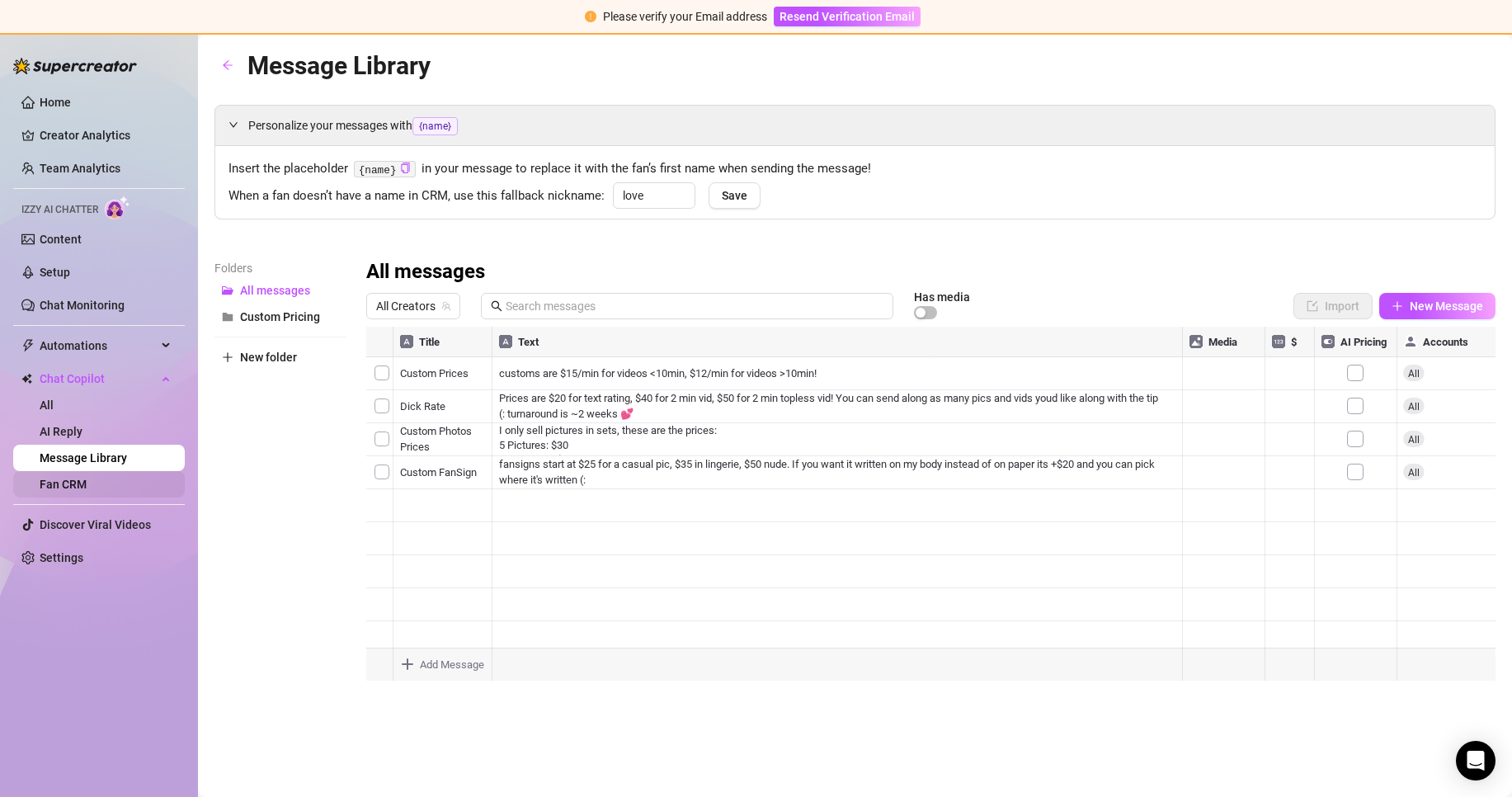
click at [60, 490] on link "Fan CRM" at bounding box center [63, 484] width 47 height 14
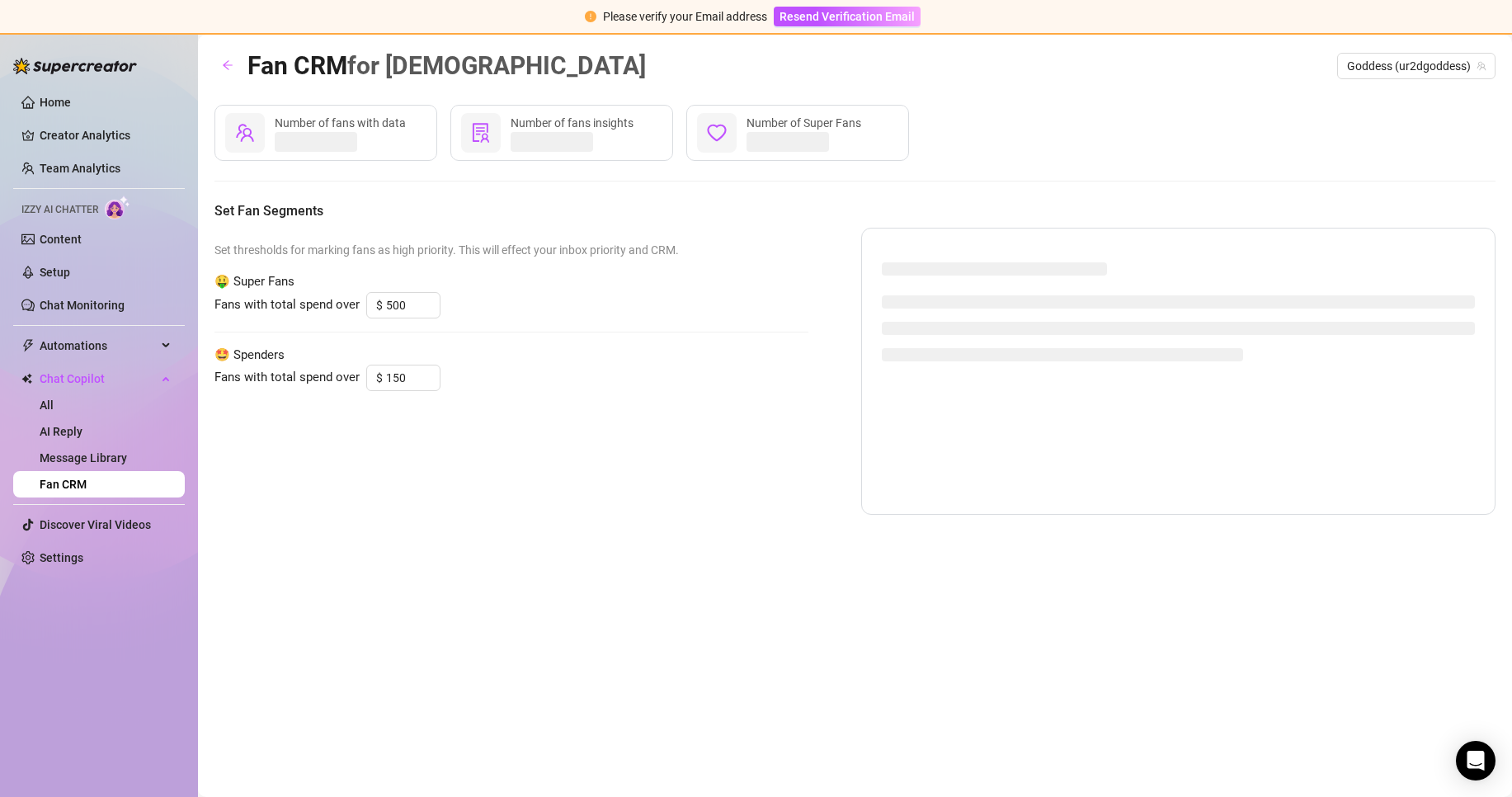
click at [539, 455] on div "Set thresholds for marking fans as high priority. This will effect your inbox p…" at bounding box center [511, 371] width 594 height 287
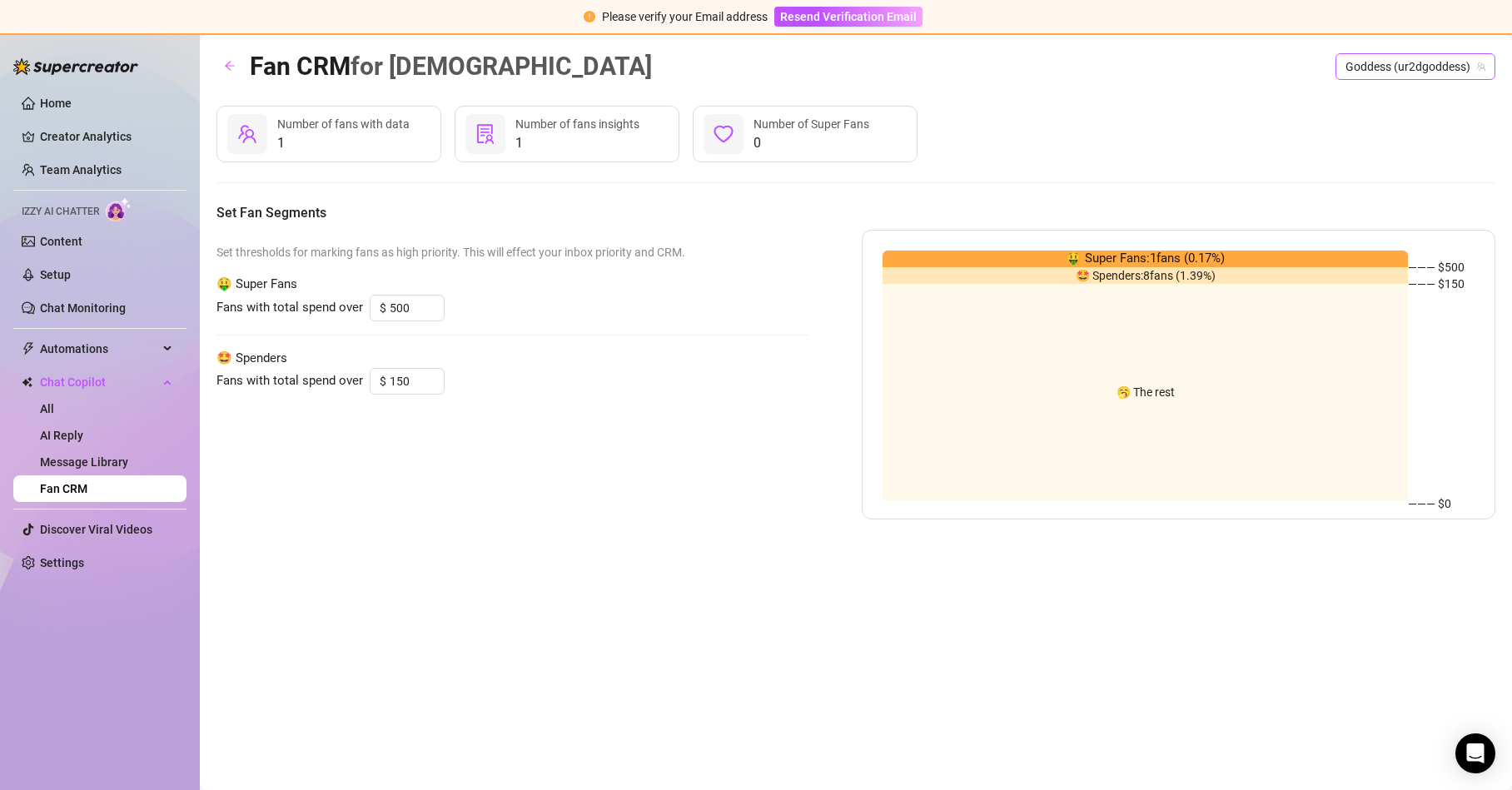
click at [1480, 72] on span "Goddess (ur2dgoddess)" at bounding box center [1416, 66] width 140 height 25
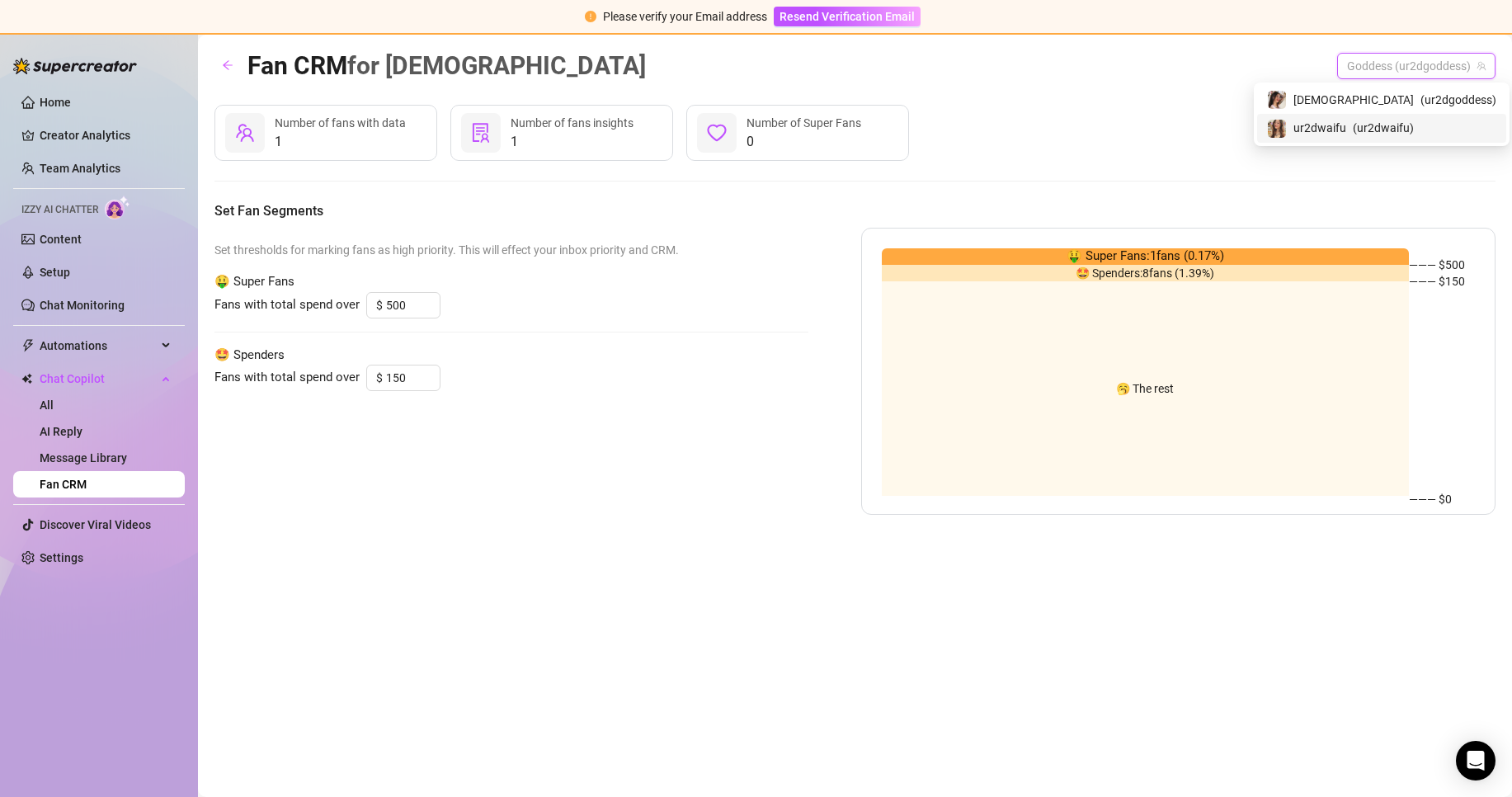
click at [1346, 127] on span "ur2dwaifu" at bounding box center [1319, 128] width 53 height 18
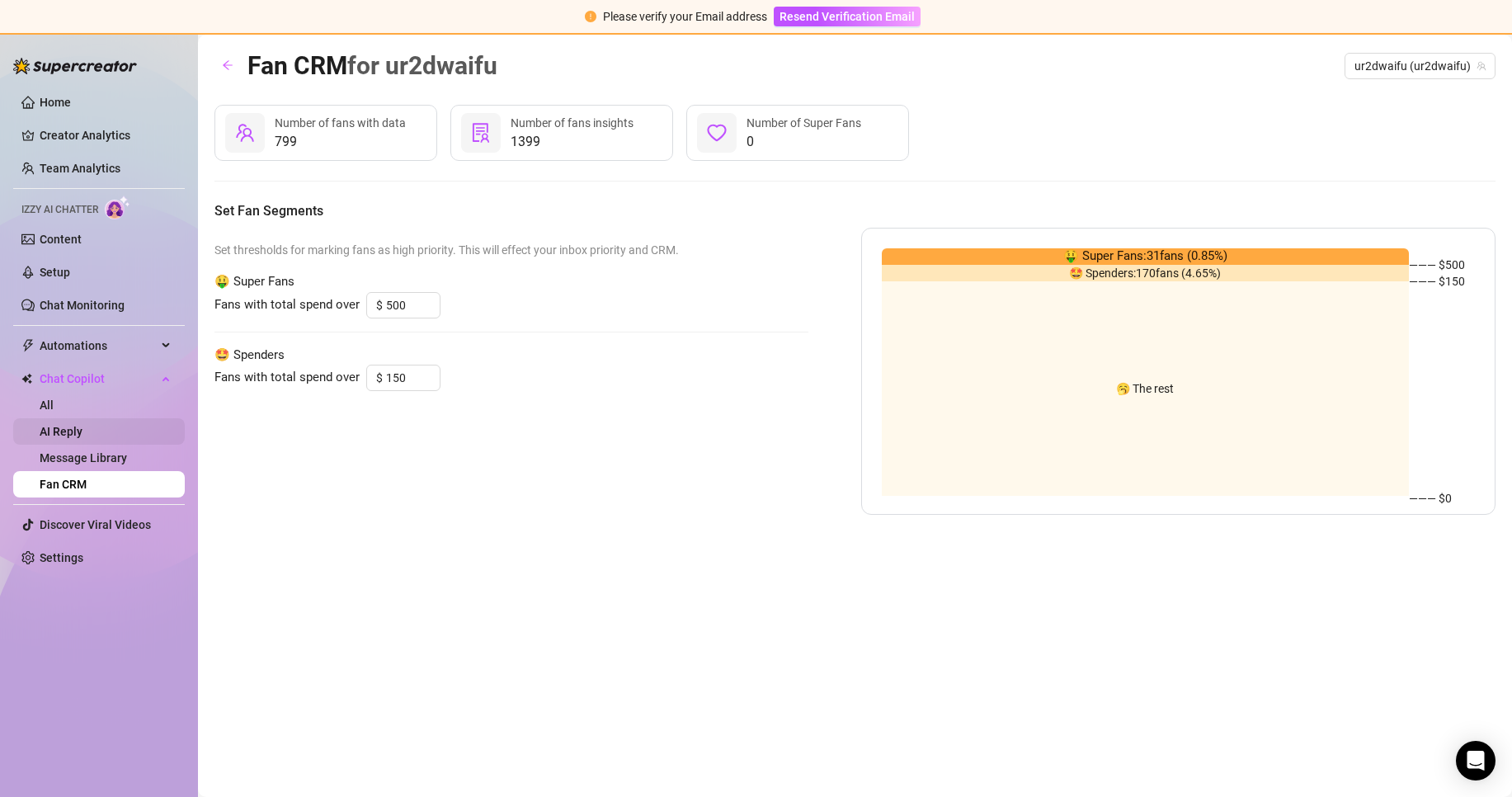
click at [82, 438] on link "AI Reply" at bounding box center [61, 431] width 43 height 14
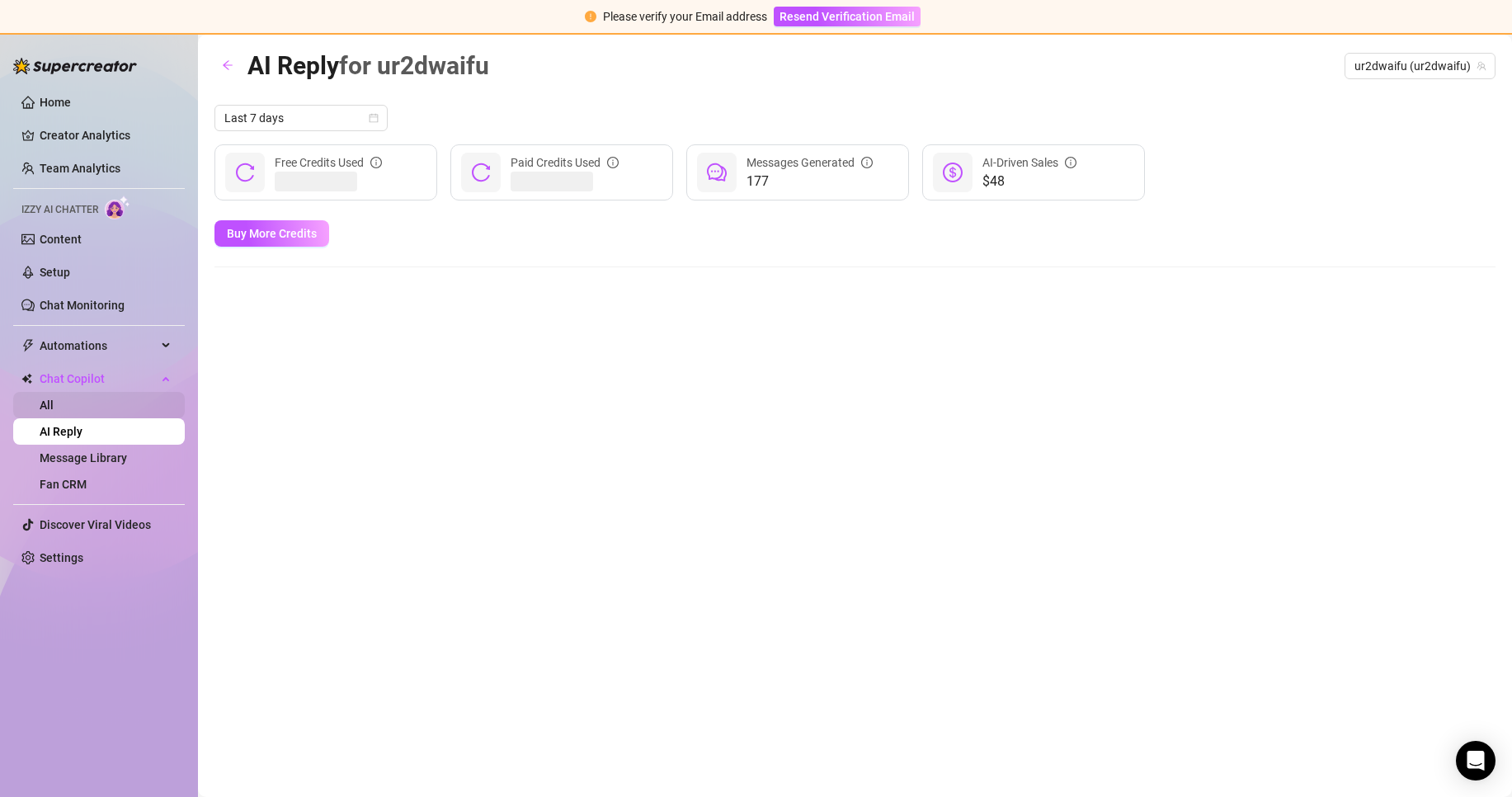
click at [53, 398] on link "All" at bounding box center [47, 405] width 14 height 14
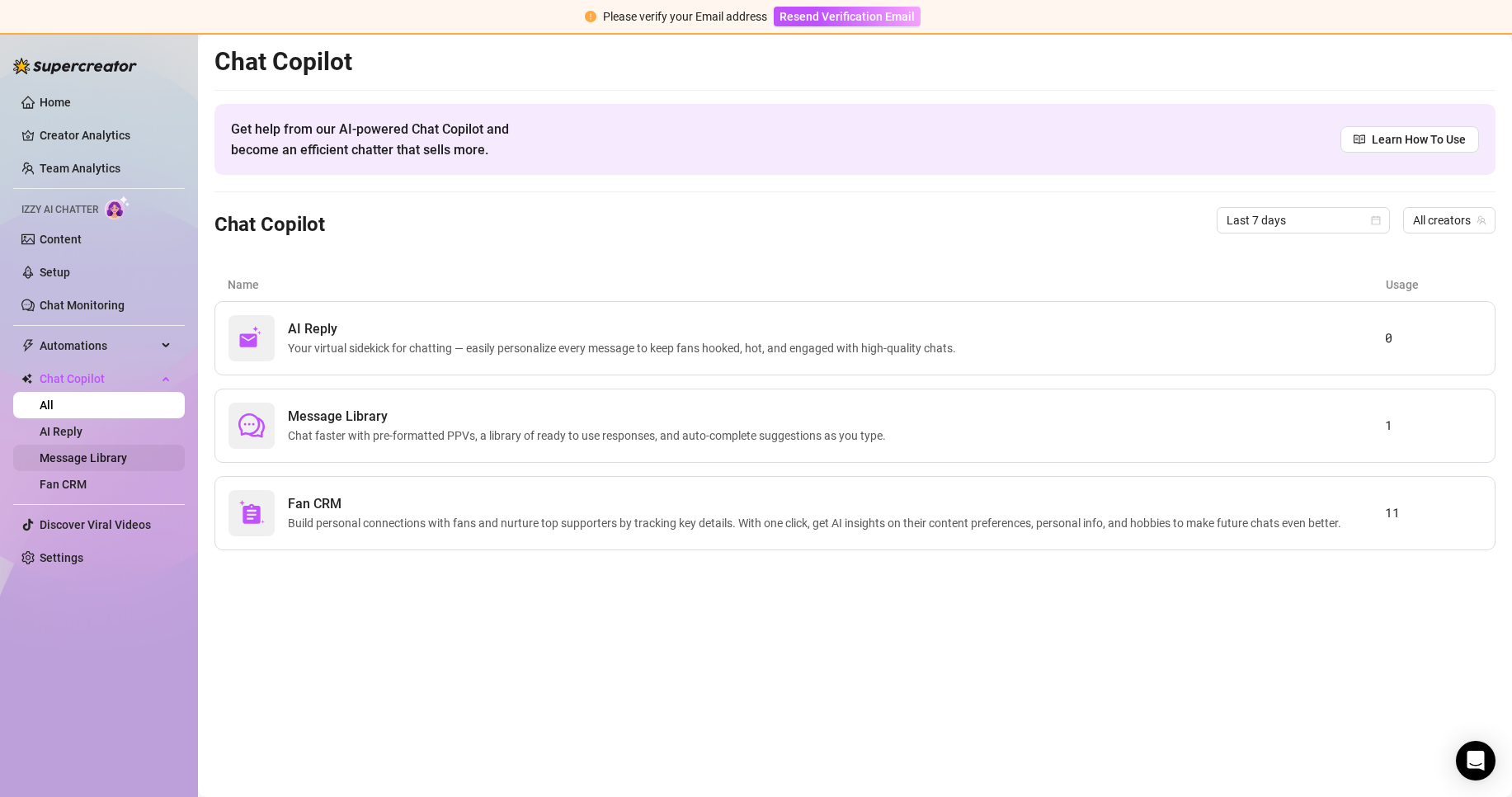
click at [124, 455] on link "Message Library" at bounding box center [83, 457] width 87 height 14
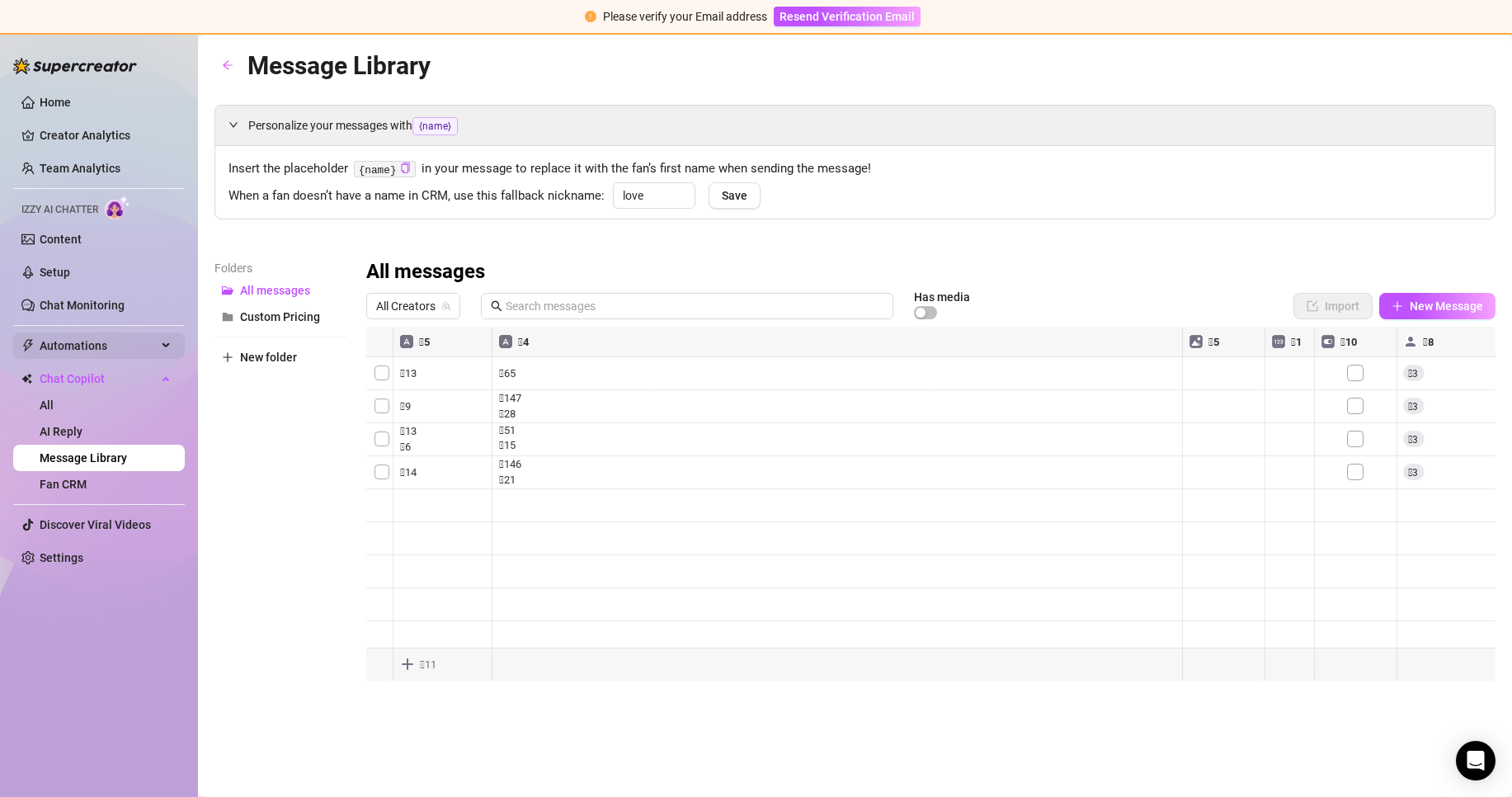
click at [92, 334] on span "Automations" at bounding box center [98, 345] width 117 height 26
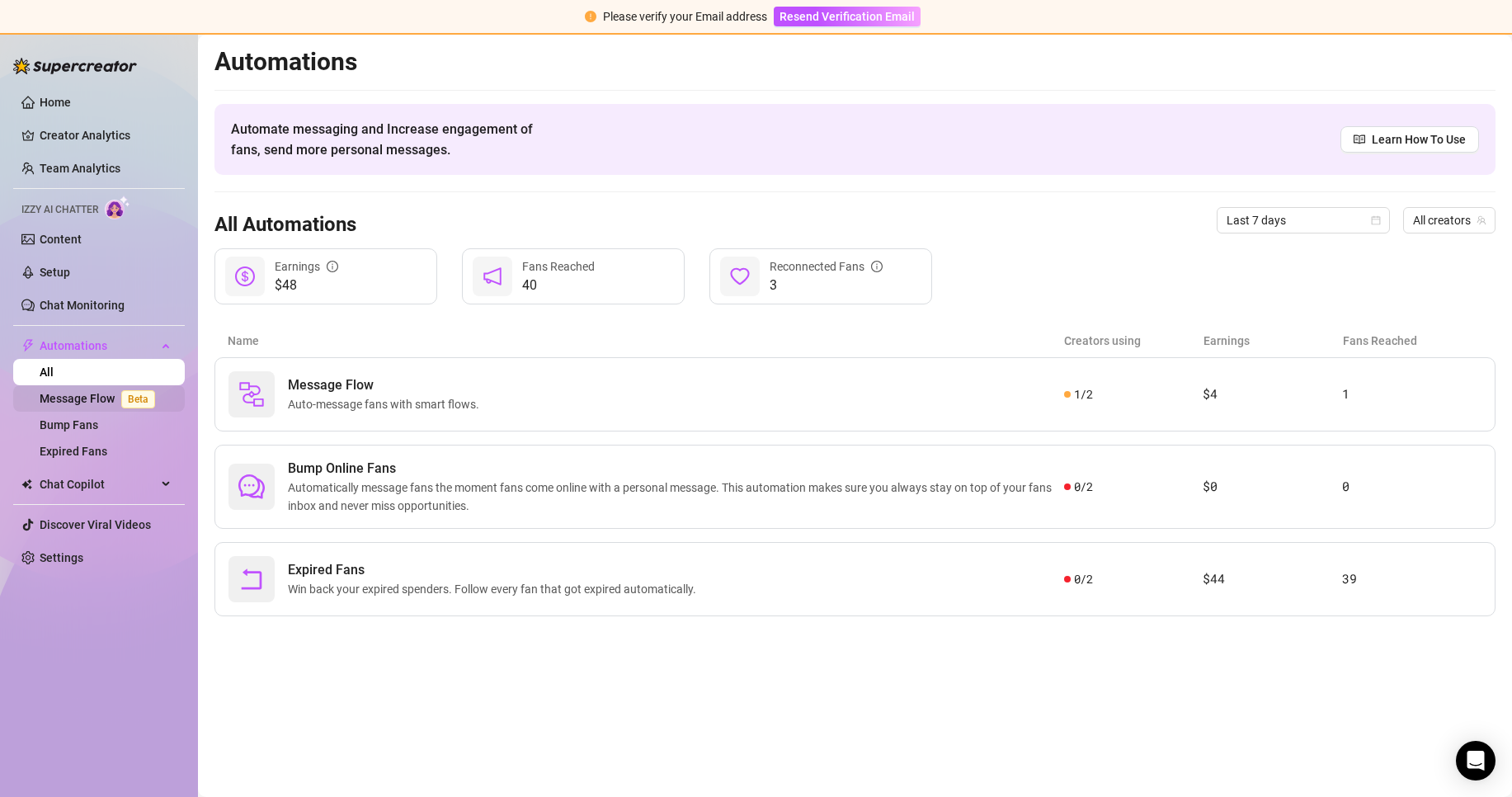
click at [124, 395] on span "Beta" at bounding box center [138, 399] width 34 height 18
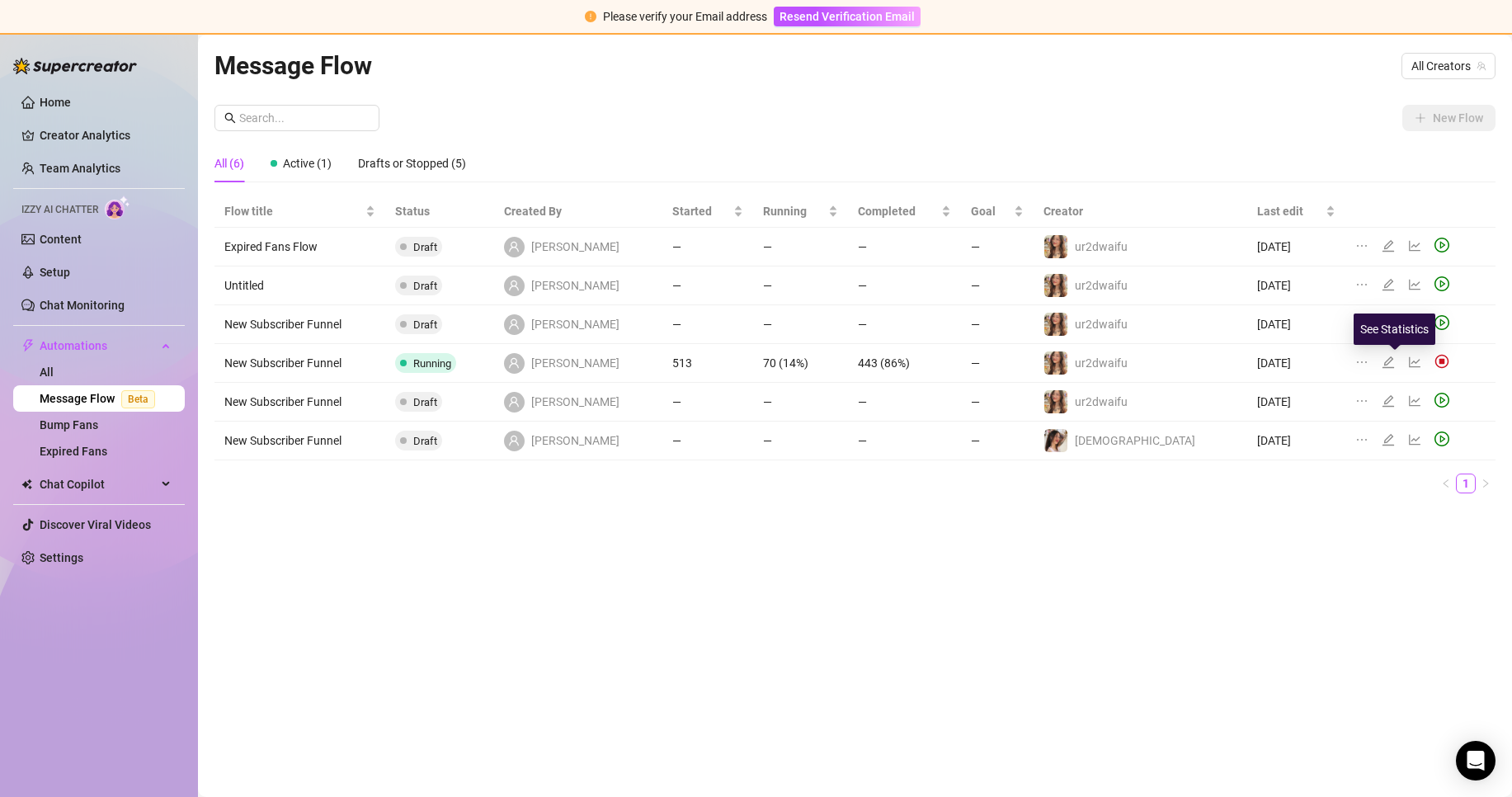
click at [1408, 362] on icon "line-chart" at bounding box center [1414, 362] width 12 height 11
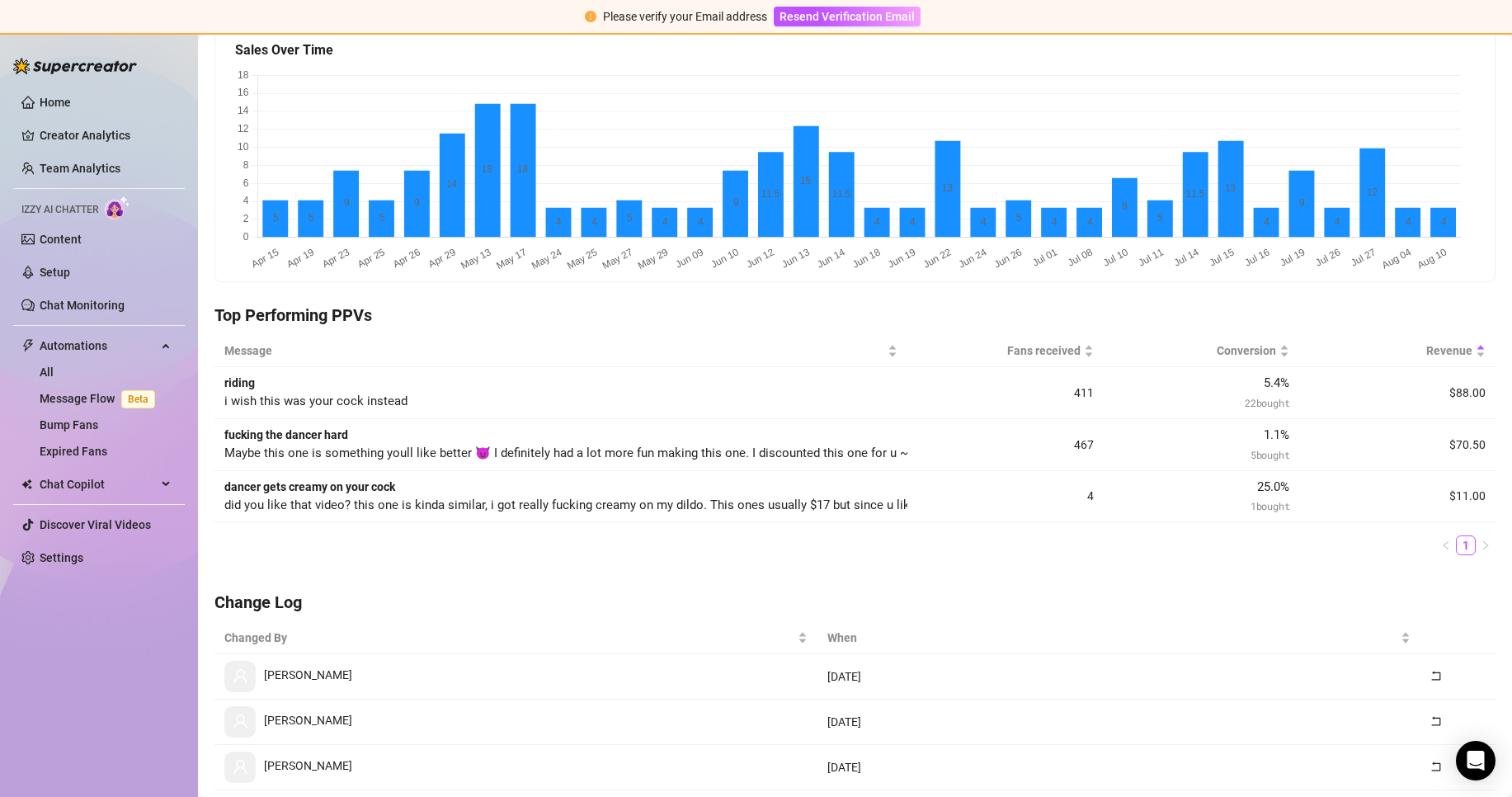
scroll to position [165, 0]
